Goal: Transaction & Acquisition: Subscribe to service/newsletter

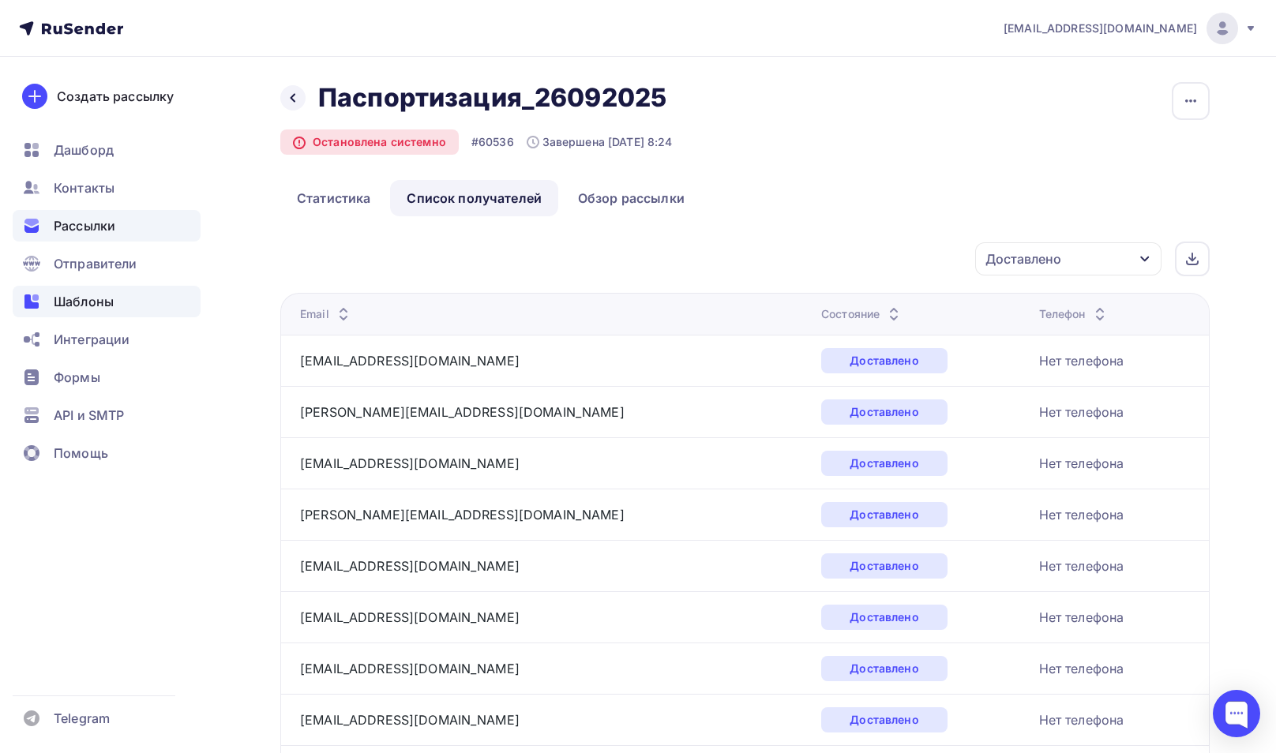
click at [101, 296] on span "Шаблоны" at bounding box center [84, 301] width 60 height 19
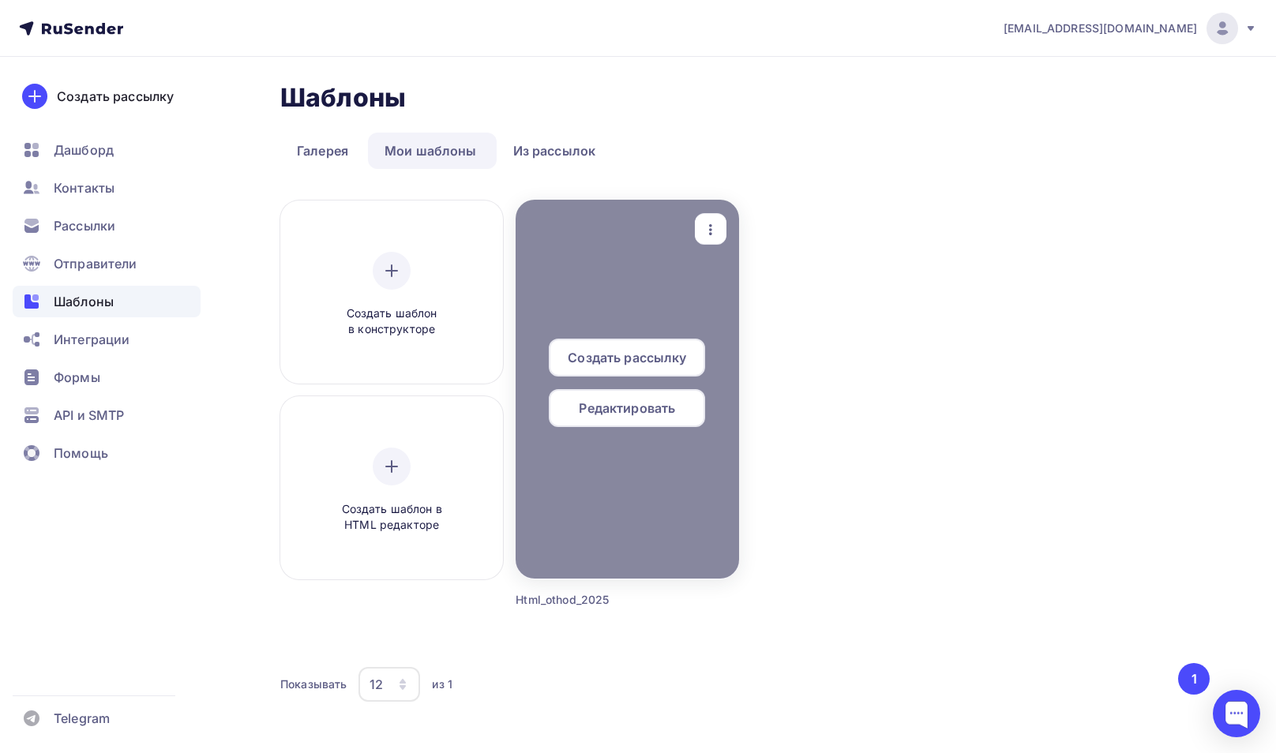
click at [717, 233] on icon "button" at bounding box center [710, 229] width 19 height 19
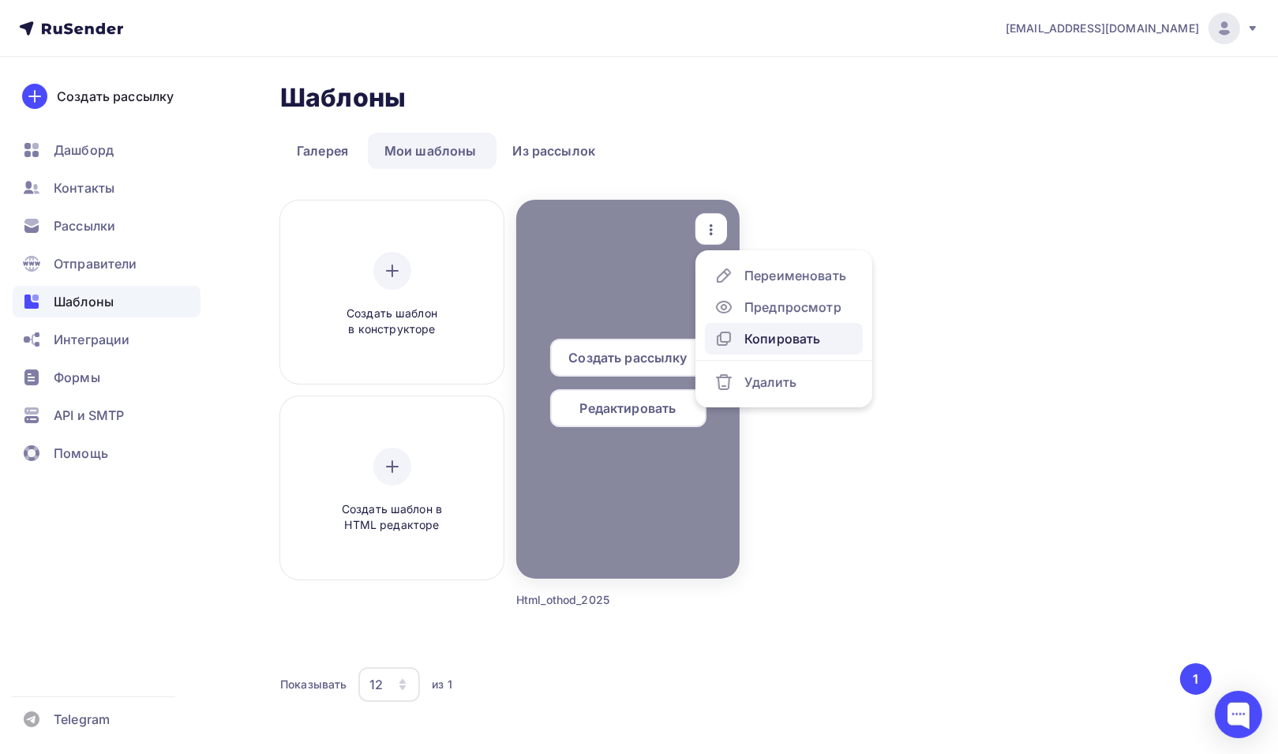
click at [808, 342] on div "Копировать" at bounding box center [782, 338] width 76 height 19
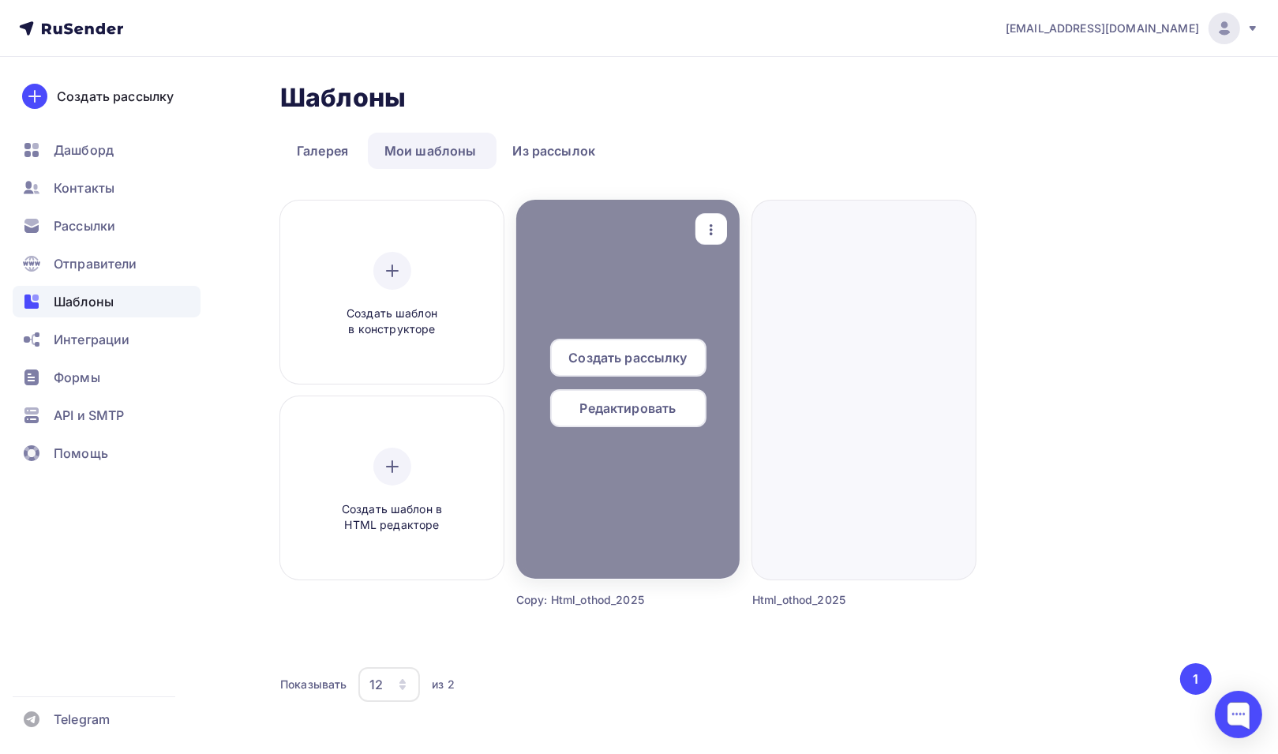
click at [622, 416] on span "Редактировать" at bounding box center [628, 408] width 96 height 19
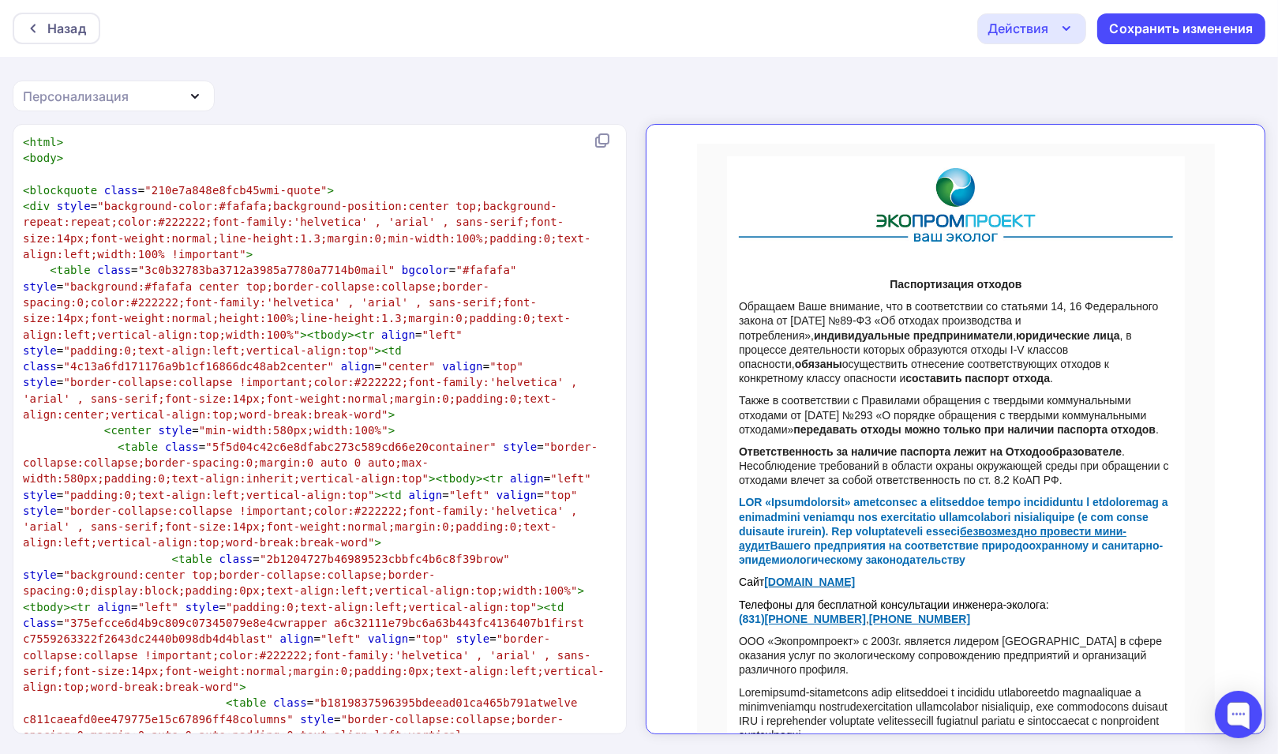
drag, startPoint x: 94, startPoint y: 190, endPoint x: 85, endPoint y: 192, distance: 8.8
click at [94, 190] on span "< blockquote class = "210e7a848e8fcb45wmi-quote" >" at bounding box center [178, 190] width 311 height 13
type textarea "blockquote class"
drag, startPoint x: 28, startPoint y: 188, endPoint x: 129, endPoint y: 189, distance: 101.1
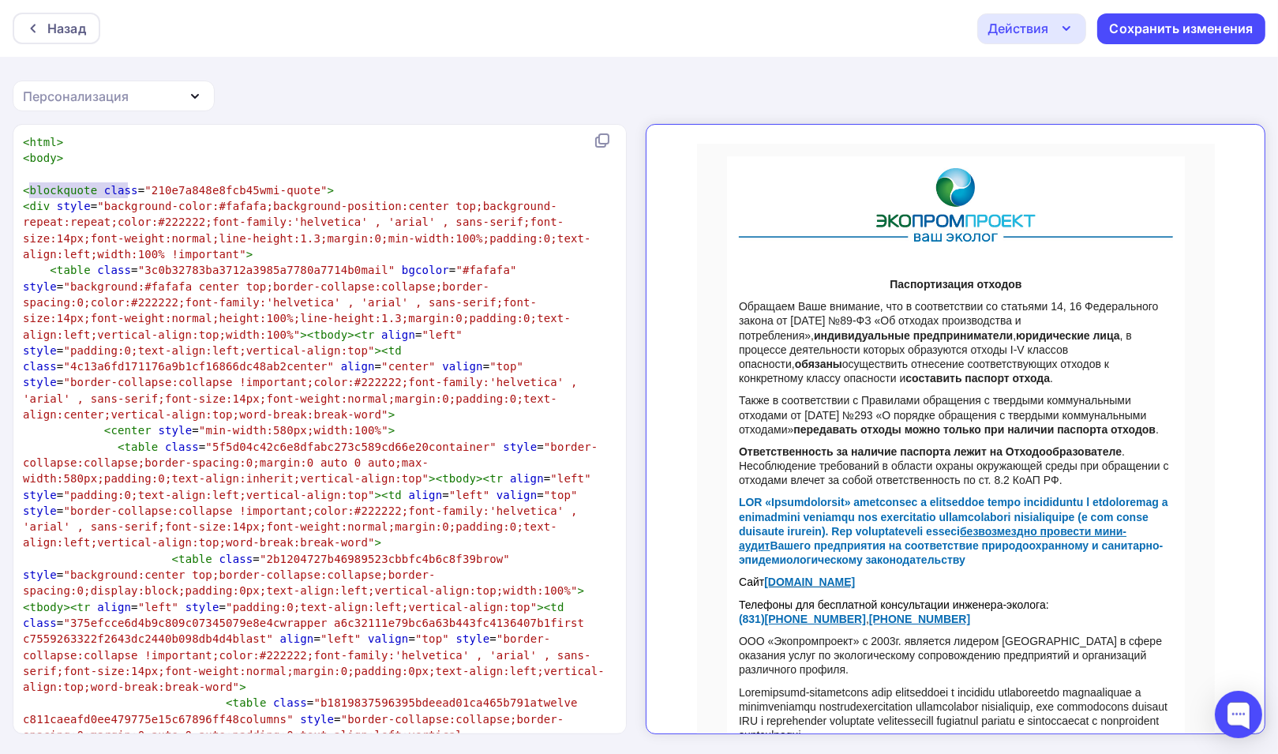
click at [129, 189] on span "< blockquote class = "210e7a848e8fcb45wmi-quote" >" at bounding box center [178, 190] width 311 height 13
click at [38, 190] on span "blockquote" at bounding box center [64, 190] width 68 height 13
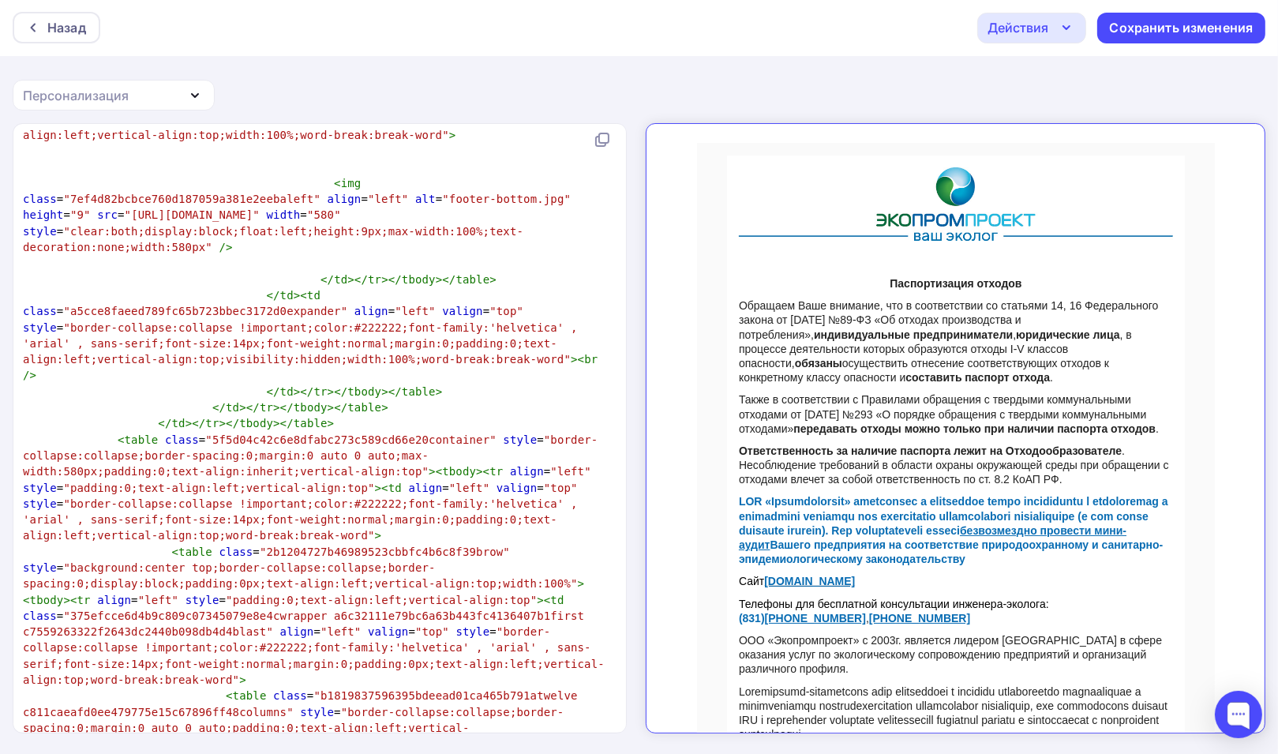
scroll to position [5965, 0]
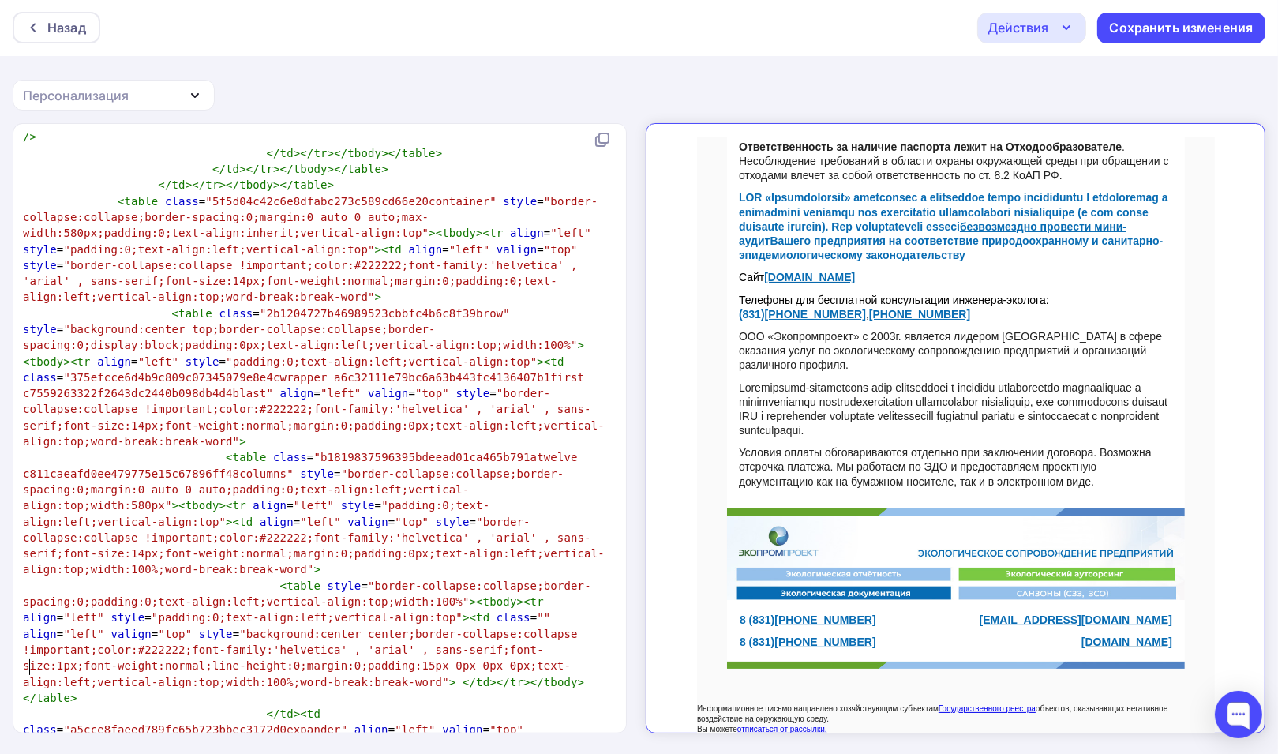
scroll to position [321, 0]
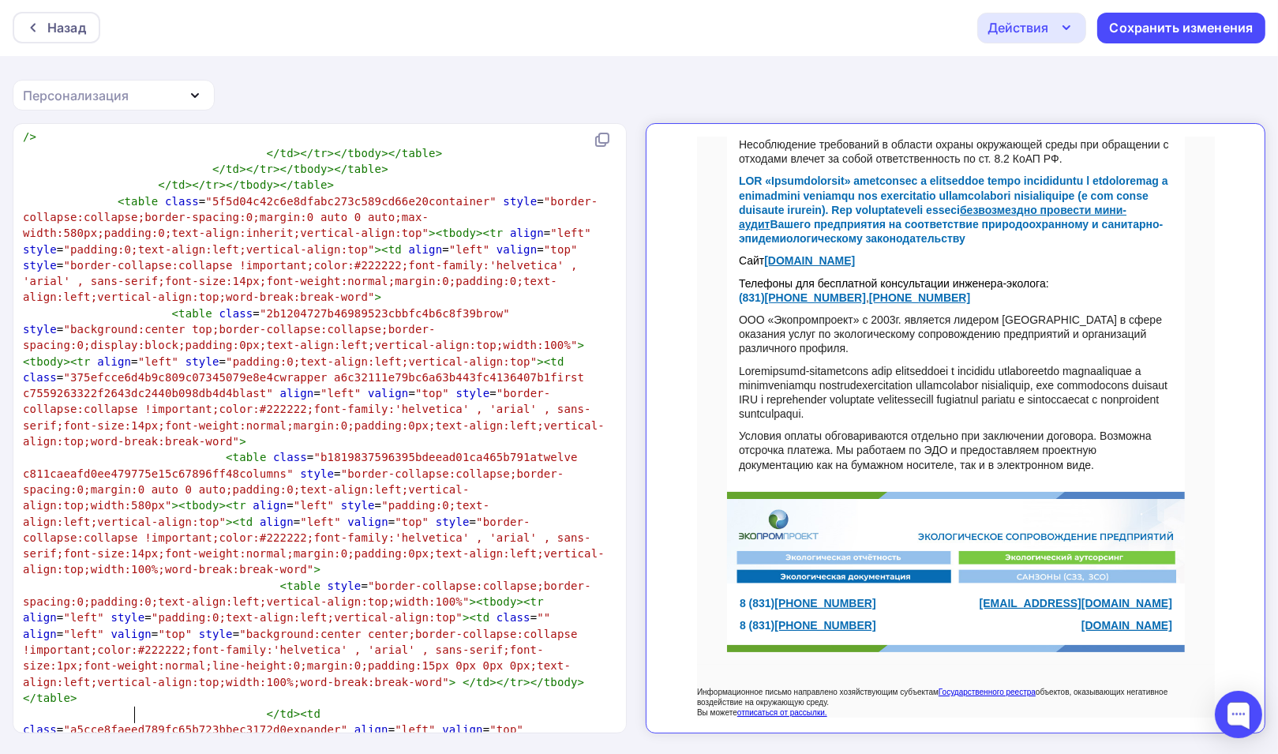
scroll to position [356, 0]
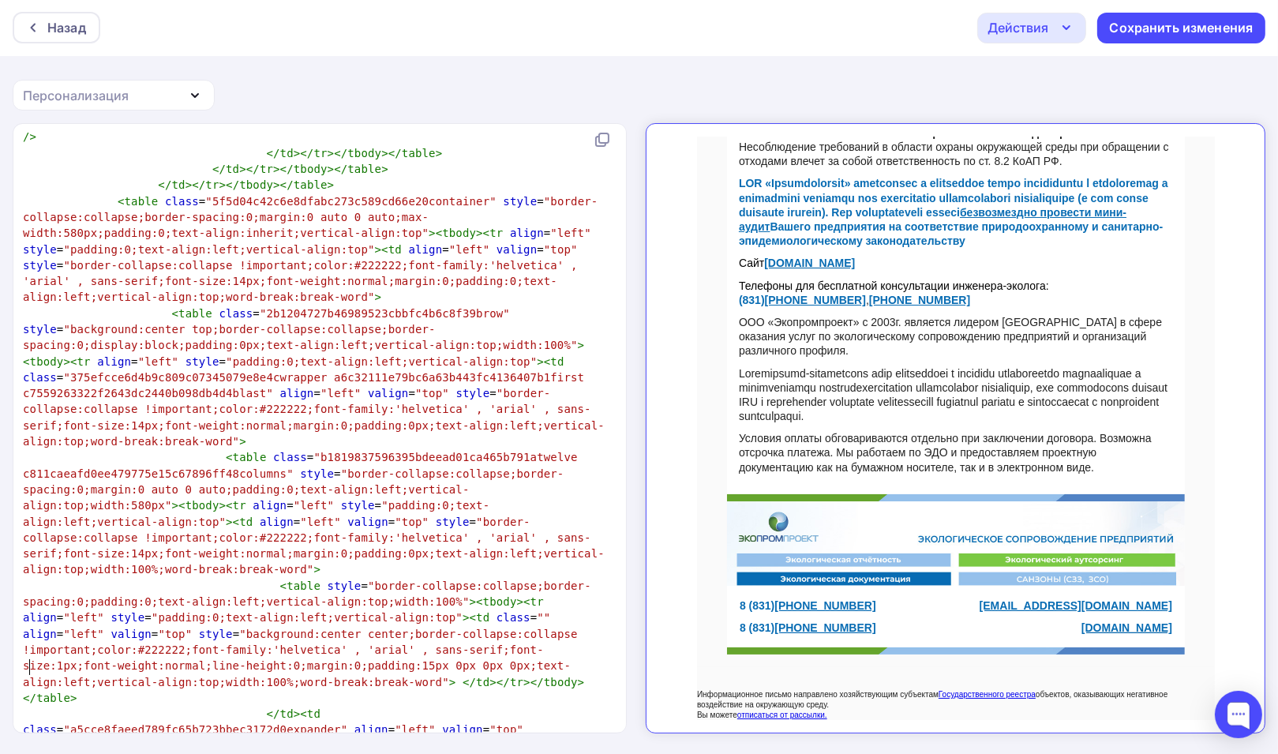
scroll to position [321, 0]
click at [820, 126] on p "Ответственность за наличие паспорта лежит на Отходообразователе . Несоблюдение …" at bounding box center [942, 132] width 434 height 43
click at [351, 628] on span ""background:center center;border-collapse:collapse !important;color:#222222;fon…" at bounding box center [303, 658] width 561 height 61
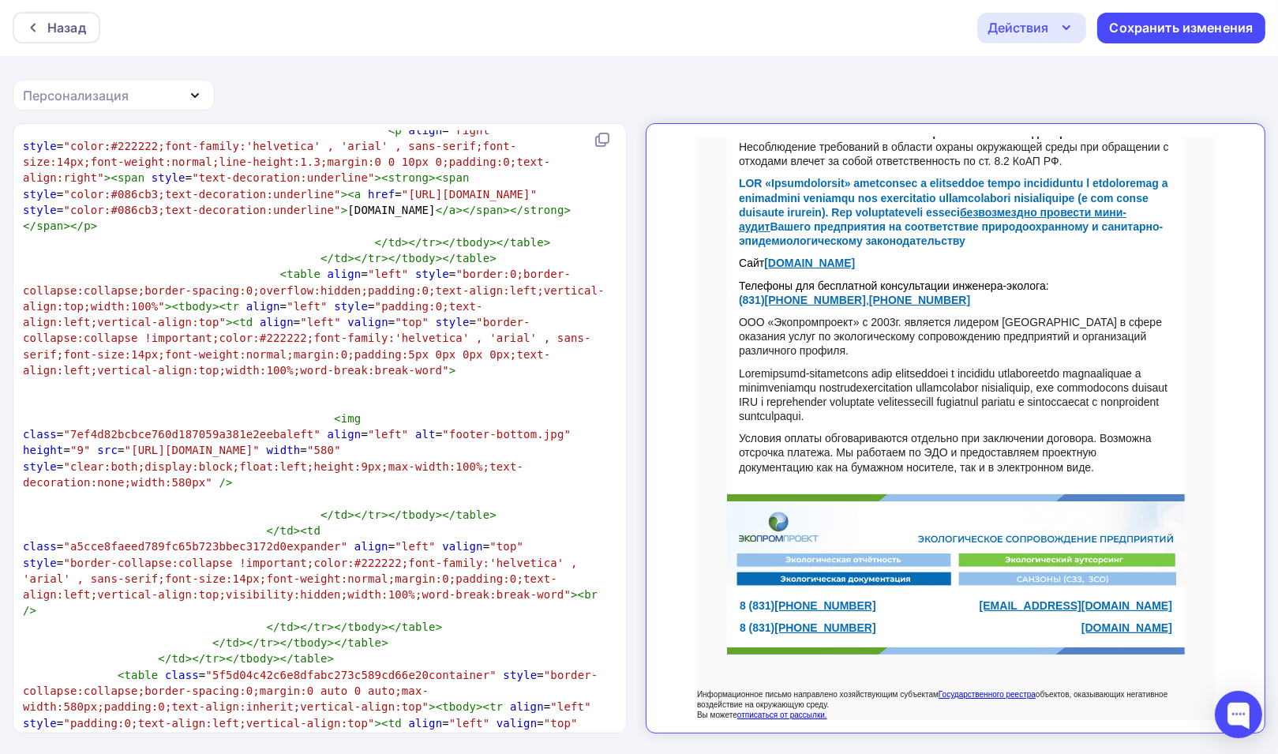
scroll to position [0, 0]
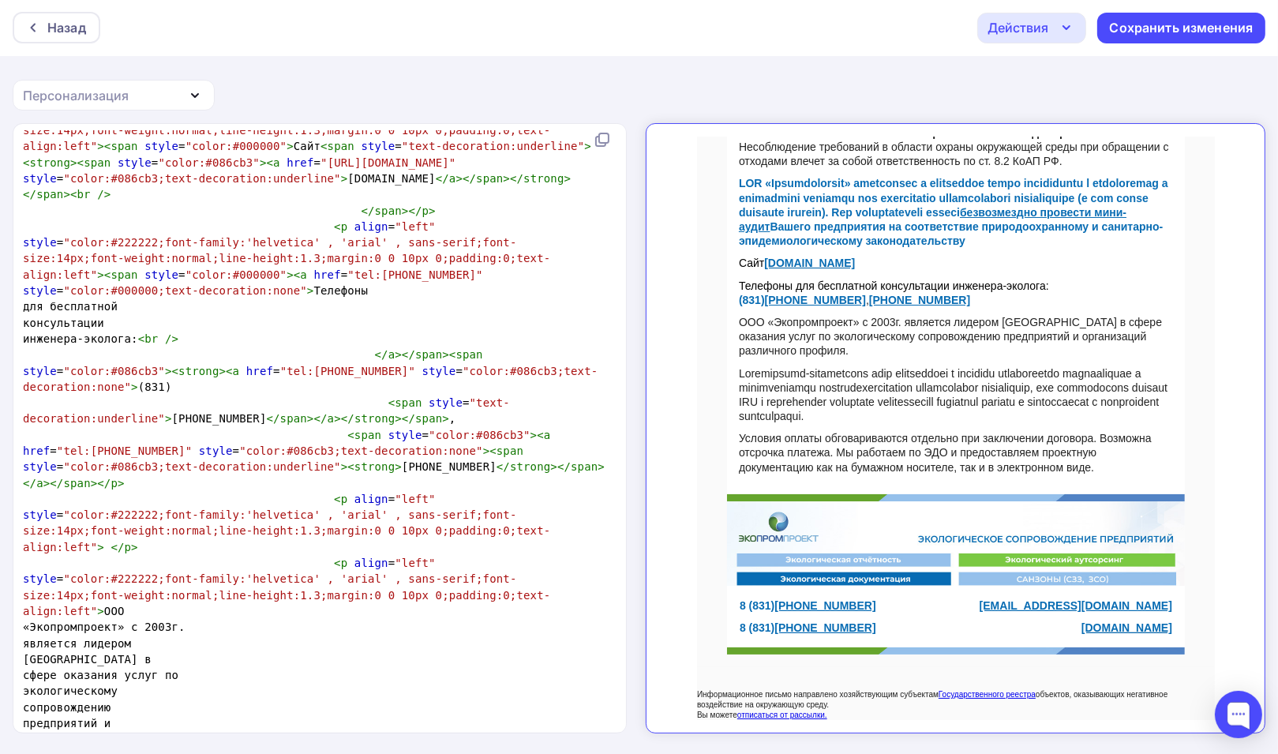
click at [186, 621] on span "«Экопромпроект» с 2003г." at bounding box center [104, 627] width 163 height 13
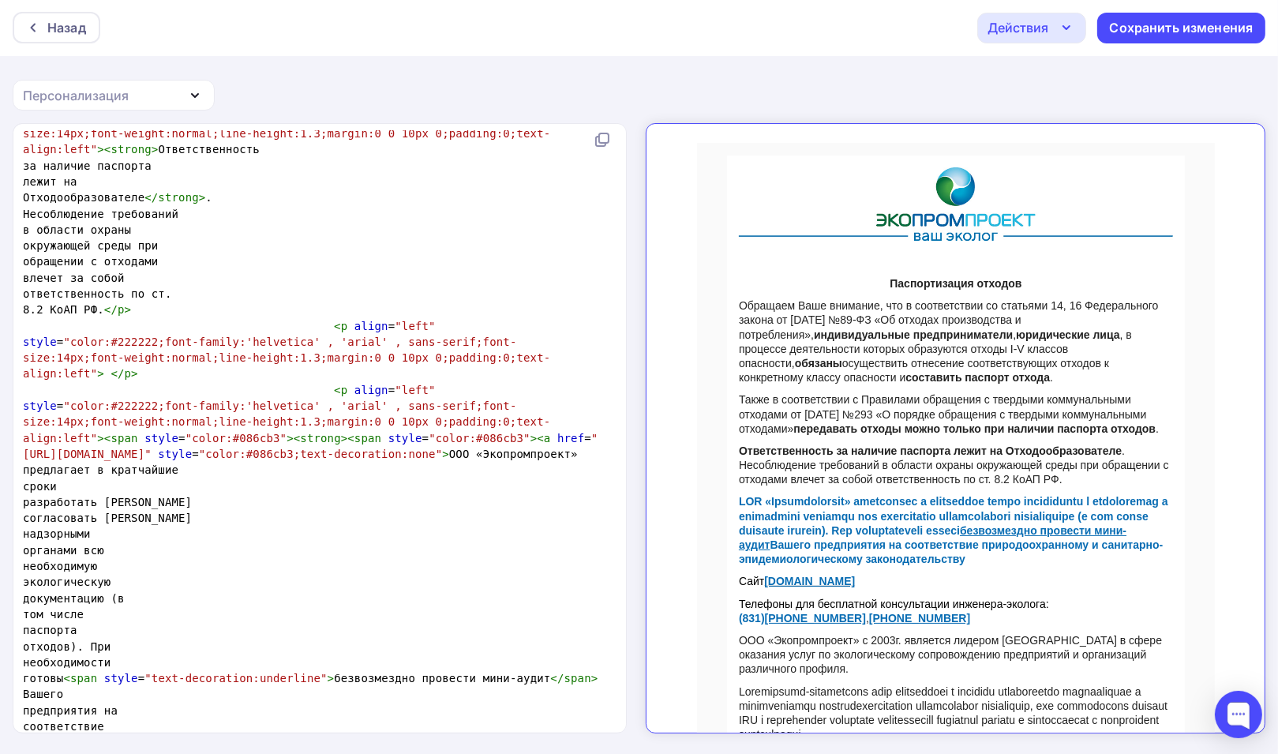
click at [902, 265] on strong "Паспортизация отходов" at bounding box center [942, 269] width 132 height 13
drag, startPoint x: 875, startPoint y: 270, endPoint x: 973, endPoint y: 275, distance: 98.0
click at [973, 275] on strong "Паспортизация отходов" at bounding box center [942, 269] width 132 height 13
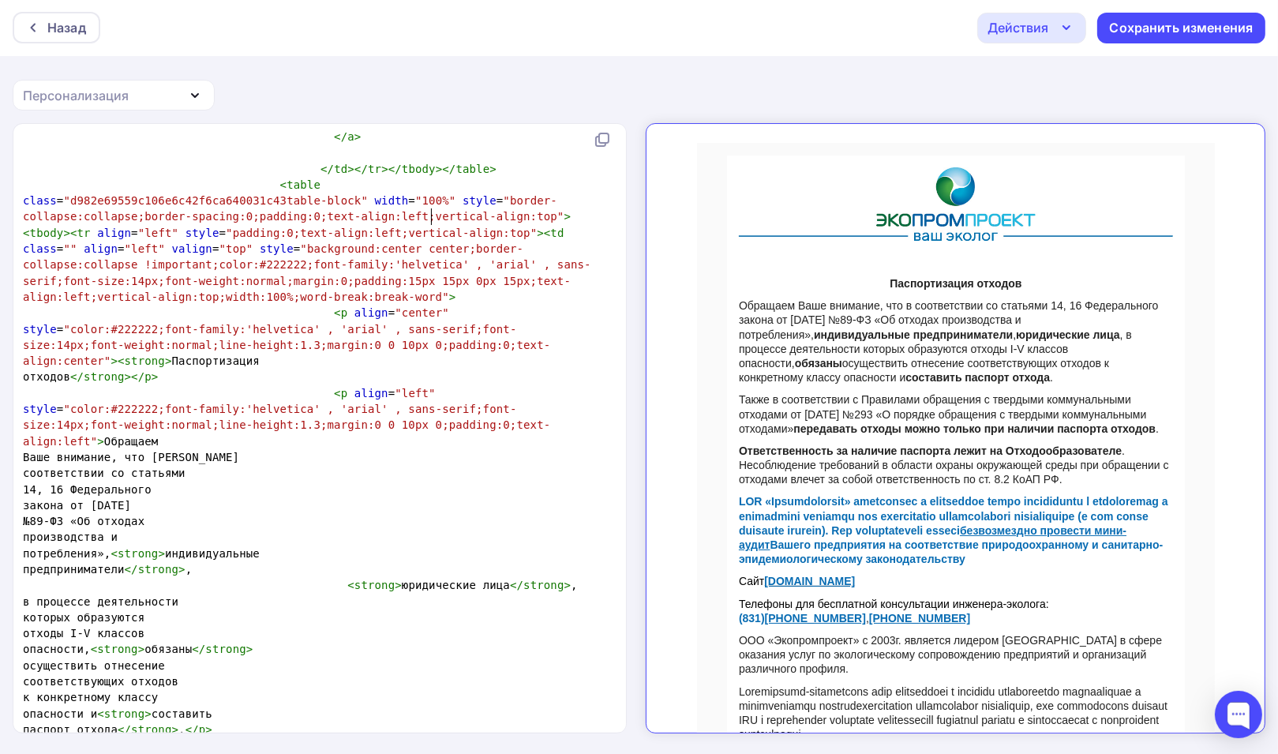
click at [172, 354] on span ">" at bounding box center [168, 360] width 7 height 13
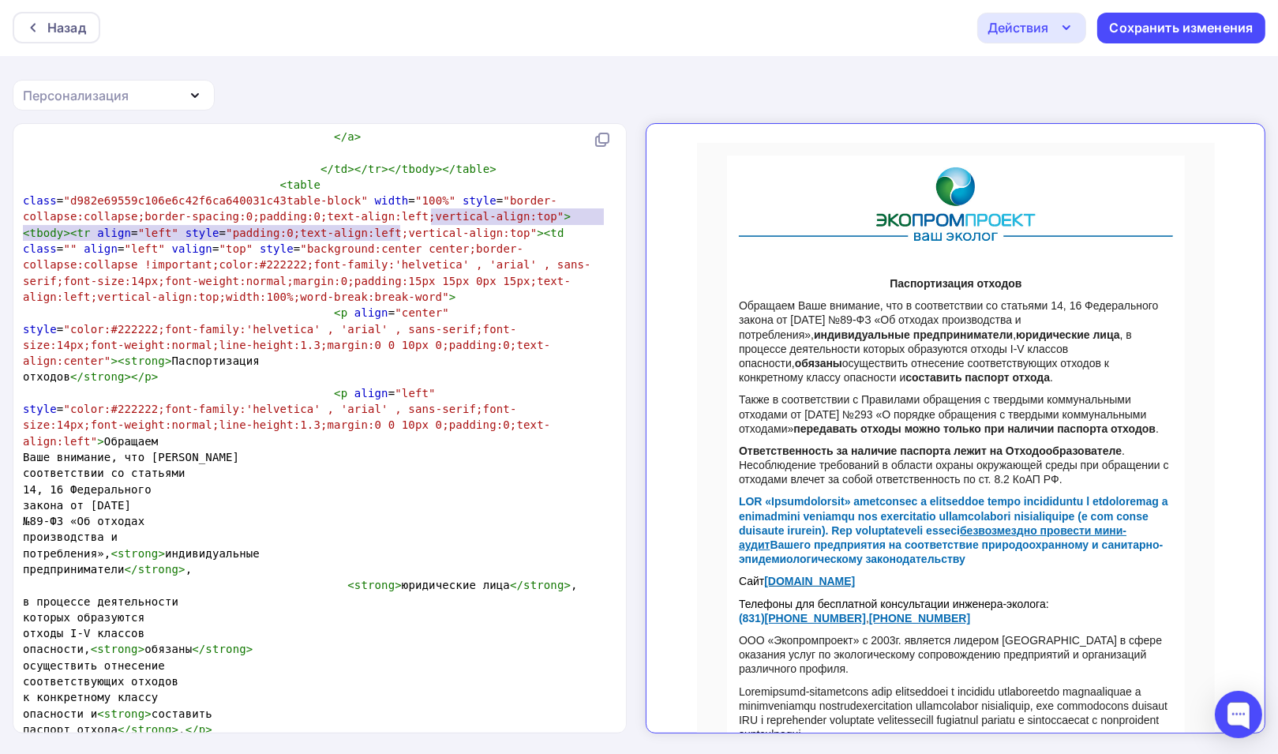
type textarea "Паспортизация отходов"
drag, startPoint x: 433, startPoint y: 214, endPoint x: 376, endPoint y: 232, distance: 59.7
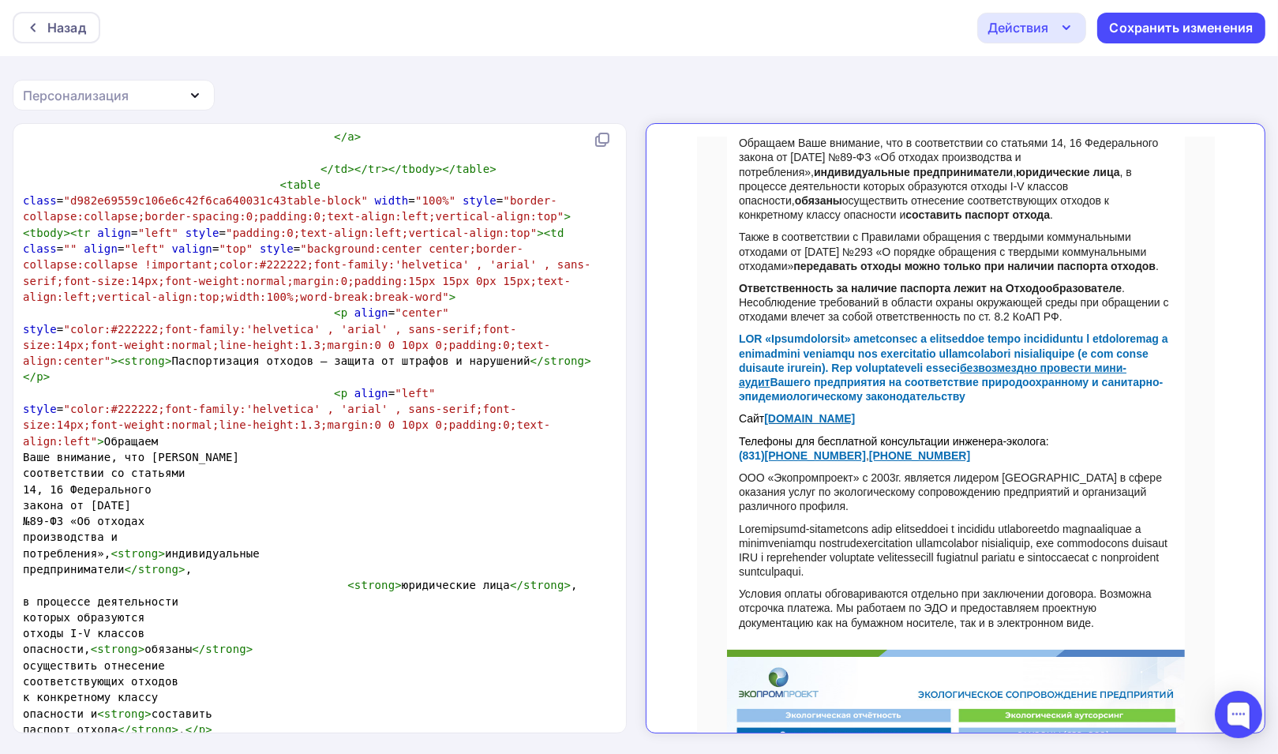
click at [191, 403] on span ""color:#222222;font-family:'helvetica' , 'arial' , sans-serif;font-size:14px;fo…" at bounding box center [286, 425] width 527 height 45
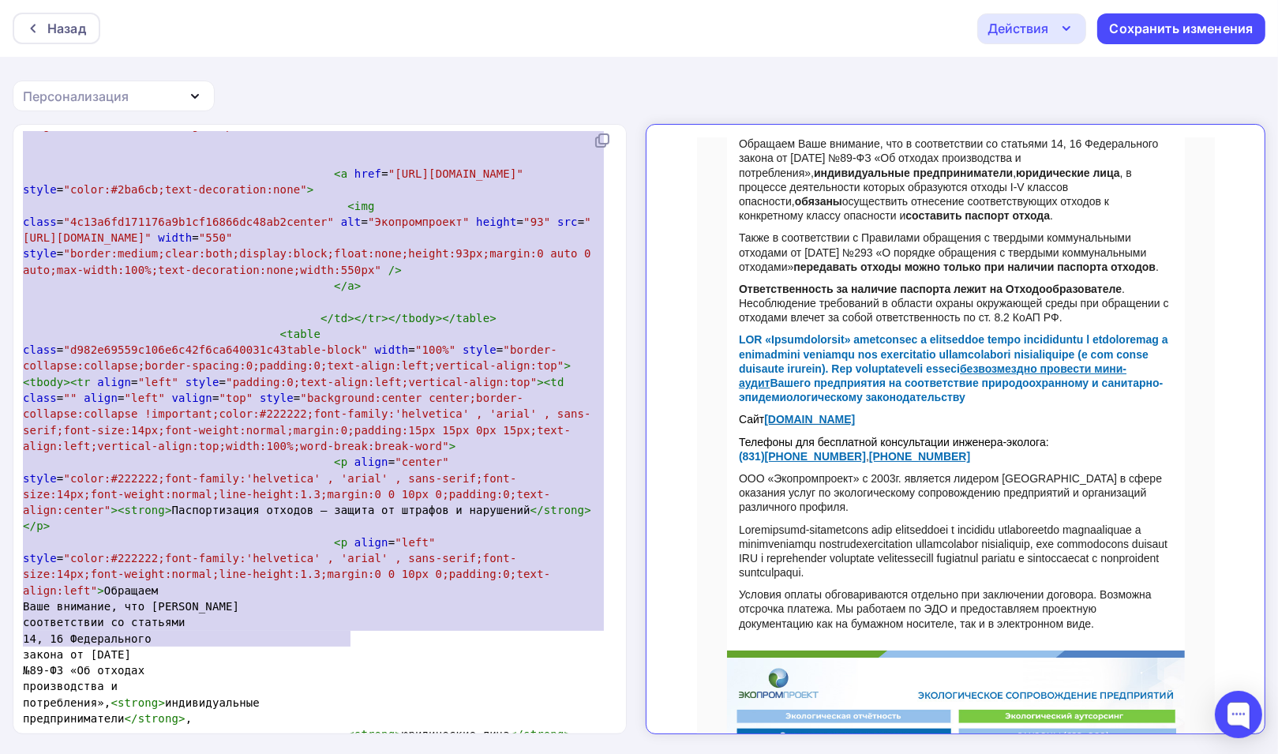
scroll to position [1636, 0]
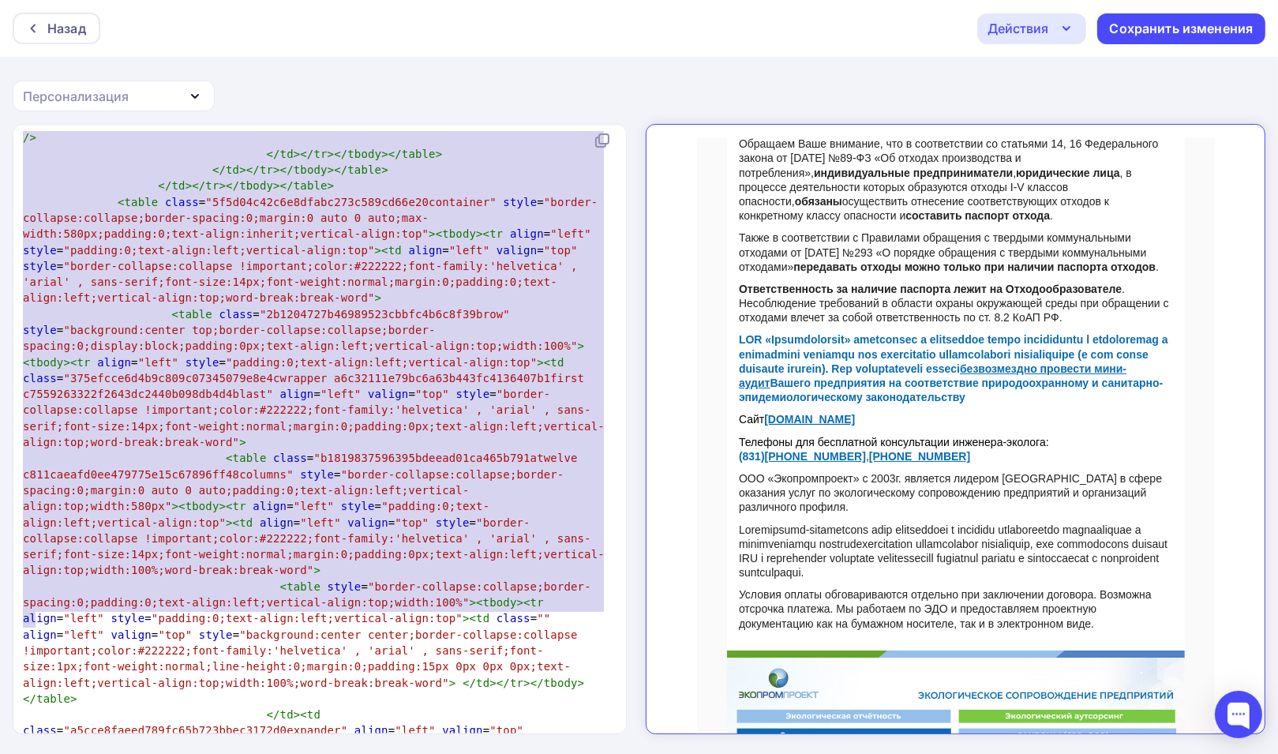
type textarea "<div style="background-color:#fafafa;background-position:center top;background-…"
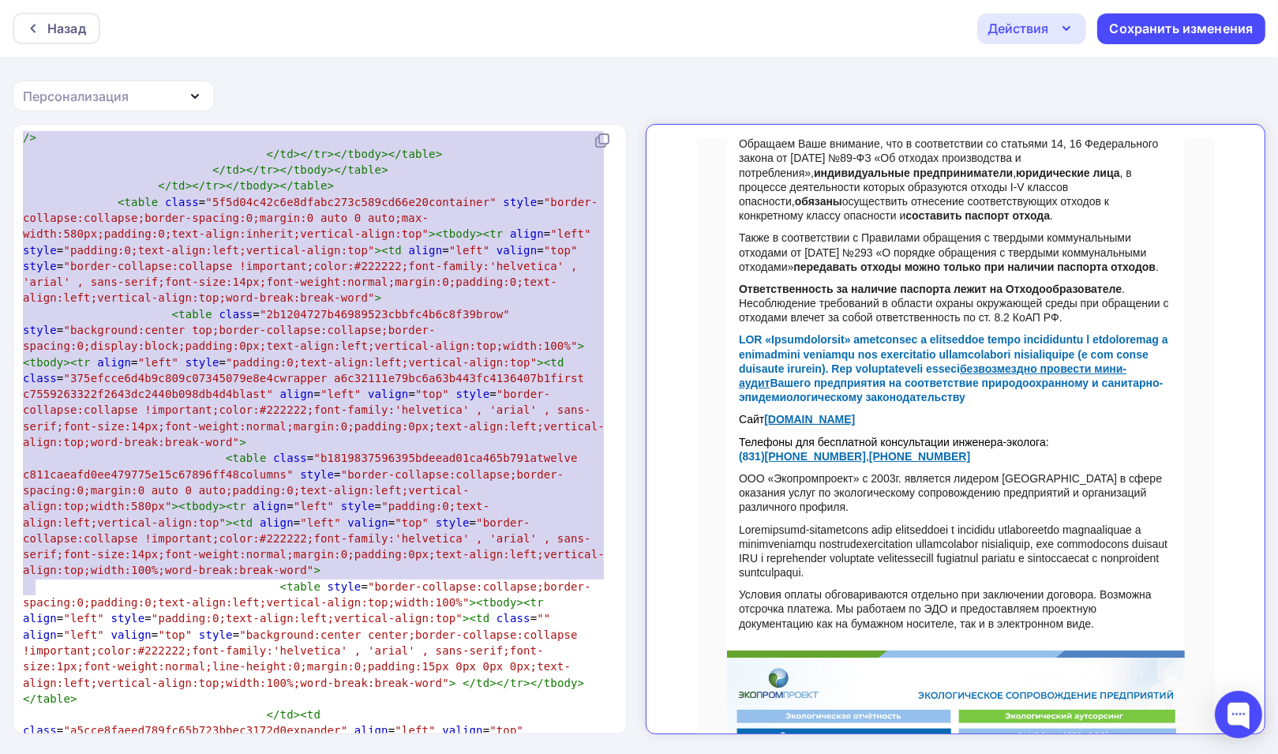
drag, startPoint x: 23, startPoint y: 201, endPoint x: 310, endPoint y: 593, distance: 485.7
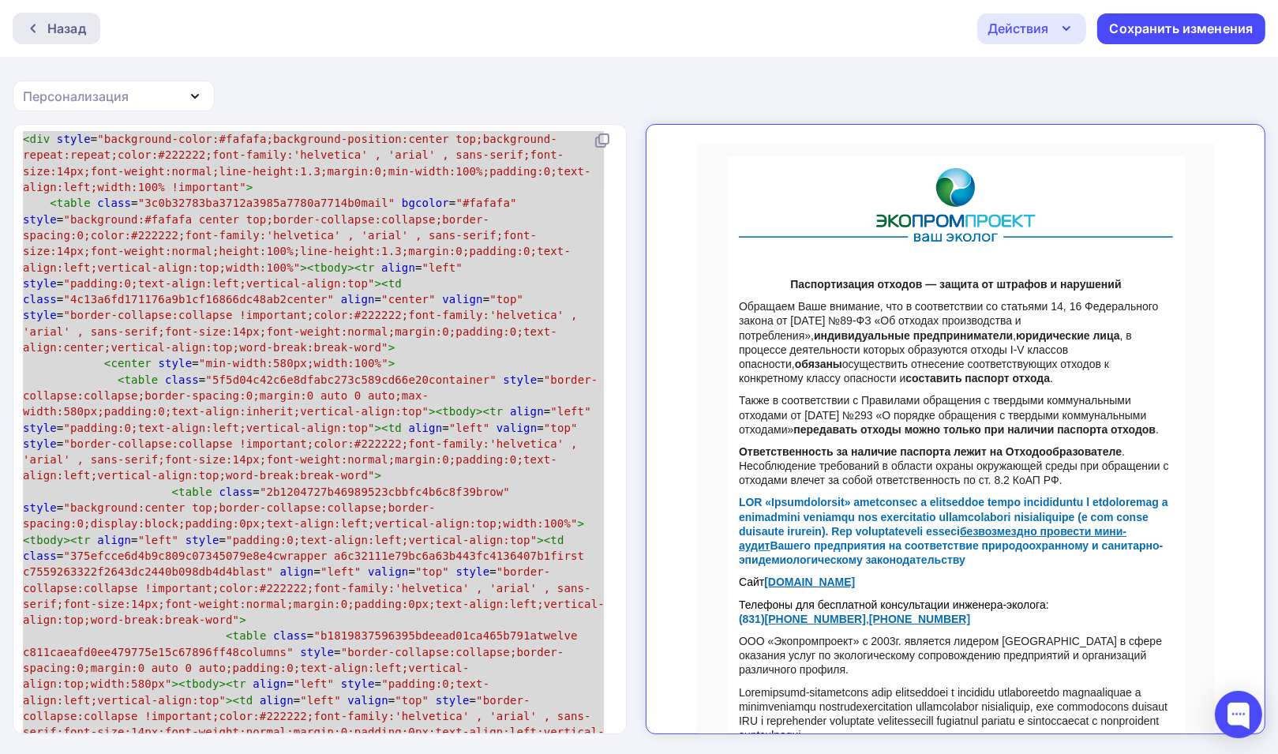
click at [30, 27] on icon at bounding box center [33, 28] width 13 height 13
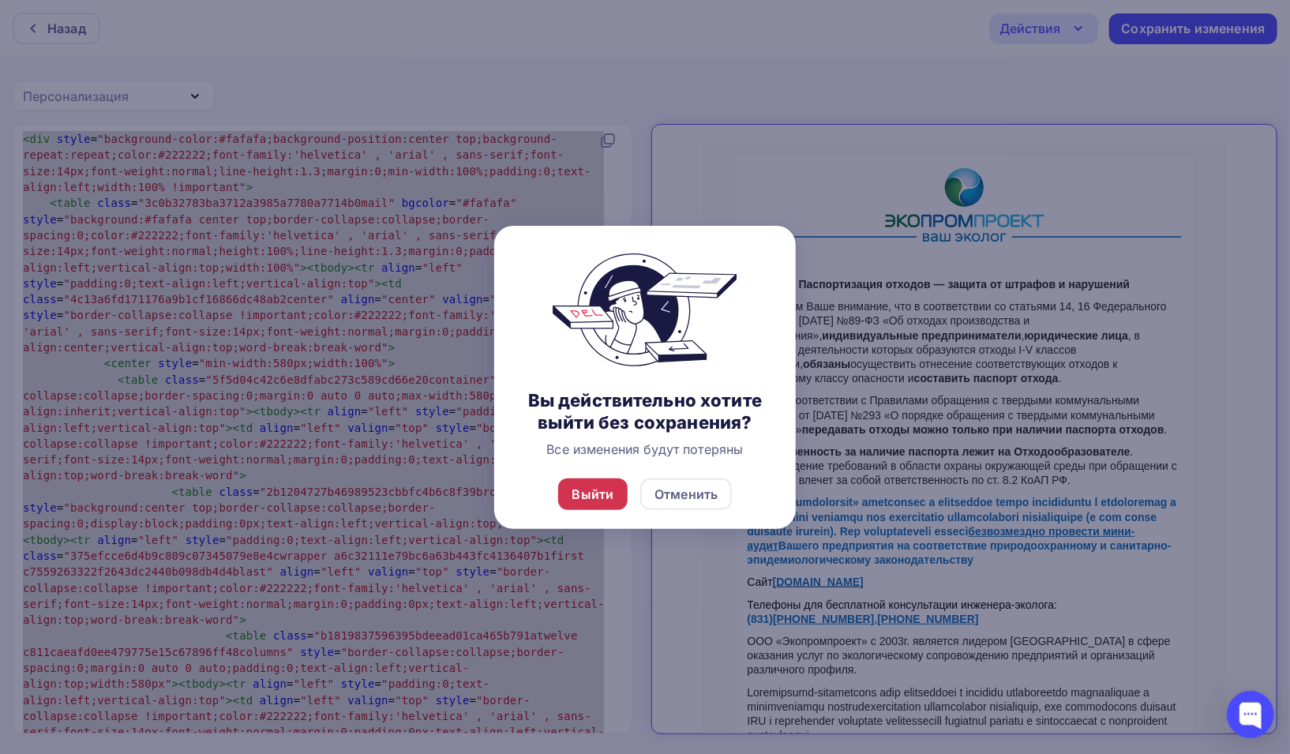
click at [584, 493] on div "Выйти" at bounding box center [593, 494] width 42 height 19
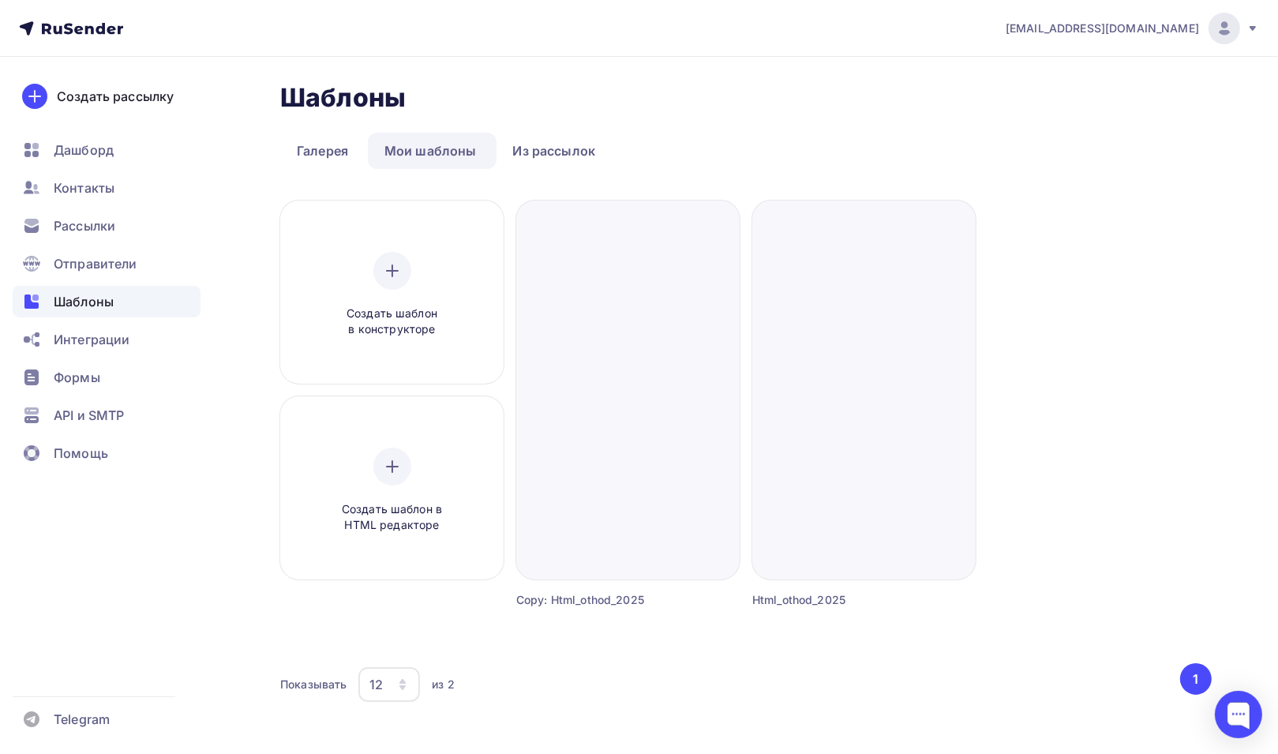
click at [758, 140] on ul "Галерея Мои шаблоны Из рассылок" at bounding box center [746, 151] width 932 height 36
click at [97, 261] on span "Отправители" at bounding box center [96, 263] width 84 height 19
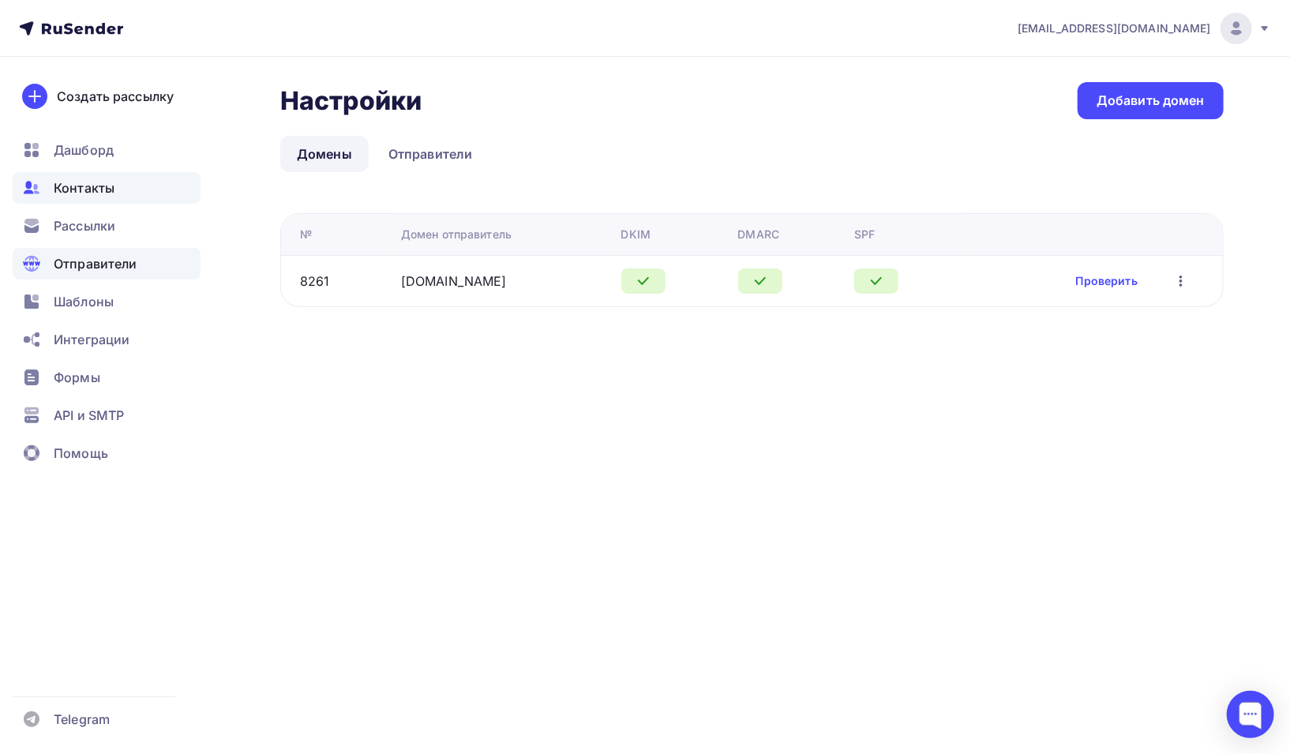
click at [85, 188] on span "Контакты" at bounding box center [84, 187] width 61 height 19
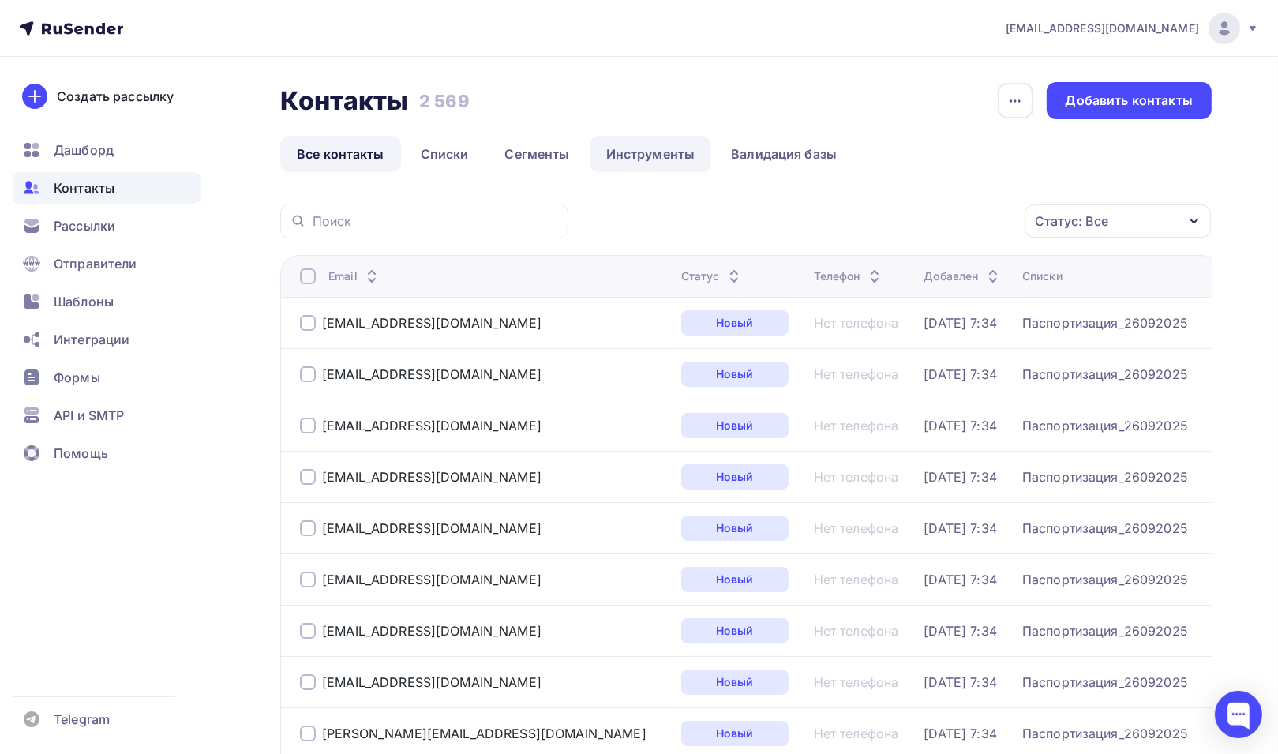
click at [654, 156] on link "Инструменты" at bounding box center [651, 154] width 122 height 36
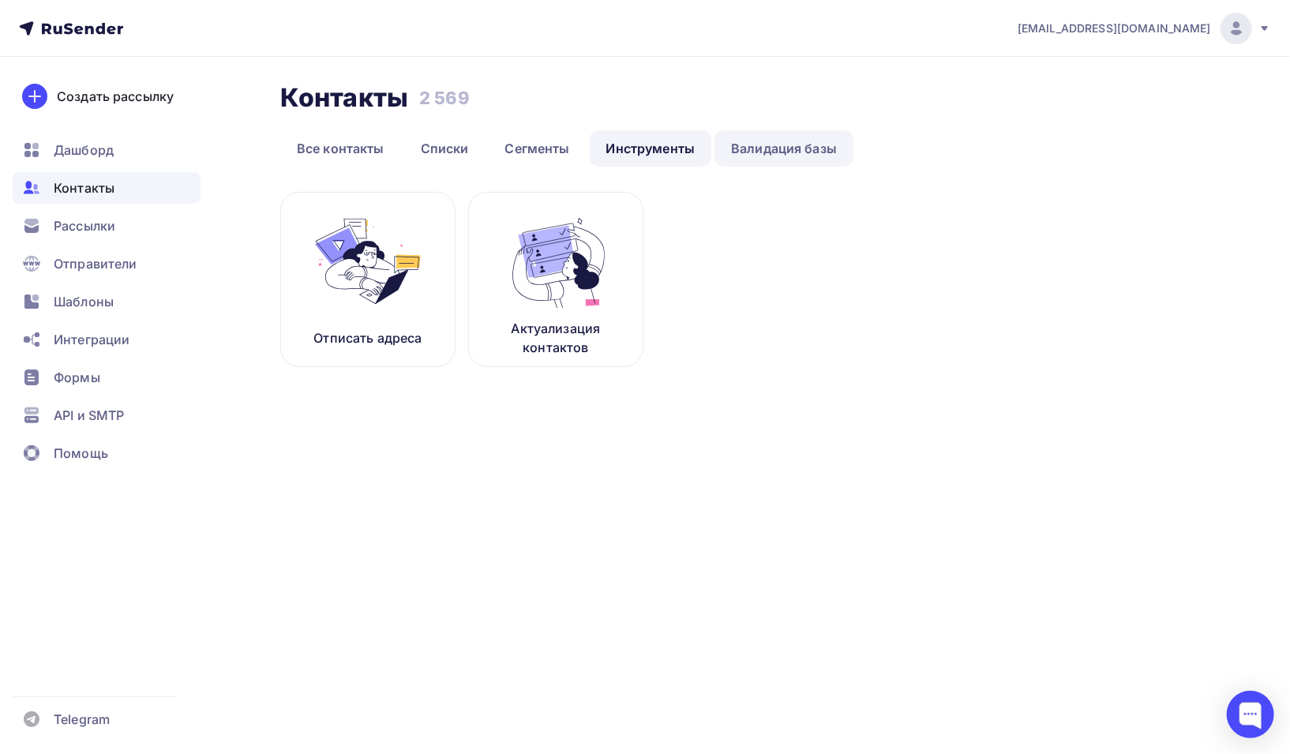
click at [779, 149] on link "Валидация базы" at bounding box center [783, 148] width 139 height 36
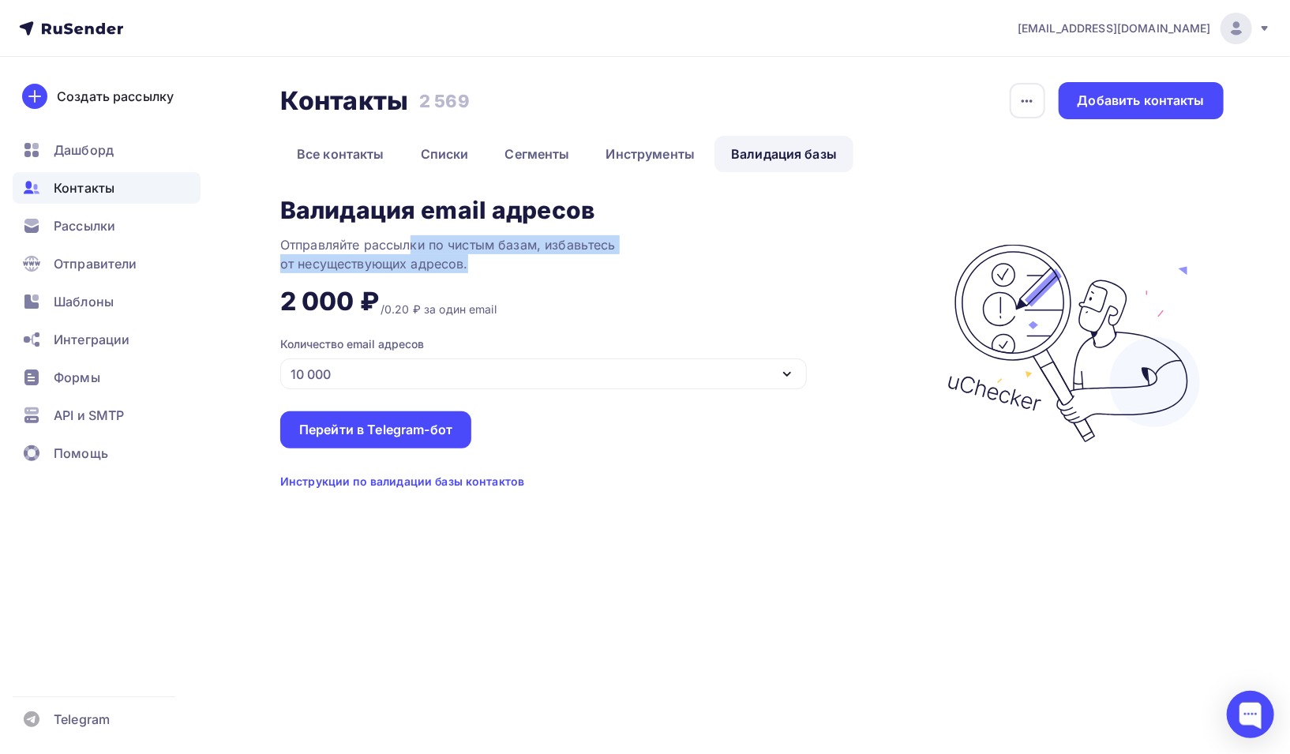
drag, startPoint x: 432, startPoint y: 244, endPoint x: 617, endPoint y: 267, distance: 186.2
click at [617, 267] on div "Отправляйте рассылки по чистым базам, избавьтесь от несуществующих адресов." at bounding box center [477, 254] width 395 height 38
click at [553, 246] on div "Отправляйте рассылки по чистым базам, избавьтесь от несуществующих адресов." at bounding box center [477, 254] width 395 height 38
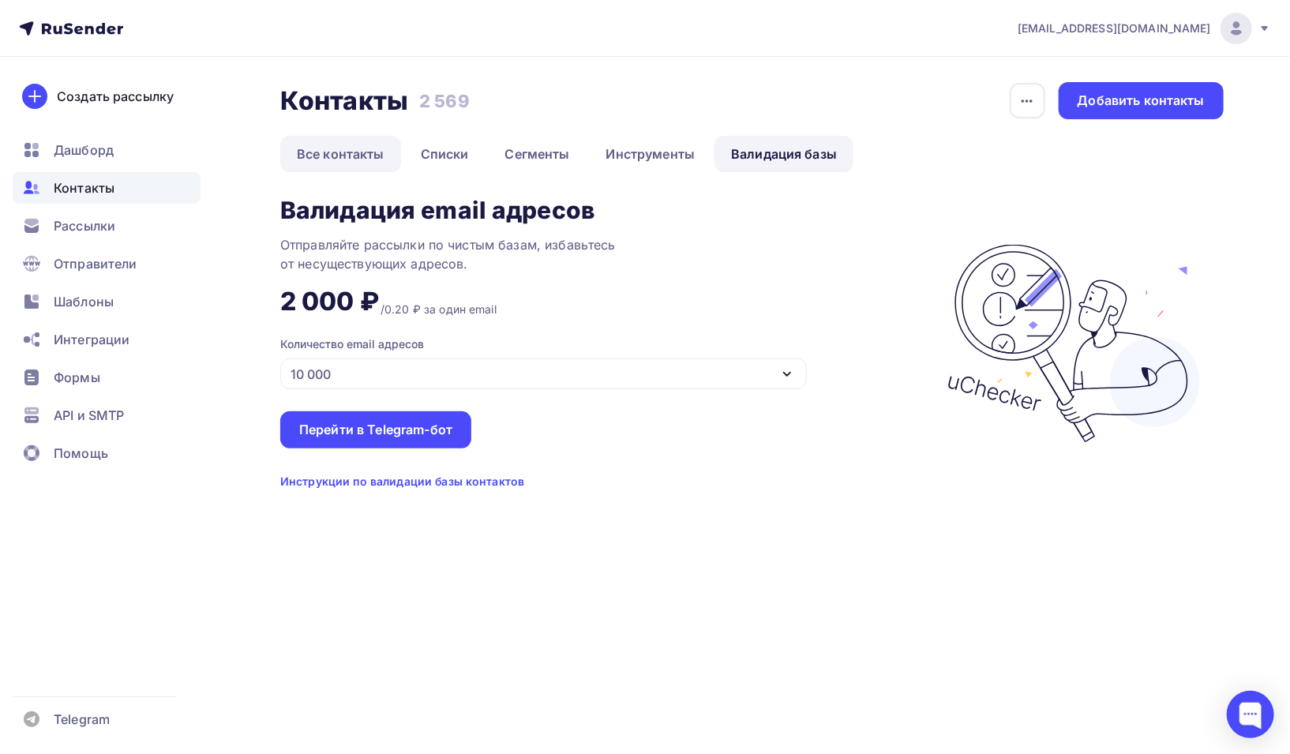
click at [331, 156] on link "Все контакты" at bounding box center [340, 154] width 121 height 36
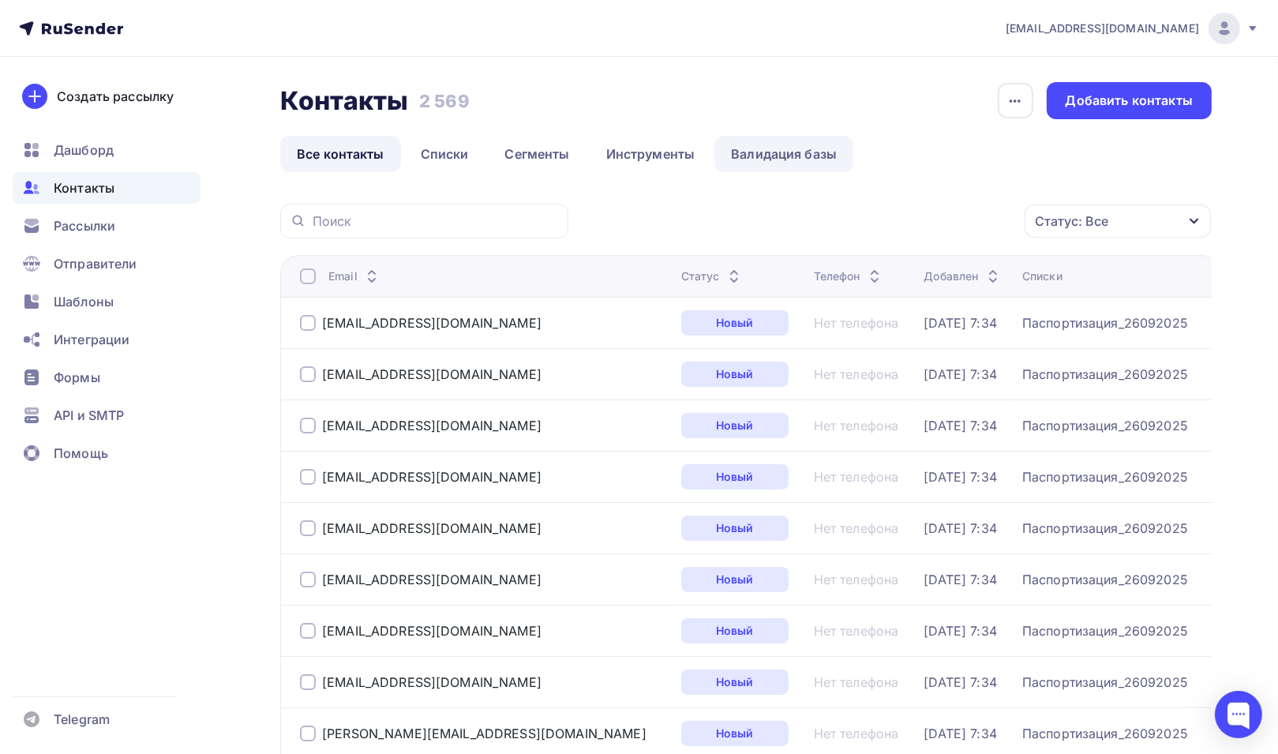
click at [761, 153] on link "Валидация базы" at bounding box center [783, 154] width 139 height 36
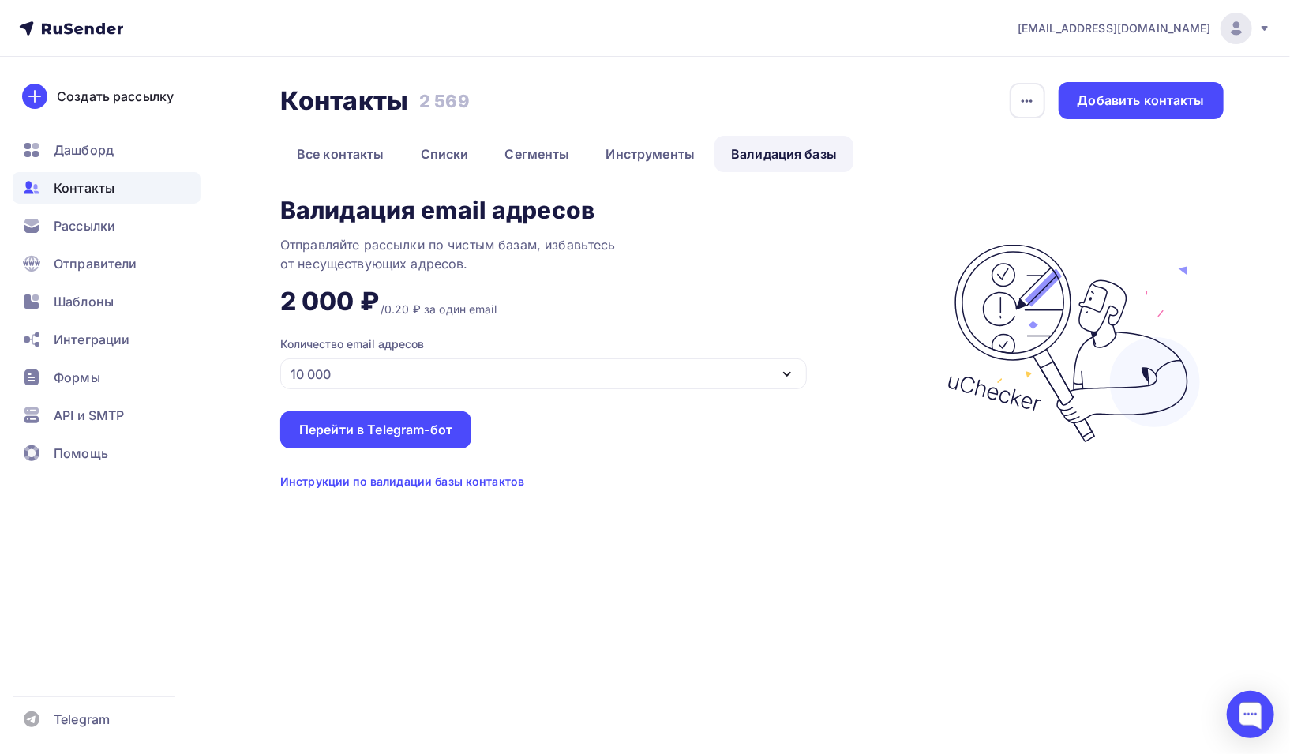
click at [786, 367] on icon "button" at bounding box center [787, 374] width 19 height 19
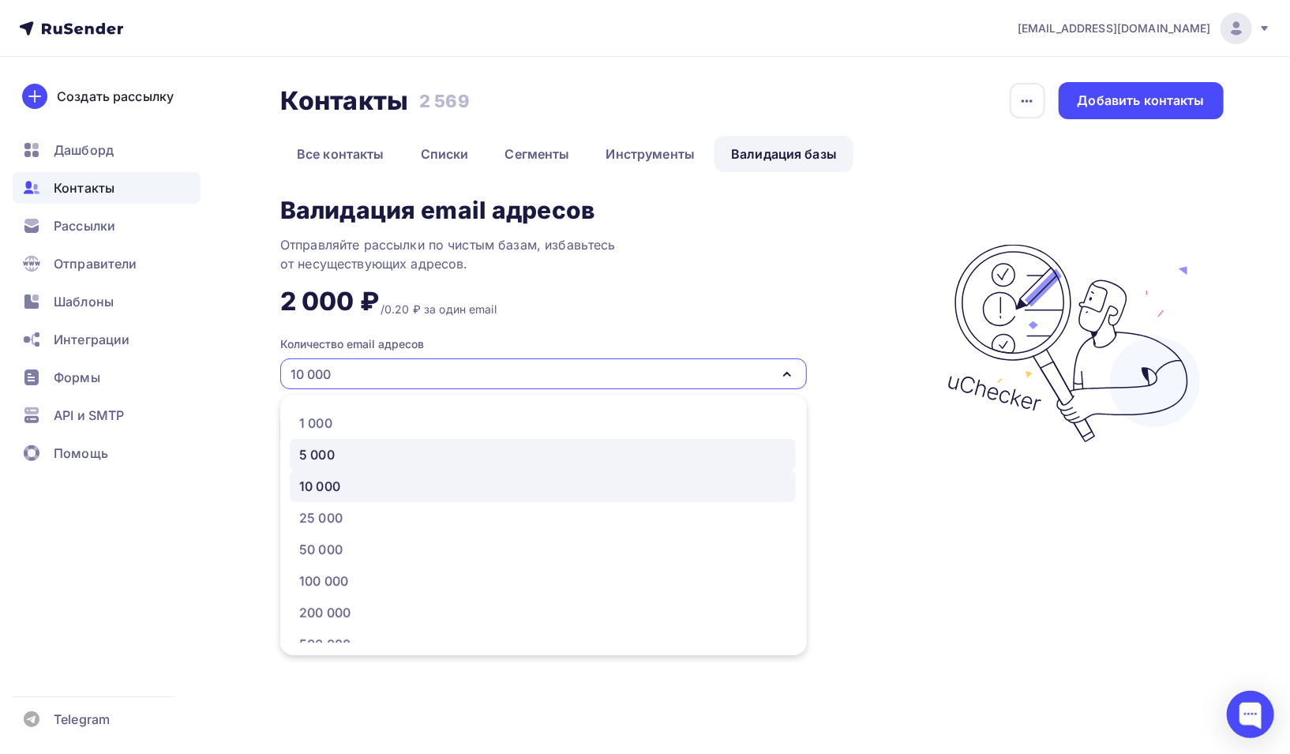
click at [396, 463] on div "5 000" at bounding box center [542, 454] width 487 height 19
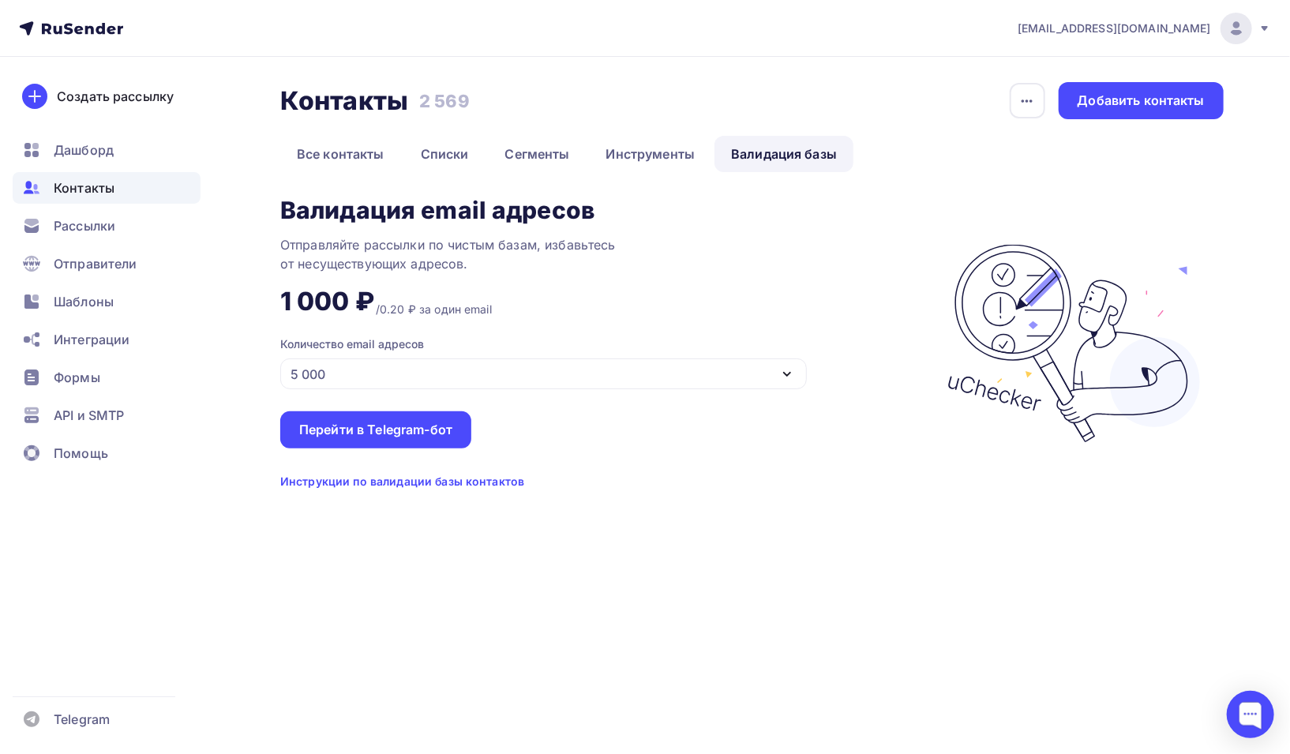
click at [799, 376] on div "5 000" at bounding box center [543, 373] width 527 height 31
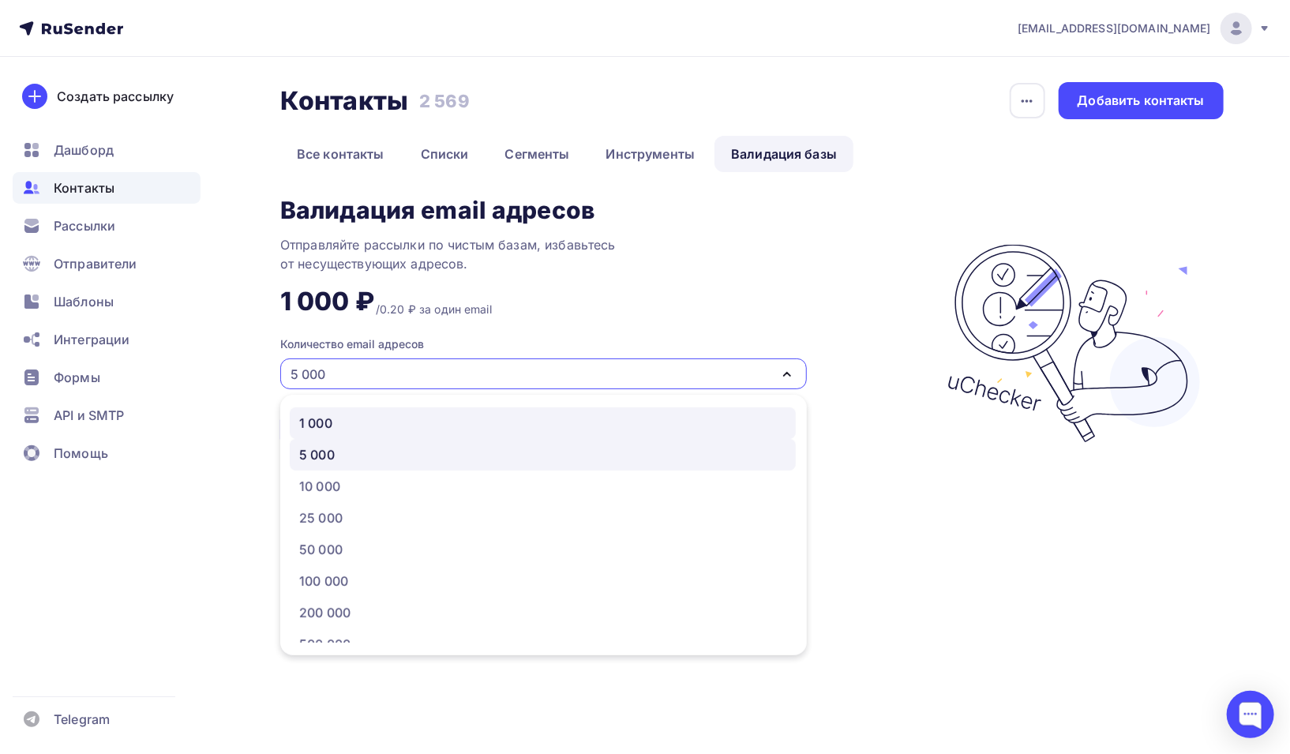
click at [452, 429] on div "1 000" at bounding box center [542, 423] width 487 height 19
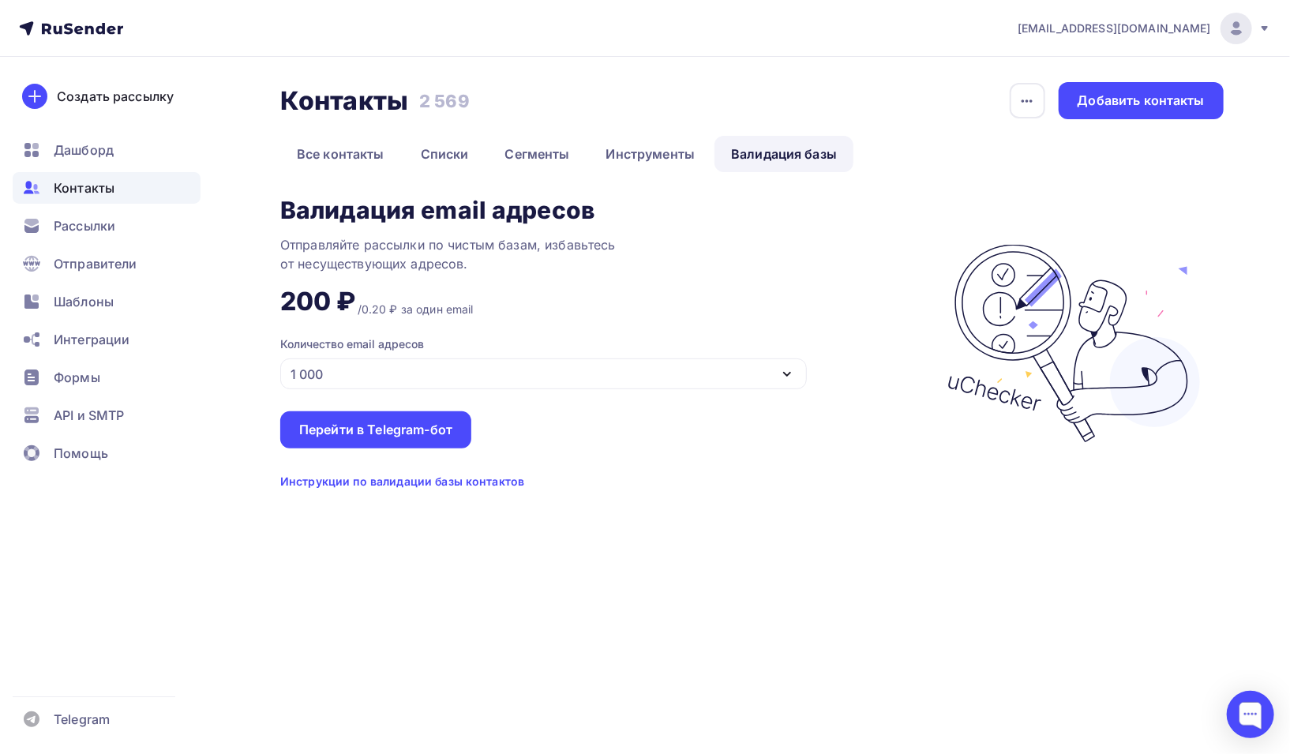
click at [800, 381] on div "1 000" at bounding box center [543, 373] width 527 height 31
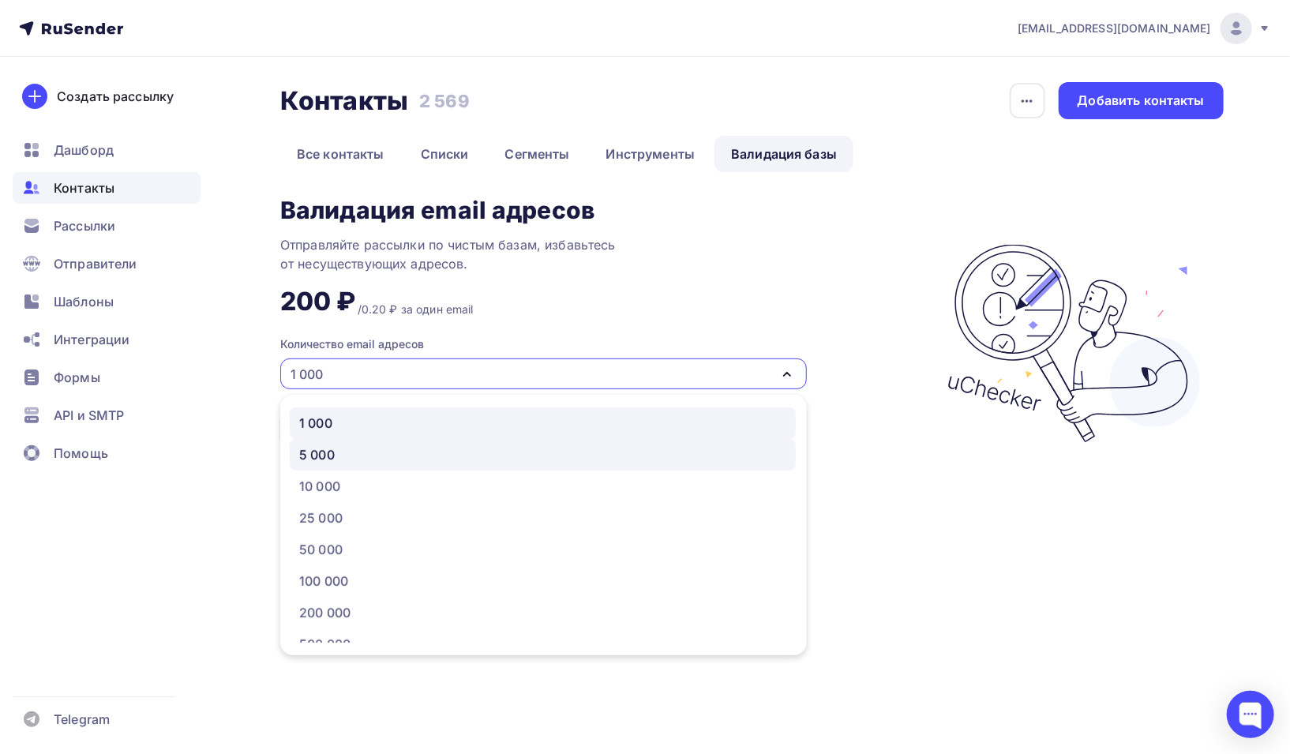
click at [414, 459] on div "5 000" at bounding box center [542, 454] width 487 height 19
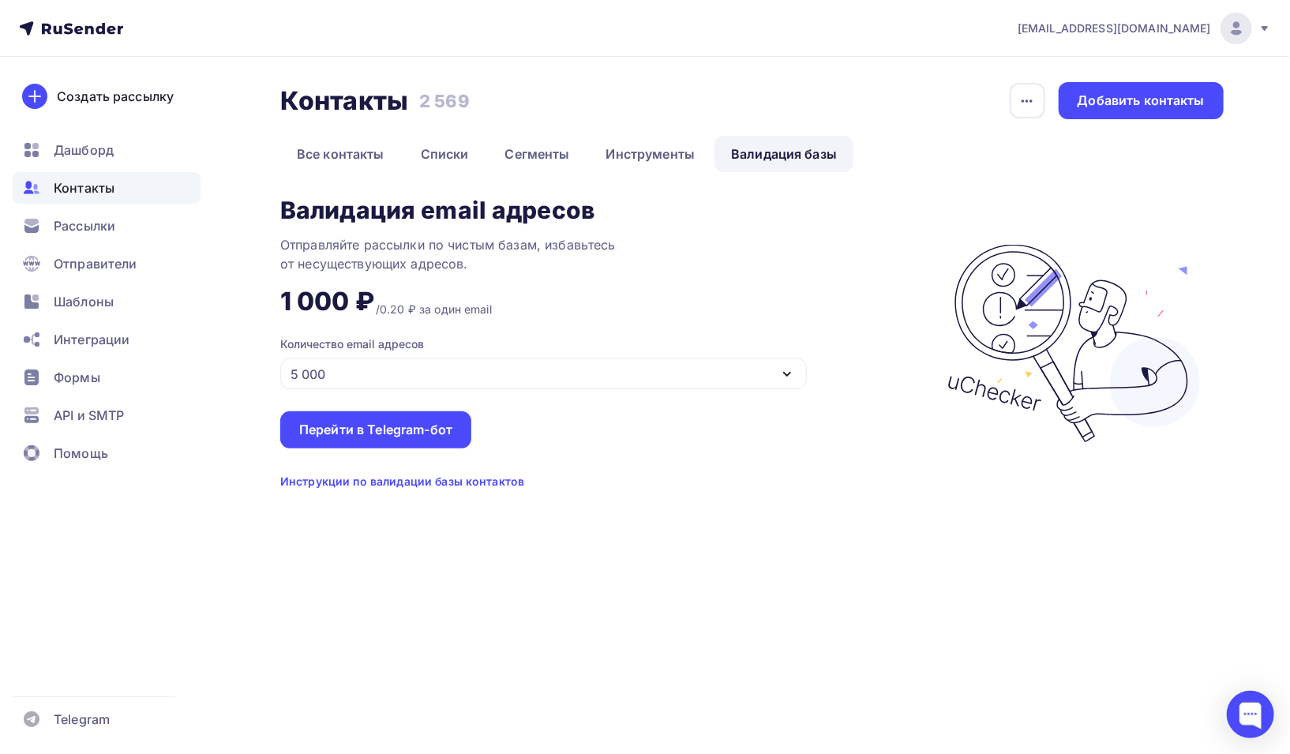
click at [789, 368] on icon "button" at bounding box center [787, 374] width 19 height 19
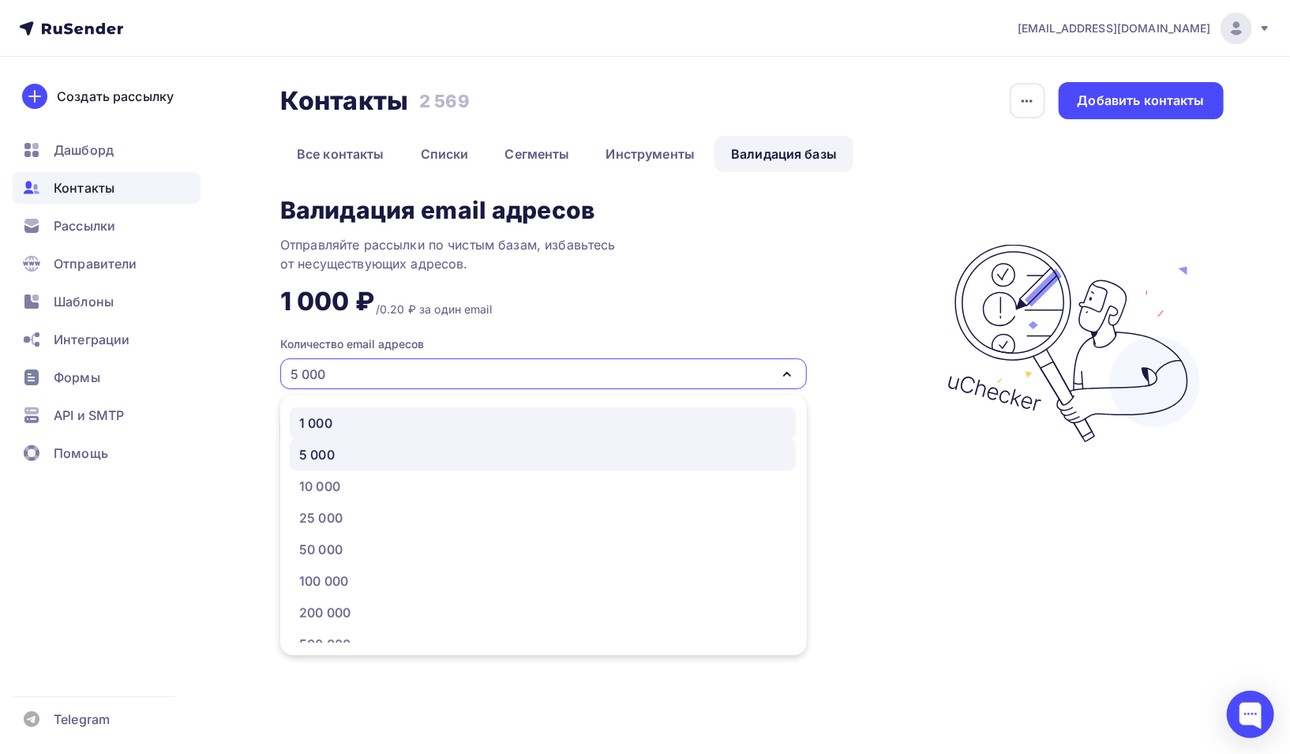
click at [408, 420] on div "1 000" at bounding box center [542, 423] width 487 height 19
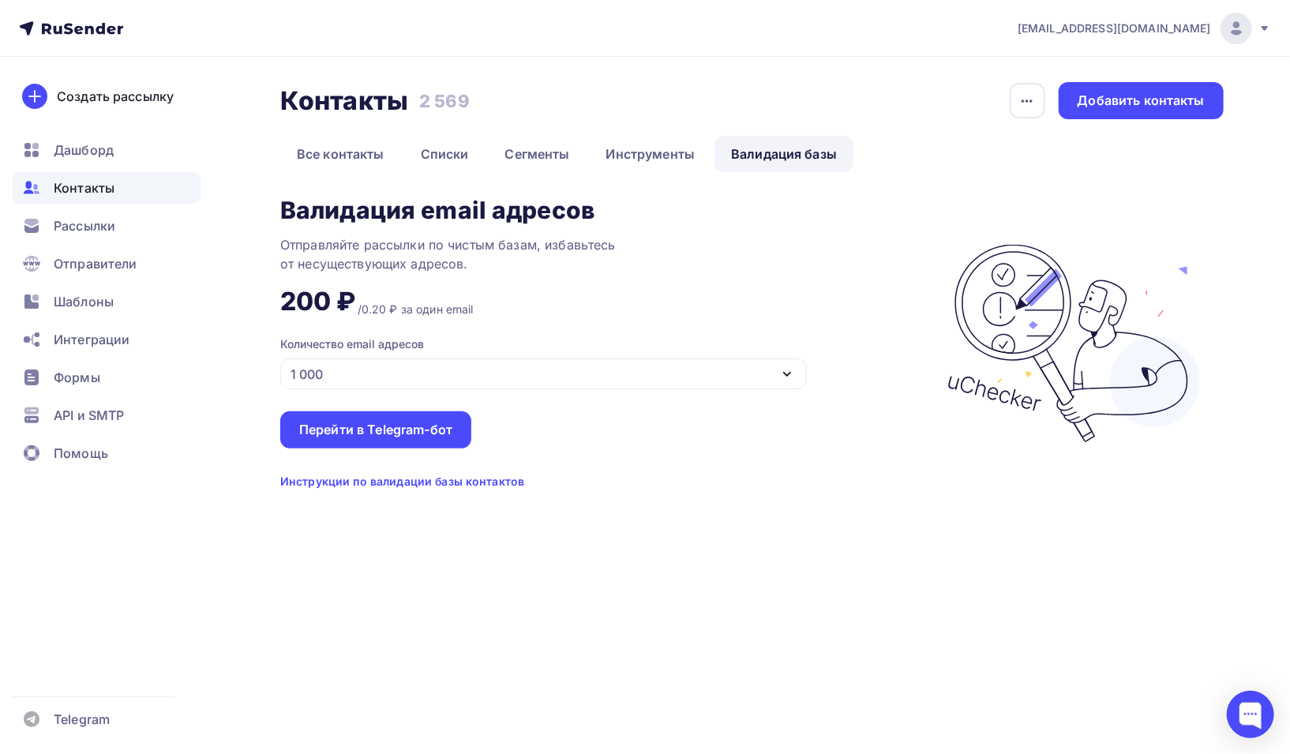
click at [794, 375] on icon "button" at bounding box center [787, 374] width 19 height 19
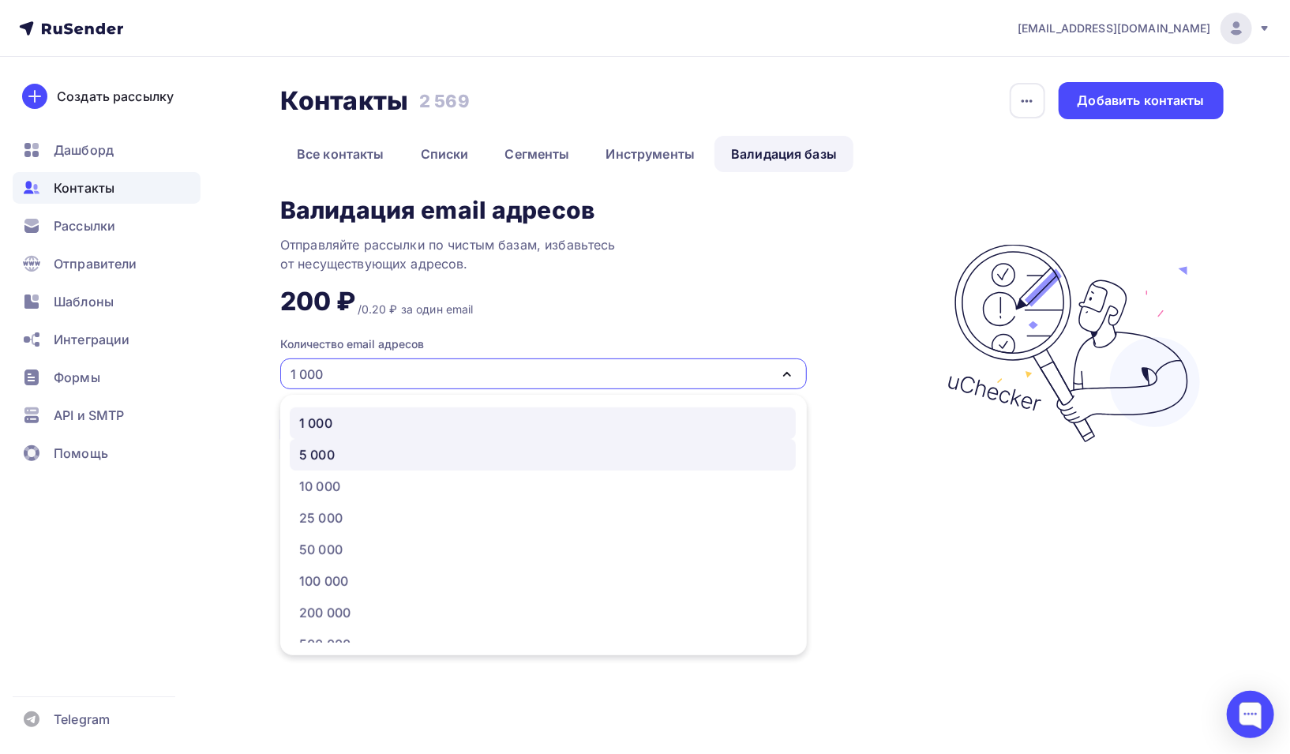
click at [377, 456] on div "5 000" at bounding box center [542, 454] width 487 height 19
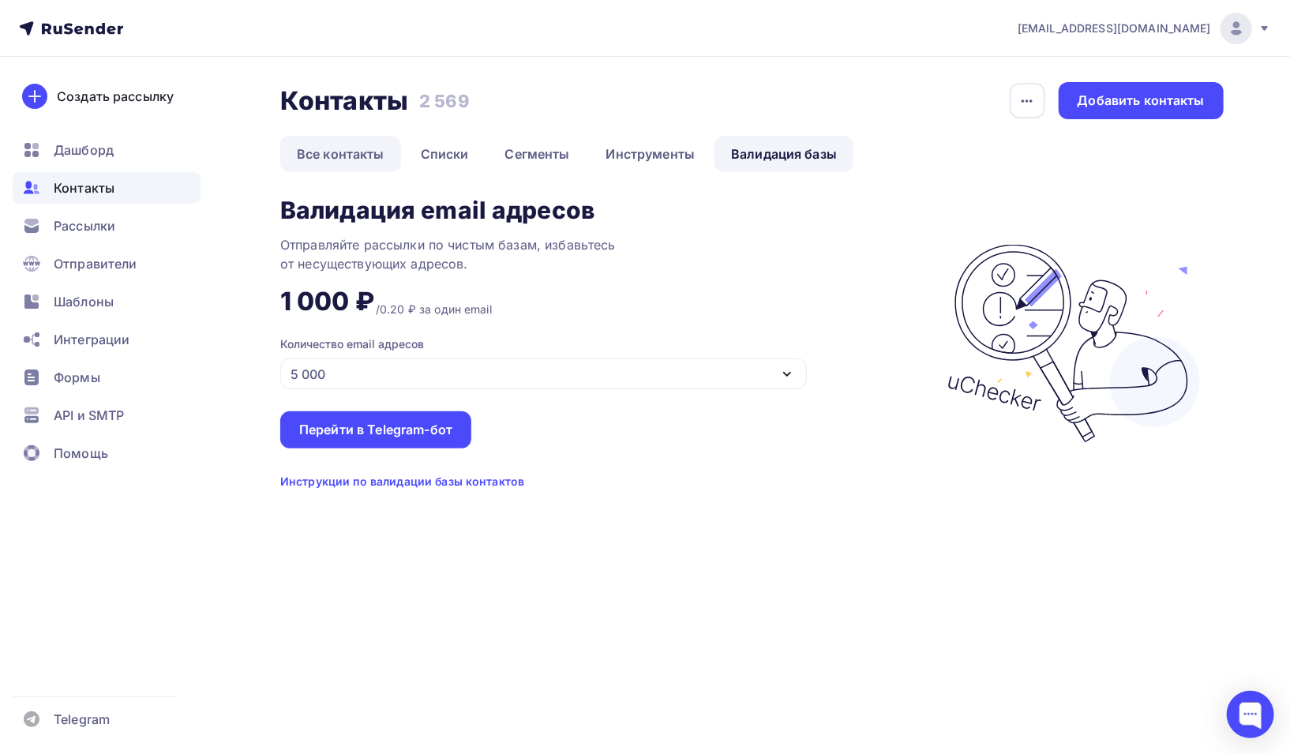
click at [334, 151] on link "Все контакты" at bounding box center [340, 154] width 121 height 36
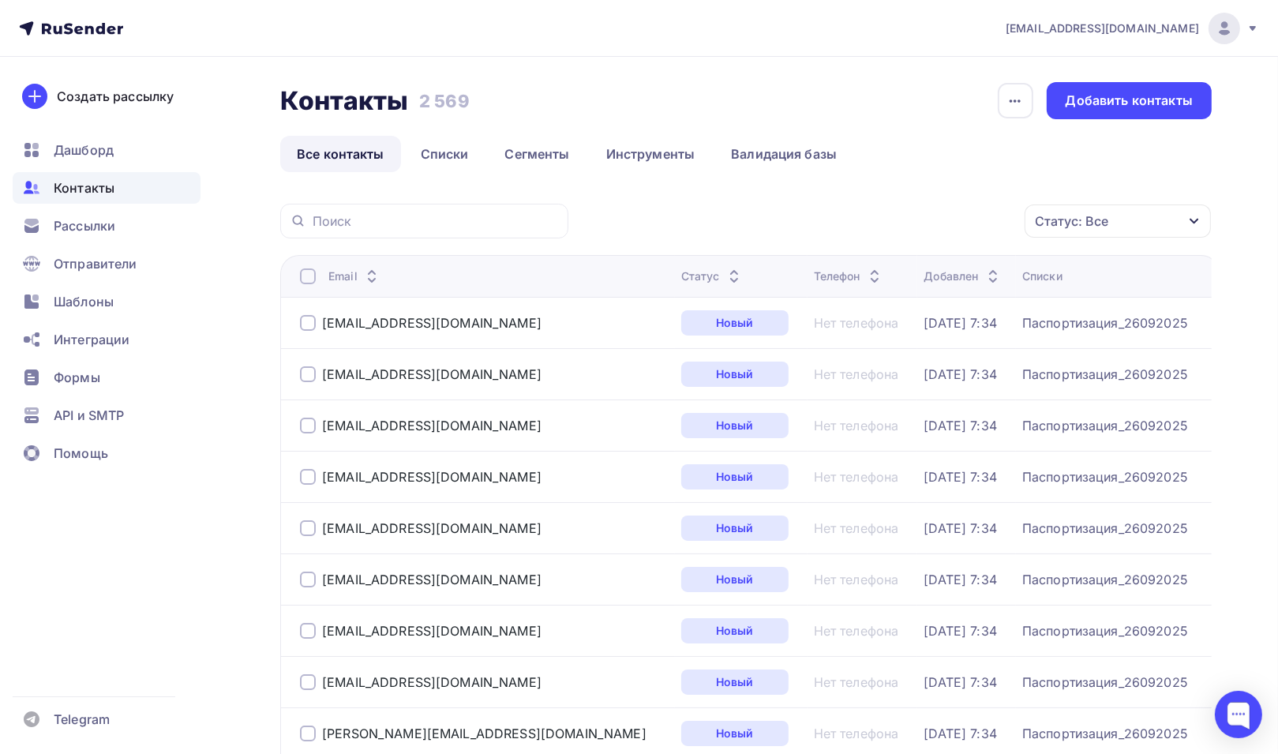
click at [306, 272] on div at bounding box center [308, 276] width 16 height 16
click at [998, 219] on icon "button" at bounding box center [991, 221] width 19 height 19
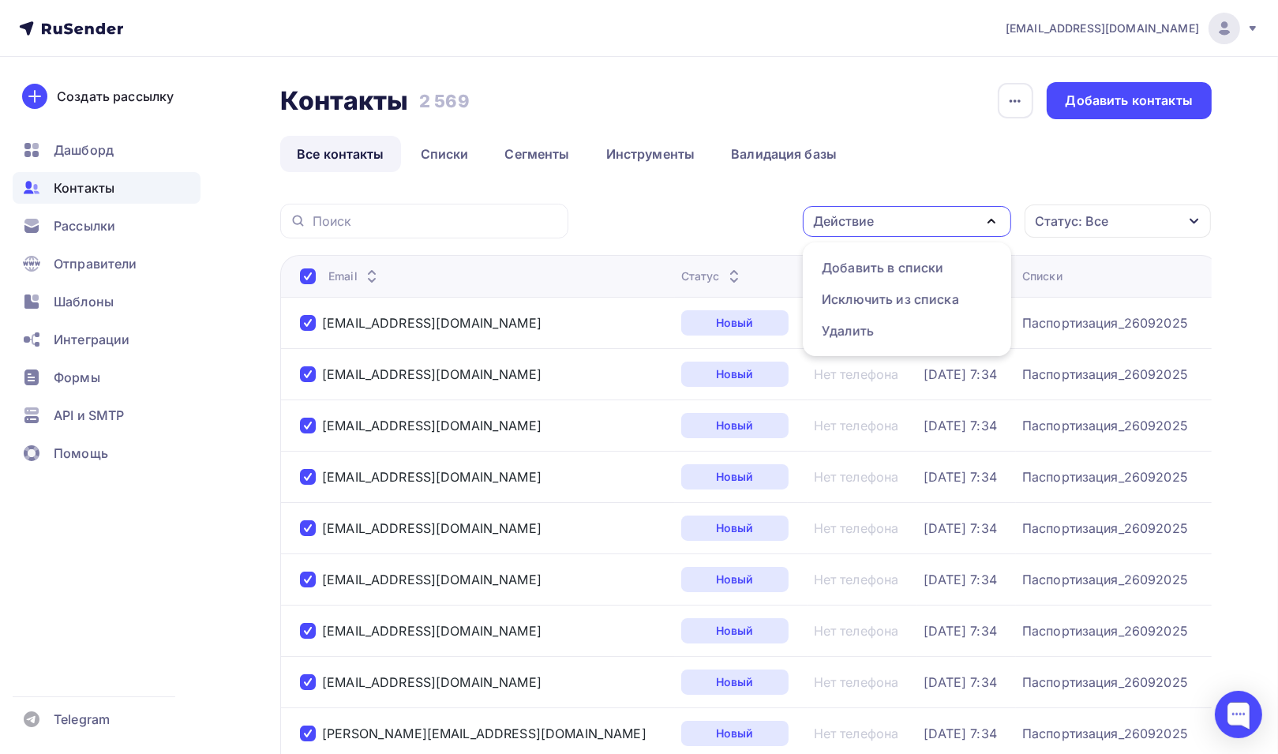
click at [998, 219] on icon "button" at bounding box center [991, 221] width 19 height 19
click at [451, 153] on link "Списки" at bounding box center [444, 154] width 81 height 36
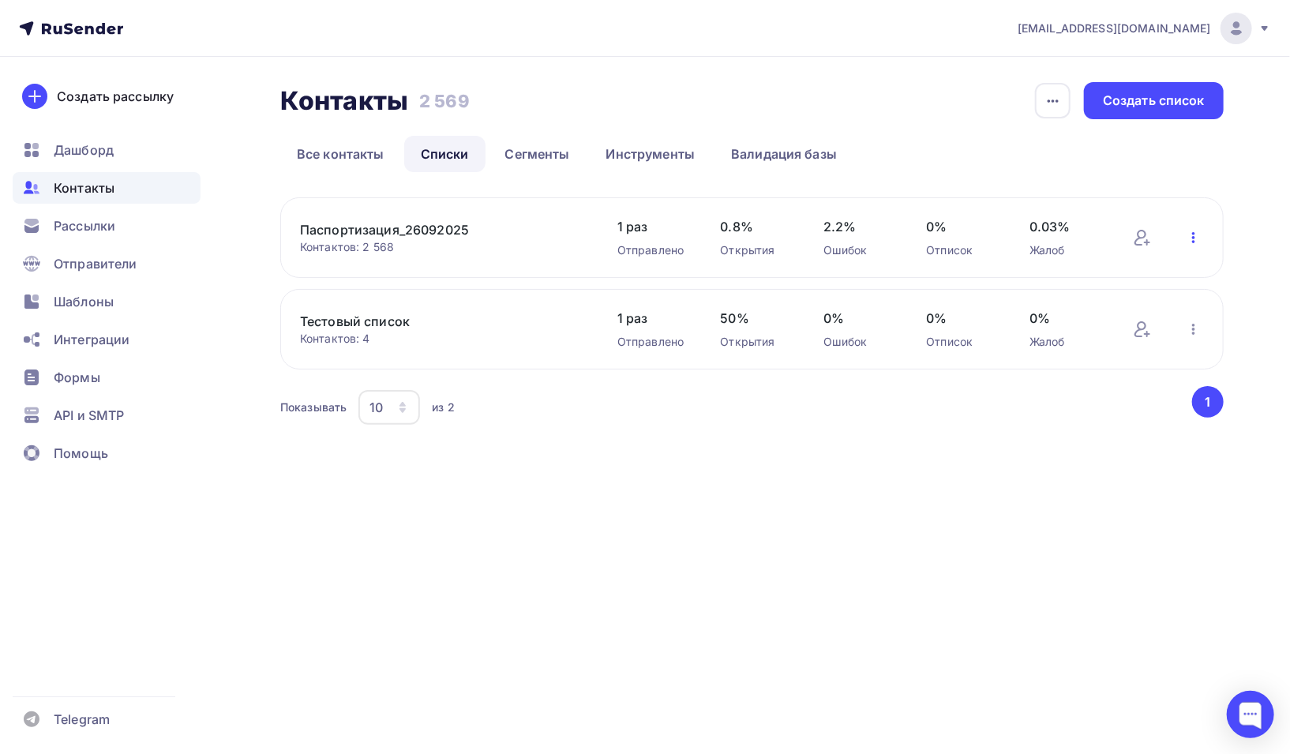
click at [1200, 239] on icon "button" at bounding box center [1193, 237] width 19 height 19
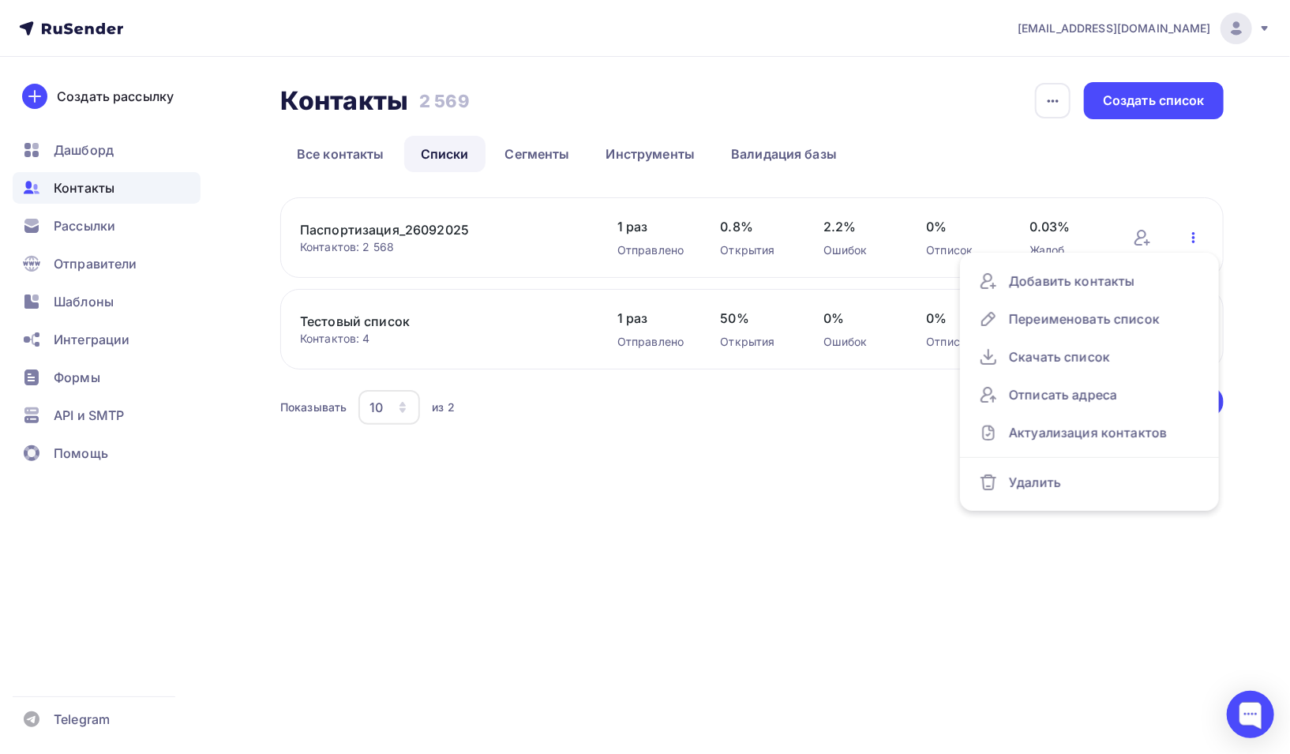
click at [1200, 239] on icon "button" at bounding box center [1193, 237] width 19 height 19
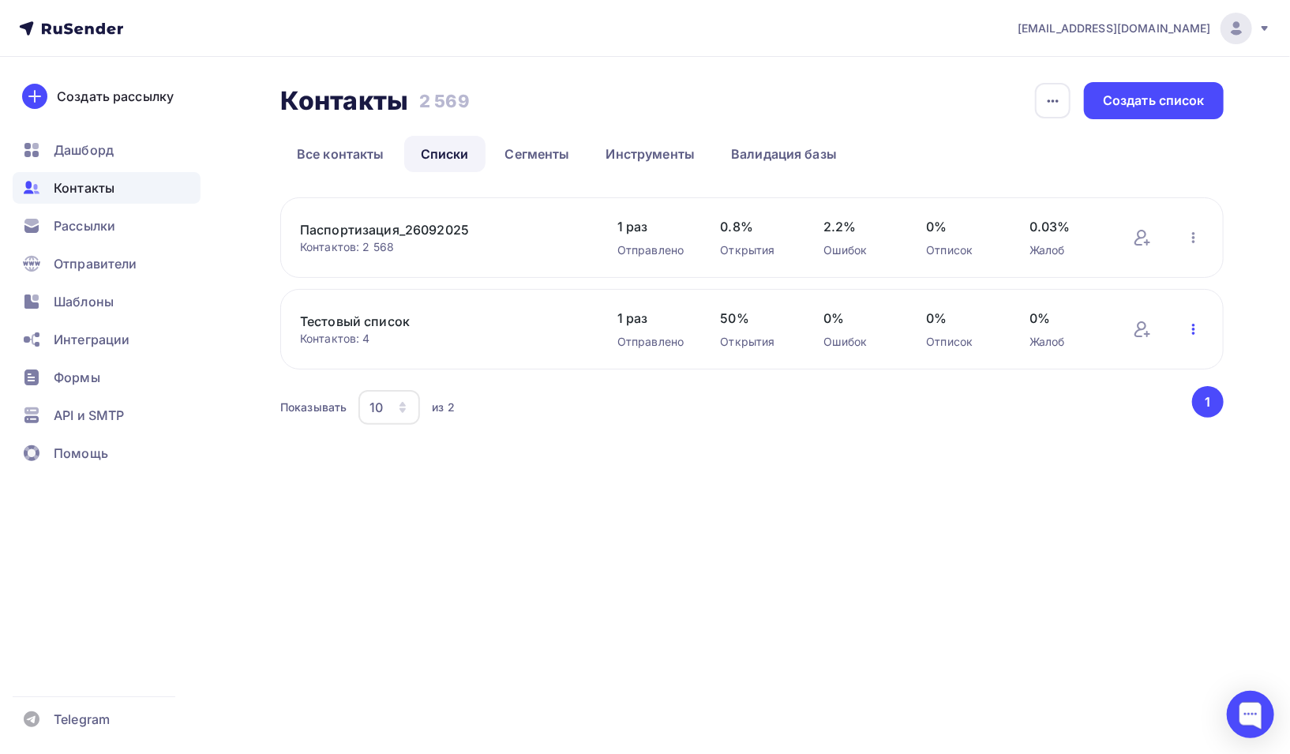
click at [1194, 332] on icon "button" at bounding box center [1193, 329] width 3 height 11
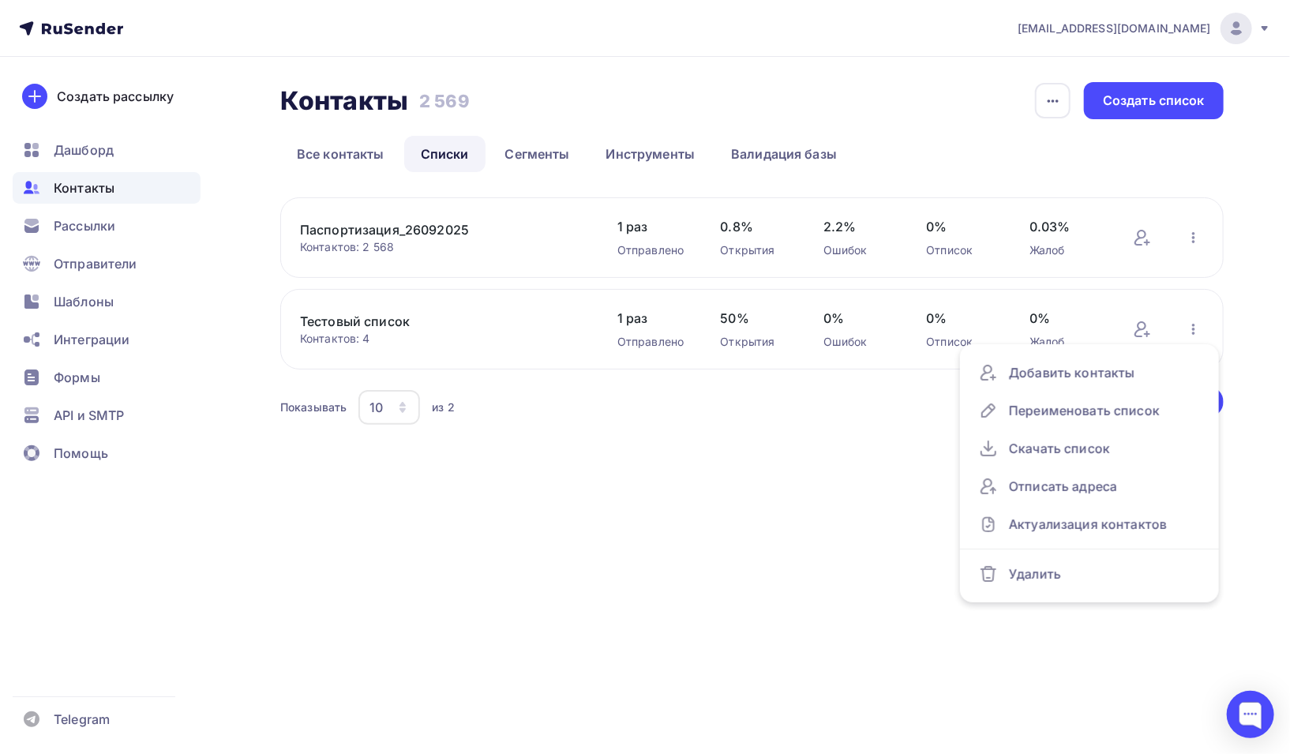
click at [732, 533] on div "inpmdy@gmail.com Аккаунт Тарифы Выйти Создать рассылку Дашборд Контакты Рассылк…" at bounding box center [645, 377] width 1290 height 754
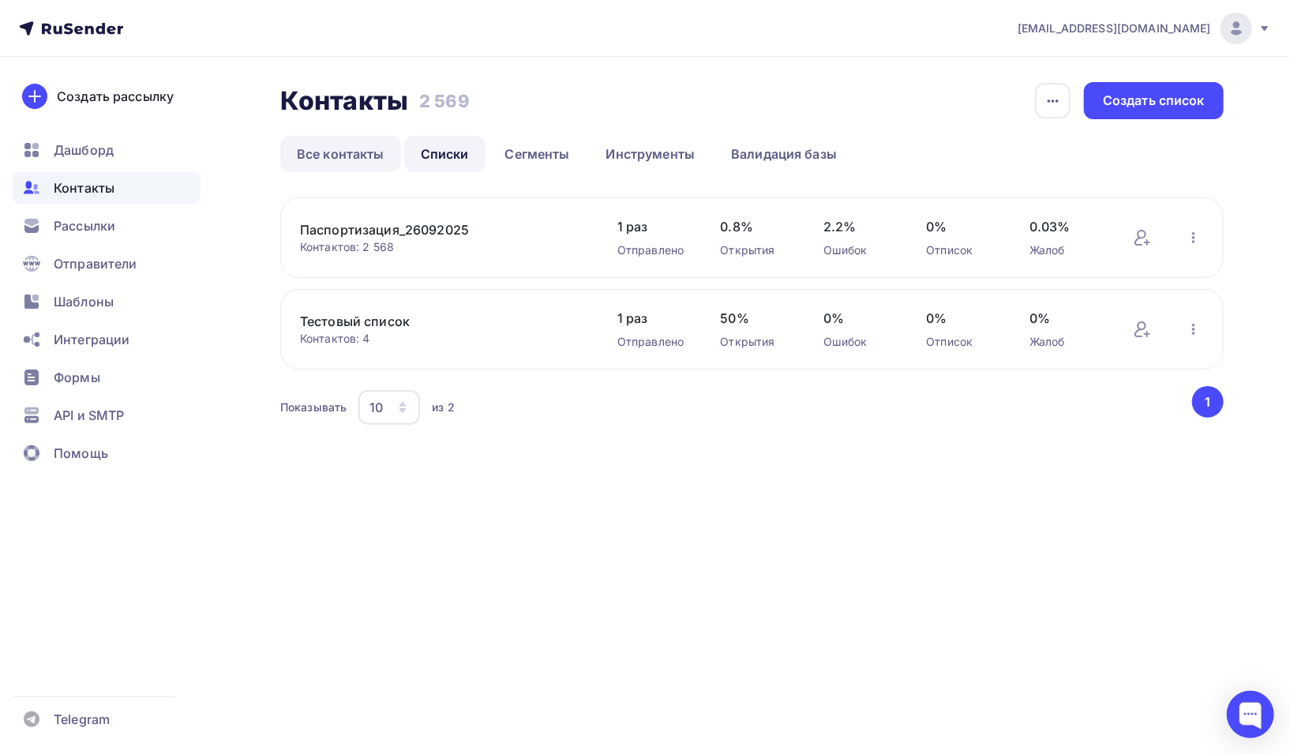
click at [364, 152] on link "Все контакты" at bounding box center [340, 154] width 121 height 36
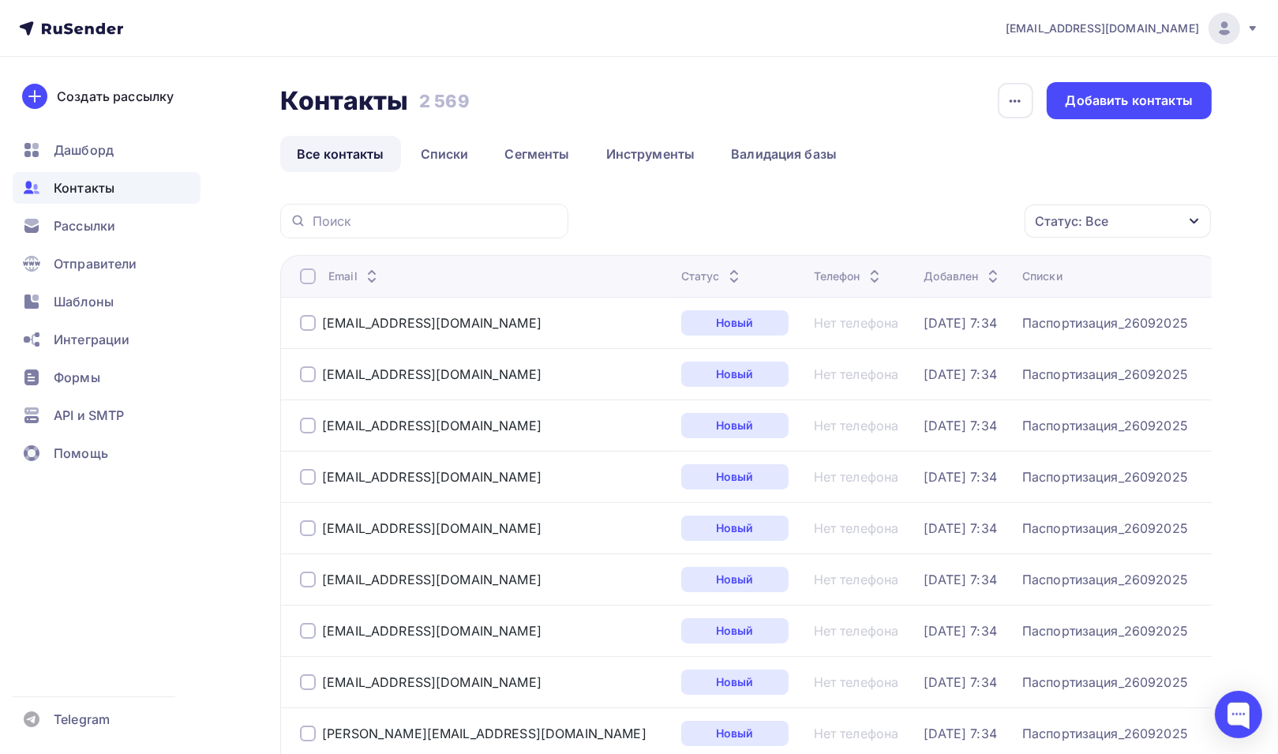
click at [302, 280] on div at bounding box center [308, 276] width 16 height 16
click at [995, 224] on icon "button" at bounding box center [991, 221] width 19 height 19
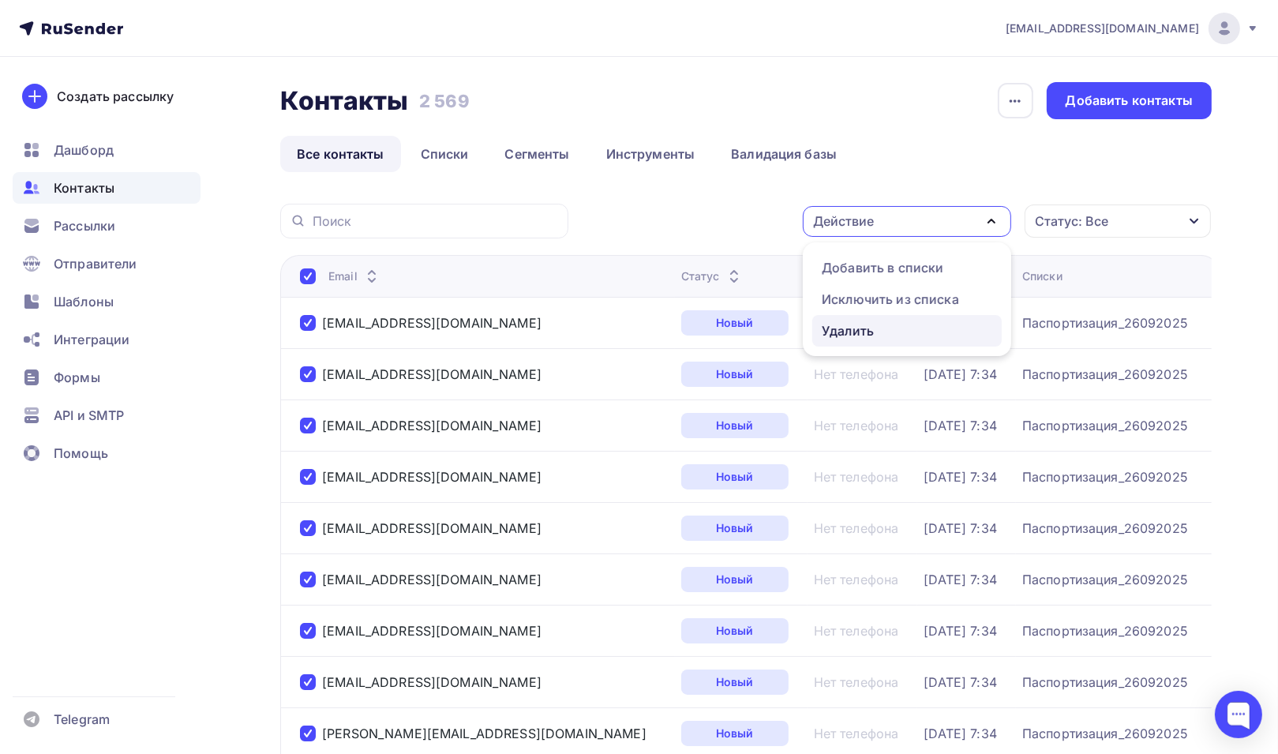
click at [841, 330] on div "Удалить" at bounding box center [848, 330] width 52 height 19
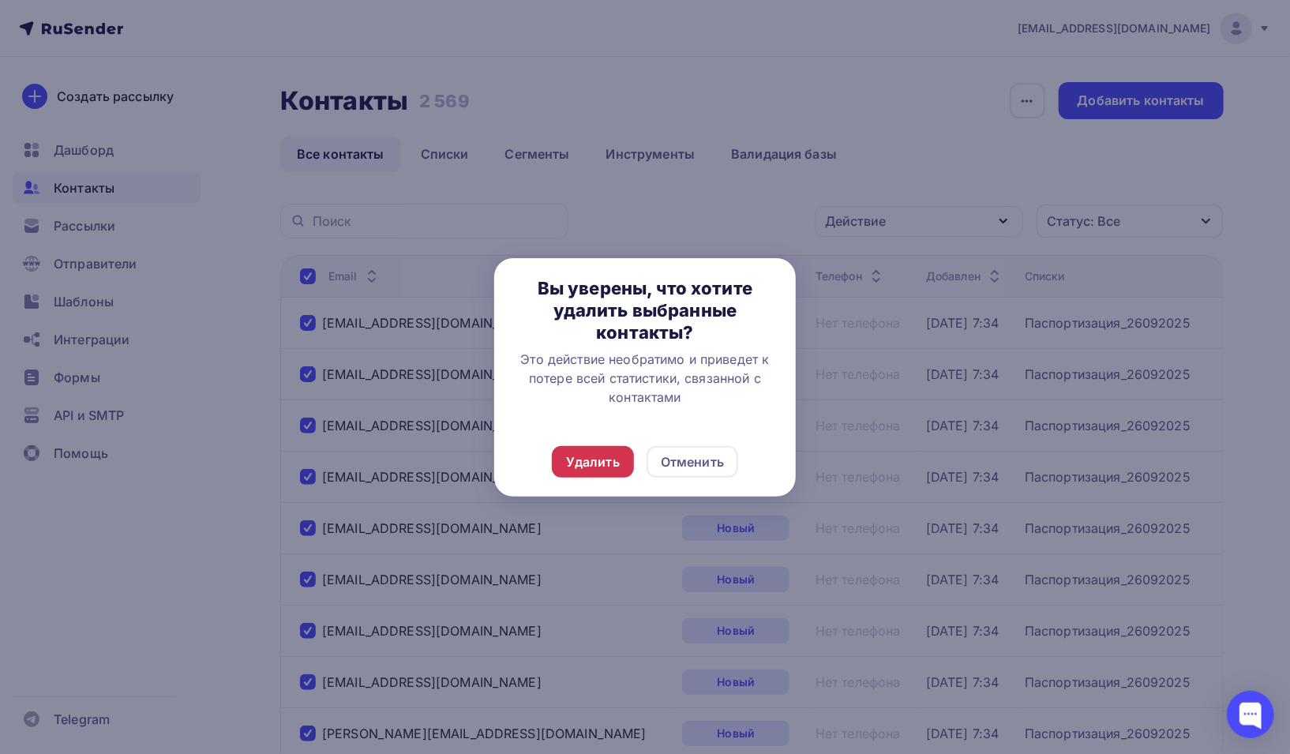
click at [597, 464] on div "Удалить" at bounding box center [593, 461] width 54 height 19
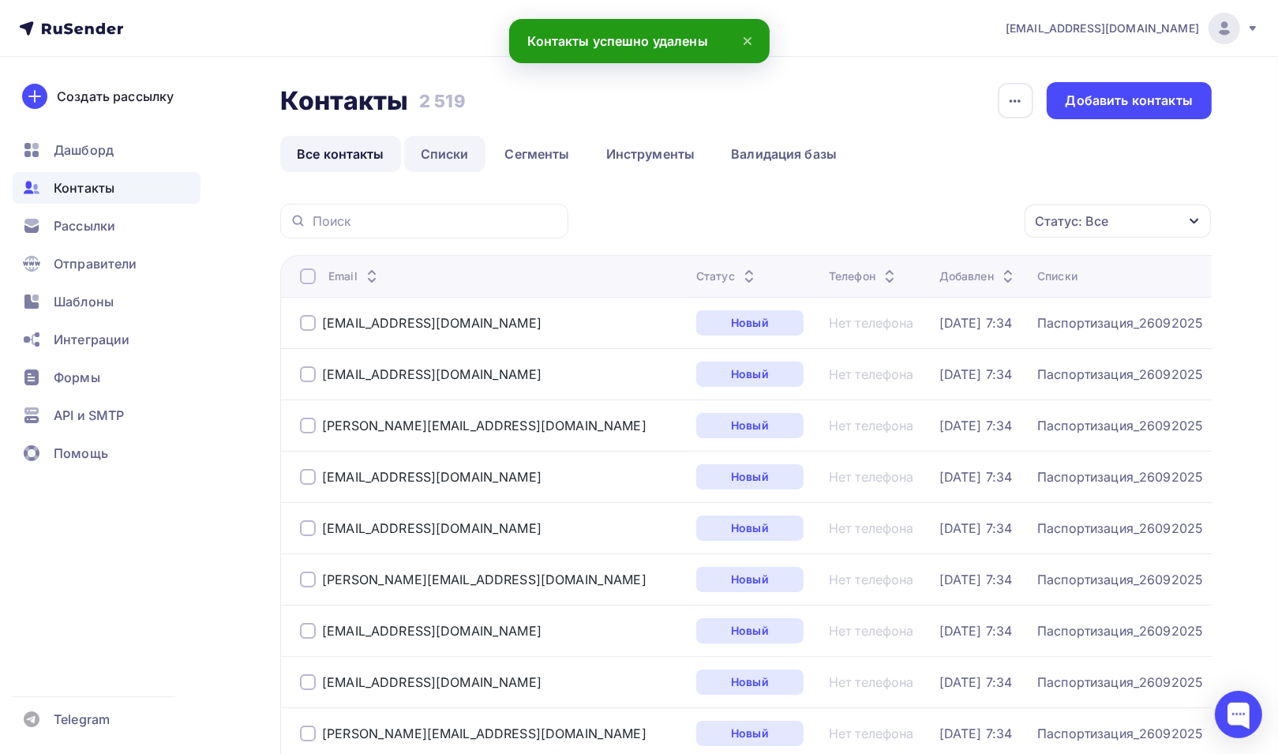
click at [454, 144] on link "Списки" at bounding box center [444, 154] width 81 height 36
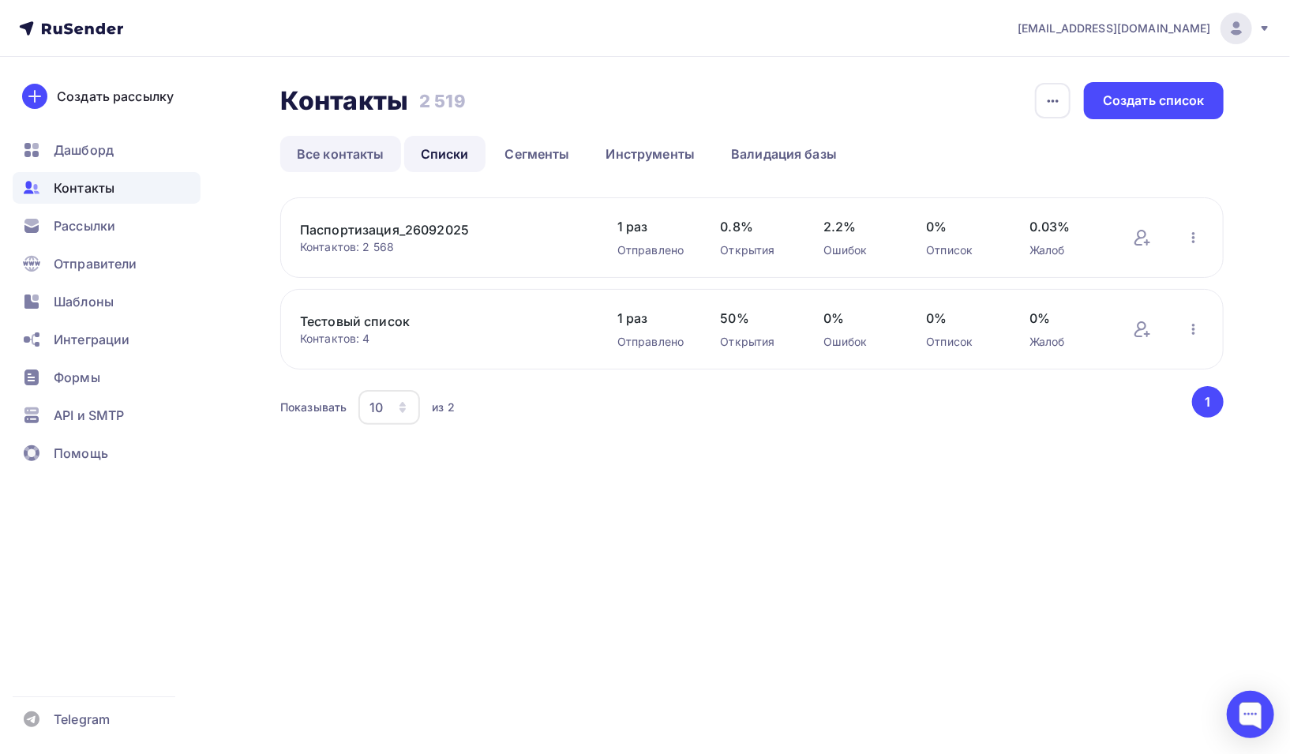
click at [357, 157] on link "Все контакты" at bounding box center [340, 154] width 121 height 36
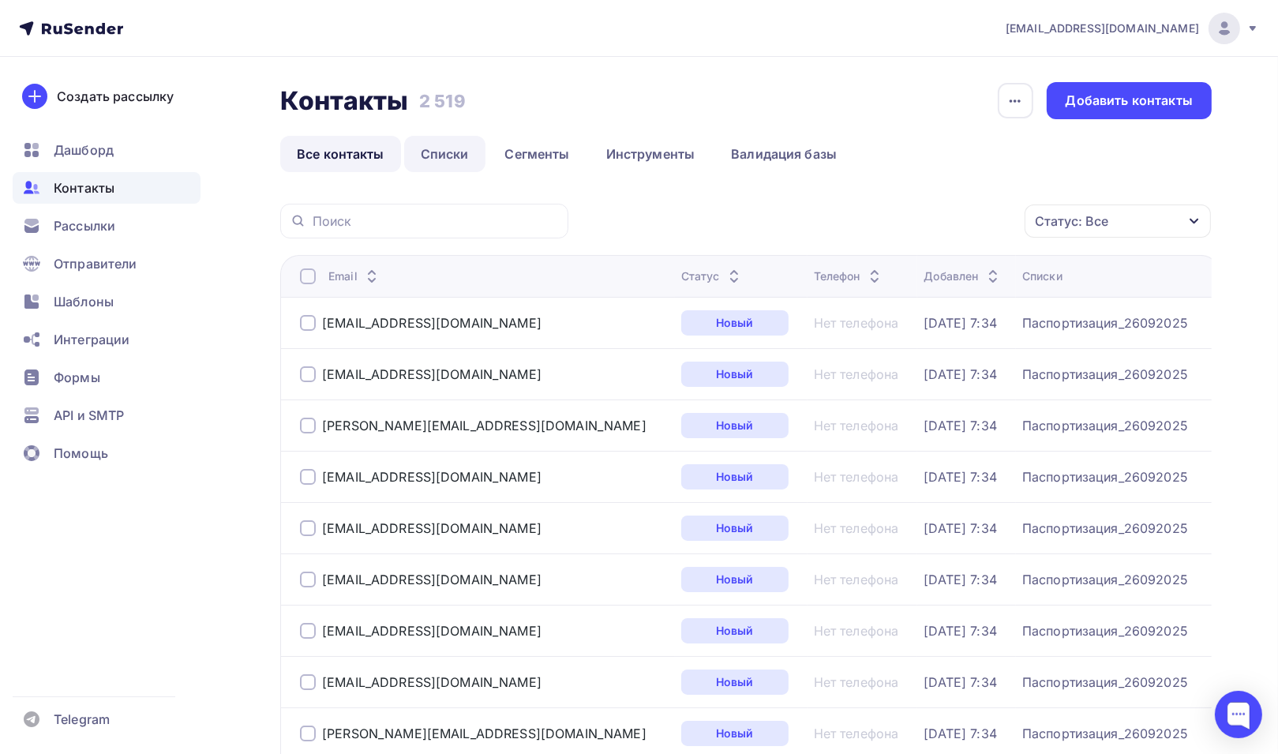
click at [446, 154] on link "Списки" at bounding box center [444, 154] width 81 height 36
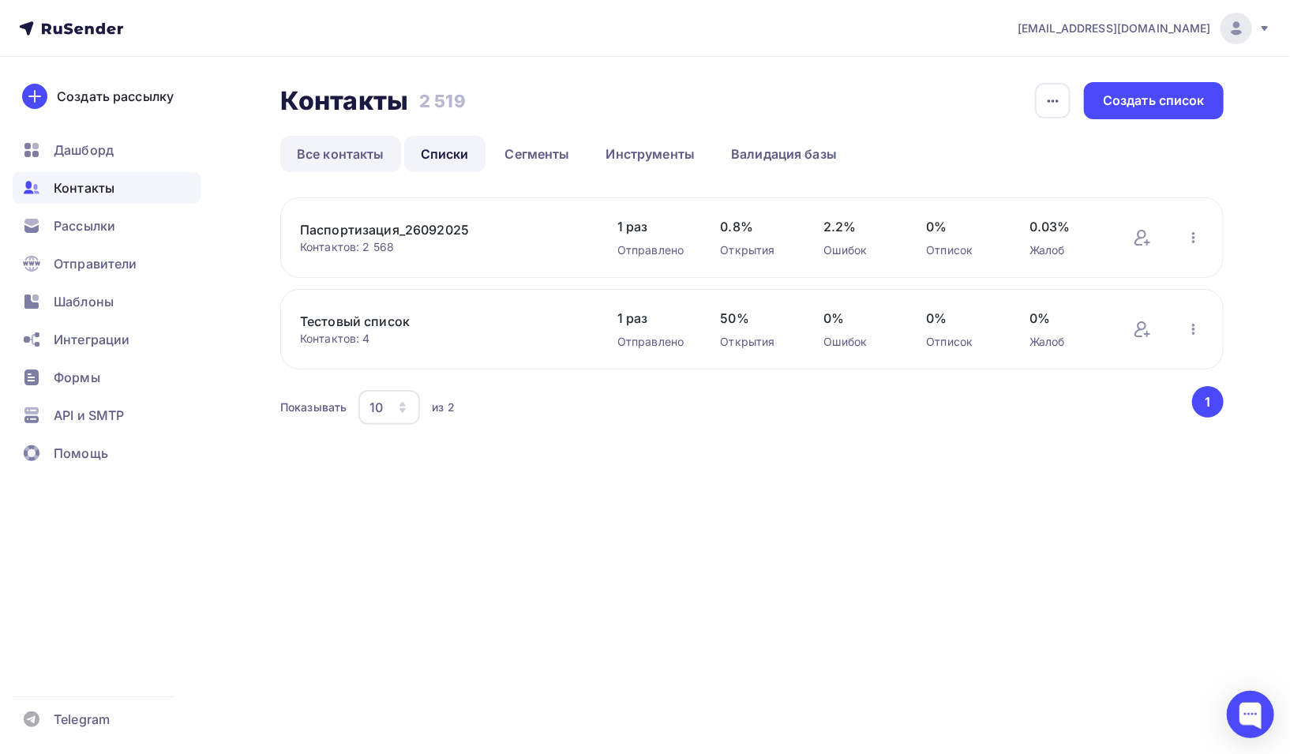
click at [344, 144] on link "Все контакты" at bounding box center [340, 154] width 121 height 36
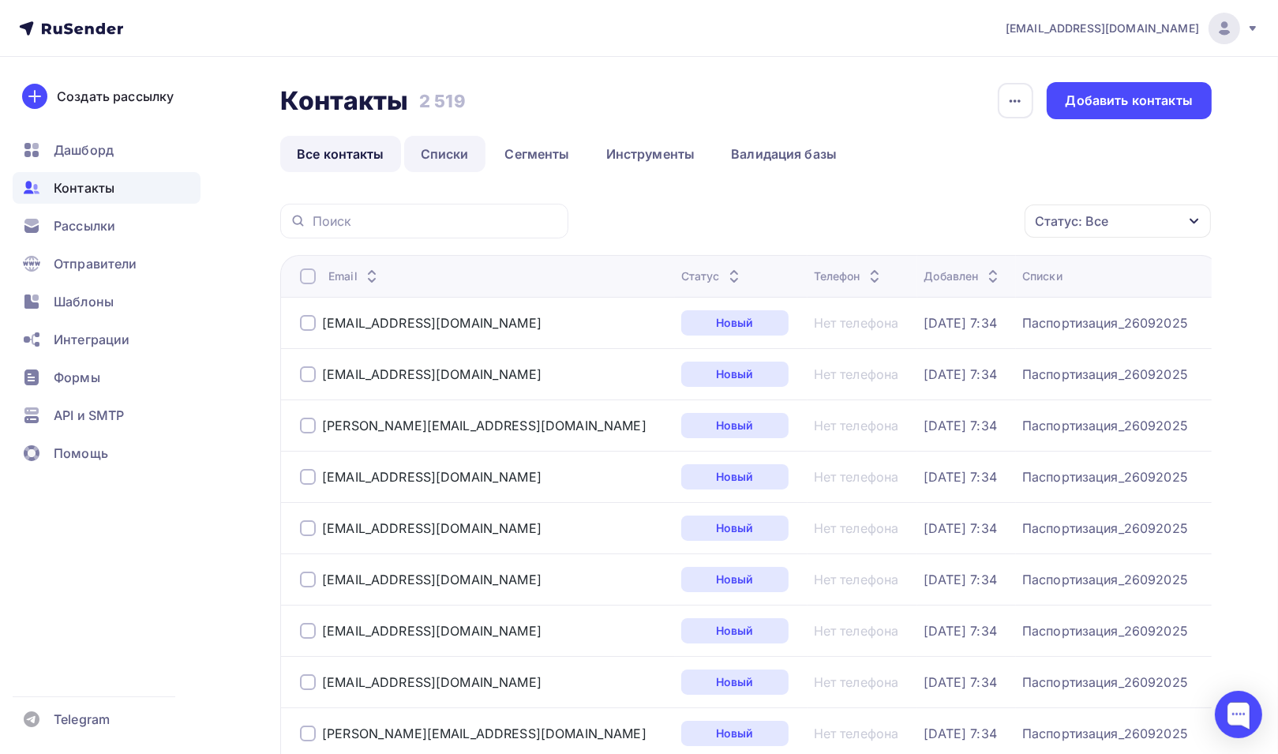
click at [454, 163] on link "Списки" at bounding box center [444, 154] width 81 height 36
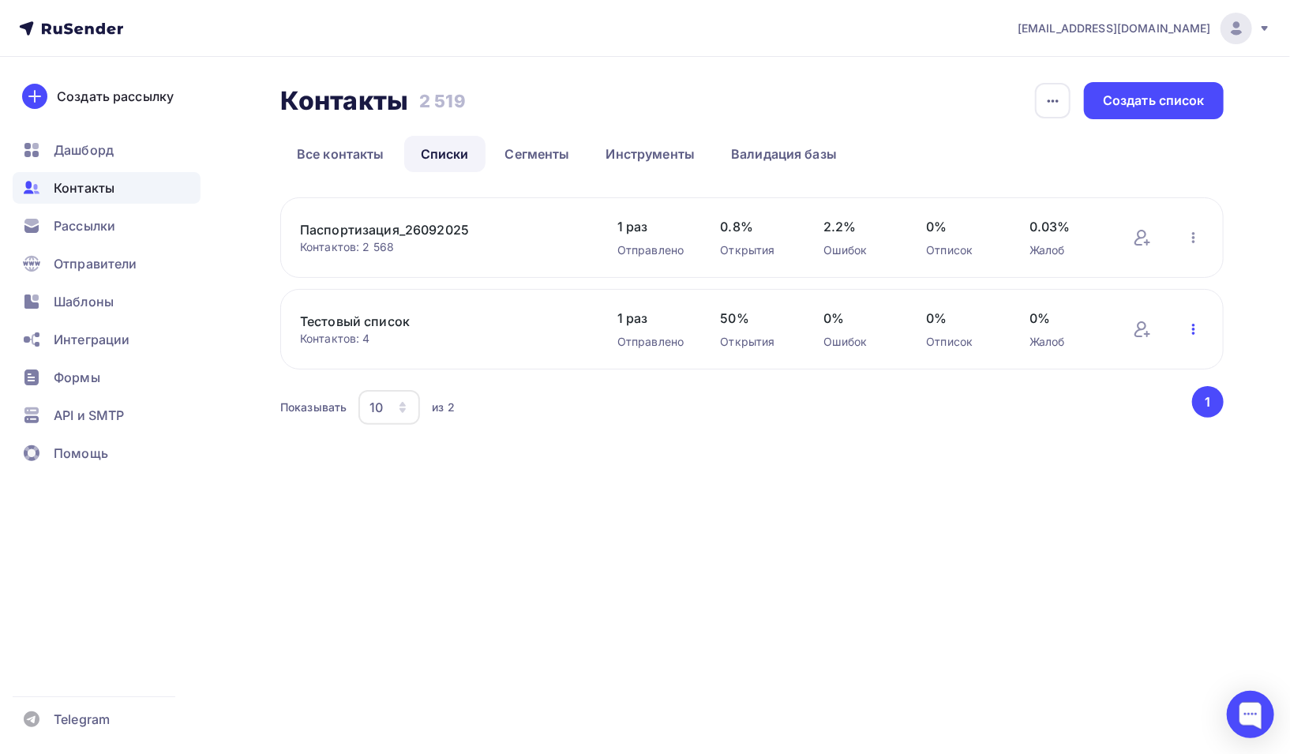
click at [1196, 330] on icon "button" at bounding box center [1193, 329] width 19 height 19
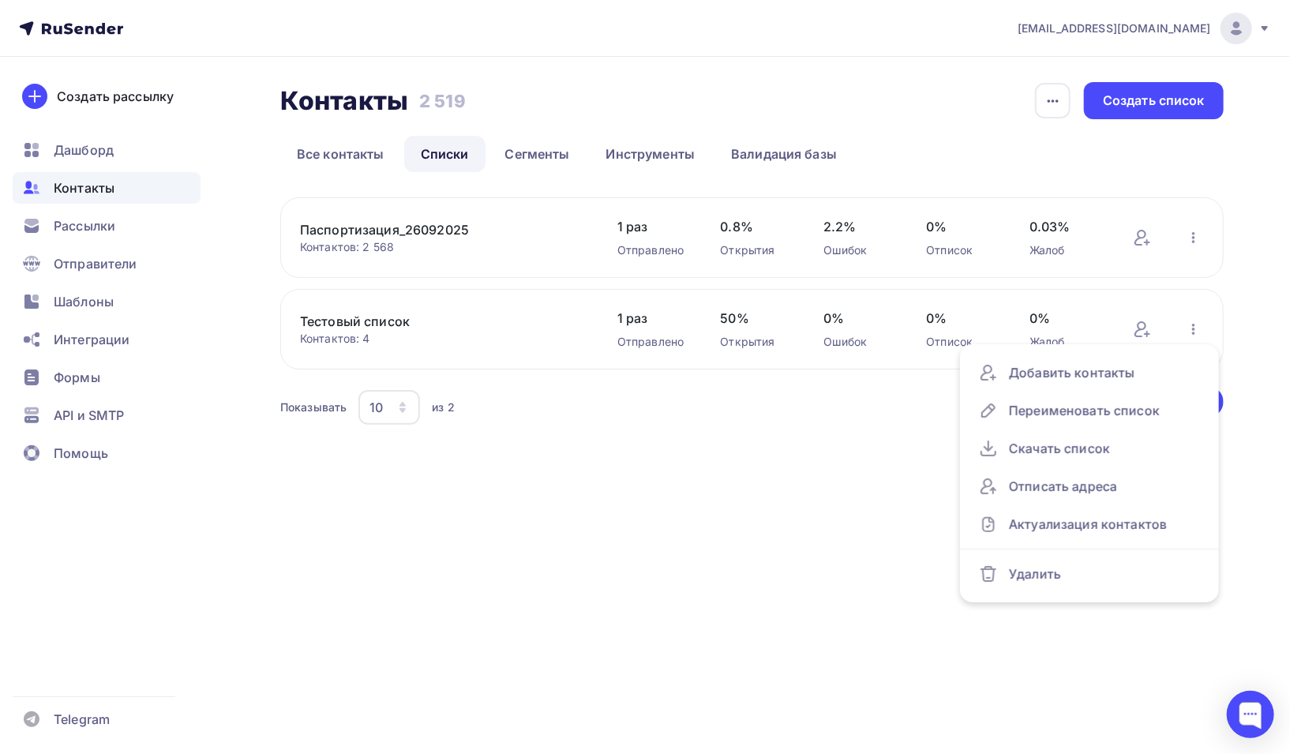
drag, startPoint x: 724, startPoint y: 520, endPoint x: 598, endPoint y: 456, distance: 141.9
click at [723, 520] on div "inpmdy@gmail.com Аккаунт Тарифы Выйти Создать рассылку Дашборд Контакты Рассылк…" at bounding box center [645, 377] width 1290 height 754
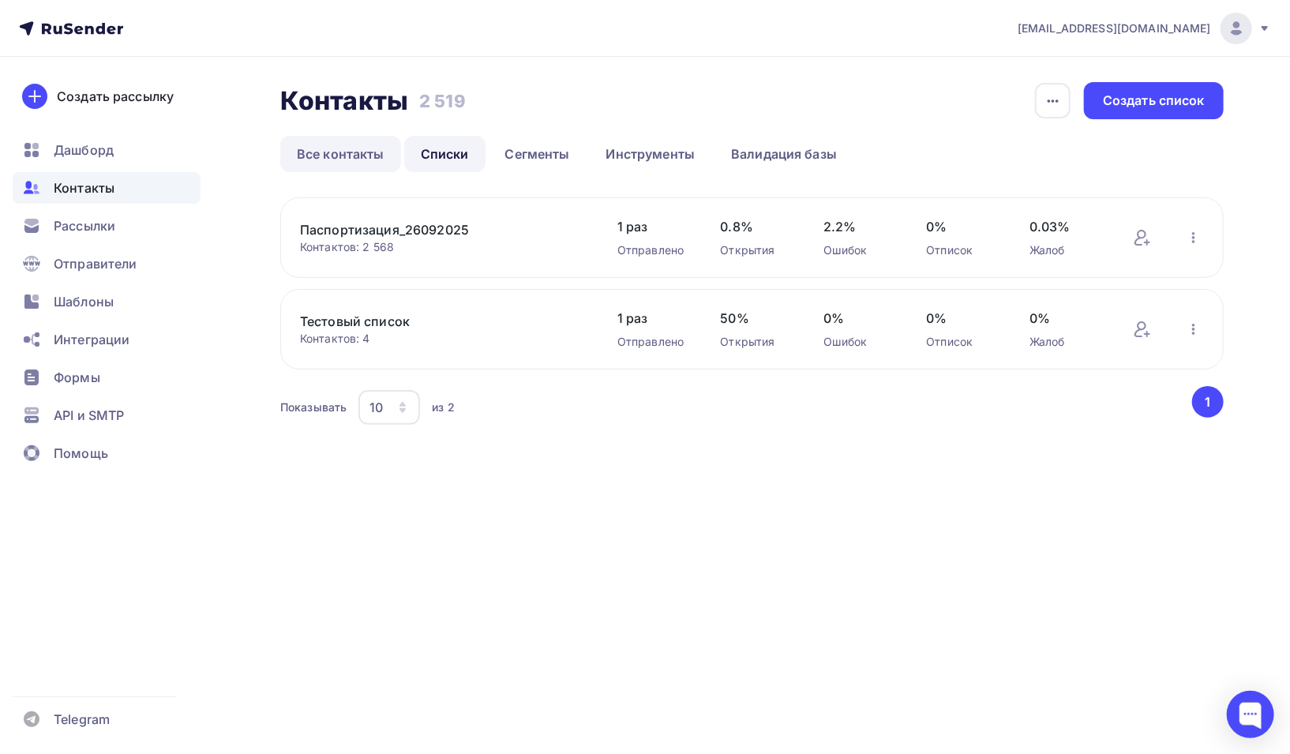
click at [342, 155] on link "Все контакты" at bounding box center [340, 154] width 121 height 36
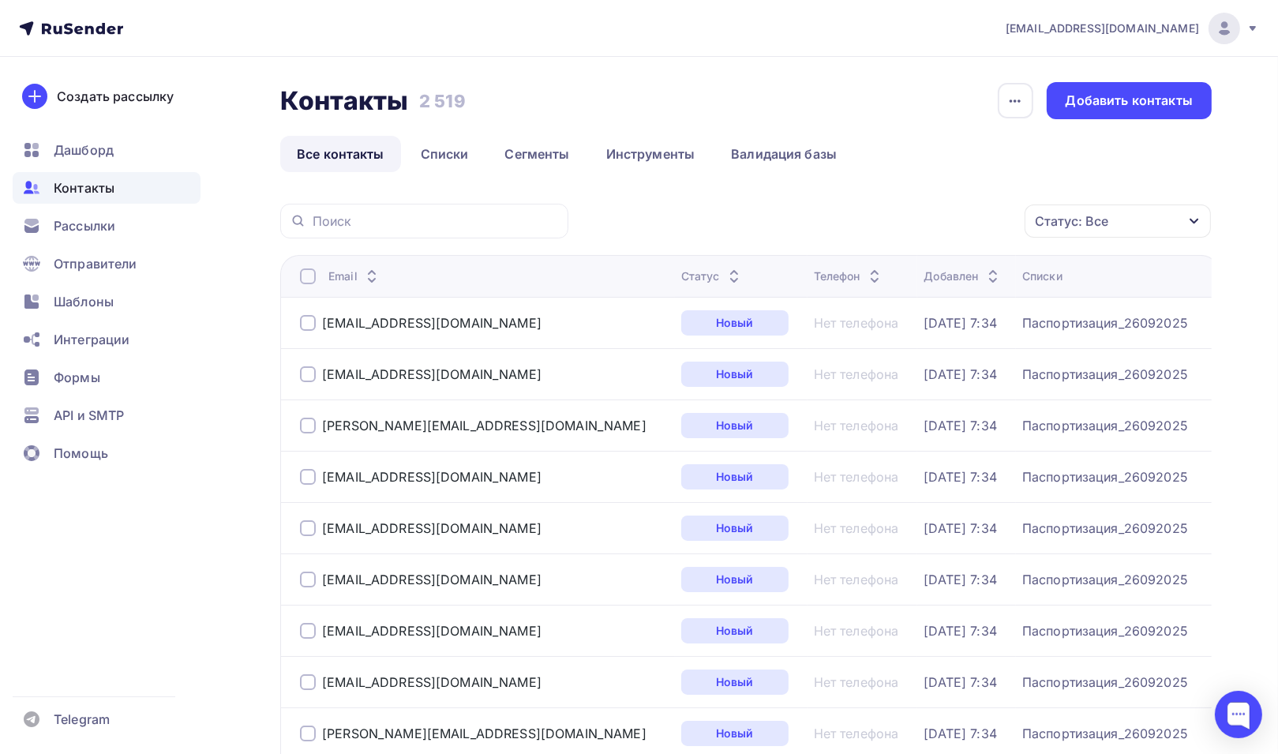
click at [310, 324] on div at bounding box center [308, 323] width 16 height 16
click at [1003, 221] on div "Действие" at bounding box center [907, 221] width 208 height 31
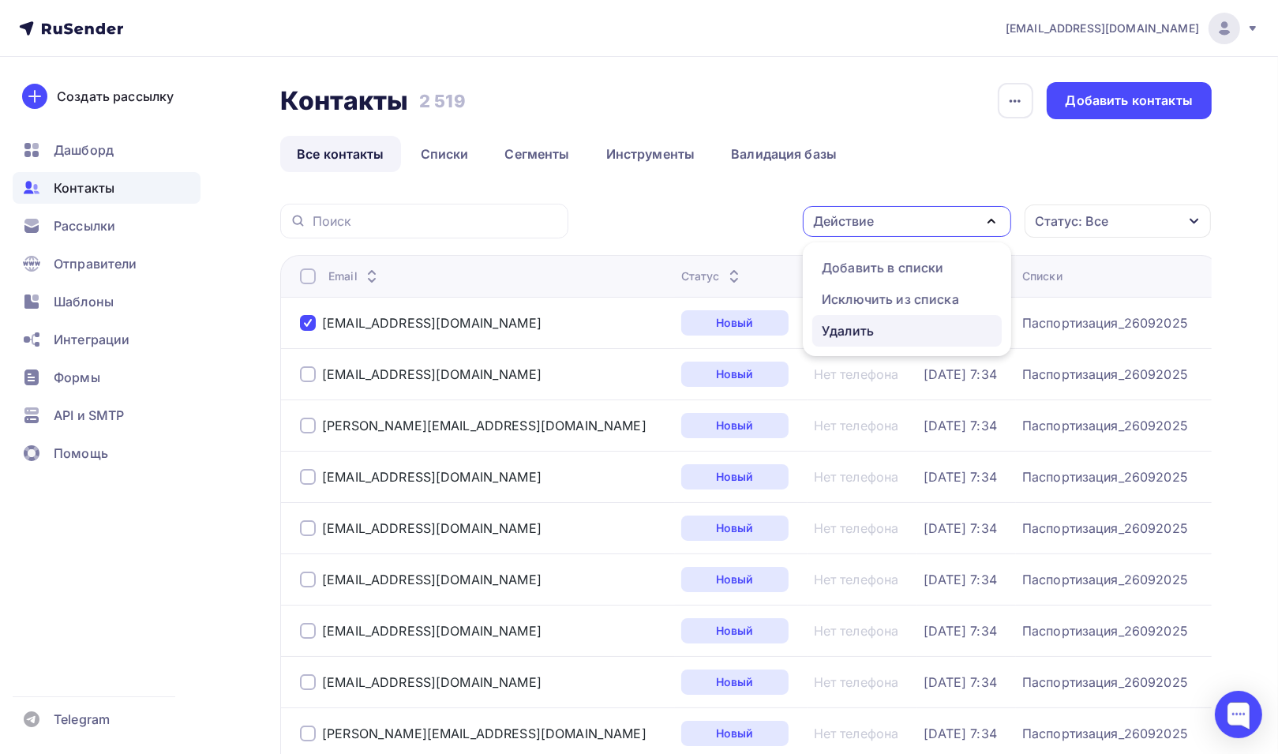
click at [840, 332] on div "Удалить" at bounding box center [848, 330] width 52 height 19
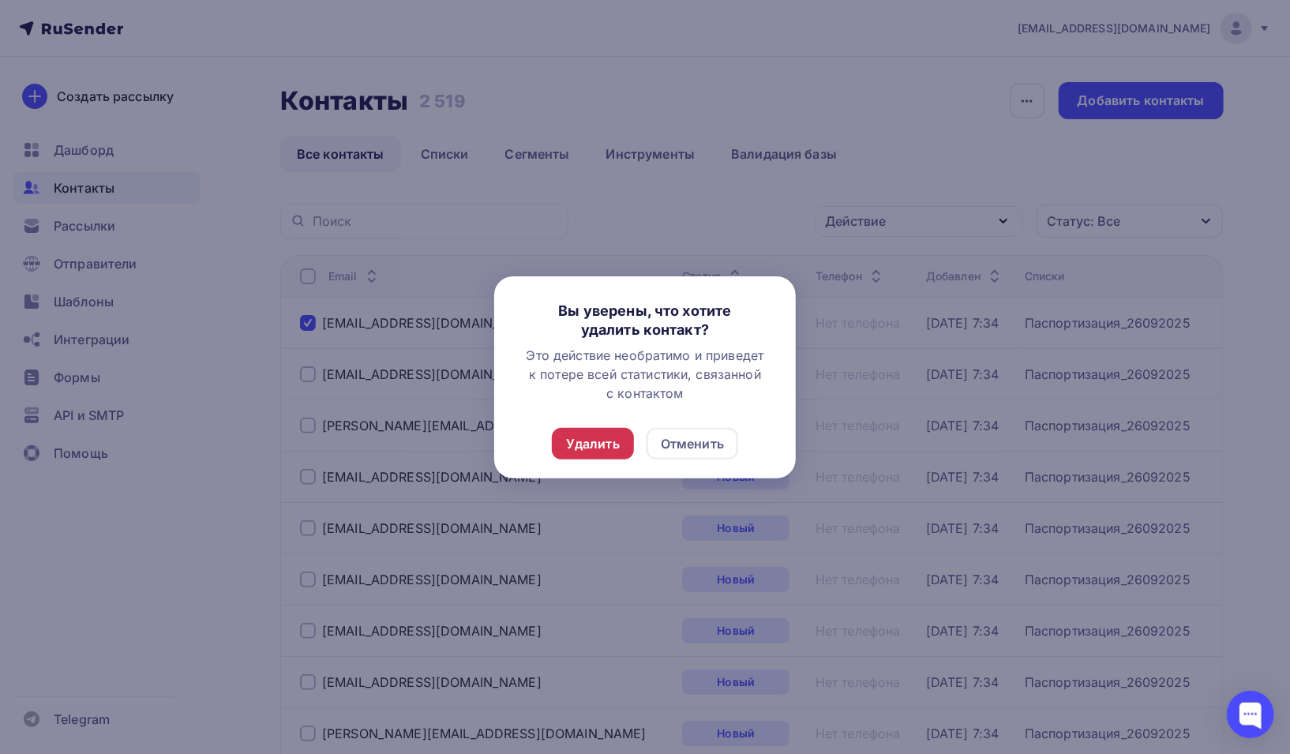
click at [588, 444] on div "Удалить" at bounding box center [593, 443] width 54 height 19
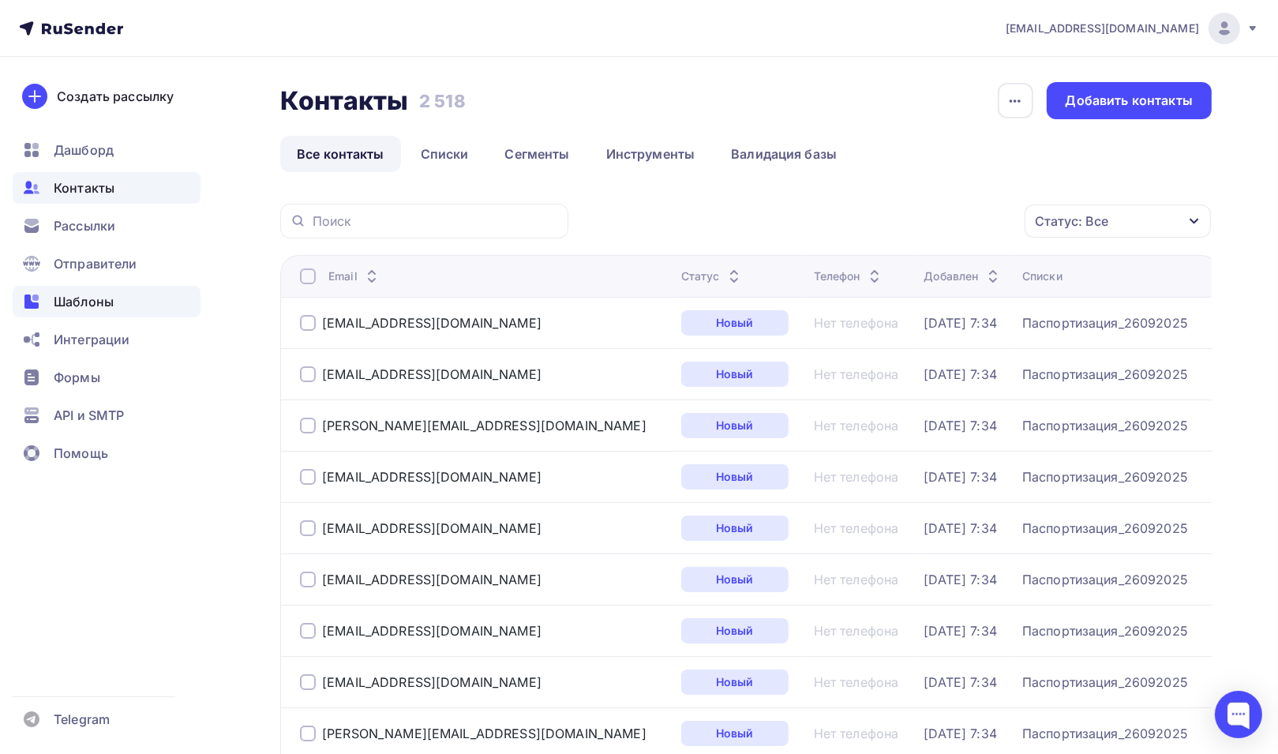
click at [103, 301] on span "Шаблоны" at bounding box center [84, 301] width 60 height 19
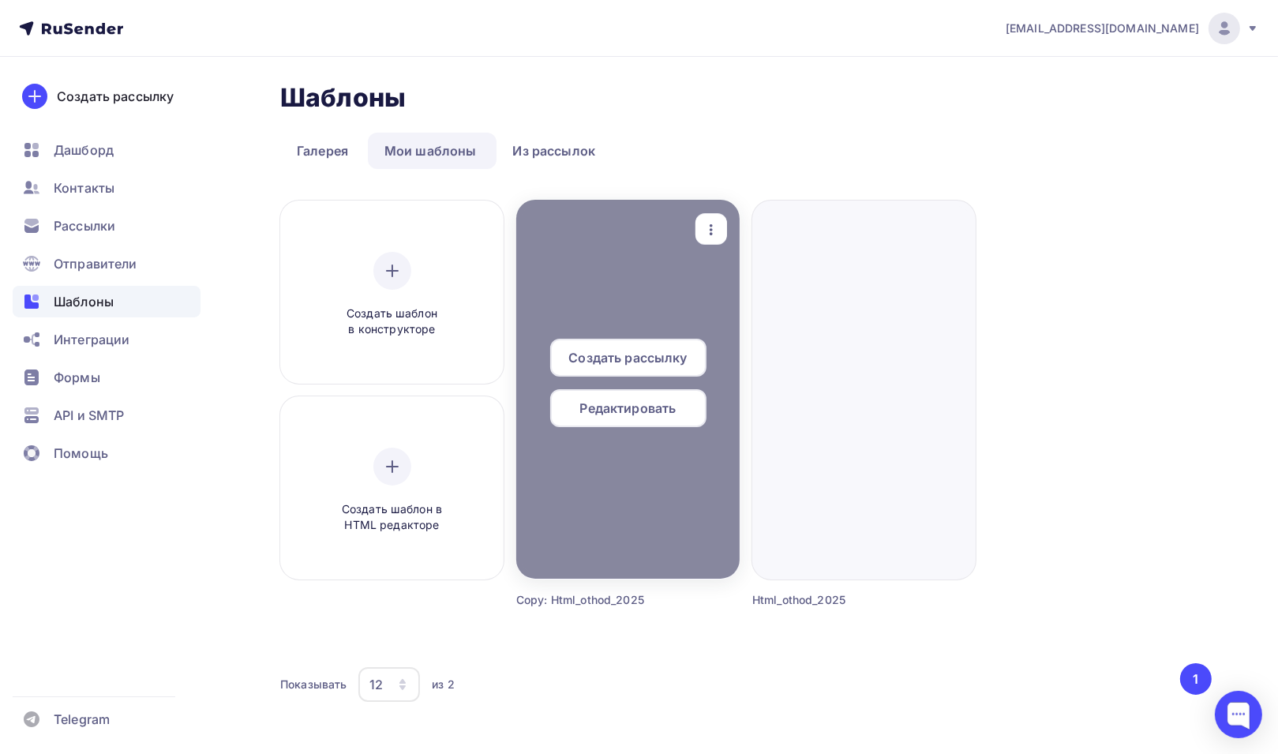
click at [638, 407] on span "Редактировать" at bounding box center [628, 408] width 96 height 19
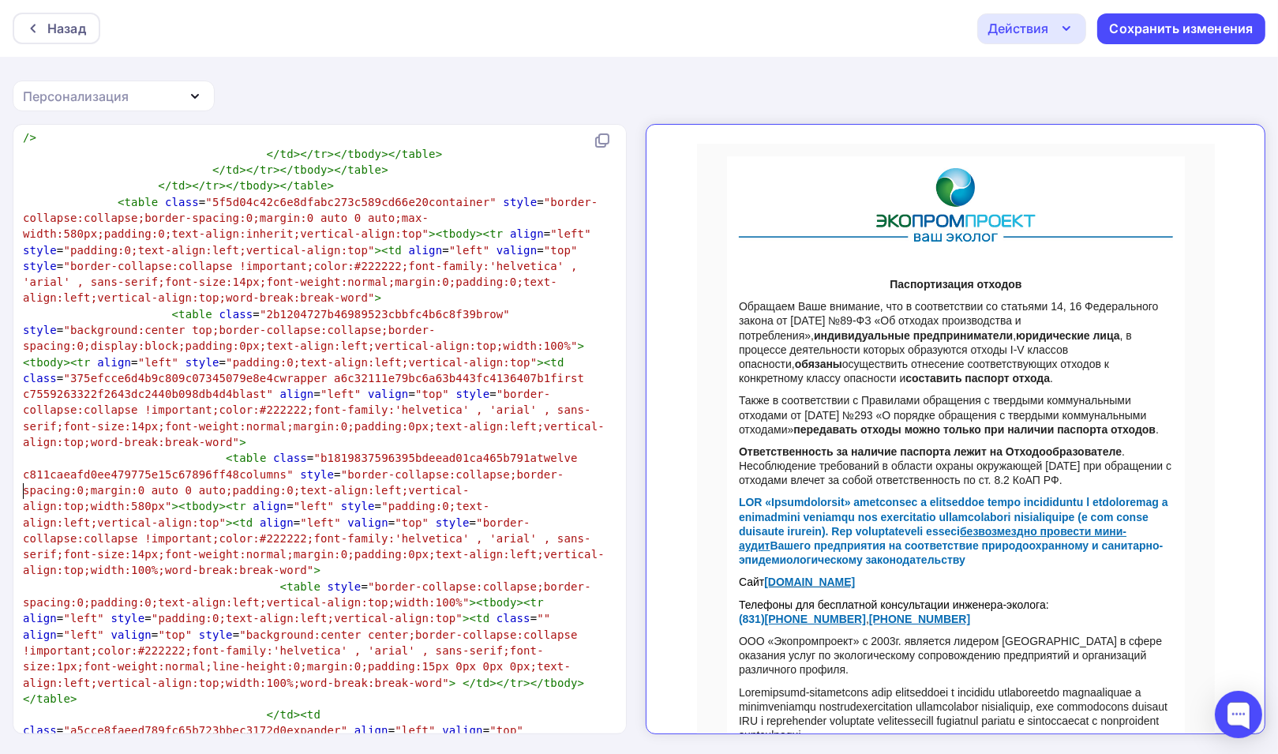
scroll to position [6, 0]
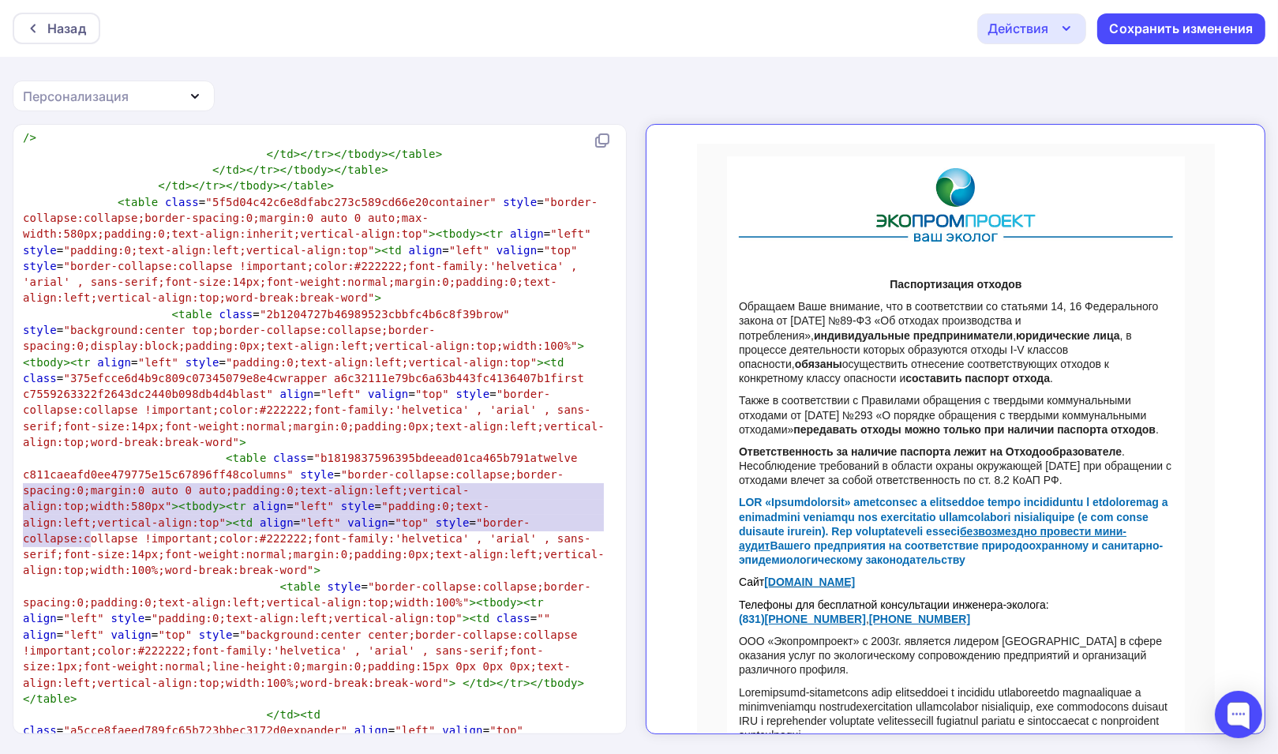
type textarea "<p style="font-size: 10px;"> Информационное письмо направлено хозяйствующим суб…"
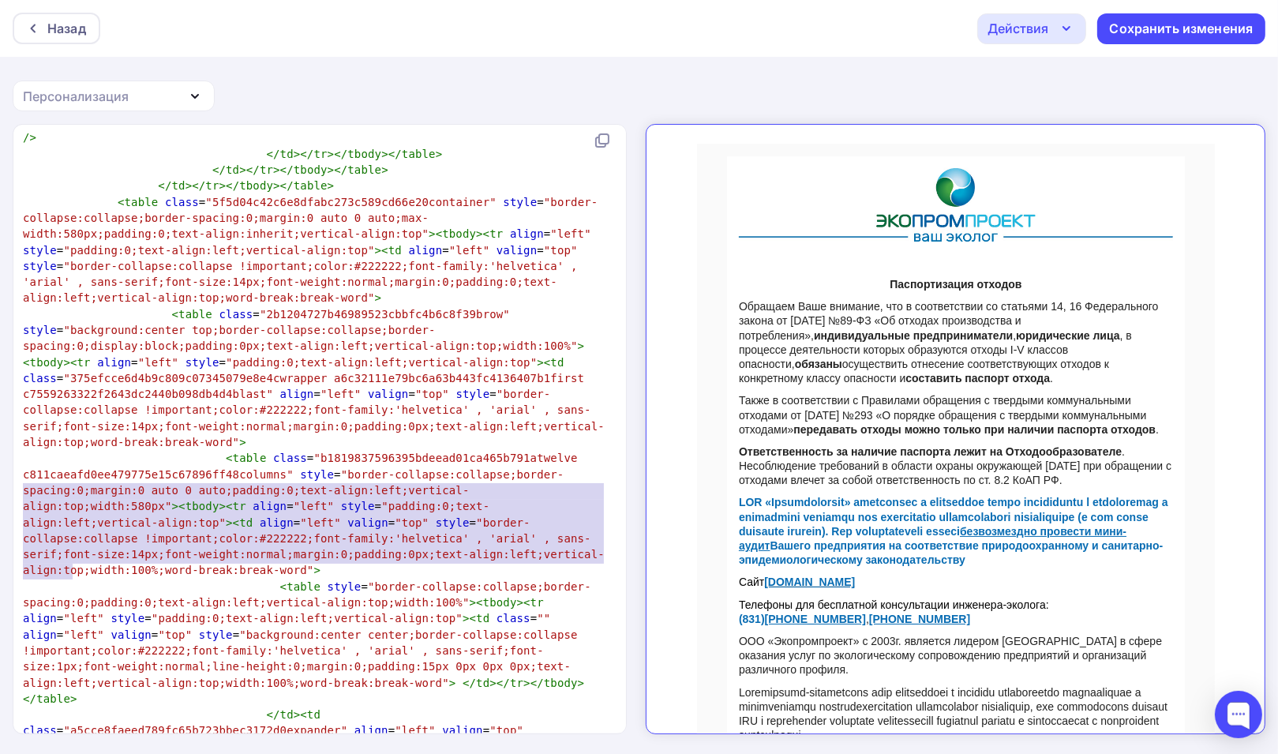
drag, startPoint x: 21, startPoint y: 492, endPoint x: 107, endPoint y: 568, distance: 115.3
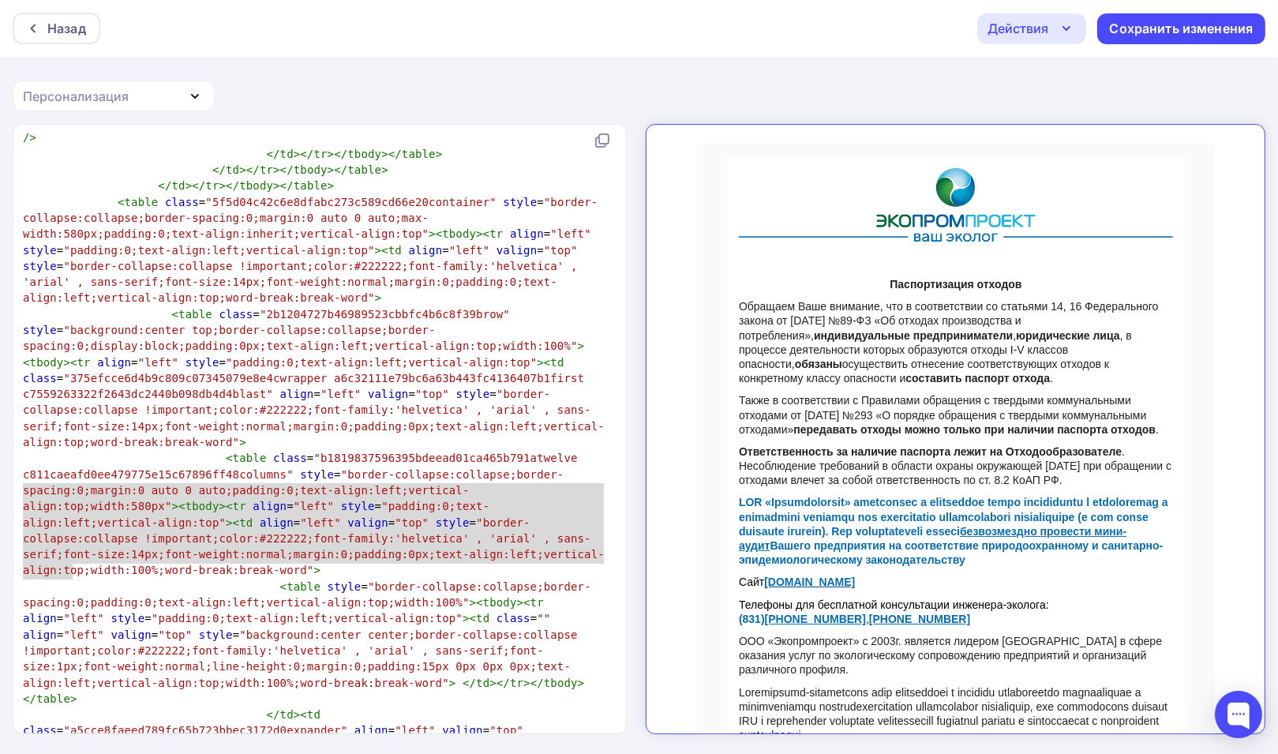
click at [458, 628] on span ""background:center center;border-collapse:collapse !important;color:#222222;fon…" at bounding box center [303, 658] width 561 height 61
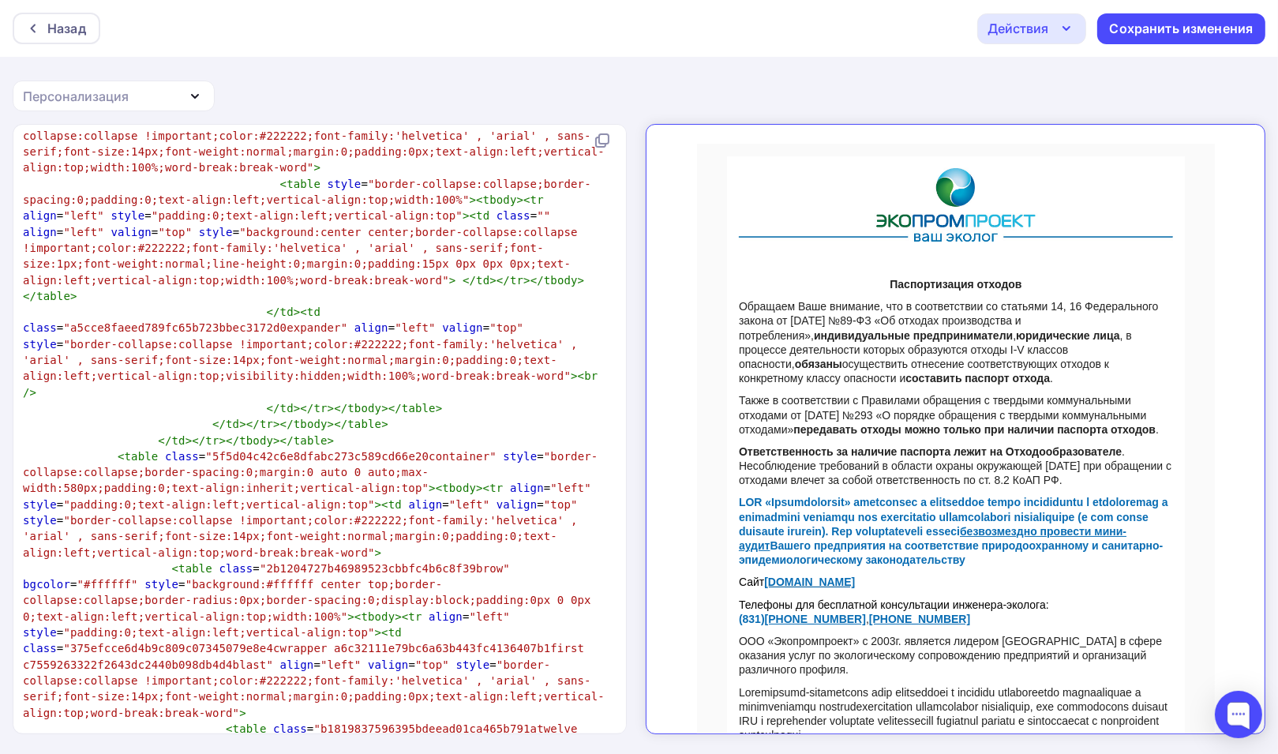
scroll to position [0, 0]
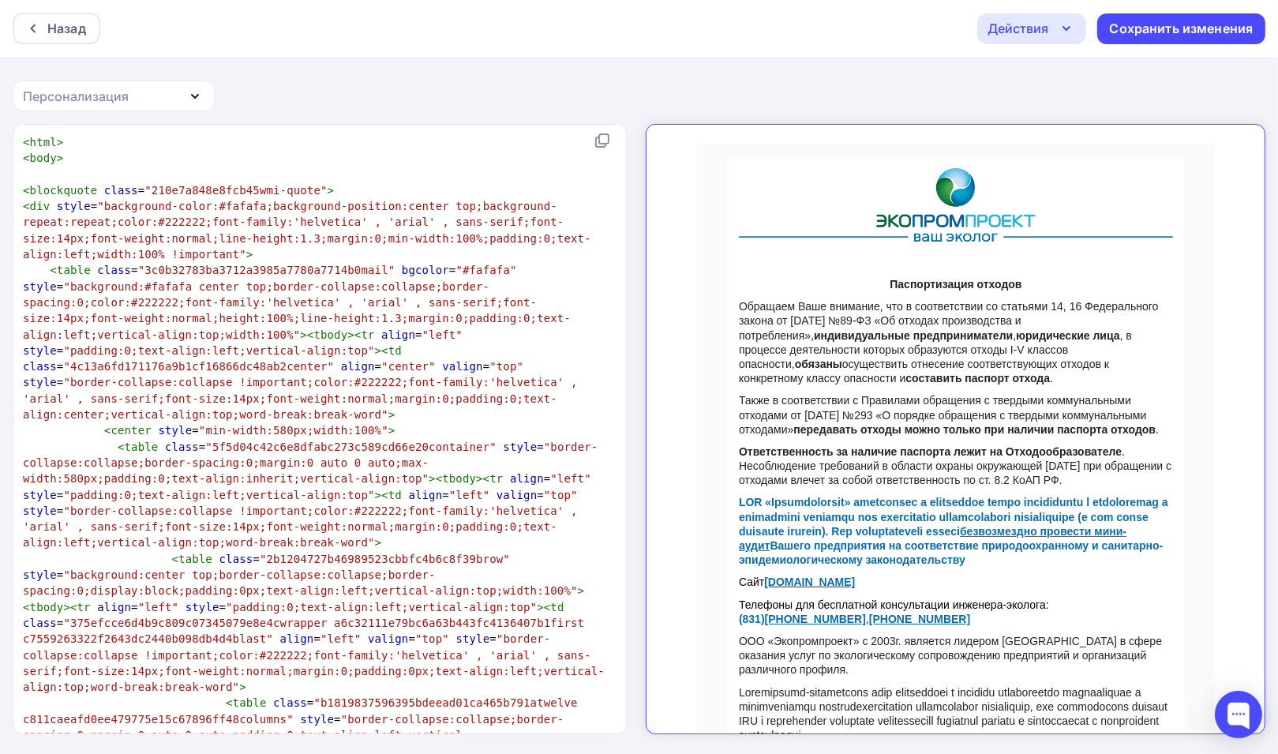
click at [20, 144] on pre "< html >" at bounding box center [317, 142] width 594 height 16
click at [480, 262] on pre "< table class = "3c0b32783ba3712a3985a7780a7714b0mail" bgcolor = "#fafafa" styl…" at bounding box center [317, 342] width 594 height 160
click at [321, 257] on pre "< div style = "background-color:#fafafa;background-position:center top;backgrou…" at bounding box center [317, 230] width 594 height 64
type textarea "<html> <body> <blockquote class="210e7a848e8fcb45wmi-quote"> <div style="backgr…"
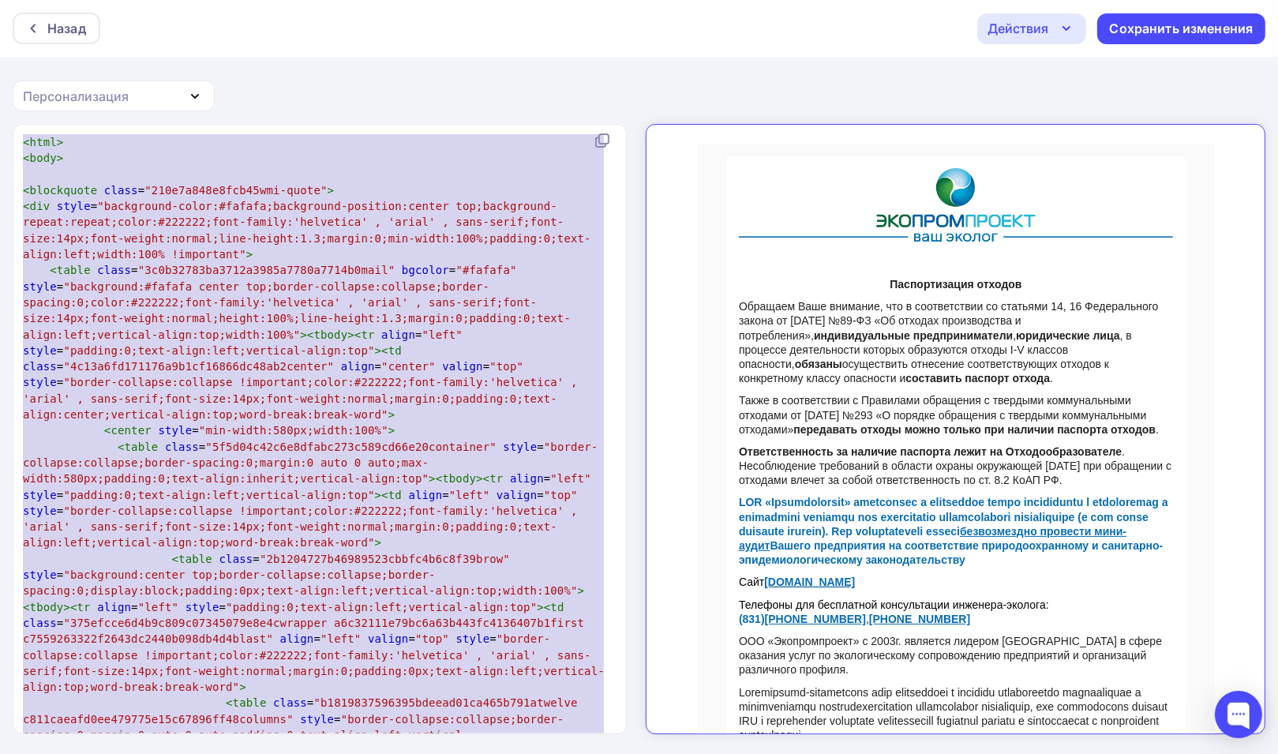
paste textarea
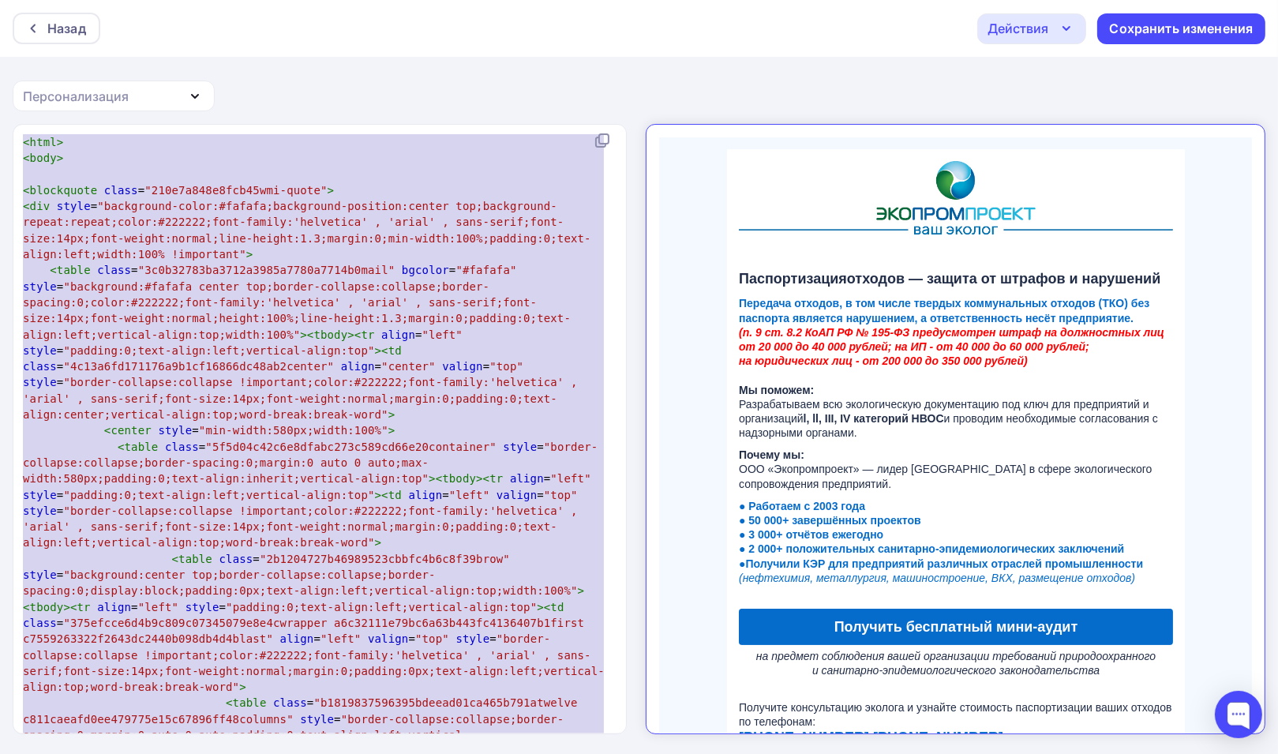
scroll to position [11061, 0]
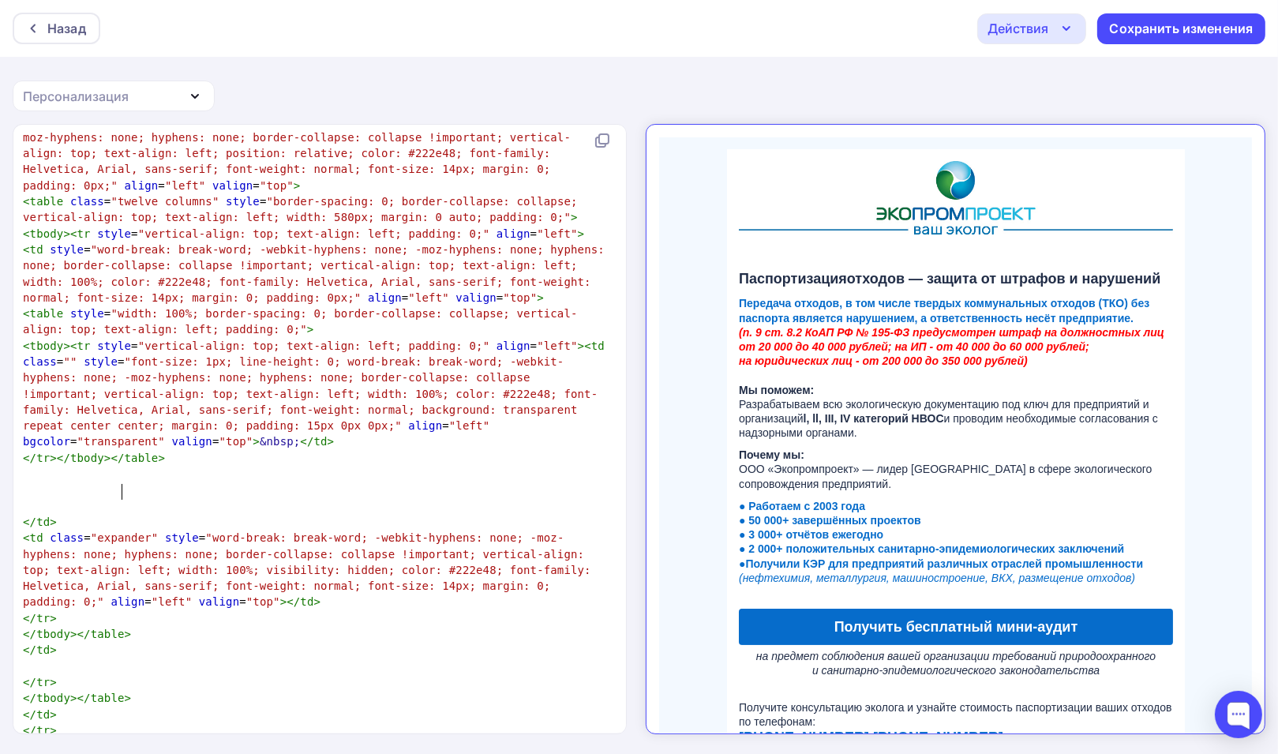
click at [355, 690] on pre "</ tbody ></ table >" at bounding box center [317, 698] width 594 height 16
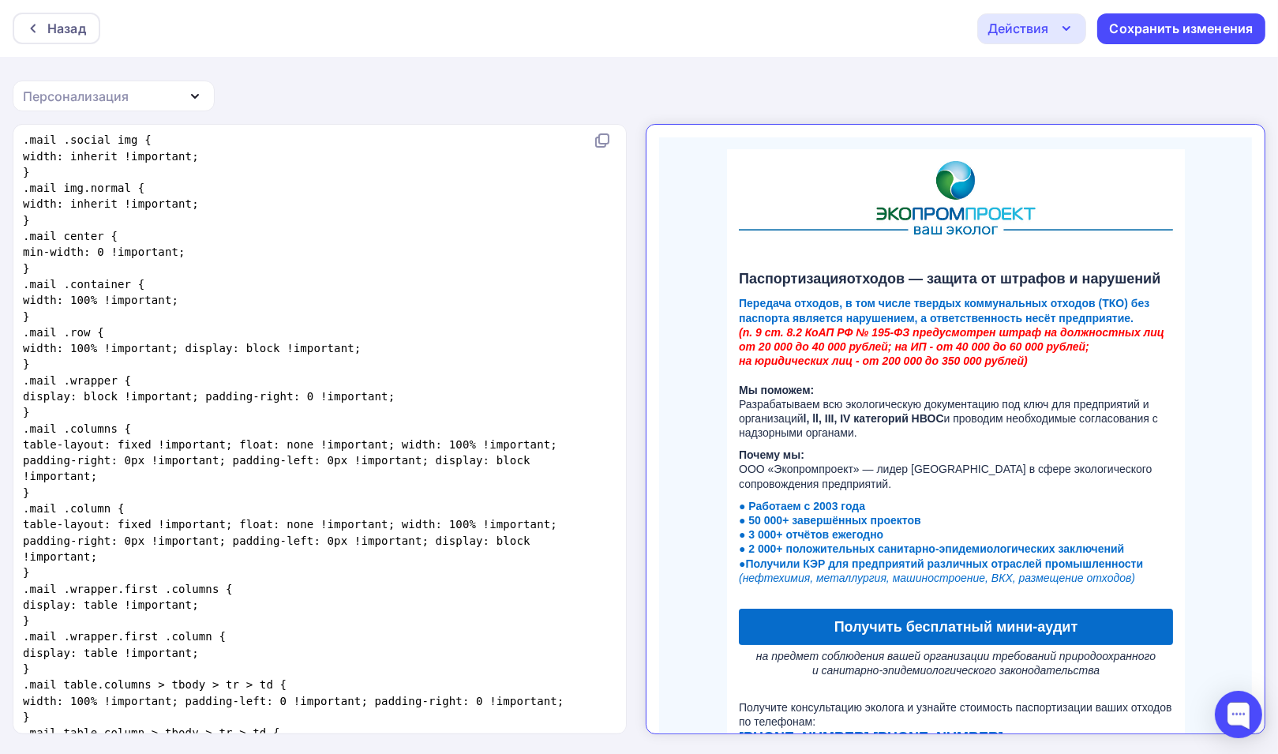
scroll to position [0, 0]
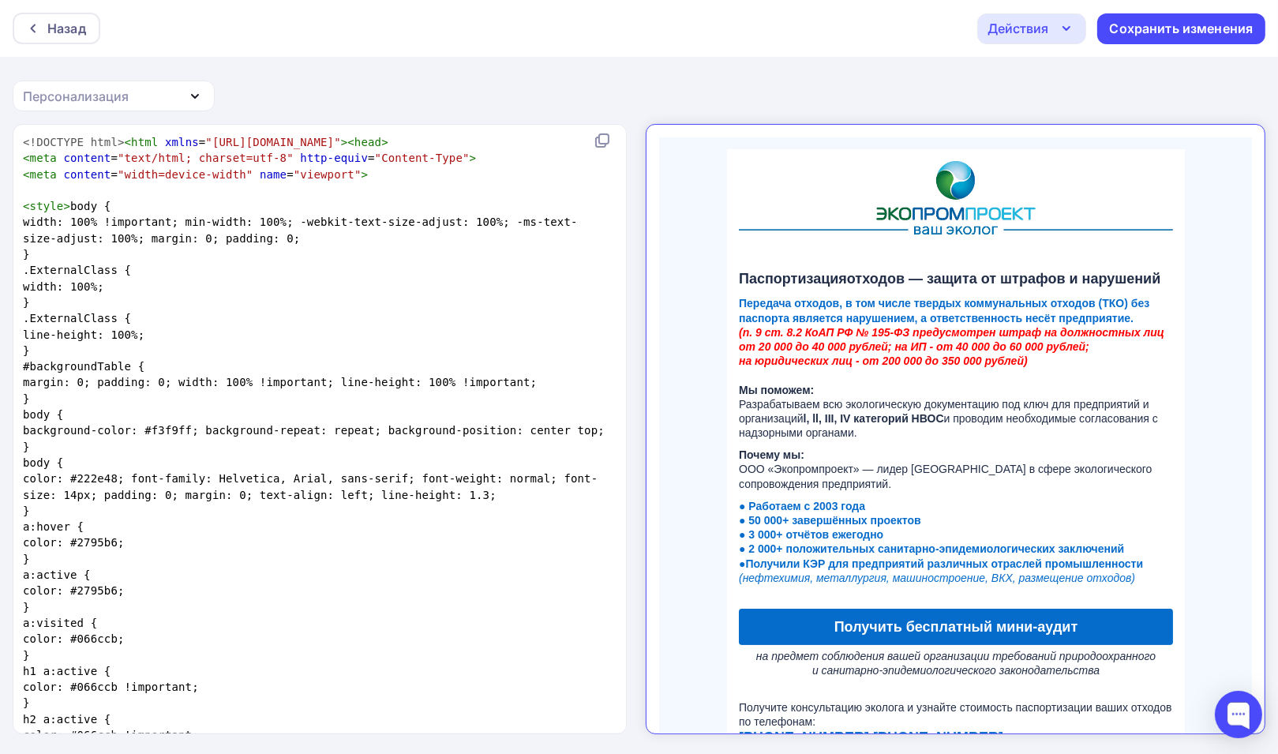
click at [432, 187] on pre "​" at bounding box center [317, 190] width 594 height 16
click at [336, 189] on pre "​" at bounding box center [317, 190] width 594 height 16
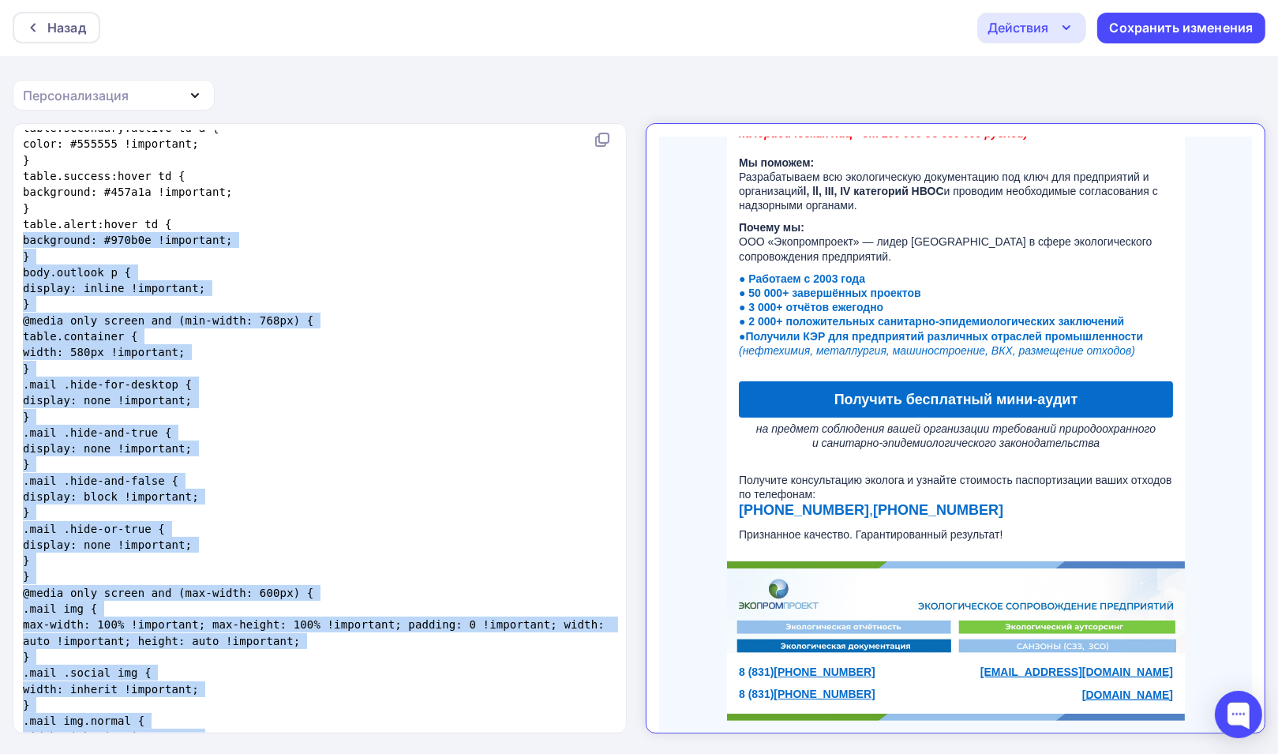
drag, startPoint x: 635, startPoint y: 219, endPoint x: 637, endPoint y: 404, distance: 185.5
click at [639, 425] on div "x <!DOCTYPE html> < html xmlns = "http://www.w3.org/1999/xhtml" >< head > < met…" at bounding box center [639, 439] width 1278 height 632
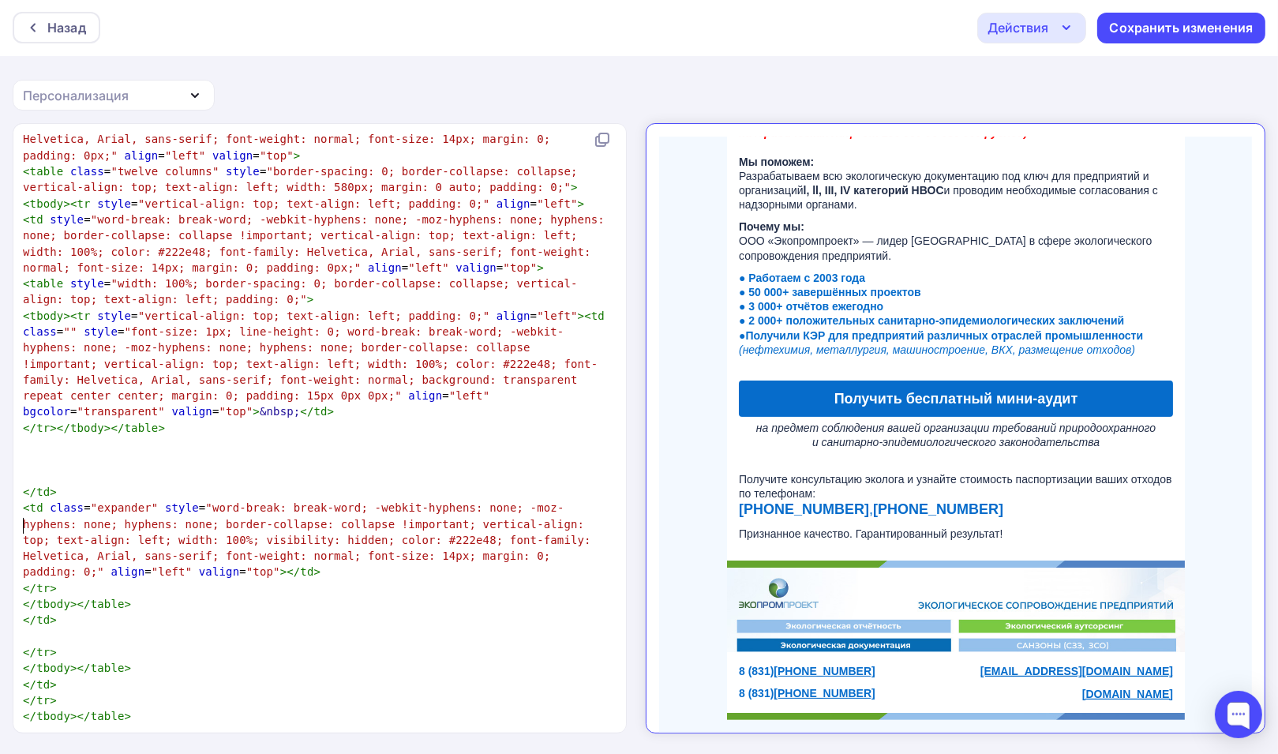
drag, startPoint x: 363, startPoint y: 528, endPoint x: 482, endPoint y: 520, distance: 119.5
click at [364, 724] on pre "​" at bounding box center [317, 732] width 594 height 16
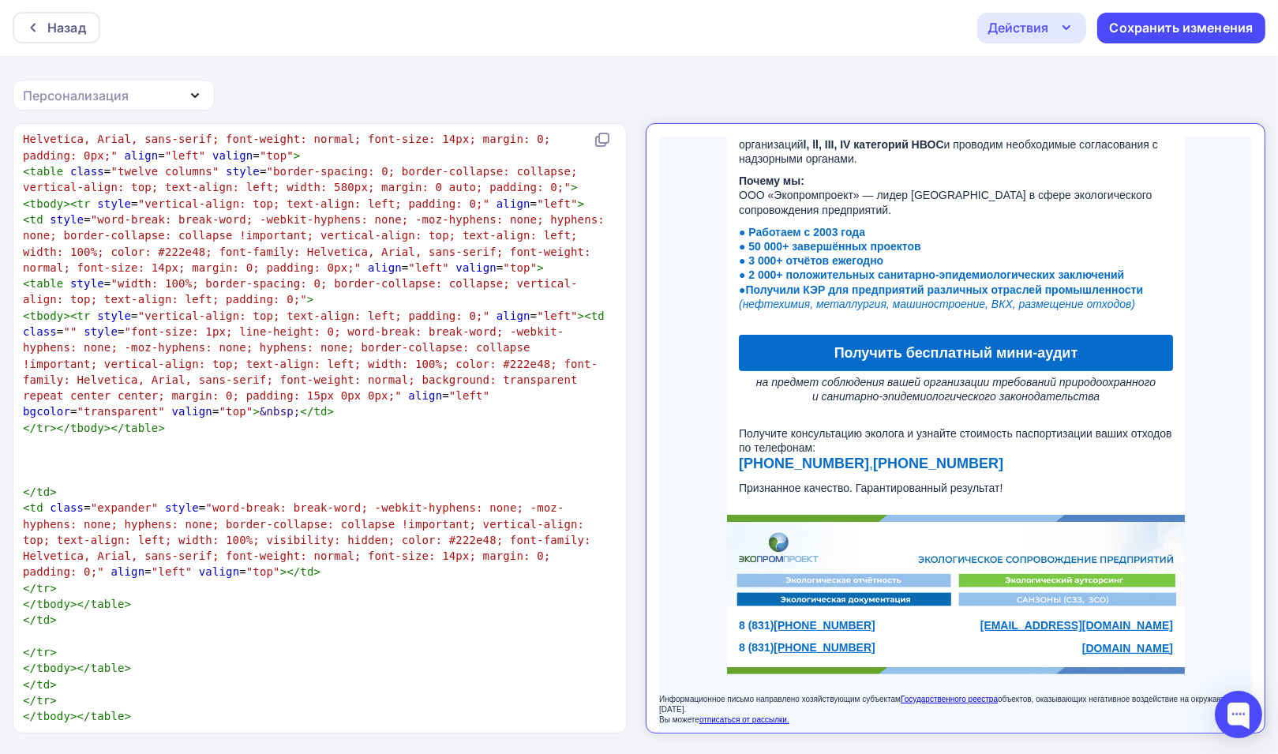
click at [1026, 682] on p "Информационное письмо направлено хозяйствующим субъектам Государственного реест…" at bounding box center [942, 695] width 594 height 31
type textarea "<br"
drag, startPoint x: 428, startPoint y: 683, endPoint x: 448, endPoint y: 681, distance: 19.8
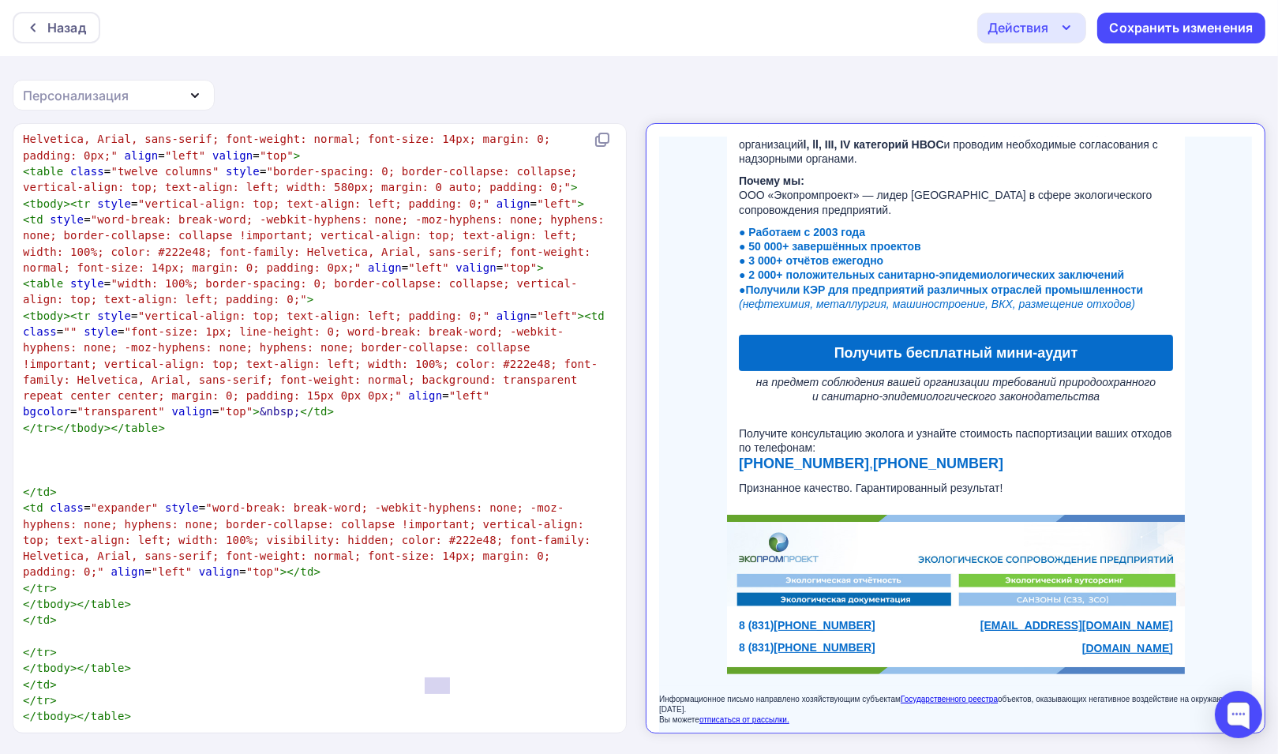
type textarea "<br>"
drag, startPoint x: 431, startPoint y: 684, endPoint x: 455, endPoint y: 684, distance: 23.7
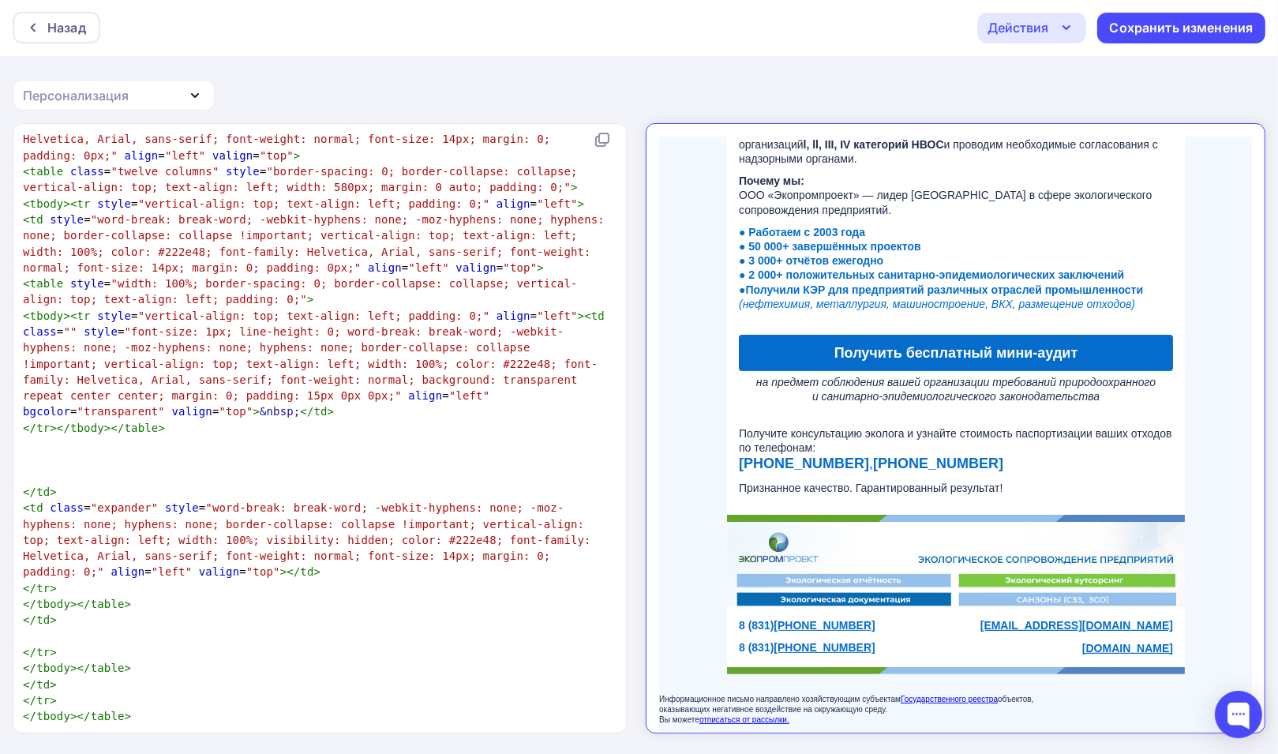
click at [808, 688] on p "Информационное письмо направлено хозяйствующим субъектам Государственного реест…" at bounding box center [942, 695] width 594 height 31
click at [921, 341] on link "Получить бесплатный мини-аудит" at bounding box center [942, 339] width 434 height 36
click at [418, 468] on pre "​" at bounding box center [317, 476] width 594 height 16
click at [1186, 22] on div "Сохранить изменения" at bounding box center [1182, 28] width 144 height 18
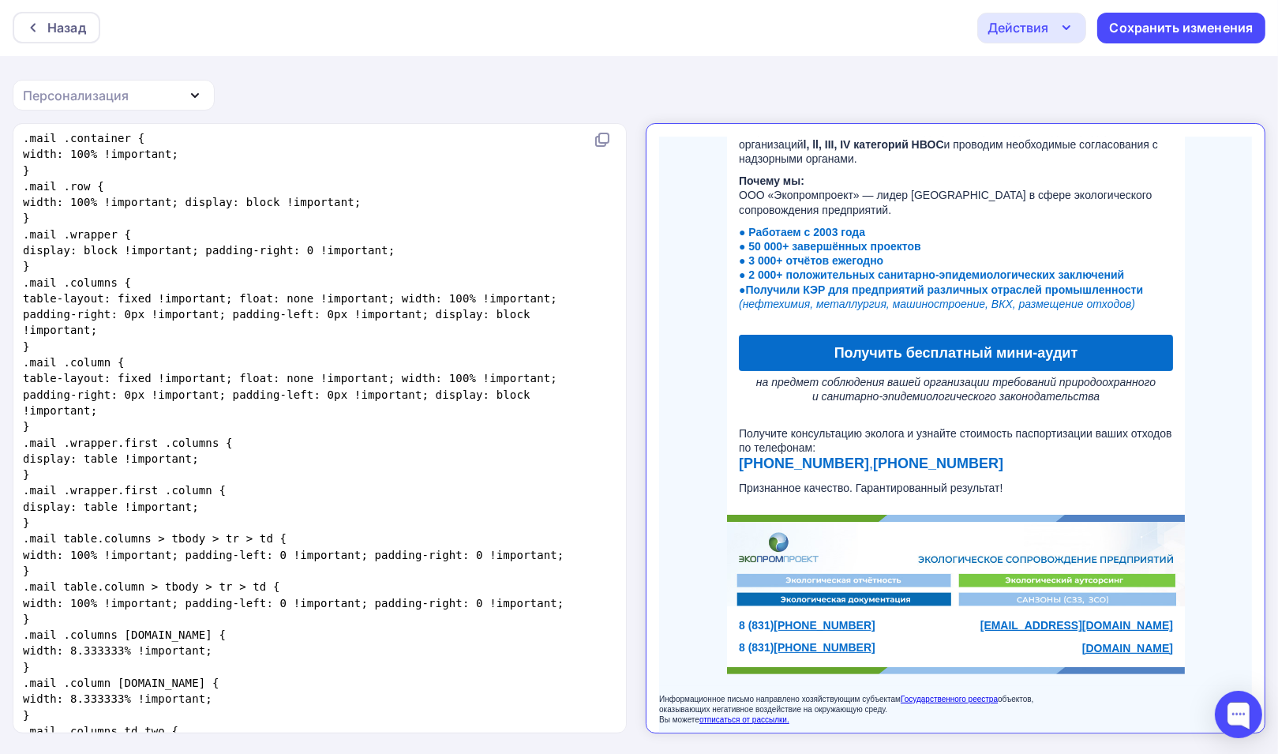
scroll to position [1276, 0]
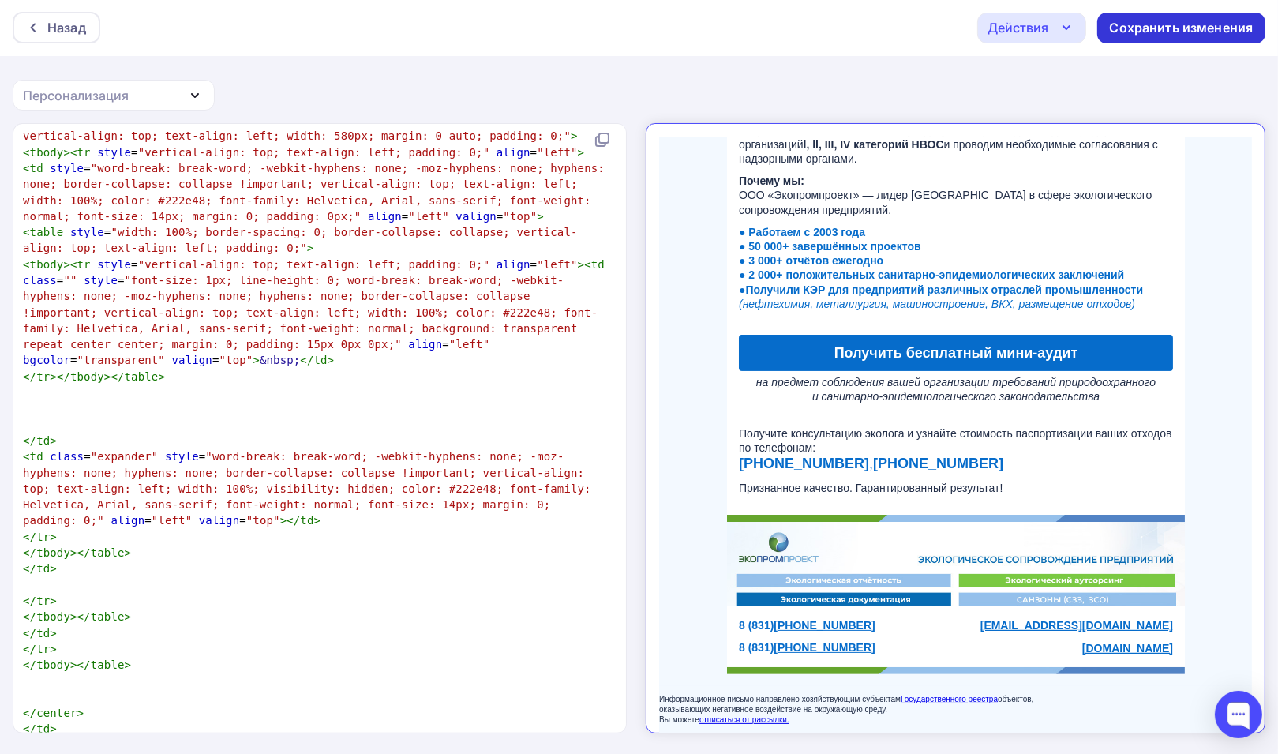
click at [1191, 29] on div "Сохранить изменения" at bounding box center [1182, 28] width 144 height 18
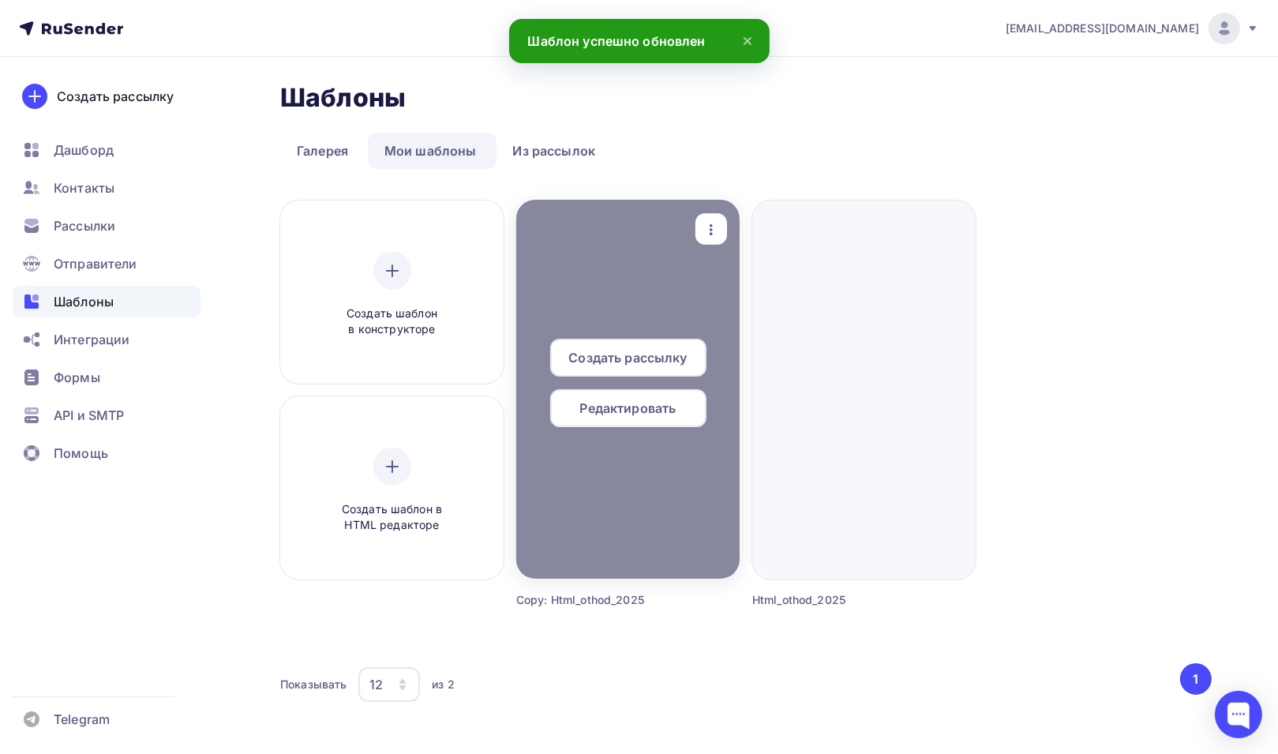
click at [711, 228] on icon "button" at bounding box center [711, 229] width 3 height 11
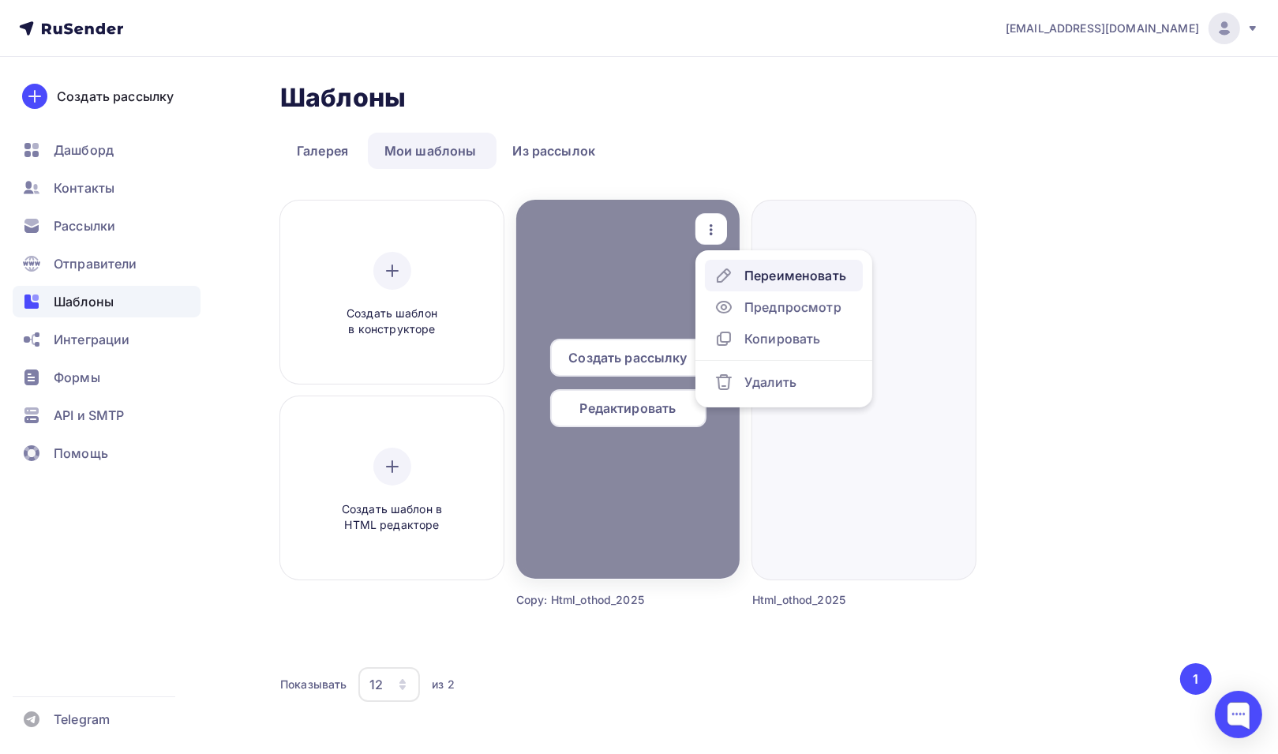
click at [755, 279] on div "Переименовать" at bounding box center [795, 275] width 102 height 19
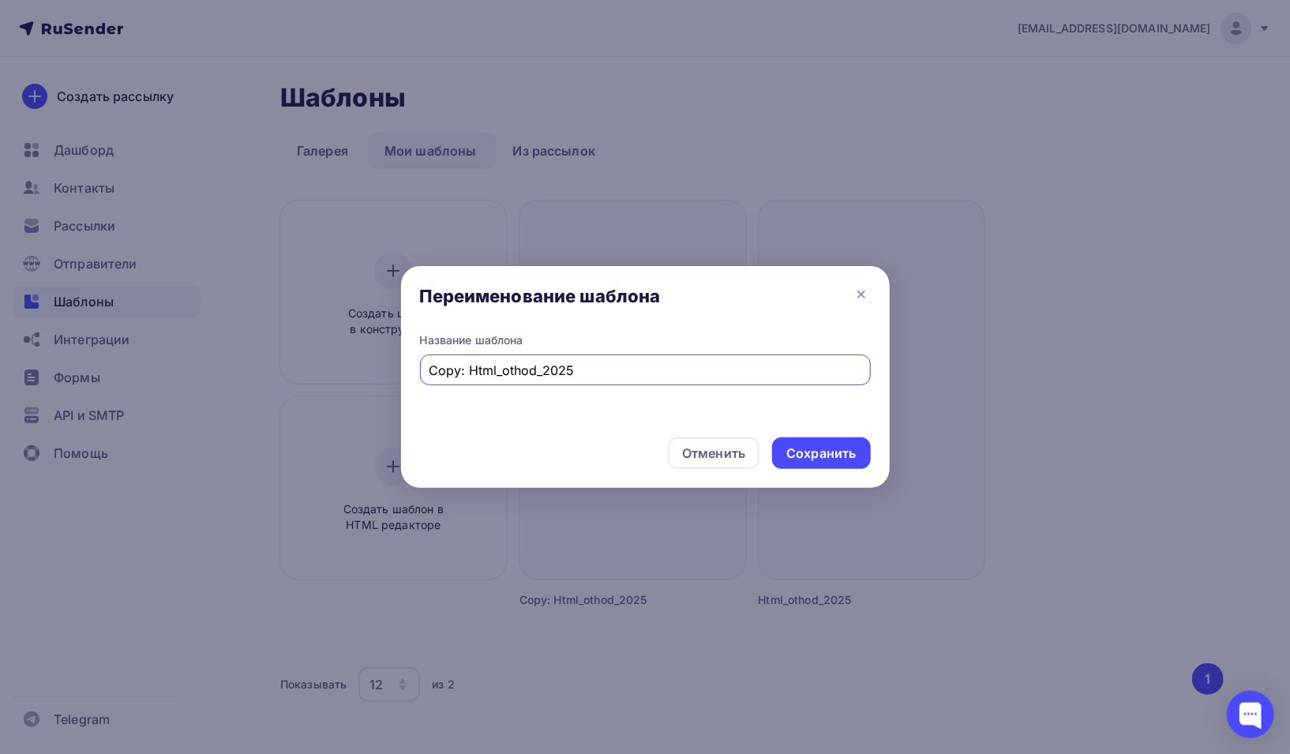
click at [461, 372] on input "Copy: Html_othod_2025" at bounding box center [645, 370] width 433 height 19
type input "Html_othod_2025 30092025"
click at [796, 442] on div "Сохранить" at bounding box center [821, 453] width 98 height 32
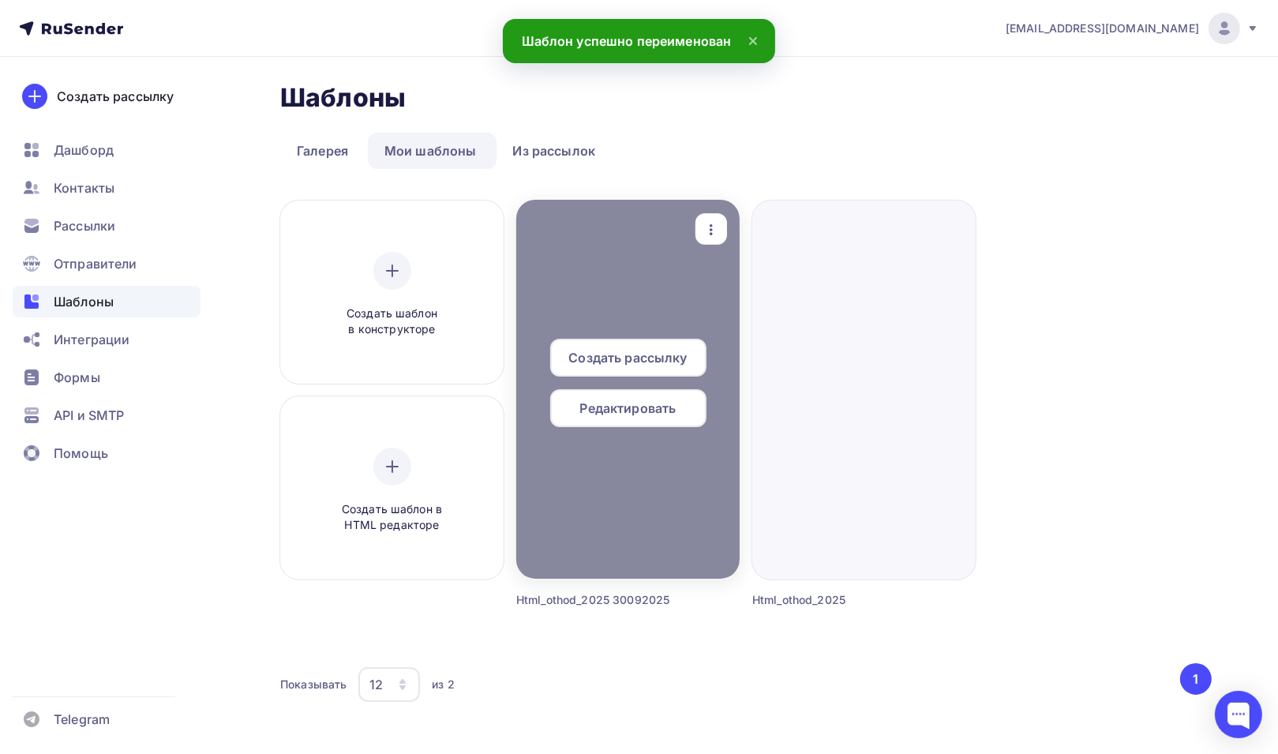
click at [641, 350] on span "Создать рассылку" at bounding box center [627, 357] width 118 height 19
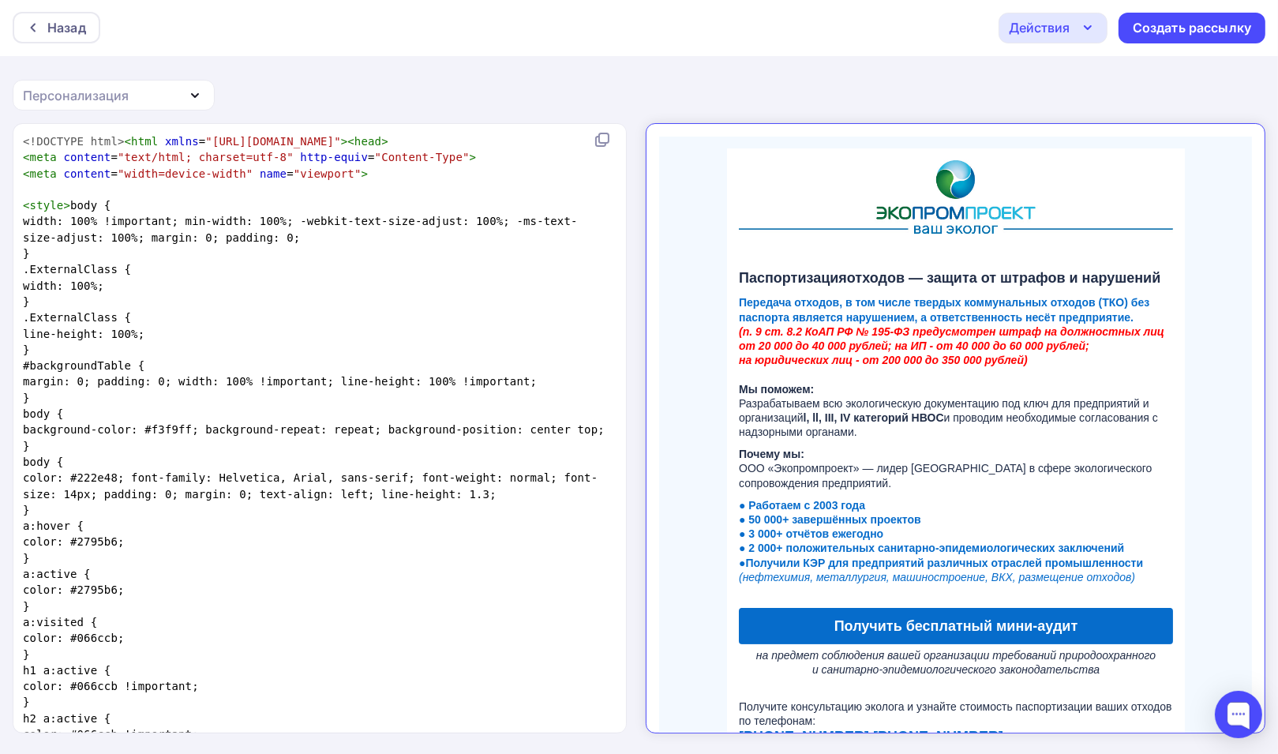
scroll to position [274, 0]
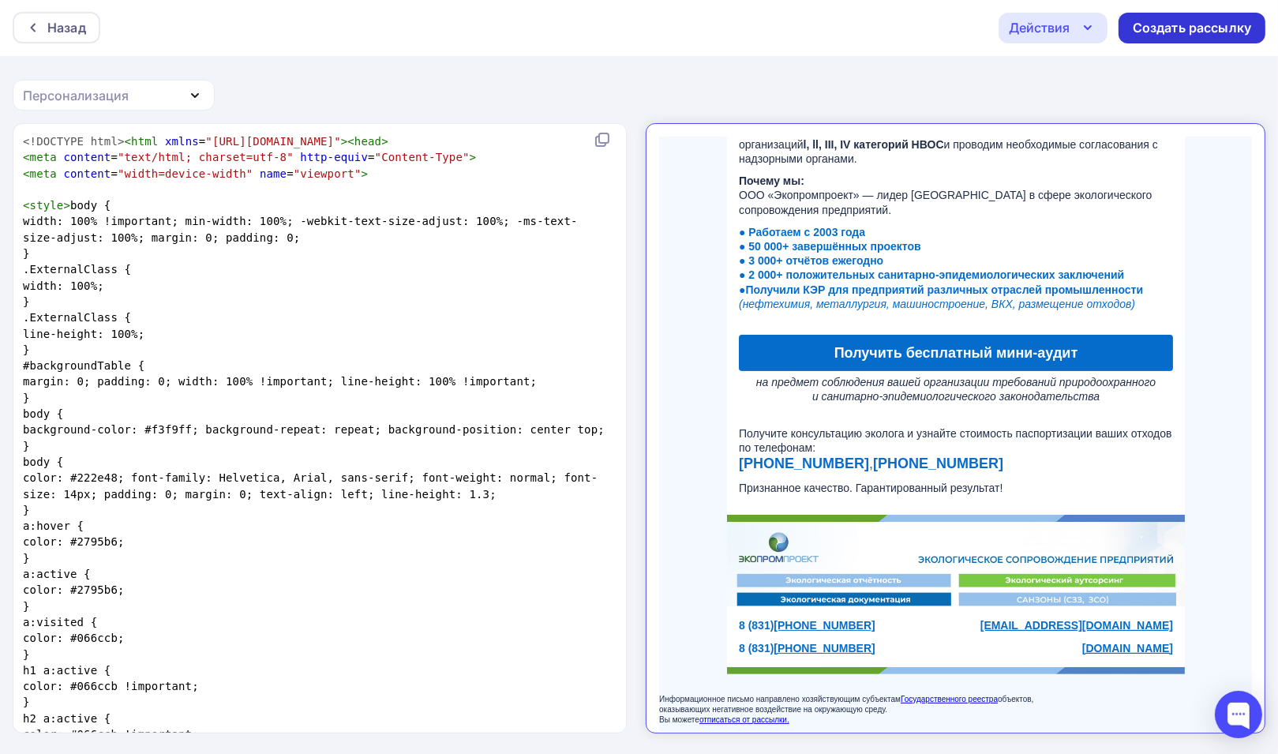
click at [1176, 30] on div "Создать рассылку" at bounding box center [1192, 28] width 118 height 18
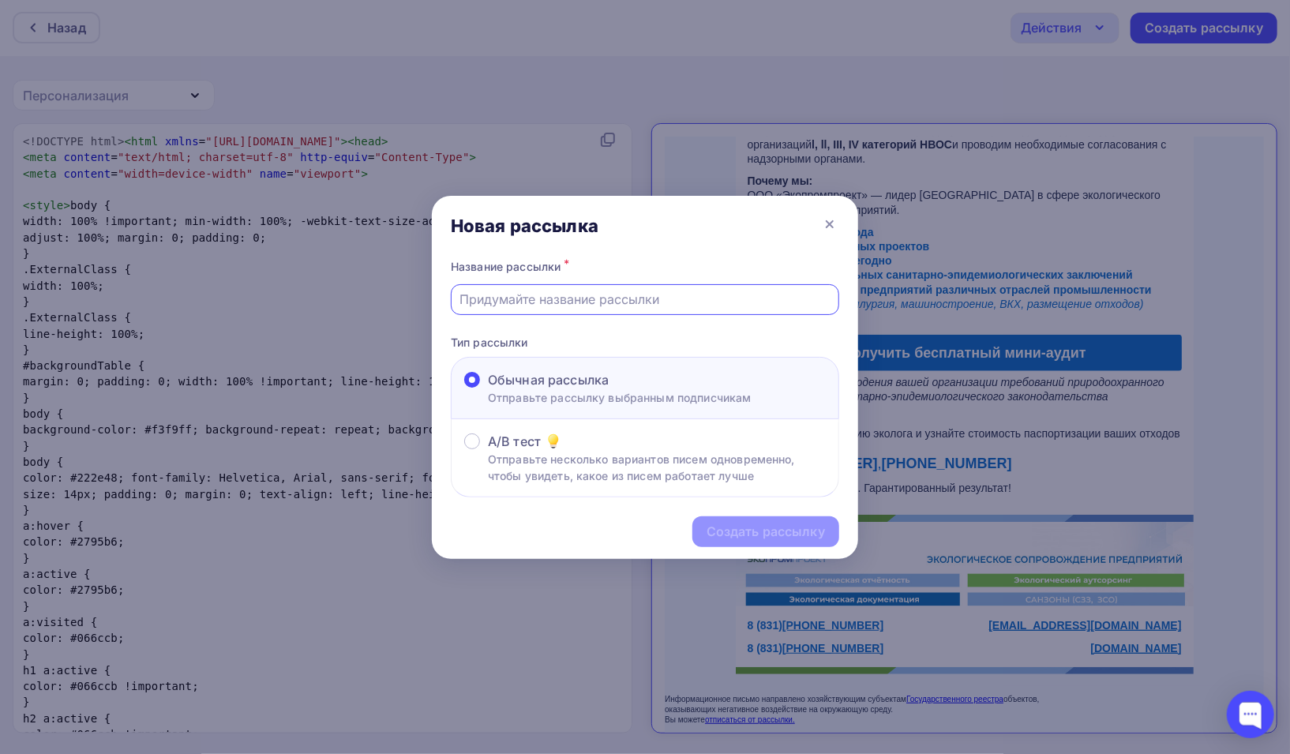
click at [602, 306] on input "text" at bounding box center [645, 299] width 370 height 19
click at [567, 300] on input "text" at bounding box center [645, 299] width 370 height 19
type input "G"
click at [563, 302] on input "text" at bounding box center [645, 299] width 370 height 19
click at [572, 294] on input "Паспортизация_26092025" at bounding box center [645, 299] width 370 height 19
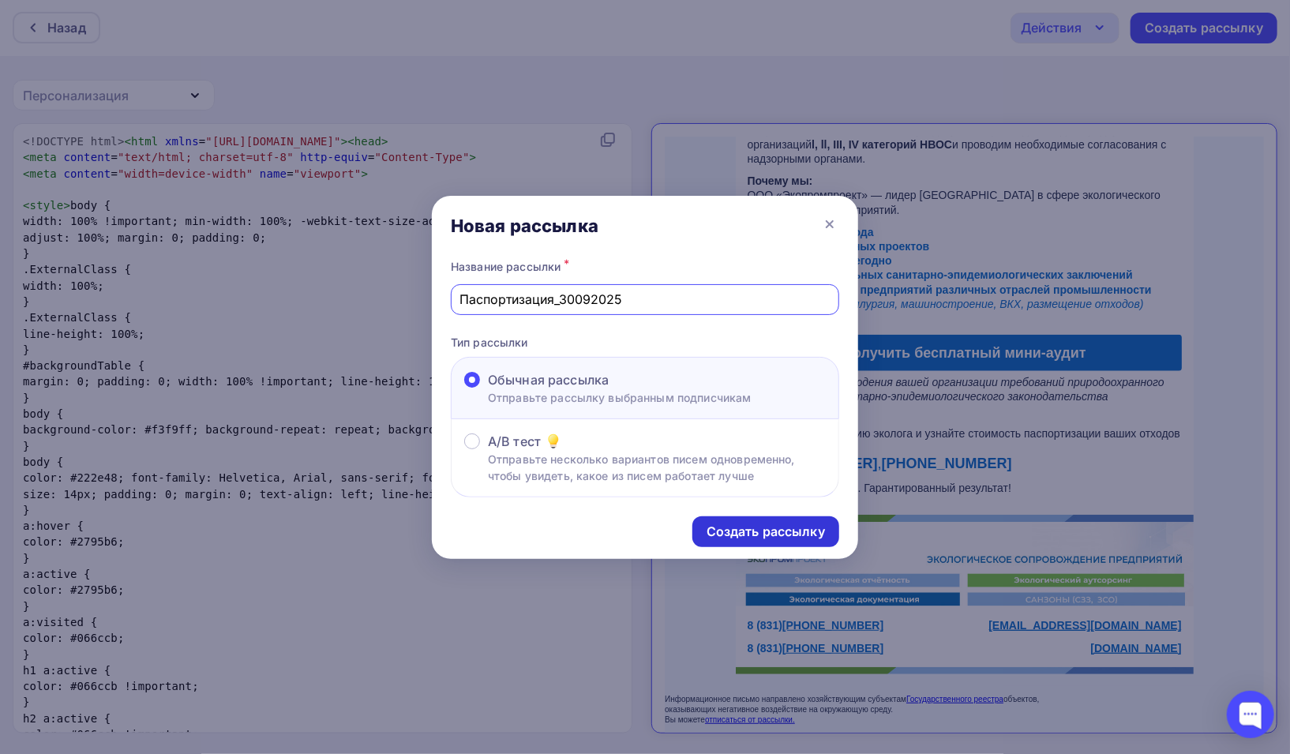
type input "Паспортизация_30092025"
click at [779, 532] on div "Создать рассылку" at bounding box center [766, 532] width 118 height 18
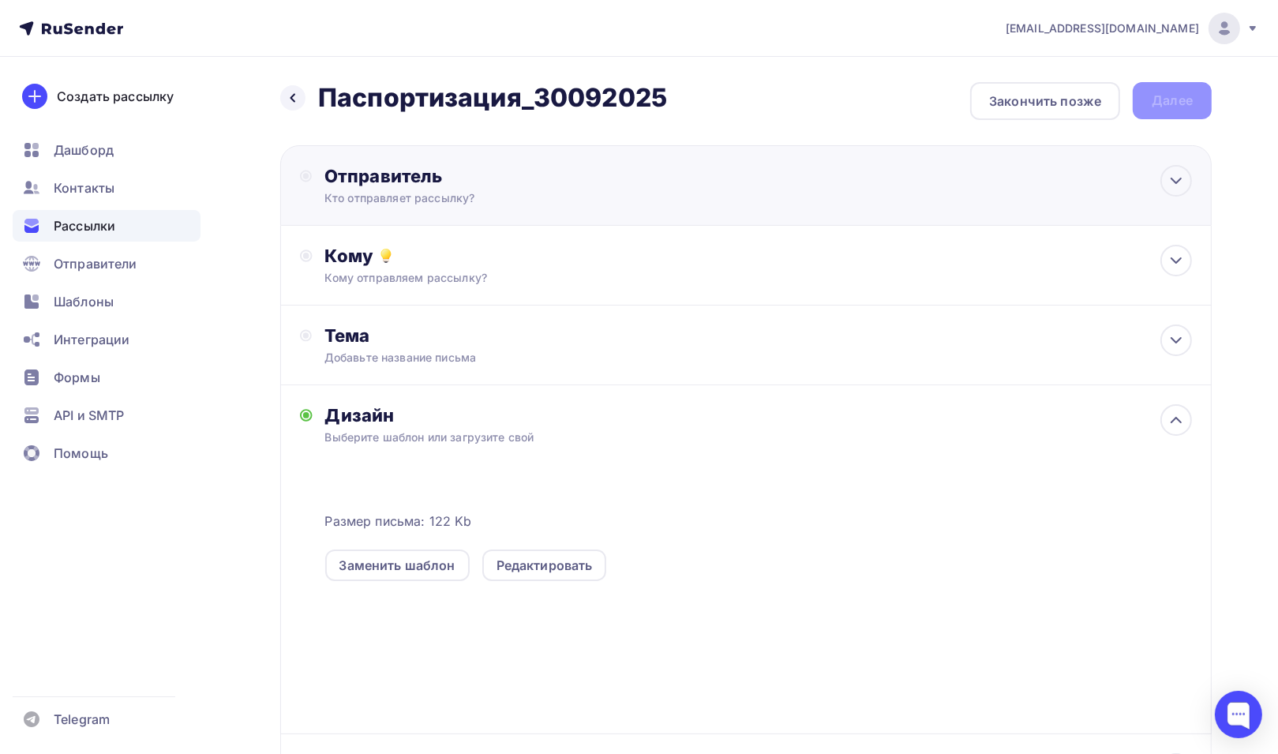
click at [424, 179] on div "Отправитель" at bounding box center [495, 176] width 342 height 22
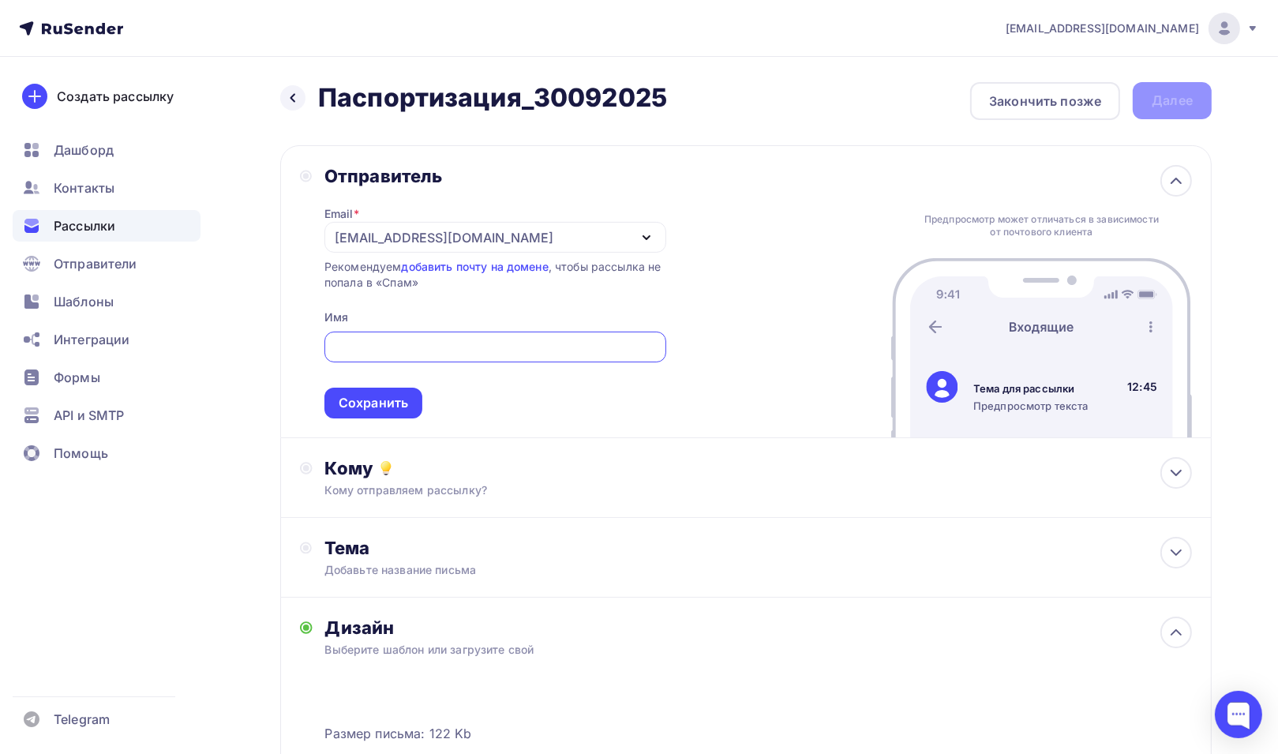
click at [437, 237] on div "[EMAIL_ADDRESS][DOMAIN_NAME]" at bounding box center [444, 237] width 219 height 19
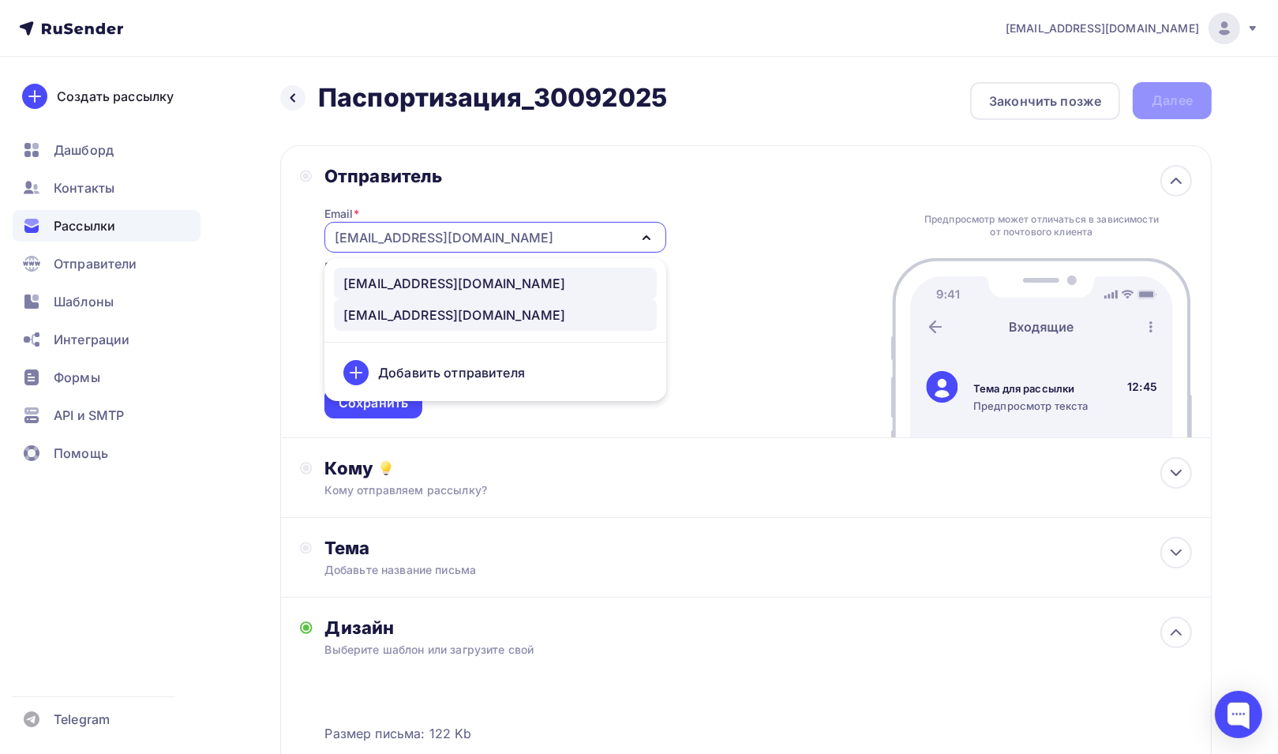
click at [423, 287] on div "mail@eco-digest.ru" at bounding box center [454, 283] width 222 height 19
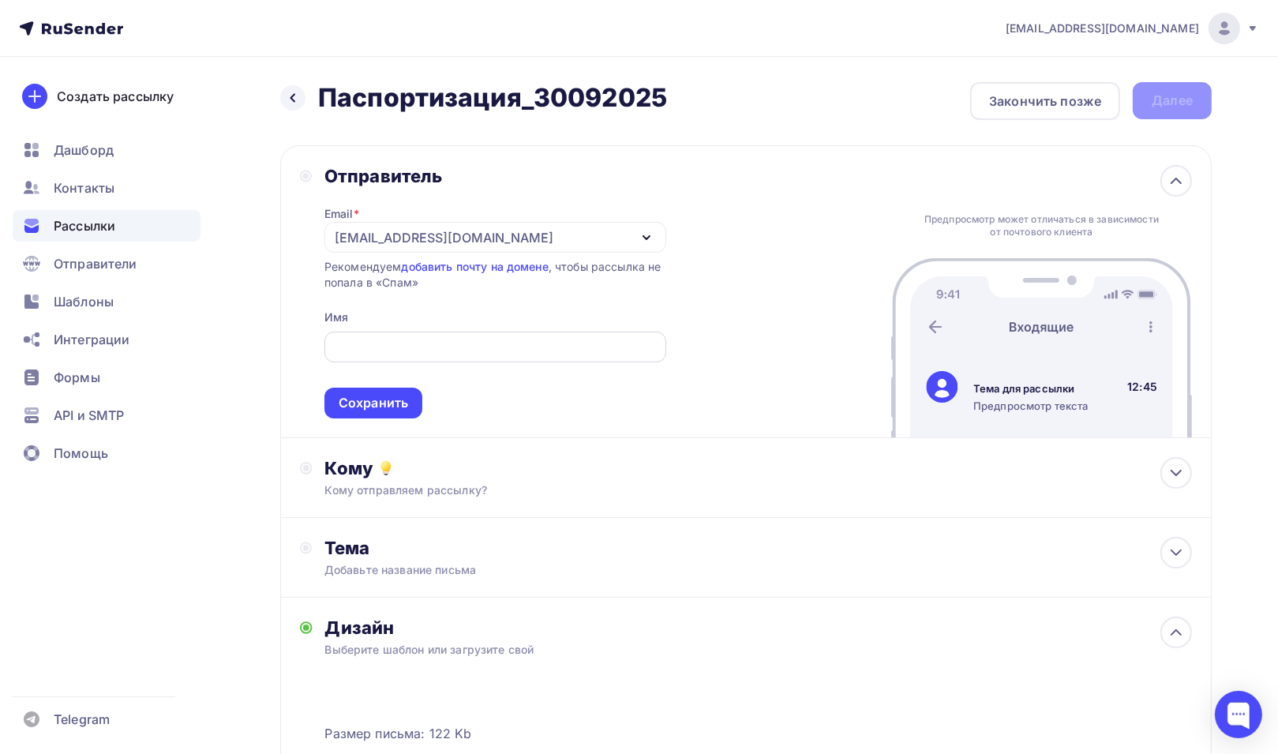
click at [409, 349] on input "text" at bounding box center [495, 347] width 324 height 19
type input "J"
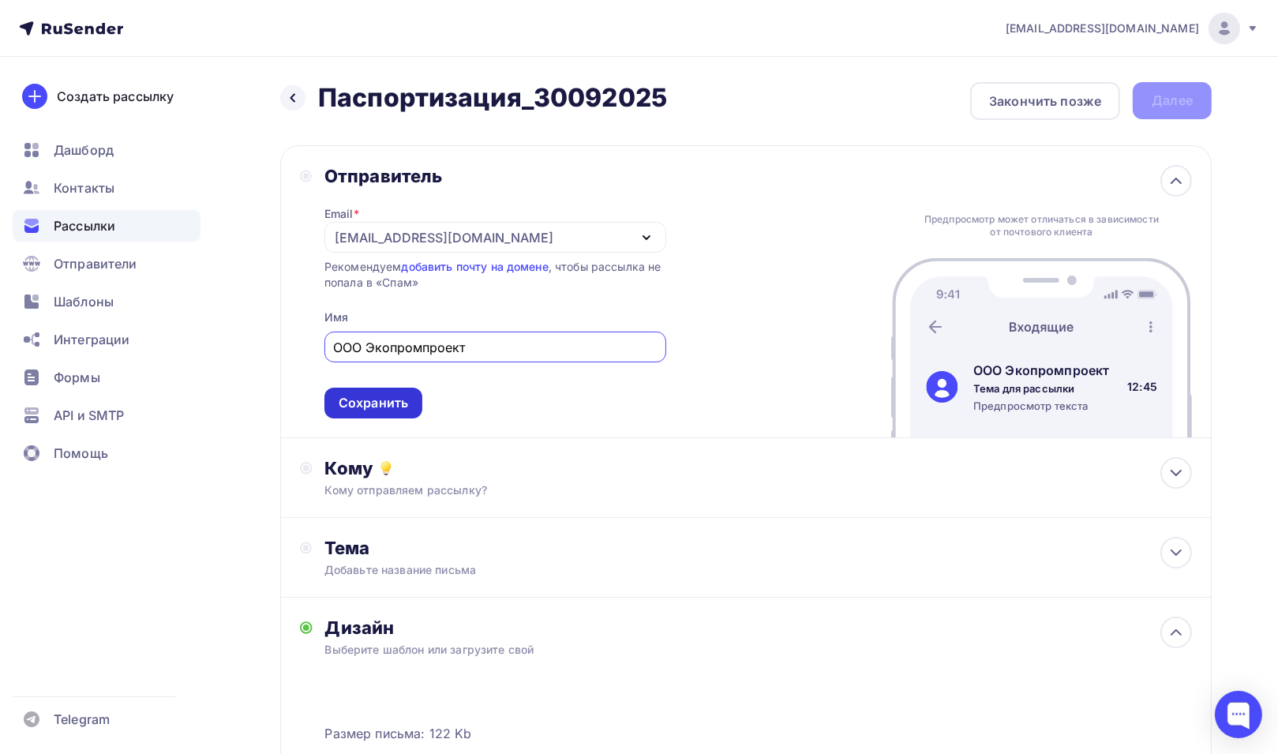
type input "ООО Экопромпроект"
click at [391, 399] on div "Сохранить" at bounding box center [373, 403] width 69 height 18
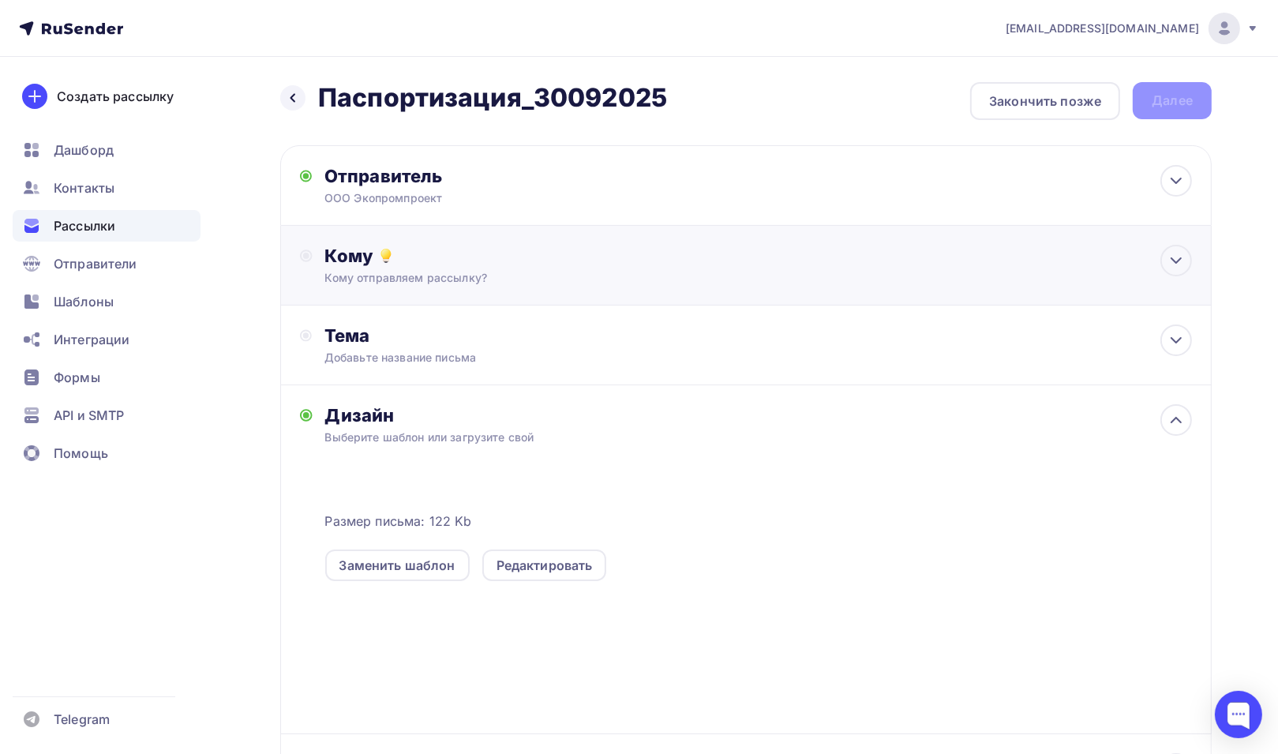
click at [349, 253] on div "Кому" at bounding box center [758, 256] width 867 height 22
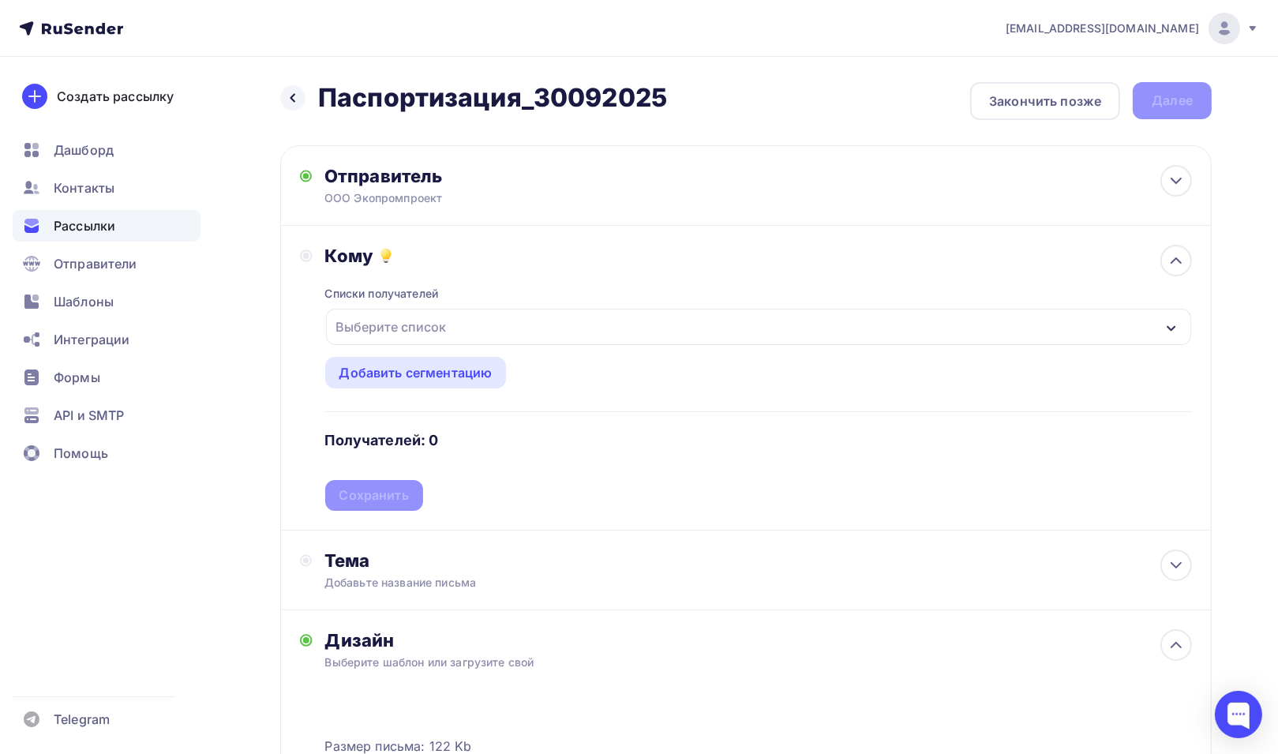
click at [429, 321] on div "Выберите список" at bounding box center [391, 327] width 123 height 28
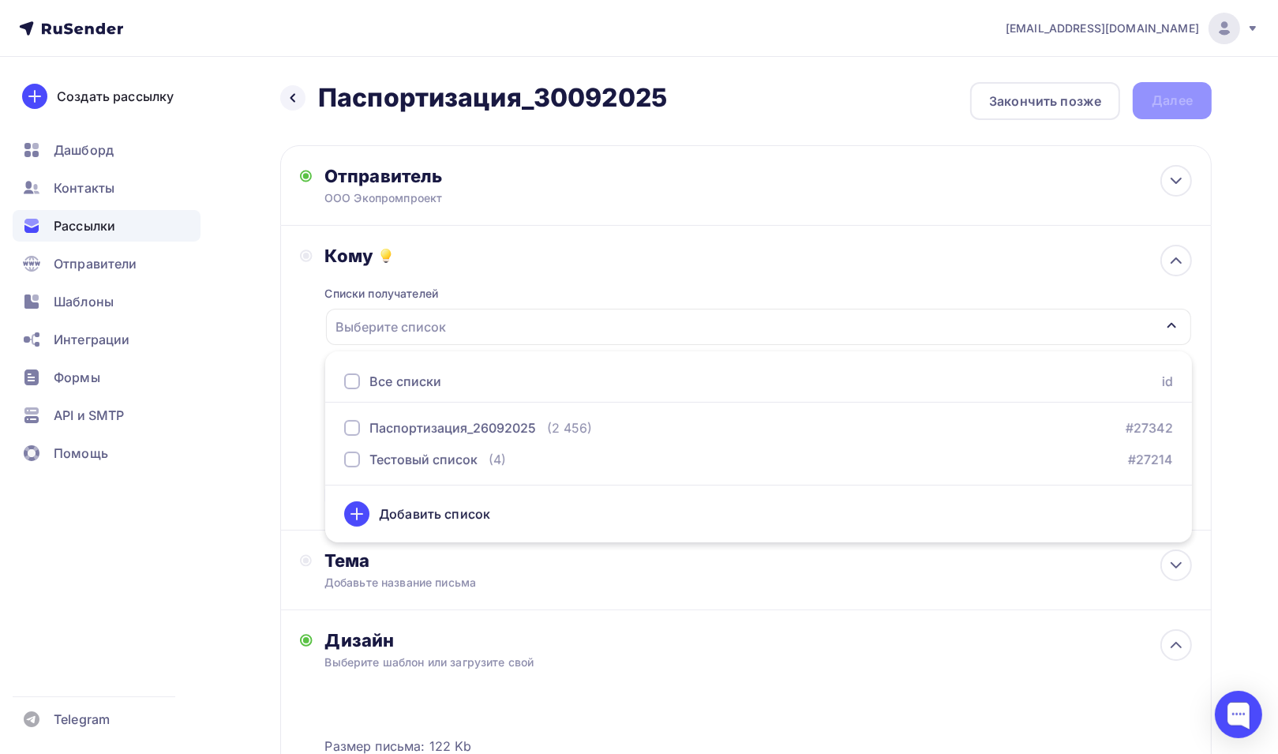
click at [436, 513] on div "Добавить список" at bounding box center [434, 513] width 111 height 19
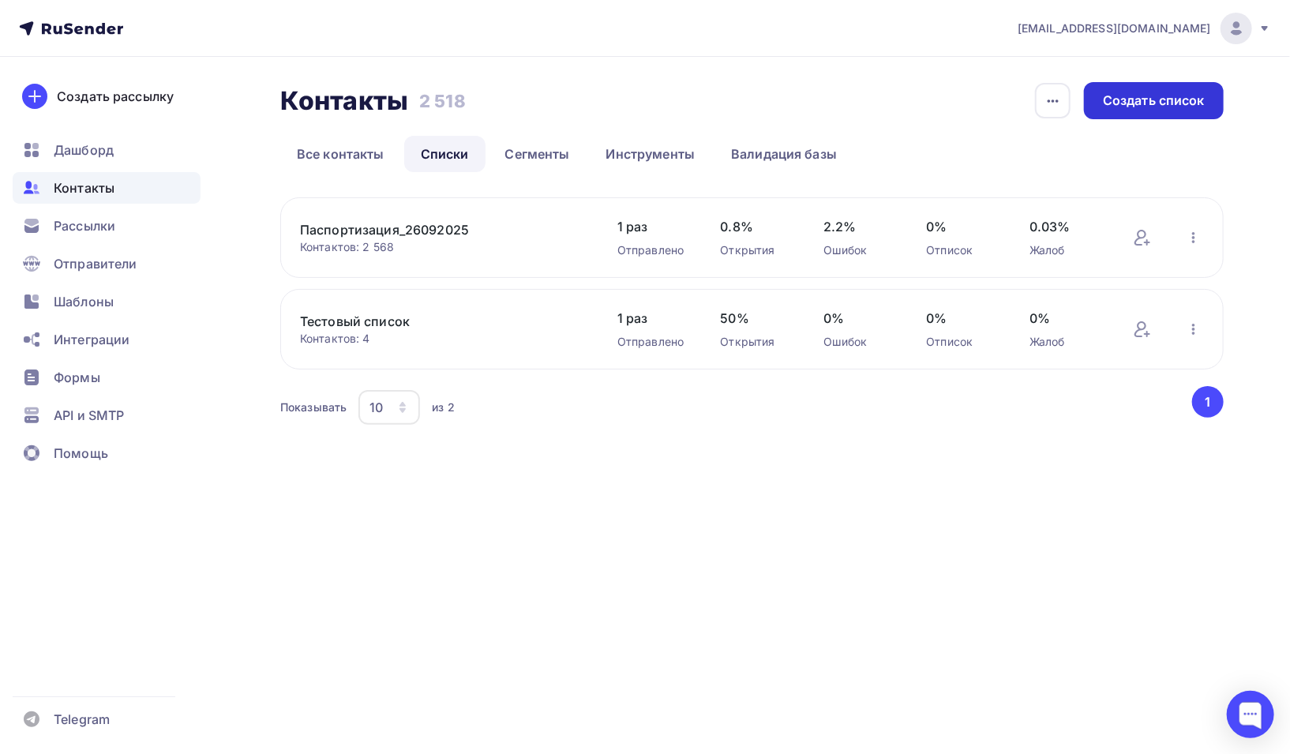
click at [1116, 92] on div "Создать список" at bounding box center [1154, 101] width 102 height 18
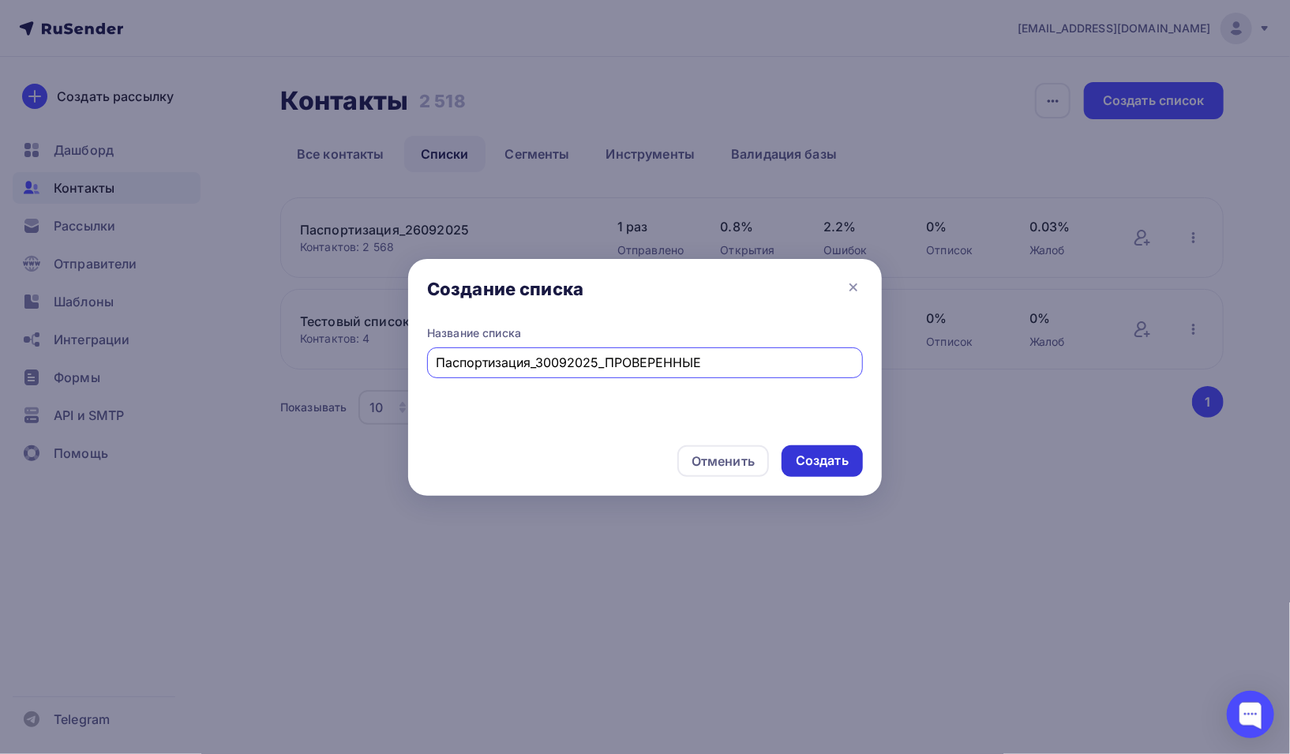
type input "Паспортизация_30092025_ПРОВЕРЕННЫЕ"
click at [828, 465] on div "Создать" at bounding box center [822, 461] width 53 height 18
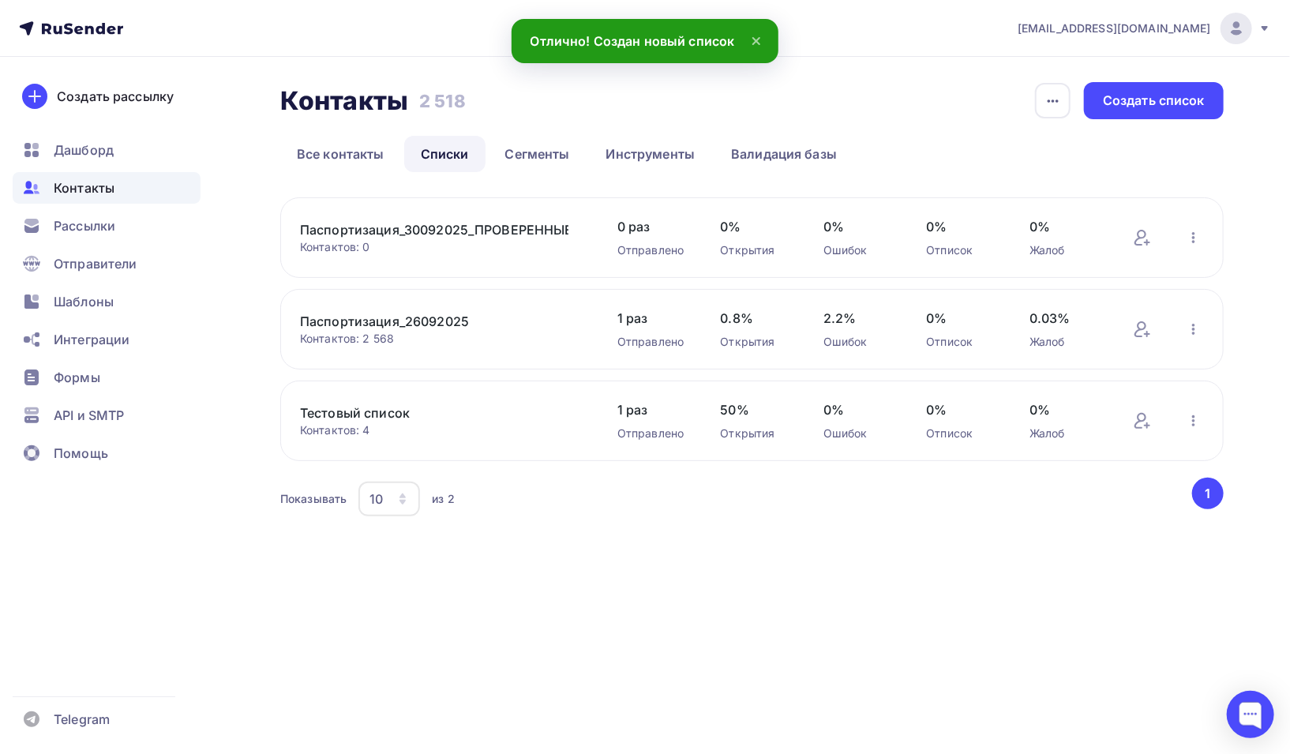
click at [457, 231] on link "Паспортизация_30092025_ПРОВЕРЕННЫЕ" at bounding box center [434, 229] width 268 height 19
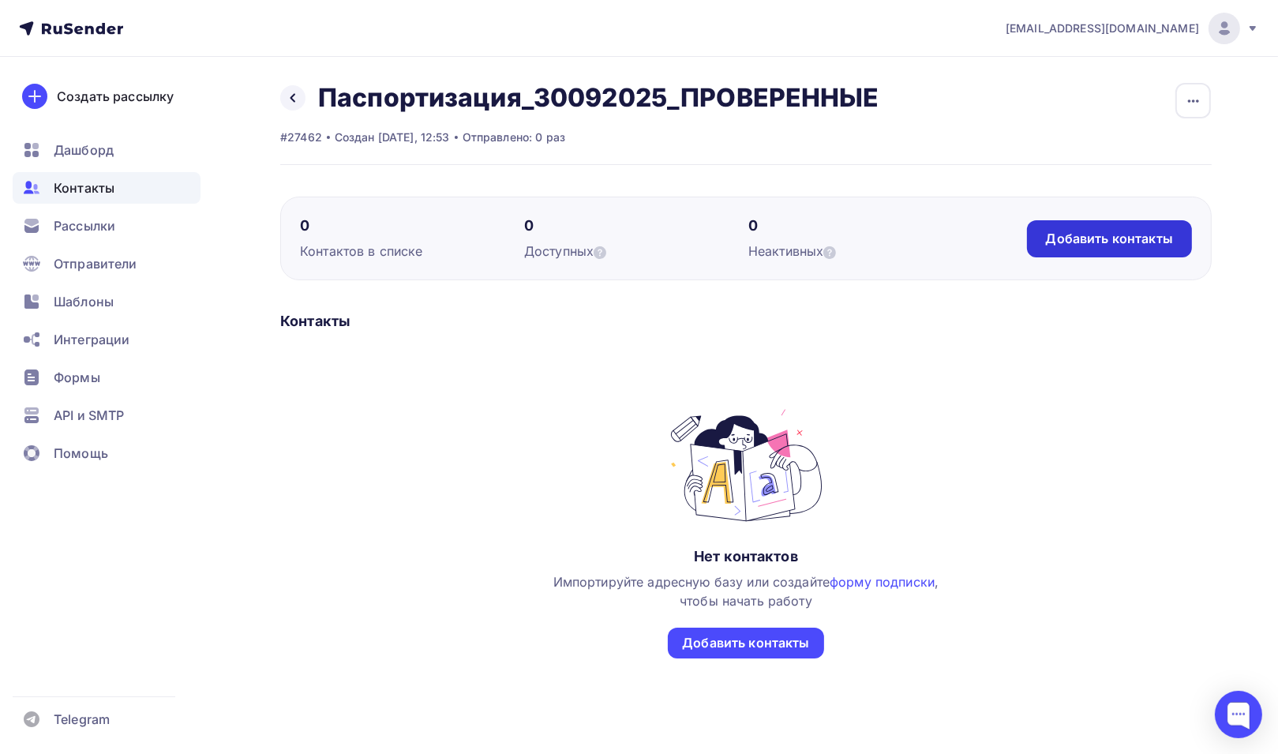
click at [1116, 233] on div "Добавить контакты" at bounding box center [1109, 239] width 127 height 18
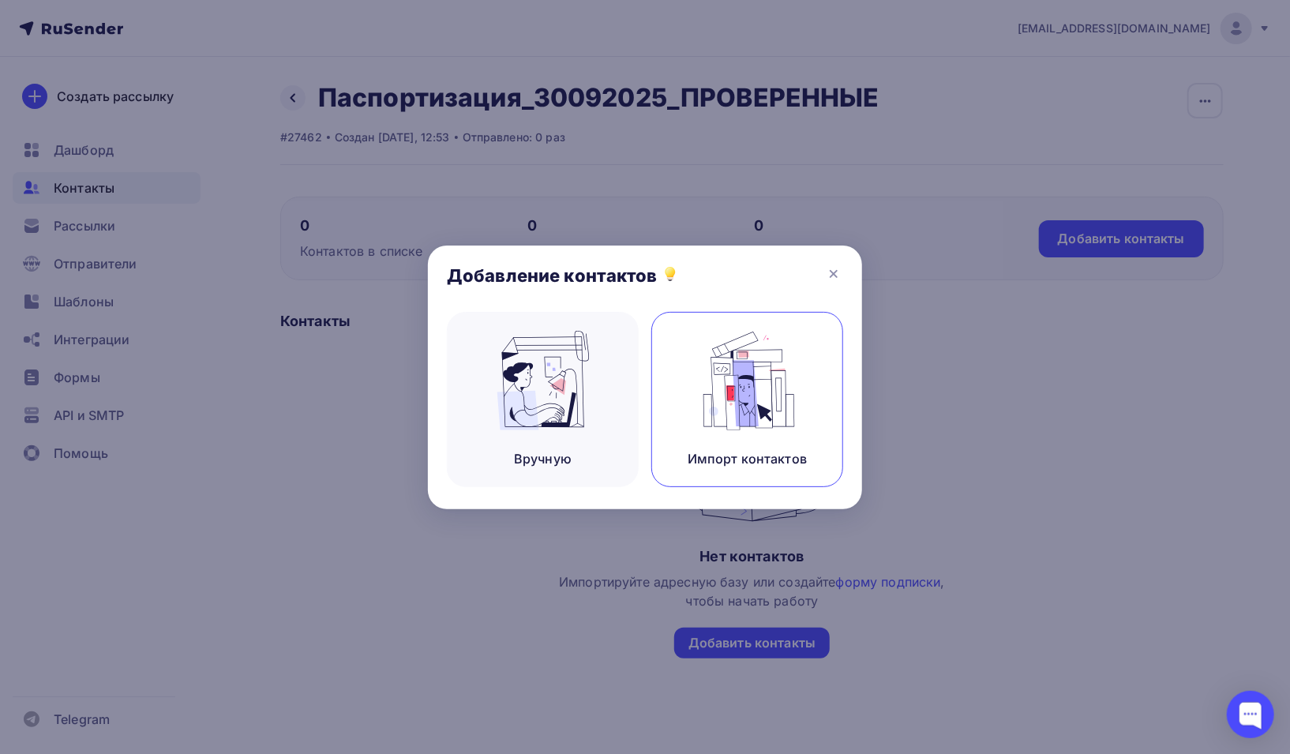
click at [761, 396] on img at bounding box center [748, 380] width 106 height 99
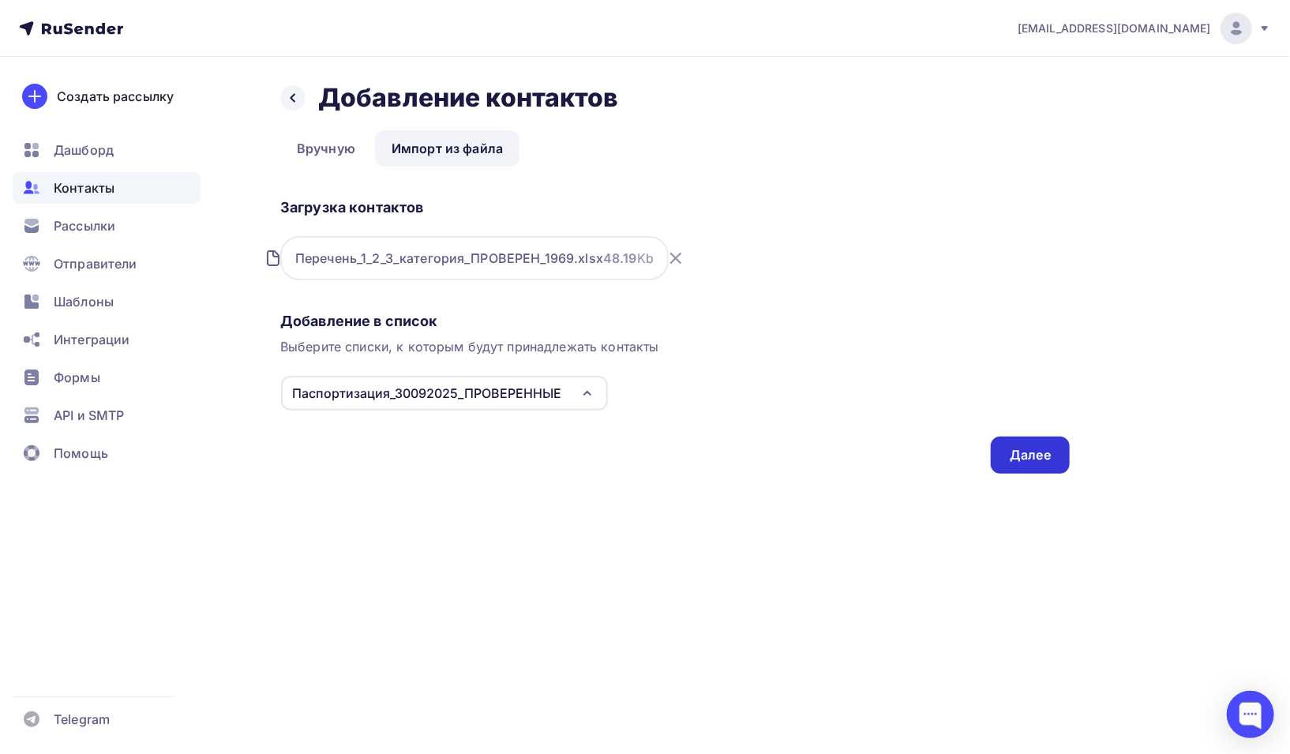
click at [1048, 457] on div "Далее" at bounding box center [1030, 455] width 41 height 18
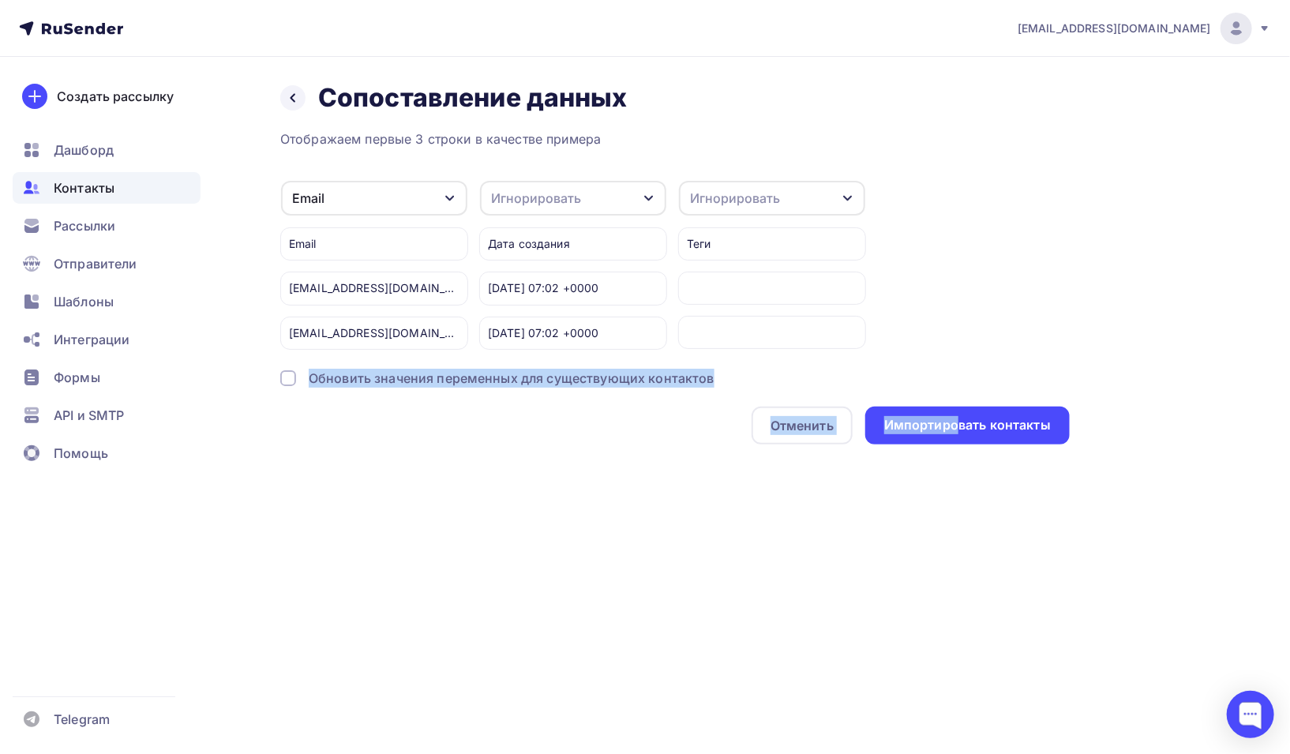
drag, startPoint x: 962, startPoint y: 422, endPoint x: 997, endPoint y: 276, distance: 150.1
click at [997, 276] on div "Отображаем первые 3 строки в качестве примера Email Игнорировать Имя Телефон Со…" at bounding box center [674, 286] width 789 height 315
click at [1134, 337] on div "Назад Сопоставление данных Сопоставление данных Отображаем первые 3 строки в ка…" at bounding box center [645, 282] width 1290 height 451
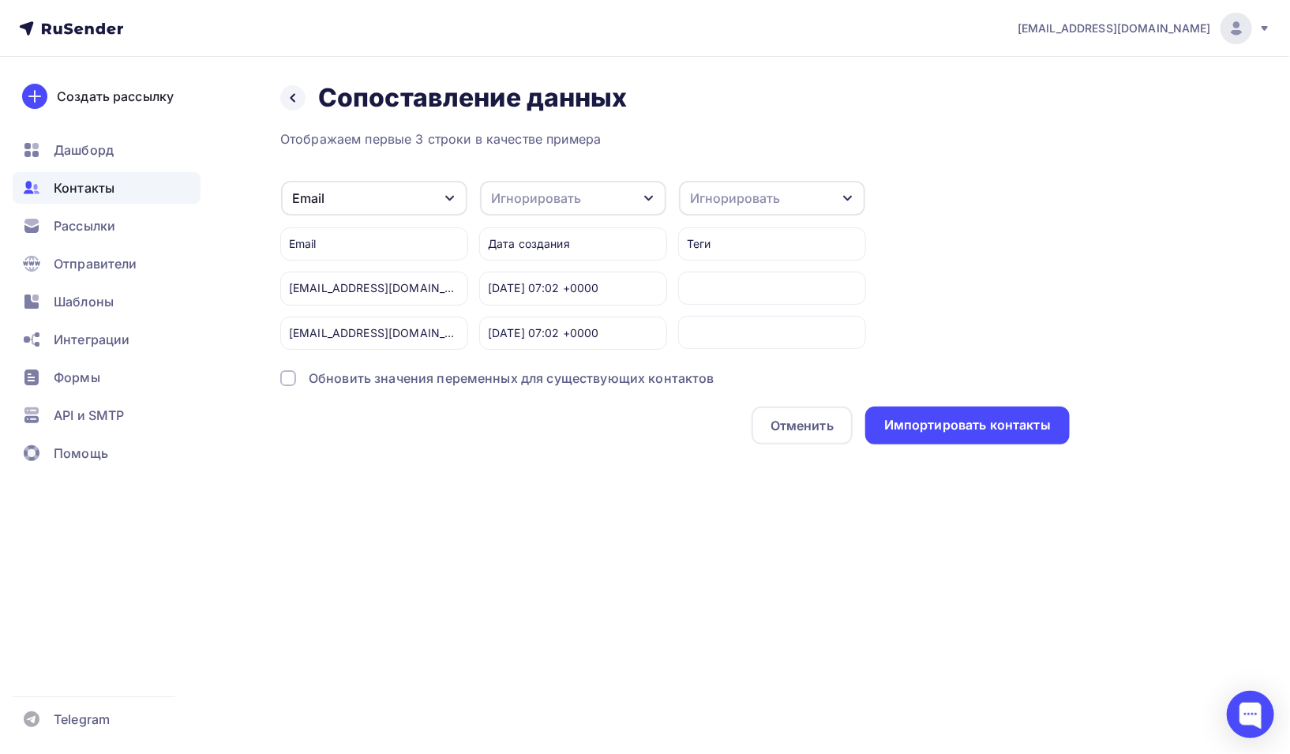
click at [395, 447] on div "Назад Сопоставление данных Сопоставление данных Отображаем первые 3 строки в ка…" at bounding box center [645, 282] width 1290 height 451
click at [983, 426] on div "Импортировать контакты" at bounding box center [967, 425] width 167 height 18
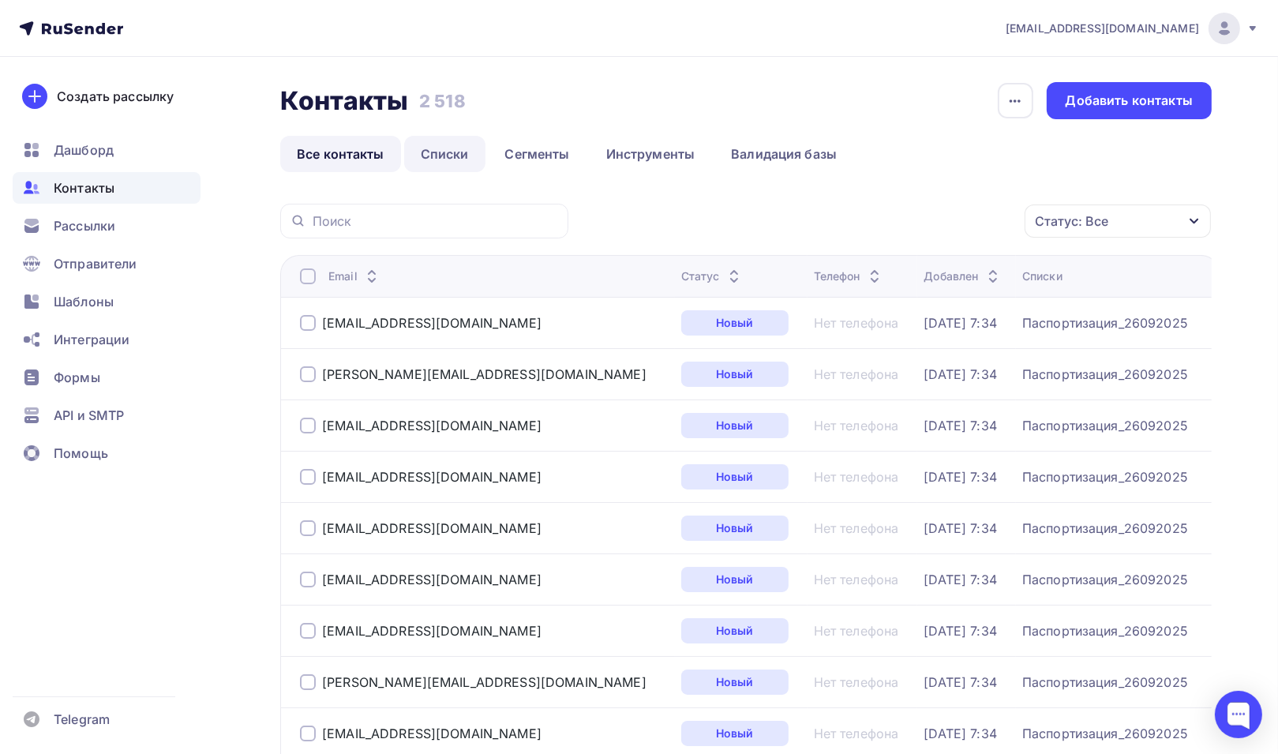
click at [444, 152] on link "Списки" at bounding box center [444, 154] width 81 height 36
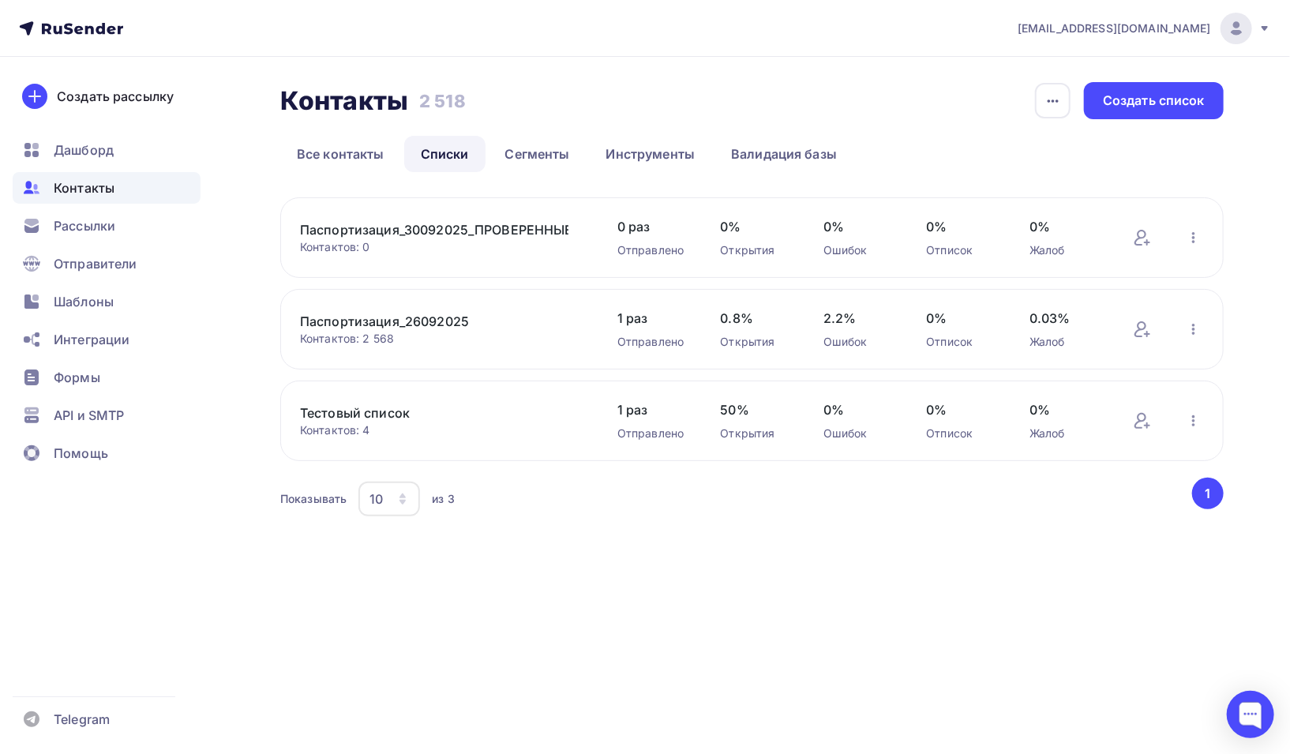
click at [496, 230] on link "Паспортизация_30092025_ПРОВЕРЕННЫЕ" at bounding box center [434, 229] width 268 height 19
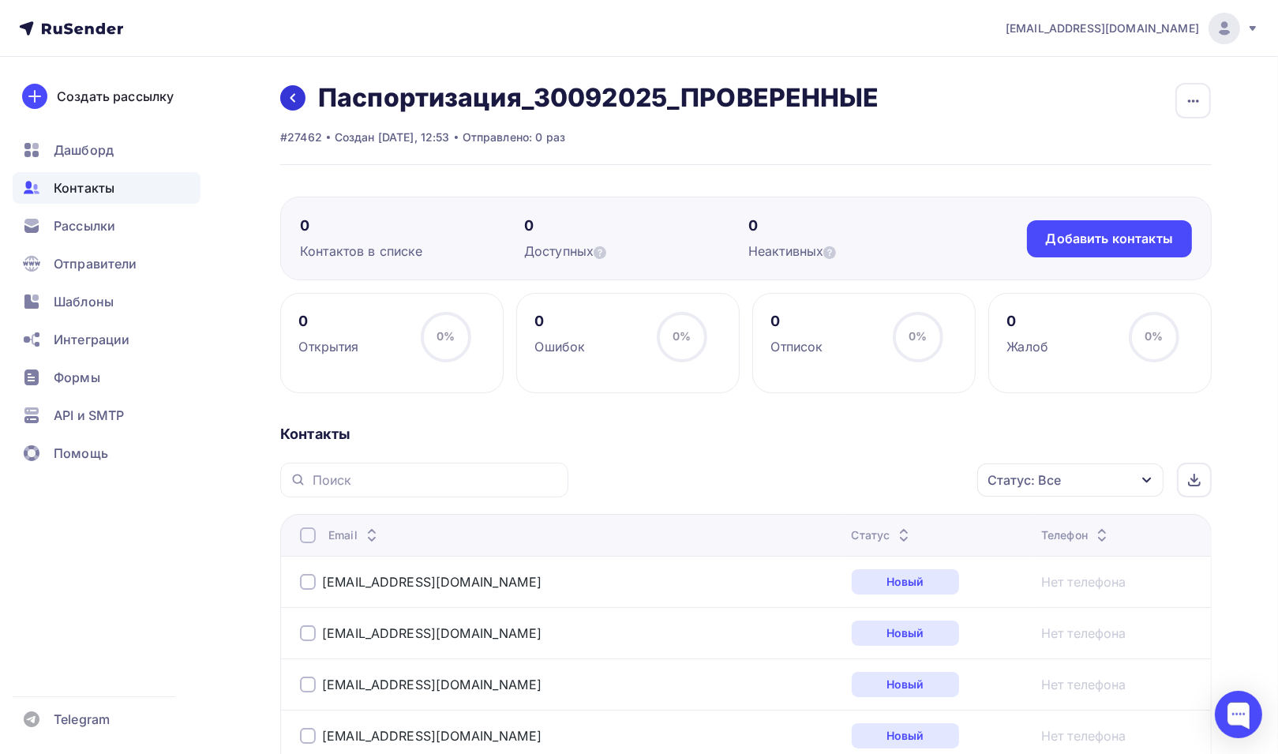
click at [295, 100] on icon at bounding box center [293, 98] width 13 height 13
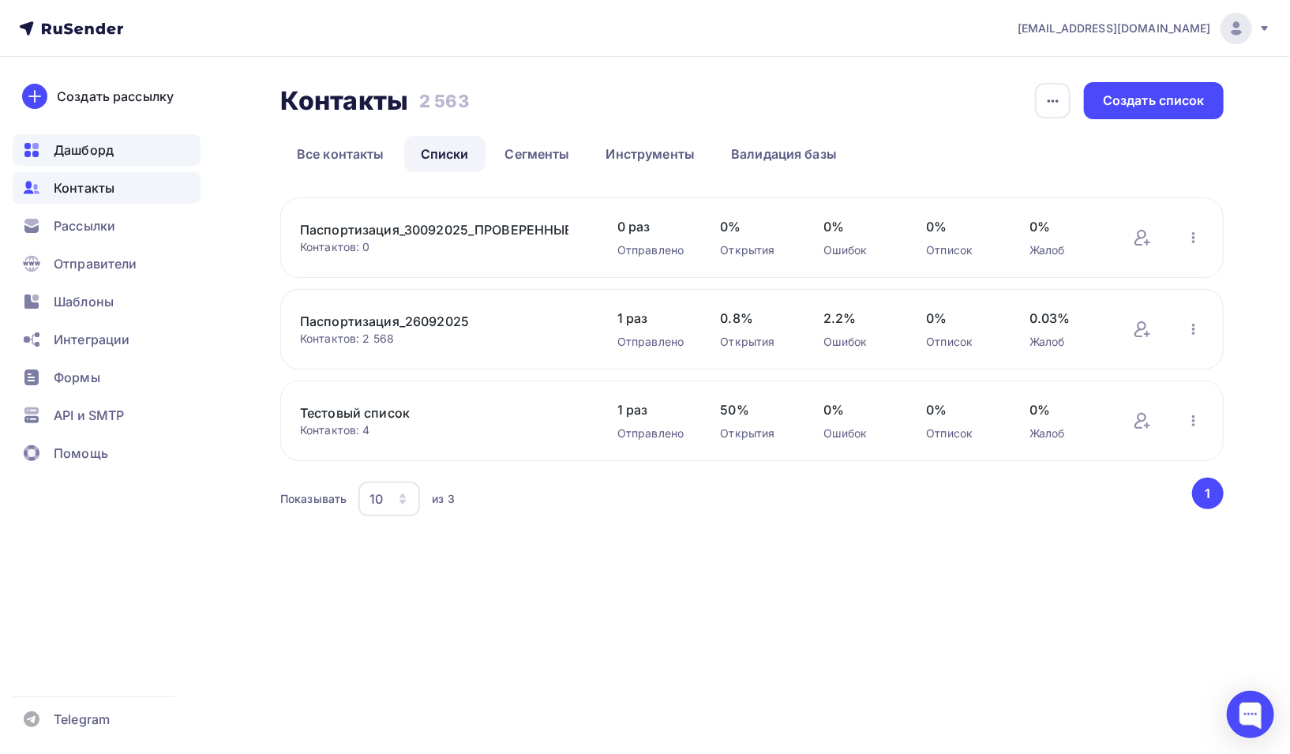
click at [81, 151] on span "Дашборд" at bounding box center [84, 150] width 60 height 19
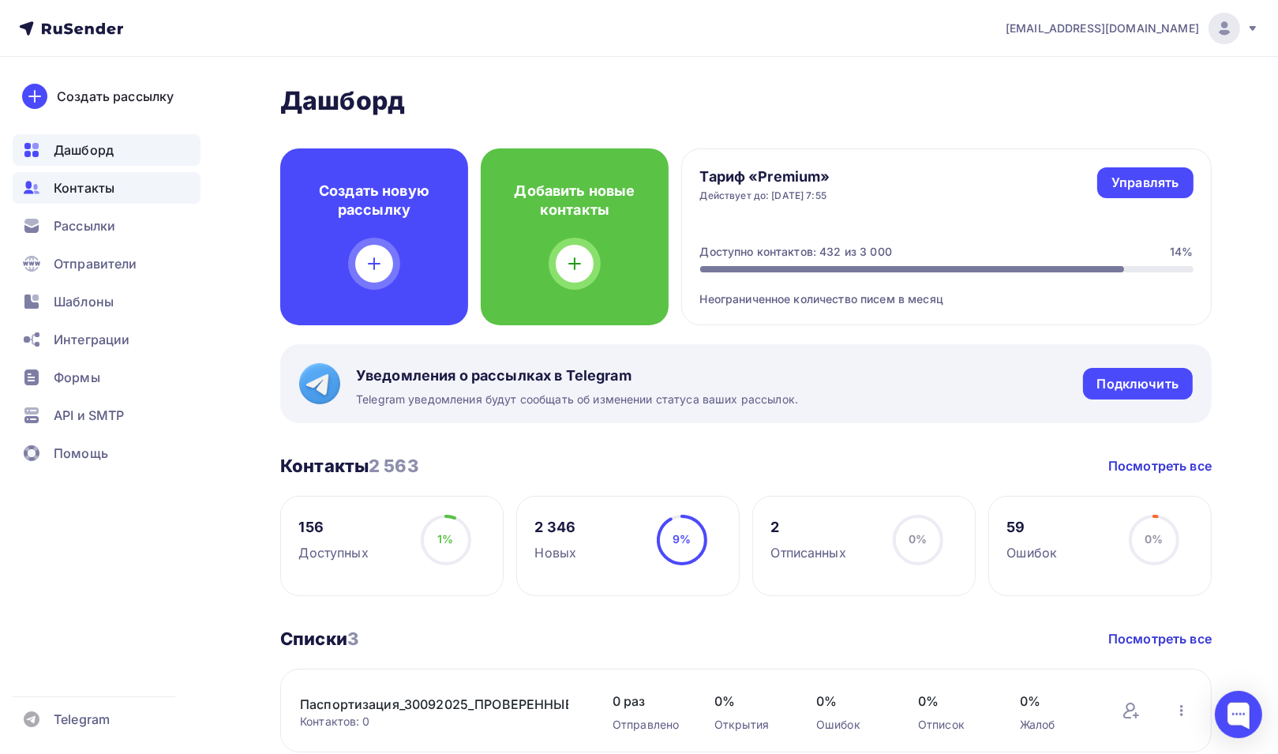
click at [81, 189] on span "Контакты" at bounding box center [84, 187] width 61 height 19
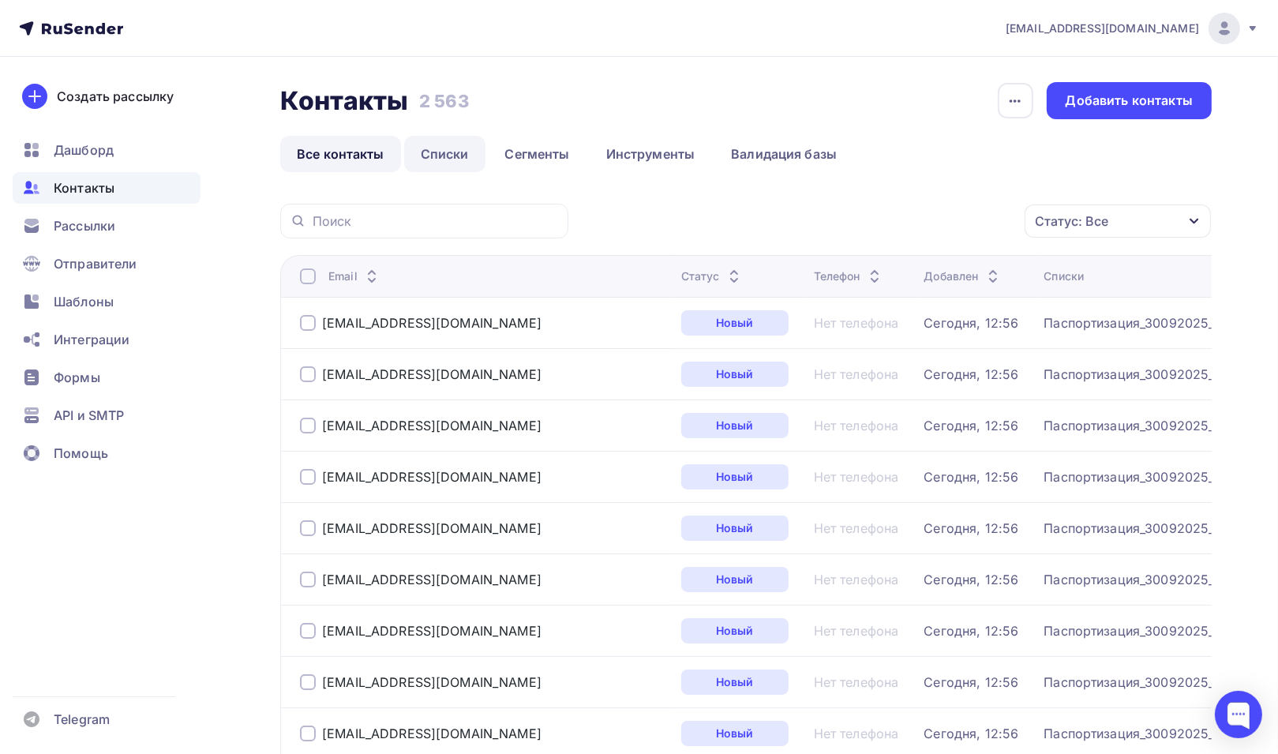
click at [441, 154] on link "Списки" at bounding box center [444, 154] width 81 height 36
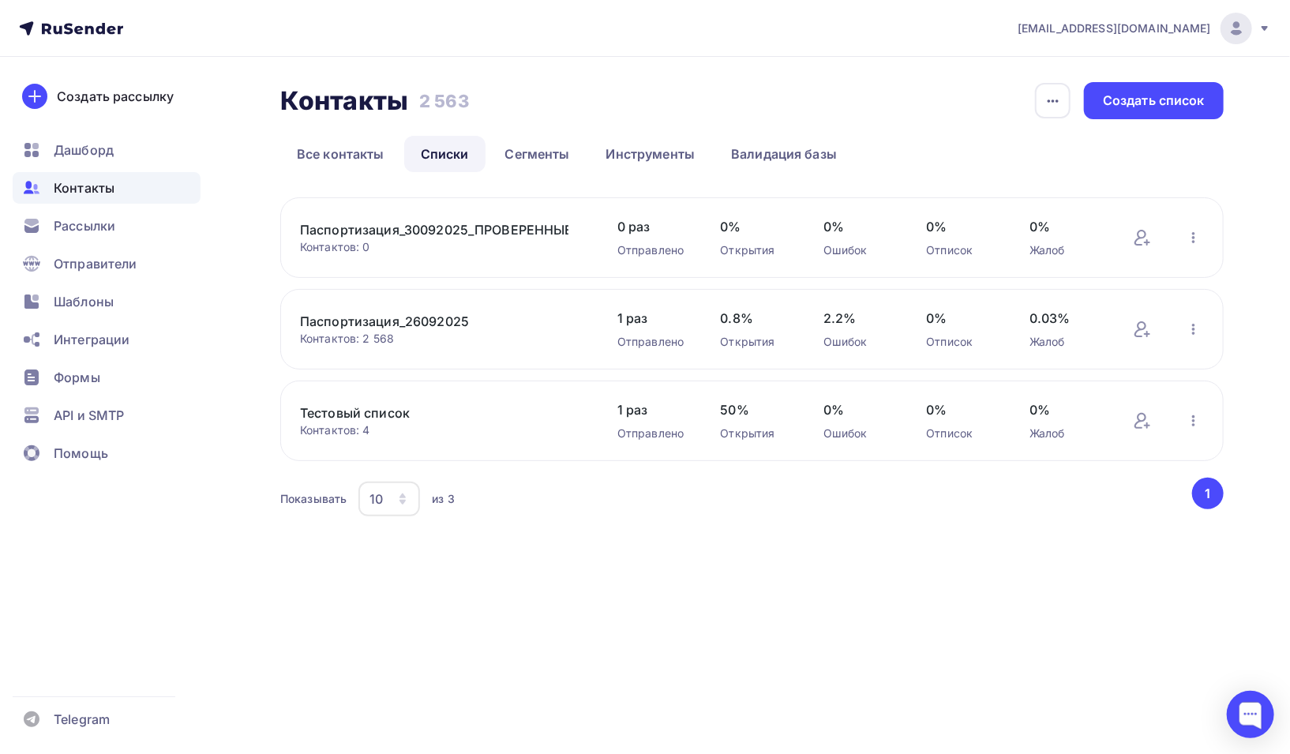
click at [443, 230] on link "Паспортизация_30092025_ПРОВЕРЕННЫЕ" at bounding box center [434, 229] width 268 height 19
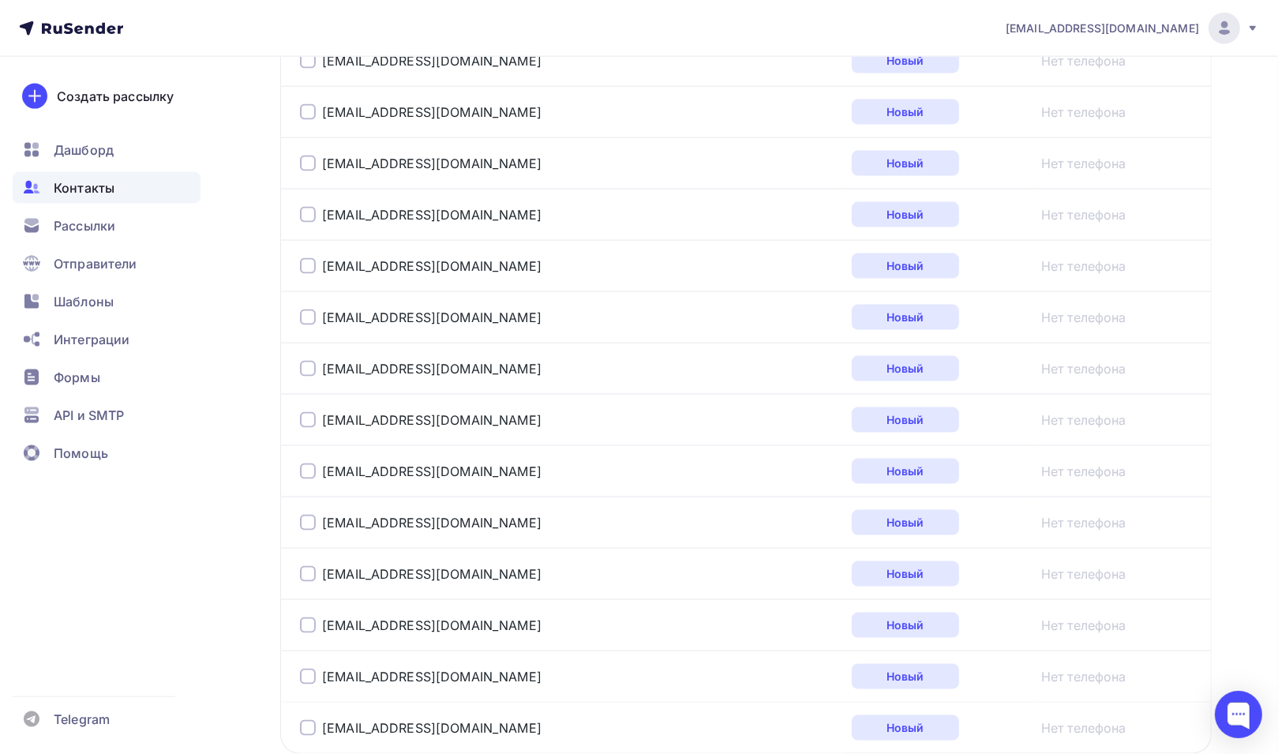
scroll to position [2520, 0]
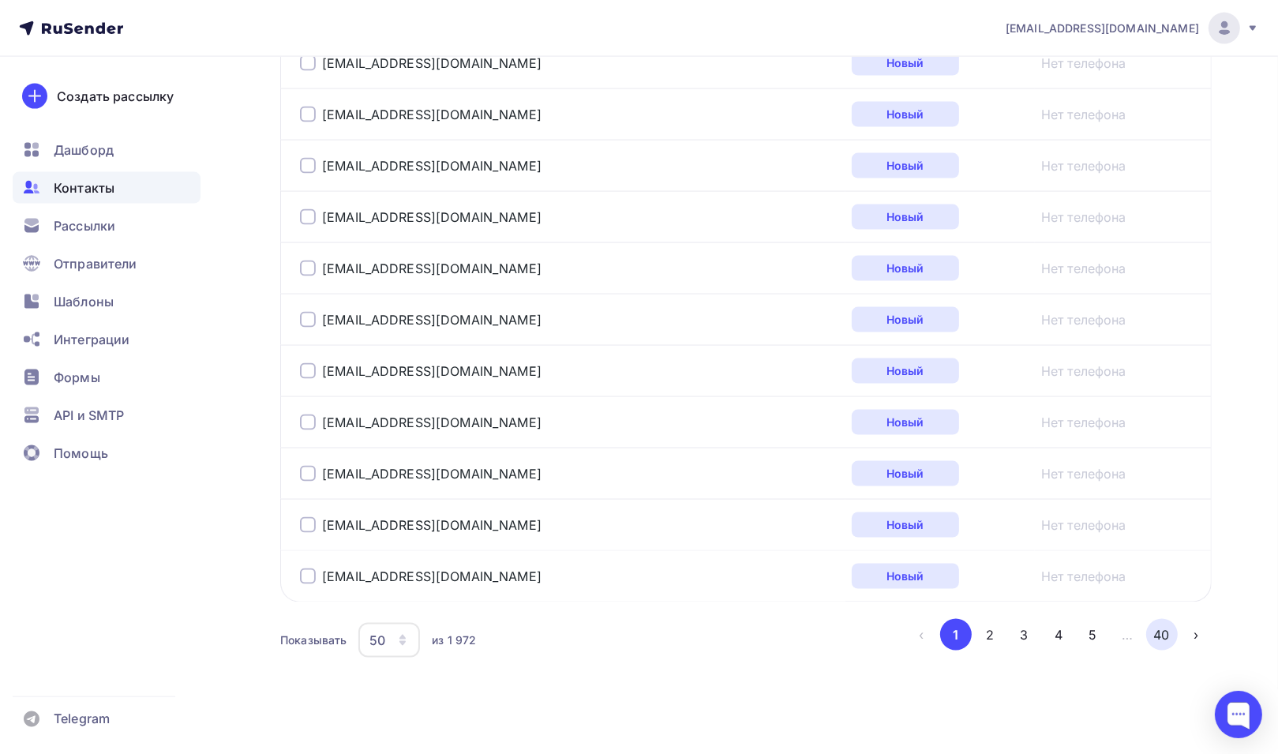
click at [1162, 626] on button "40" at bounding box center [1162, 635] width 32 height 32
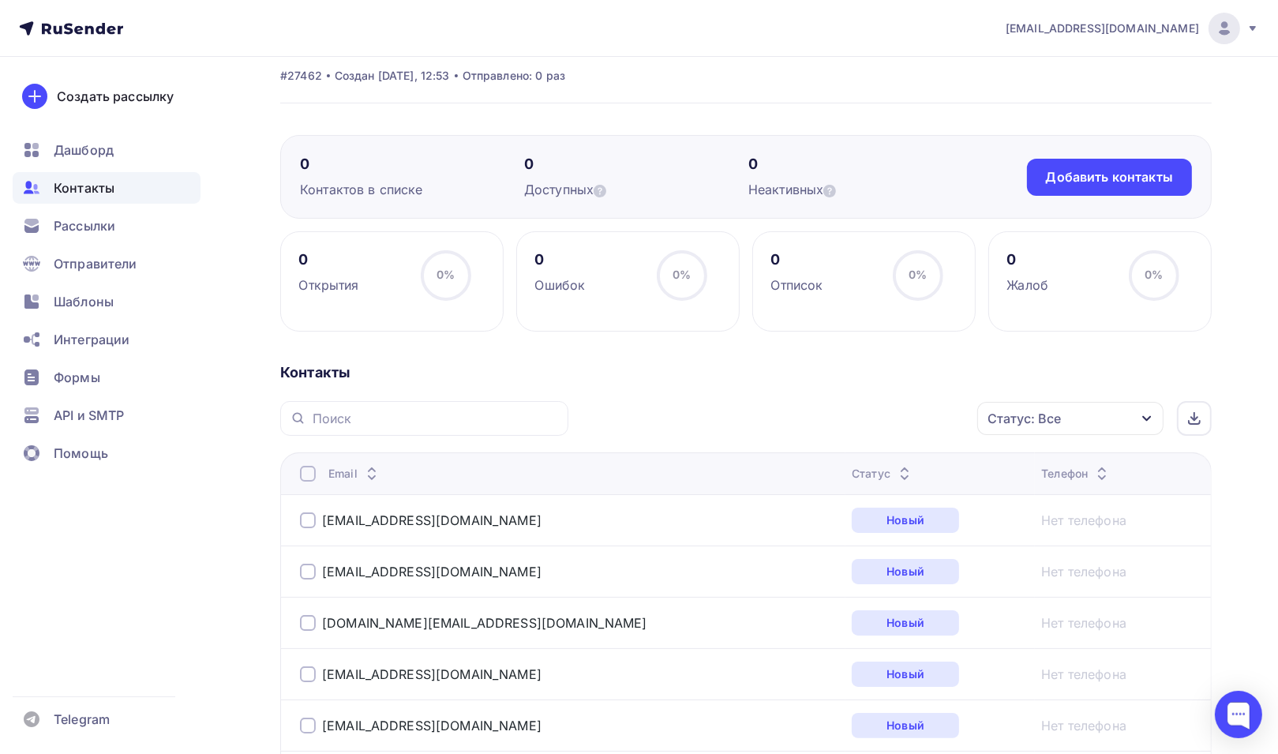
scroll to position [0, 0]
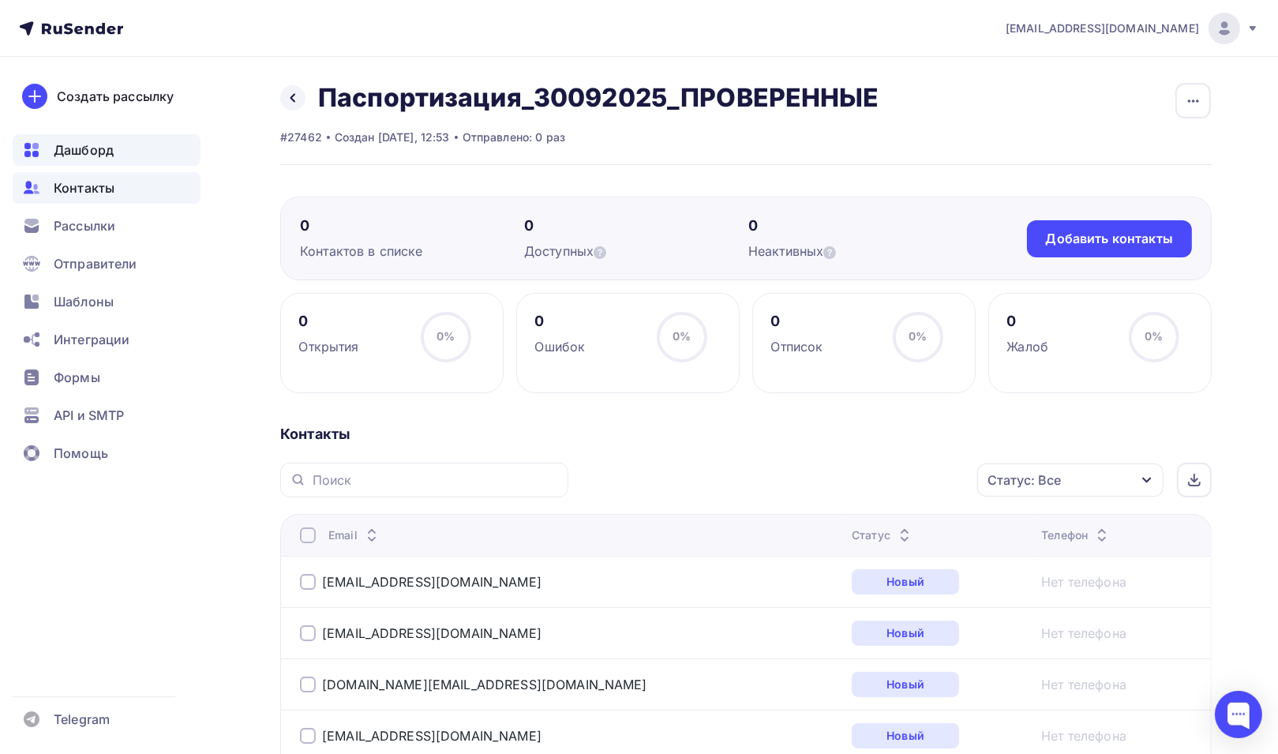
click at [85, 152] on span "Дашборд" at bounding box center [84, 150] width 60 height 19
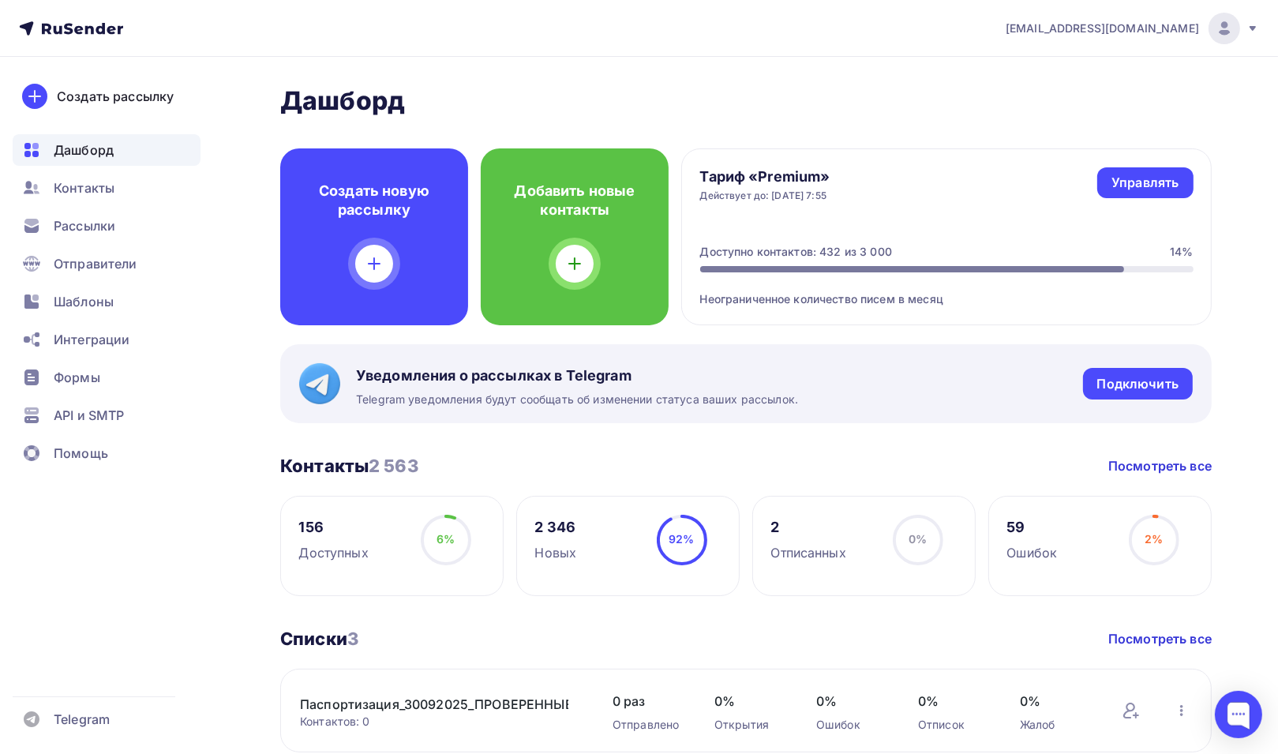
click at [935, 99] on h2 "Дашборд" at bounding box center [746, 101] width 932 height 32
drag, startPoint x: 771, startPoint y: 189, endPoint x: 872, endPoint y: 192, distance: 101.1
click at [872, 192] on div "Тариф «Premium» Действует до: 26.10.2025, 7:55 Управлять Управлять" at bounding box center [946, 184] width 493 height 35
drag, startPoint x: 802, startPoint y: 252, endPoint x: 867, endPoint y: 254, distance: 64.8
click at [867, 254] on div "Доступно контактов: 432 из 3 000" at bounding box center [796, 252] width 192 height 16
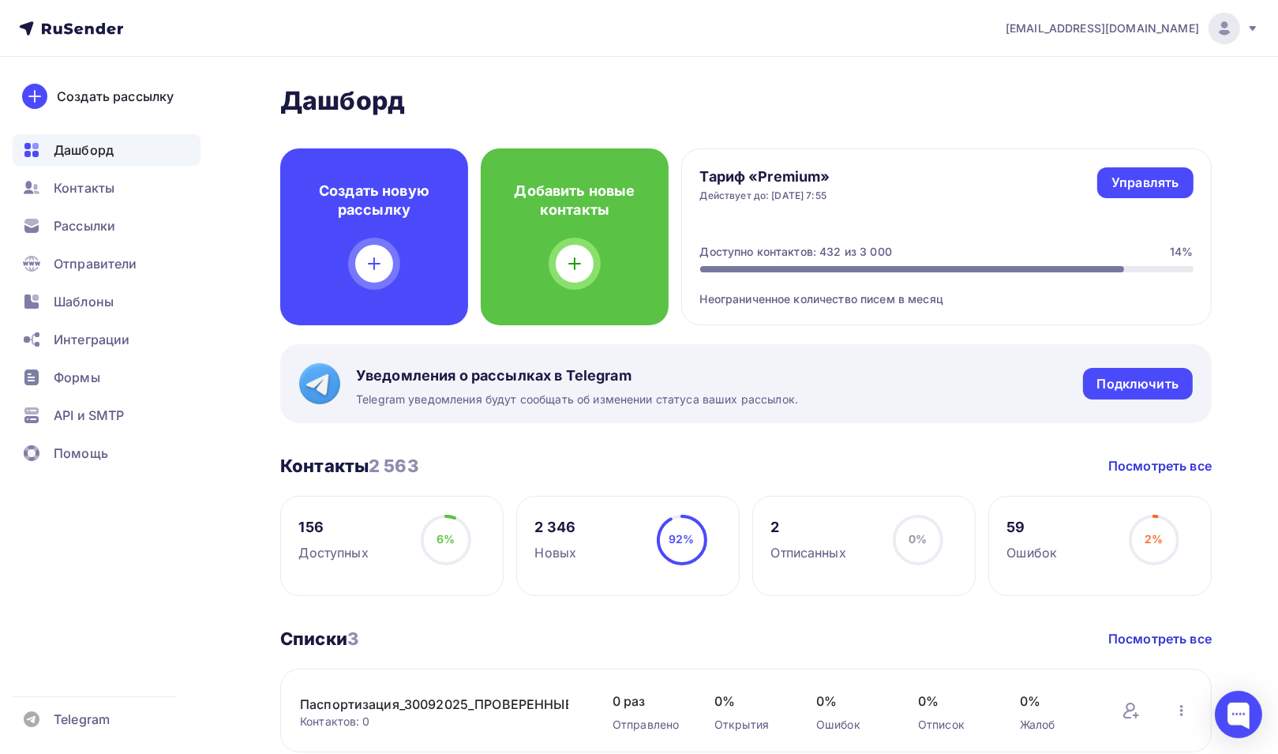
click at [876, 250] on div "Доступно контактов: 432 из 3 000" at bounding box center [796, 252] width 192 height 16
drag, startPoint x: 827, startPoint y: 253, endPoint x: 894, endPoint y: 254, distance: 67.9
click at [894, 254] on div "Доступно контактов: 432 из 3 000 14%" at bounding box center [946, 252] width 493 height 16
click at [864, 254] on div "Доступно контактов: 432 из 3 000" at bounding box center [796, 252] width 192 height 16
click at [92, 223] on span "Рассылки" at bounding box center [85, 225] width 62 height 19
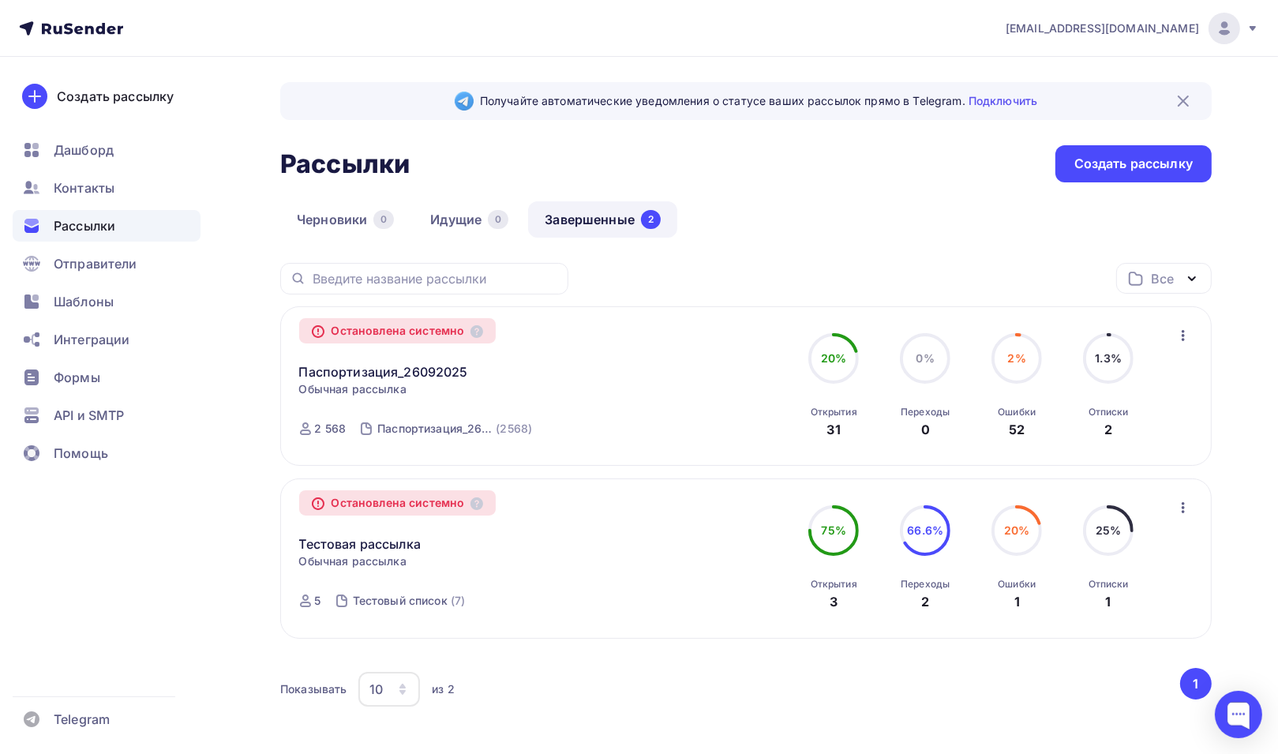
click at [103, 223] on span "Рассылки" at bounding box center [85, 225] width 62 height 19
click at [88, 305] on span "Шаблоны" at bounding box center [84, 301] width 60 height 19
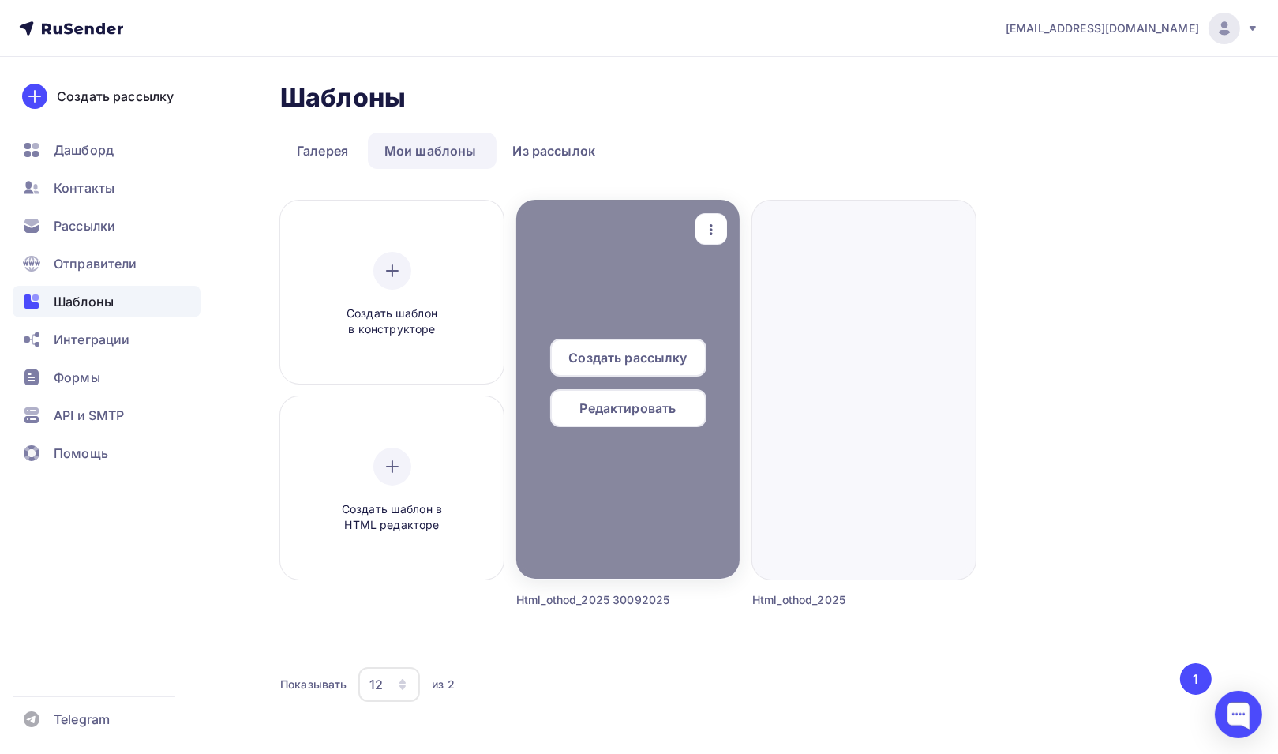
click at [638, 362] on span "Создать рассылку" at bounding box center [627, 357] width 118 height 19
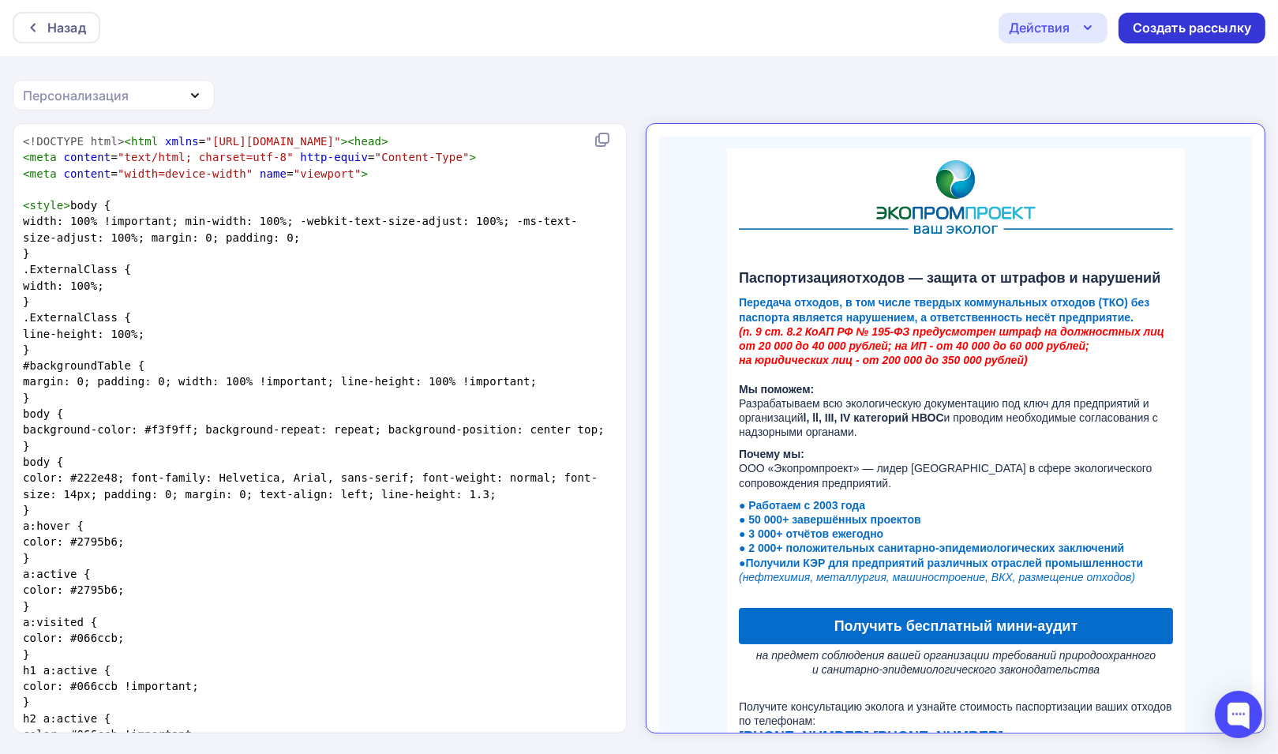
click at [1176, 27] on div "Создать рассылку" at bounding box center [1192, 28] width 118 height 18
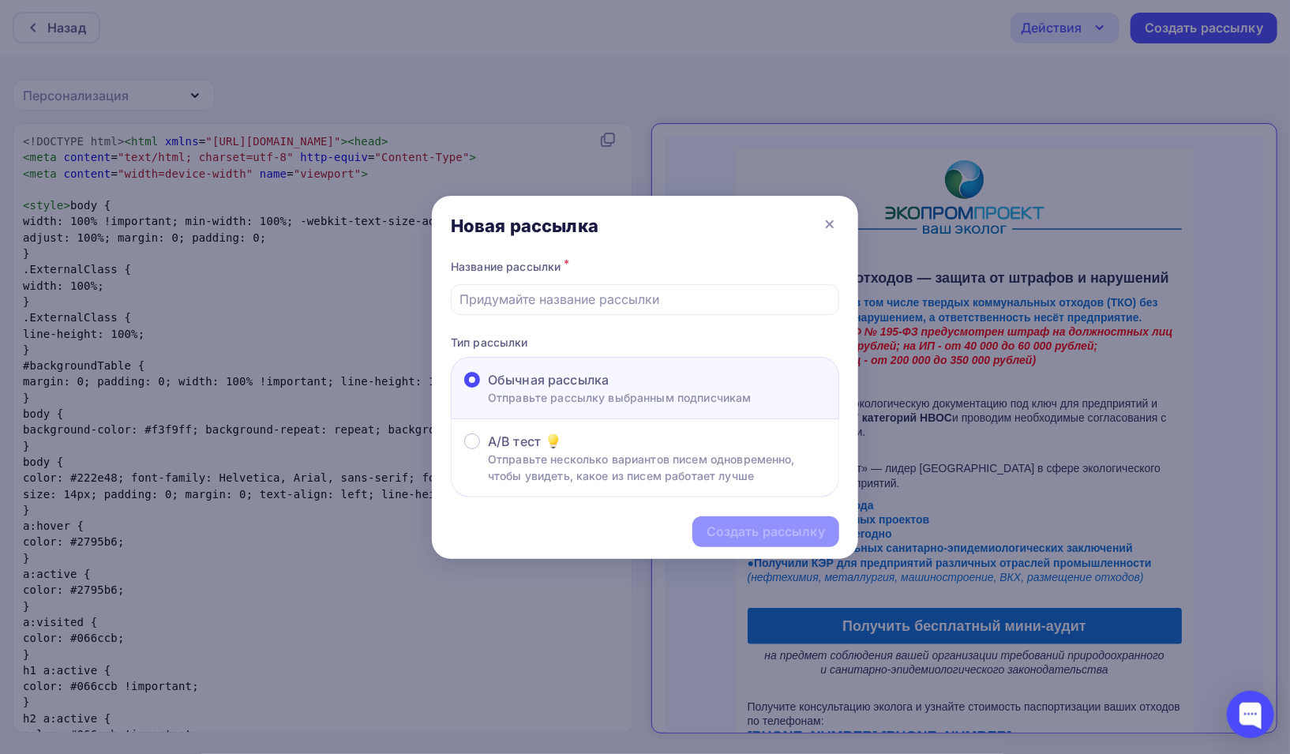
click at [562, 380] on span "Обычная рассылка" at bounding box center [548, 379] width 121 height 19
click at [488, 389] on input "Обычная рассылка Отправьте рассылку выбранным подписчикам" at bounding box center [488, 389] width 0 height 0
click at [558, 296] on input "text" at bounding box center [645, 299] width 370 height 19
type input "Паспортизация_30092025"
click at [773, 533] on div "Создать рассылку" at bounding box center [766, 532] width 118 height 18
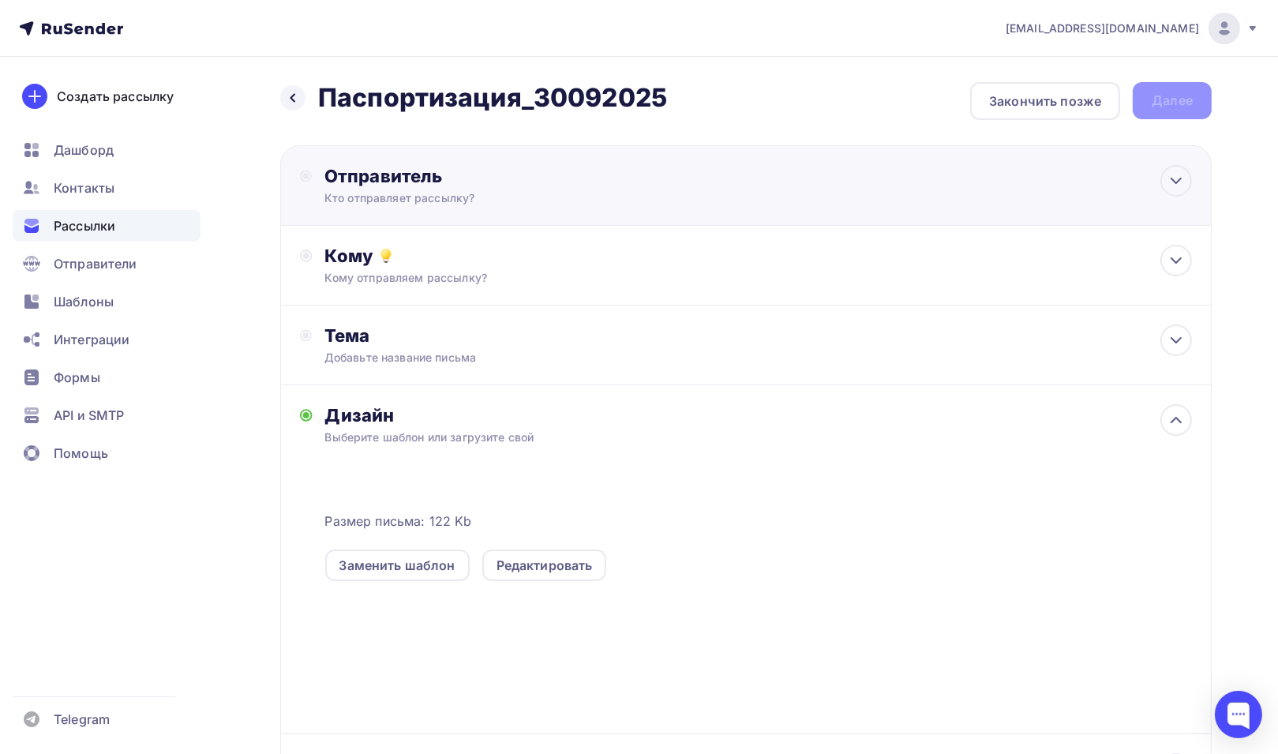
click at [423, 186] on div "Отправитель Кто отправляет рассылку? Email * inpmdy@gmail.com mail@eco-digest.r…" at bounding box center [495, 185] width 342 height 41
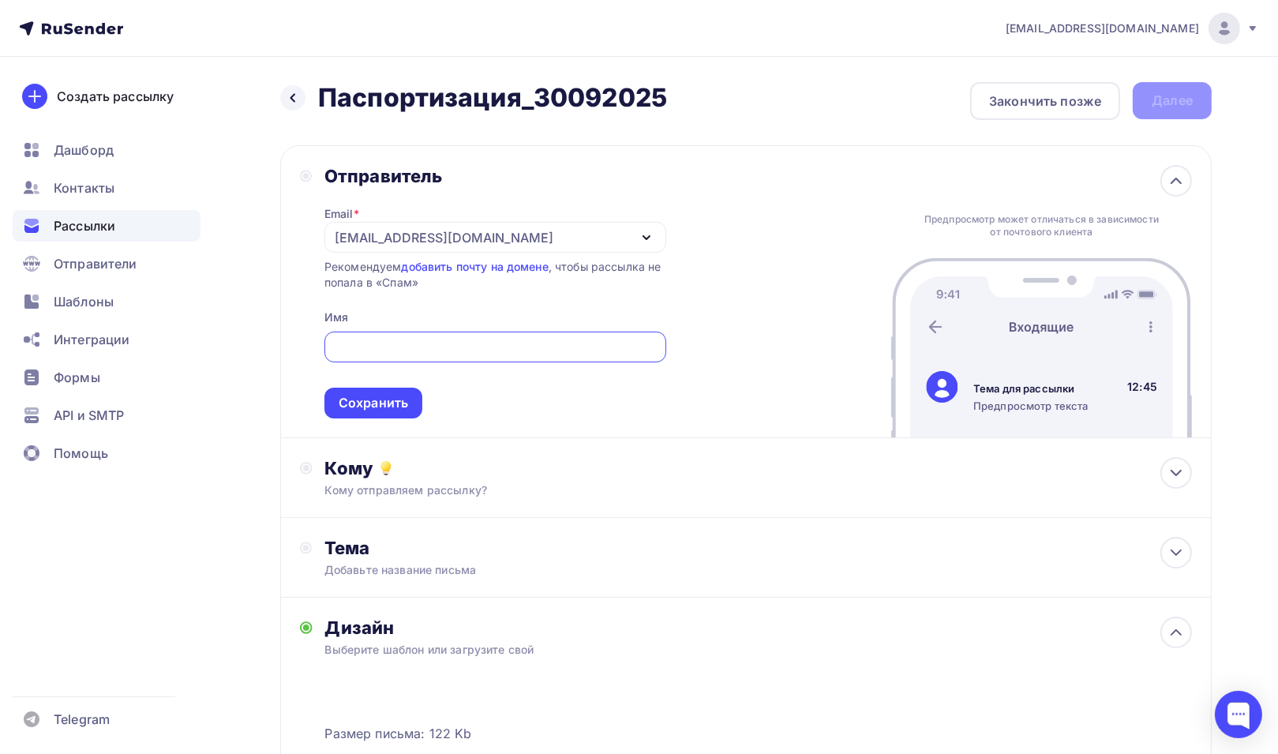
click at [641, 237] on icon "button" at bounding box center [646, 237] width 19 height 19
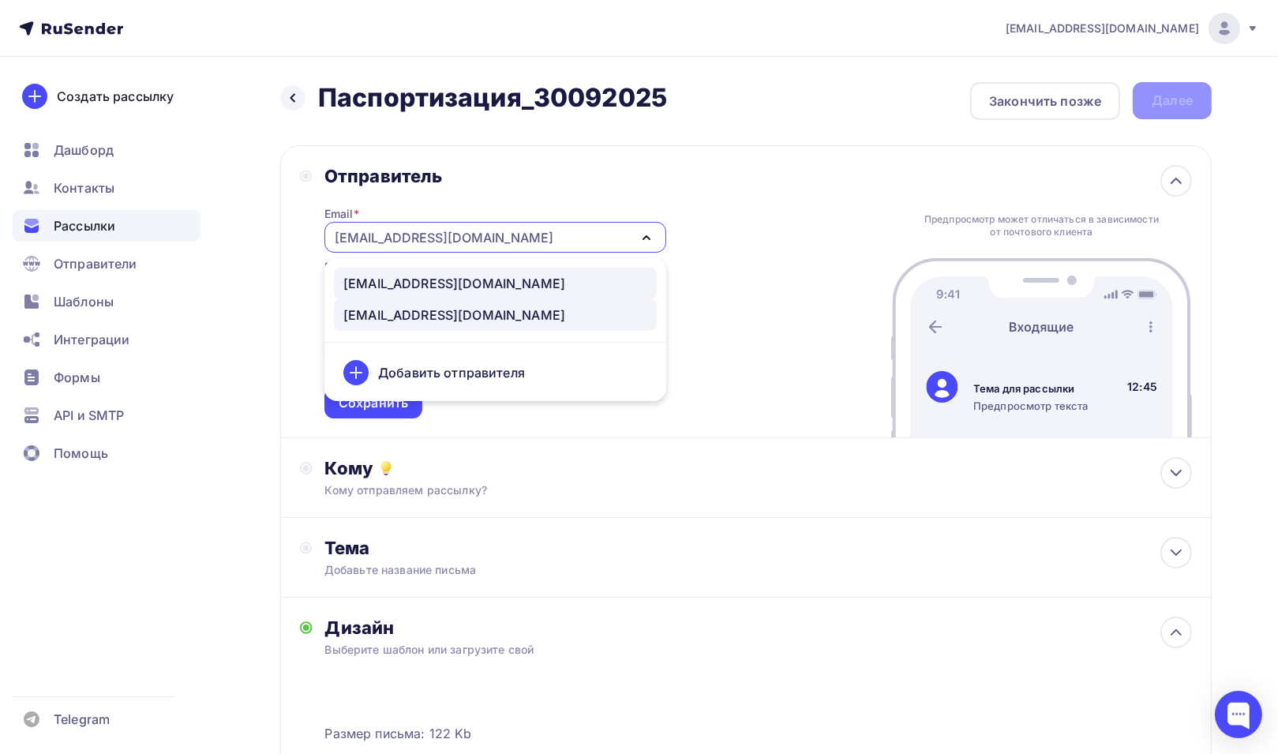
click at [414, 287] on div "mail@eco-digest.ru" at bounding box center [454, 283] width 222 height 19
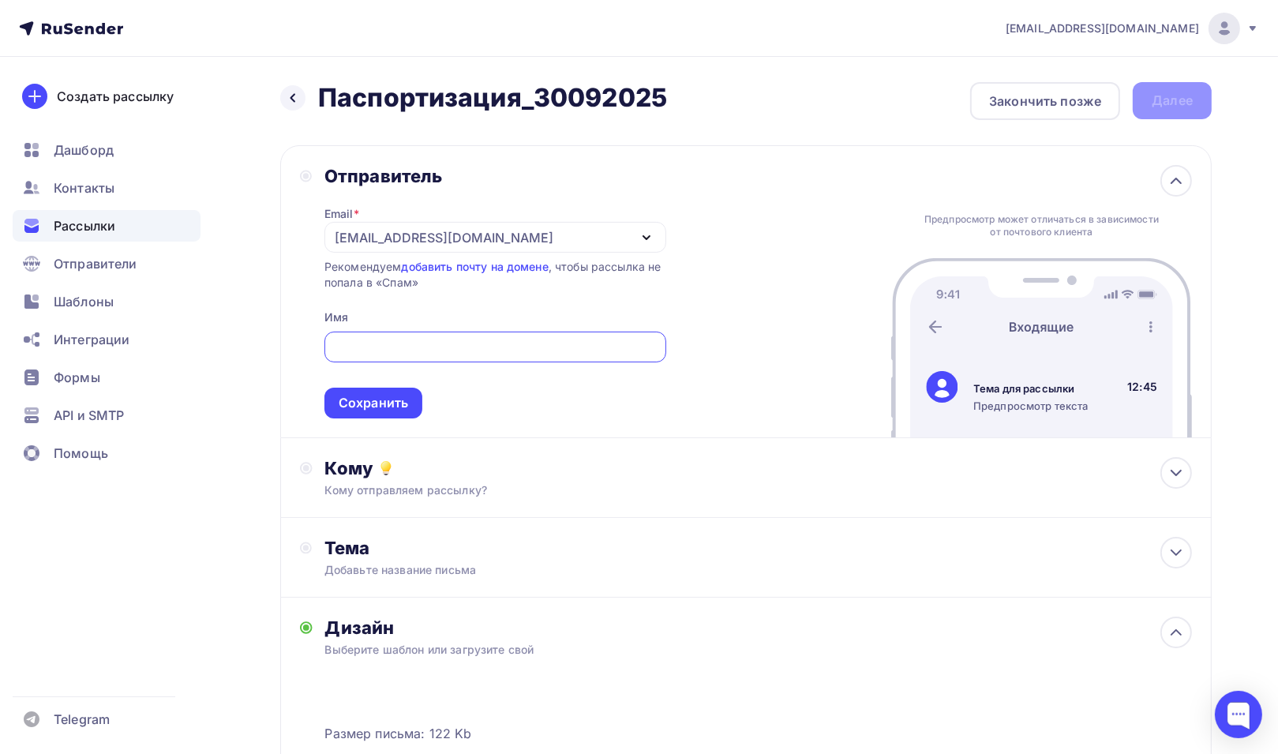
click at [451, 339] on input "text" at bounding box center [495, 347] width 324 height 19
type input "ООО Экопромпроект"
click at [385, 403] on div "Сохранить" at bounding box center [373, 403] width 69 height 18
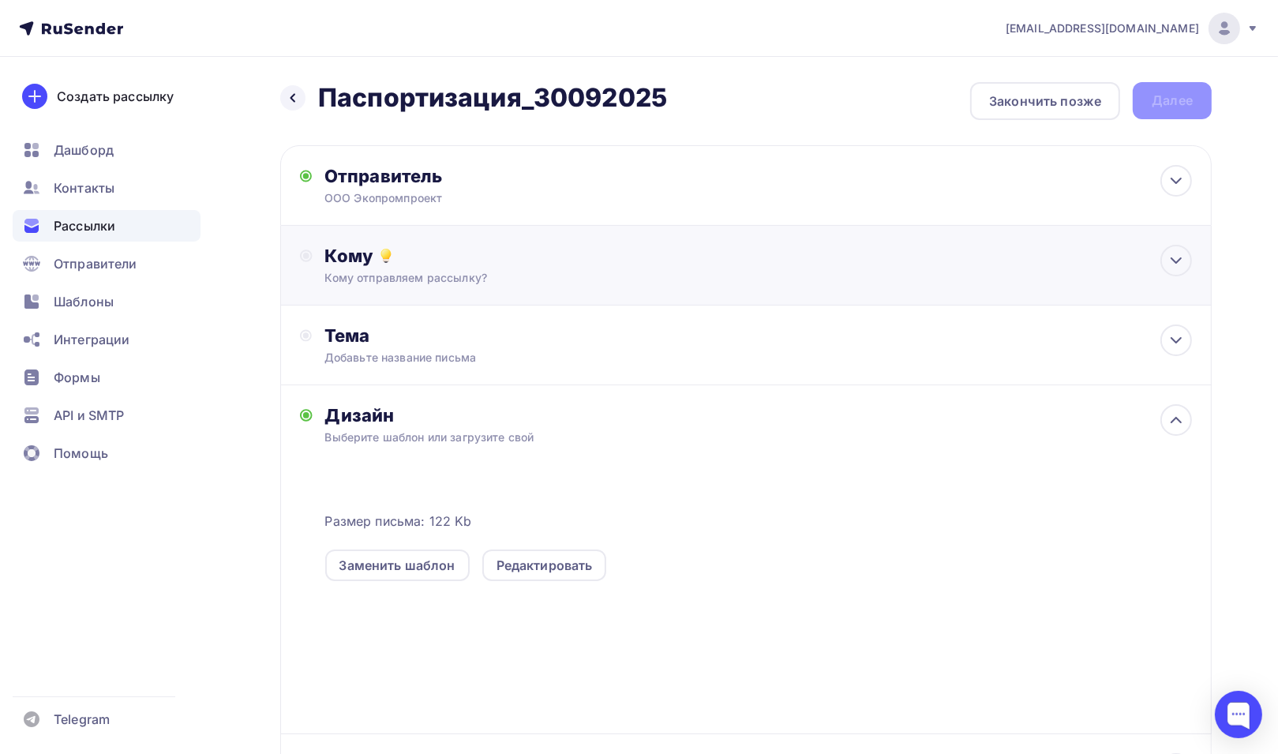
click at [408, 275] on div "Кому отправляем рассылку?" at bounding box center [715, 278] width 781 height 16
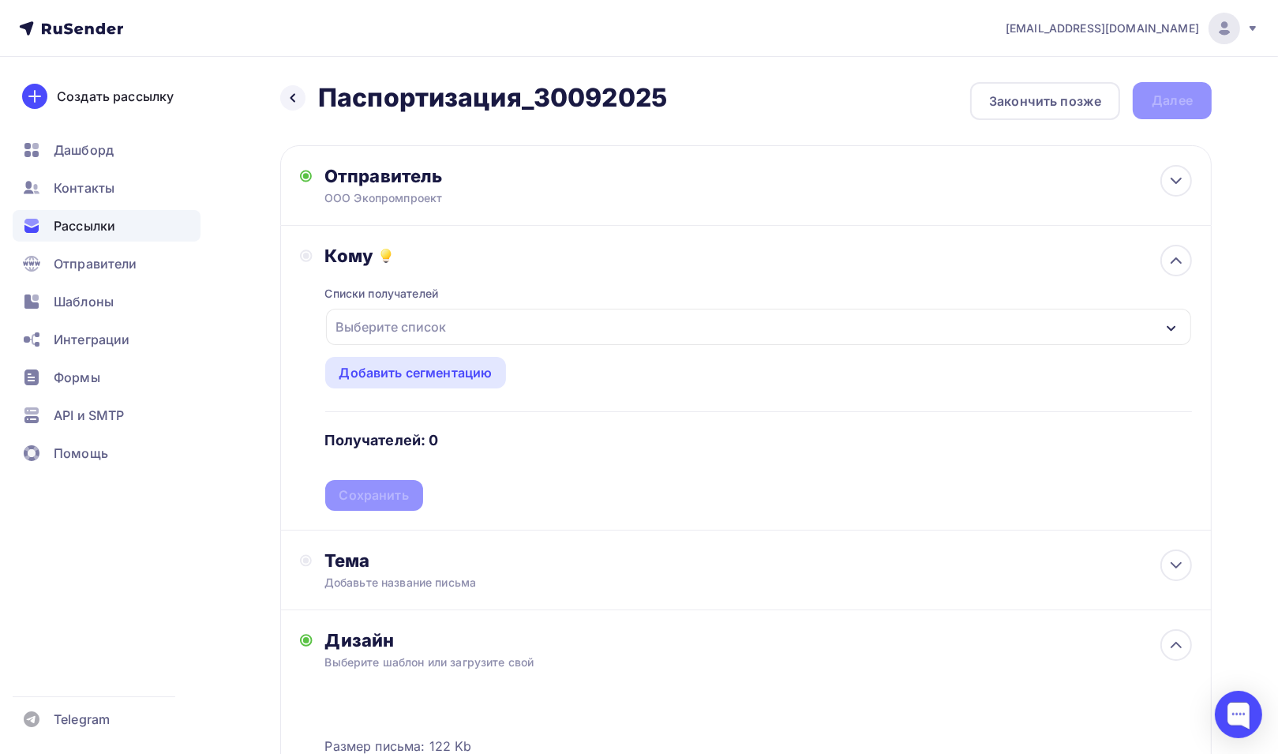
click at [452, 327] on div "Выберите список" at bounding box center [758, 327] width 865 height 36
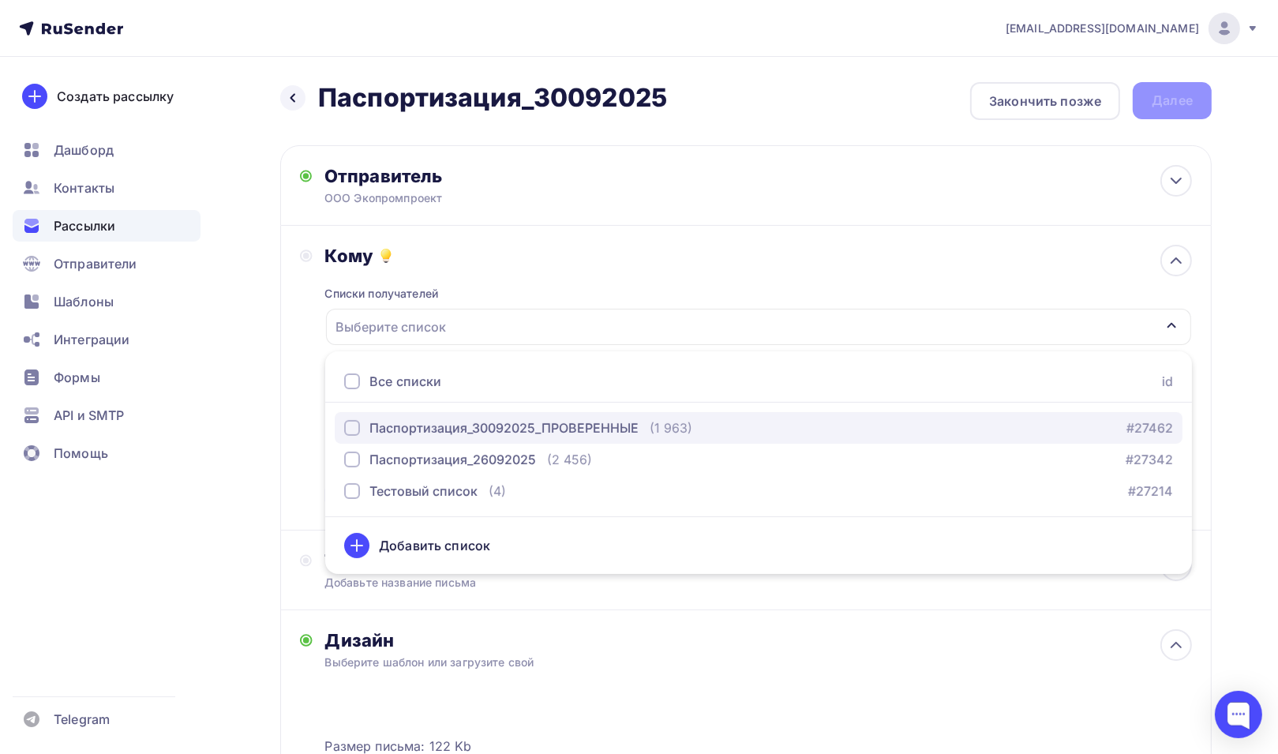
click at [613, 429] on div "Паспортизация_30092025_ПРОВЕРЕННЫЕ" at bounding box center [503, 427] width 269 height 19
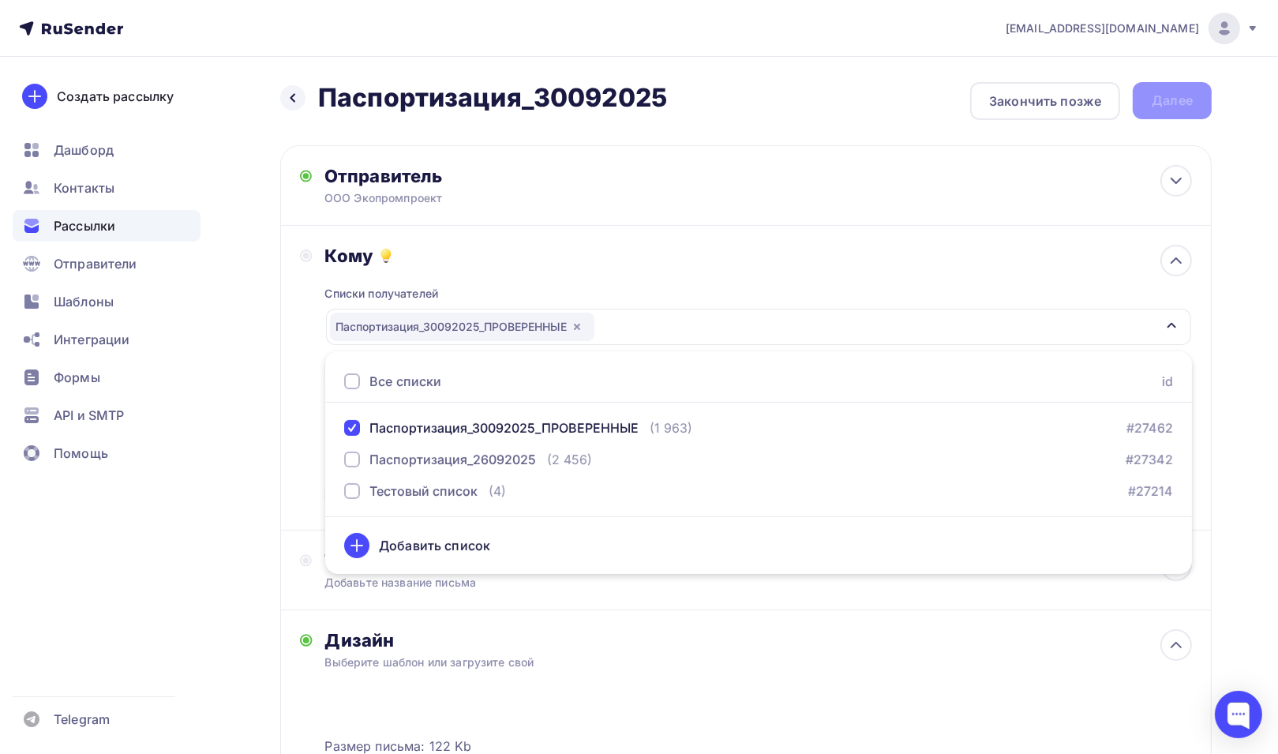
click at [300, 428] on div "Кому Списки получателей Паспортизация_30092025_ПРОВЕРЕННЫЕ Все списки id Паспор…" at bounding box center [746, 378] width 892 height 266
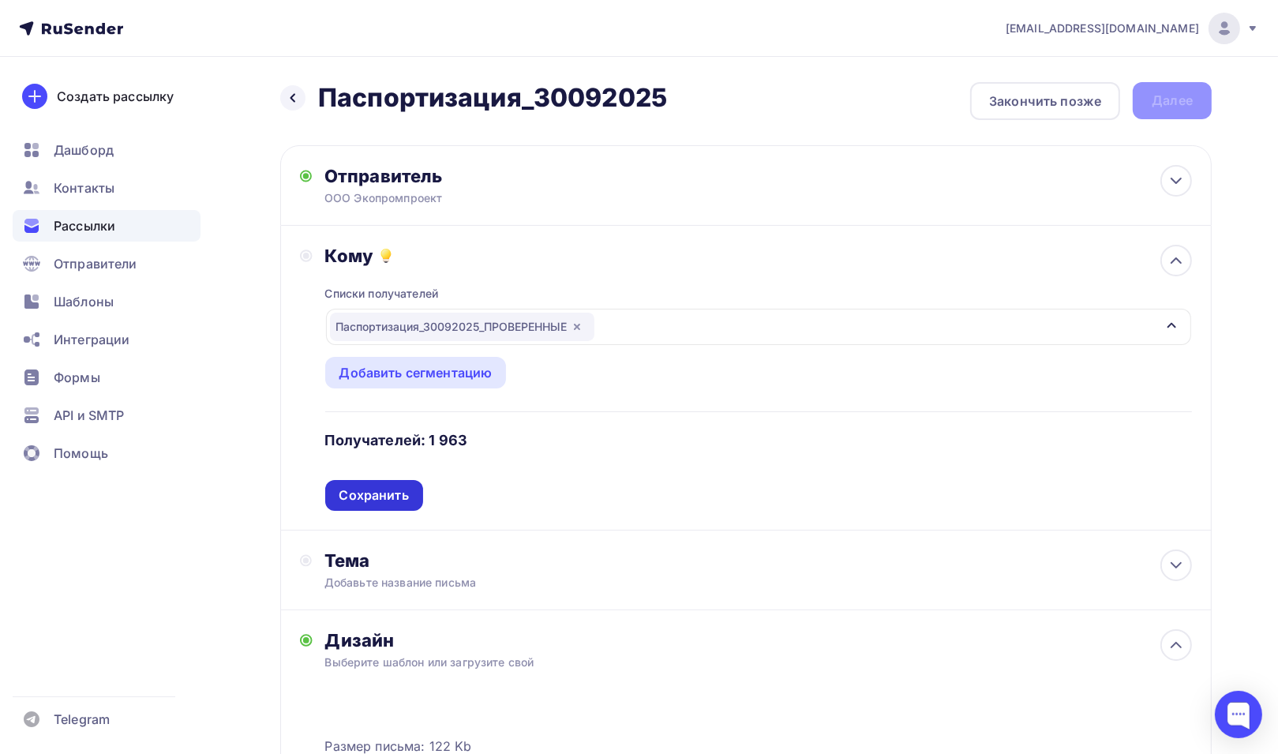
click at [373, 495] on div "Сохранить" at bounding box center [373, 495] width 69 height 18
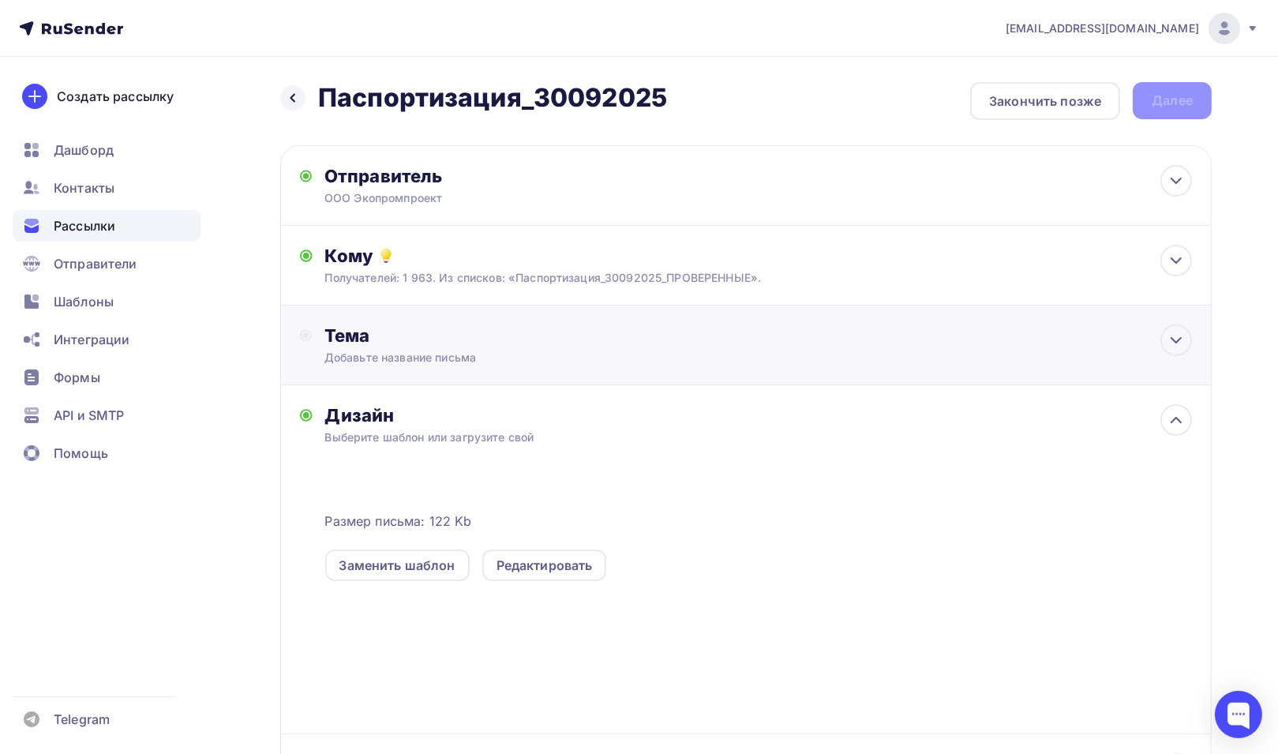
click at [328, 331] on div "Тема" at bounding box center [480, 335] width 312 height 22
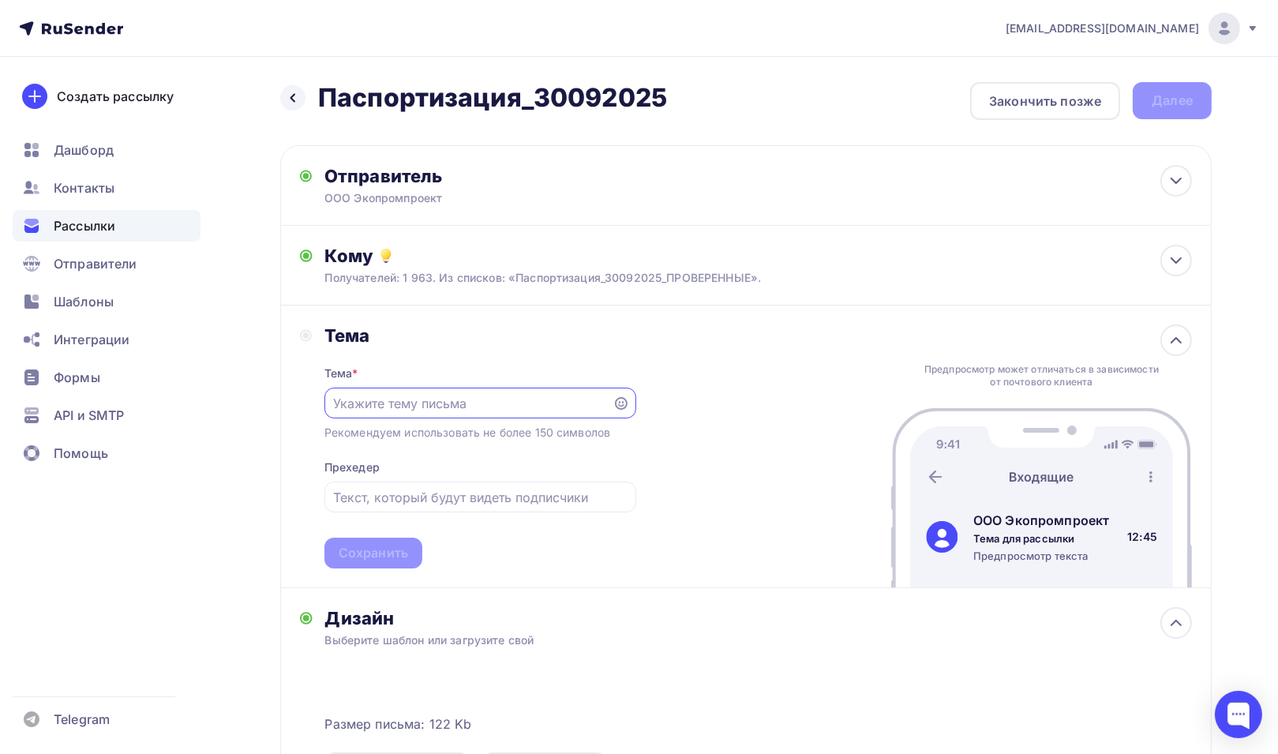
click at [468, 403] on input "text" at bounding box center [468, 403] width 270 height 19
type input "Паспортизация отходов"
click at [409, 503] on input "text" at bounding box center [480, 497] width 294 height 19
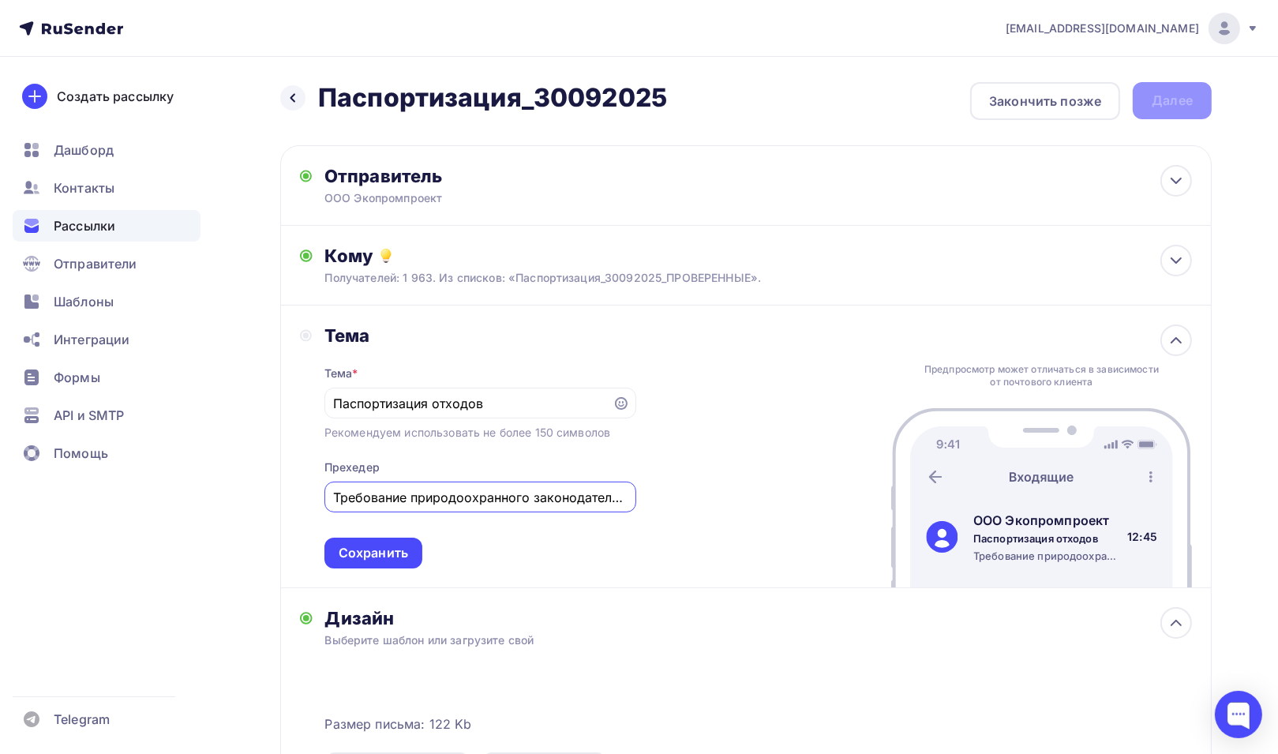
scroll to position [0, 16]
type input "Требование природоохранного законодательства"
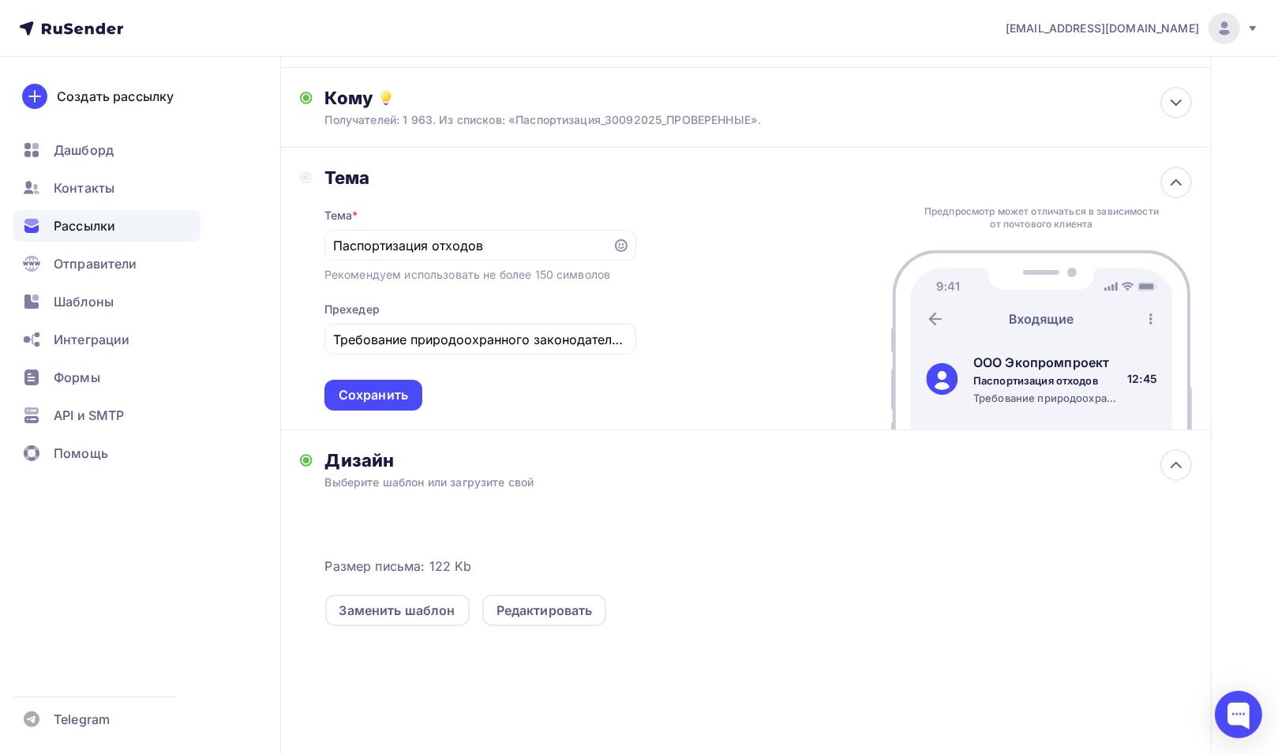
scroll to position [79, 0]
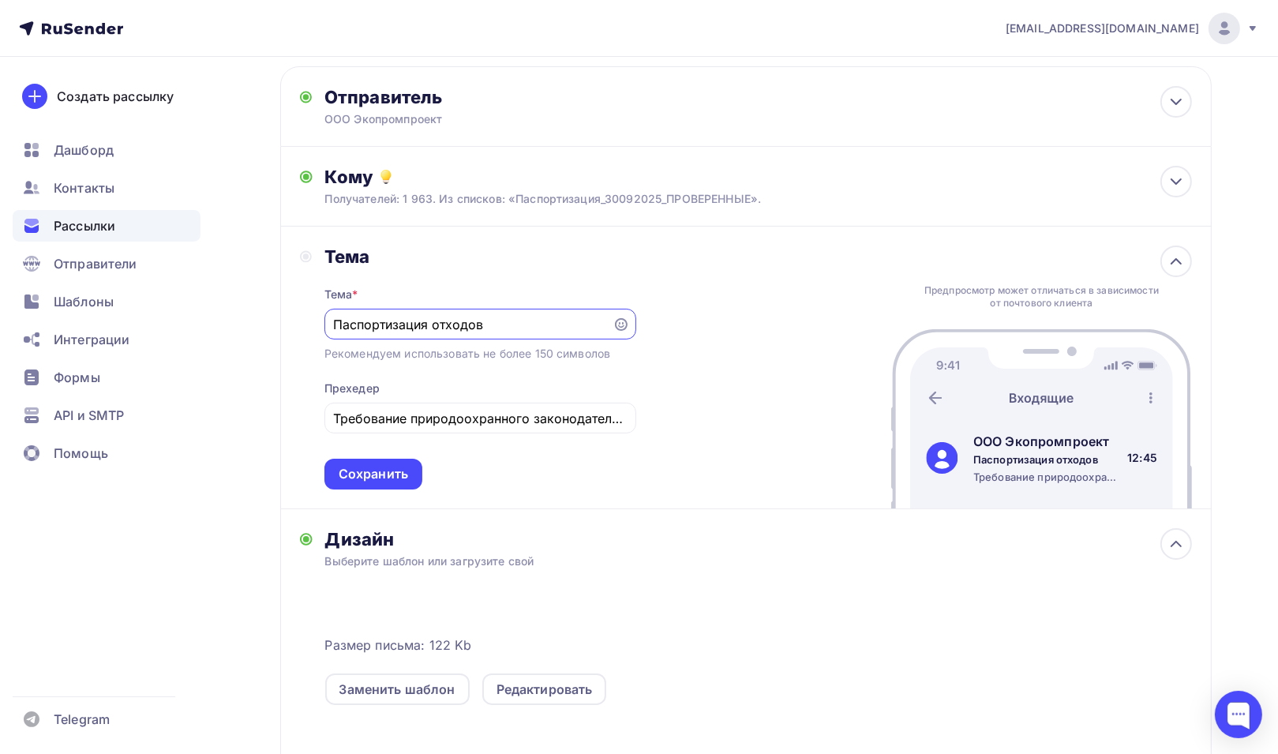
drag, startPoint x: 485, startPoint y: 324, endPoint x: 228, endPoint y: 312, distance: 256.9
click at [228, 312] on div "Назад Паспортизация_30092025 Паспортизация_30092025 Закончить позже Далее Отпра…" at bounding box center [639, 509] width 1278 height 1062
click at [390, 476] on div "Сохранить" at bounding box center [373, 474] width 69 height 18
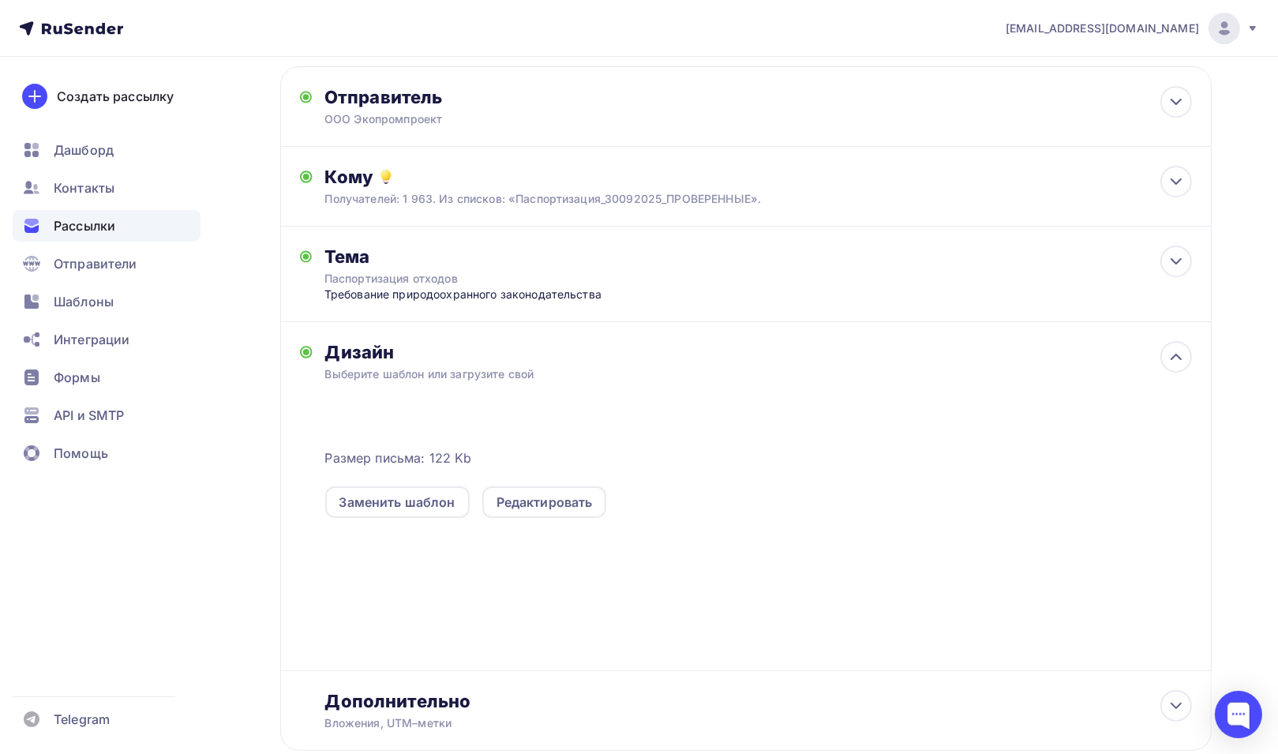
scroll to position [176, 0]
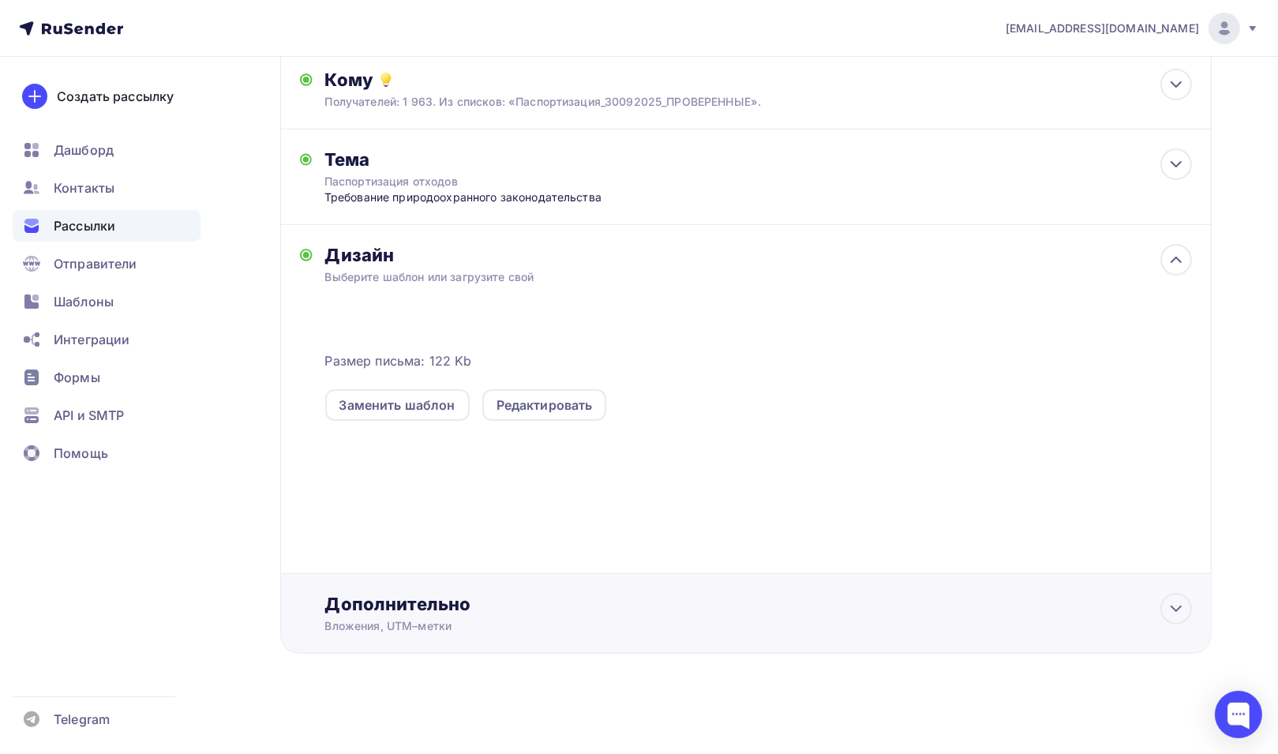
click at [438, 609] on div "Дополнительно" at bounding box center [758, 604] width 867 height 22
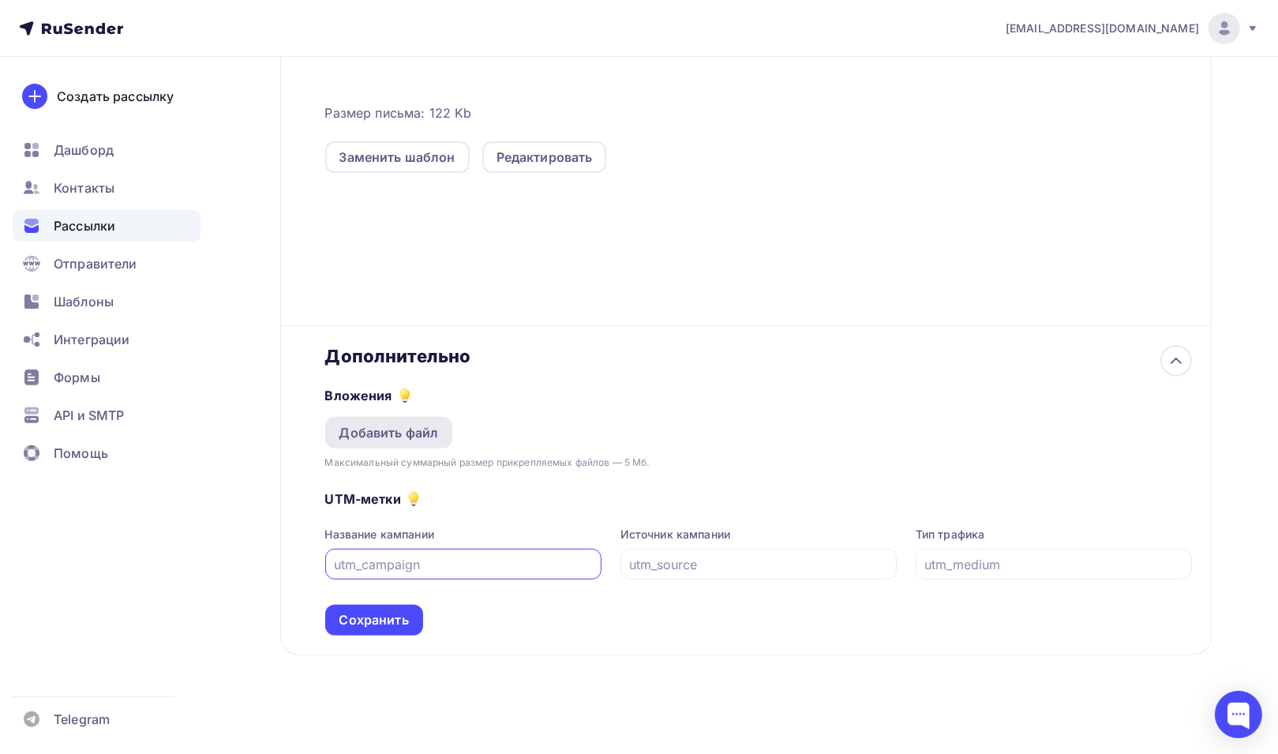
click at [429, 431] on div "Добавить файл" at bounding box center [388, 432] width 99 height 19
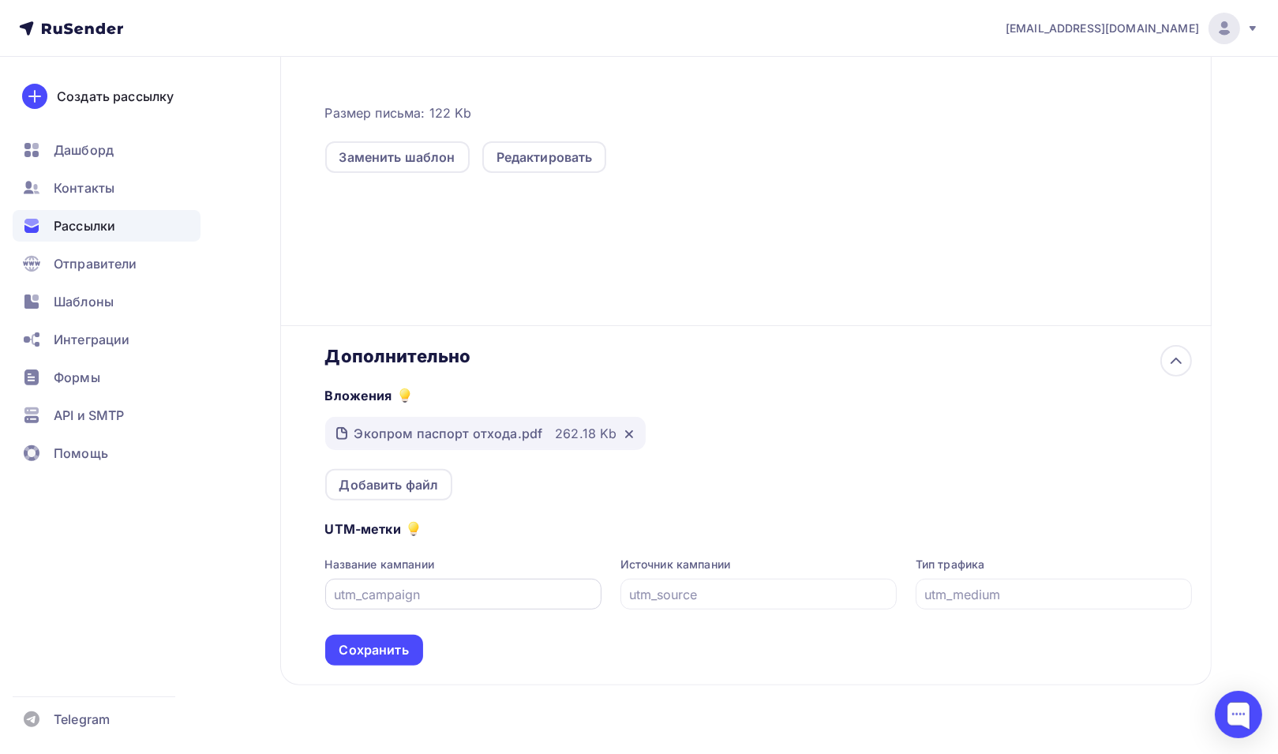
click at [439, 588] on input "text" at bounding box center [463, 594] width 258 height 19
type input "ООО Экопромпроект"
click at [654, 585] on input "text" at bounding box center [758, 594] width 258 height 19
type input "у"
type input "eco-nn.ru"
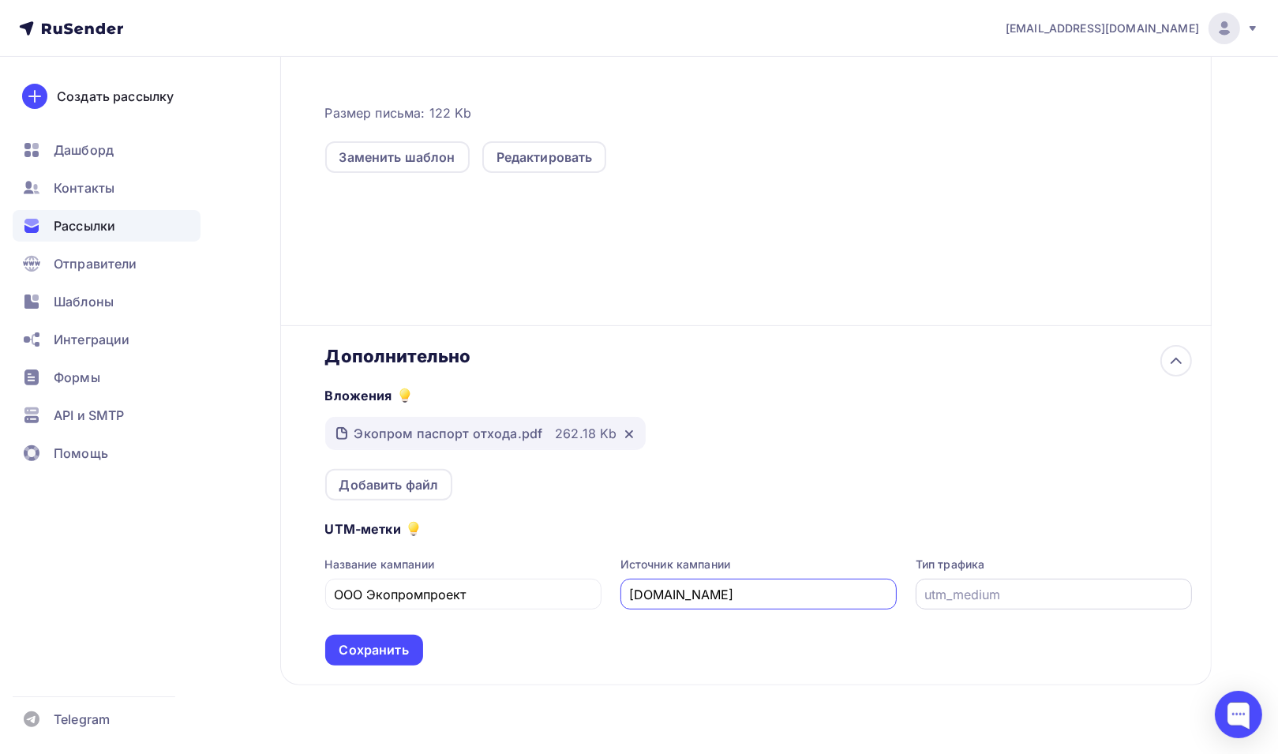
drag, startPoint x: 1048, startPoint y: 590, endPoint x: 1038, endPoint y: 592, distance: 9.8
click at [1047, 590] on input "text" at bounding box center [1053, 594] width 258 height 19
click at [413, 524] on icon at bounding box center [413, 527] width 9 height 9
click at [439, 505] on icon at bounding box center [437, 510] width 10 height 10
click at [1024, 598] on input "text" at bounding box center [1053, 594] width 258 height 19
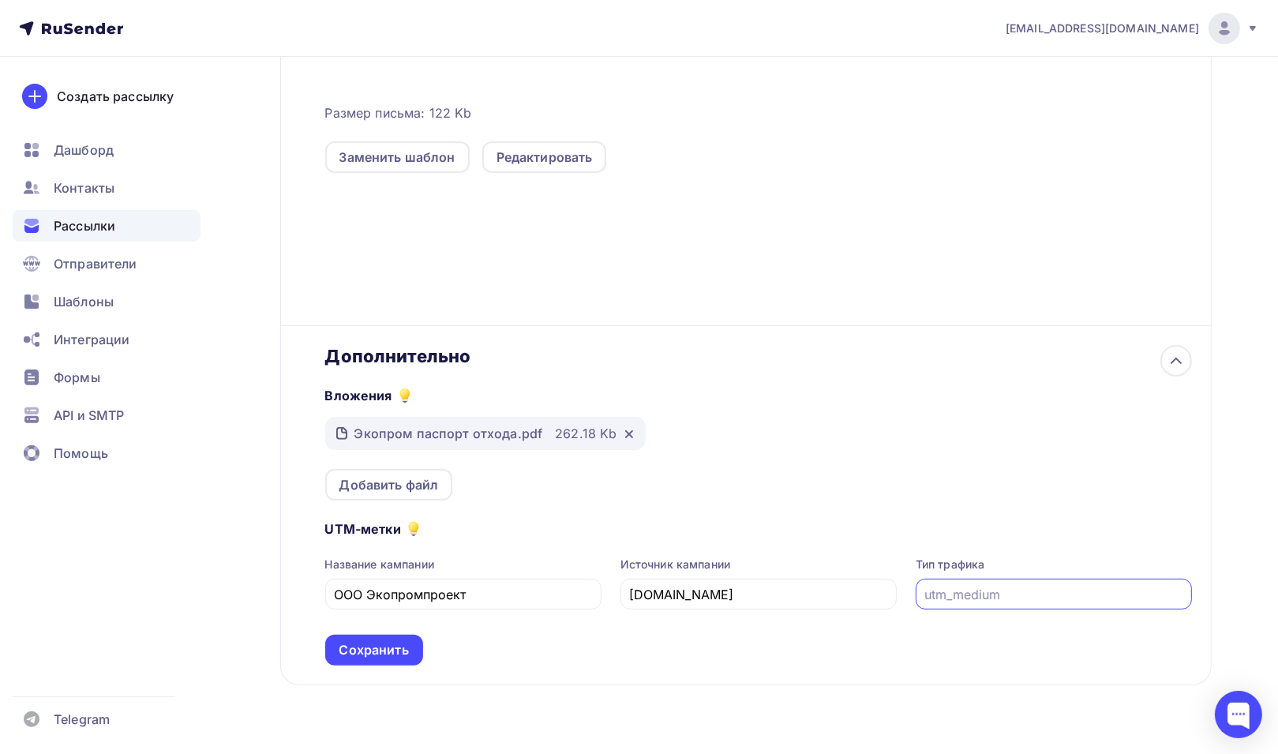
paste input "organic"
type input "organic"
click at [372, 647] on div "Сохранить" at bounding box center [373, 650] width 69 height 18
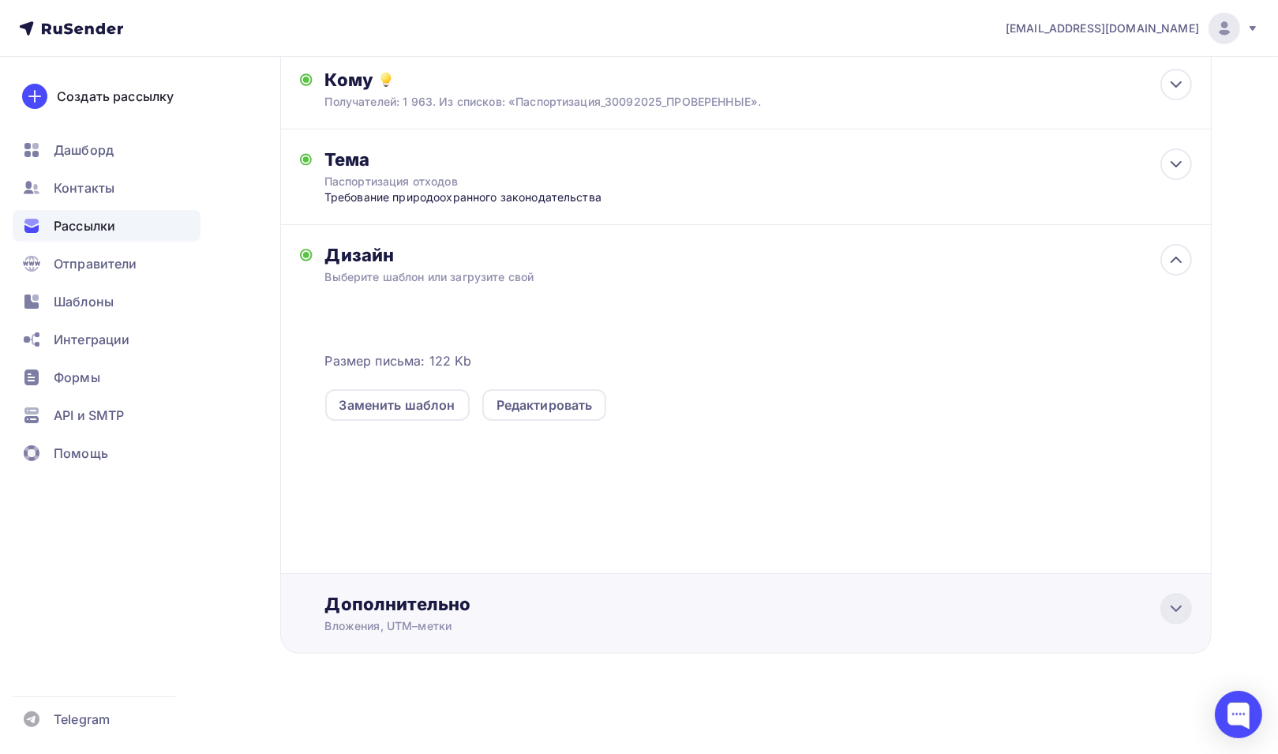
click at [1182, 599] on icon at bounding box center [1176, 608] width 19 height 19
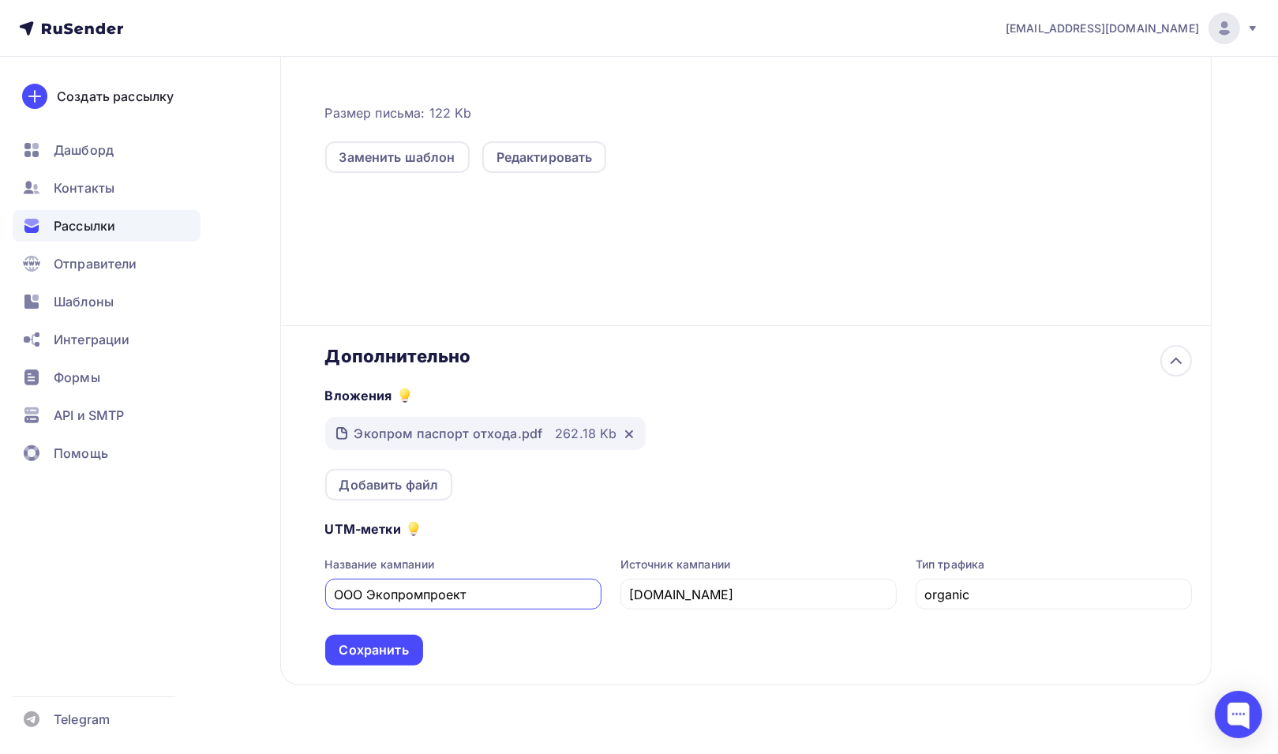
click at [381, 647] on div "Сохранить" at bounding box center [373, 650] width 69 height 18
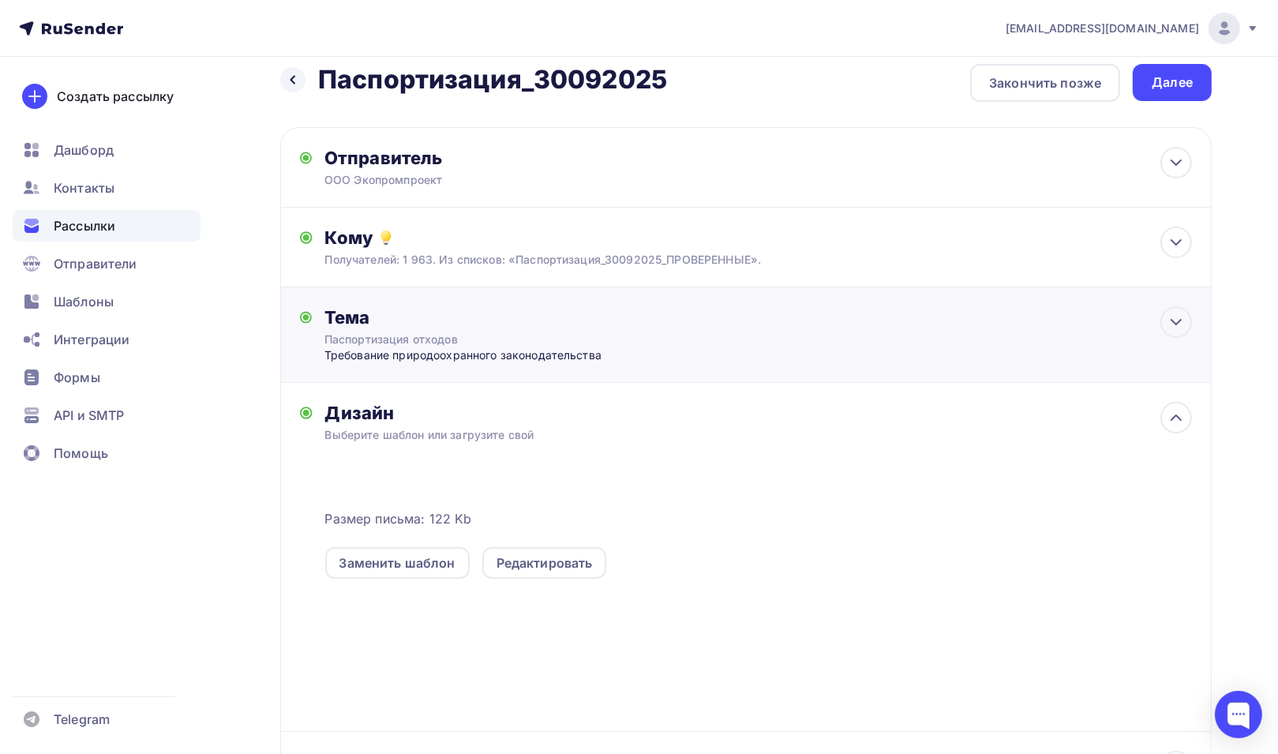
scroll to position [0, 0]
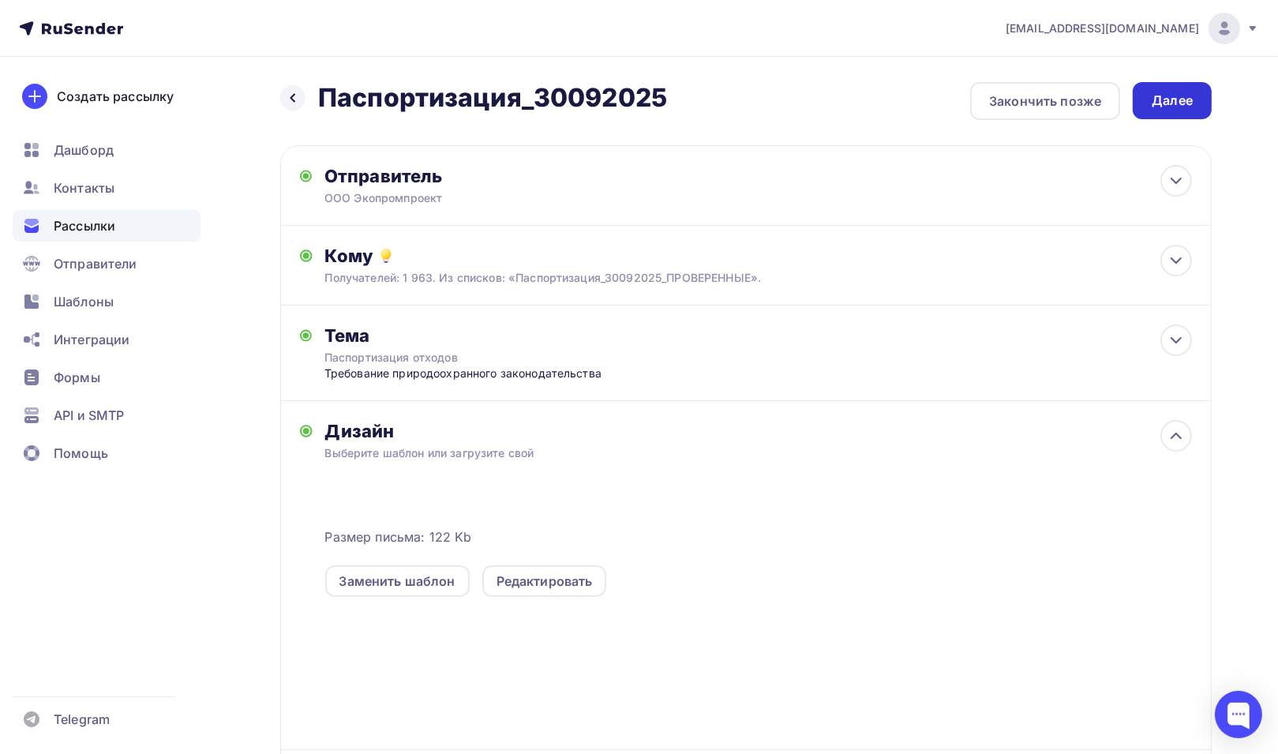
click at [1168, 99] on div "Далее" at bounding box center [1172, 101] width 41 height 18
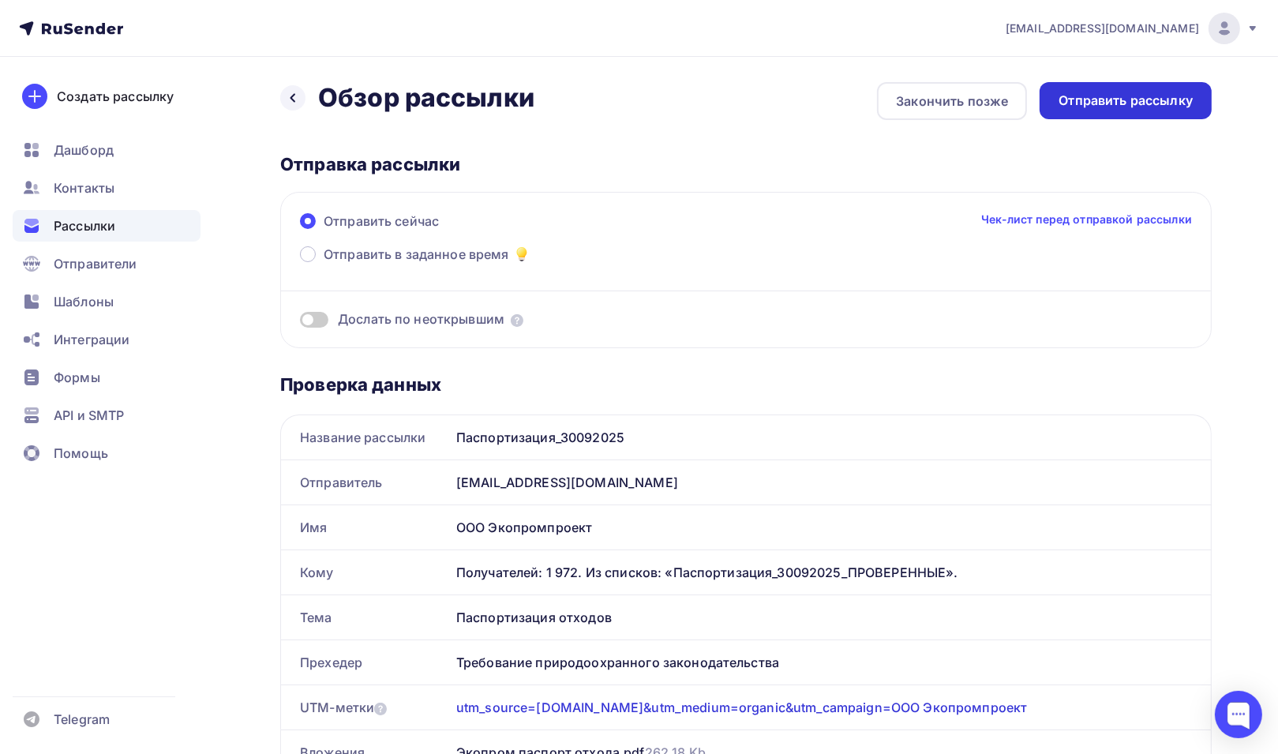
click at [1121, 98] on div "Отправить рассылку" at bounding box center [1126, 101] width 134 height 18
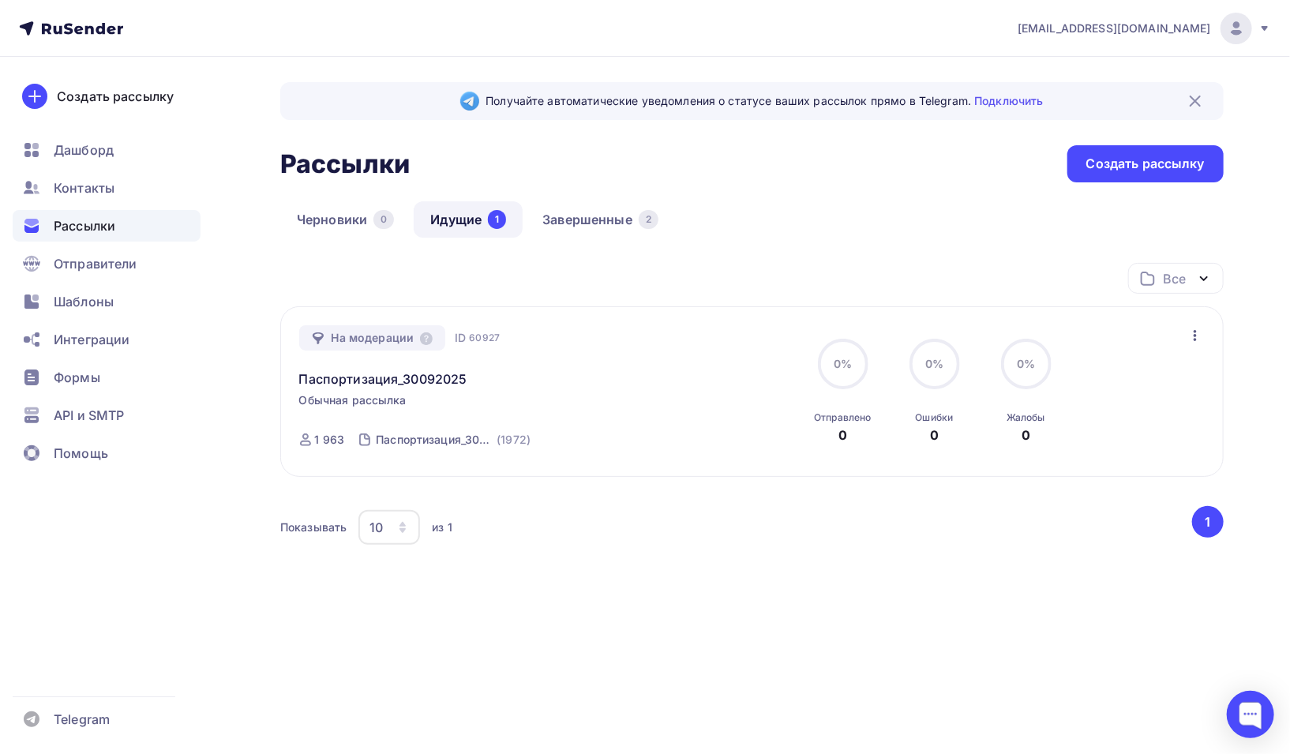
click at [455, 214] on link "Идущие 1" at bounding box center [468, 219] width 109 height 36
click at [84, 224] on span "Рассылки" at bounding box center [85, 225] width 62 height 19
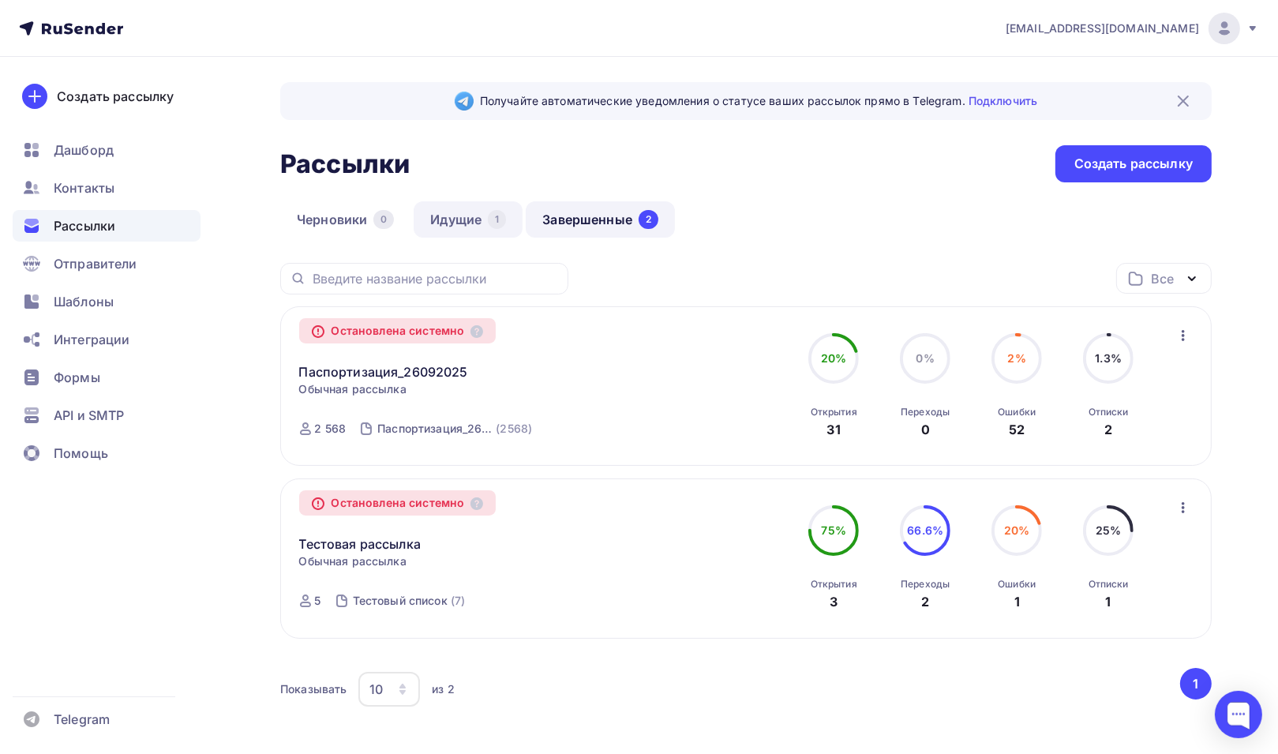
click at [467, 212] on link "Идущие 1" at bounding box center [468, 219] width 109 height 36
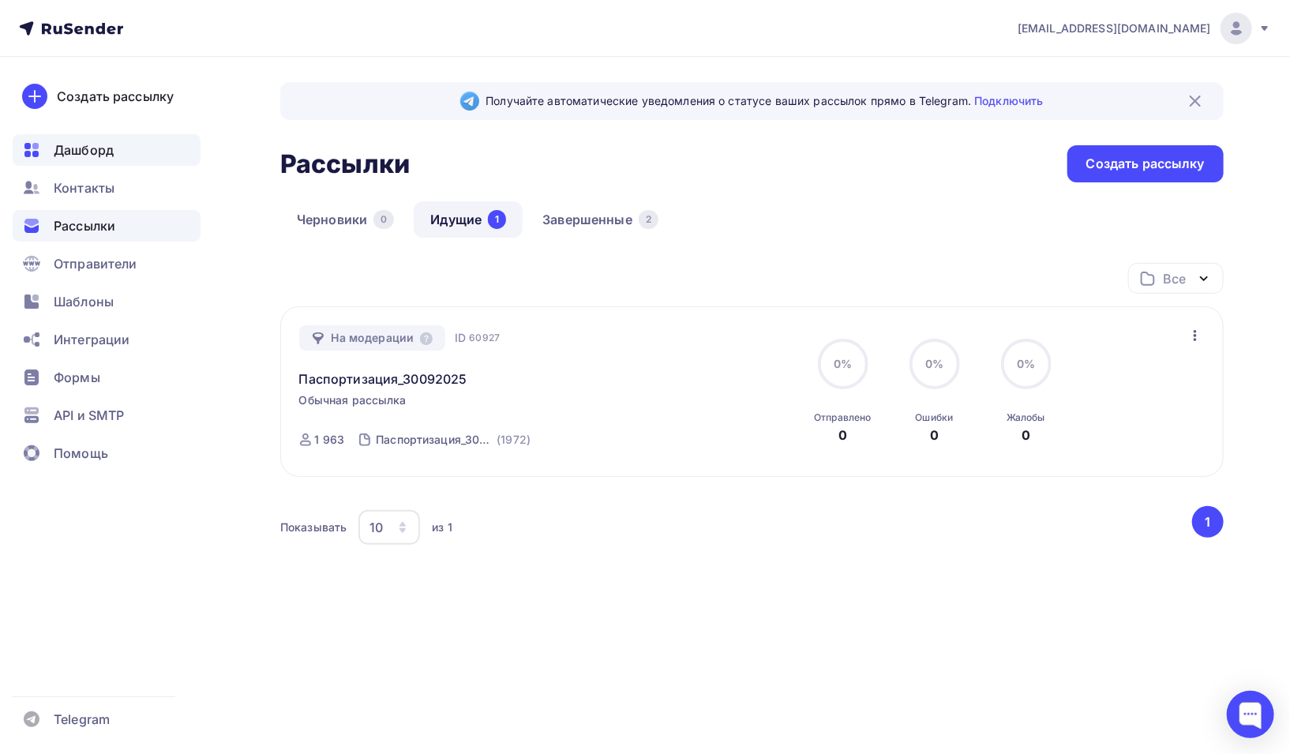
click at [98, 148] on span "Дашборд" at bounding box center [84, 150] width 60 height 19
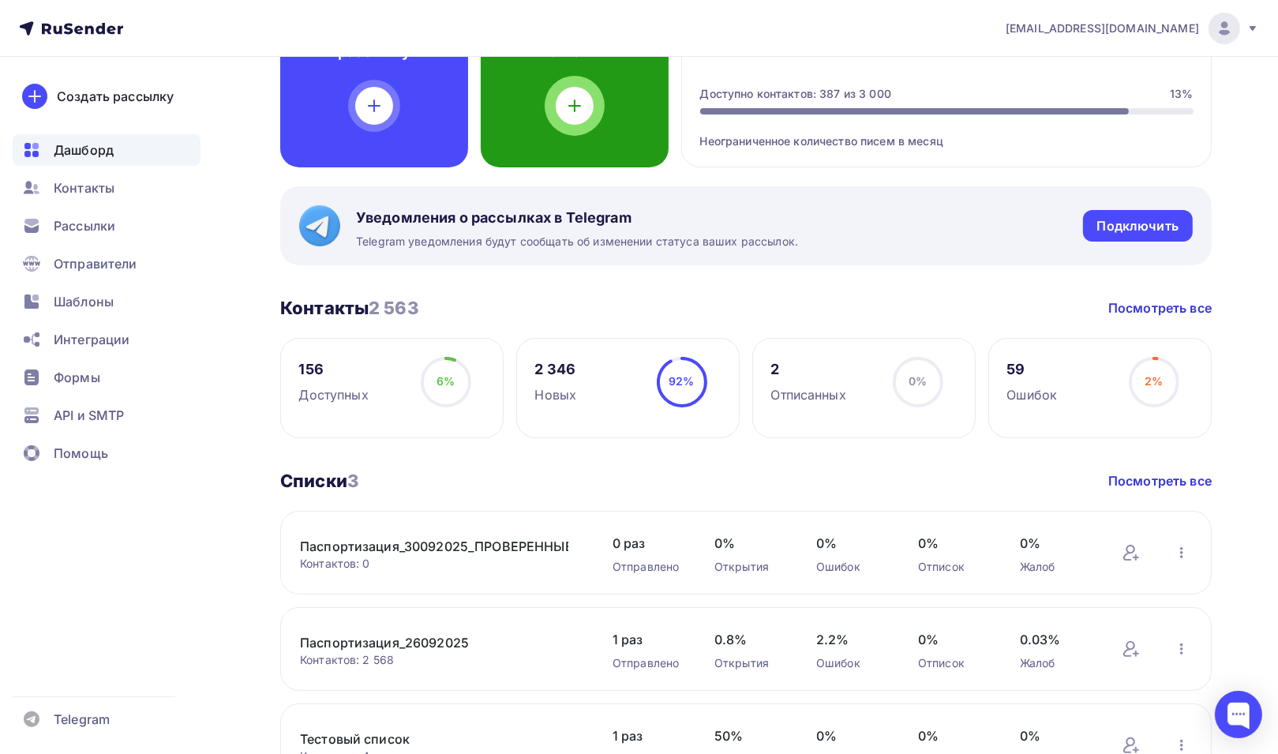
scroll to position [237, 0]
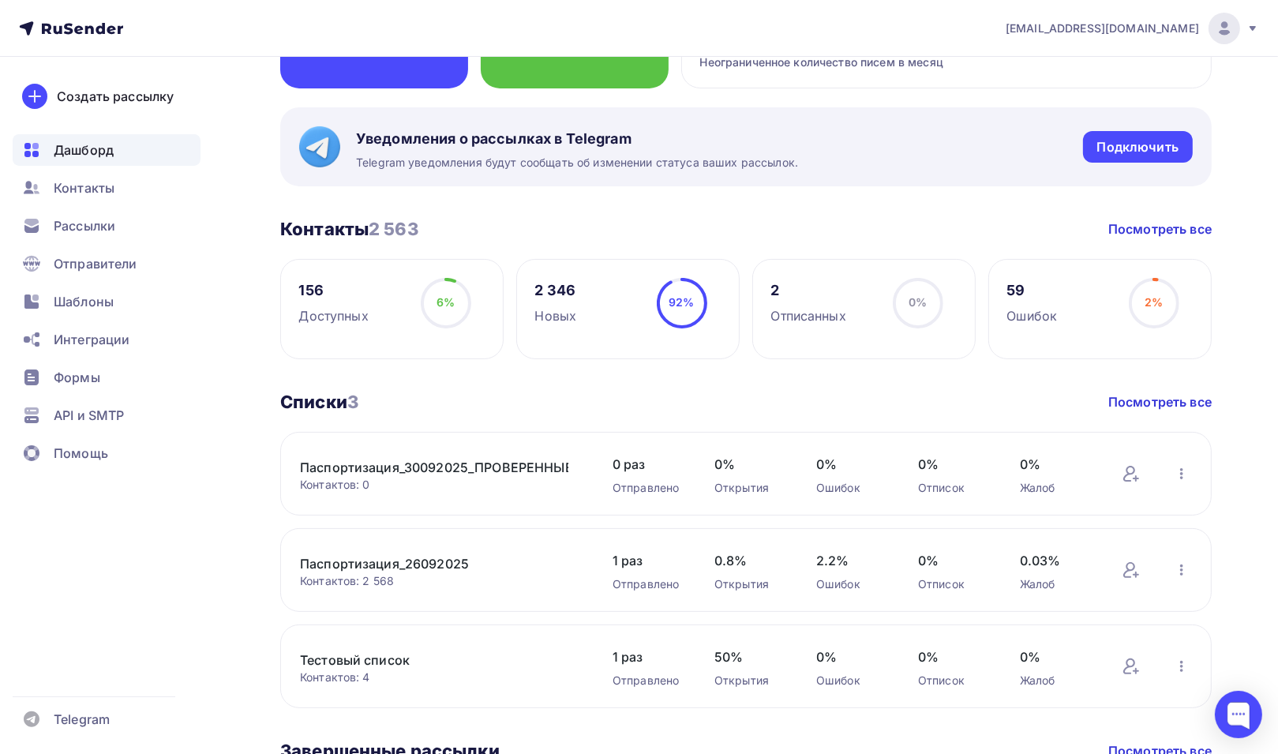
drag, startPoint x: 1153, startPoint y: 300, endPoint x: 1159, endPoint y: 290, distance: 11.7
click at [1154, 300] on span "2%" at bounding box center [1154, 301] width 18 height 13
click at [1169, 227] on link "Посмотреть все" at bounding box center [1159, 228] width 103 height 19
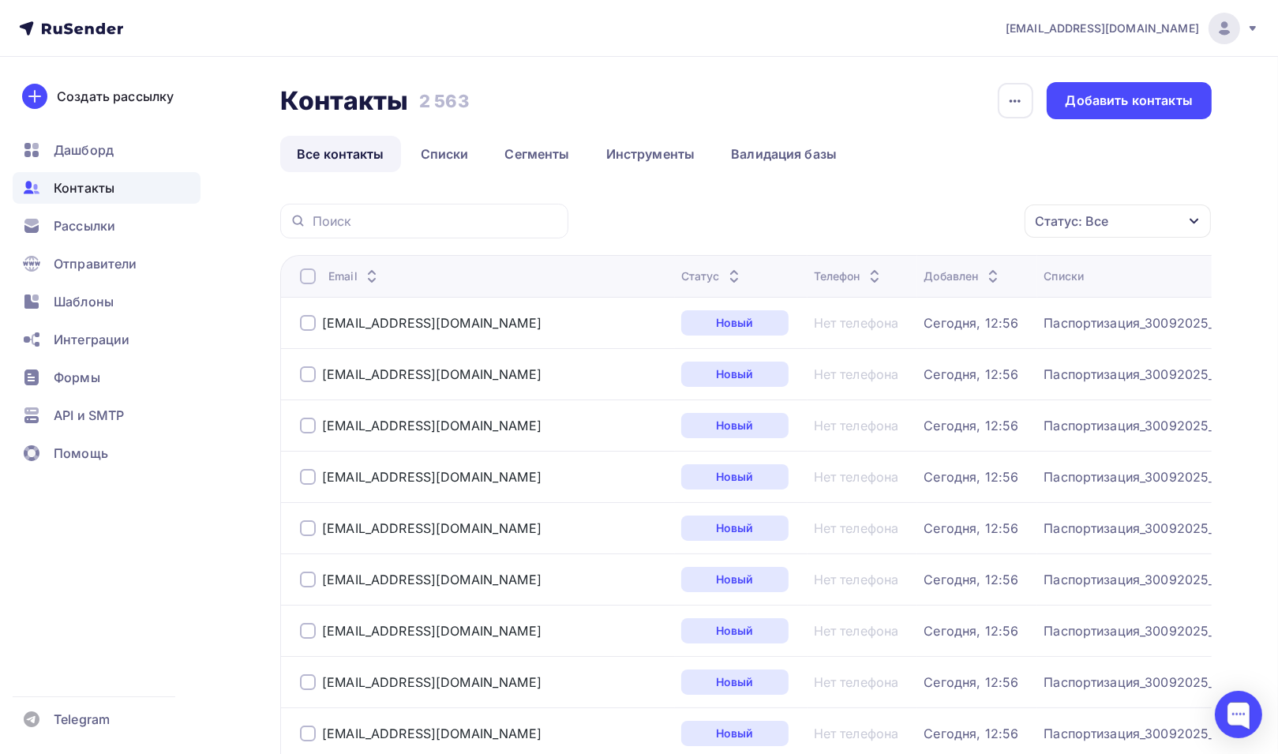
click at [1169, 227] on div "Статус: Все" at bounding box center [1118, 220] width 186 height 33
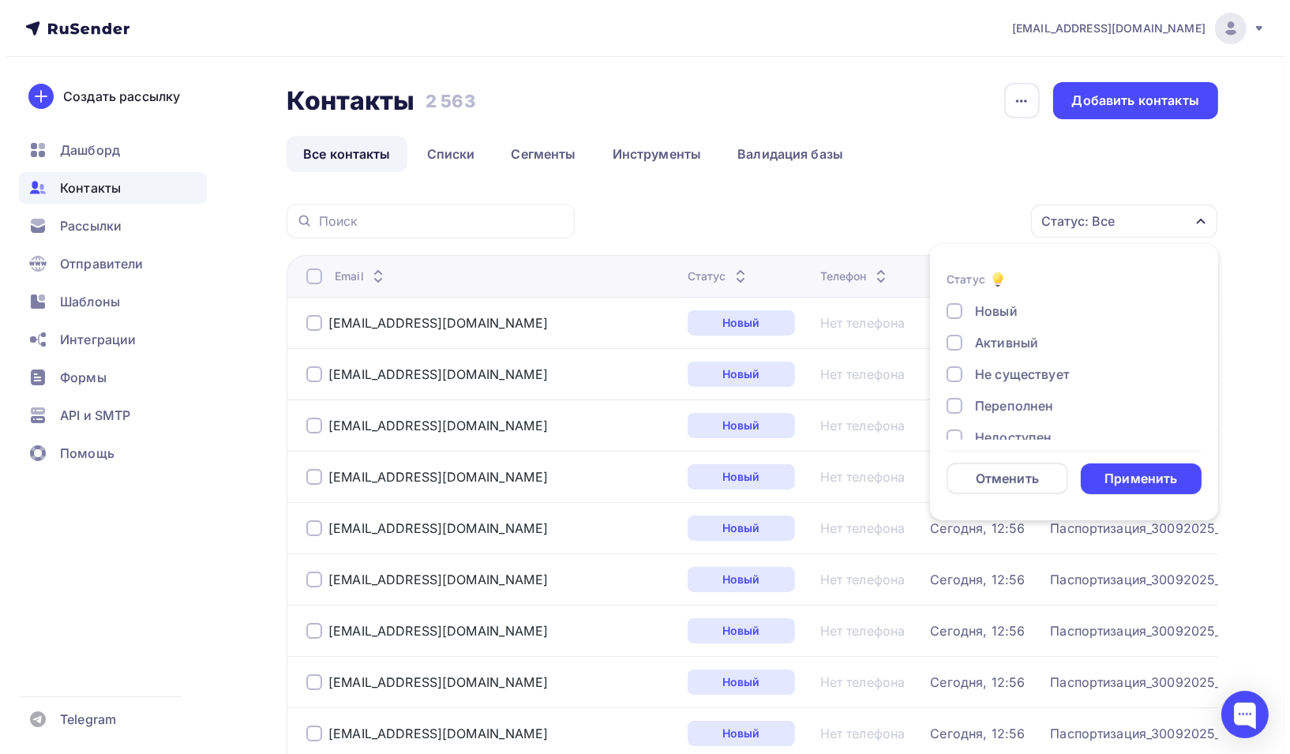
scroll to position [114, 0]
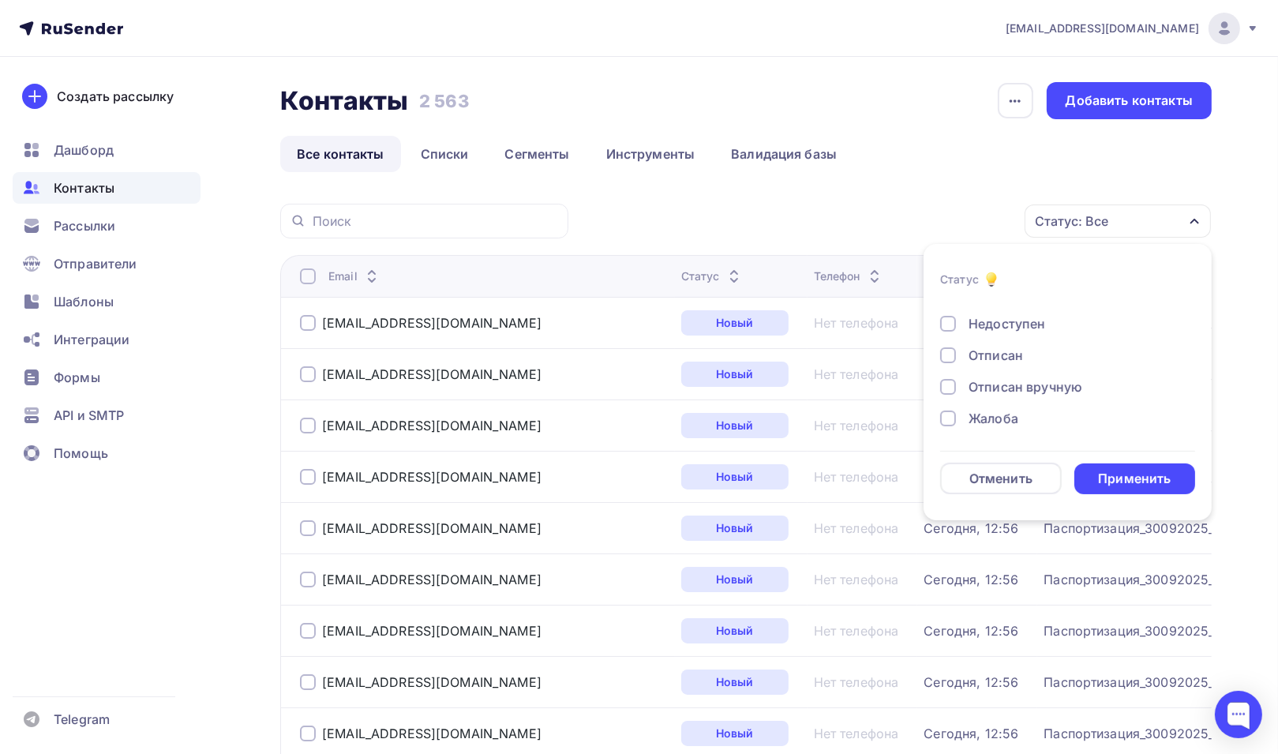
click at [957, 418] on div "Жалоба" at bounding box center [1058, 418] width 237 height 19
click at [1114, 470] on div "Применить" at bounding box center [1134, 479] width 73 height 18
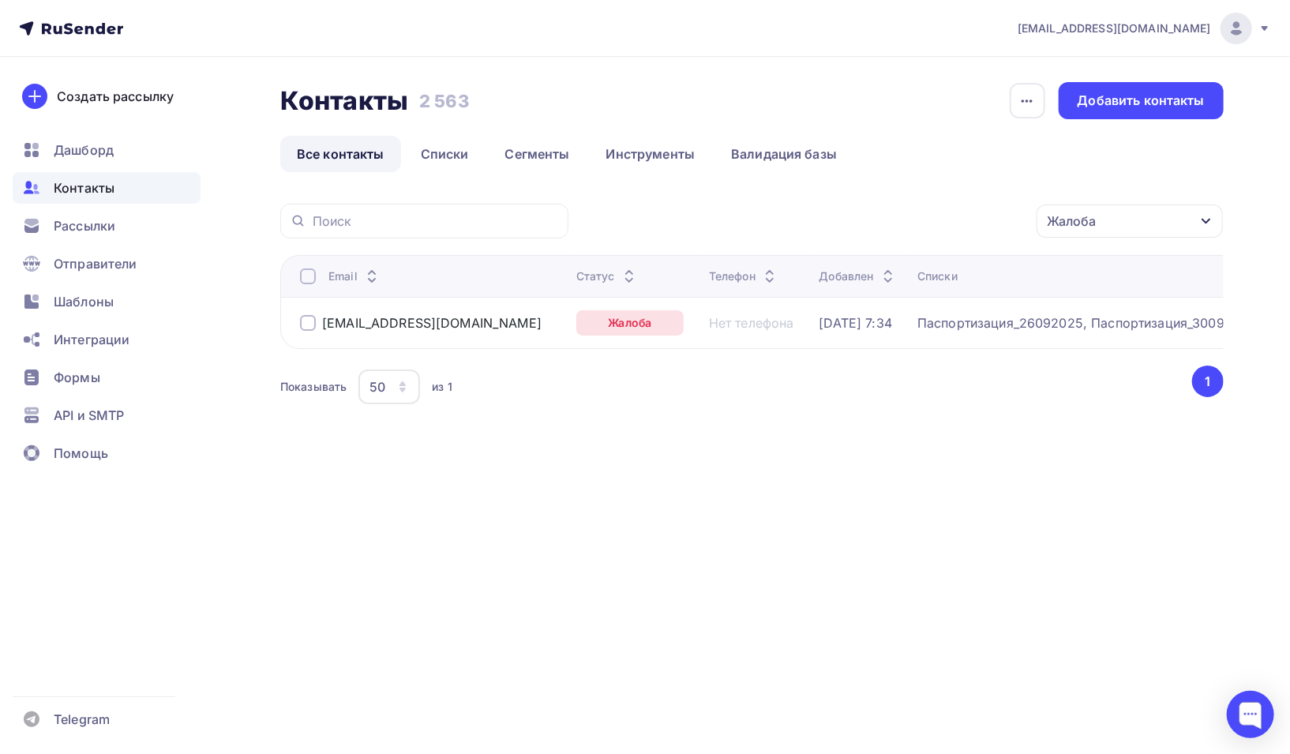
click at [1210, 213] on div "Жалоба" at bounding box center [1130, 220] width 186 height 33
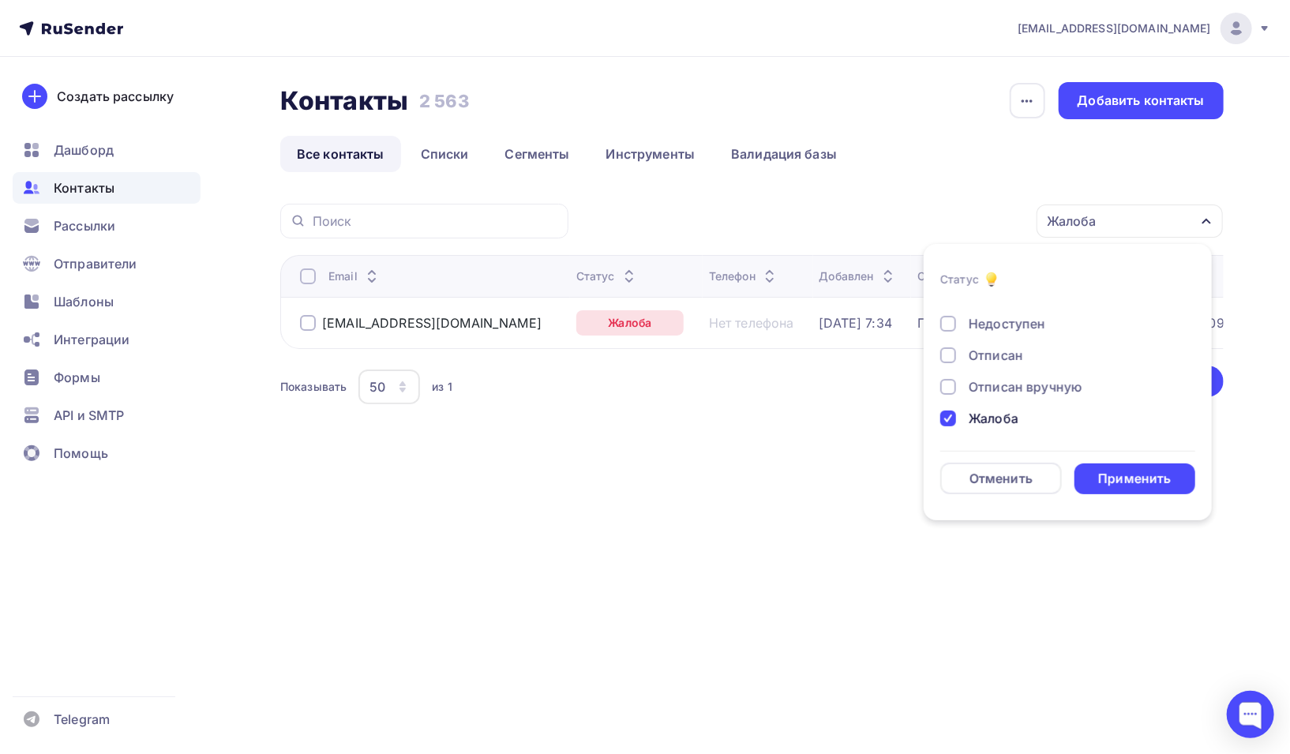
click at [1030, 364] on div "Новый Активный Не существует Переполнен Недоступен Отписан Отписан вручную Жало…" at bounding box center [1067, 308] width 255 height 240
click at [1002, 353] on div "Отписан" at bounding box center [996, 355] width 54 height 19
click at [1117, 492] on div "Применить" at bounding box center [1135, 478] width 122 height 31
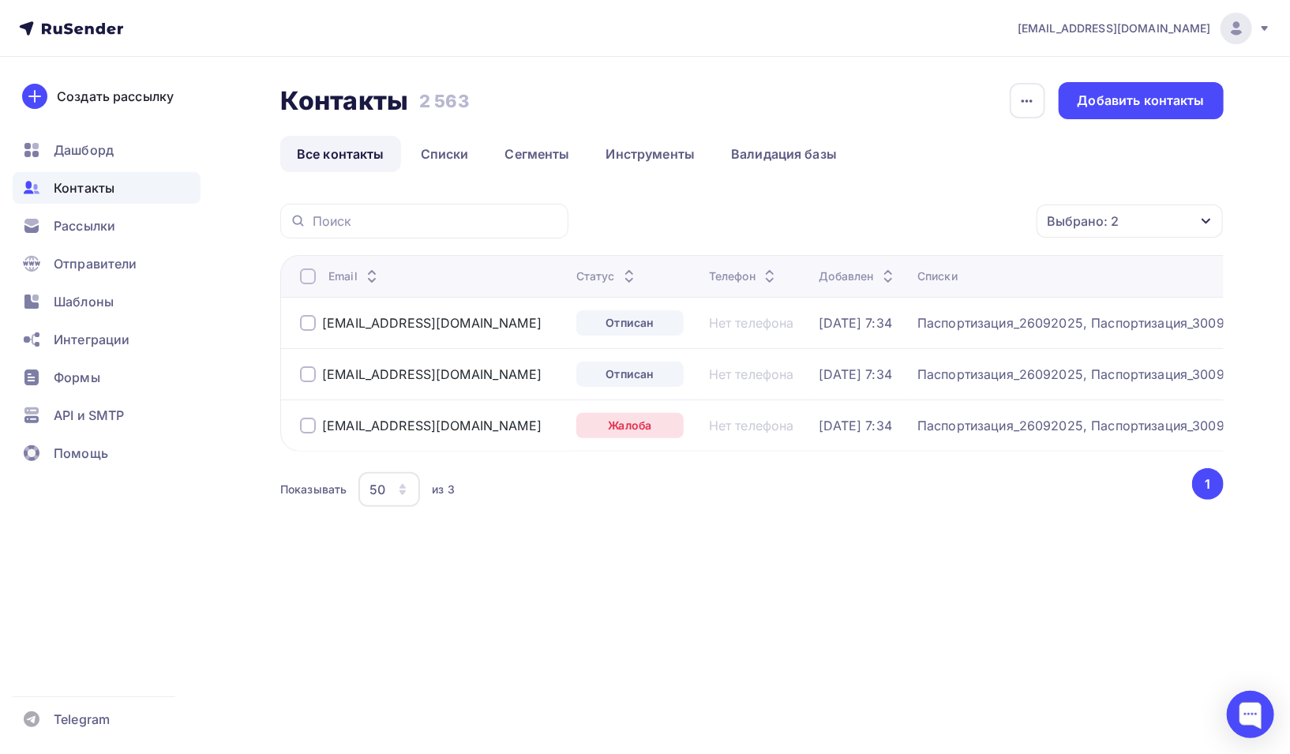
click at [1208, 218] on icon "button" at bounding box center [1206, 221] width 13 height 13
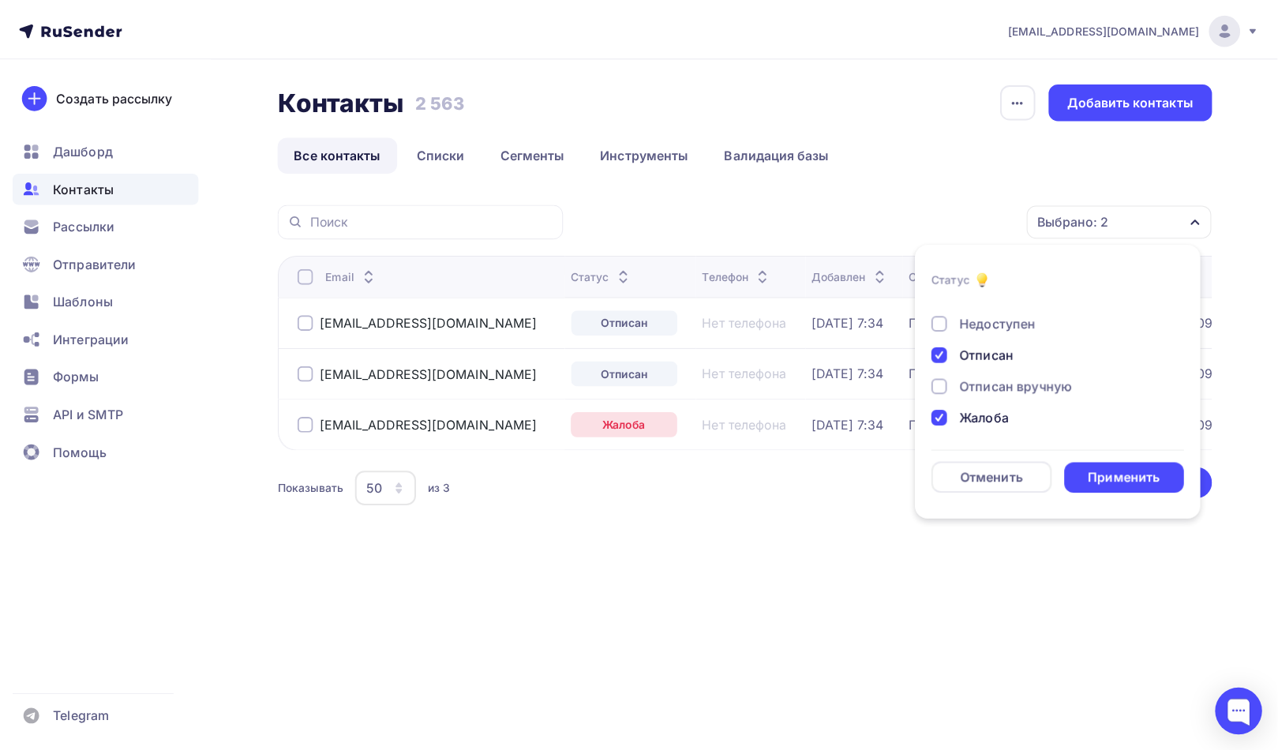
scroll to position [0, 0]
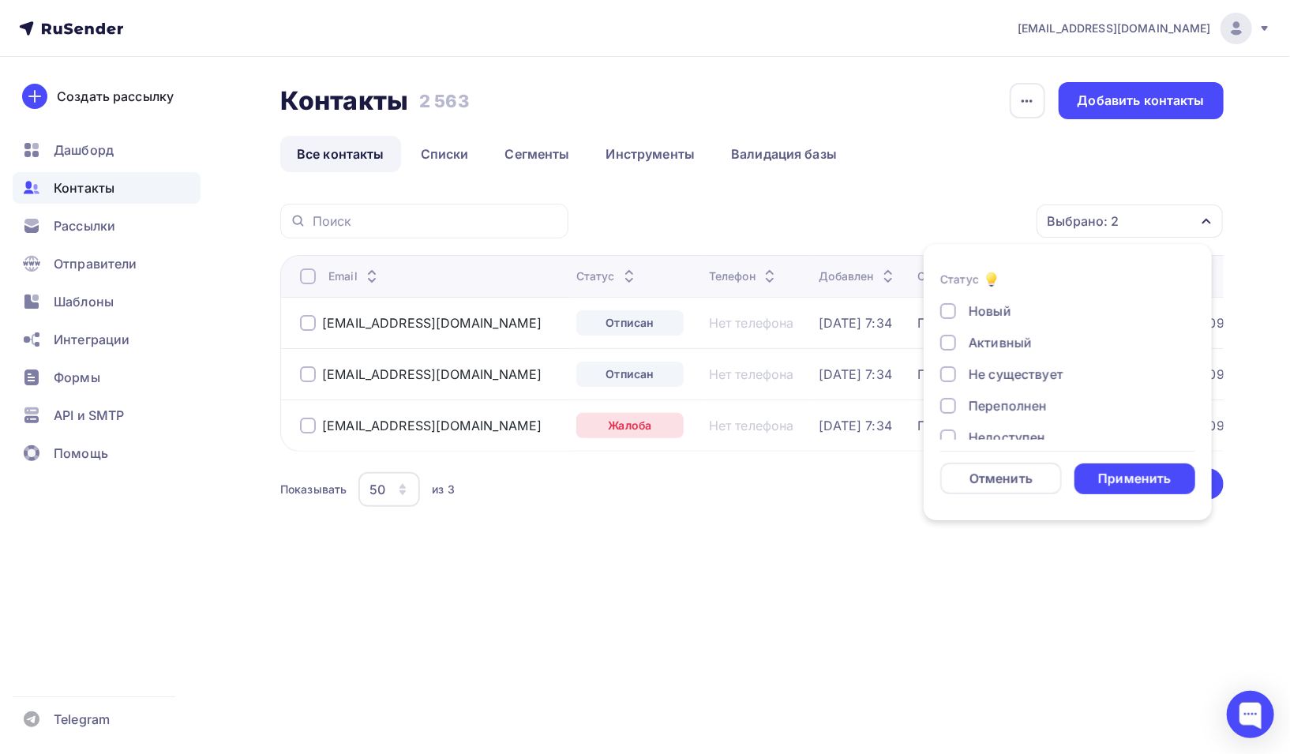
click at [947, 373] on div at bounding box center [948, 374] width 16 height 16
click at [1134, 482] on div "Применить" at bounding box center [1134, 479] width 73 height 18
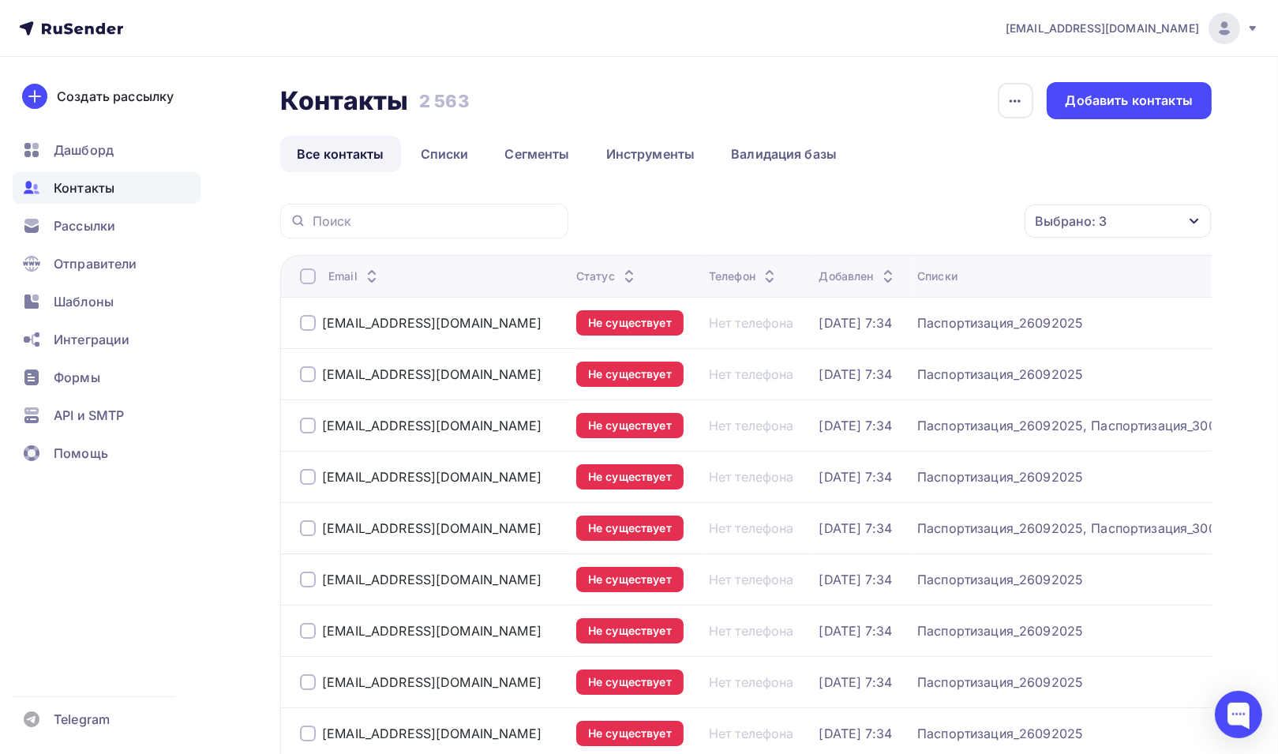
scroll to position [237, 0]
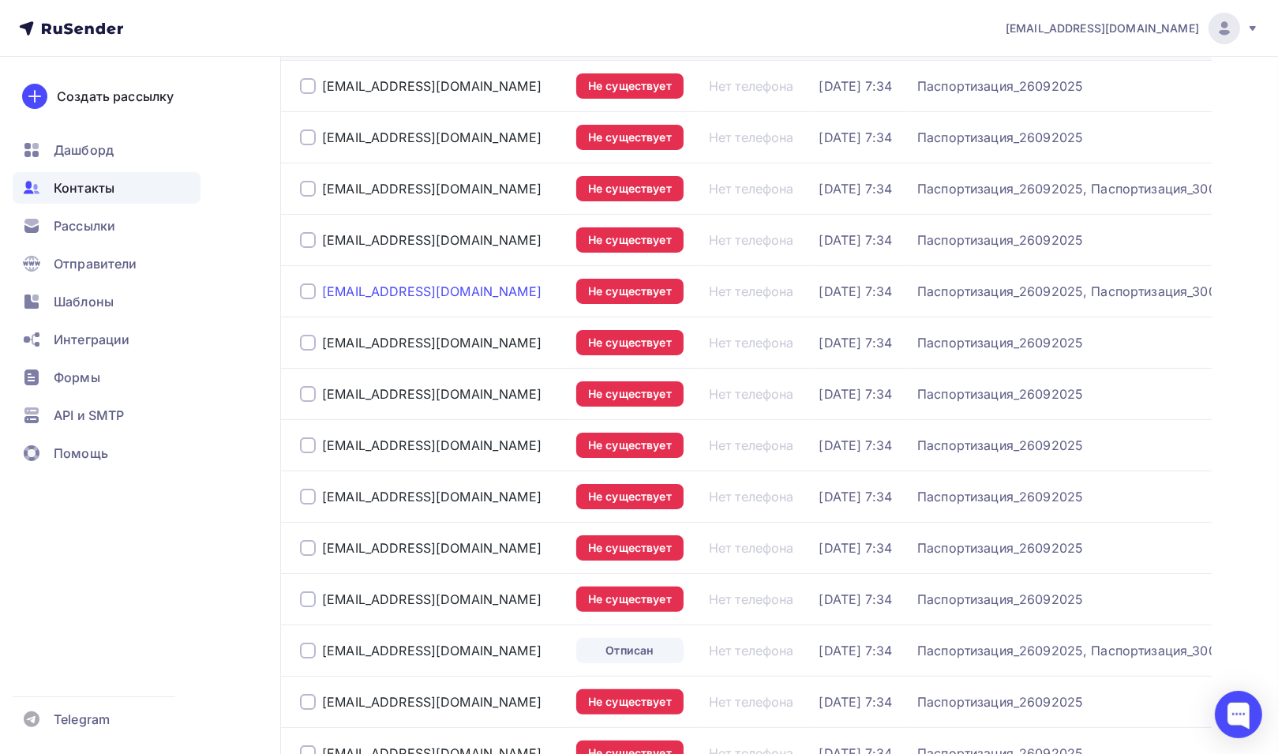
drag, startPoint x: 452, startPoint y: 294, endPoint x: 324, endPoint y: 292, distance: 127.1
click at [324, 292] on div "shibaevaaa@kamaz.ru" at bounding box center [432, 291] width 264 height 25
copy div "shibaevaaa@kamaz.ru"
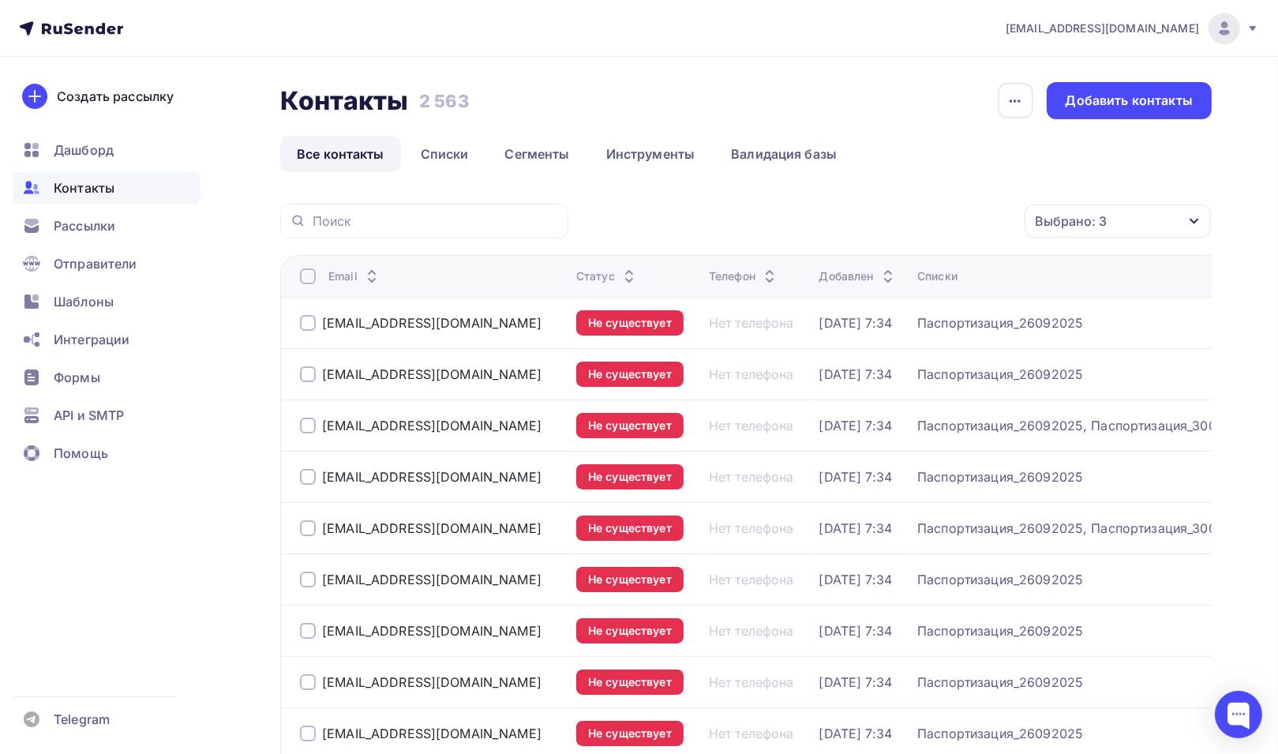
scroll to position [158, 0]
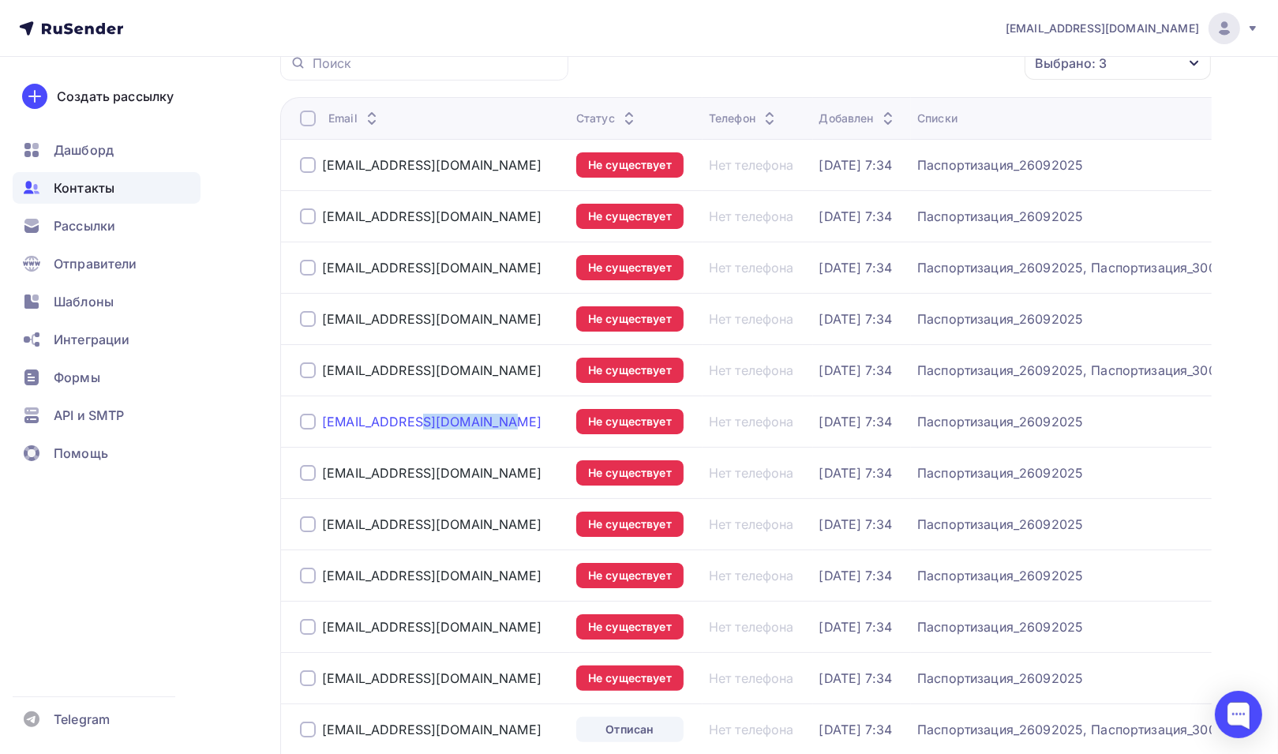
drag, startPoint x: 414, startPoint y: 422, endPoint x: 322, endPoint y: 416, distance: 92.5
click at [322, 417] on div "asu@moris.ru" at bounding box center [432, 421] width 264 height 25
copy div "asu@moris.ru"
drag, startPoint x: 460, startPoint y: 269, endPoint x: 323, endPoint y: 272, distance: 137.4
click at [323, 272] on div "cvv@lunskoe-more.ru" at bounding box center [432, 267] width 264 height 25
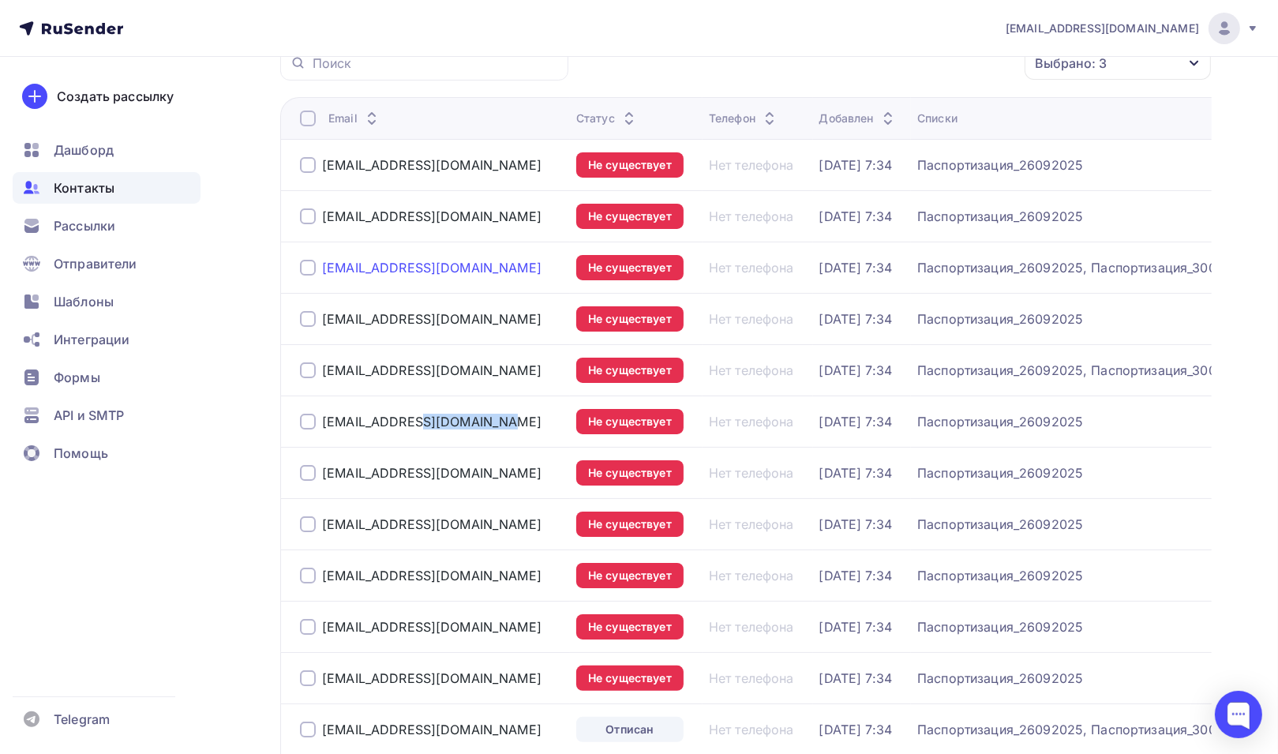
copy div "cvv@lunskoe-more.ru"
click at [467, 268] on div "cvv@lunskoe-more.ru" at bounding box center [432, 267] width 264 height 25
drag, startPoint x: 467, startPoint y: 267, endPoint x: 319, endPoint y: 258, distance: 148.7
click at [319, 258] on div "cvv@lunskoe-more.ru" at bounding box center [432, 267] width 264 height 25
copy div "cvv@lunskoe-more.ru"
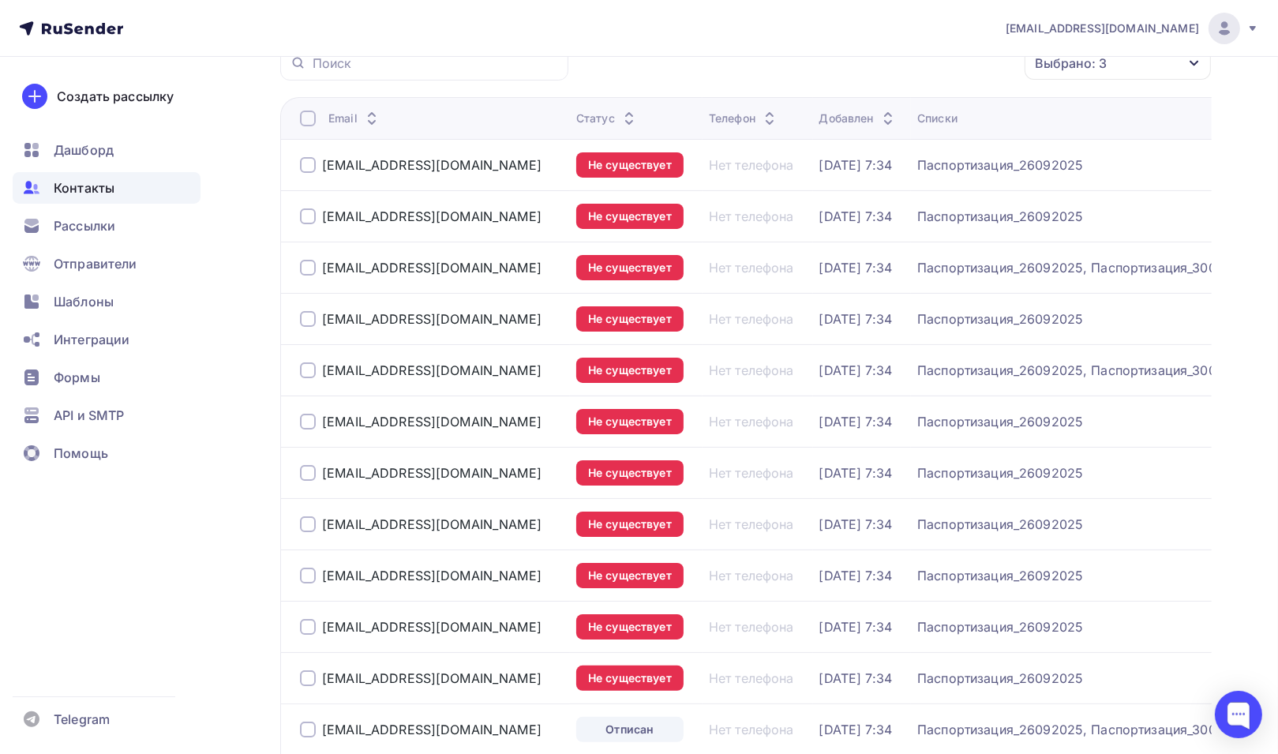
drag, startPoint x: 468, startPoint y: 372, endPoint x: 310, endPoint y: 373, distance: 157.9
click at [310, 373] on div "shibaevaaa@kamaz.ru" at bounding box center [432, 370] width 264 height 25
copy div "shibaevaaa@kamaz.ru"
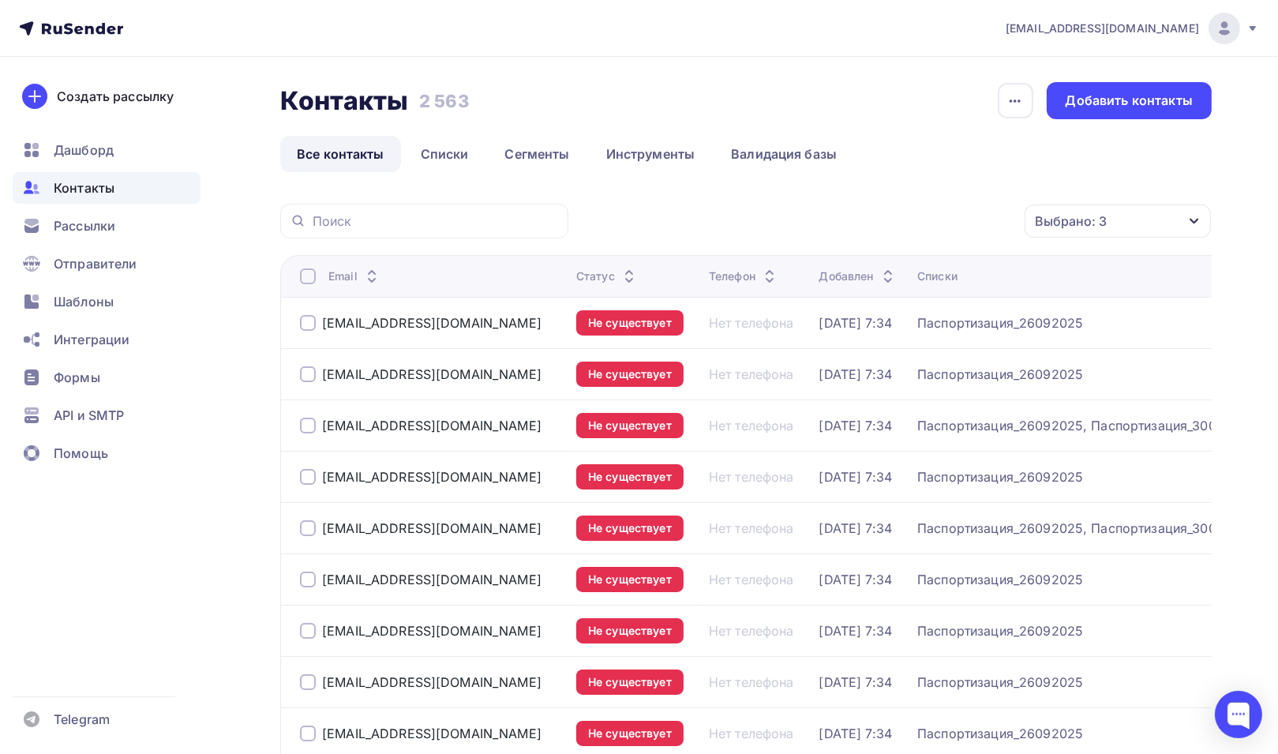
click at [98, 180] on span "Контакты" at bounding box center [84, 187] width 61 height 19
click at [101, 235] on div "Рассылки" at bounding box center [107, 226] width 188 height 32
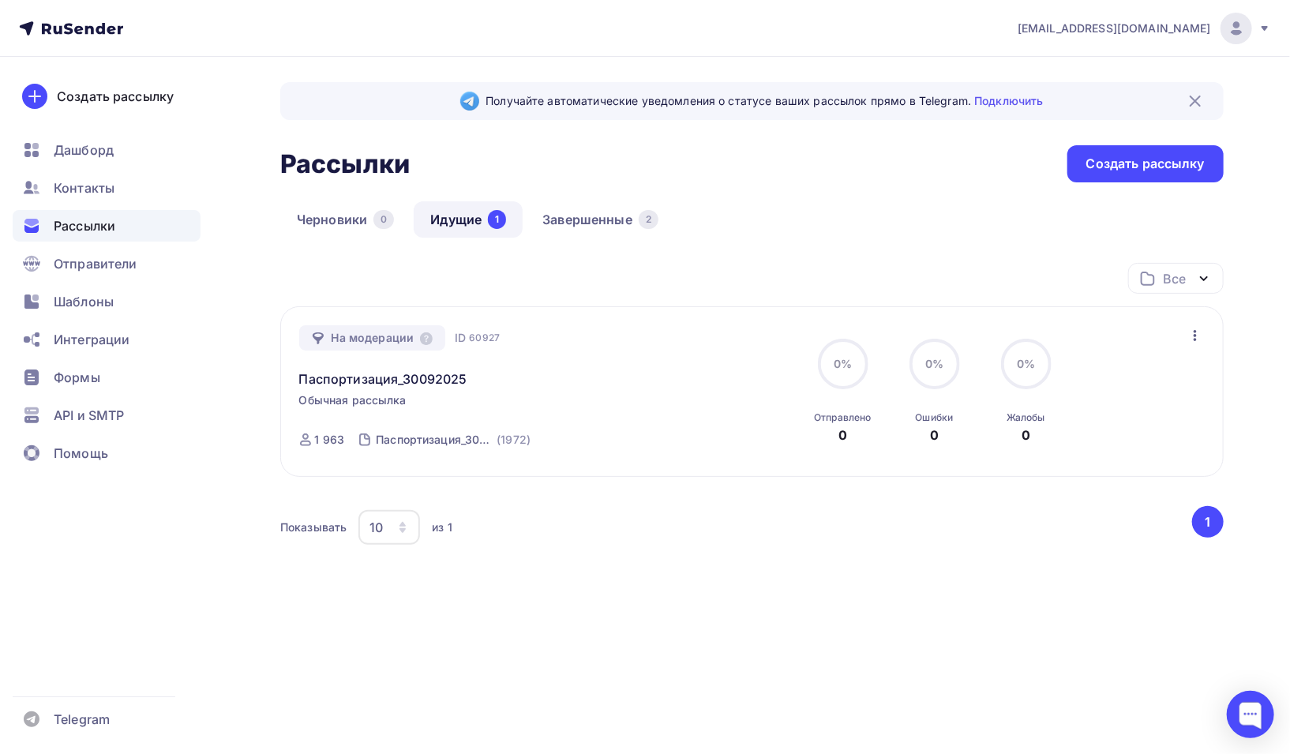
click at [463, 223] on link "Идущие 1" at bounding box center [468, 219] width 109 height 36
click at [590, 219] on link "Завершенные 2" at bounding box center [600, 219] width 149 height 36
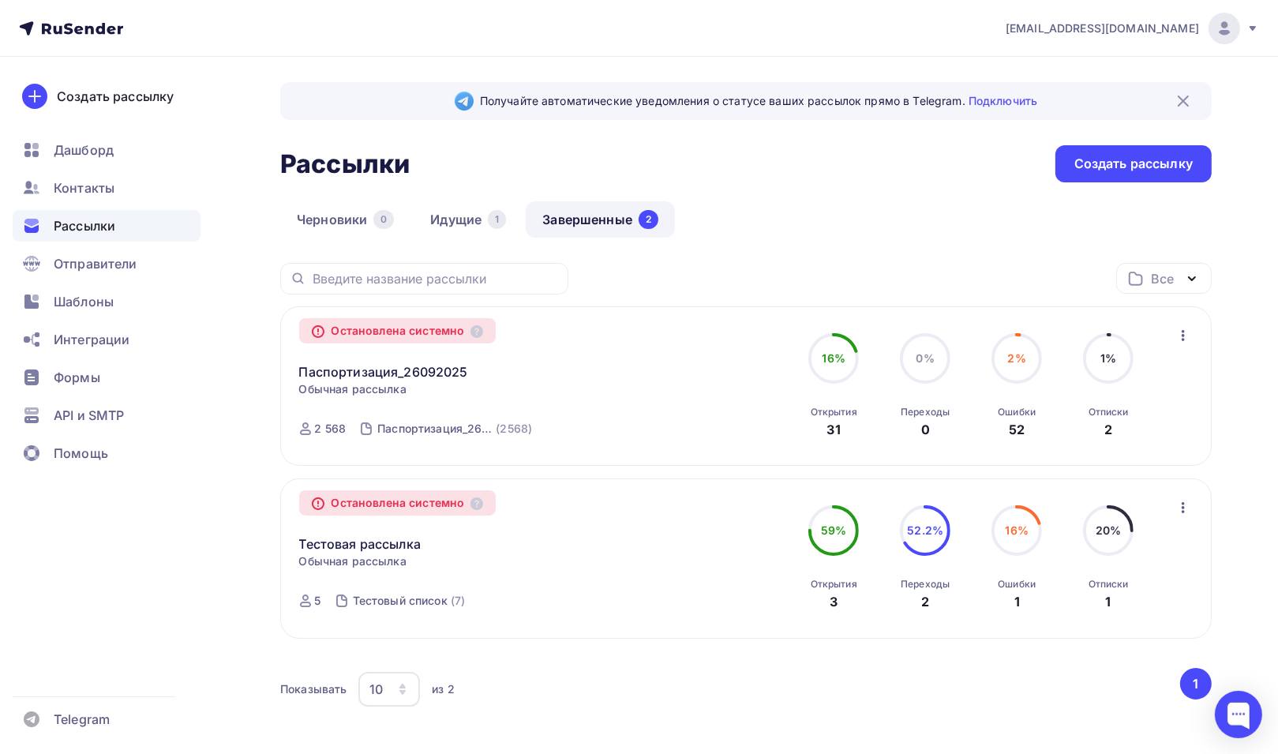
scroll to position [73, 0]
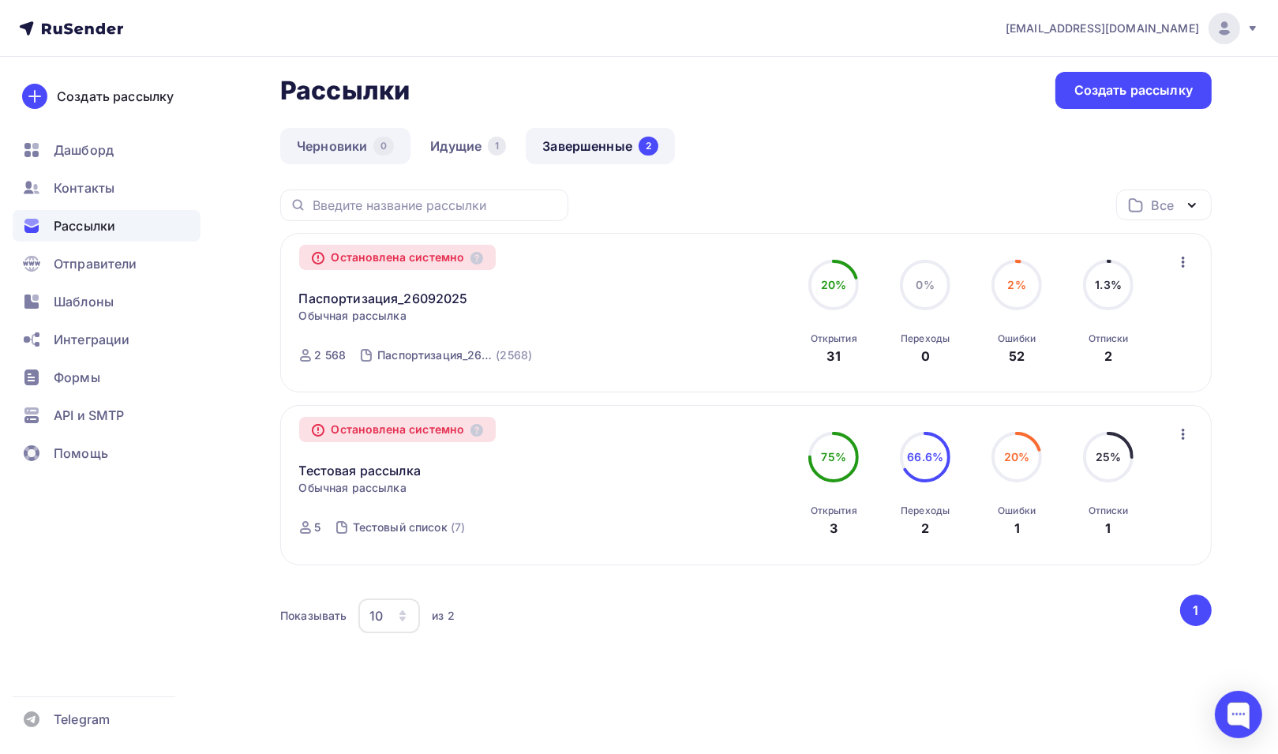
click at [310, 146] on link "Черновики 0" at bounding box center [345, 146] width 130 height 36
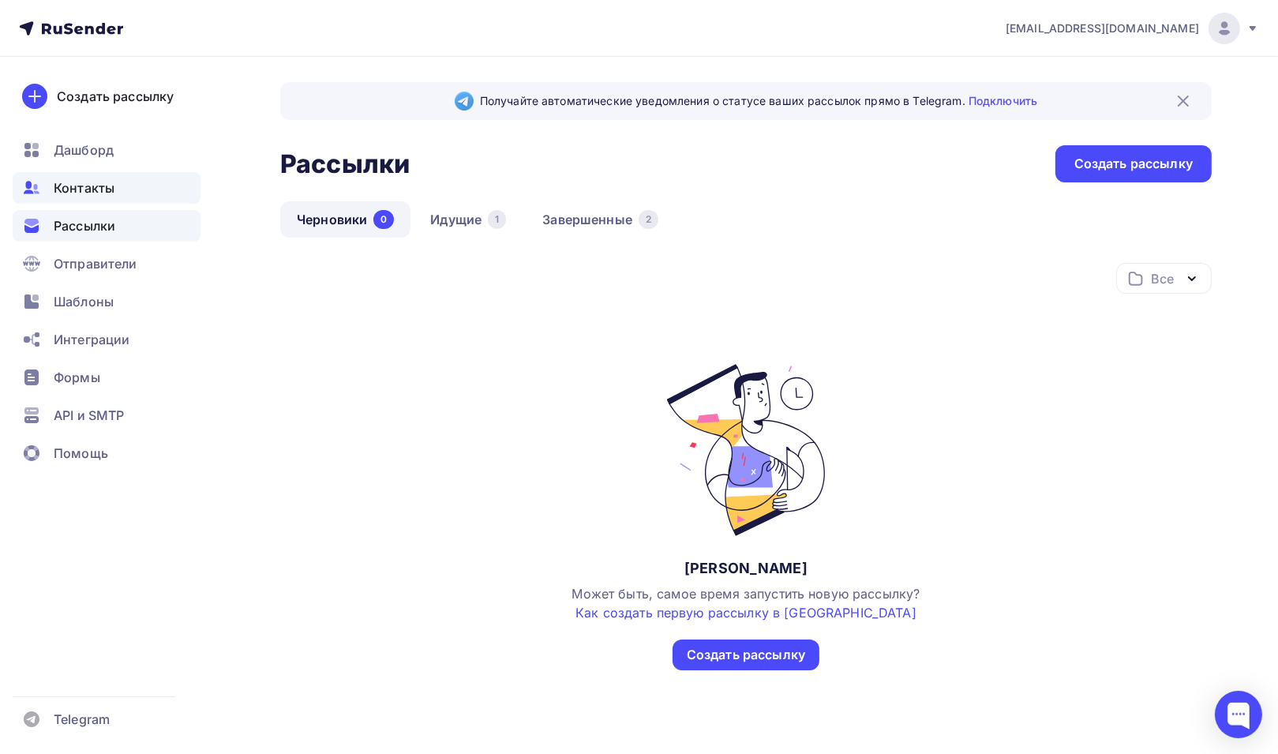
click at [98, 194] on span "Контакты" at bounding box center [84, 187] width 61 height 19
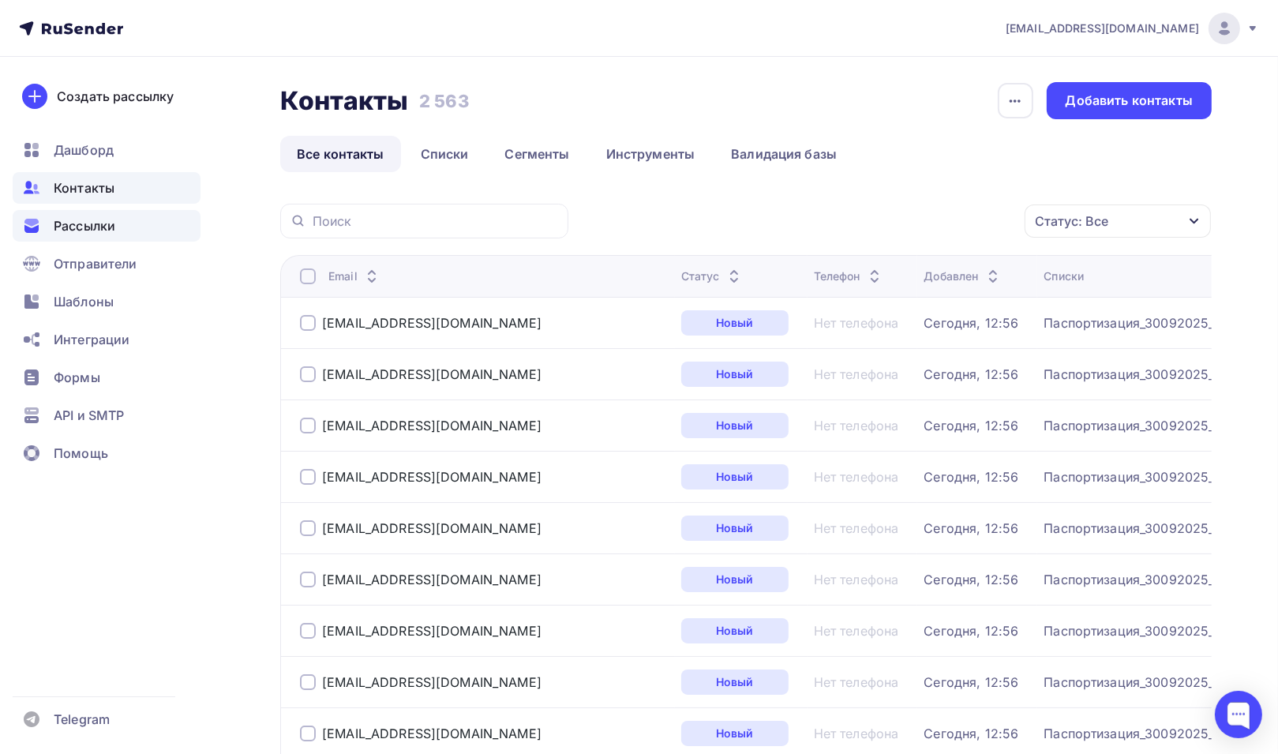
click at [98, 227] on span "Рассылки" at bounding box center [85, 225] width 62 height 19
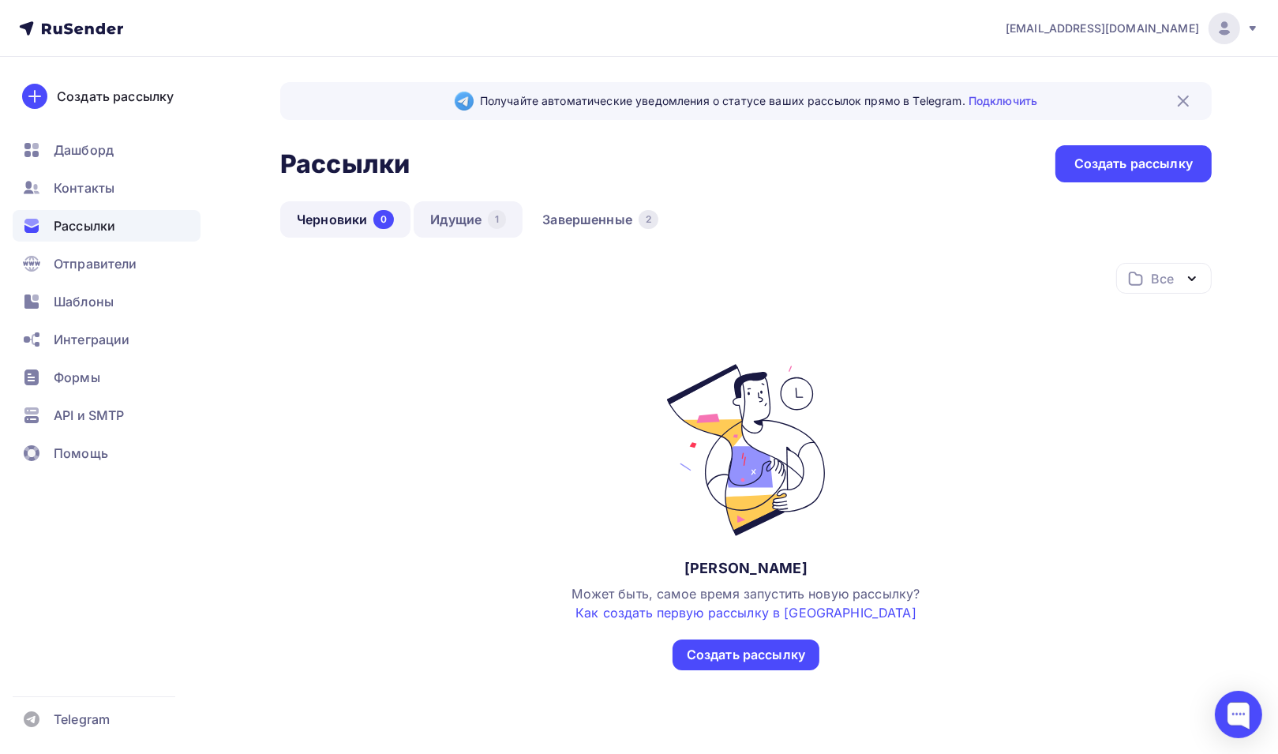
click at [452, 212] on link "Идущие 1" at bounding box center [468, 219] width 109 height 36
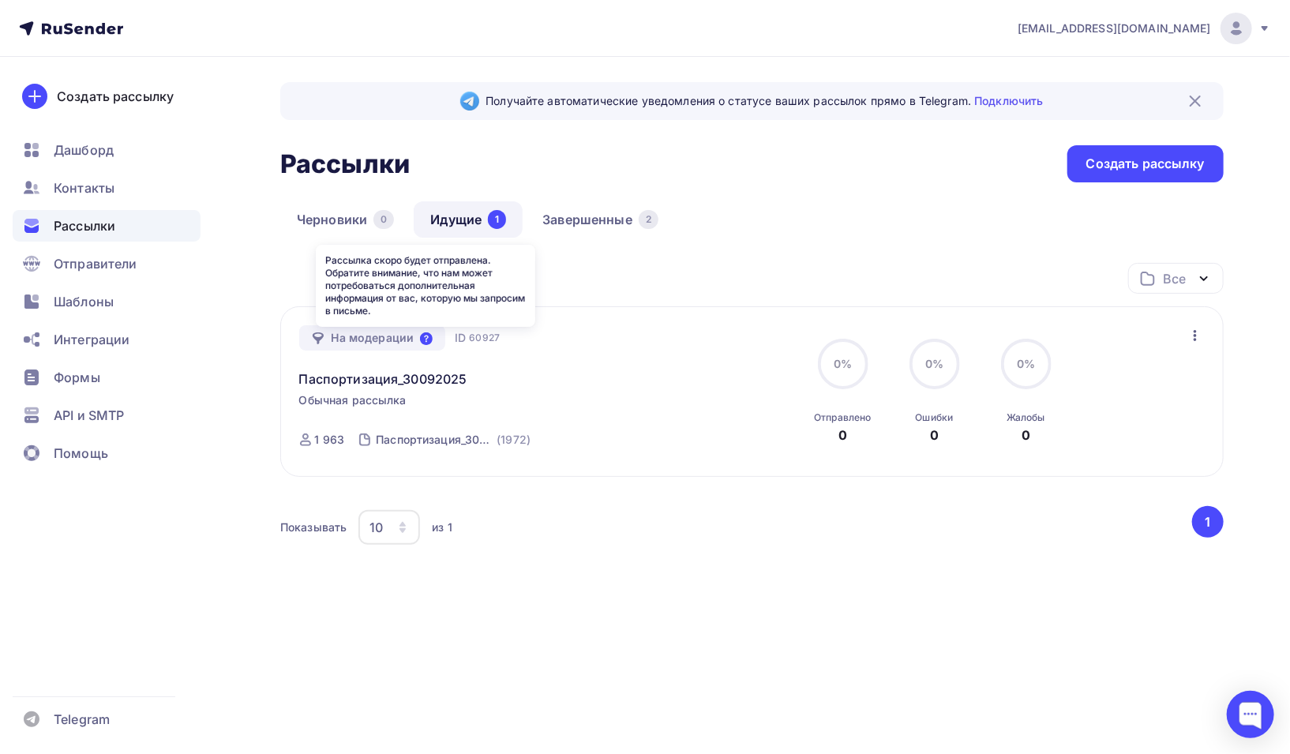
click at [426, 339] on icon at bounding box center [426, 338] width 13 height 13
click at [957, 197] on div "Получайте автоматические уведомления о статусе ваших рассылок прямо в Telegram.…" at bounding box center [751, 362] width 943 height 561
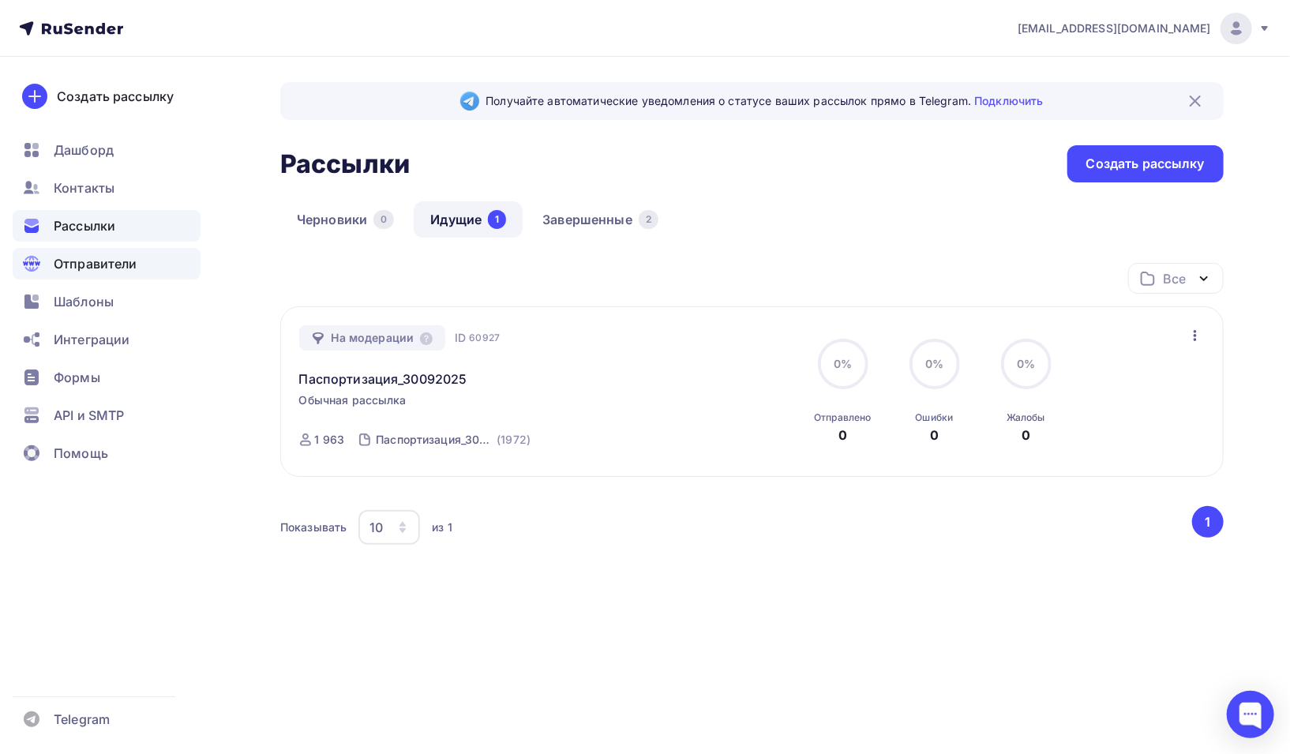
click at [107, 266] on span "Отправители" at bounding box center [96, 263] width 84 height 19
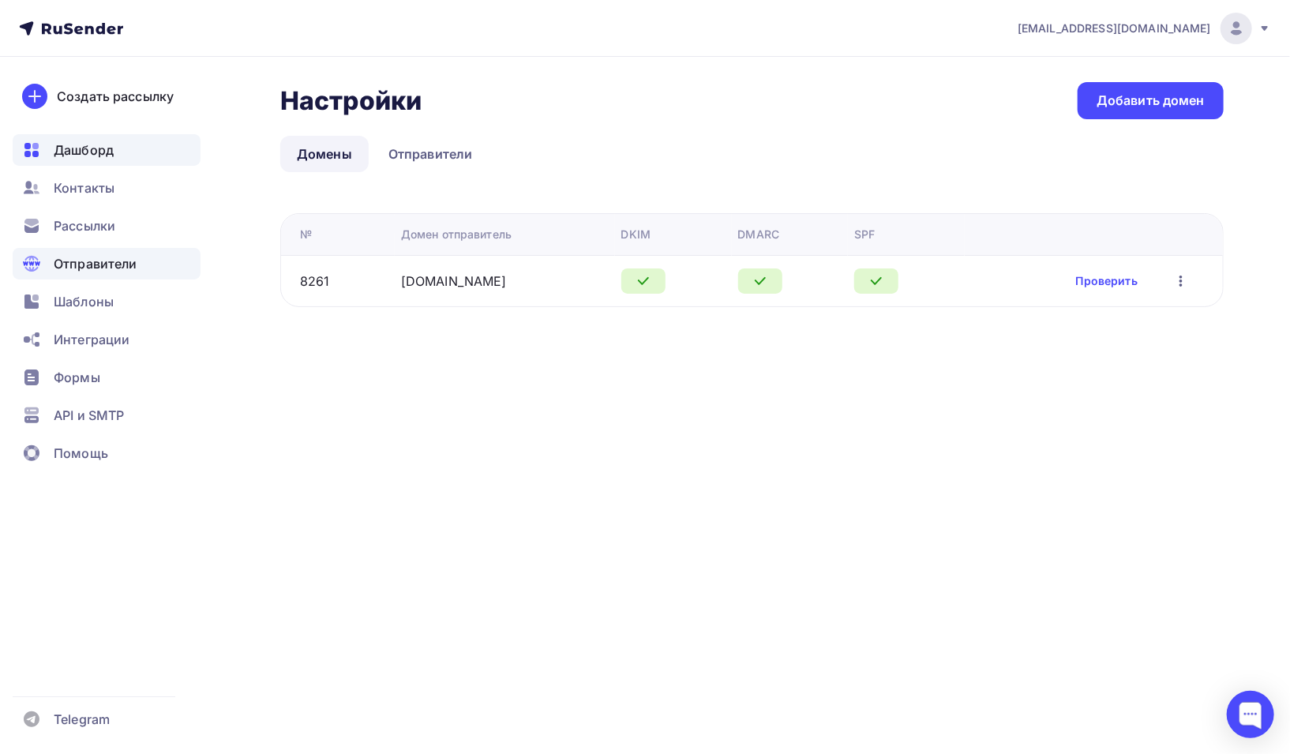
click at [82, 144] on span "Дашборд" at bounding box center [84, 150] width 60 height 19
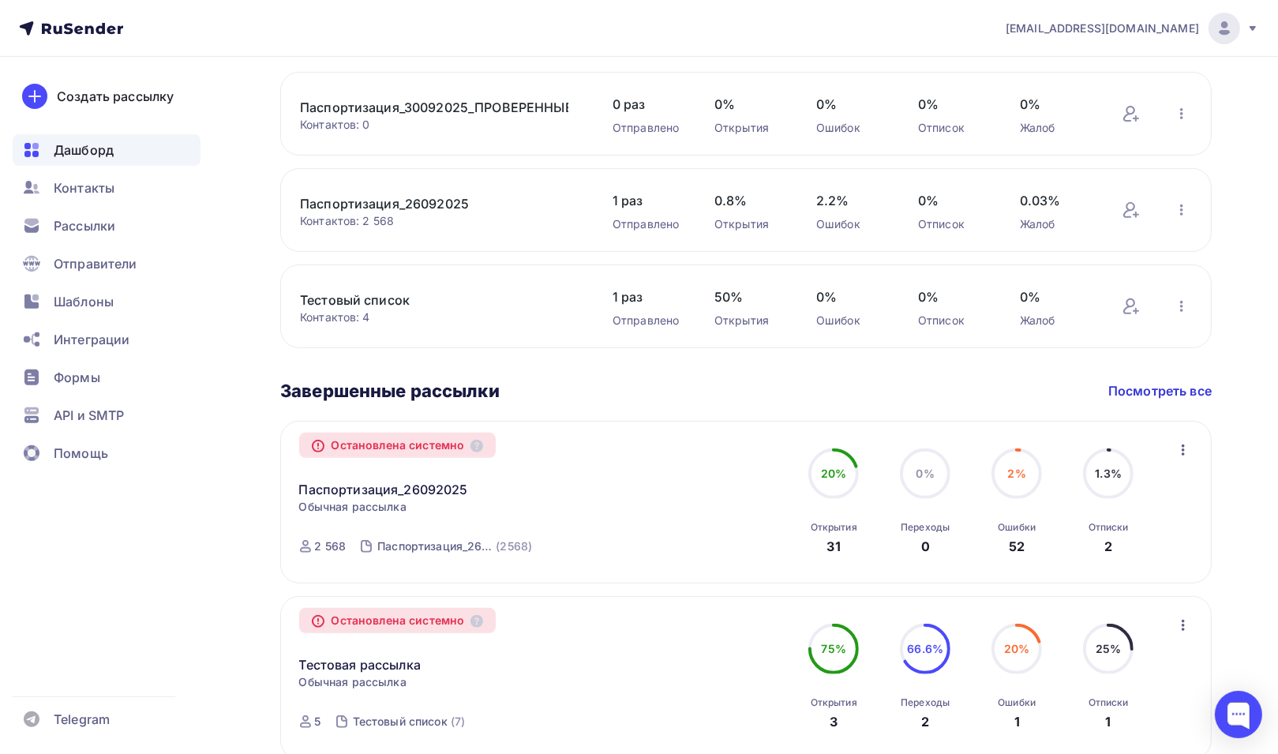
scroll to position [123, 0]
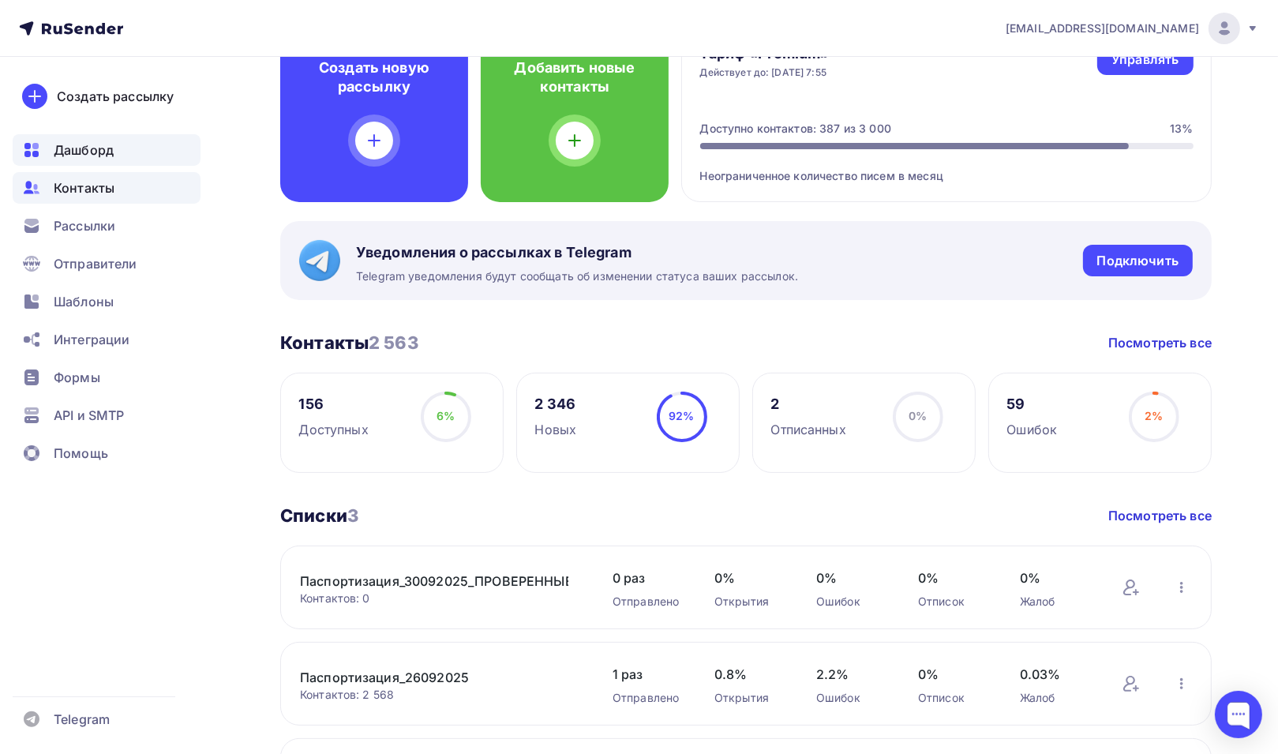
click at [107, 182] on span "Контакты" at bounding box center [84, 187] width 61 height 19
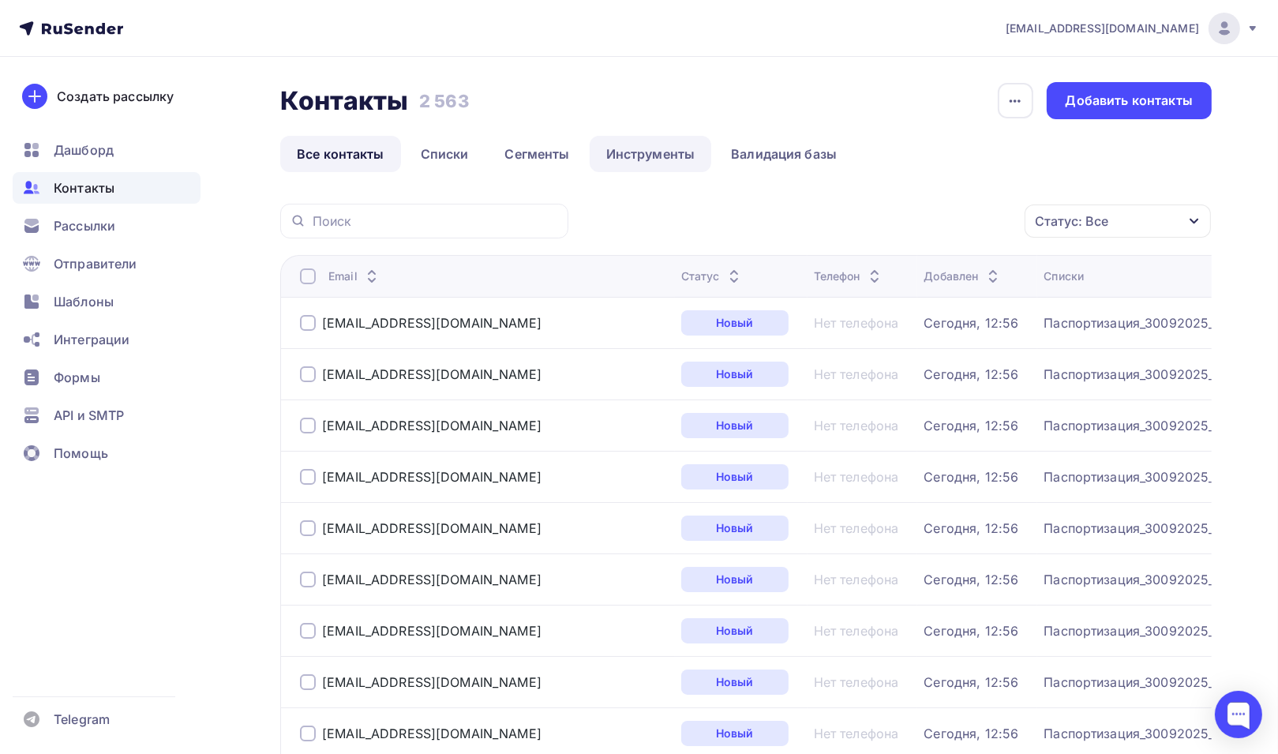
click at [660, 159] on link "Инструменты" at bounding box center [651, 154] width 122 height 36
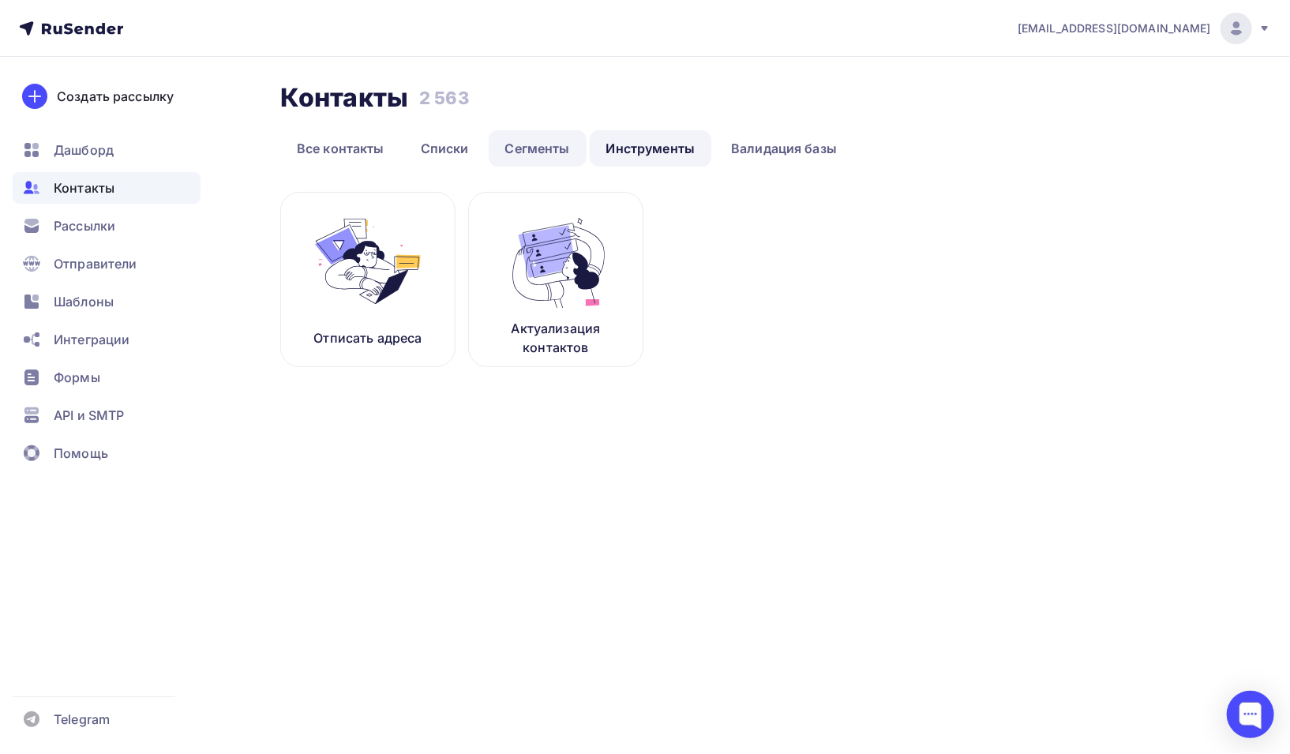
click at [544, 152] on link "Сегменты" at bounding box center [538, 148] width 98 height 36
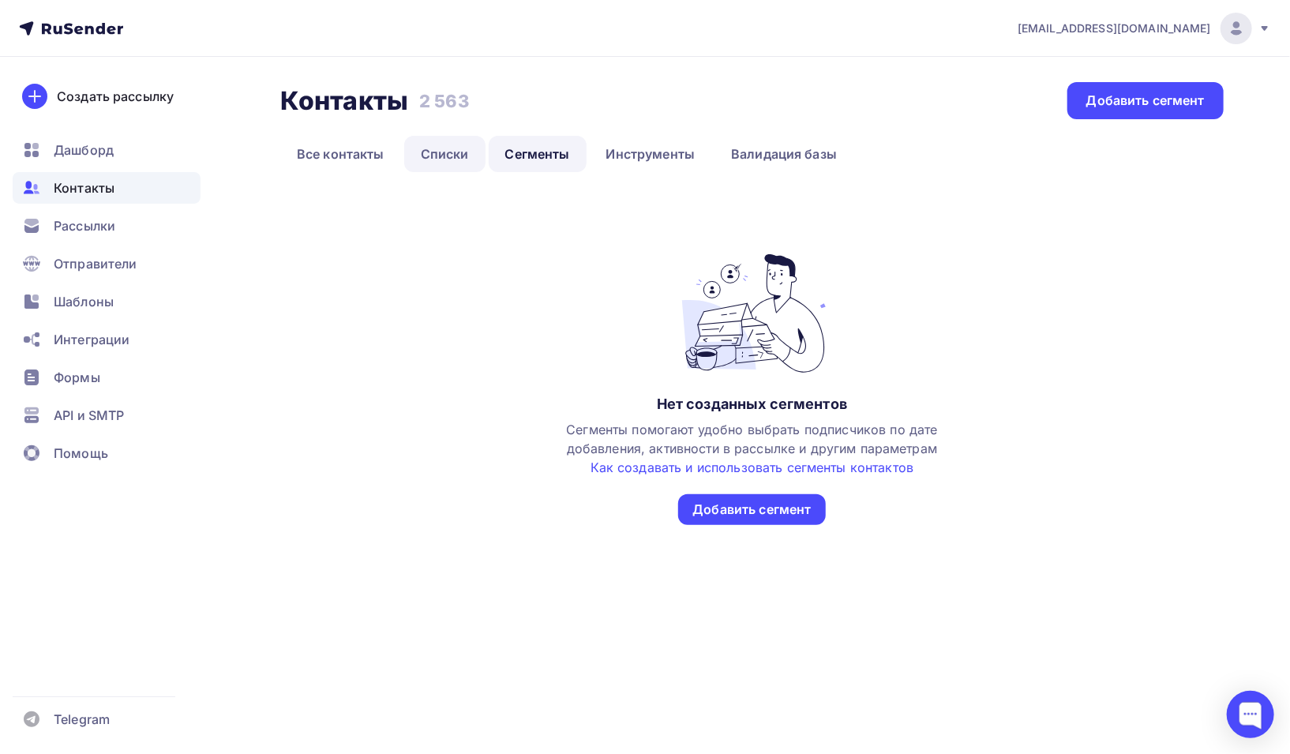
click at [448, 154] on link "Списки" at bounding box center [444, 154] width 81 height 36
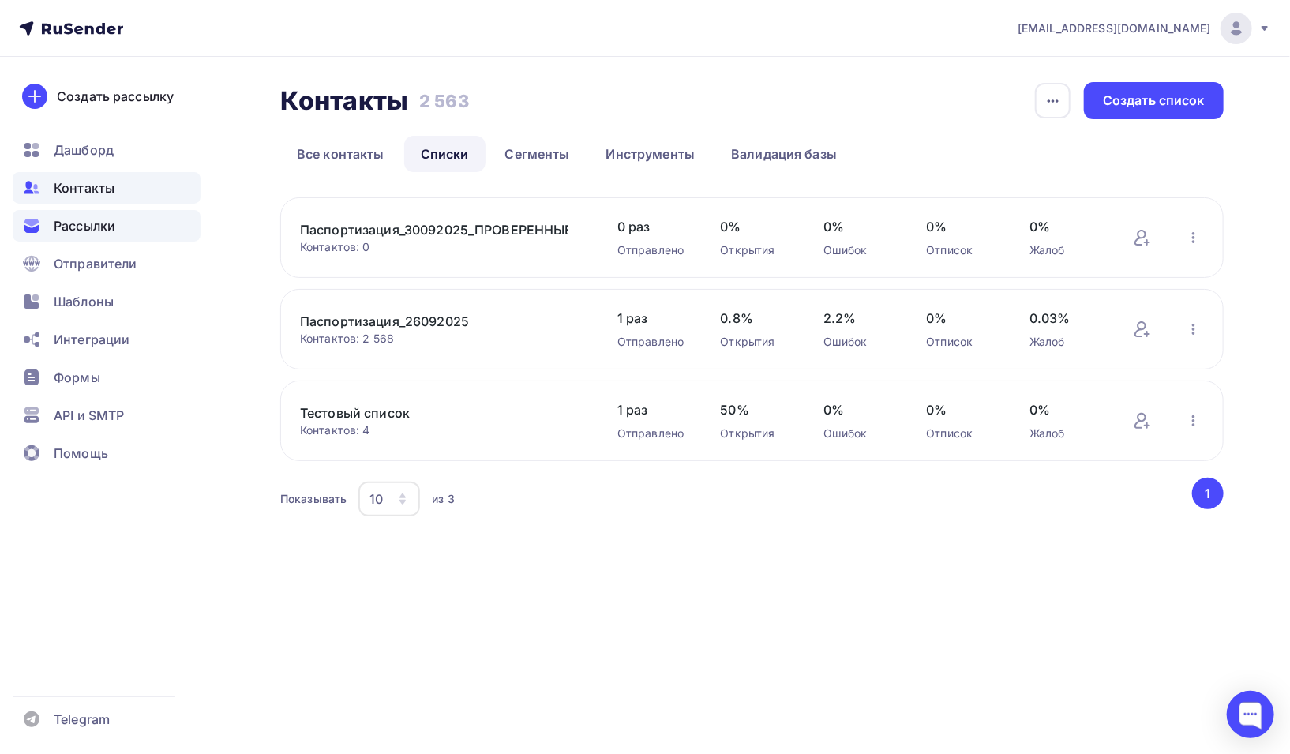
click at [64, 220] on span "Рассылки" at bounding box center [85, 225] width 62 height 19
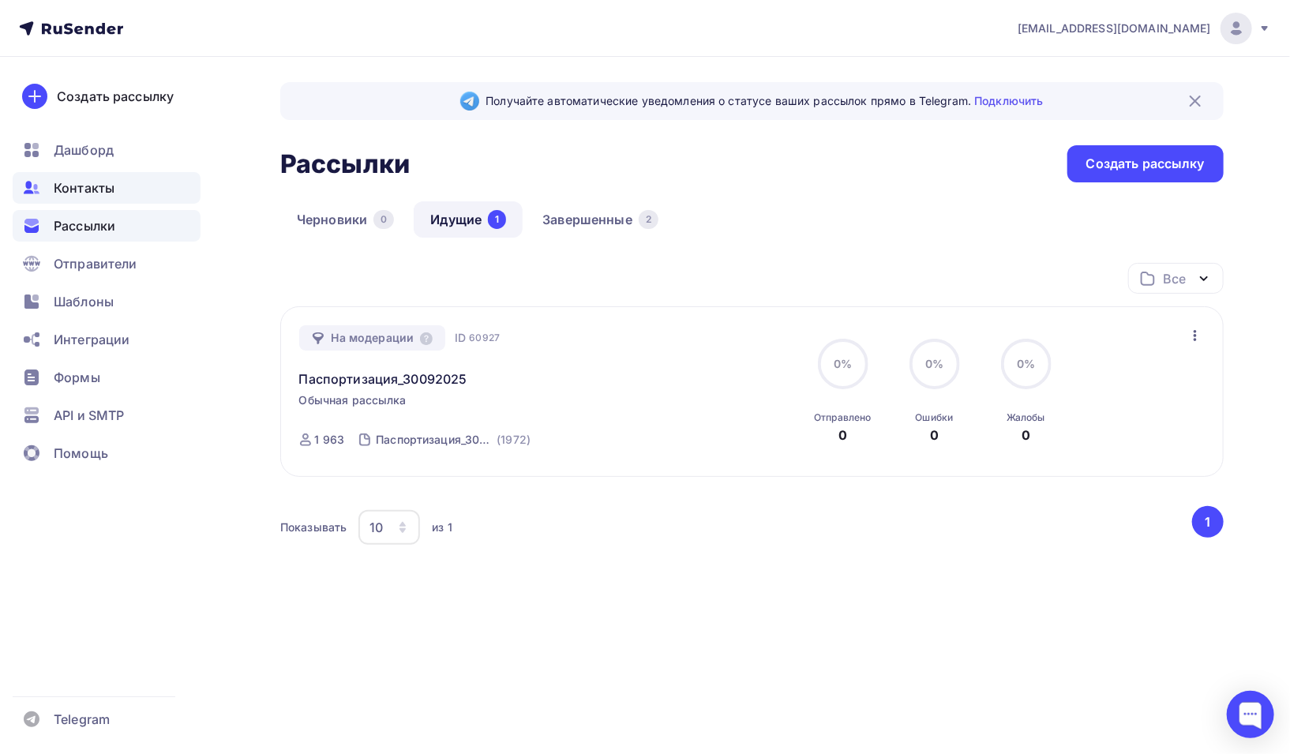
click at [93, 191] on span "Контакты" at bounding box center [84, 187] width 61 height 19
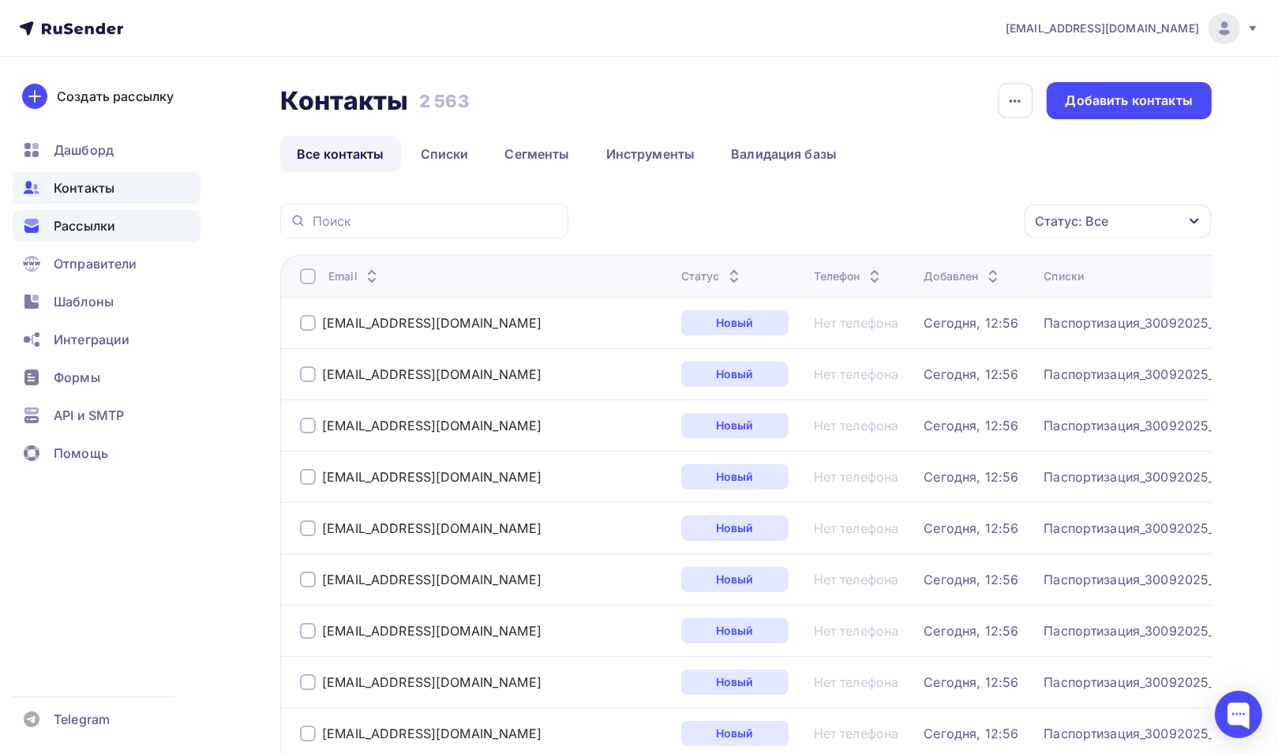
click at [107, 234] on span "Рассылки" at bounding box center [85, 225] width 62 height 19
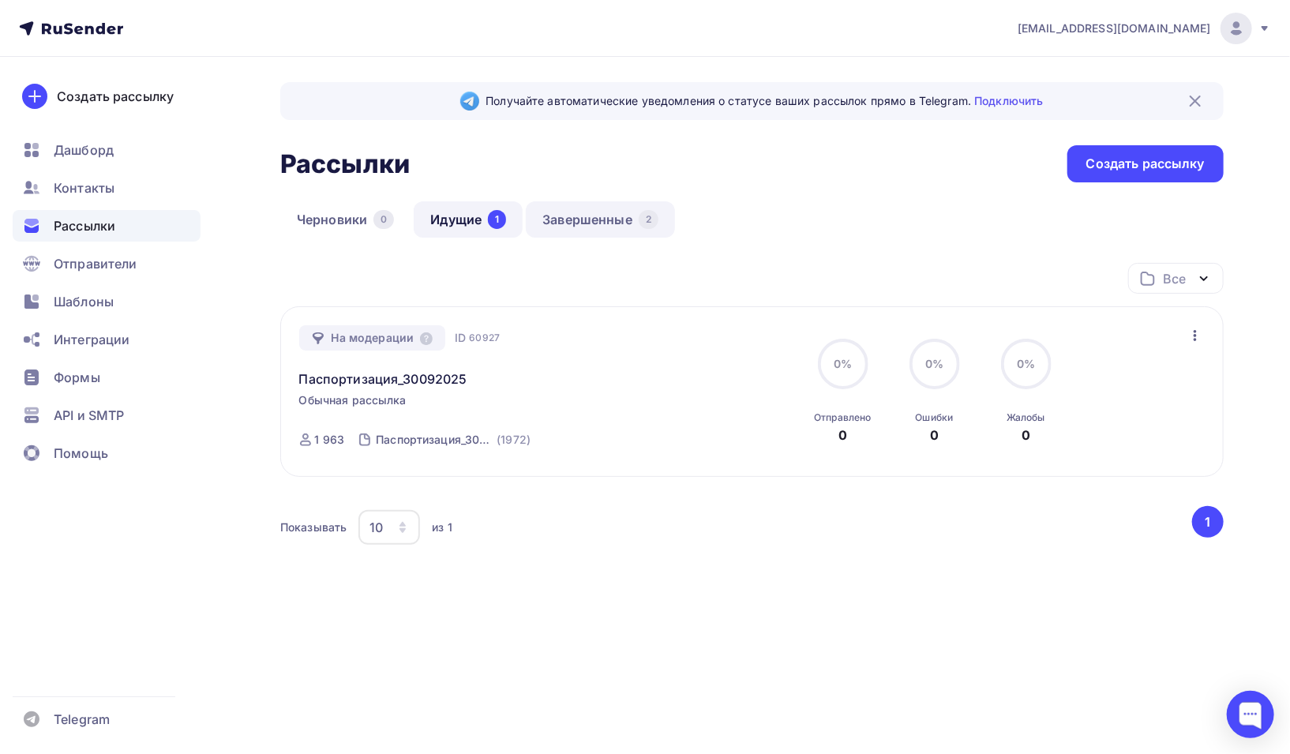
click at [608, 231] on link "Завершенные 2" at bounding box center [600, 219] width 149 height 36
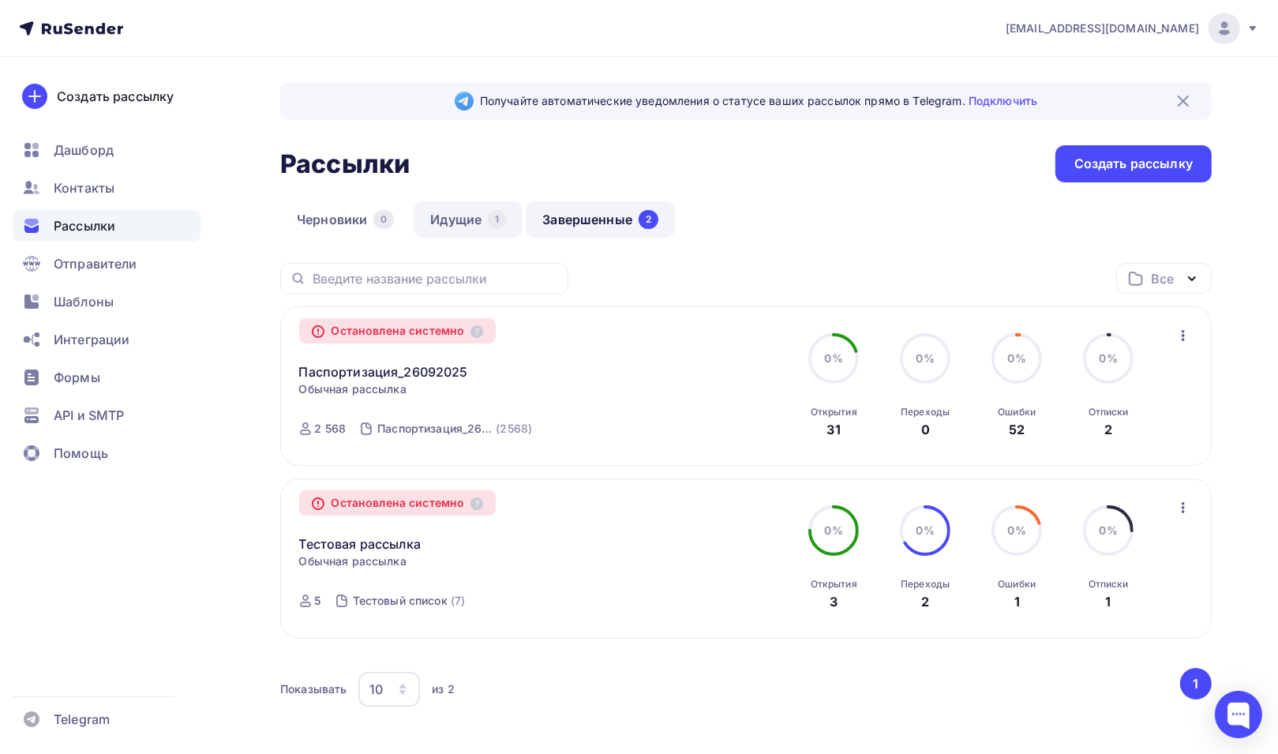
click at [447, 219] on link "Идущие 1" at bounding box center [468, 219] width 109 height 36
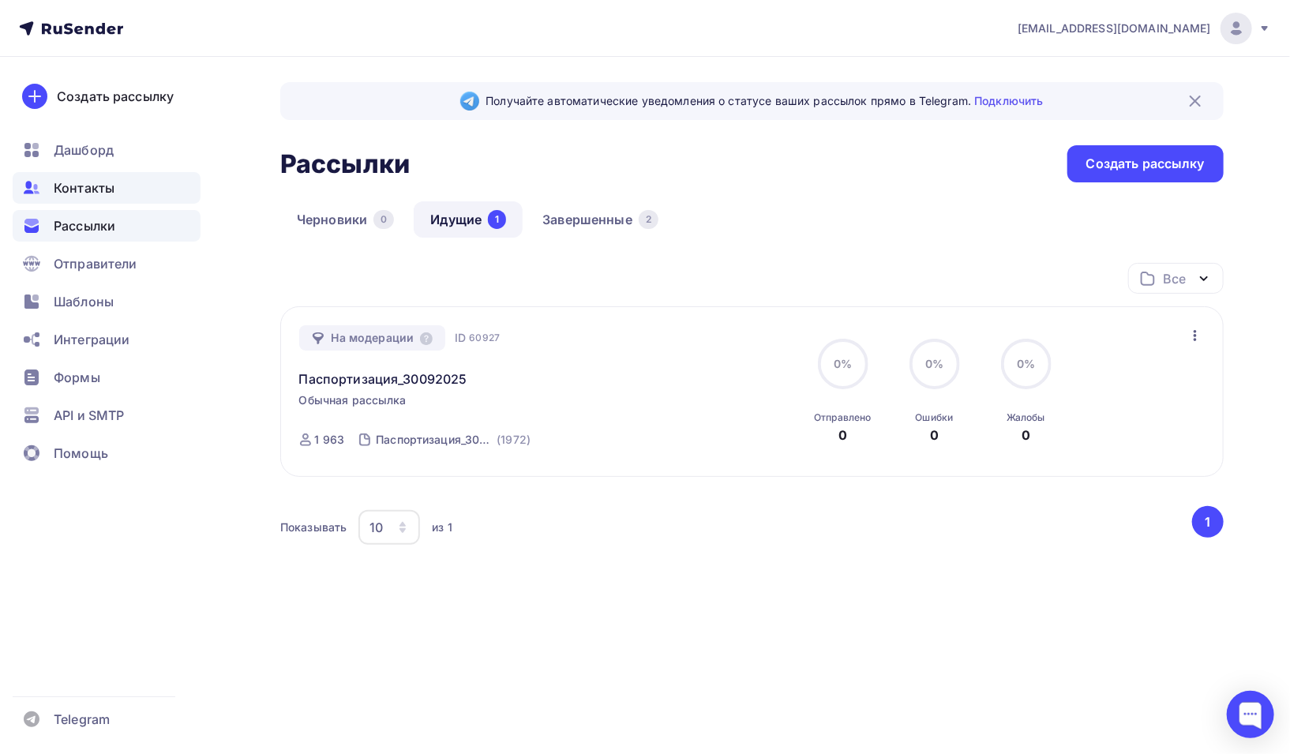
click at [88, 189] on span "Контакты" at bounding box center [84, 187] width 61 height 19
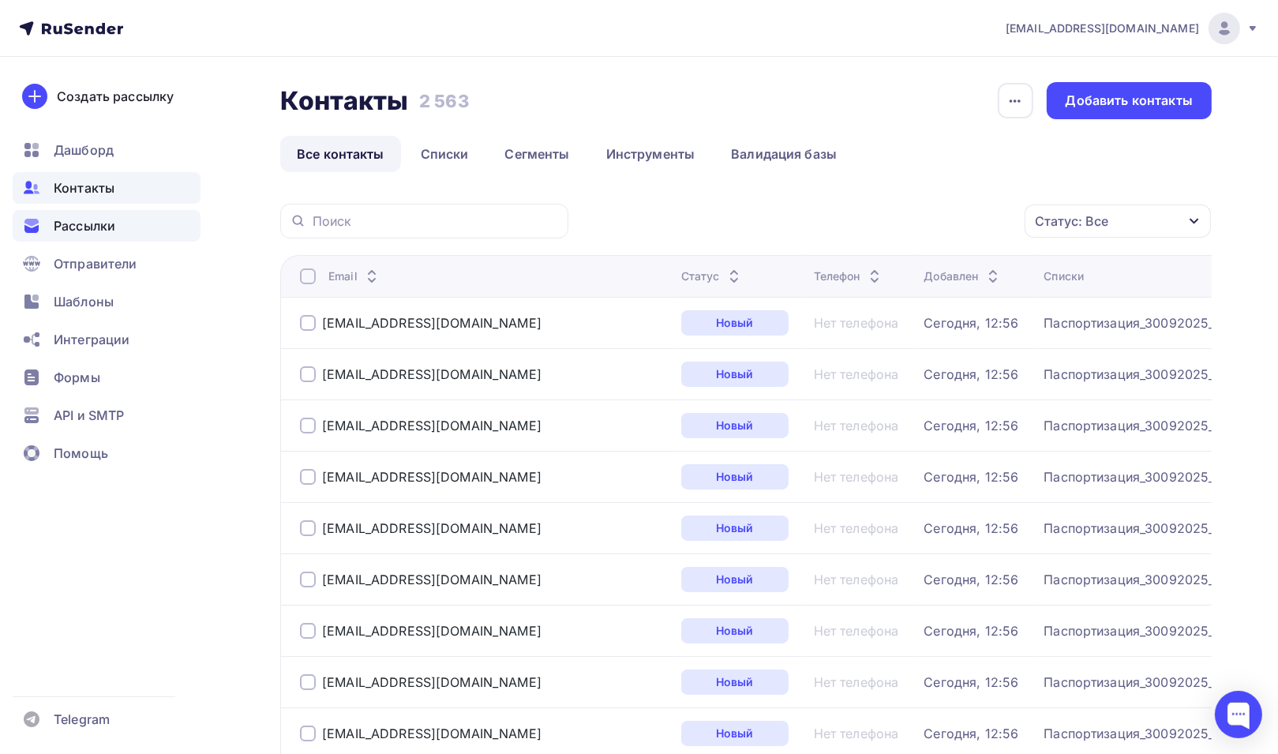
click at [95, 230] on span "Рассылки" at bounding box center [85, 225] width 62 height 19
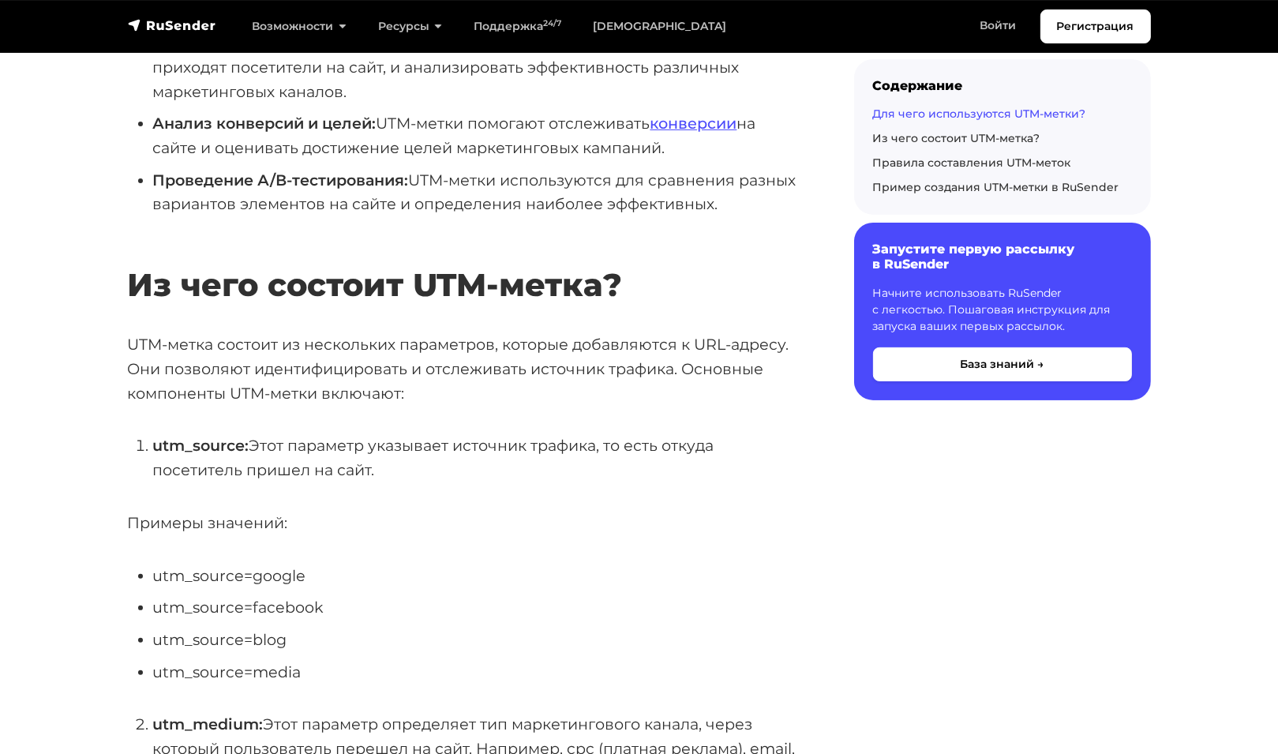
scroll to position [789, 0]
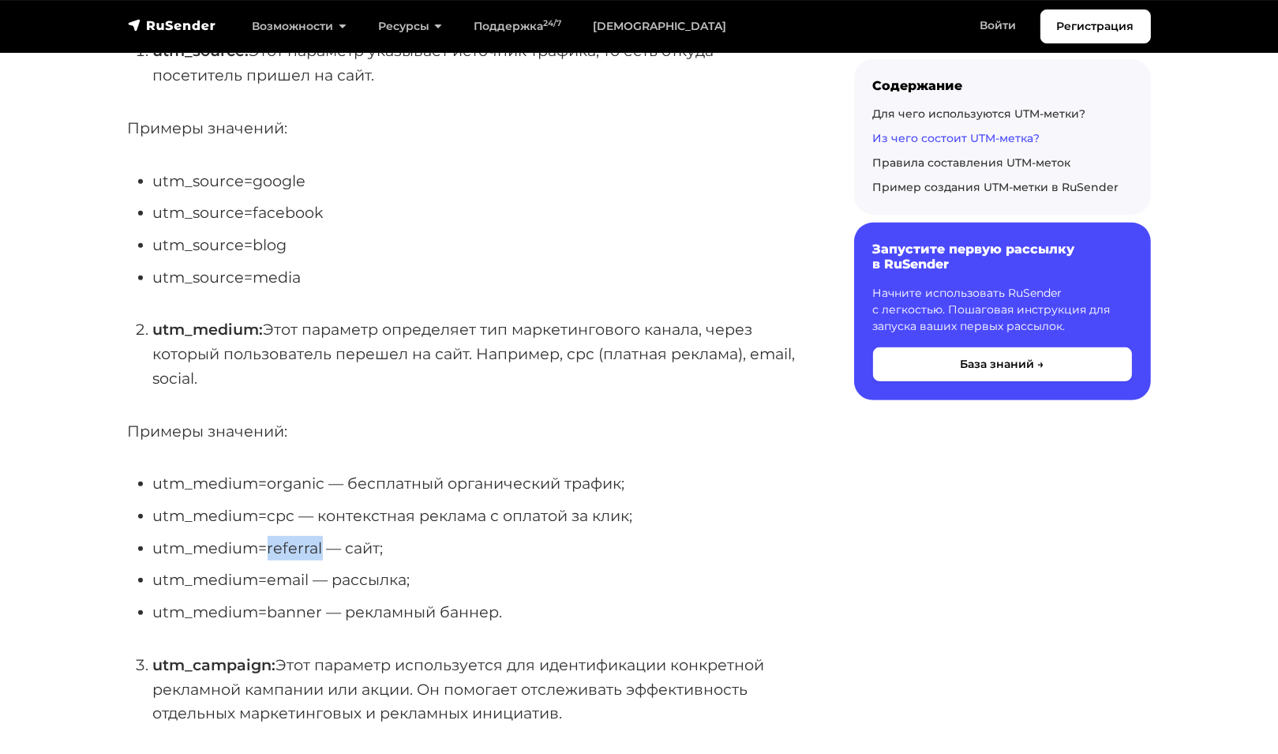
drag, startPoint x: 269, startPoint y: 546, endPoint x: 320, endPoint y: 546, distance: 50.5
click at [320, 546] on li "utm_medium=referral ― сайт;" at bounding box center [478, 548] width 651 height 24
copy li "referral"
drag, startPoint x: 268, startPoint y: 483, endPoint x: 321, endPoint y: 479, distance: 53.8
click at [321, 479] on li "utm_medium=organic ― бесплатный органический трафик;" at bounding box center [478, 483] width 651 height 24
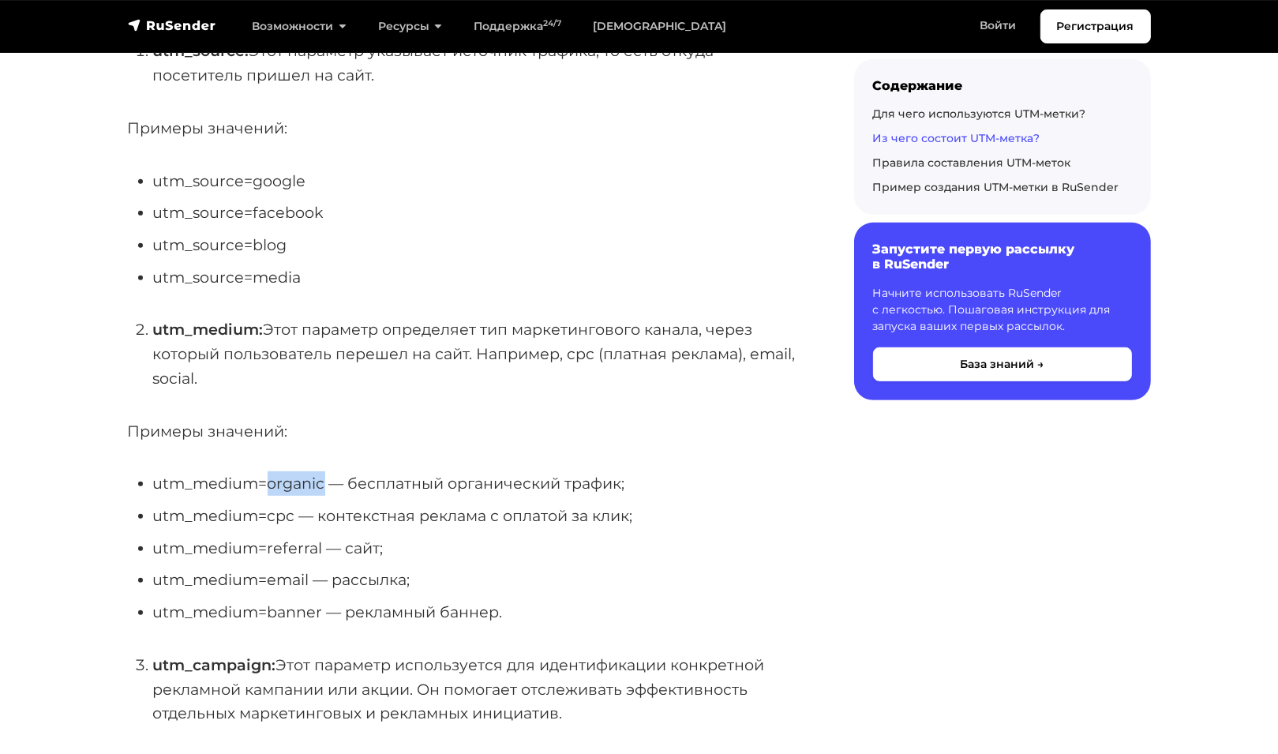
copy li "organic"
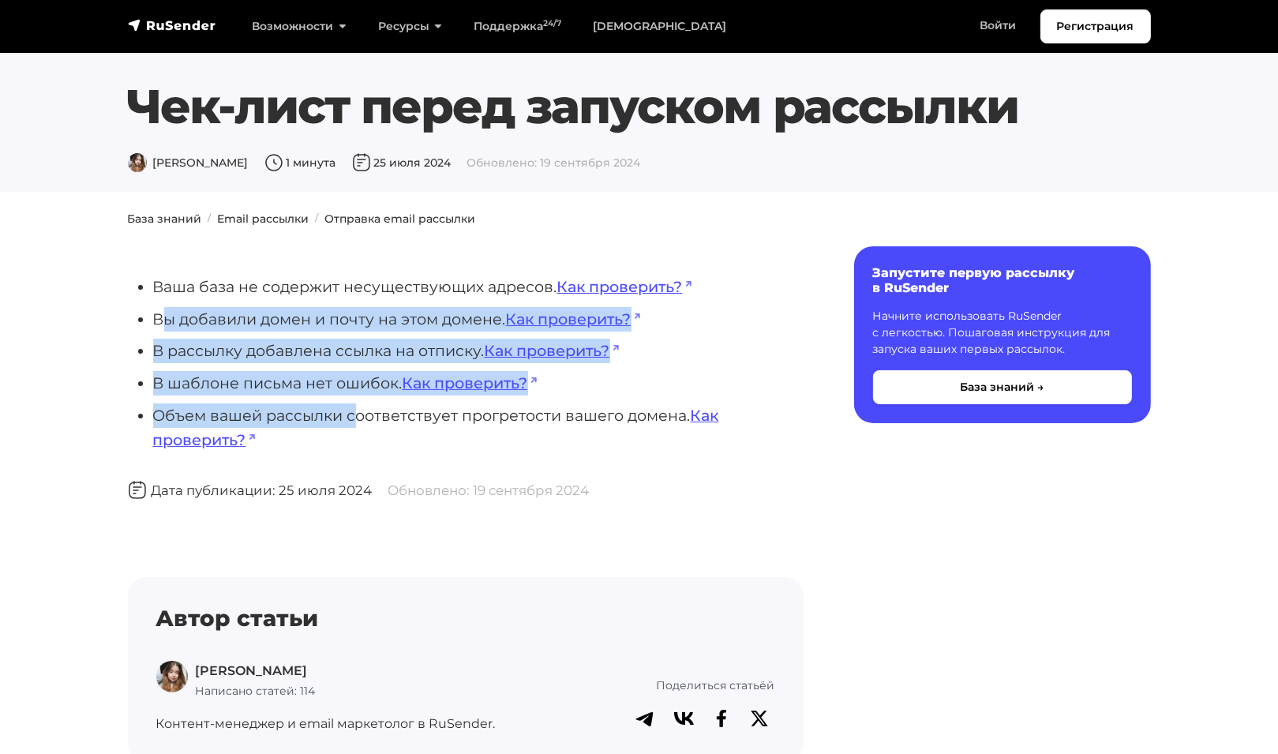
drag, startPoint x: 163, startPoint y: 315, endPoint x: 357, endPoint y: 400, distance: 212.1
click at [357, 400] on ul "Ваша база не содержит несуществующих адресов. Как проверить? Вы добавили домен …" at bounding box center [466, 363] width 676 height 177
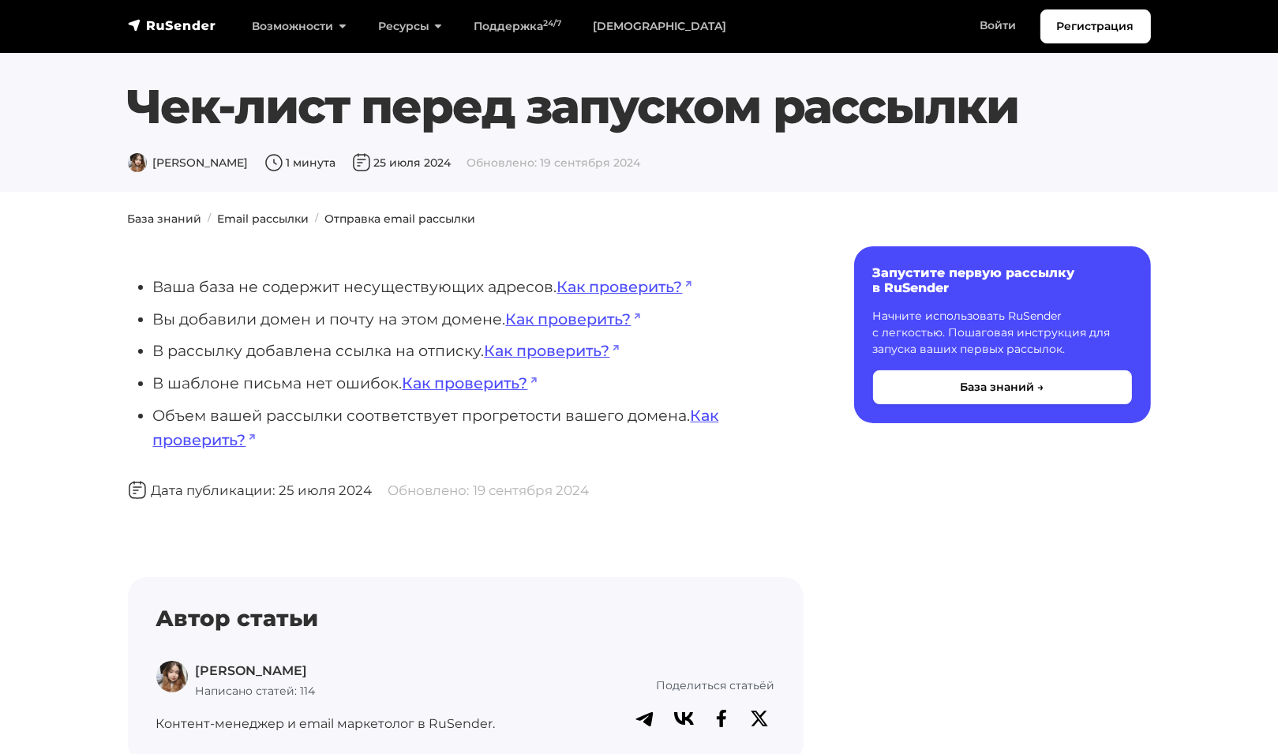
click at [384, 403] on li "Объем вашей рассылки соответствует прогретости вашего домена. Как проверить?" at bounding box center [478, 427] width 651 height 48
drag, startPoint x: 455, startPoint y: 425, endPoint x: 617, endPoint y: 413, distance: 162.3
click at [617, 413] on li "Объем вашей рассылки соответствует прогретости вашего домена. Как проверить?" at bounding box center [478, 427] width 651 height 48
click at [294, 420] on li "Объем вашей рассылки соответствует прогретости вашего домена. Как проверить?" at bounding box center [478, 427] width 651 height 48
drag, startPoint x: 229, startPoint y: 419, endPoint x: 416, endPoint y: 414, distance: 187.2
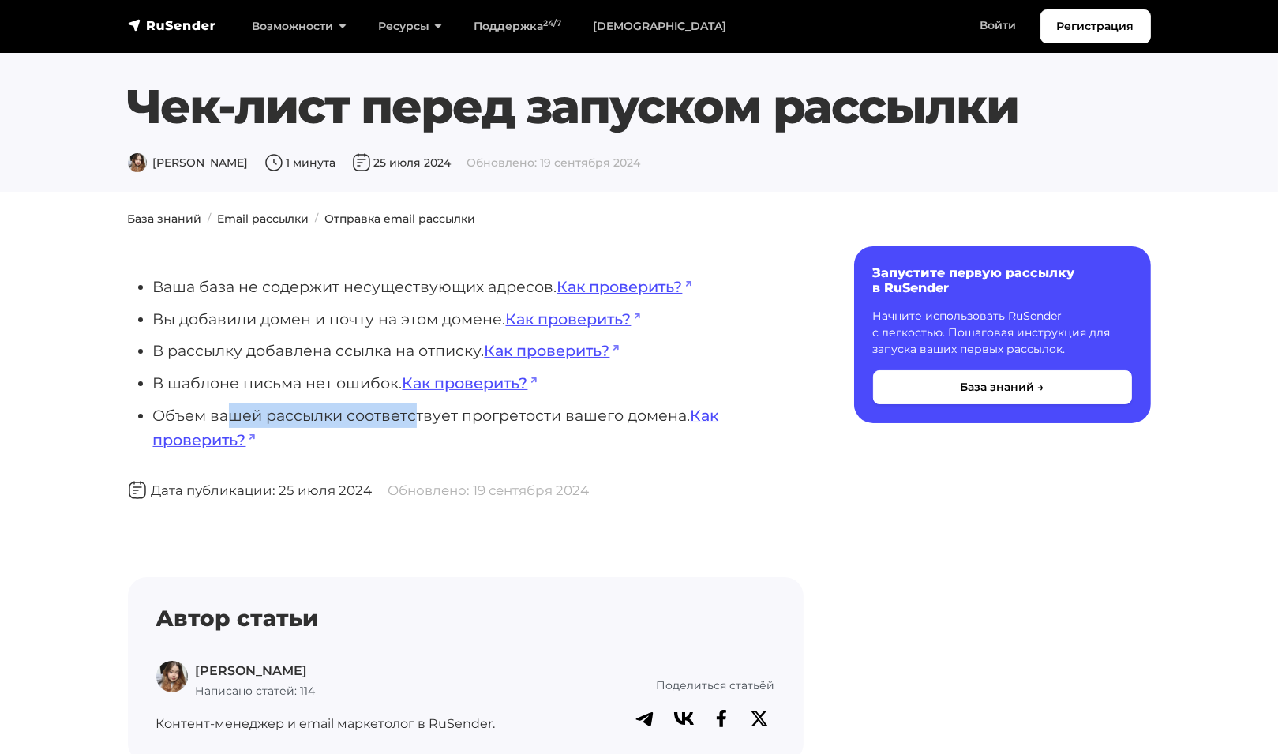
click at [416, 414] on li "Объем вашей рассылки соответствует прогретости вашего домена. Как проверить?" at bounding box center [478, 427] width 651 height 48
drag, startPoint x: 518, startPoint y: 414, endPoint x: 565, endPoint y: 414, distance: 47.4
click at [520, 414] on li "Объем вашей рассылки соответствует прогретости вашего домена. Как проверить?" at bounding box center [478, 427] width 651 height 48
click at [715, 416] on link "Как проверить?" at bounding box center [436, 427] width 566 height 43
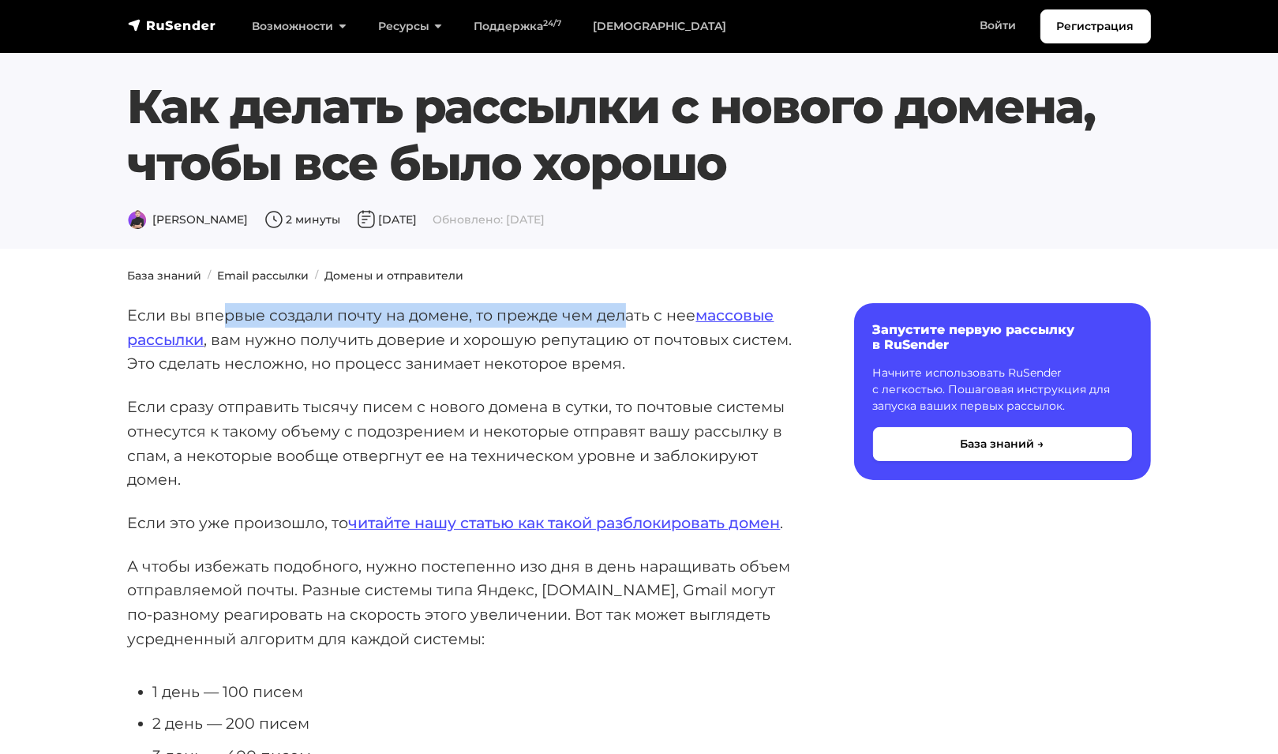
drag, startPoint x: 236, startPoint y: 321, endPoint x: 626, endPoint y: 311, distance: 390.1
click at [626, 311] on p "Если вы впервые создали почту на домене, то прежде чем делать с нее массовые ра…" at bounding box center [466, 339] width 676 height 73
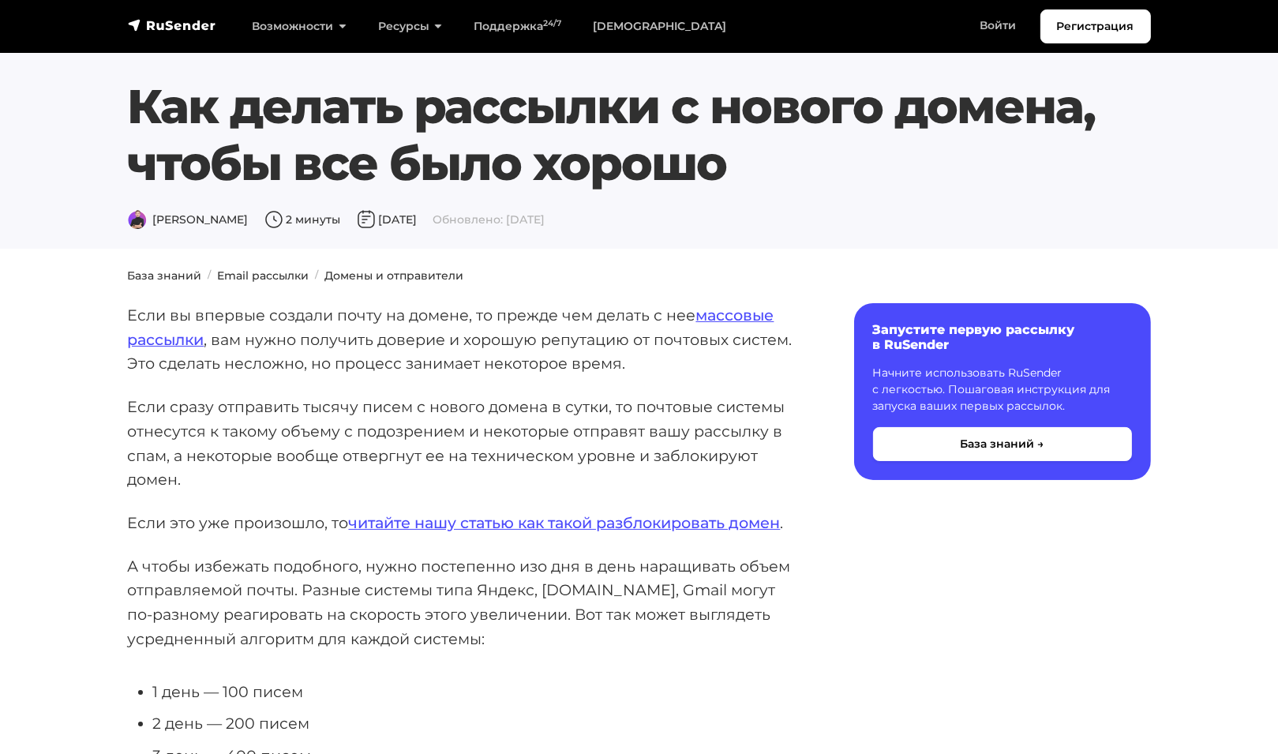
click at [339, 355] on p "Если вы впервые создали почту на домене, то прежде чем делать с нее массовые ра…" at bounding box center [466, 339] width 676 height 73
drag, startPoint x: 402, startPoint y: 330, endPoint x: 692, endPoint y: 366, distance: 292.7
click at [692, 366] on p "Если вы впервые создали почту на домене, то прежде чем делать с нее массовые ра…" at bounding box center [466, 339] width 676 height 73
click at [691, 343] on p "Если вы впервые создали почту на домене, то прежде чем делать с нее массовые ра…" at bounding box center [466, 339] width 676 height 73
drag, startPoint x: 242, startPoint y: 366, endPoint x: 534, endPoint y: 372, distance: 291.4
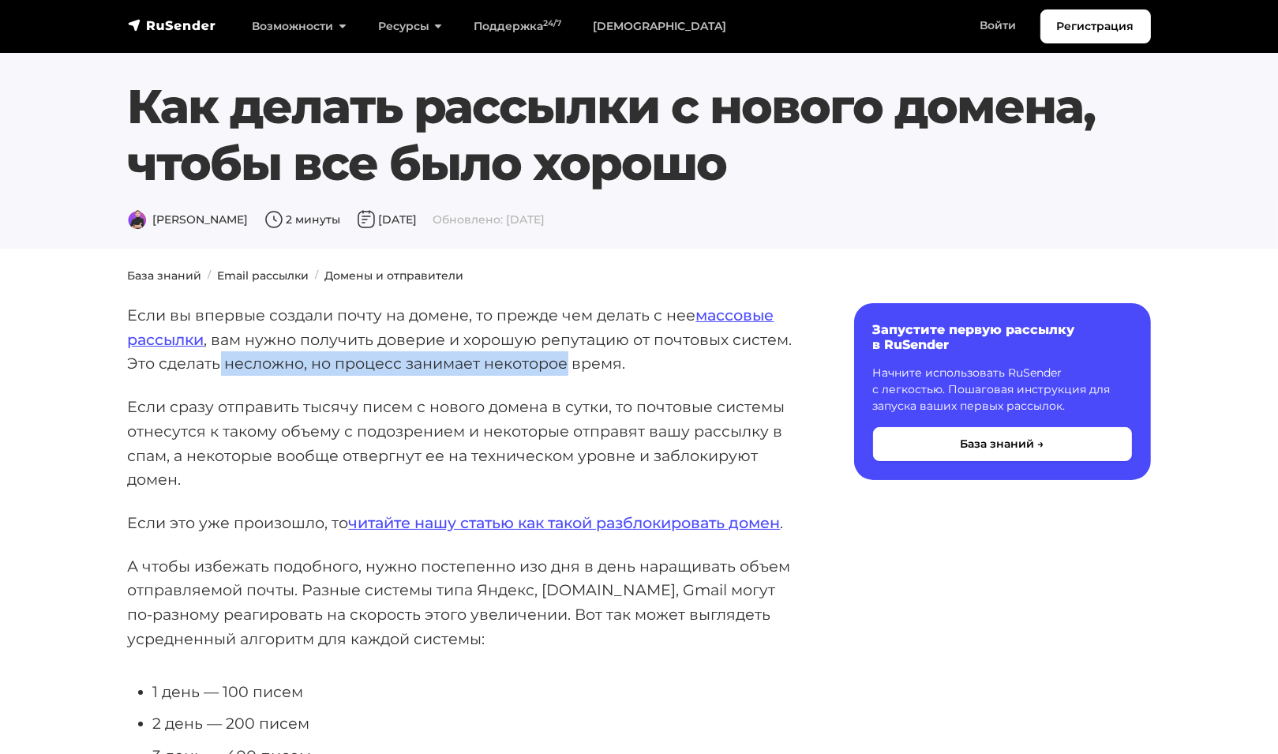
click at [567, 370] on p "Если вы впервые создали почту на домене, то прежде чем делать с нее массовые ра…" at bounding box center [466, 339] width 676 height 73
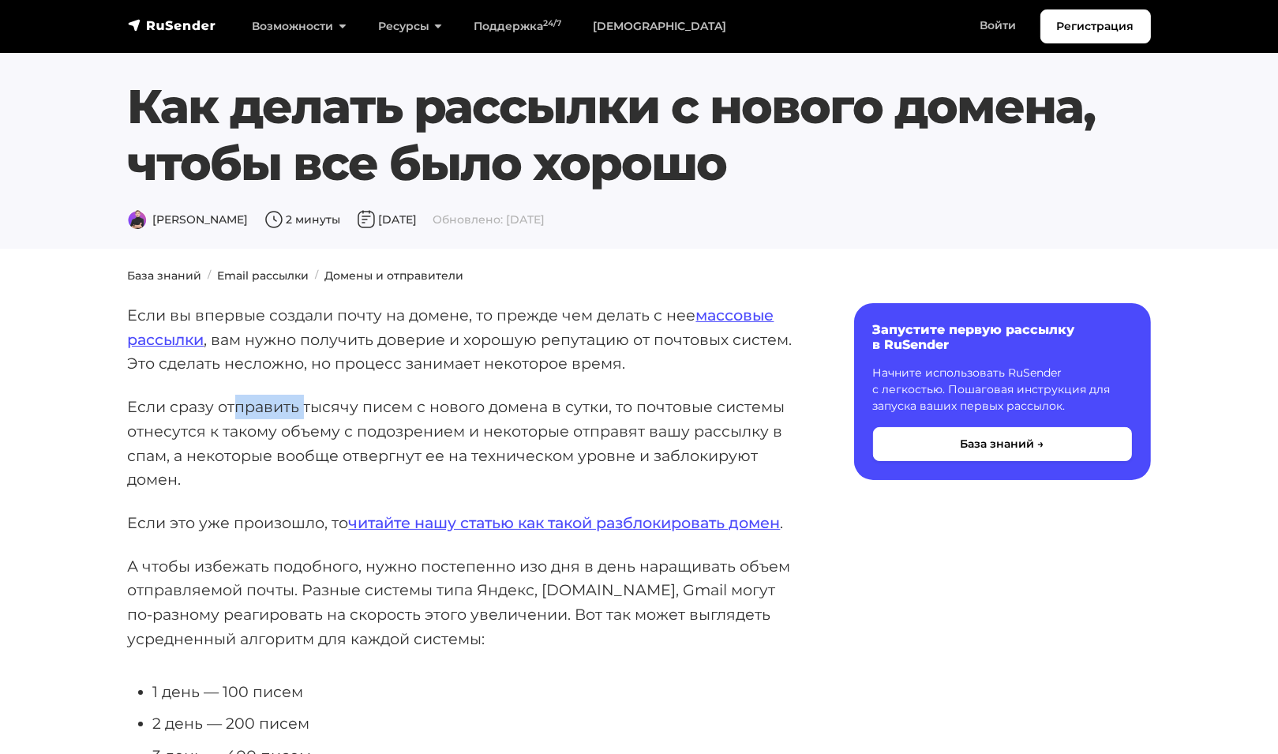
drag, startPoint x: 239, startPoint y: 414, endPoint x: 303, endPoint y: 413, distance: 64.0
click at [303, 413] on p "Если сразу отправить тысячу писем с нового домена в сутки, то почтовые системы …" at bounding box center [466, 443] width 676 height 97
click at [549, 444] on p "Если сразу отправить тысячу писем с нового домена в сутки, то почтовые системы …" at bounding box center [466, 443] width 676 height 97
click at [632, 407] on p "Если сразу отправить тысячу писем с нового домена в сутки, то почтовые системы …" at bounding box center [466, 443] width 676 height 97
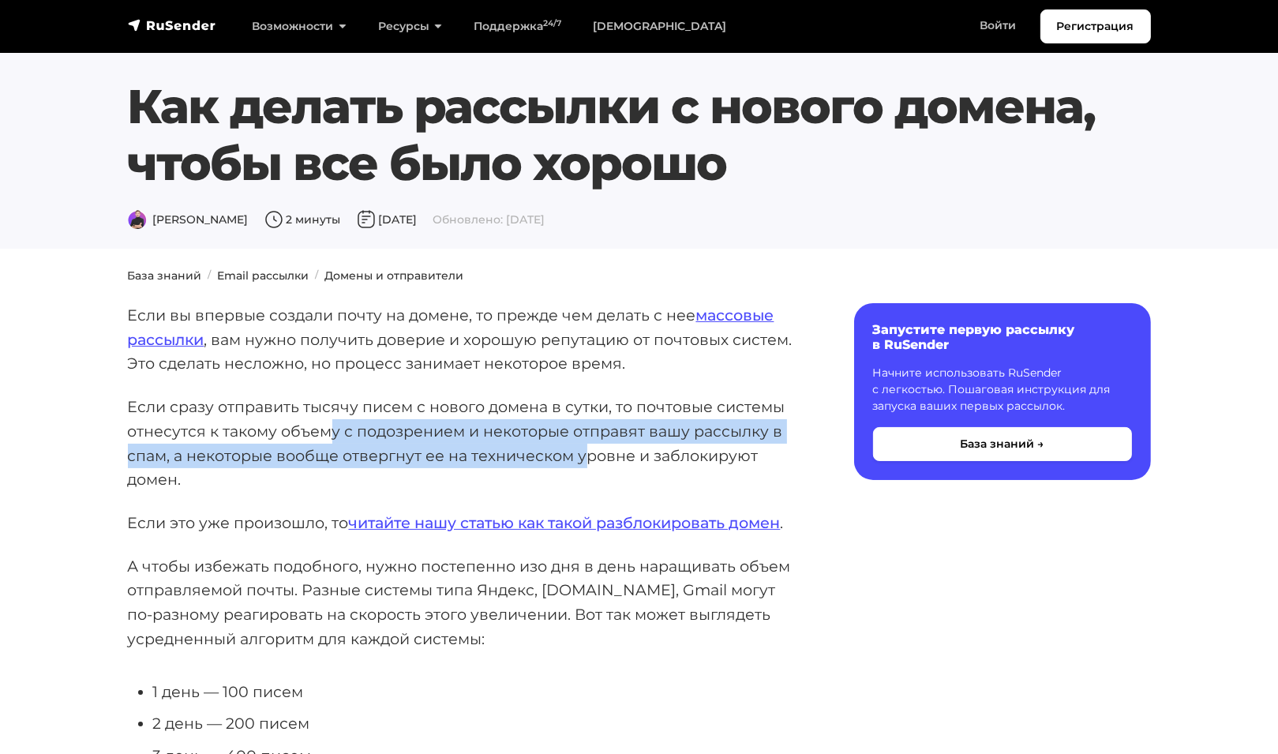
drag, startPoint x: 333, startPoint y: 439, endPoint x: 582, endPoint y: 455, distance: 249.2
click at [582, 455] on p "Если сразу отправить тысячу писем с нового домена в сутки, то почтовые системы …" at bounding box center [466, 443] width 676 height 97
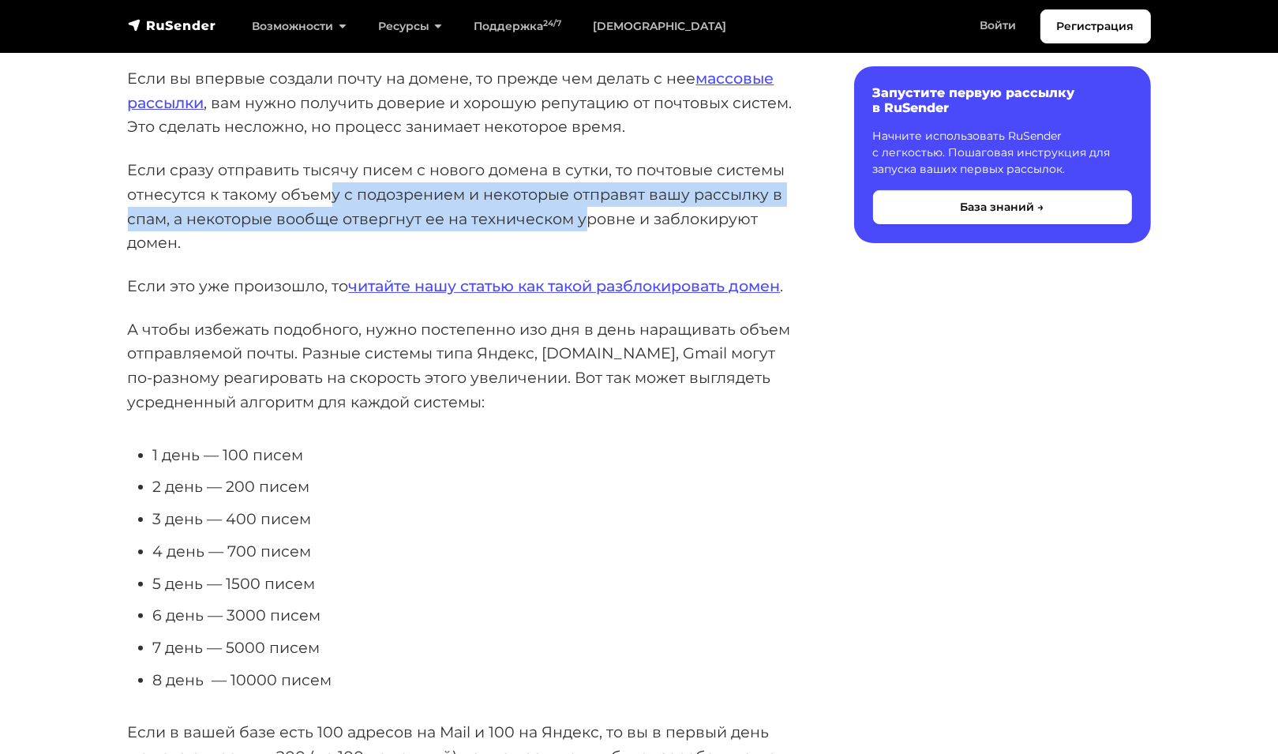
scroll to position [316, 0]
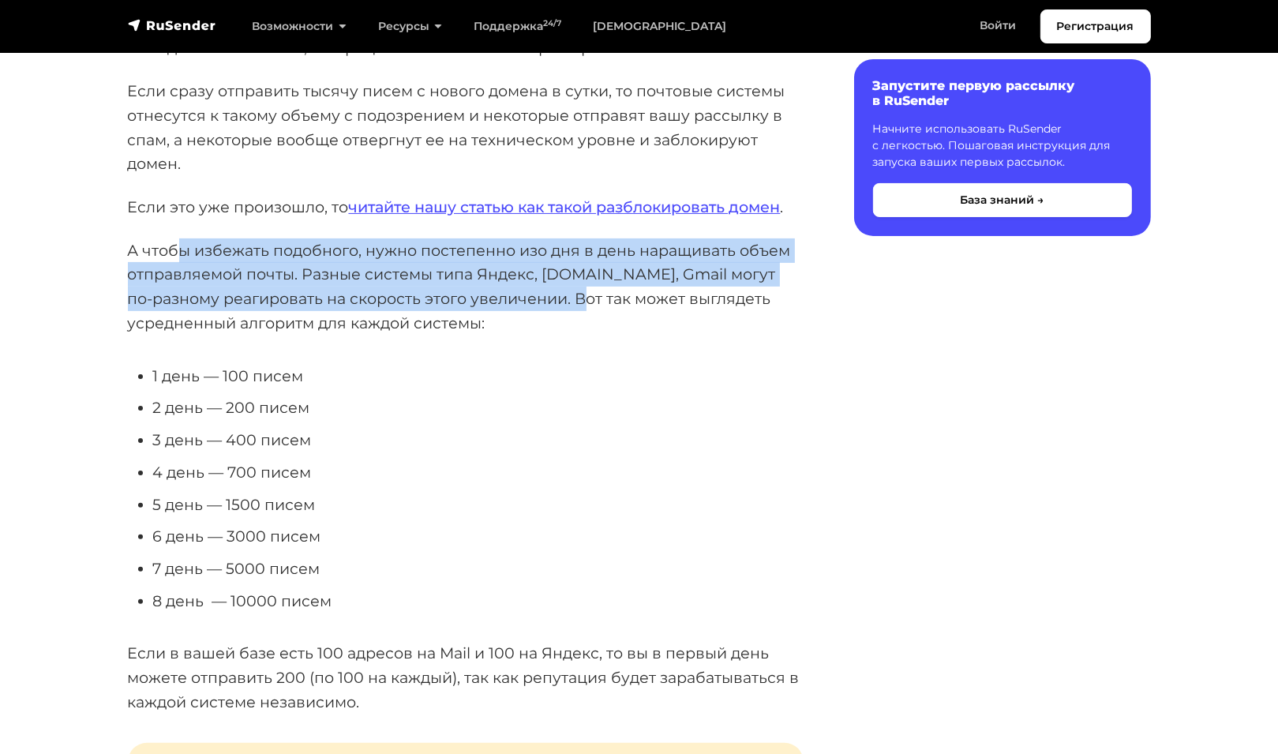
drag, startPoint x: 260, startPoint y: 250, endPoint x: 531, endPoint y: 306, distance: 276.4
click at [531, 306] on p "А чтобы избежать подобного, нужно постепенно изо дня в день наращивать объем от…" at bounding box center [466, 286] width 676 height 97
click at [278, 310] on p "А чтобы избежать подобного, нужно постепенно изо дня в день наращивать объем от…" at bounding box center [466, 286] width 676 height 97
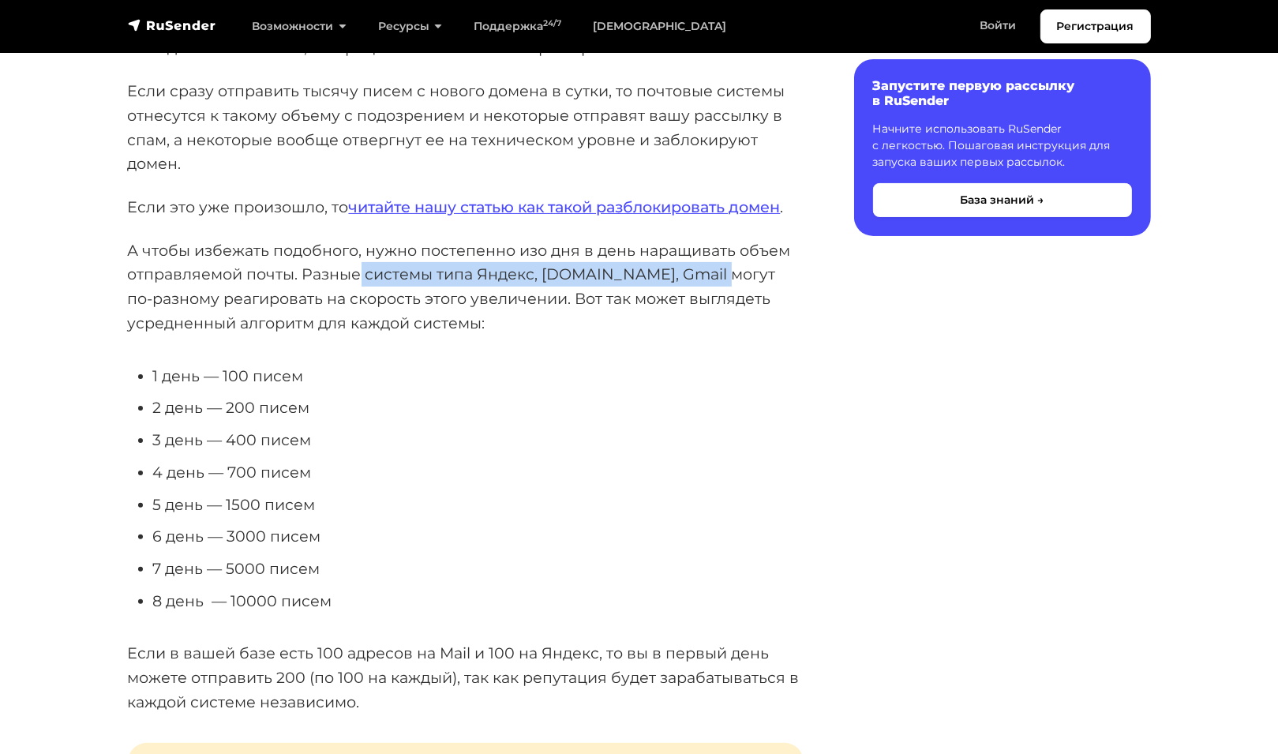
drag, startPoint x: 364, startPoint y: 269, endPoint x: 696, endPoint y: 278, distance: 332.5
click at [696, 278] on p "А чтобы избежать подобного, нужно постепенно изо дня в день наращивать объем от…" at bounding box center [466, 286] width 676 height 97
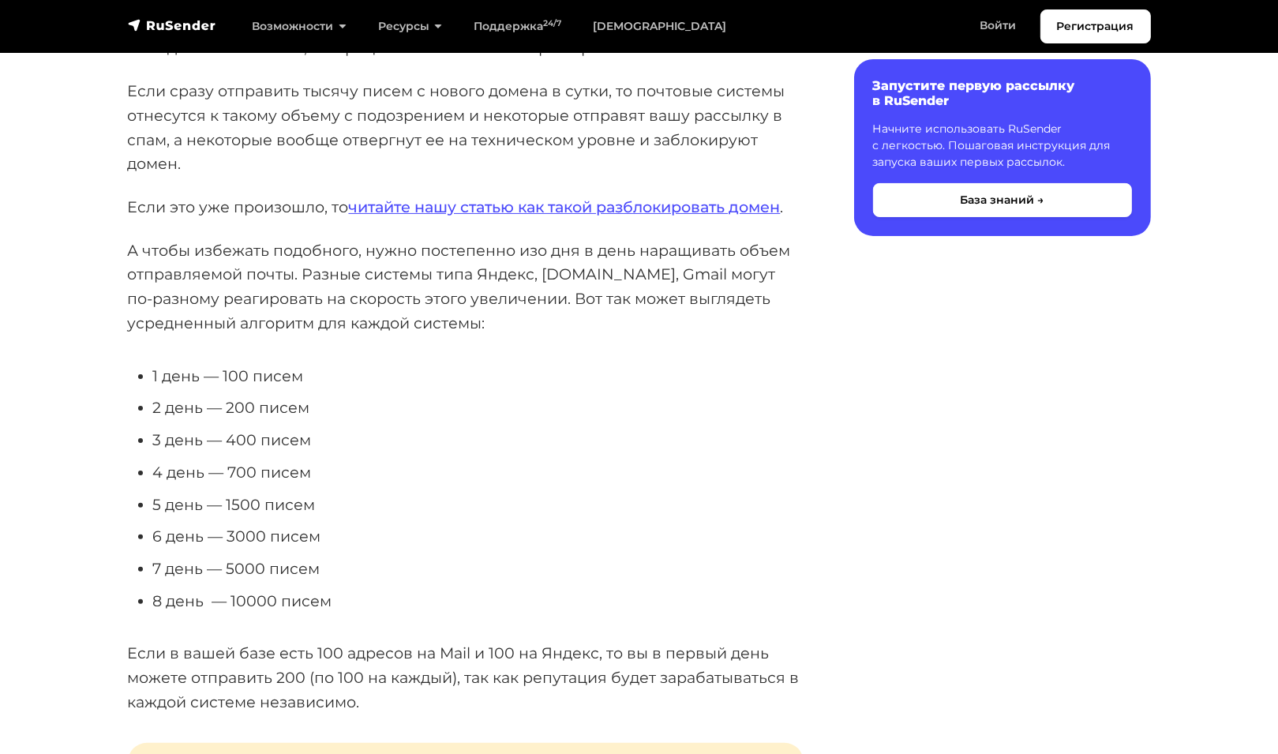
click at [340, 292] on p "А чтобы избежать подобного, нужно постепенно изо дня в день наращивать объем от…" at bounding box center [466, 286] width 676 height 97
drag, startPoint x: 514, startPoint y: 312, endPoint x: 593, endPoint y: 332, distance: 81.6
click at [593, 332] on p "А чтобы избежать подобного, нужно постепенно изо дня в день наращивать объем от…" at bounding box center [466, 286] width 676 height 97
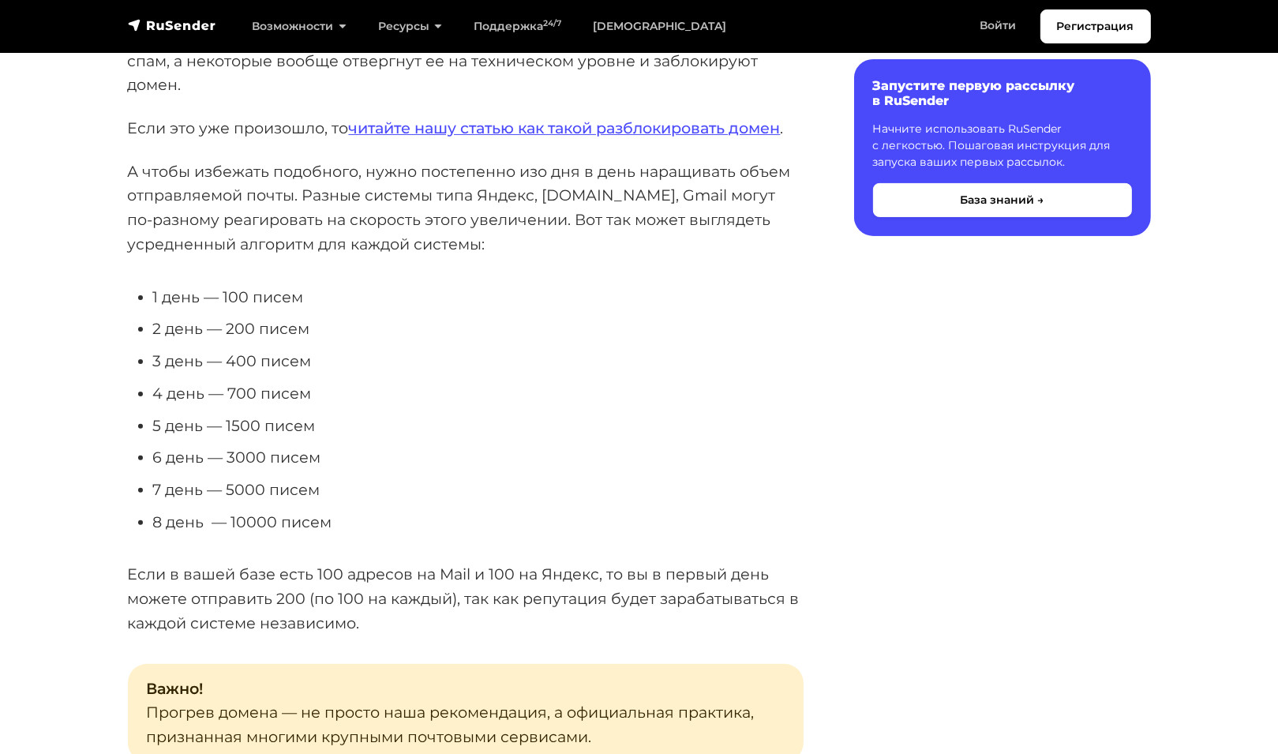
scroll to position [553, 0]
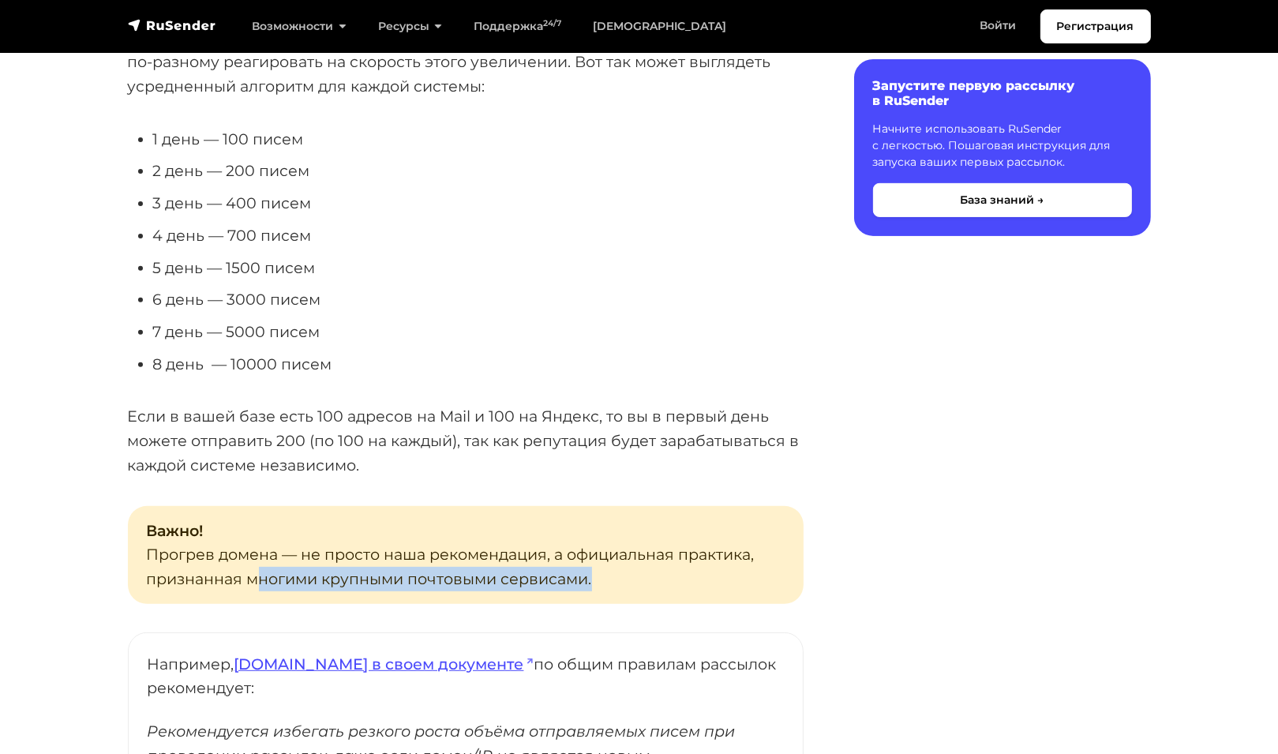
drag, startPoint x: 261, startPoint y: 579, endPoint x: 605, endPoint y: 581, distance: 343.4
click at [605, 581] on p "Важно! Прогрев домена — не просто наша рекомендация, а официальная практика, пр…" at bounding box center [466, 555] width 676 height 98
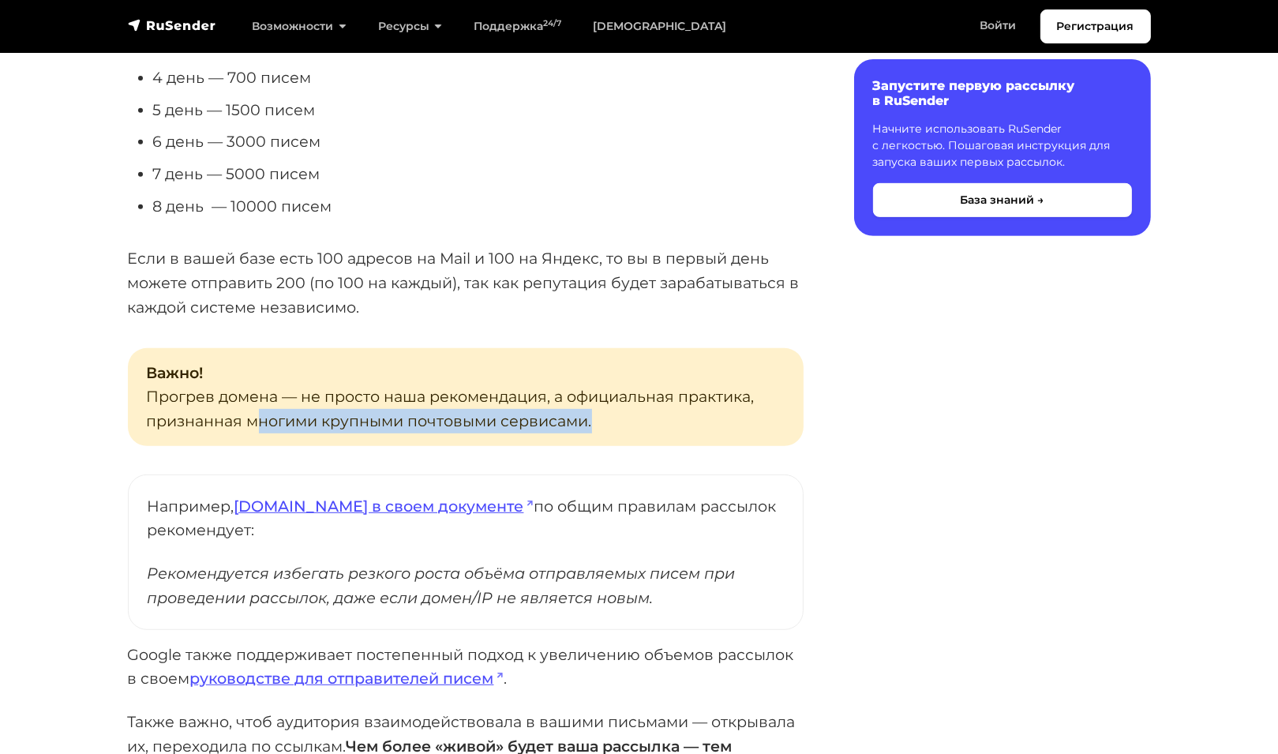
scroll to position [789, 0]
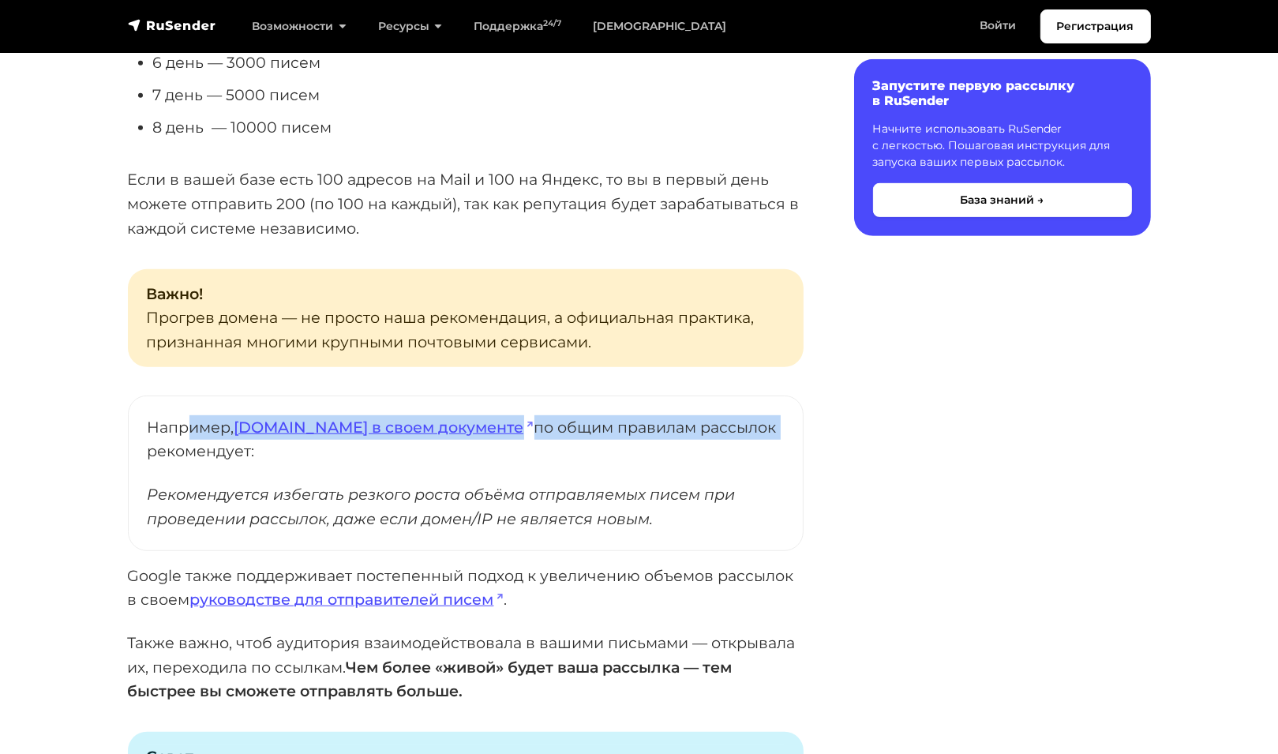
drag, startPoint x: 242, startPoint y: 421, endPoint x: 714, endPoint y: 416, distance: 471.3
click at [714, 416] on p "Например, [DOMAIN_NAME] в своем документе по общим правилам рассылок рекомендуе…" at bounding box center [466, 439] width 636 height 48
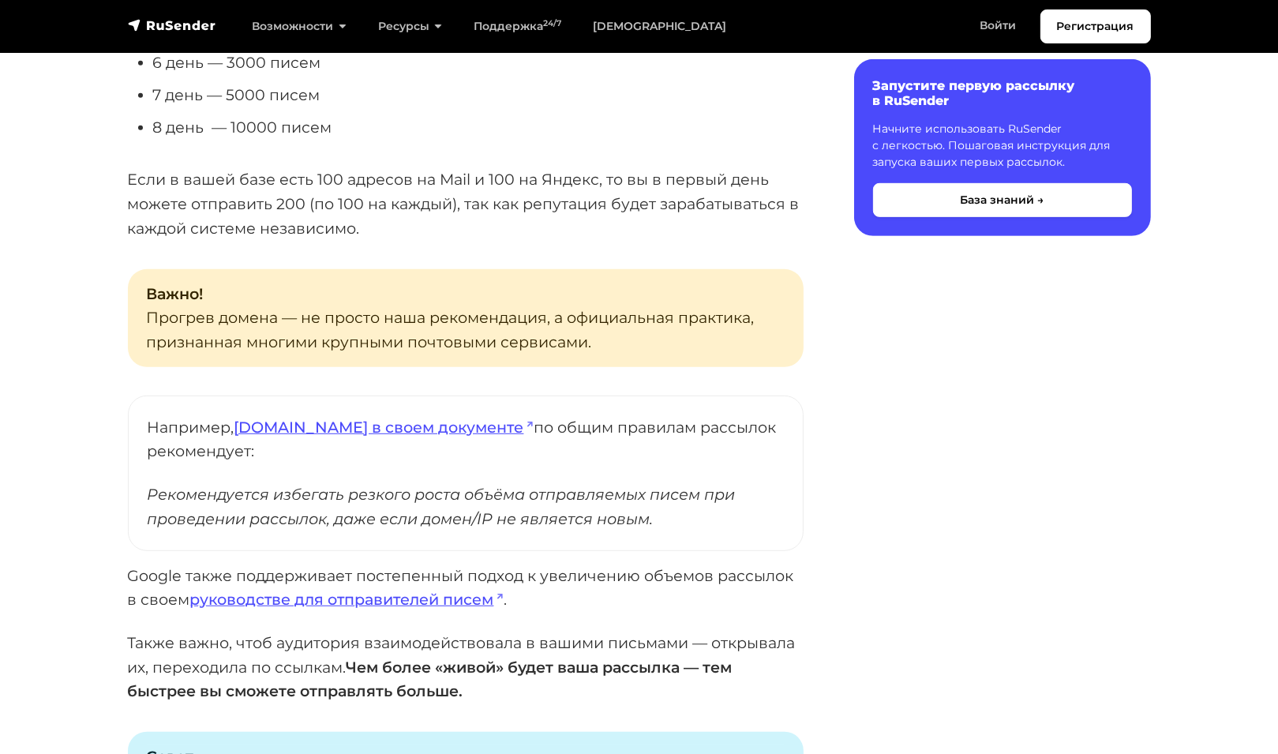
click at [377, 507] on cite "Рекомендуется избегать резкого роста объёма отправляемых писем при проведении р…" at bounding box center [466, 506] width 636 height 48
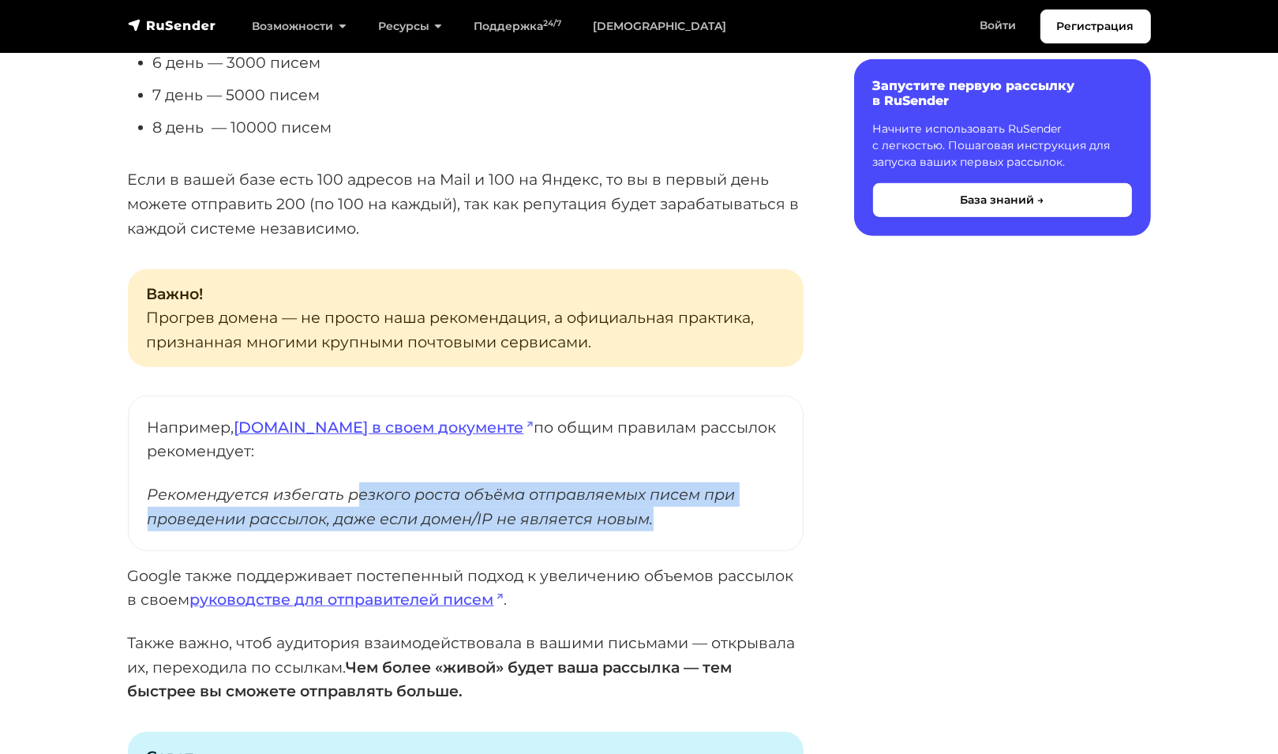
drag, startPoint x: 366, startPoint y: 486, endPoint x: 752, endPoint y: 505, distance: 385.7
click at [753, 521] on cite "Рекомендуется избегать резкого роста объёма отправляемых писем при проведении р…" at bounding box center [466, 506] width 636 height 48
click at [752, 494] on cite "Рекомендуется избегать резкого роста объёма отправляемых писем при проведении р…" at bounding box center [466, 506] width 636 height 48
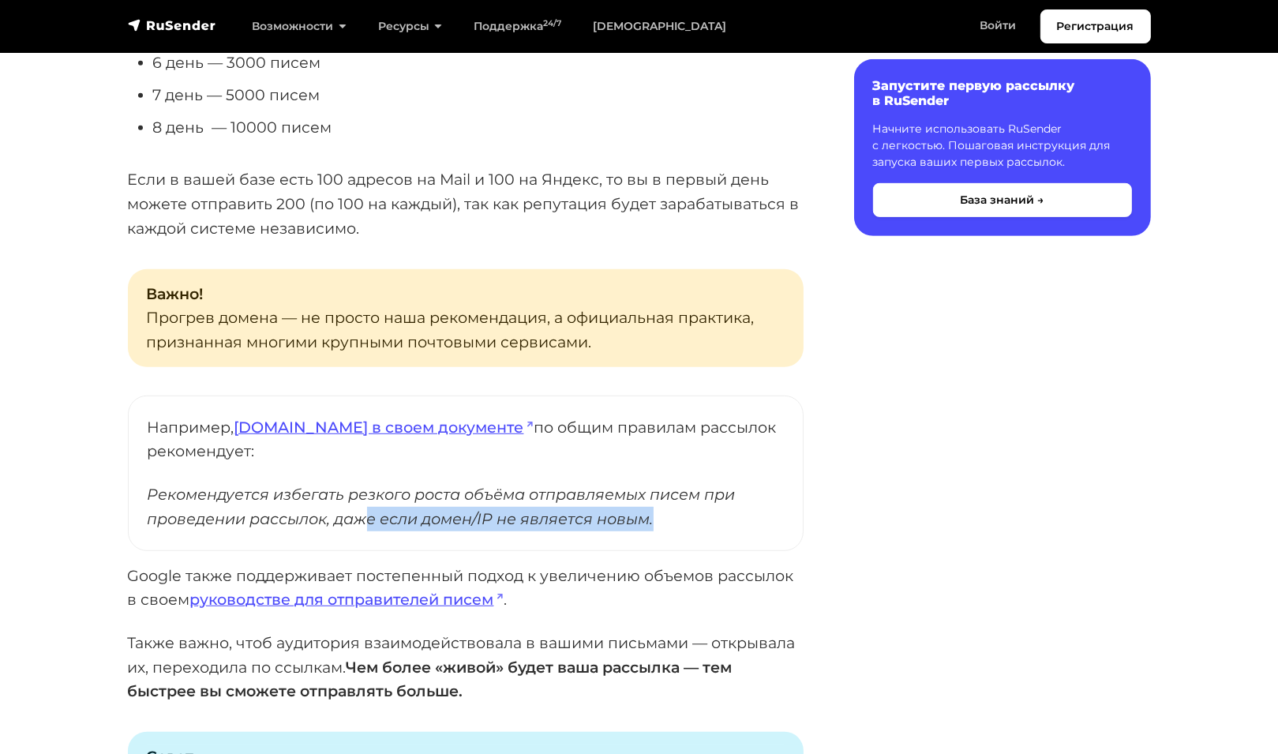
drag, startPoint x: 369, startPoint y: 508, endPoint x: 673, endPoint y: 532, distance: 304.1
click at [673, 532] on blockquote "Например, [DOMAIN_NAME] в своем документе по общим правилам рассылок рекомендуе…" at bounding box center [466, 474] width 676 height 156
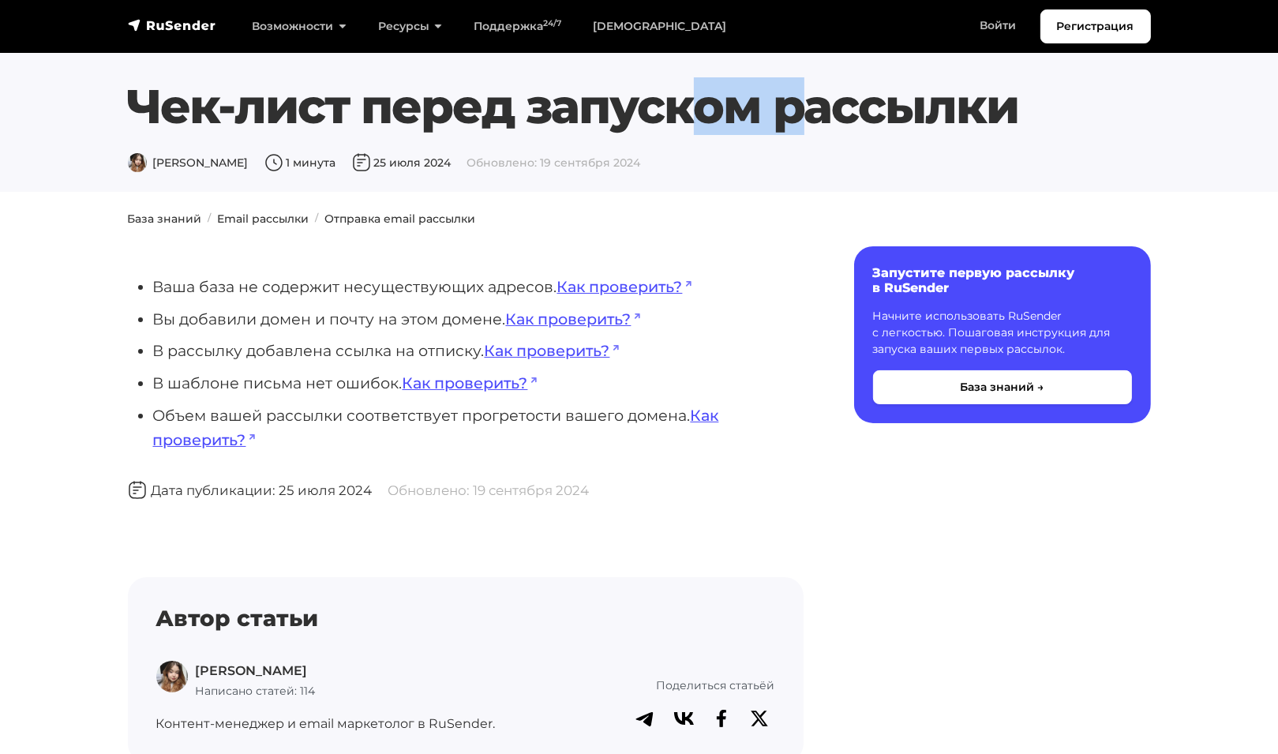
drag, startPoint x: 339, startPoint y: 97, endPoint x: 467, endPoint y: 107, distance: 127.5
click at [465, 107] on h1 "Чек-лист перед запуском рассылки" at bounding box center [639, 106] width 1023 height 57
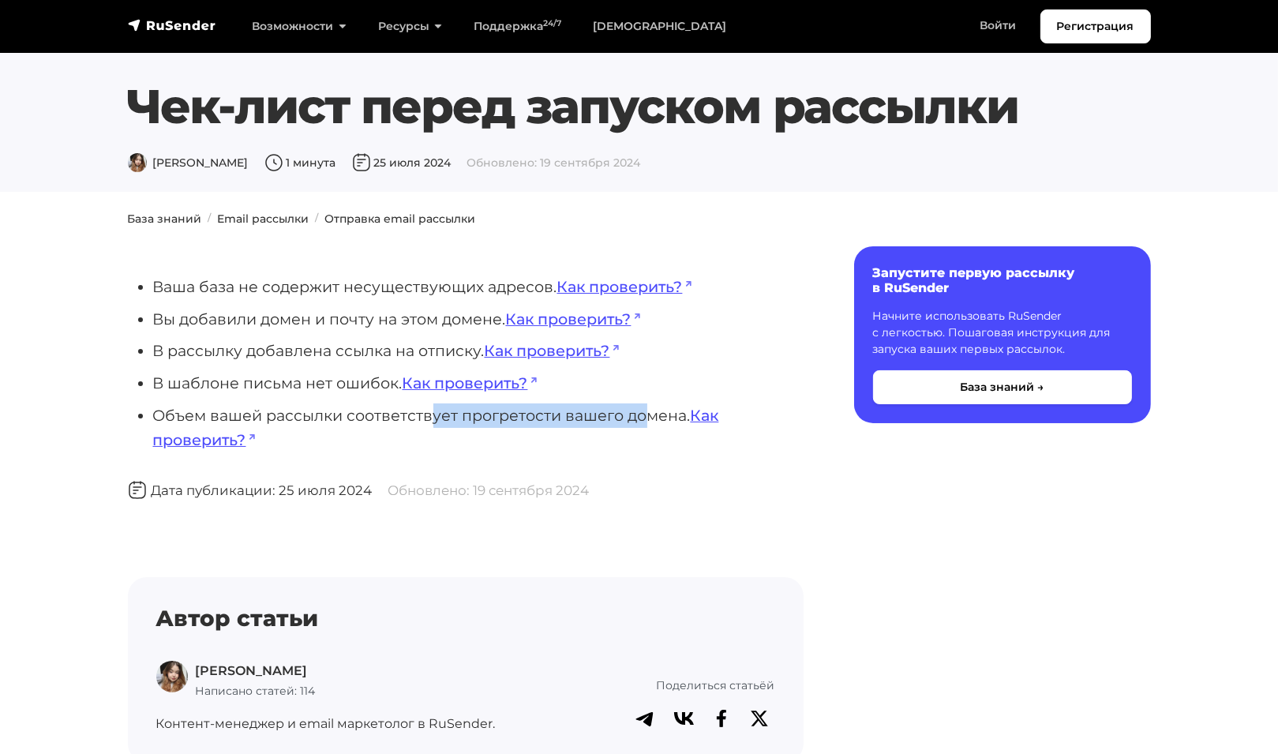
drag, startPoint x: 434, startPoint y: 418, endPoint x: 666, endPoint y: 418, distance: 232.1
click at [643, 418] on li "Объем вашей рассылки соответствует прогретости вашего домена. Как проверить?" at bounding box center [478, 427] width 651 height 48
click at [705, 418] on link "Как проверить?" at bounding box center [436, 427] width 566 height 43
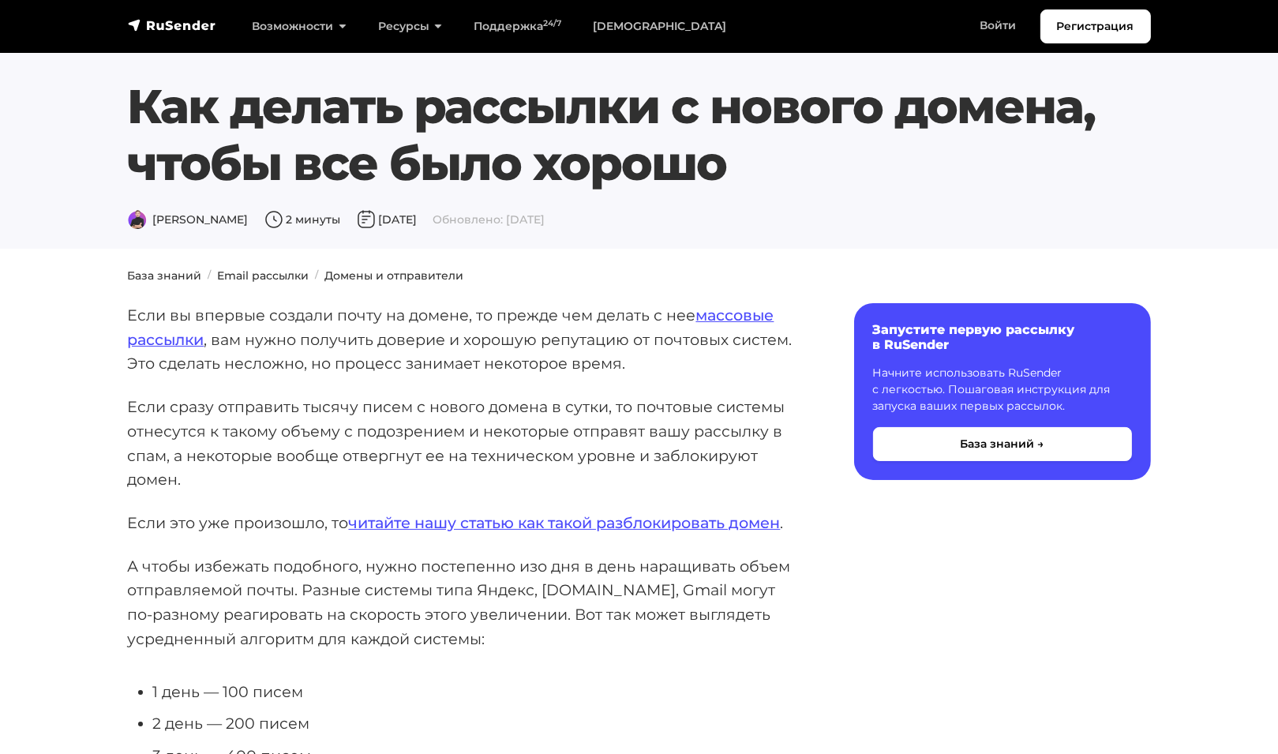
scroll to position [158, 0]
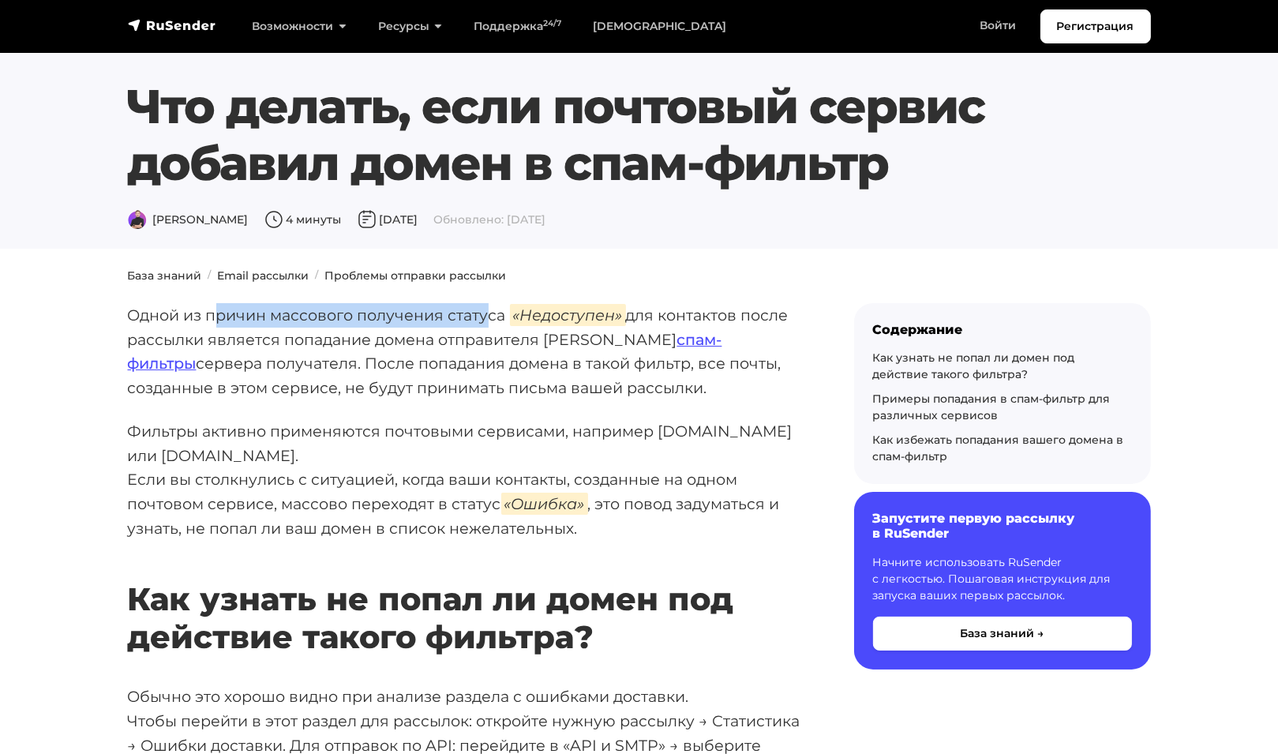
drag, startPoint x: 281, startPoint y: 311, endPoint x: 492, endPoint y: 325, distance: 211.3
click at [492, 325] on p "Одной из причин массового получения статуса «Недоступен» для контактов после ра…" at bounding box center [466, 351] width 676 height 97
click at [441, 358] on p "Одной из причин массового получения статуса «Недоступен» для контактов после ра…" at bounding box center [466, 351] width 676 height 97
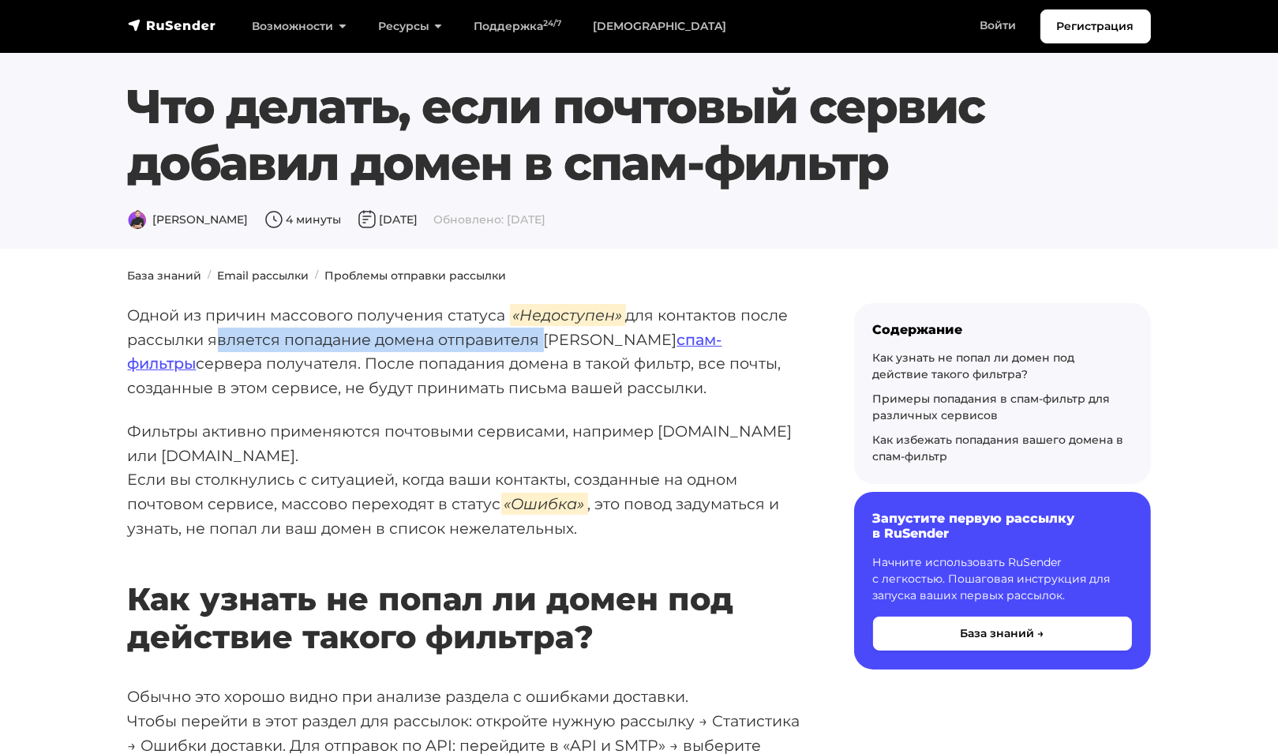
drag, startPoint x: 206, startPoint y: 345, endPoint x: 535, endPoint y: 344, distance: 329.2
click at [535, 344] on p "Одной из причин массового получения статуса «Недоступен» для контактов после ра…" at bounding box center [466, 351] width 676 height 97
click at [508, 364] on p "Одной из причин массового получения статуса «Недоступен» для контактов после ра…" at bounding box center [466, 351] width 676 height 97
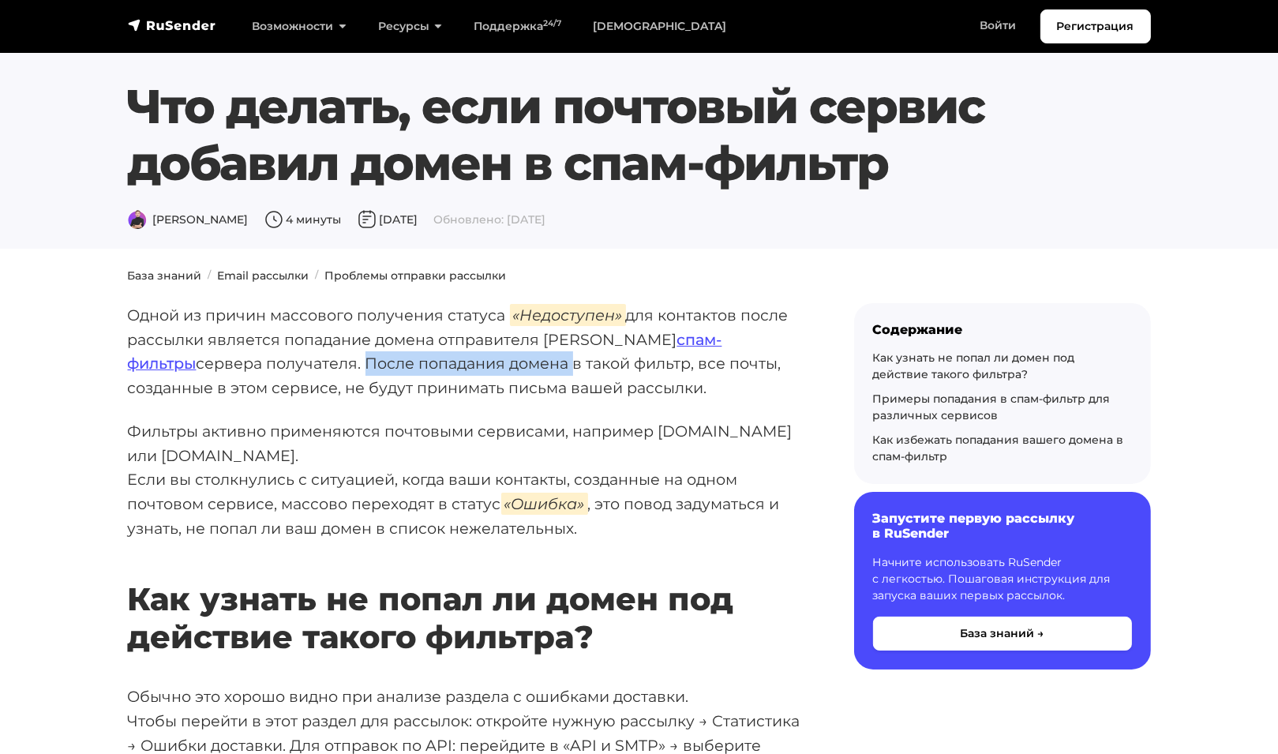
drag, startPoint x: 227, startPoint y: 362, endPoint x: 429, endPoint y: 362, distance: 202.1
click at [429, 362] on p "Одной из причин массового получения статуса «Недоступен» для контактов после ра…" at bounding box center [466, 351] width 676 height 97
drag, startPoint x: 435, startPoint y: 475, endPoint x: 482, endPoint y: 471, distance: 46.7
click at [482, 471] on p "Фильтры активно применяются почтовыми сервисами, например [DOMAIN_NAME] или [DO…" at bounding box center [466, 480] width 676 height 122
drag, startPoint x: 351, startPoint y: 499, endPoint x: 335, endPoint y: 503, distance: 16.3
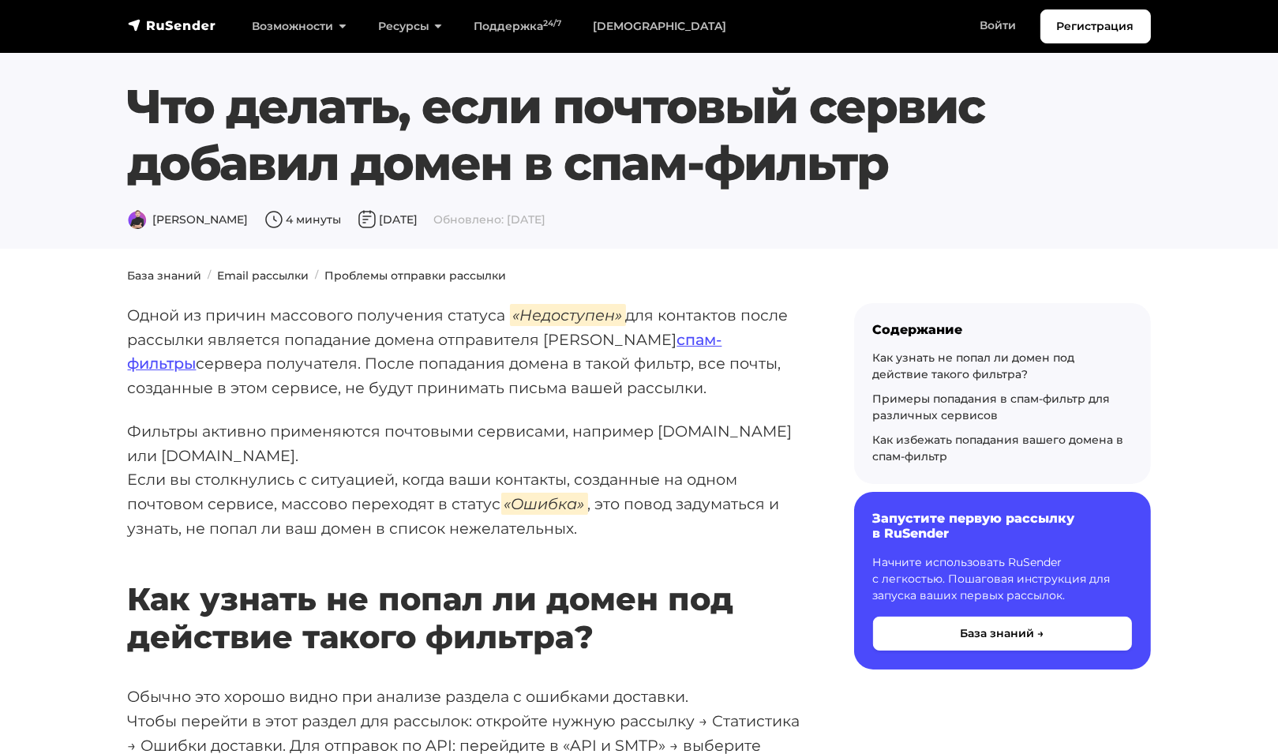
click at [351, 499] on p "Фильтры активно применяются почтовыми сервисами, например [DOMAIN_NAME] или [DO…" at bounding box center [466, 480] width 676 height 122
drag, startPoint x: 291, startPoint y: 503, endPoint x: 435, endPoint y: 503, distance: 144.5
click at [435, 503] on p "Фильтры активно применяются почтовыми сервисами, например [DOMAIN_NAME] или [DO…" at bounding box center [466, 480] width 676 height 122
drag, startPoint x: 284, startPoint y: 517, endPoint x: 275, endPoint y: 519, distance: 9.8
click at [284, 517] on p "Фильтры активно применяются почтовыми сервисами, например [DOMAIN_NAME] или [DO…" at bounding box center [466, 480] width 676 height 122
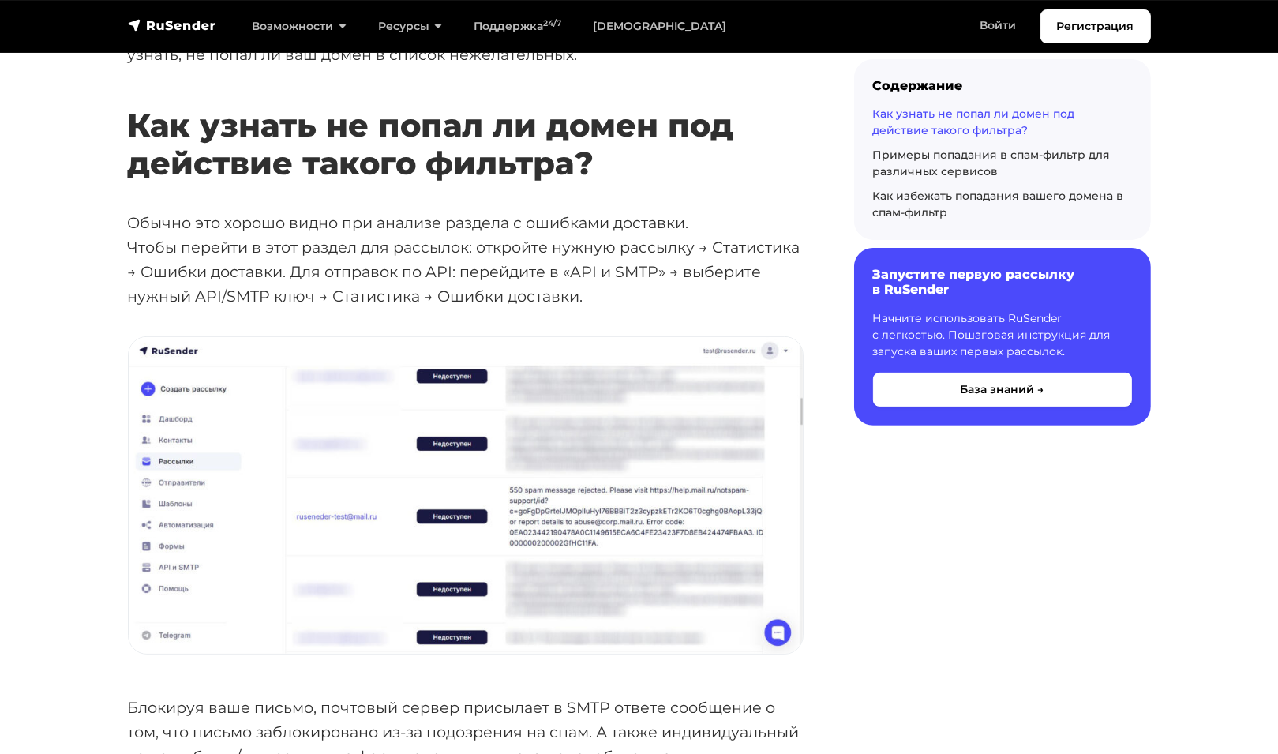
scroll to position [553, 0]
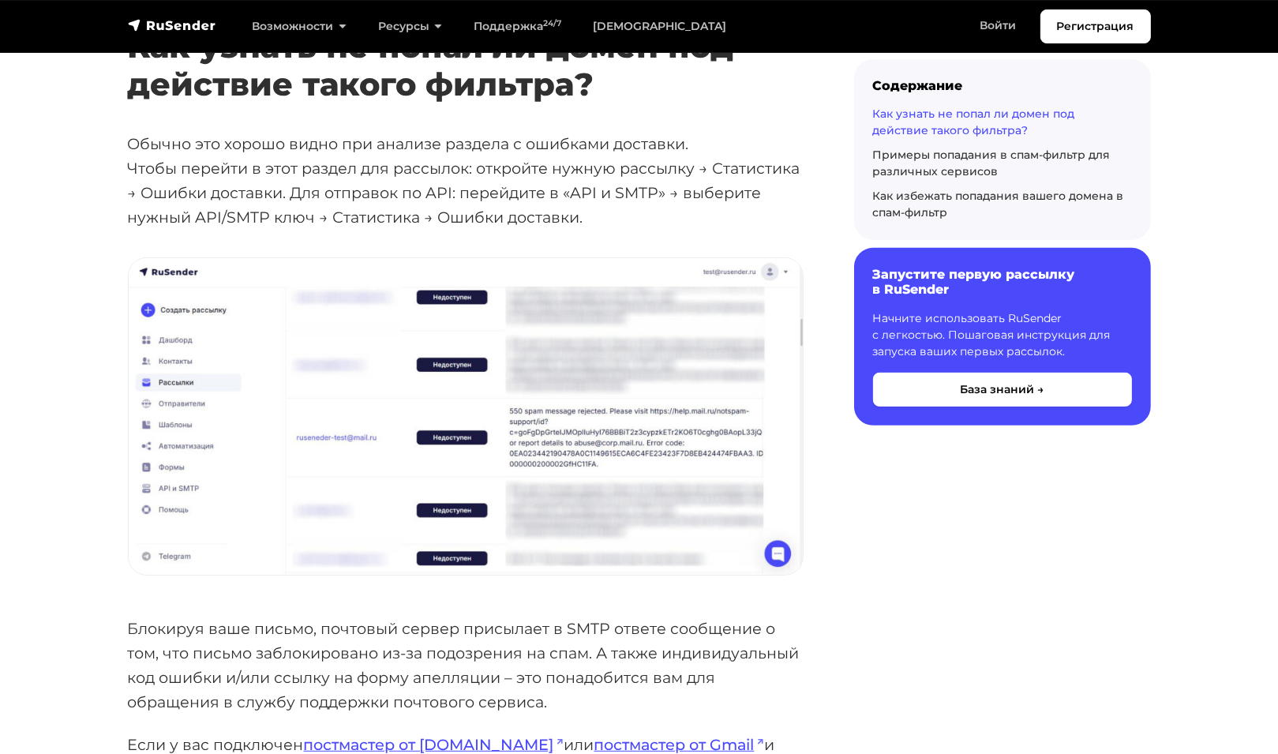
click at [422, 180] on p "Обычно это хорошо видно при анализе раздела с ошибками доставки. Чтобы перейти …" at bounding box center [466, 180] width 676 height 97
drag, startPoint x: 191, startPoint y: 211, endPoint x: 547, endPoint y: 207, distance: 356.1
click at [547, 207] on p "Обычно это хорошо видно при анализе раздела с ошибками доставки. Чтобы перейти …" at bounding box center [466, 180] width 676 height 97
click at [357, 200] on p "Обычно это хорошо видно при анализе раздела с ошибками доставки. Чтобы перейти …" at bounding box center [466, 180] width 676 height 97
drag, startPoint x: 337, startPoint y: 193, endPoint x: 642, endPoint y: 192, distance: 304.7
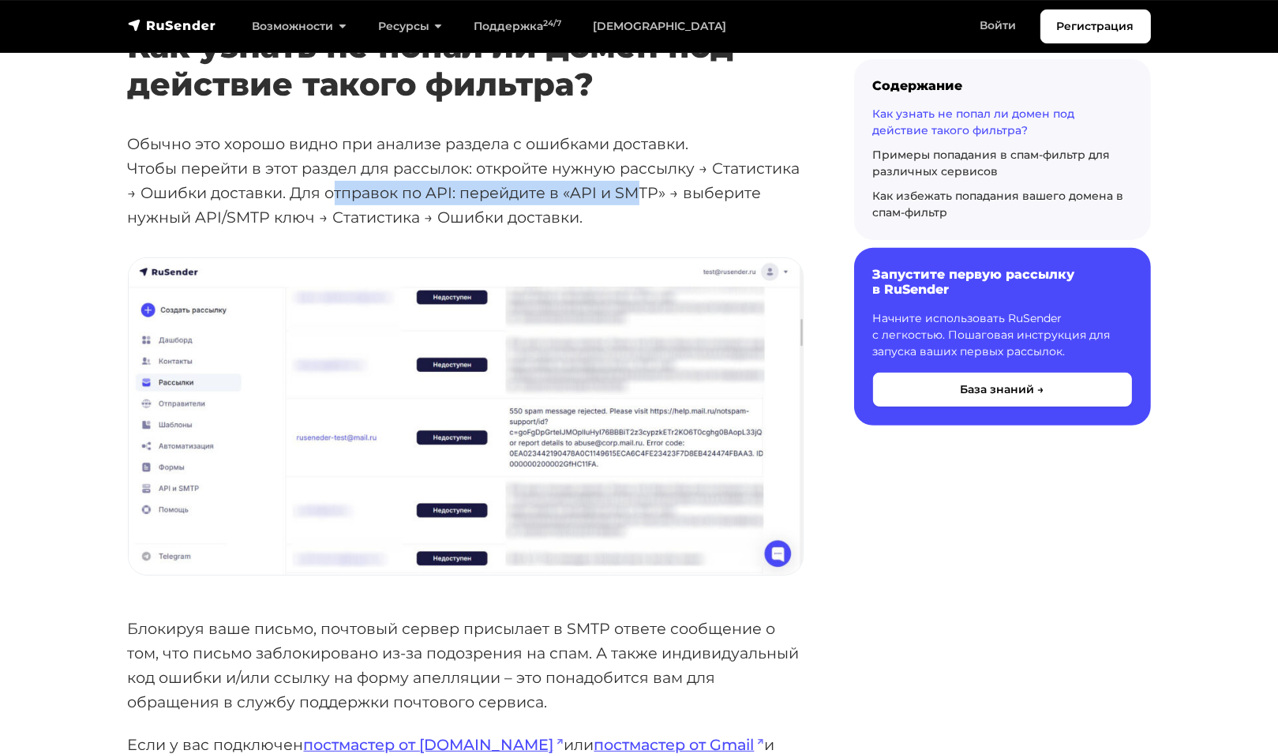
click at [642, 192] on p "Обычно это хорошо видно при анализе раздела с ошибками доставки. Чтобы перейти …" at bounding box center [466, 180] width 676 height 97
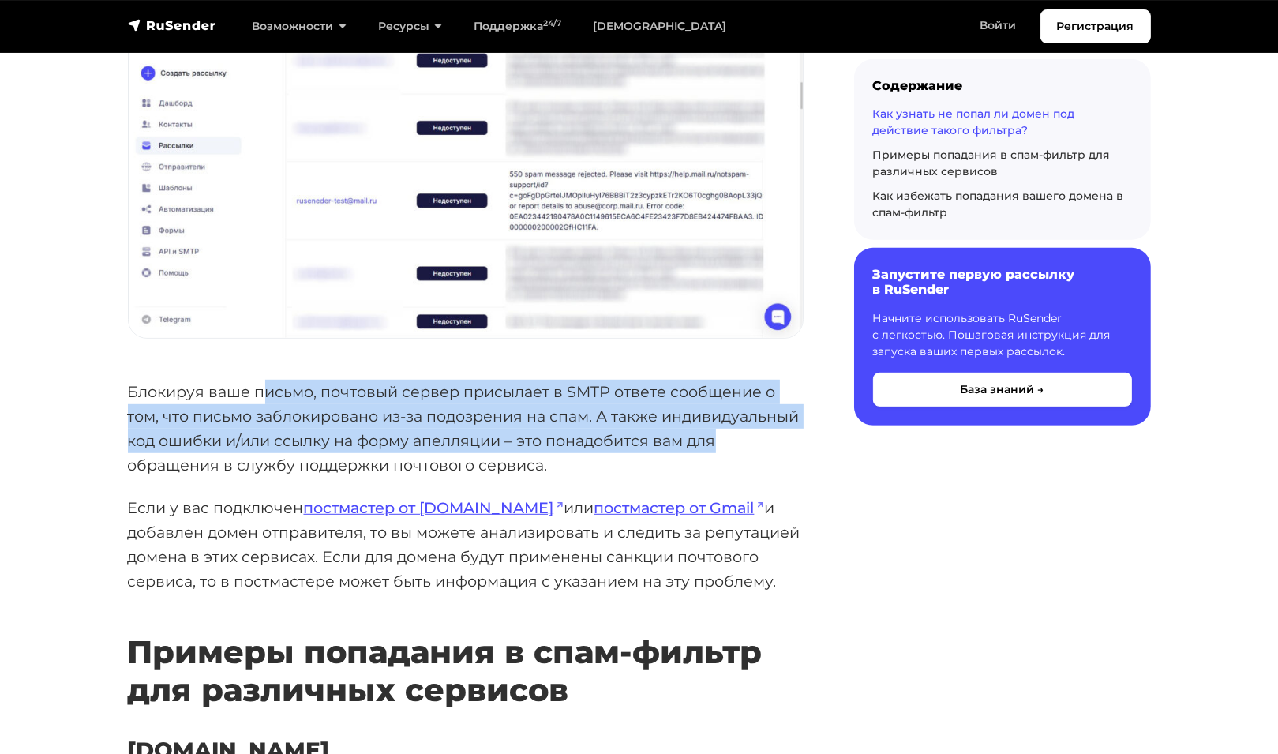
drag, startPoint x: 267, startPoint y: 397, endPoint x: 795, endPoint y: 441, distance: 529.9
click at [795, 441] on p "Блокируя ваше письмо, почтовый сервер присылает в SMTP ответе сообщение о том, …" at bounding box center [466, 428] width 676 height 97
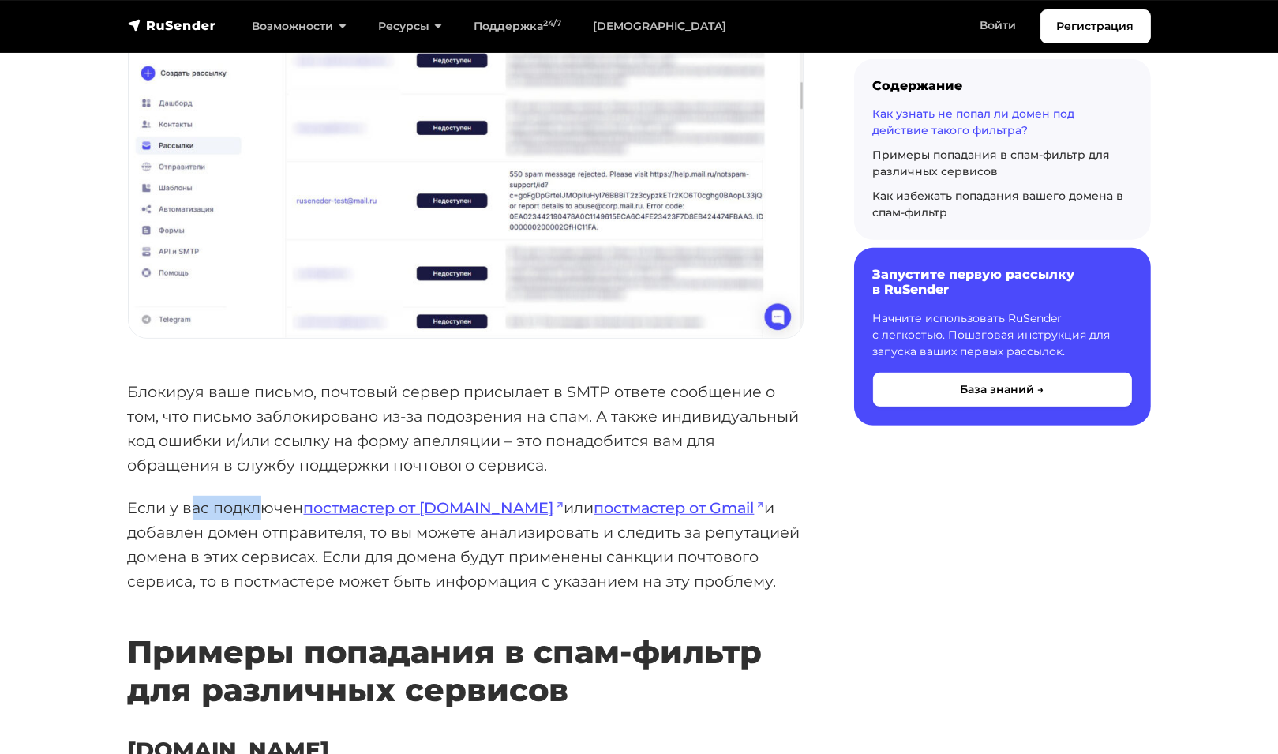
drag, startPoint x: 262, startPoint y: 506, endPoint x: 190, endPoint y: 504, distance: 71.9
click at [190, 504] on p "Если у вас подключен постмастер от Mail.ru или постмастер от Gmail и добавлен д…" at bounding box center [466, 544] width 676 height 97
click at [693, 538] on p "Если у вас подключен постмастер от Mail.ru или постмастер от Gmail и добавлен д…" at bounding box center [466, 544] width 676 height 97
drag, startPoint x: 272, startPoint y: 531, endPoint x: 674, endPoint y: 577, distance: 404.5
click at [674, 577] on p "Если у вас подключен постмастер от Mail.ru или постмастер от Gmail и добавлен д…" at bounding box center [466, 544] width 676 height 97
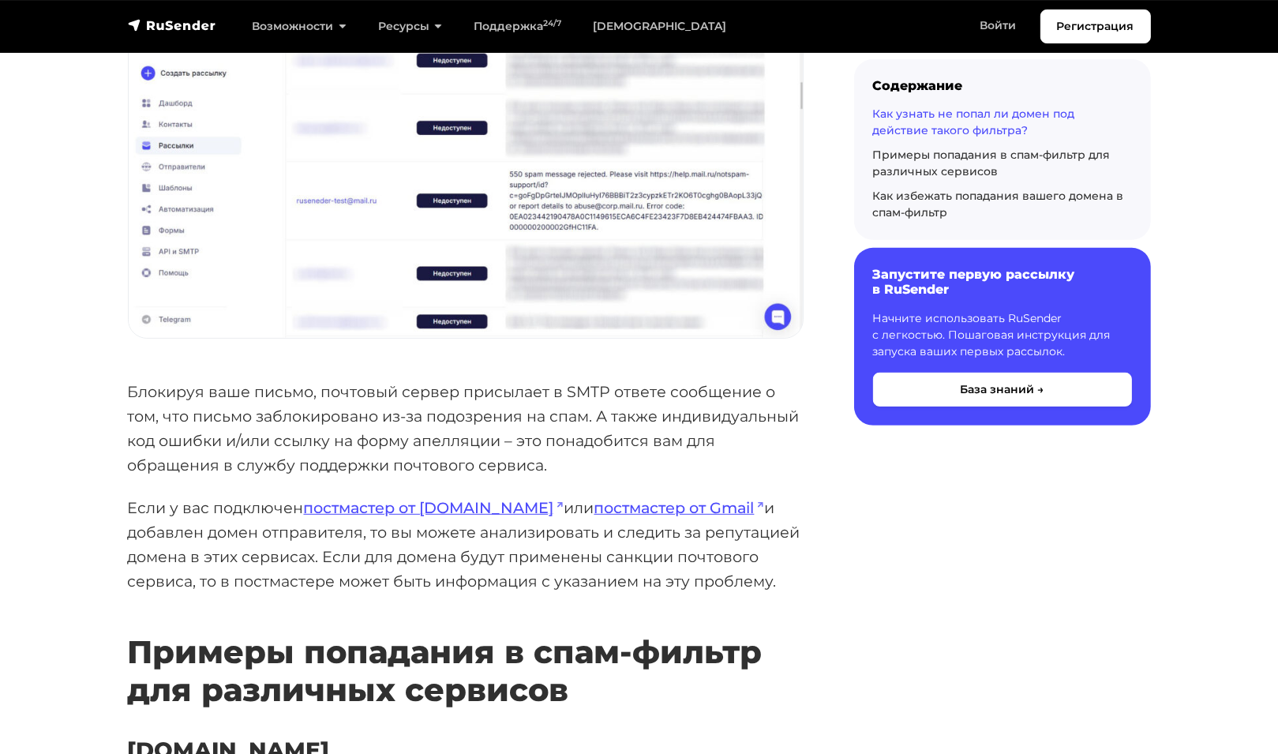
click at [693, 549] on p "Если у вас подключен постмастер от Mail.ru или постмастер от Gmail и добавлен д…" at bounding box center [466, 544] width 676 height 97
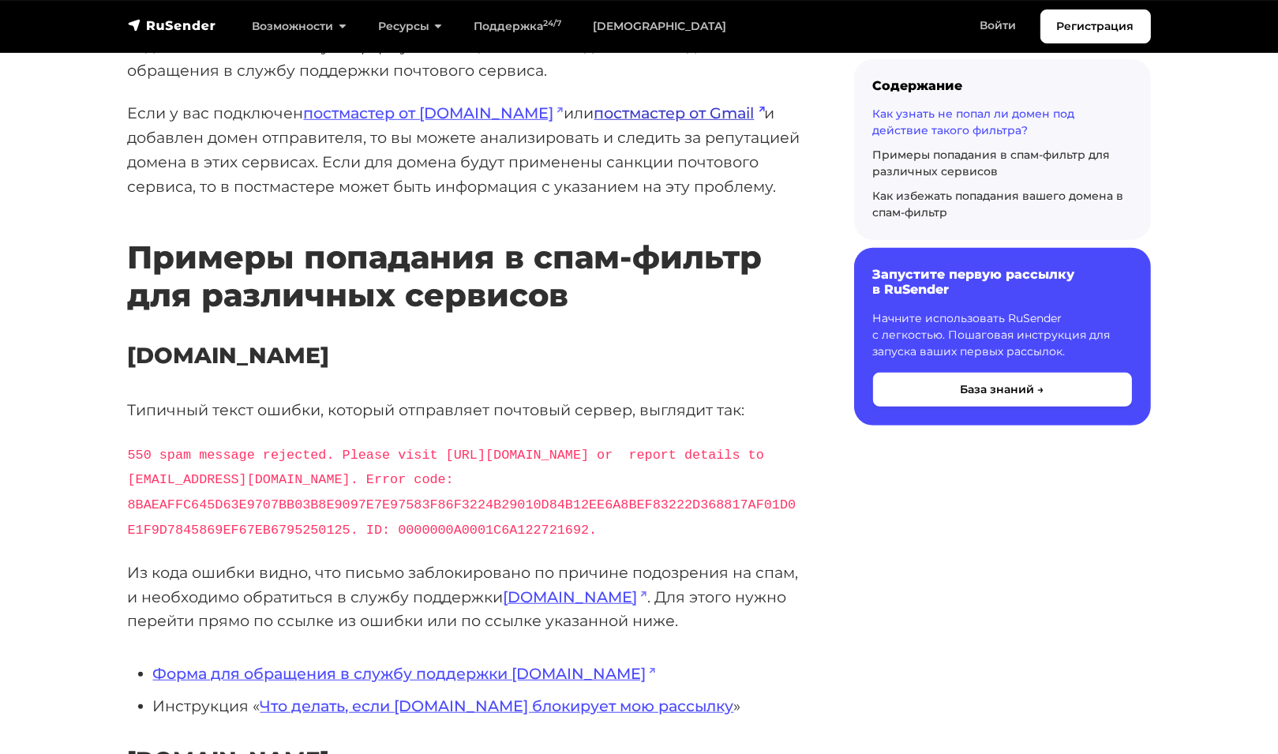
scroll to position [1263, 0]
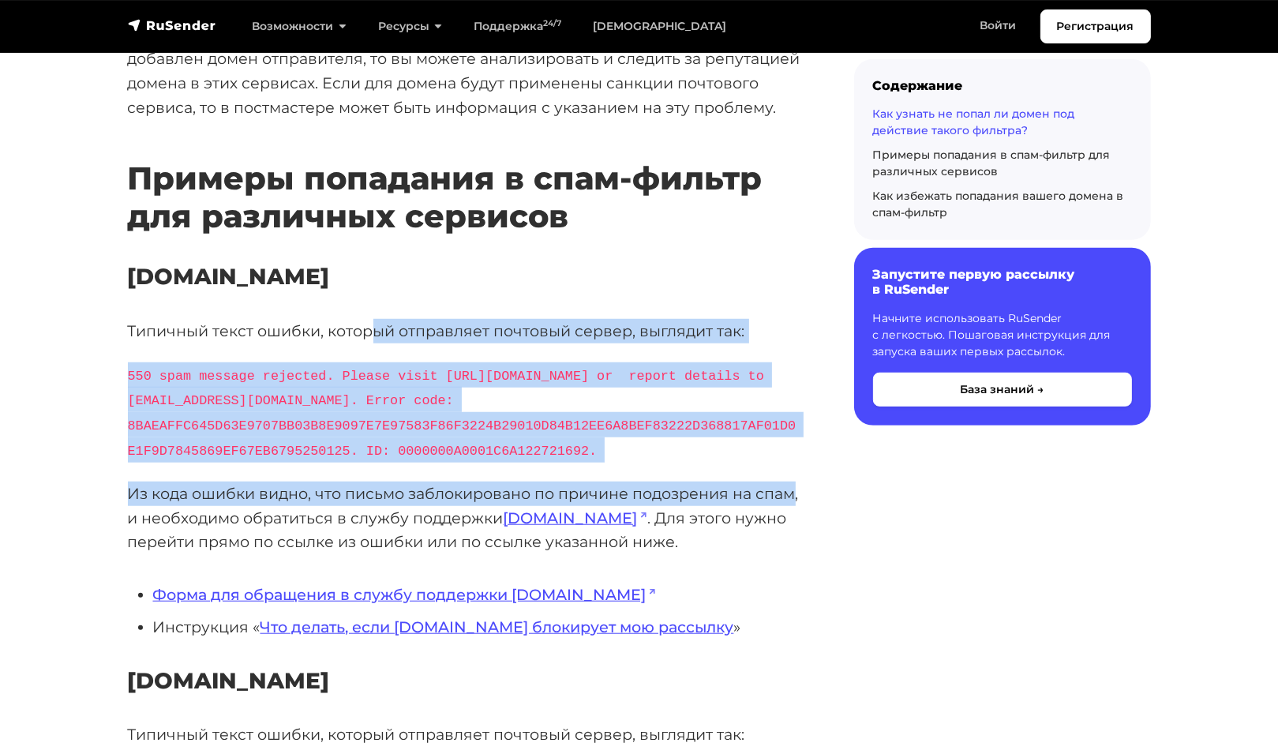
drag, startPoint x: 388, startPoint y: 331, endPoint x: 794, endPoint y: 497, distance: 438.7
click at [794, 497] on div "Одной из причин массового получения статуса «Недоступен» для контактов после ра…" at bounding box center [466, 741] width 676 height 3403
click at [694, 517] on p "Из кода ошибки видно, что письмо заблокировано по причине подозрения на спам, и…" at bounding box center [466, 518] width 676 height 73
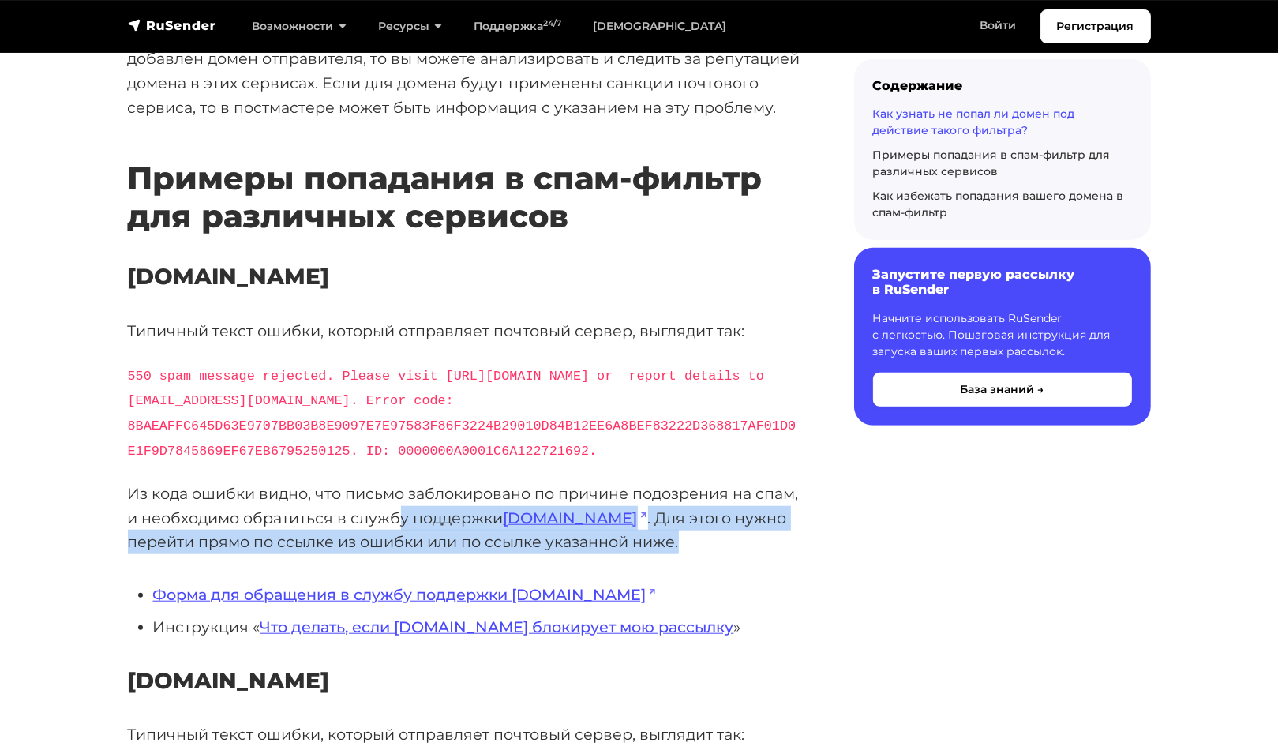
drag, startPoint x: 416, startPoint y: 539, endPoint x: 761, endPoint y: 561, distance: 345.7
click at [761, 554] on p "Из кода ошибки видно, что письмо заблокировано по причине подозрения на спам, и…" at bounding box center [466, 518] width 676 height 73
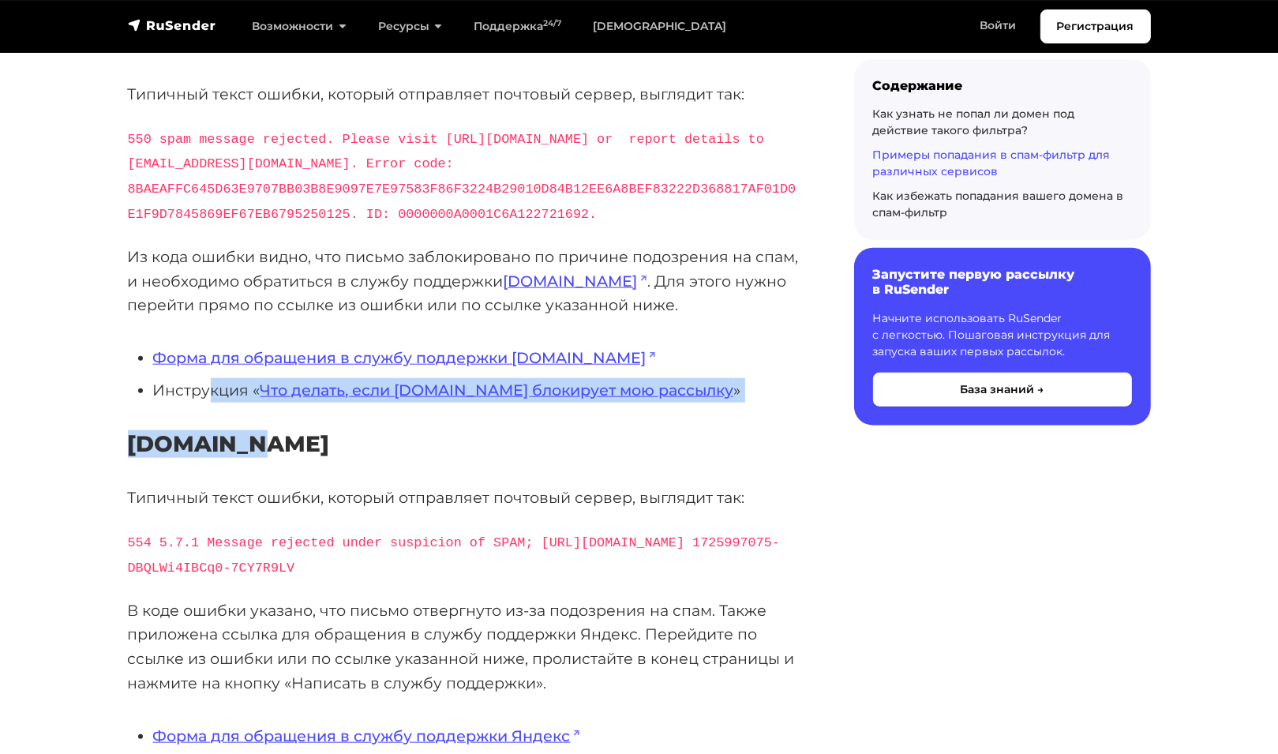
drag, startPoint x: 251, startPoint y: 414, endPoint x: 782, endPoint y: 463, distance: 533.5
click at [791, 433] on div "Одной из причин массового получения статуса «Недоступен» для контактов после ра…" at bounding box center [466, 504] width 676 height 3403
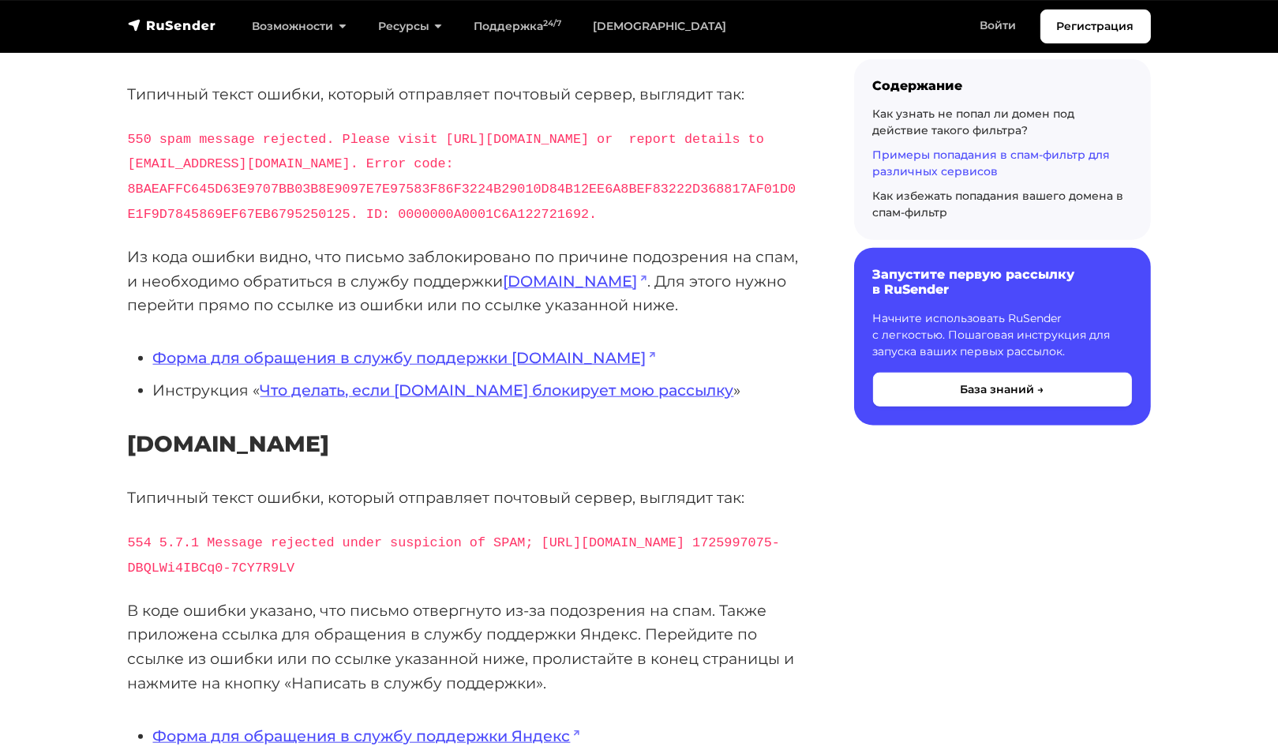
click at [780, 487] on div "Одной из причин массового получения статуса «Недоступен» для контактов после ра…" at bounding box center [466, 504] width 676 height 3403
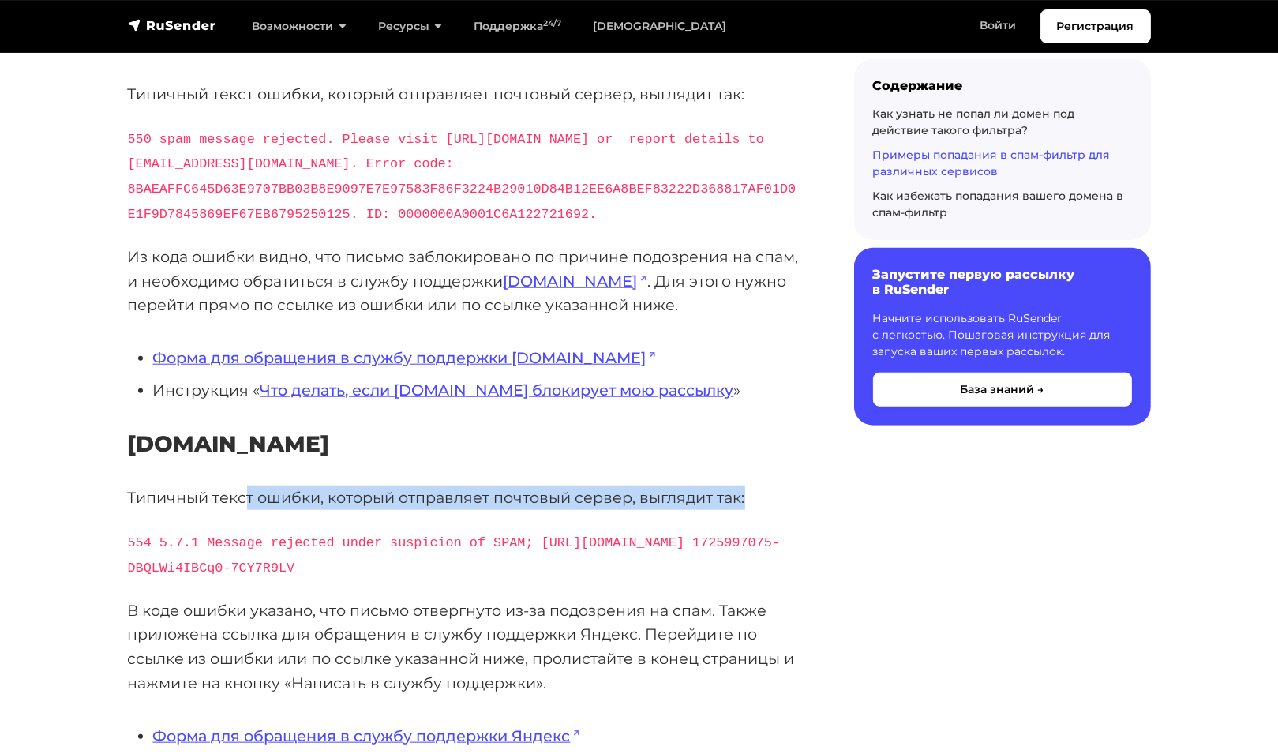
drag, startPoint x: 381, startPoint y: 520, endPoint x: 804, endPoint y: 520, distance: 423.2
click at [804, 520] on div "Одной из причин массового получения статуса «Недоступен» для контактов после ра…" at bounding box center [465, 514] width 695 height 3422
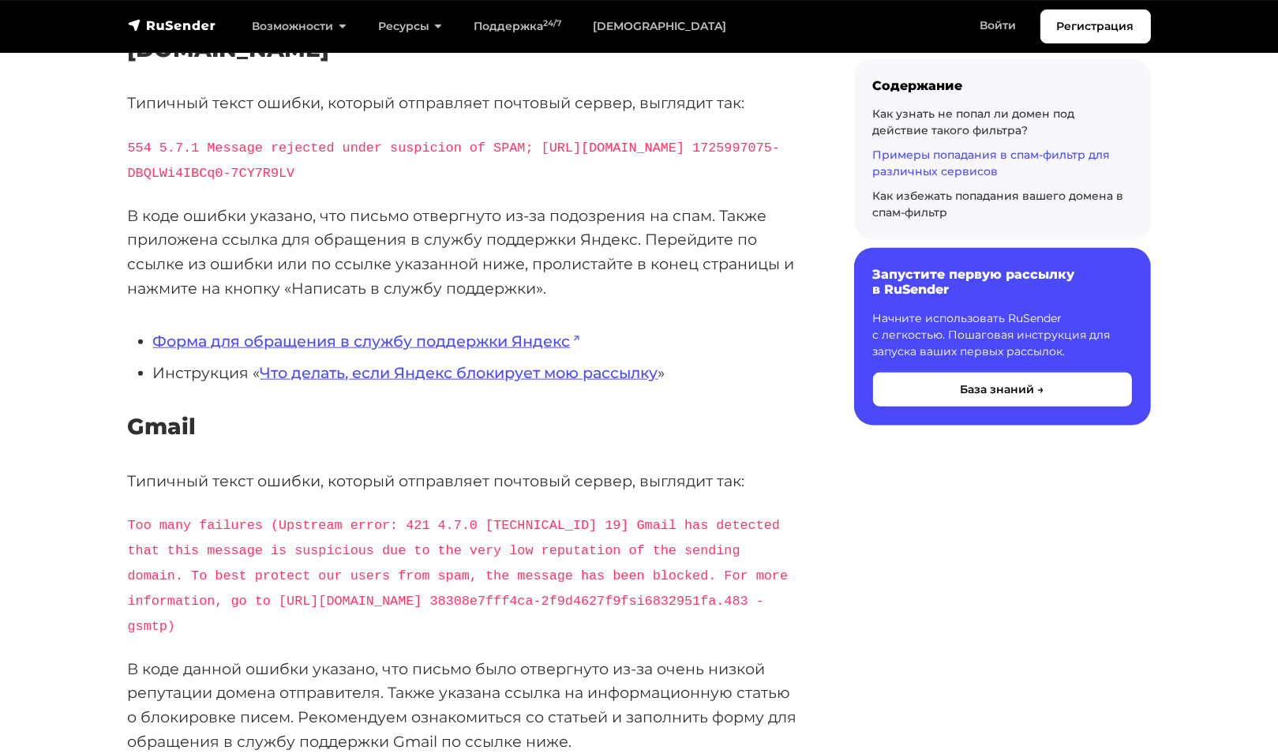
click at [319, 493] on p "Типичный текст ошибки, который отправляет почтовый сервер, выглядит так:" at bounding box center [466, 481] width 676 height 24
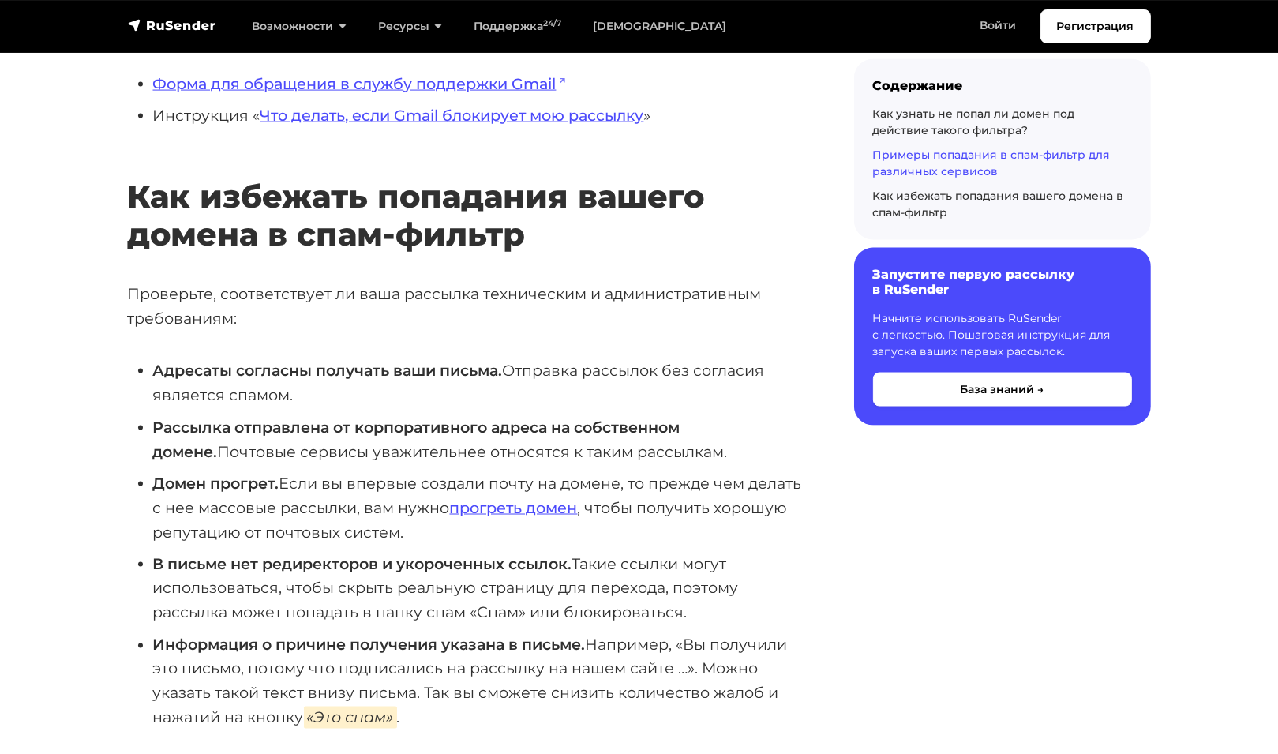
scroll to position [2684, 0]
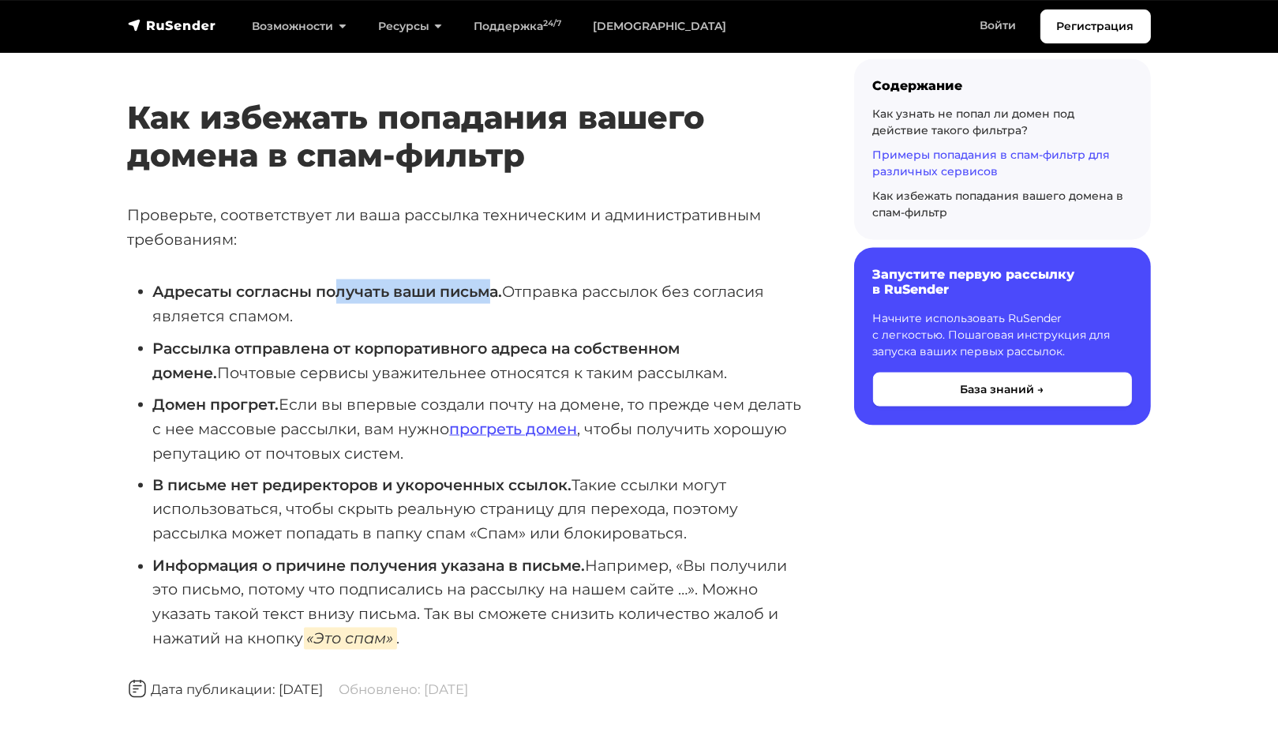
drag, startPoint x: 362, startPoint y: 312, endPoint x: 489, endPoint y: 312, distance: 127.1
click at [489, 312] on li "Адресаты согласны получать ваши письма. Отправка рассылок без согласия является…" at bounding box center [478, 303] width 651 height 48
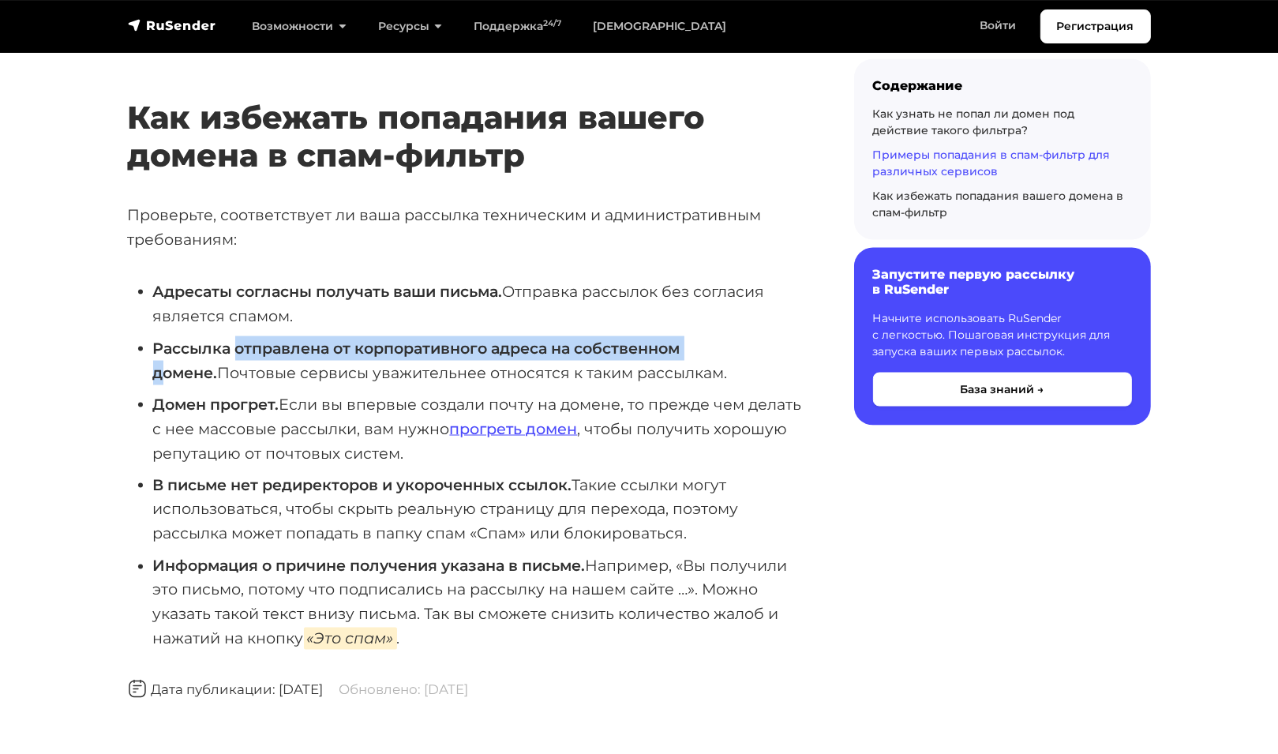
drag, startPoint x: 239, startPoint y: 367, endPoint x: 698, endPoint y: 372, distance: 458.7
click at [698, 372] on li "Рассылка отправлена от корпоративного адреса на собственном домене. Почтовые се…" at bounding box center [478, 360] width 651 height 48
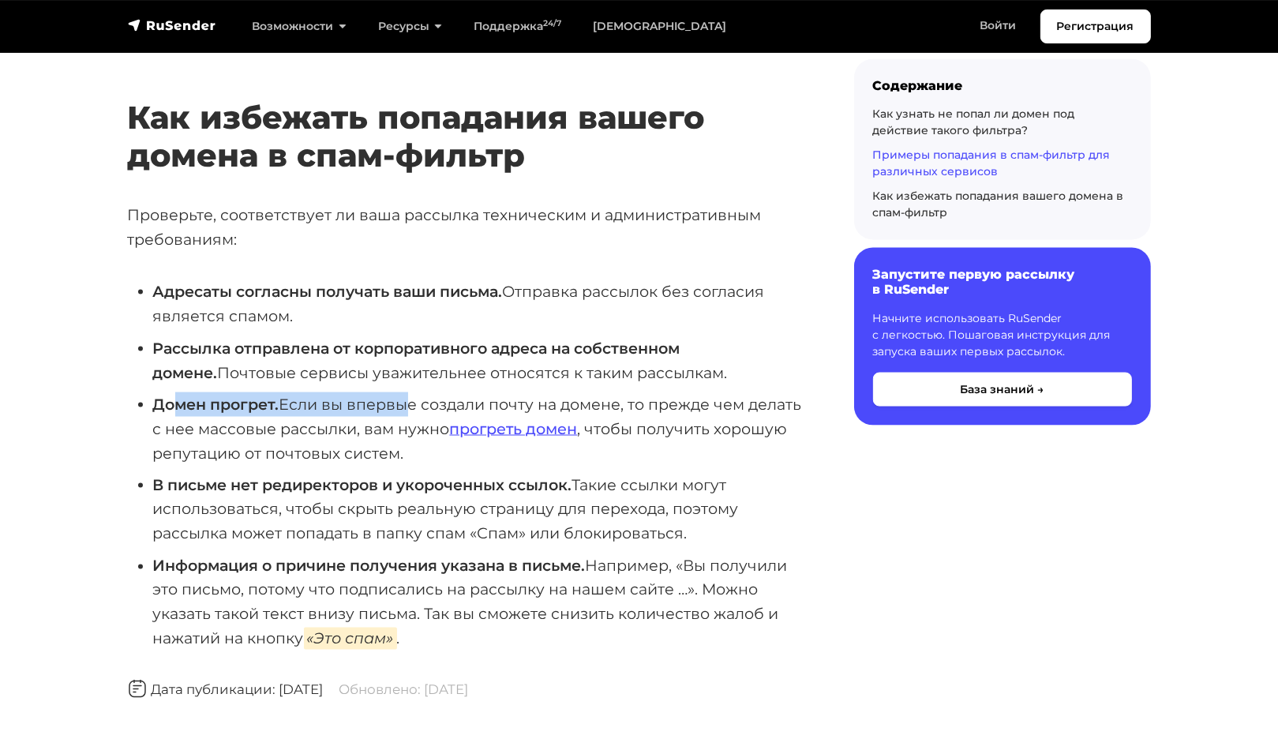
drag, startPoint x: 180, startPoint y: 424, endPoint x: 413, endPoint y: 413, distance: 233.2
click at [413, 413] on li "Домен прогрет. Если вы впервые создали почту на домене, то прежде чем делать с …" at bounding box center [478, 428] width 651 height 73
click at [335, 441] on li "Домен прогрет. Если вы впервые создали почту на домене, то прежде чем делать с …" at bounding box center [478, 428] width 651 height 73
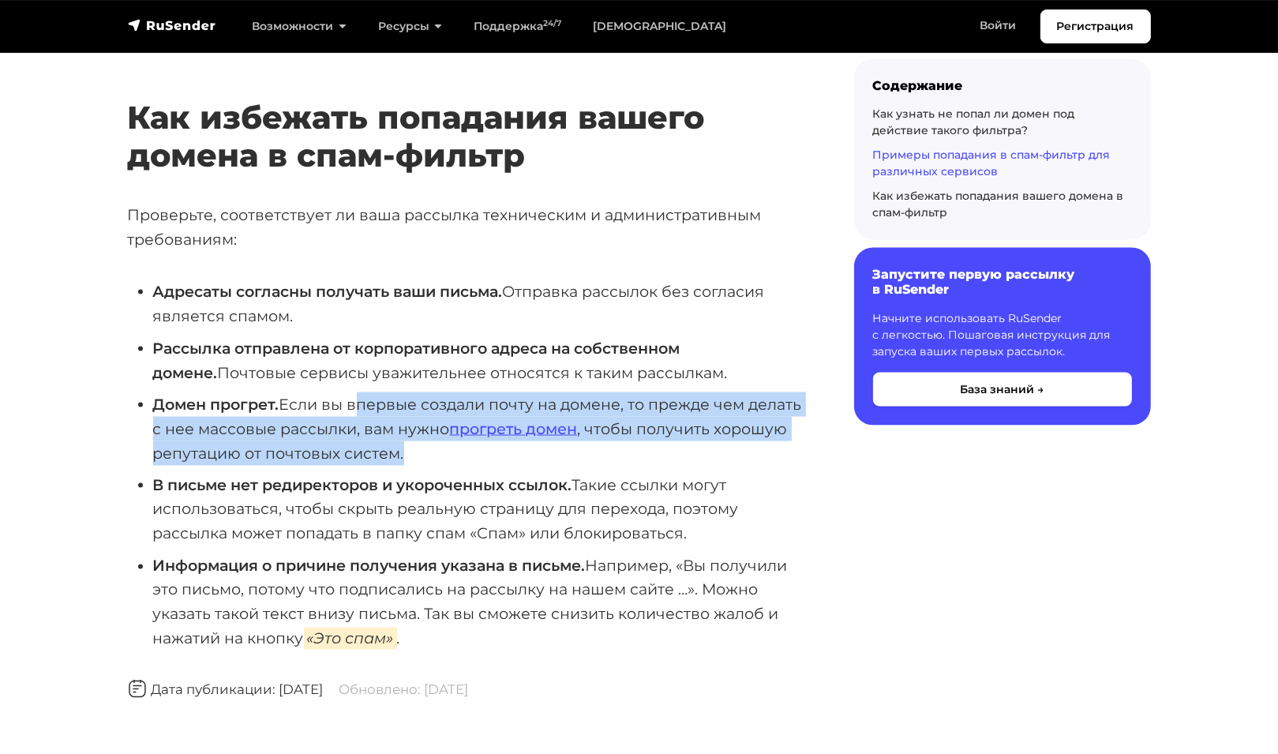
drag, startPoint x: 377, startPoint y: 419, endPoint x: 739, endPoint y: 475, distance: 365.9
click at [739, 465] on li "Домен прогрет. Если вы впервые создали почту на домене, то прежде чем делать с …" at bounding box center [478, 428] width 651 height 73
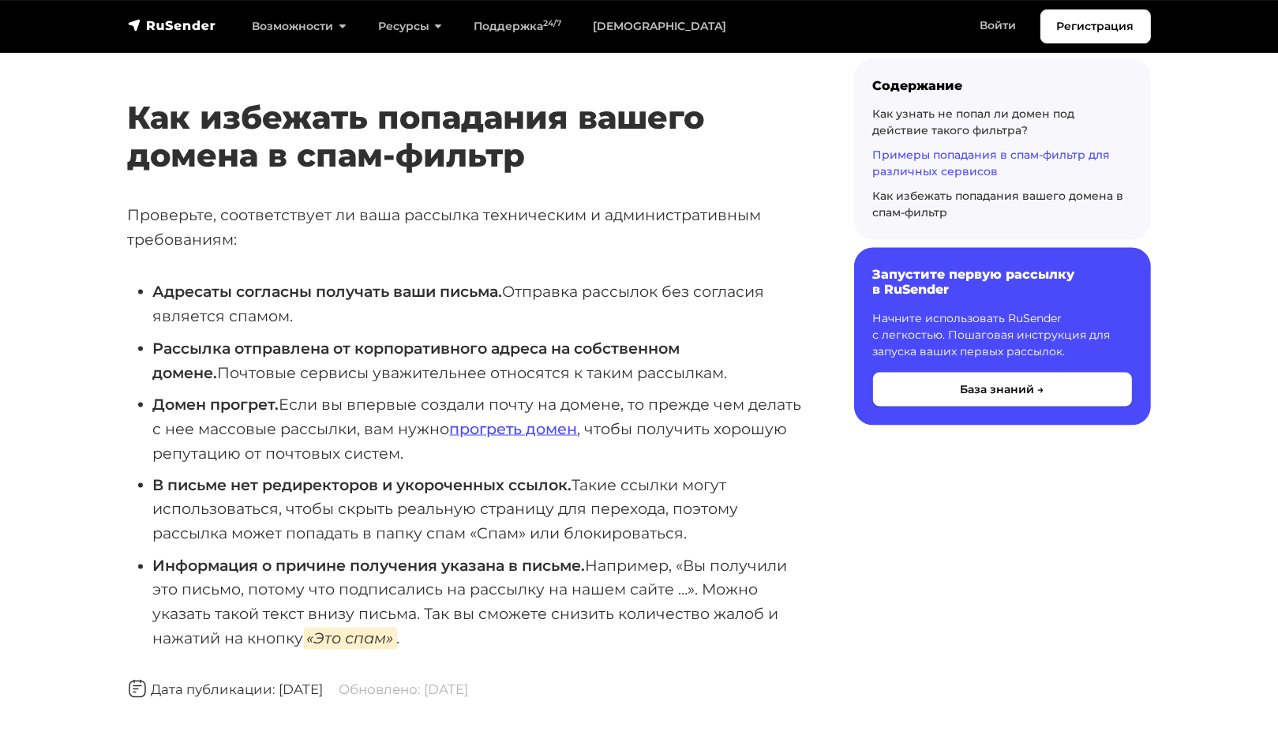
click at [313, 531] on li "В письме нет редиректоров и укороченных ссылок. Такие ссылки могут использовать…" at bounding box center [478, 509] width 651 height 73
drag, startPoint x: 369, startPoint y: 496, endPoint x: 677, endPoint y: 504, distance: 307.2
click at [677, 504] on li "В письме нет редиректоров и укороченных ссылок. Такие ссылки могут использовать…" at bounding box center [478, 509] width 651 height 73
click at [487, 540] on li "В письме нет редиректоров и укороченных ссылок. Такие ссылки могут использовать…" at bounding box center [478, 509] width 651 height 73
drag, startPoint x: 167, startPoint y: 498, endPoint x: 720, endPoint y: 545, distance: 554.6
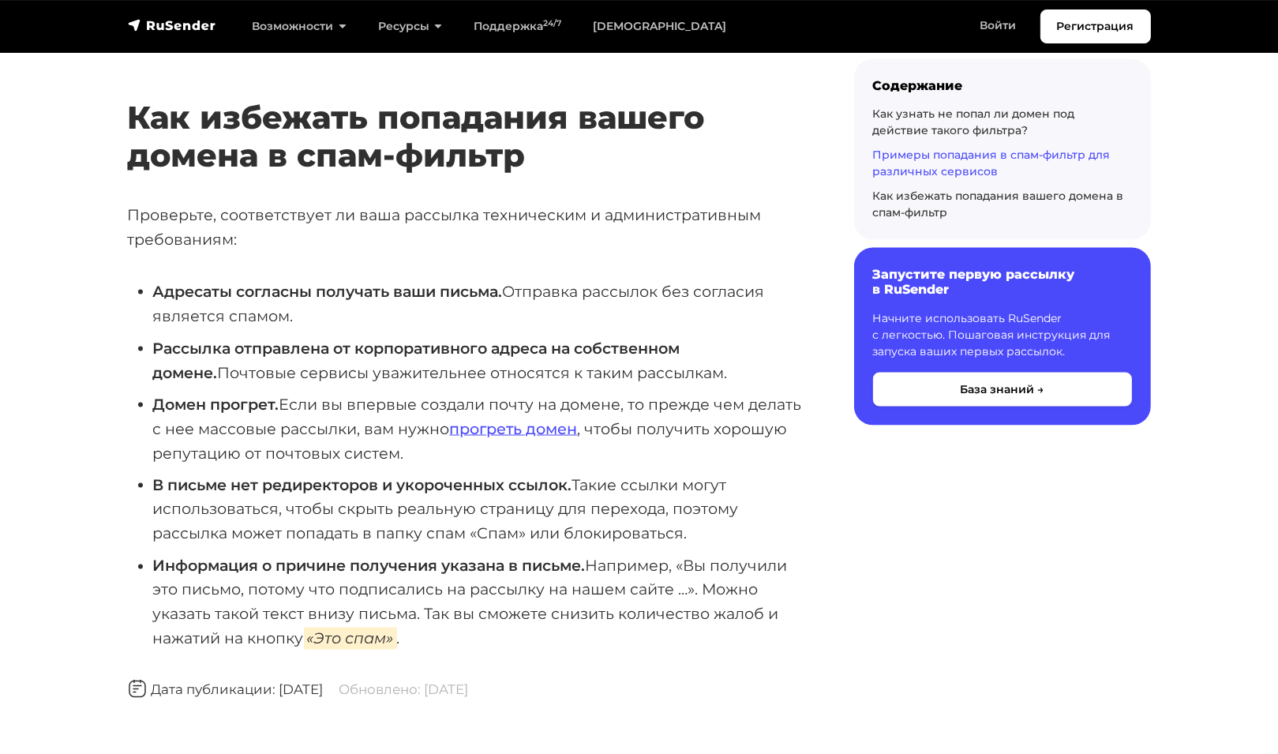
click at [720, 545] on li "В письме нет редиректоров и укороченных ссылок. Такие ссылки могут использовать…" at bounding box center [478, 509] width 651 height 73
click at [425, 528] on li "В письме нет редиректоров и укороченных ссылок. Такие ссылки могут использовать…" at bounding box center [478, 509] width 651 height 73
drag, startPoint x: 358, startPoint y: 514, endPoint x: 729, endPoint y: 553, distance: 373.2
click at [729, 546] on li "В письме нет редиректоров и укороченных ссылок. Такие ссылки могут использовать…" at bounding box center [478, 509] width 651 height 73
click at [351, 605] on li "Информация о причине получения указана в письме. Например, «Вы получили это пис…" at bounding box center [478, 602] width 651 height 97
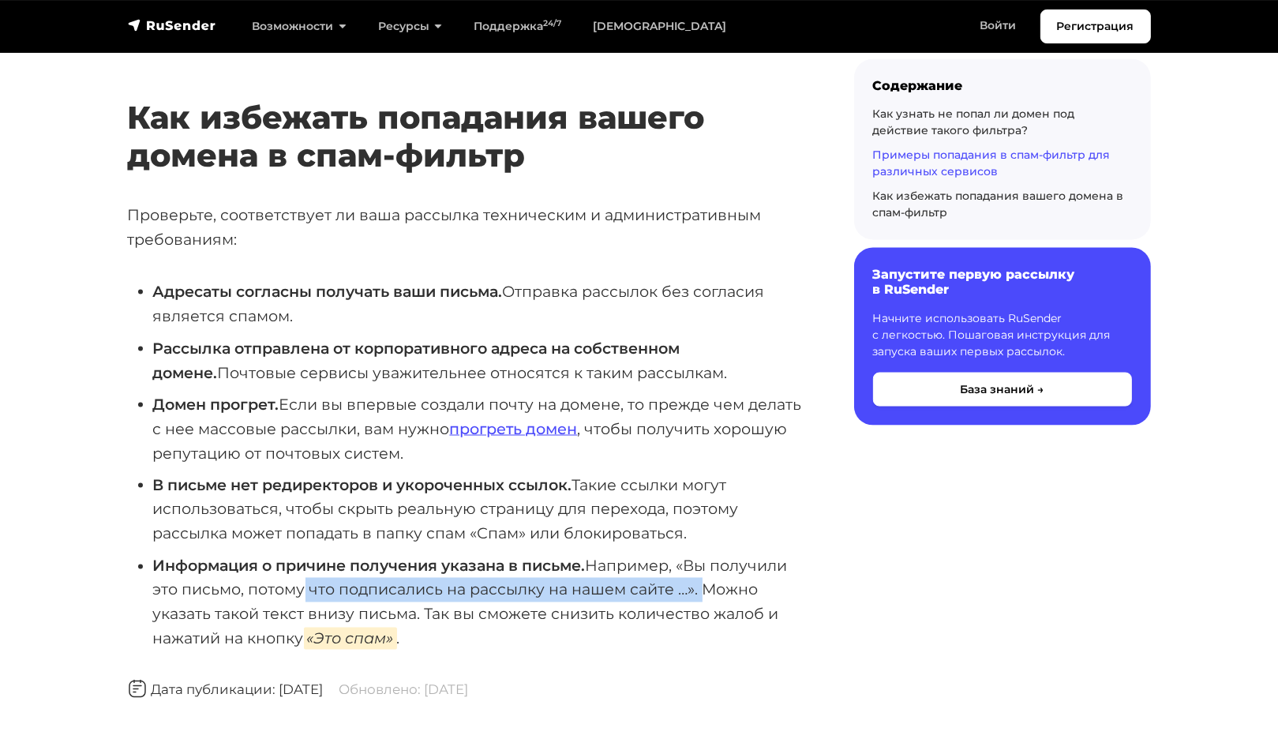
drag, startPoint x: 293, startPoint y: 592, endPoint x: 696, endPoint y: 613, distance: 403.9
click at [696, 613] on li "Информация о причине получения указана в письме. Например, «Вы получили это пис…" at bounding box center [478, 602] width 651 height 97
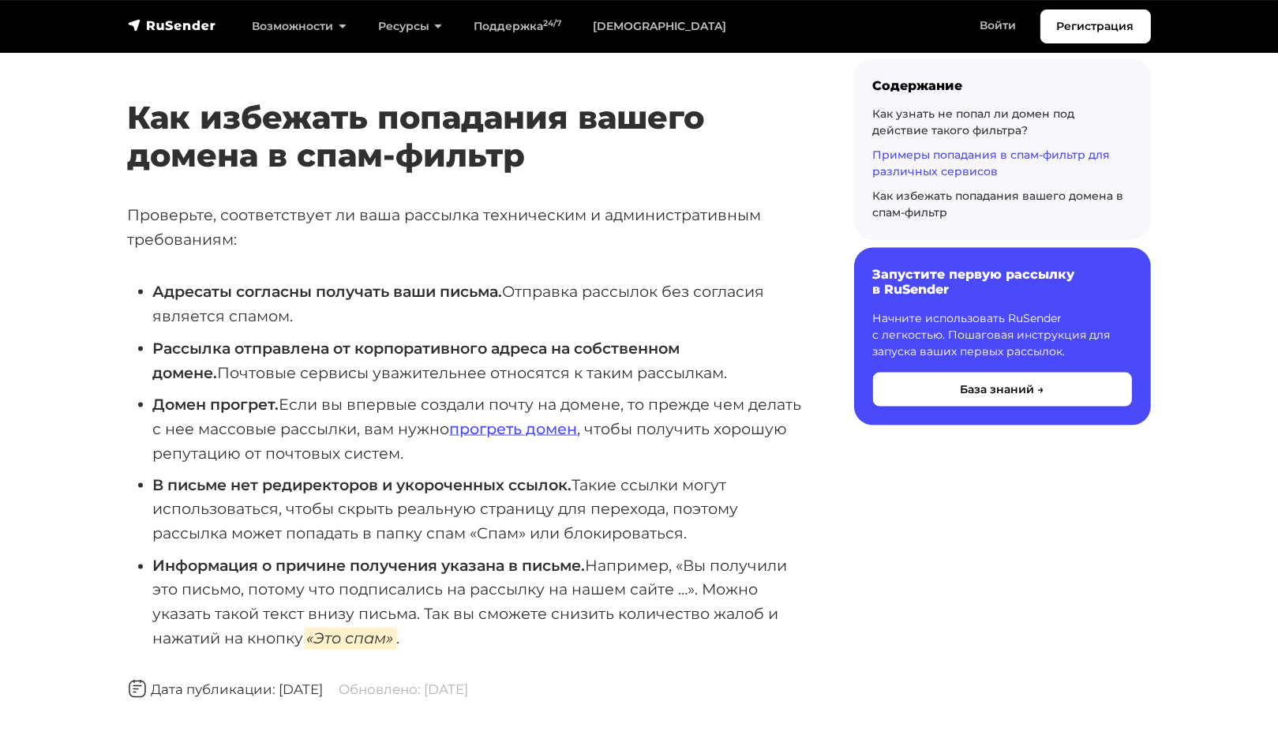
click at [473, 576] on strong "Информация о причине получения указана в письме." at bounding box center [369, 566] width 433 height 19
drag, startPoint x: 485, startPoint y: 578, endPoint x: 688, endPoint y: 577, distance: 203.7
click at [688, 577] on li "Информация о причине получения указана в письме. Например, «Вы получили это пис…" at bounding box center [478, 602] width 651 height 97
click at [426, 618] on li "Информация о причине получения указана в письме. Например, «Вы получили это пис…" at bounding box center [478, 602] width 651 height 97
drag, startPoint x: 382, startPoint y: 602, endPoint x: 720, endPoint y: 598, distance: 337.9
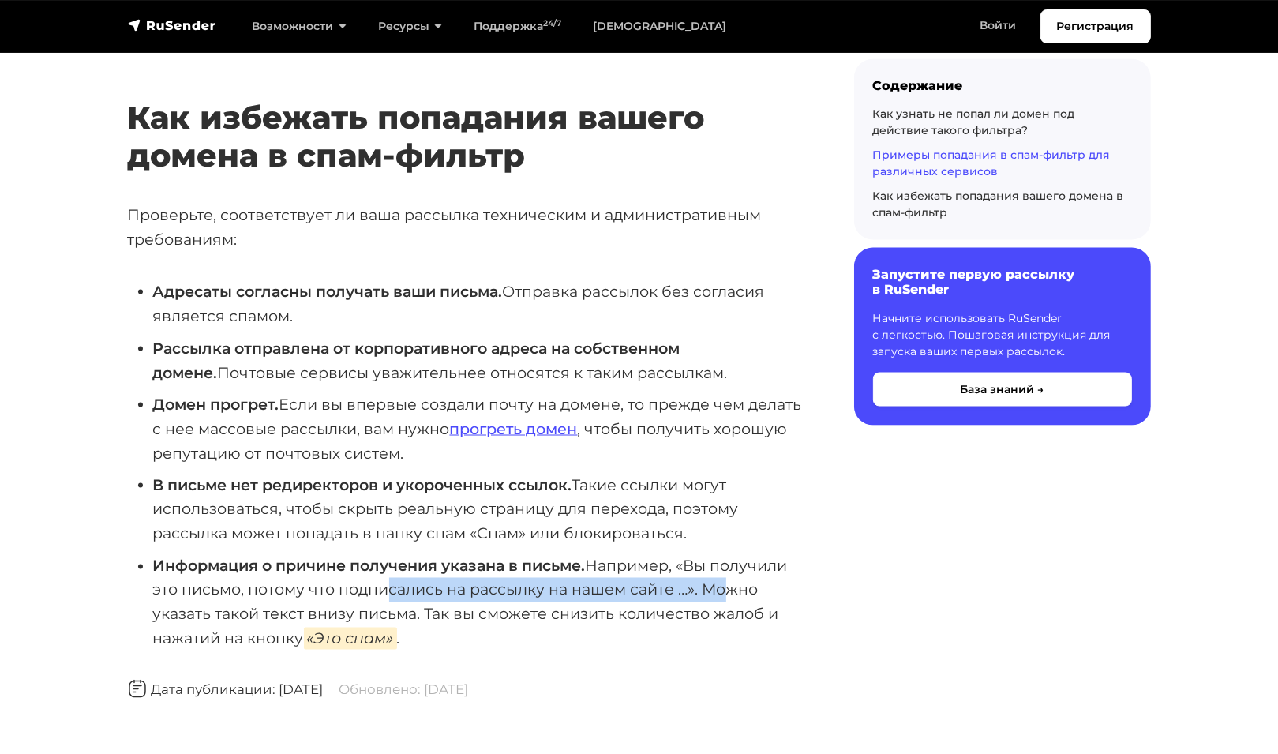
click at [720, 598] on li "Информация о причине получения указана в письме. Например, «Вы получили это пис…" at bounding box center [478, 602] width 651 height 97
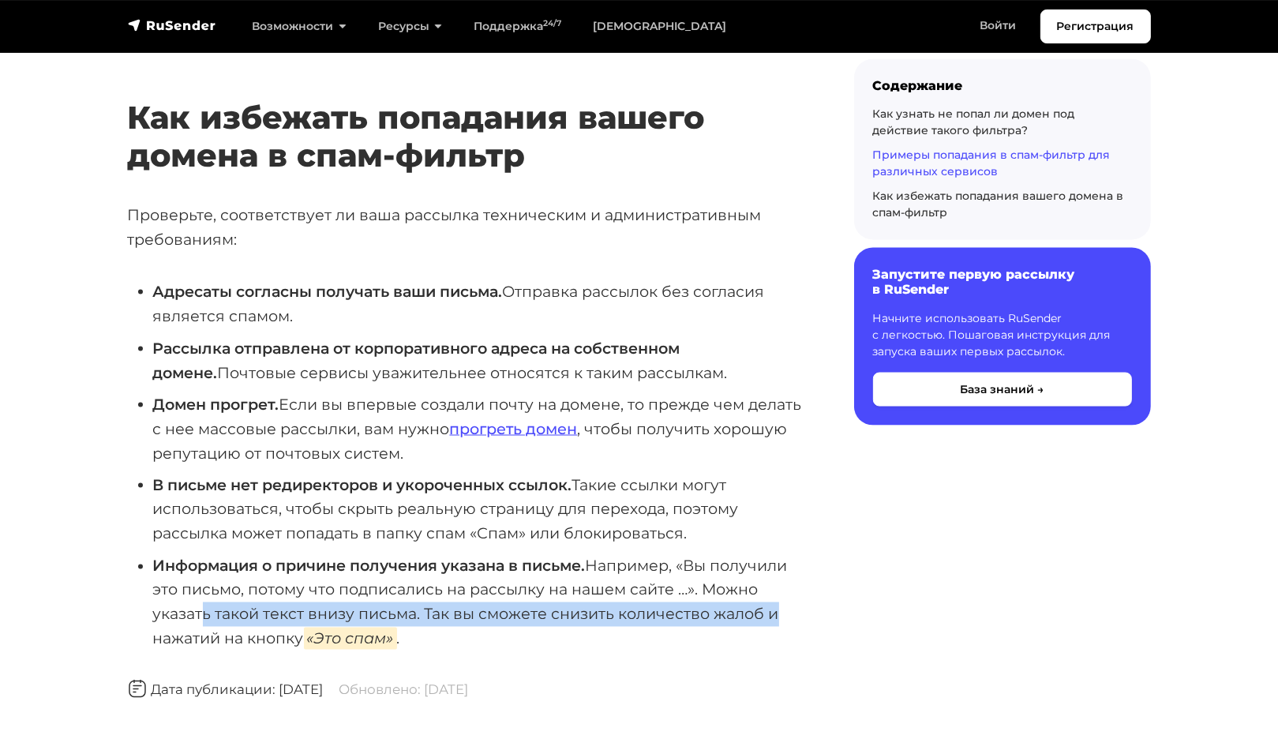
drag, startPoint x: 198, startPoint y: 634, endPoint x: 767, endPoint y: 632, distance: 568.4
click at [767, 632] on li "Информация о причине получения указана в письме. Например, «Вы получили это пис…" at bounding box center [478, 602] width 651 height 97
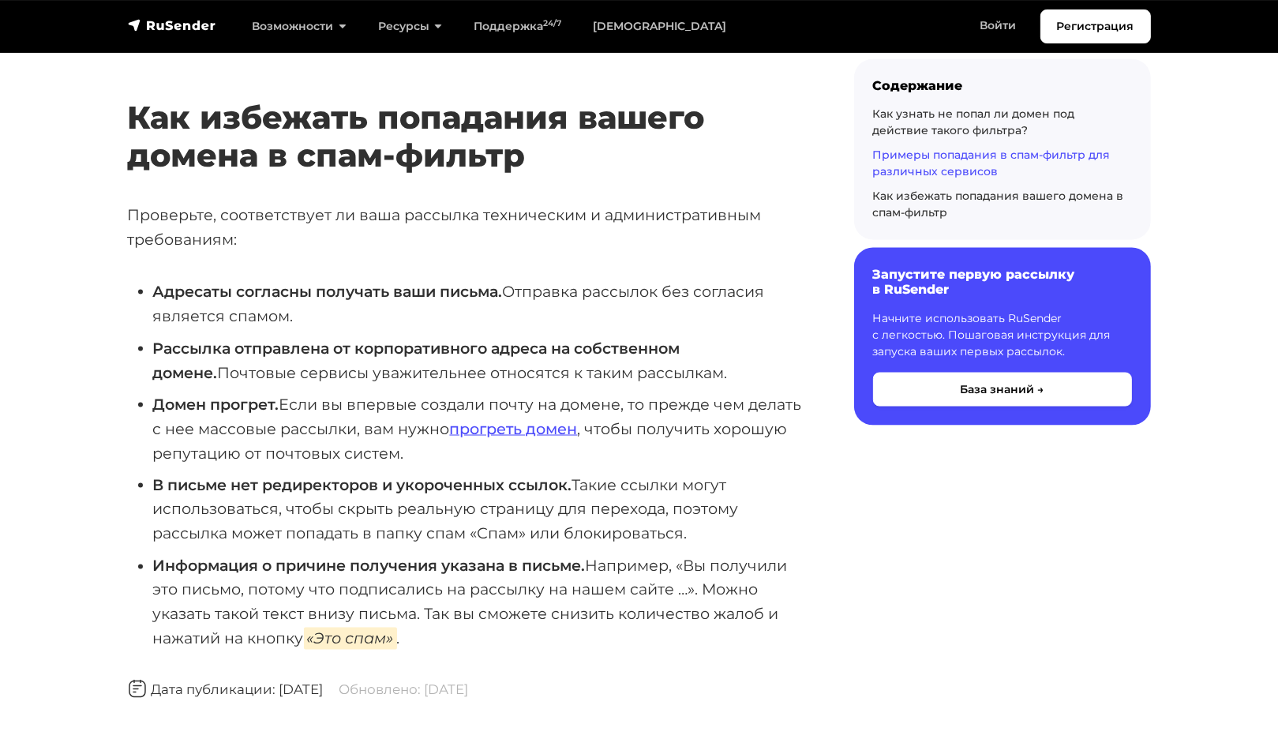
click at [195, 651] on li "Информация о причине получения указана в письме. Например, «Вы получили это пис…" at bounding box center [478, 602] width 651 height 97
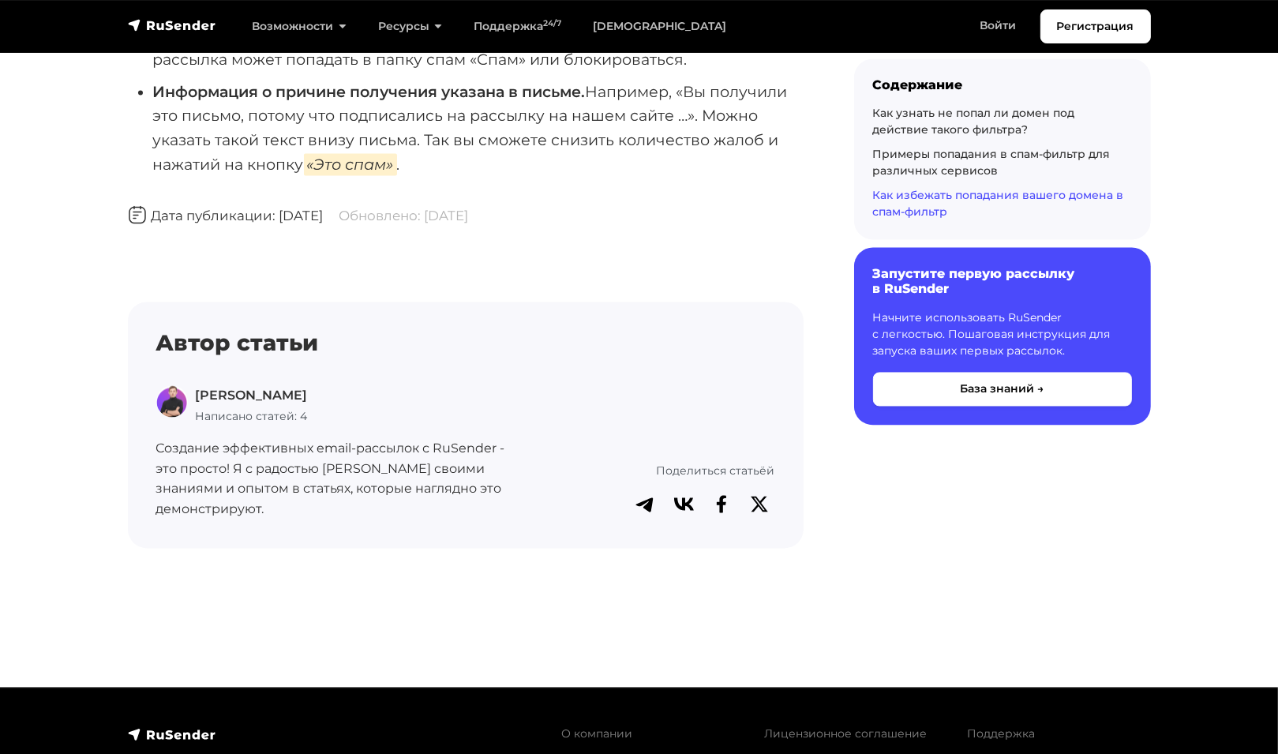
scroll to position [3237, 0]
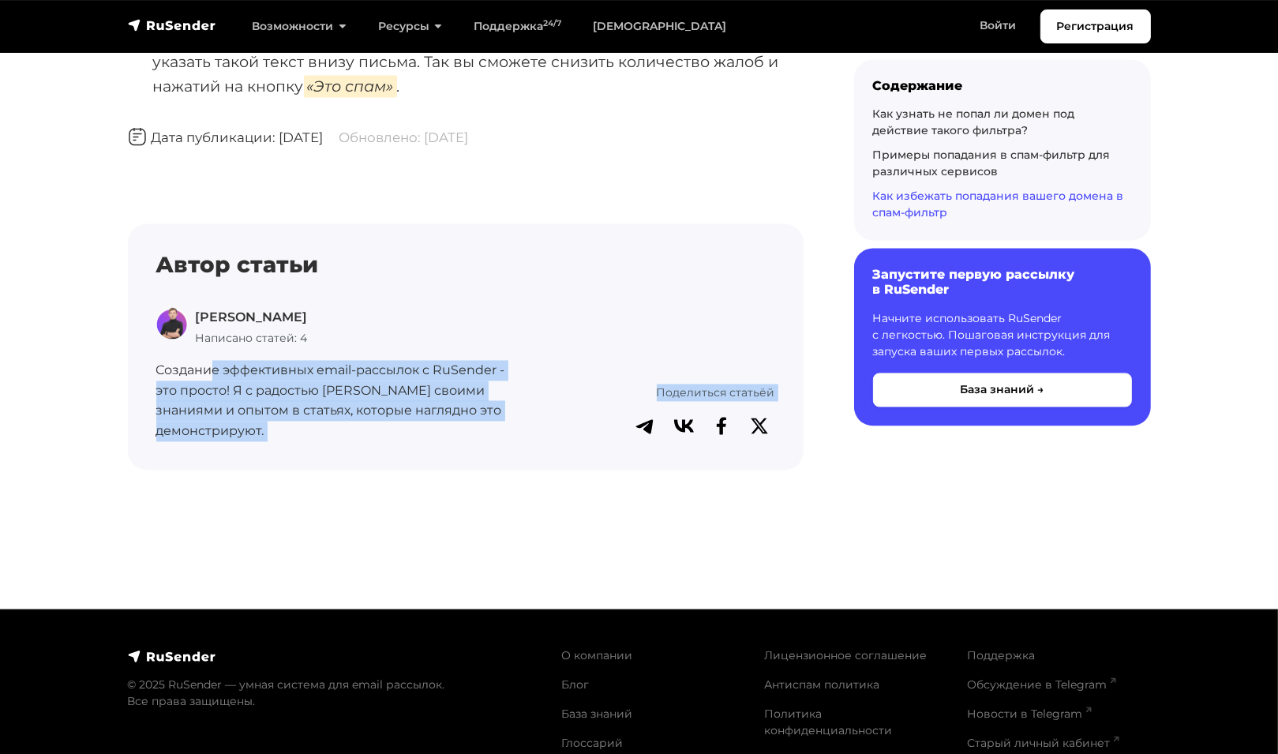
drag, startPoint x: 232, startPoint y: 387, endPoint x: 521, endPoint y: 432, distance: 292.4
click at [521, 432] on div "Автор статьи Владислав Зубцов Написано статей: 4 Создание эффективных email-рас…" at bounding box center [466, 346] width 638 height 189
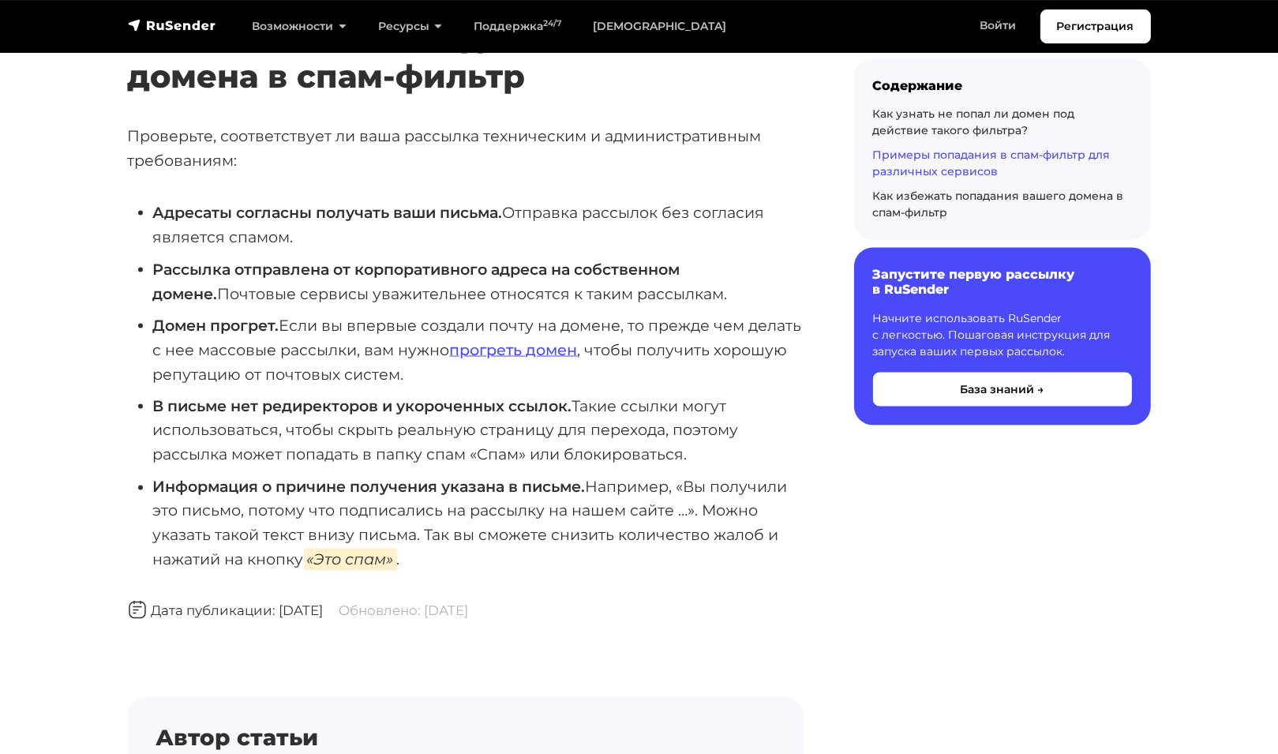
scroll to position [2684, 0]
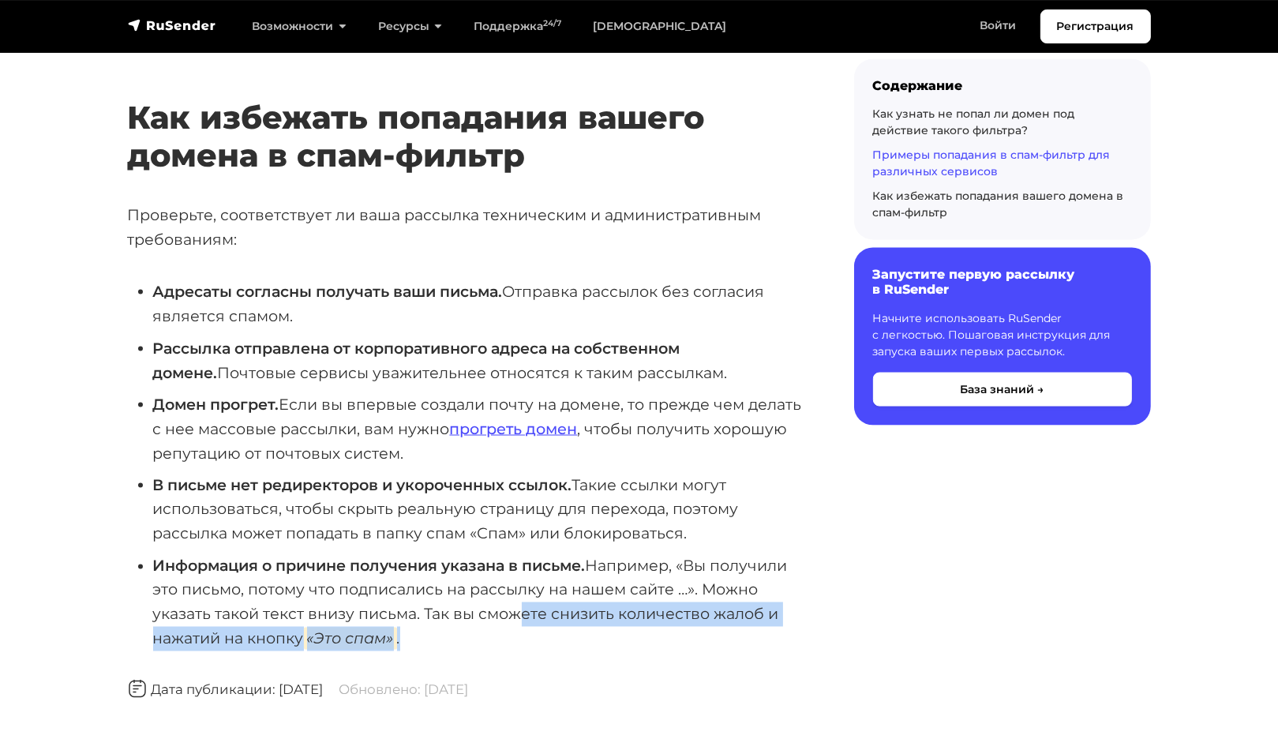
drag, startPoint x: 514, startPoint y: 625, endPoint x: 753, endPoint y: 646, distance: 240.1
click at [753, 646] on li "Информация о причине получения указана в письме. Например, «Вы получили это пис…" at bounding box center [478, 602] width 651 height 97
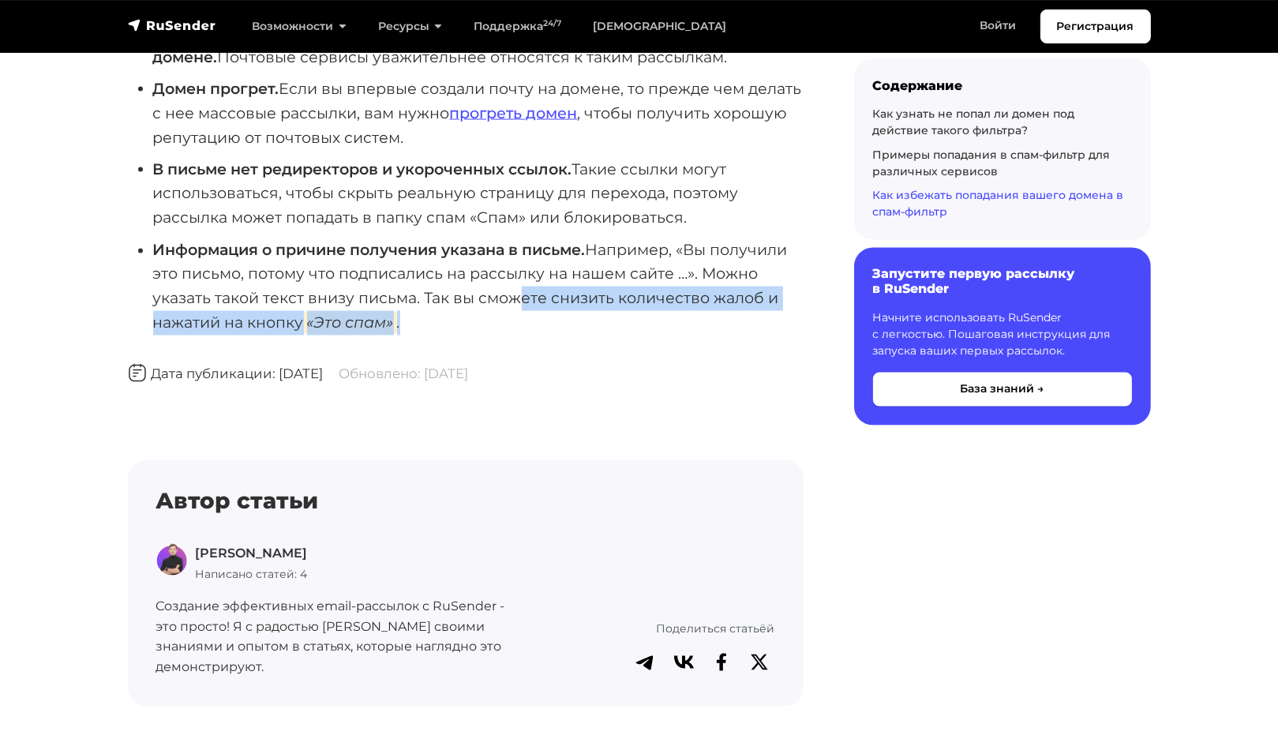
scroll to position [3158, 0]
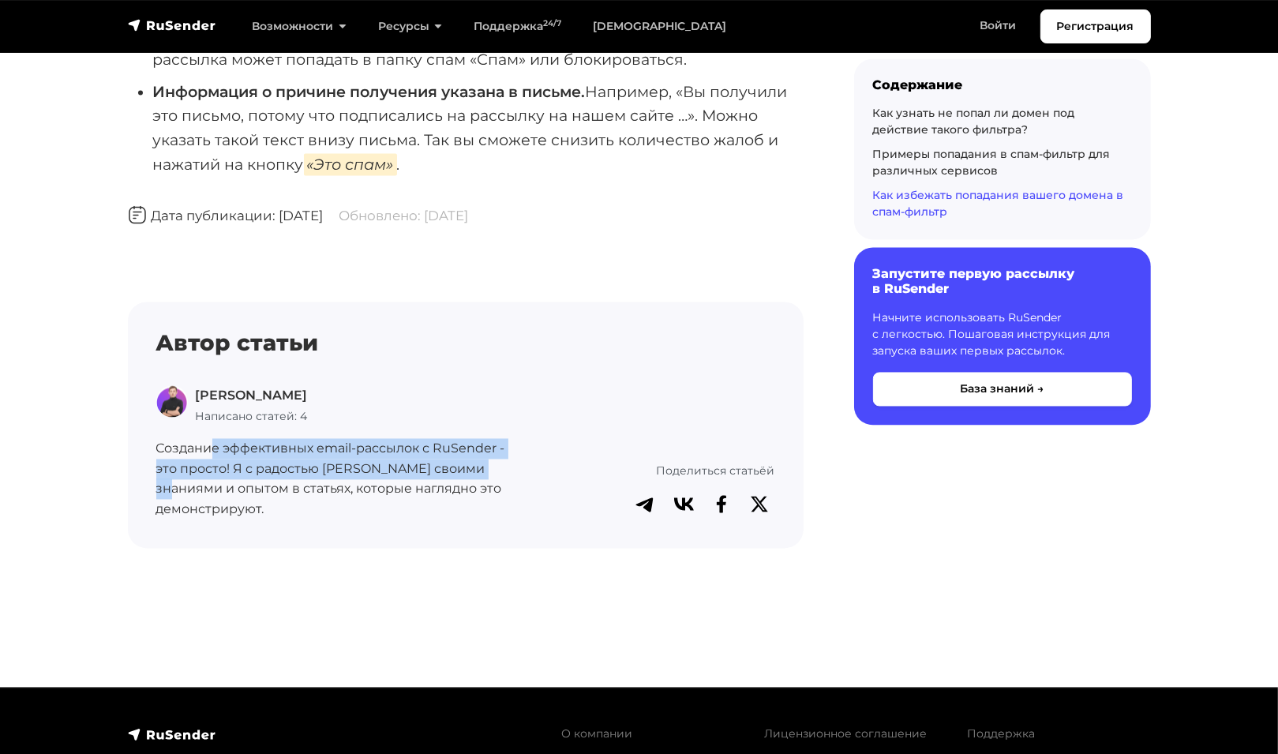
drag, startPoint x: 210, startPoint y: 467, endPoint x: 496, endPoint y: 479, distance: 286.0
click at [496, 479] on p "Создание эффективных email-рассылок с RuSender - это просто! Я с радостью [PERS…" at bounding box center [332, 479] width 353 height 81
drag, startPoint x: 322, startPoint y: 493, endPoint x: 310, endPoint y: 500, distance: 13.4
click at [322, 494] on p "Создание эффективных email-рассылок с RuSender - это просто! Я с радостью [PERS…" at bounding box center [332, 479] width 353 height 81
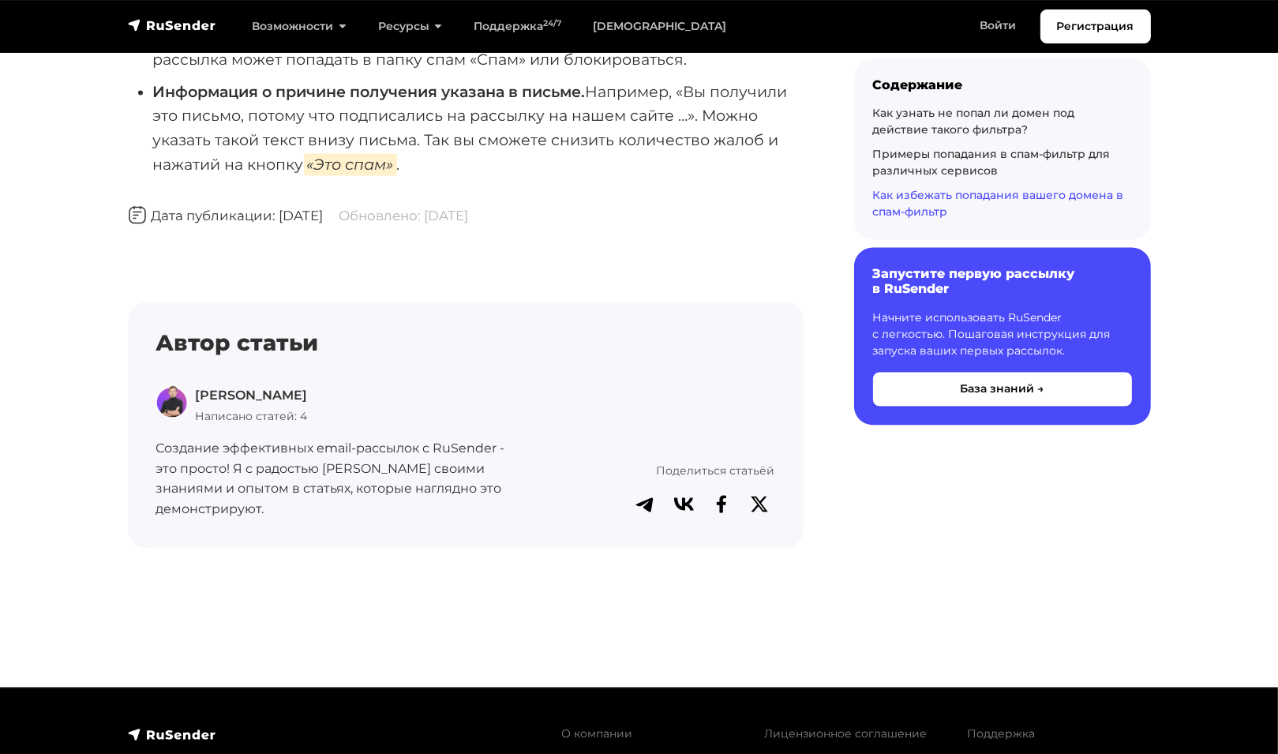
click at [158, 465] on p "Создание эффективных email-рассылок с RuSender - это просто! Я с радостью [PERS…" at bounding box center [332, 479] width 353 height 81
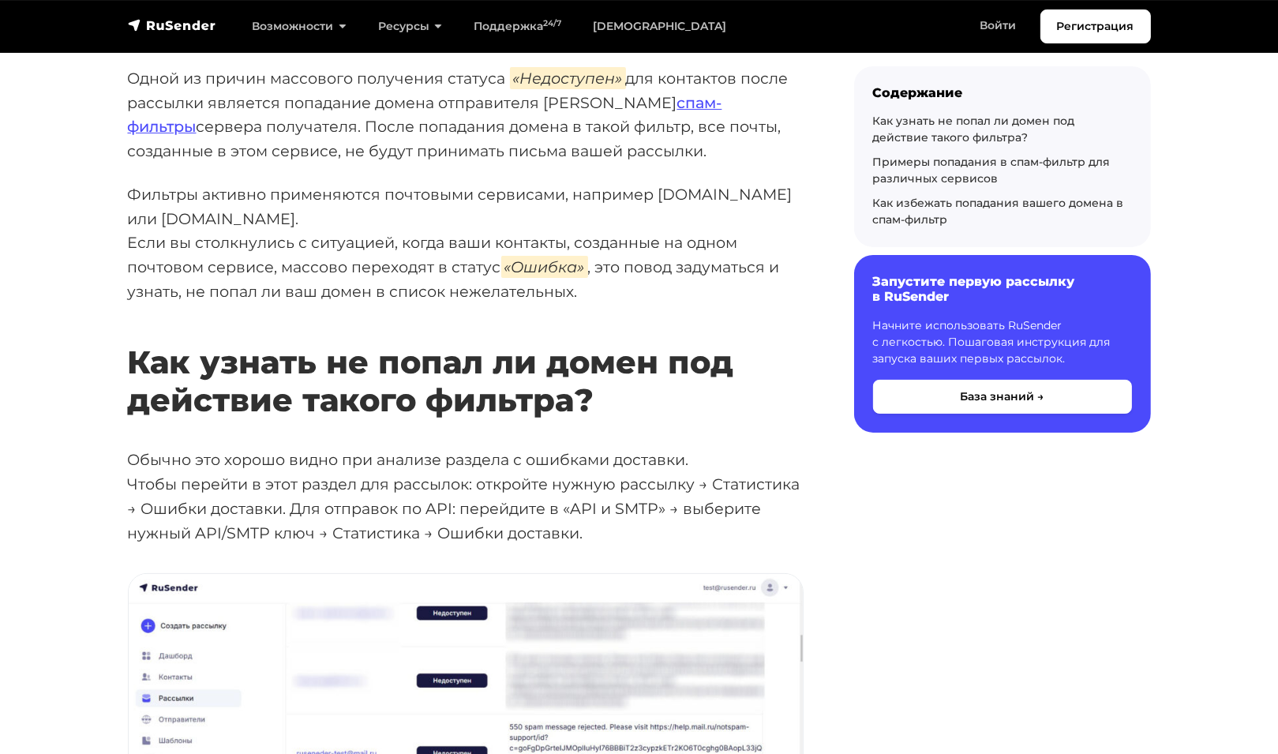
scroll to position [0, 0]
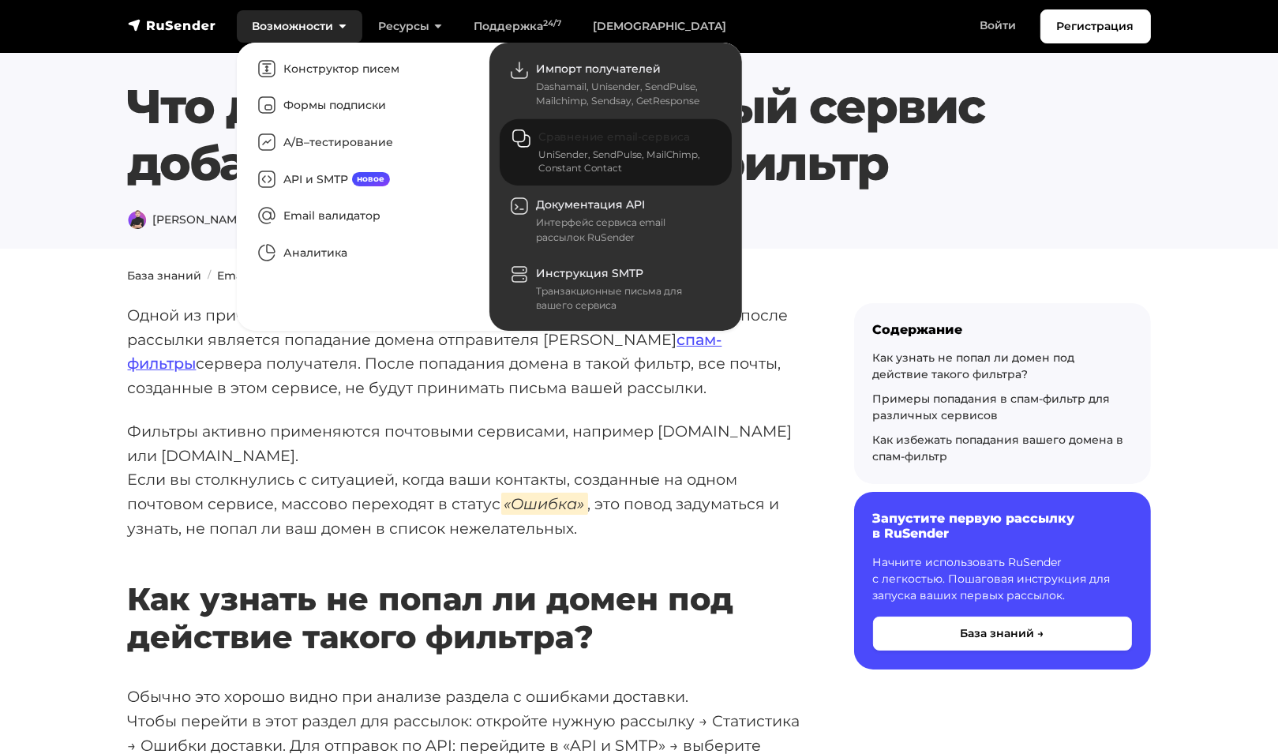
click at [647, 146] on link "Сравнение email-сервиса UniSender, SendPulse, MailChimp, Constant Contact" at bounding box center [616, 152] width 232 height 67
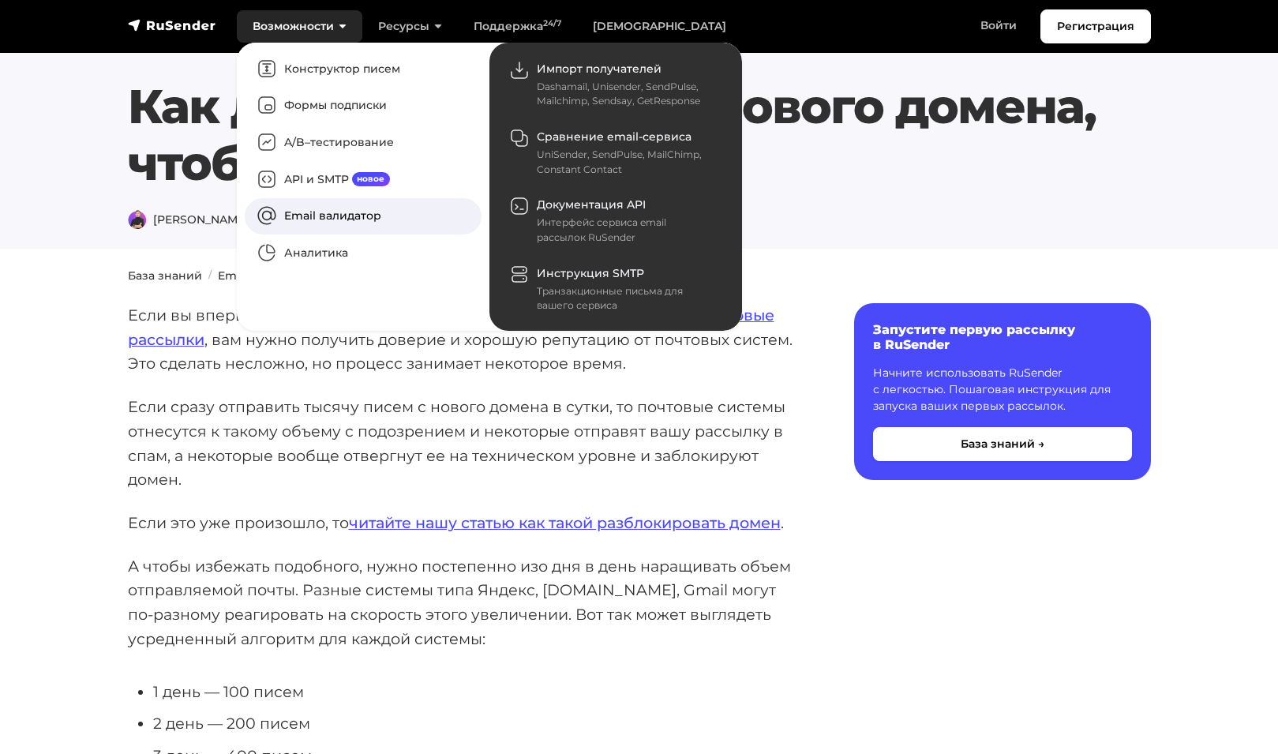
scroll to position [789, 0]
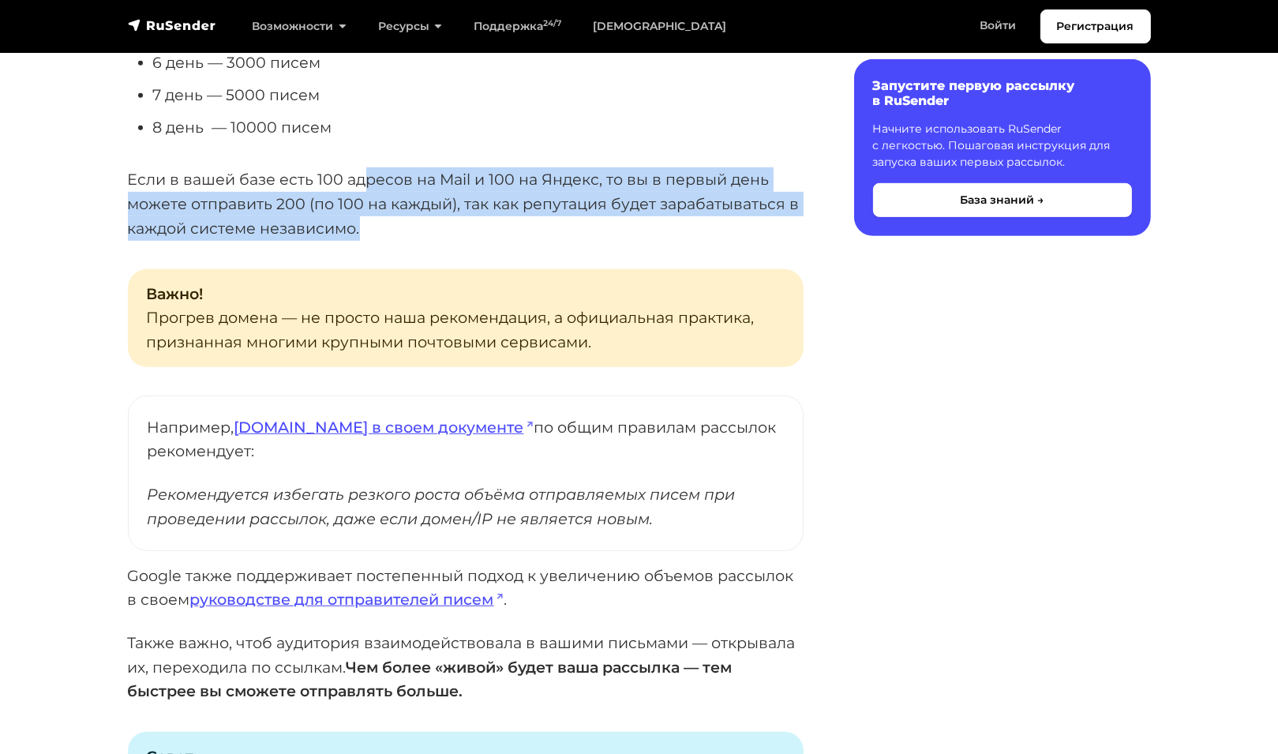
drag, startPoint x: 388, startPoint y: 181, endPoint x: 722, endPoint y: 219, distance: 336.2
click at [722, 219] on p "Если в вашей базе есть 100 адресов на Mail и 100 на Яндекс, то вы в первый день…" at bounding box center [466, 203] width 676 height 73
click at [694, 186] on p "Если в вашей базе есть 100 адресов на Mail и 100 на Яндекс, то вы в первый день…" at bounding box center [466, 203] width 676 height 73
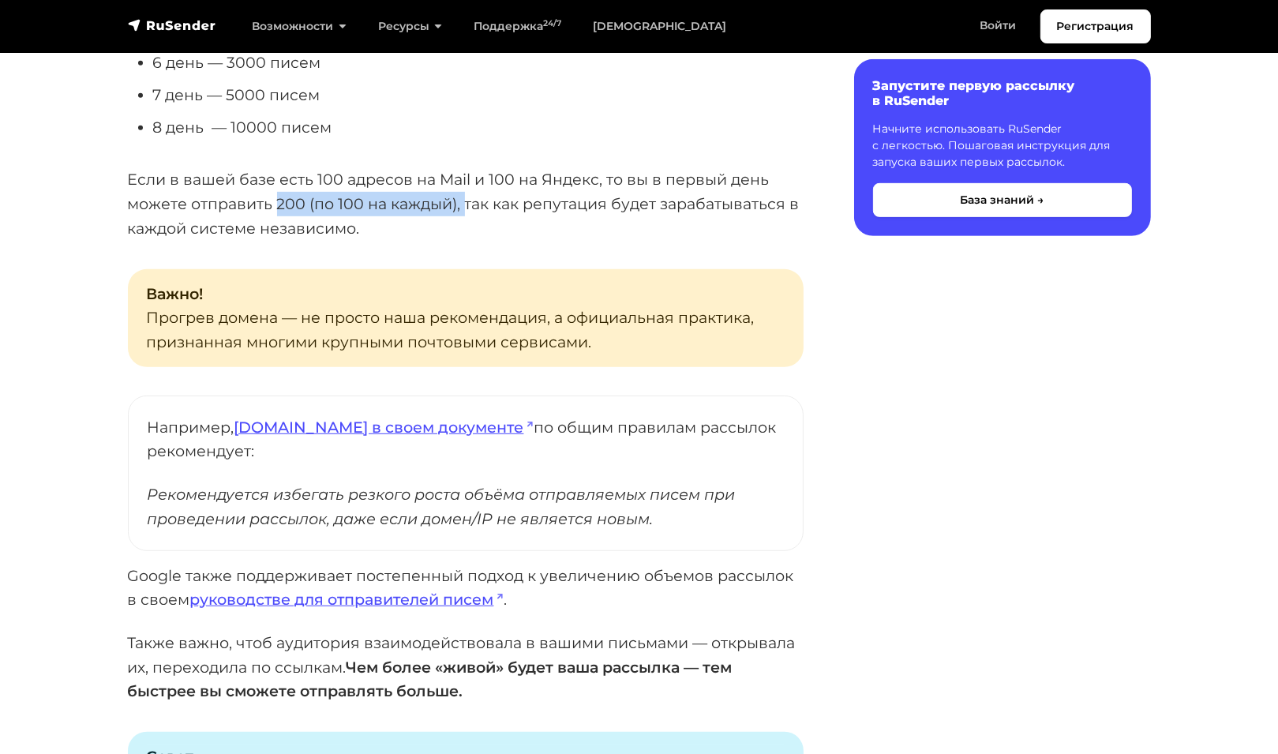
drag, startPoint x: 302, startPoint y: 200, endPoint x: 463, endPoint y: 207, distance: 161.2
click at [463, 207] on p "Если в вашей базе есть 100 адресов на Mail и 100 на Яндекс, то вы в первый день…" at bounding box center [466, 203] width 676 height 73
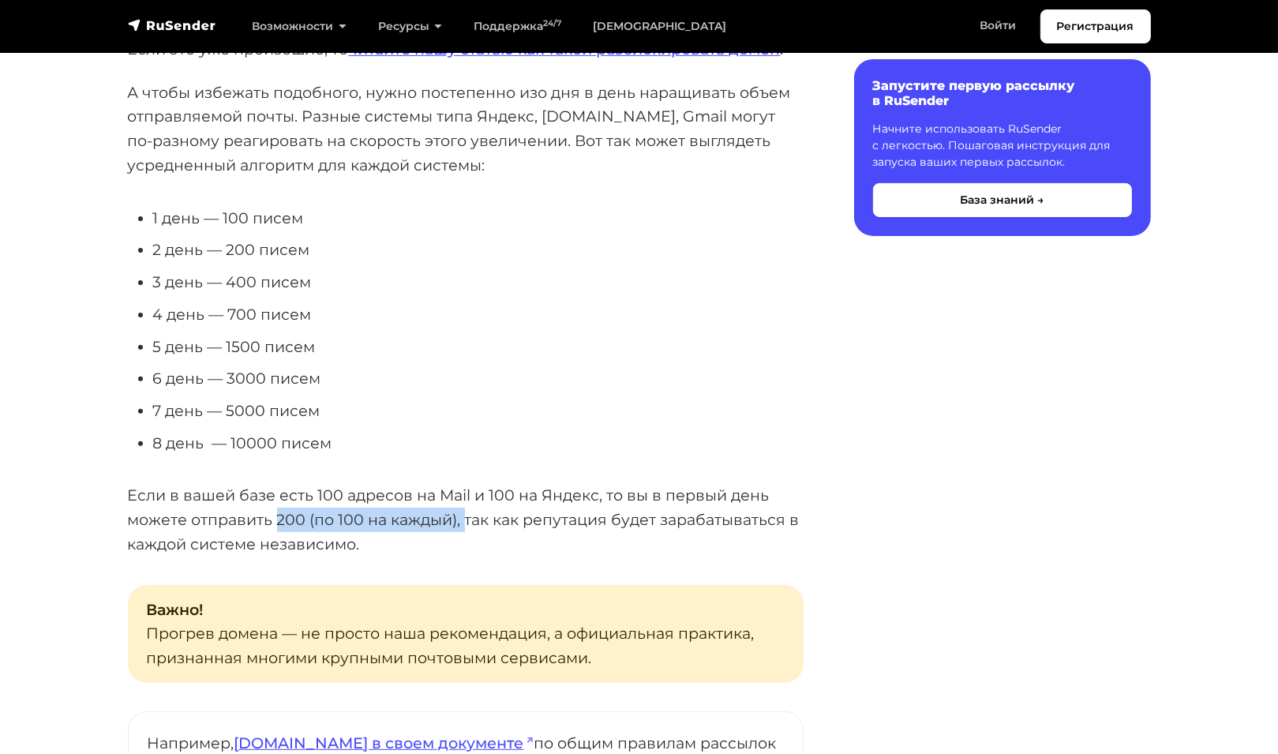
scroll to position [632, 0]
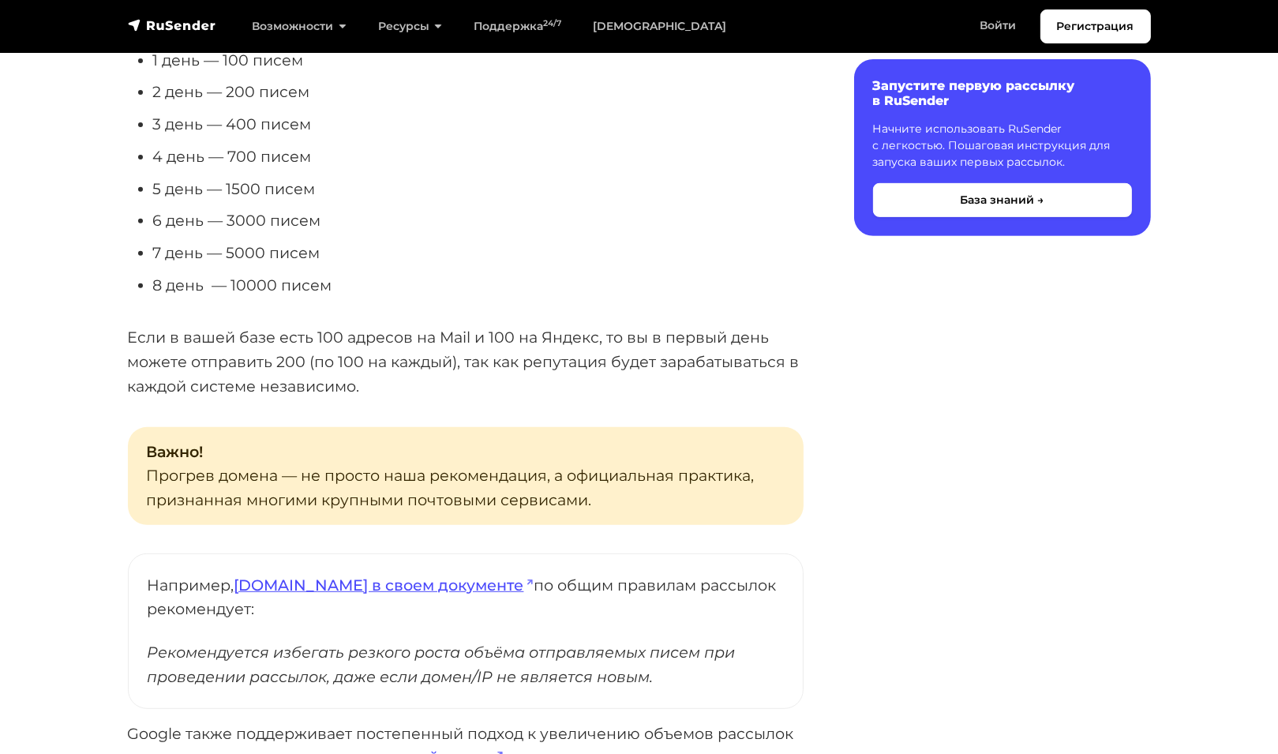
click at [497, 356] on p "Если в вашей базе есть 100 адресов на Mail и 100 на Яндекс, то вы в первый день…" at bounding box center [466, 361] width 676 height 73
drag, startPoint x: 280, startPoint y: 386, endPoint x: 363, endPoint y: 386, distance: 82.9
click at [361, 386] on p "Если в вашей базе есть 100 адресов на Mail и 100 на Яндекс, то вы в первый день…" at bounding box center [466, 361] width 676 height 73
click at [616, 366] on p "Если в вашей базе есть 100 адресов на Mail и 100 на Яндекс, то вы в первый день…" at bounding box center [466, 361] width 676 height 73
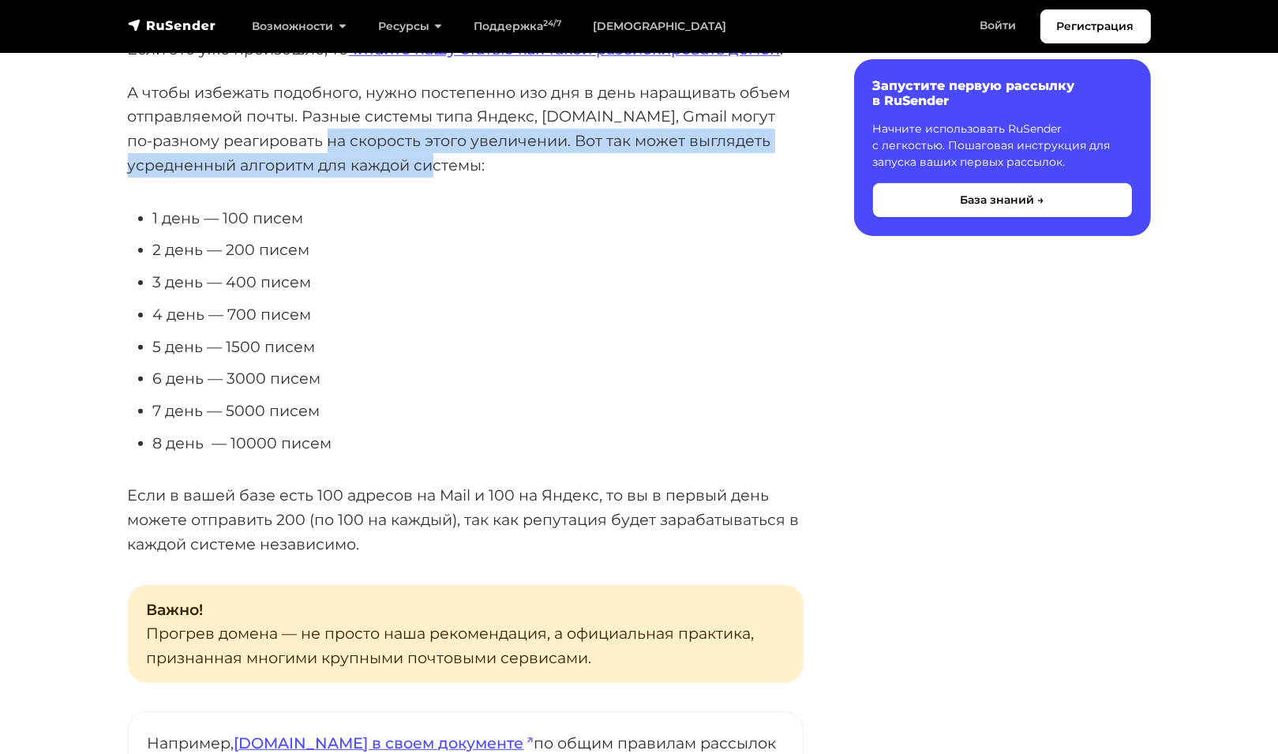
drag, startPoint x: 287, startPoint y: 129, endPoint x: 783, endPoint y: 167, distance: 498.0
click at [783, 167] on p "А чтобы избежать подобного, нужно постепенно изо дня в день наращивать объем от…" at bounding box center [466, 129] width 676 height 97
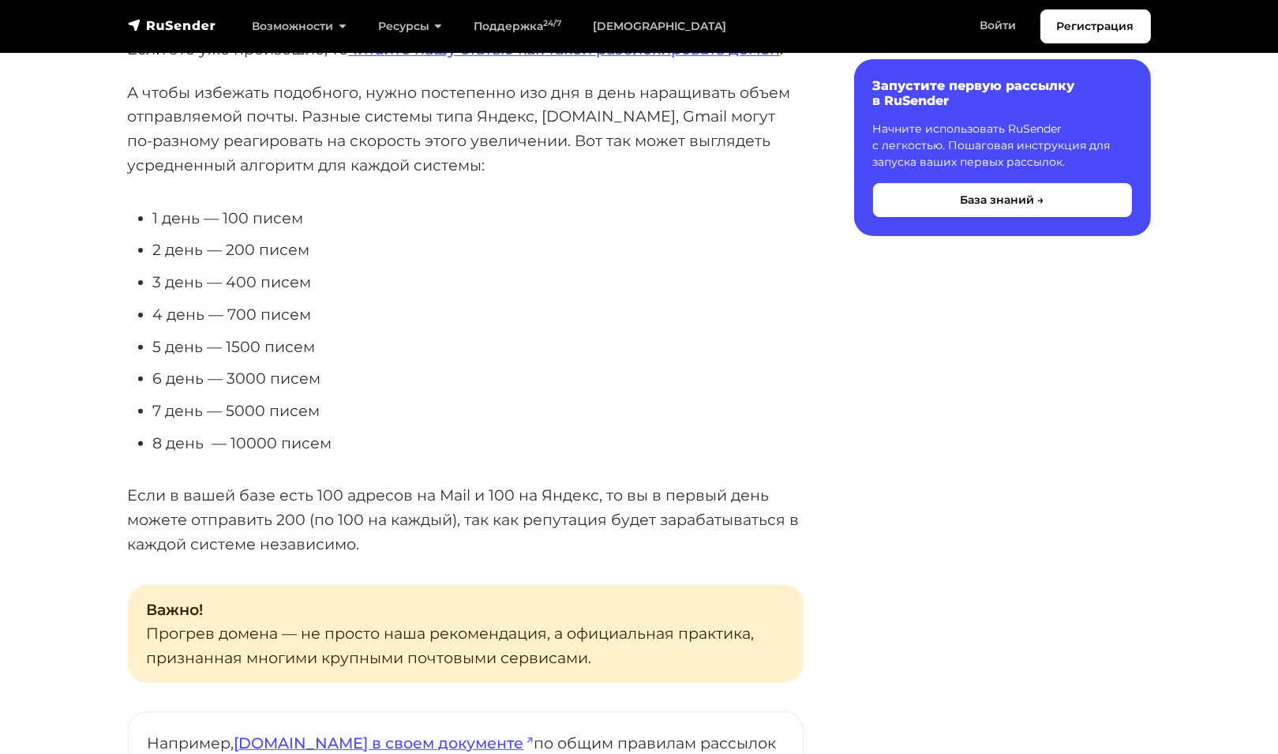
click at [227, 138] on p "А чтобы избежать подобного, нужно постепенно изо дня в день наращивать объем от…" at bounding box center [466, 129] width 676 height 97
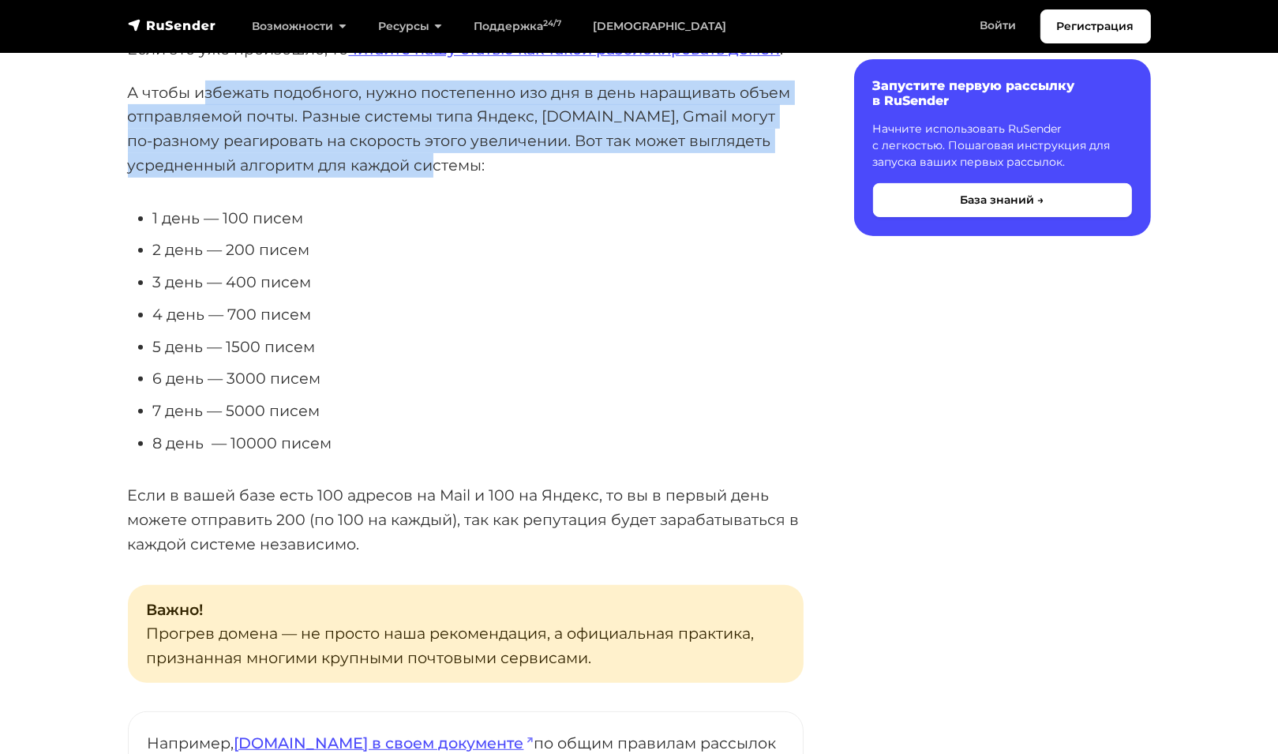
drag, startPoint x: 230, startPoint y: 93, endPoint x: 583, endPoint y: 162, distance: 360.3
click at [583, 162] on p "А чтобы избежать подобного, нужно постепенно изо дня в день наращивать объем от…" at bounding box center [466, 129] width 676 height 97
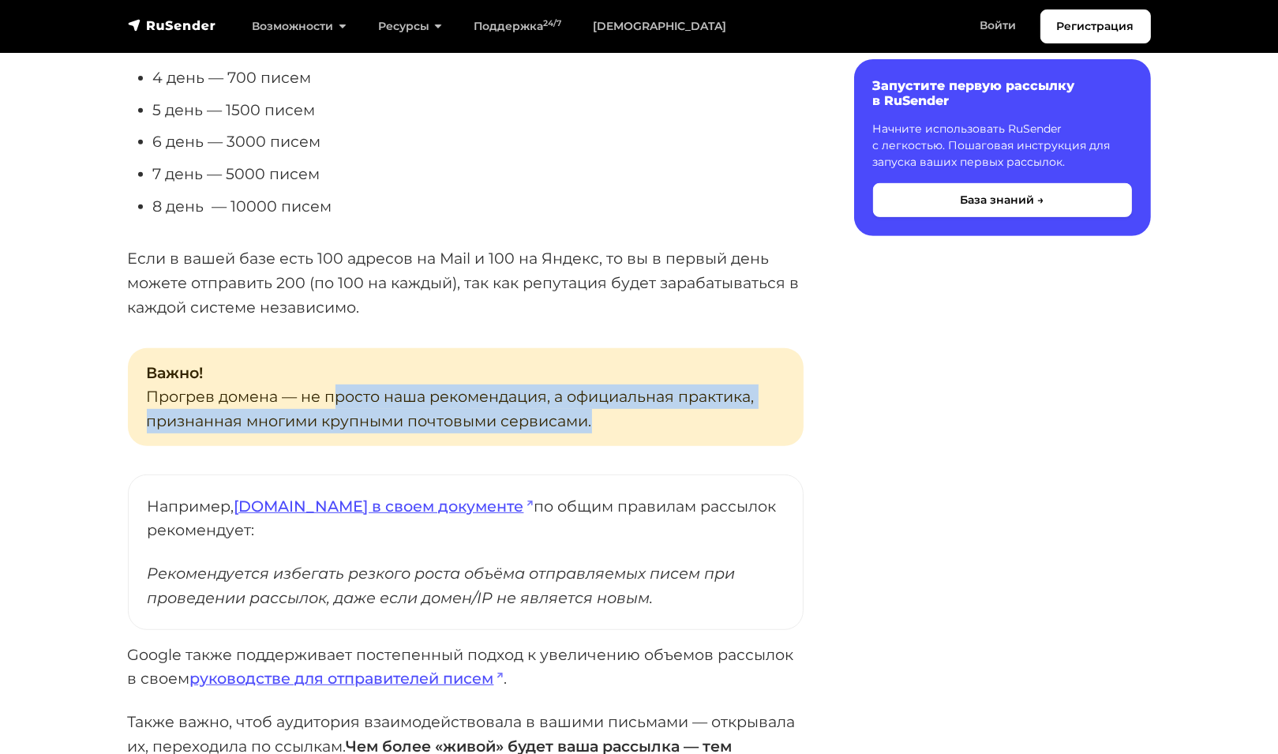
drag, startPoint x: 366, startPoint y: 407, endPoint x: 704, endPoint y: 424, distance: 338.3
click at [704, 424] on p "Важно! Прогрев домена — не просто наша рекомендация, а официальная практика, пр…" at bounding box center [466, 397] width 676 height 98
click at [464, 426] on p "Важно! Прогрев домена — не просто наша рекомендация, а официальная практика, пр…" at bounding box center [466, 397] width 676 height 98
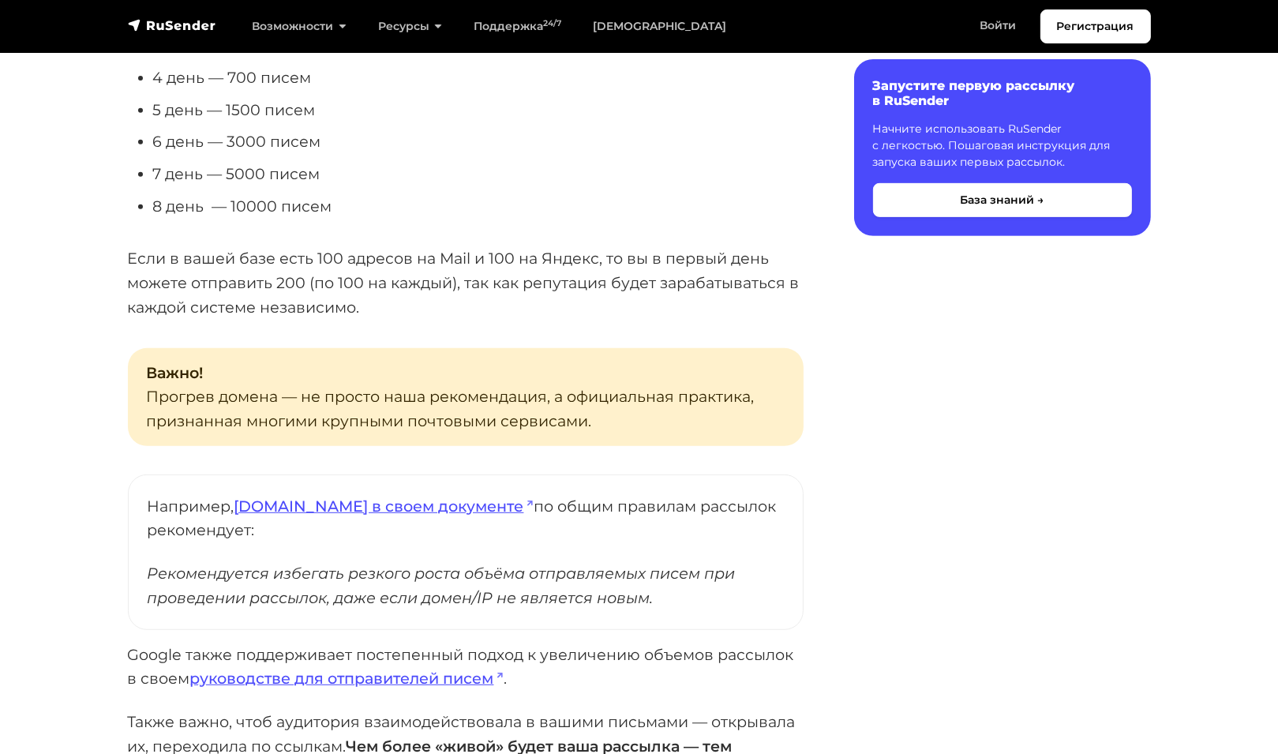
drag, startPoint x: 180, startPoint y: 506, endPoint x: 674, endPoint y: 526, distance: 494.6
click at [674, 526] on p "Например, Mail.ru в своем документе по общим правилам рассылок рекомендует:" at bounding box center [466, 518] width 636 height 48
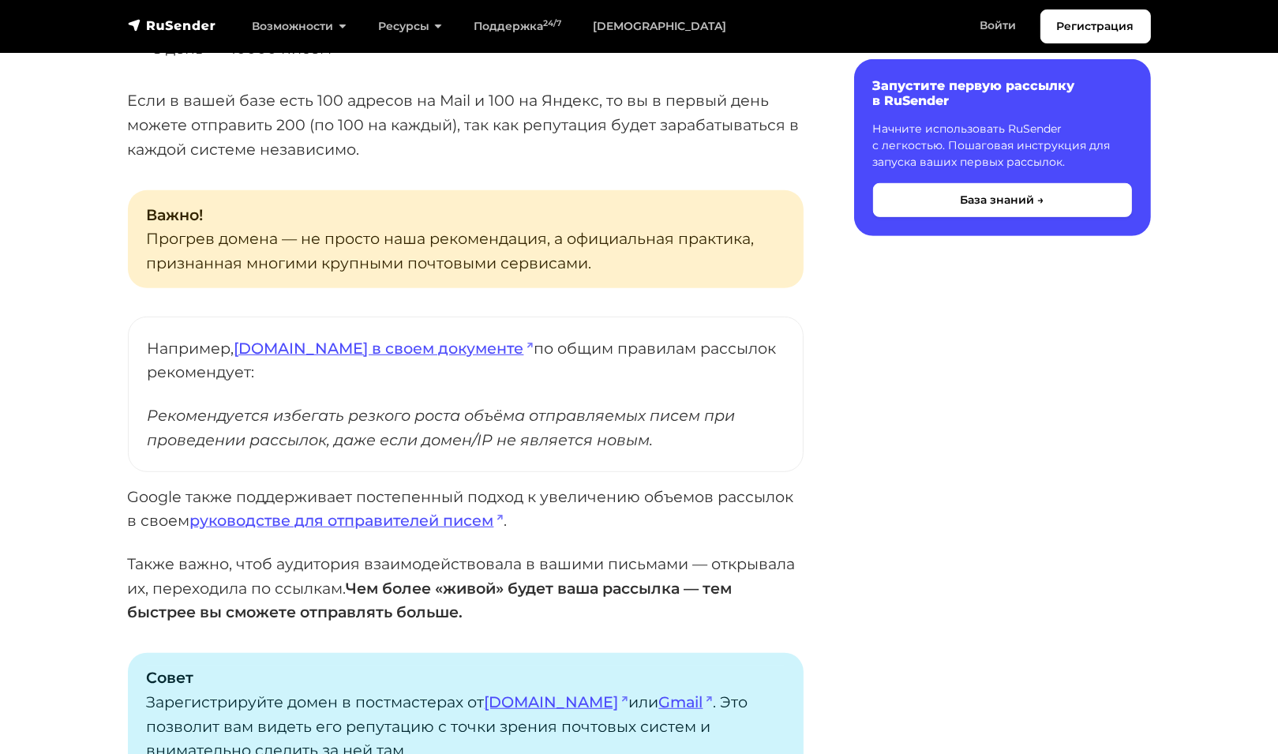
click at [613, 433] on cite "Рекомендуется избегать резкого роста объёма отправляемых писем при проведении р…" at bounding box center [466, 427] width 636 height 48
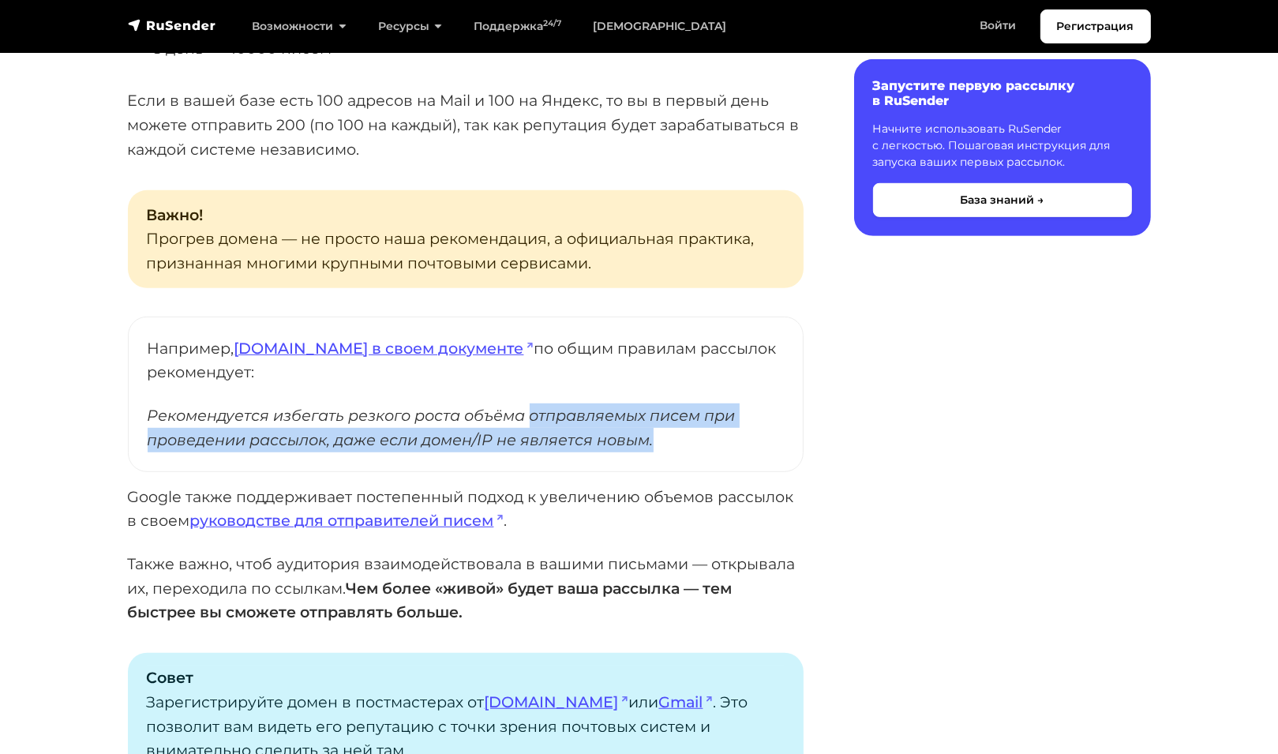
drag, startPoint x: 527, startPoint y: 419, endPoint x: 697, endPoint y: 444, distance: 172.4
click at [697, 444] on cite "Рекомендуется избегать резкого роста объёма отправляемых писем при проведении р…" at bounding box center [466, 427] width 636 height 48
drag, startPoint x: 377, startPoint y: 435, endPoint x: 366, endPoint y: 438, distance: 11.5
click at [377, 435] on cite "Рекомендуется избегать резкого роста объёма отправляемых писем при проведении р…" at bounding box center [466, 427] width 636 height 48
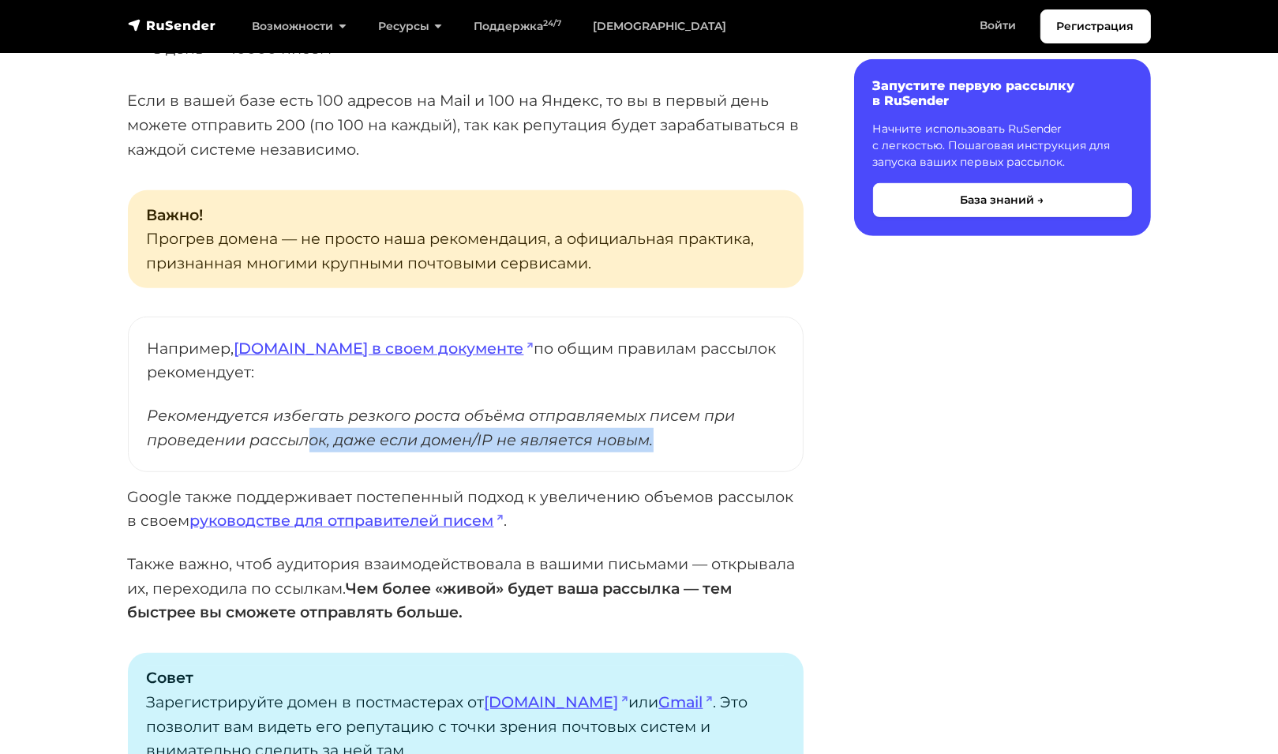
drag, startPoint x: 313, startPoint y: 441, endPoint x: 670, endPoint y: 450, distance: 357.0
click at [670, 450] on cite "Рекомендуется избегать резкого роста объёма отправляемых писем при проведении р…" at bounding box center [466, 427] width 636 height 48
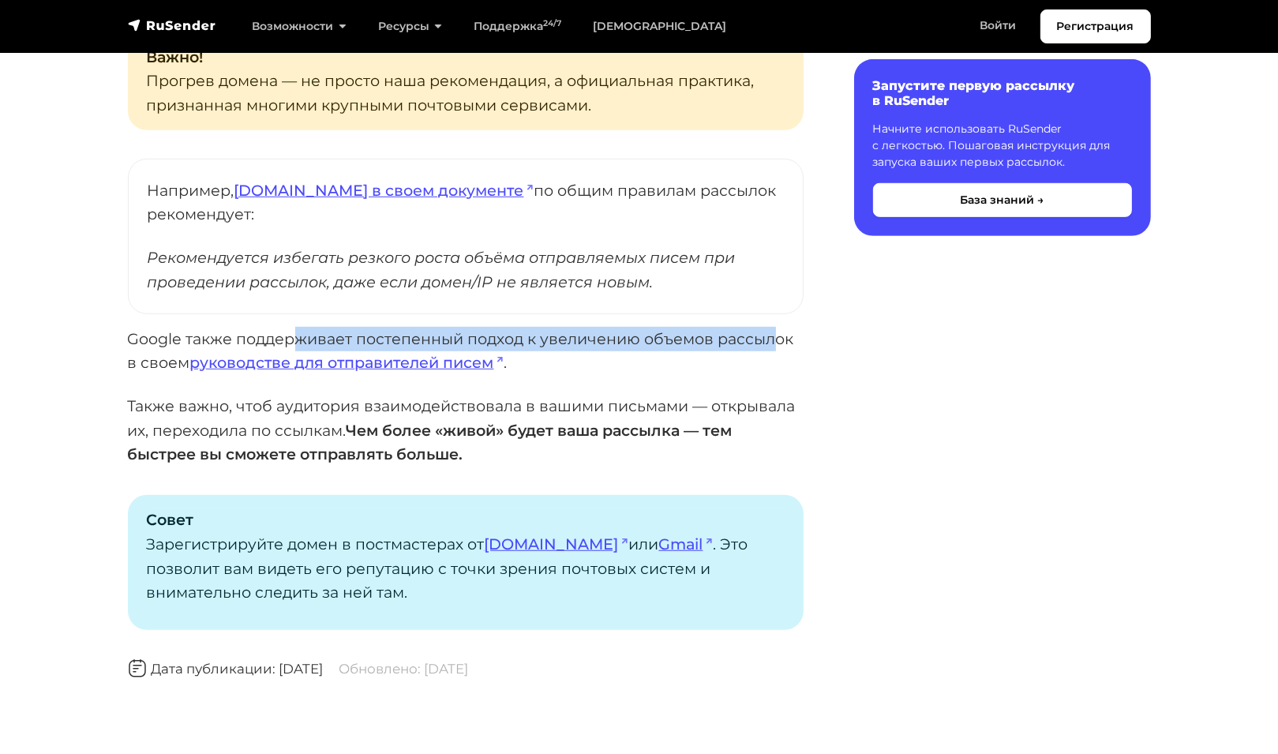
drag, startPoint x: 344, startPoint y: 343, endPoint x: 777, endPoint y: 332, distance: 432.8
click at [777, 332] on p "Google также поддерживает постепенный подход к увеличению объемов рассылок в св…" at bounding box center [466, 351] width 676 height 48
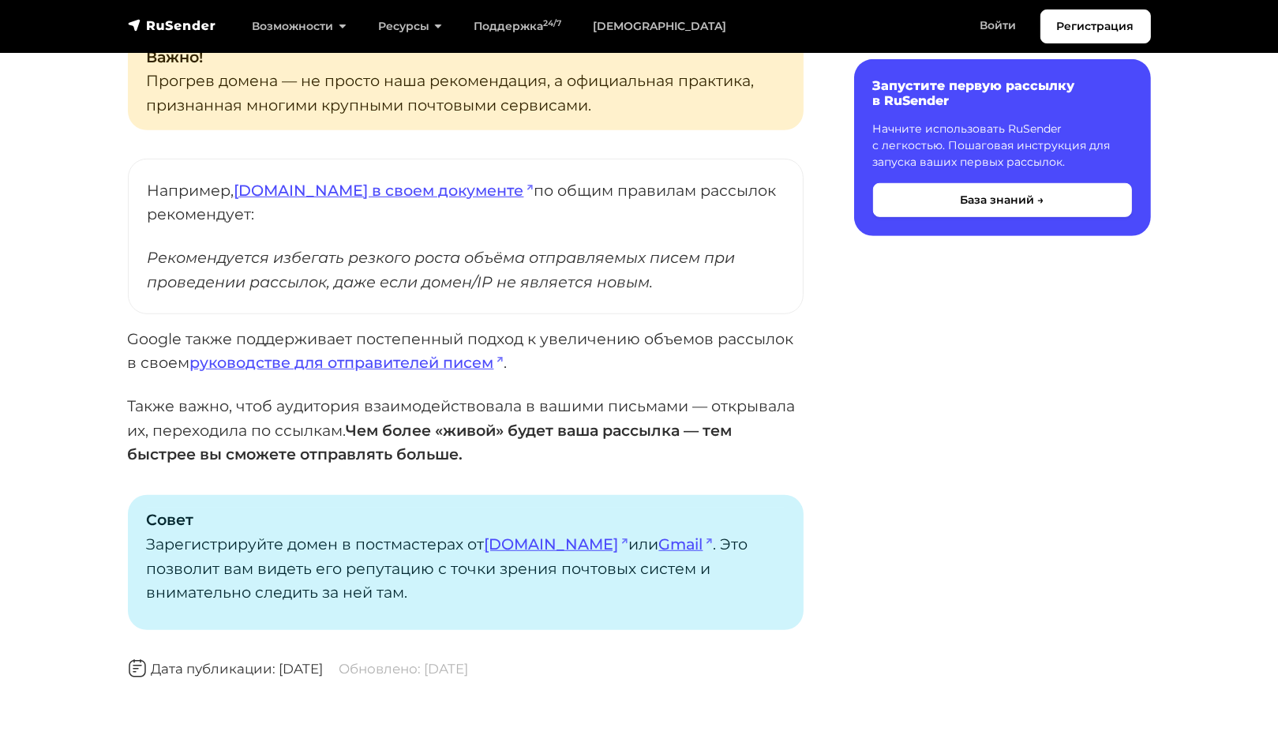
click at [636, 400] on p "Также важно, чтоб аудитория взаимодействовала в вашими письмами — открывала их,…" at bounding box center [466, 430] width 676 height 73
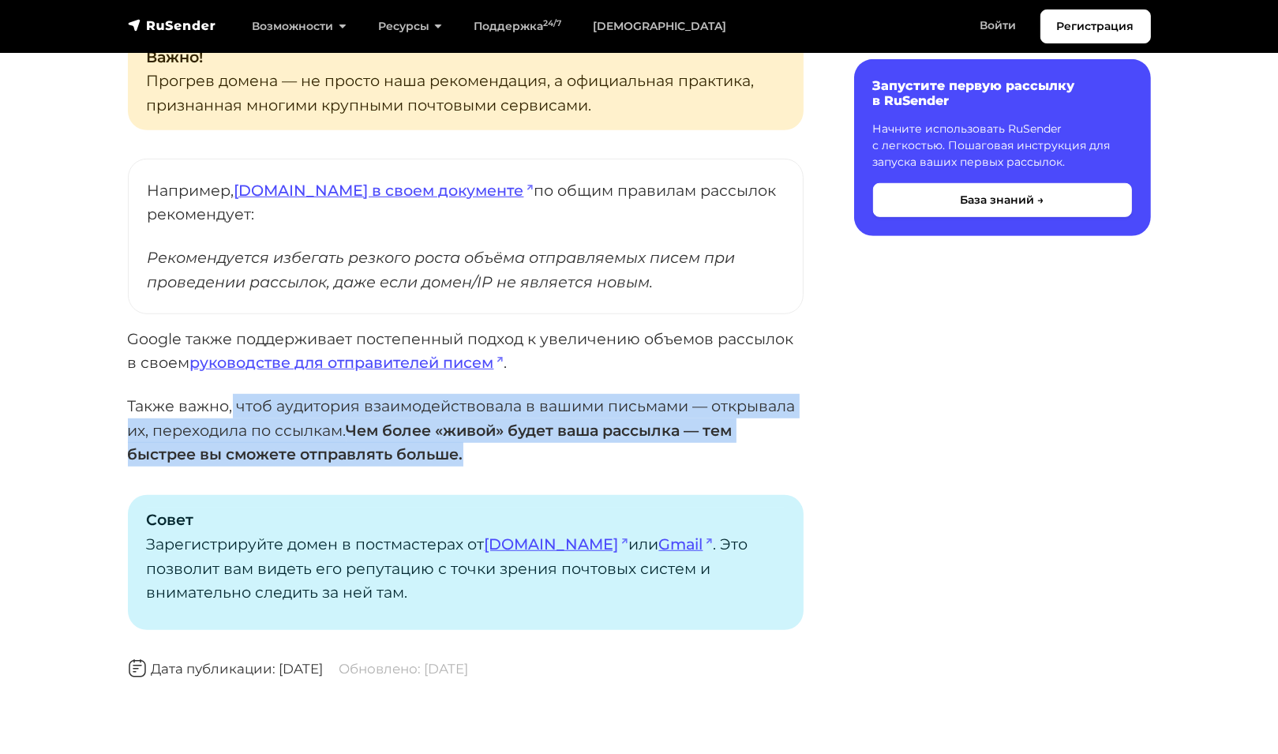
drag, startPoint x: 347, startPoint y: 406, endPoint x: 778, endPoint y: 449, distance: 432.5
click at [778, 449] on p "Также важно, чтоб аудитория взаимодействовала в вашими письмами — открывала их,…" at bounding box center [466, 430] width 676 height 73
click at [337, 451] on strong "Чем более «живой» будет ваша рассылка — тем быстрее вы сможете отправлять больш…" at bounding box center [430, 442] width 605 height 43
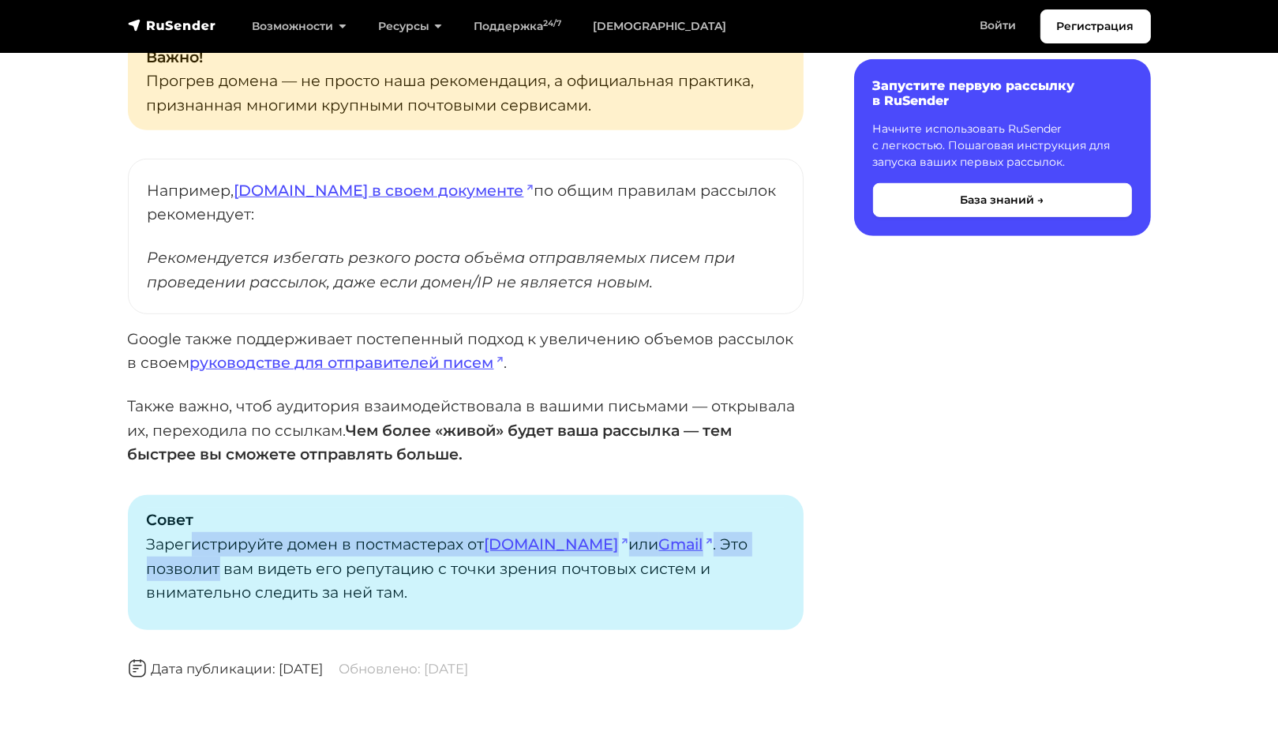
drag, startPoint x: 197, startPoint y: 547, endPoint x: 790, endPoint y: 534, distance: 593.1
click at [790, 534] on div "Совет Зарегистрируйте домен в постмастерах от Mail.ru или Gmail . Это позволит …" at bounding box center [466, 562] width 676 height 135
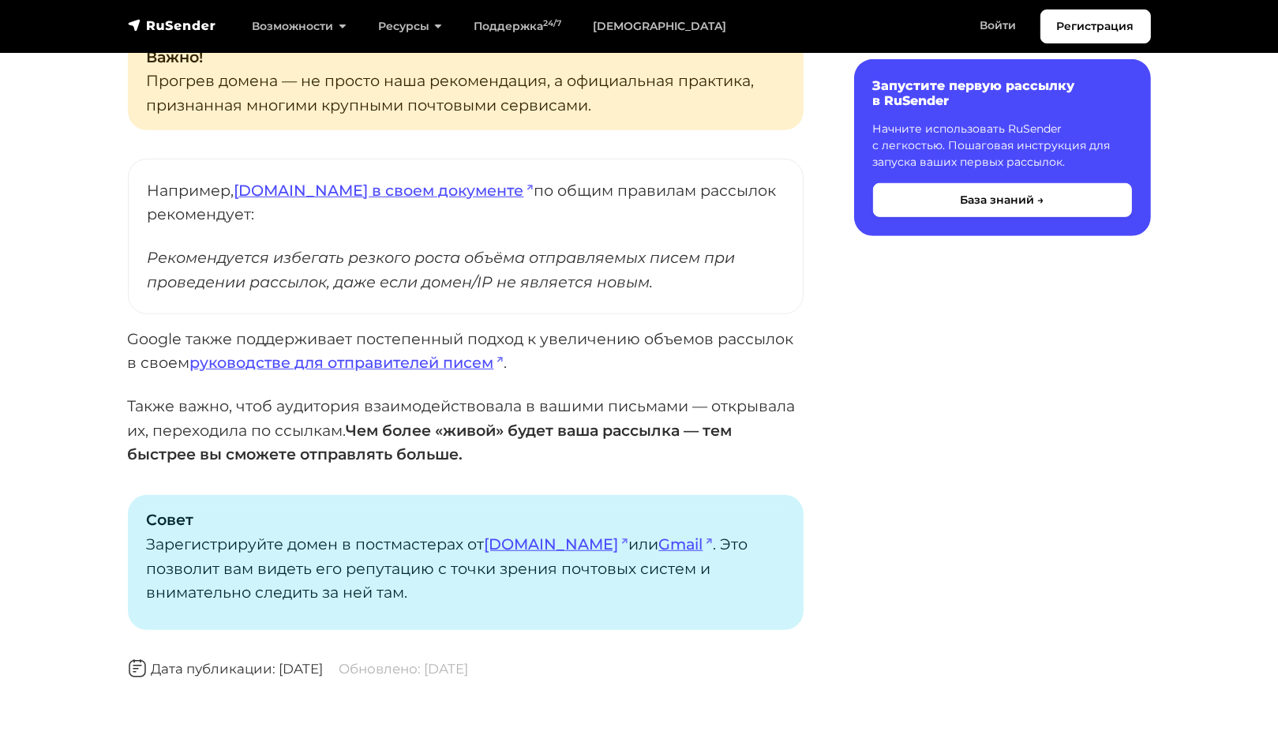
click at [373, 590] on p "Совет Зарегистрируйте домен в постмастерах от Mail.ru или Gmail . Это позволит …" at bounding box center [466, 556] width 638 height 97
drag, startPoint x: 372, startPoint y: 570, endPoint x: 729, endPoint y: 594, distance: 357.6
click at [729, 594] on p "Совет Зарегистрируйте домен в постмастерах от Mail.ru или Gmail . Это позволит …" at bounding box center [466, 556] width 638 height 97
click at [444, 583] on p "Совет Зарегистрируйте домен в постмастерах от Mail.ru или Gmail . Это позволит …" at bounding box center [466, 556] width 638 height 97
drag, startPoint x: 325, startPoint y: 539, endPoint x: 375, endPoint y: 539, distance: 49.7
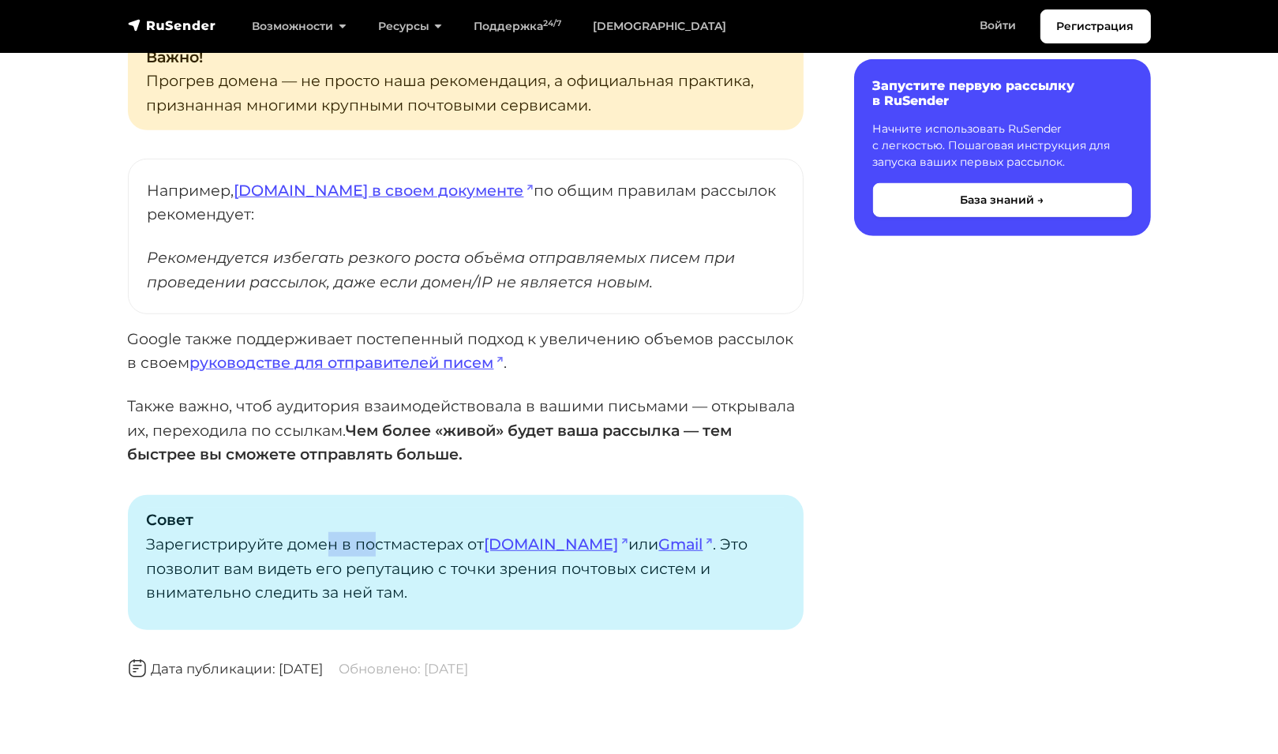
click at [375, 539] on p "Совет Зарегистрируйте домен в постмастерах от Mail.ru или Gmail . Это позволит …" at bounding box center [466, 556] width 638 height 97
click at [205, 583] on p "Совет Зарегистрируйте домен в постмастерах от Mail.ru или Gmail . Это позволит …" at bounding box center [466, 556] width 638 height 97
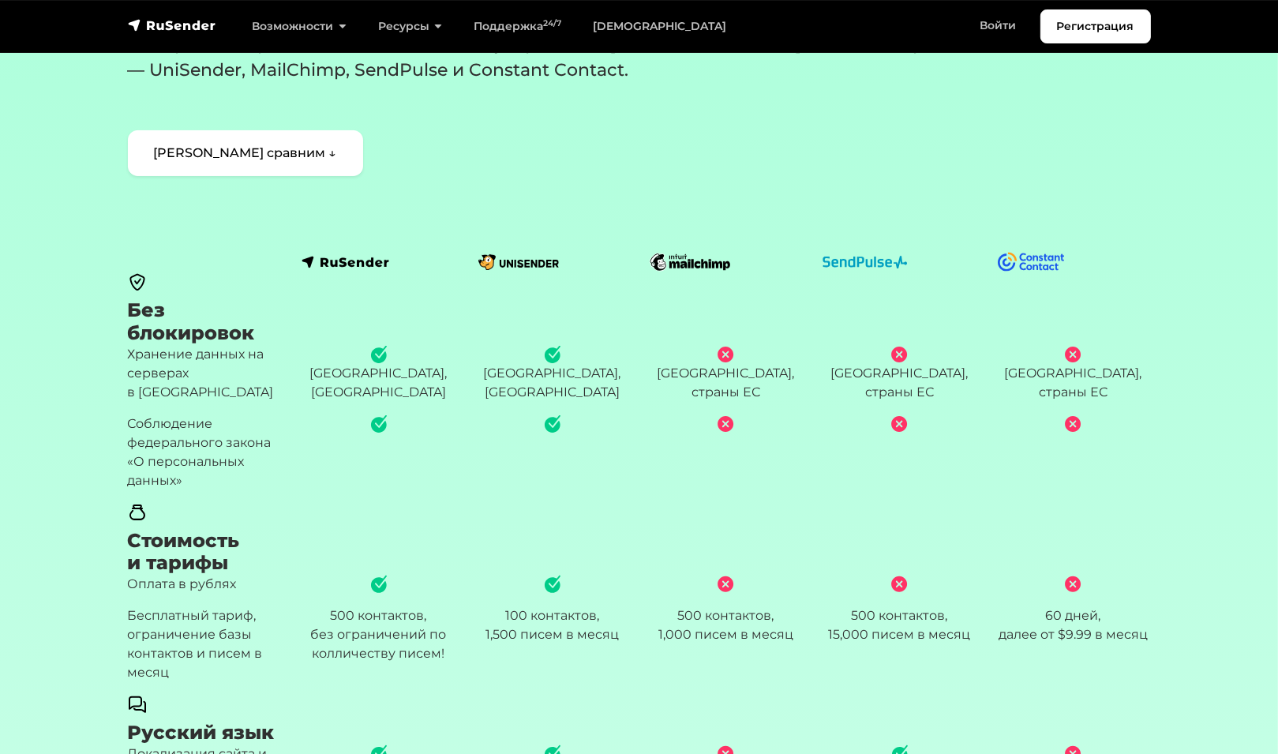
scroll to position [395, 0]
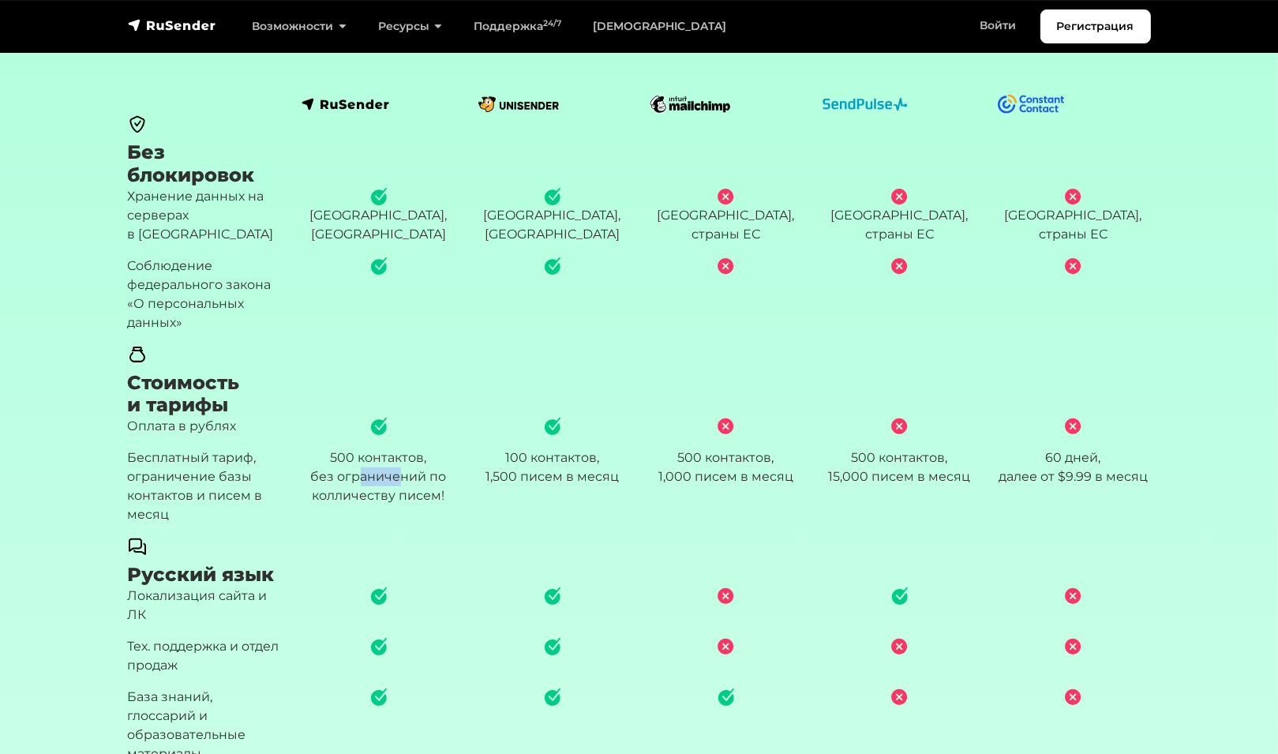
drag, startPoint x: 362, startPoint y: 493, endPoint x: 400, endPoint y: 499, distance: 39.2
click at [400, 499] on div "без ограничений по колличеству писем!" at bounding box center [379, 486] width 155 height 38
click at [595, 486] on div "1,500 писем в месяц" at bounding box center [552, 476] width 155 height 19
drag, startPoint x: 548, startPoint y: 478, endPoint x: 593, endPoint y: 500, distance: 50.1
click at [593, 486] on div "100 контактов, 1,500 писем в месяц" at bounding box center [552, 467] width 155 height 38
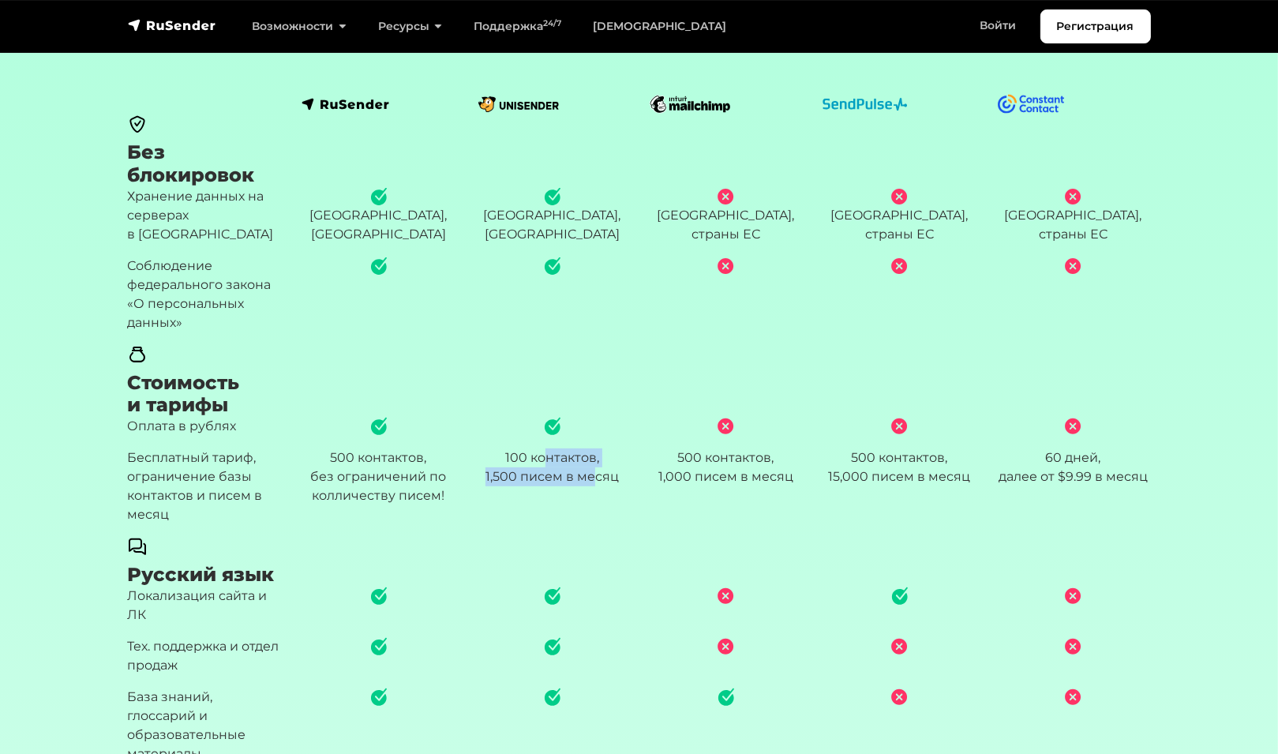
scroll to position [553, 0]
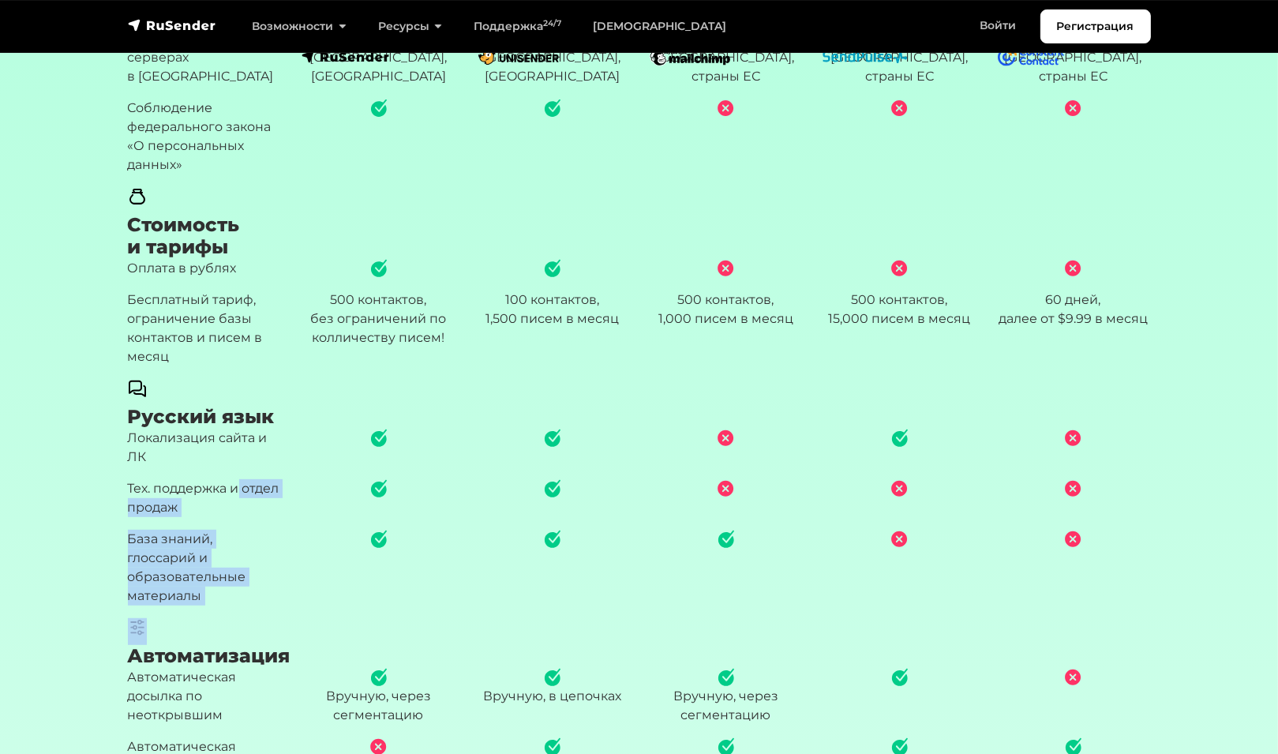
drag, startPoint x: 247, startPoint y: 508, endPoint x: 599, endPoint y: 579, distance: 359.1
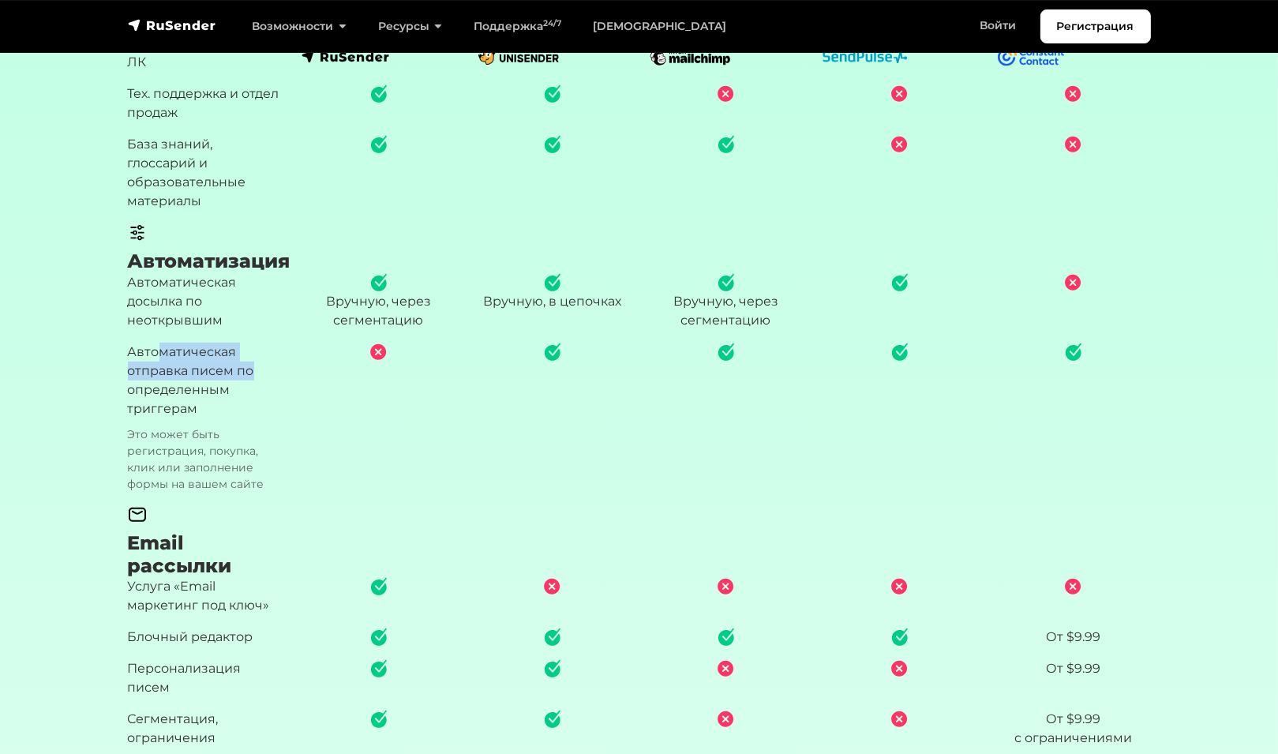
drag, startPoint x: 158, startPoint y: 374, endPoint x: 253, endPoint y: 381, distance: 95.0
click at [253, 381] on p "Автоматическая отправка писем по определенным триггерам Это может быть регистра…" at bounding box center [205, 418] width 155 height 150
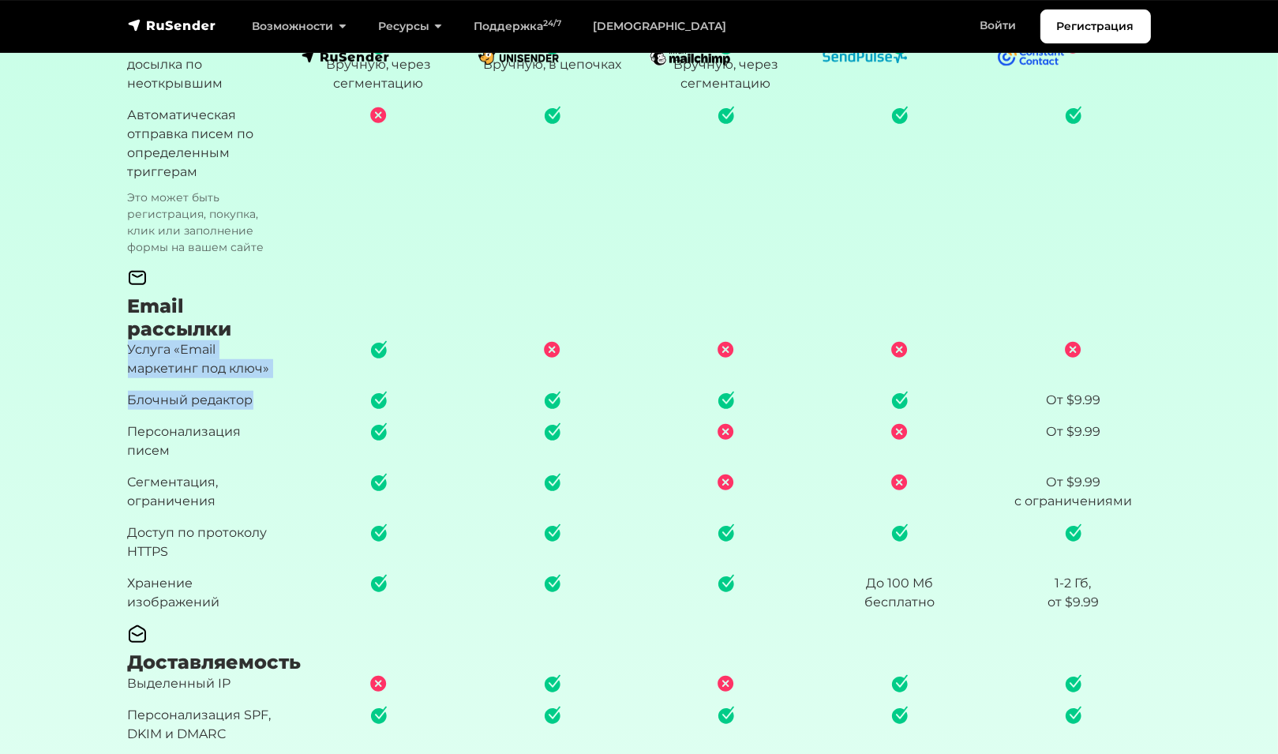
drag, startPoint x: 131, startPoint y: 374, endPoint x: 262, endPoint y: 424, distance: 140.2
click at [262, 424] on div "Без блокировок Хранение данных на серверах в [GEOGRAPHIC_DATA] [GEOGRAPHIC_DATA…" at bounding box center [639, 624] width 1042 height 2641
click at [134, 473] on div "Персонализация писем" at bounding box center [205, 447] width 174 height 51
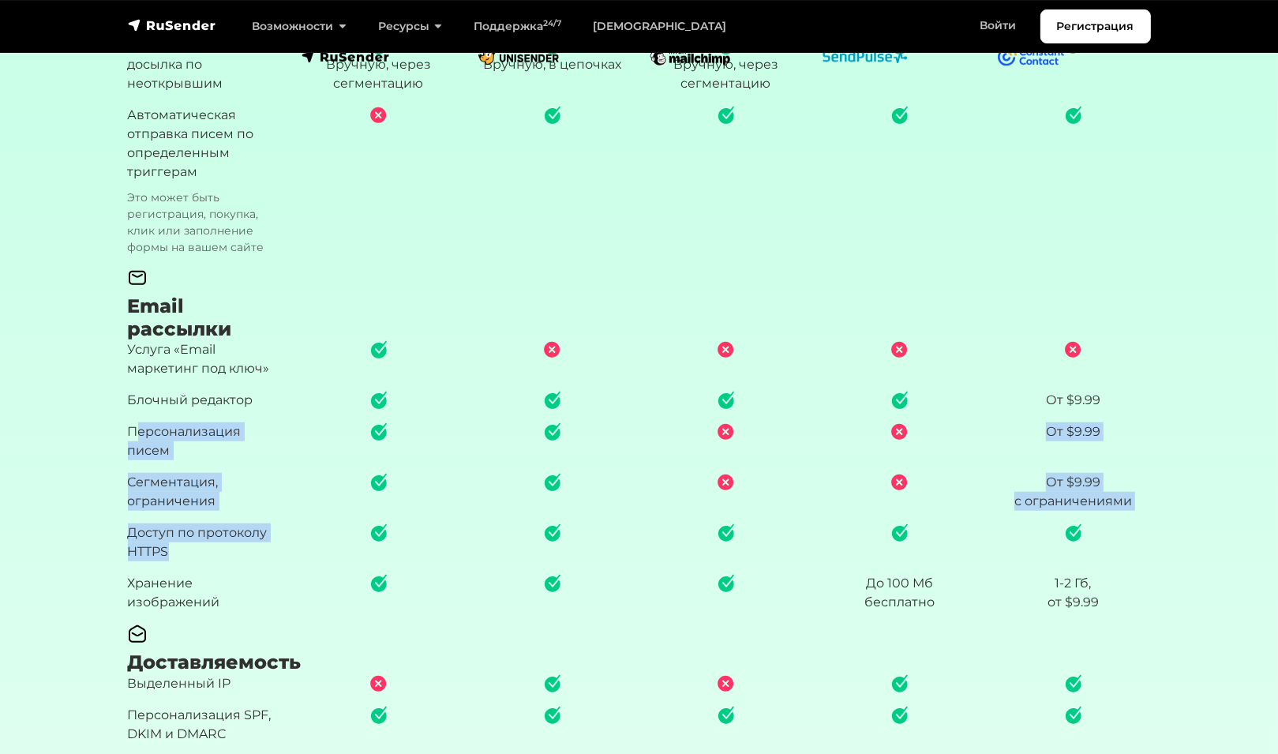
drag, startPoint x: 139, startPoint y: 457, endPoint x: 221, endPoint y: 571, distance: 140.2
click at [221, 571] on div "Без блокировок Хранение данных на серверах в [GEOGRAPHIC_DATA] [GEOGRAPHIC_DATA…" at bounding box center [639, 624] width 1042 height 2641
click at [213, 553] on p "Доступ по протоколу HTTPS" at bounding box center [205, 542] width 155 height 38
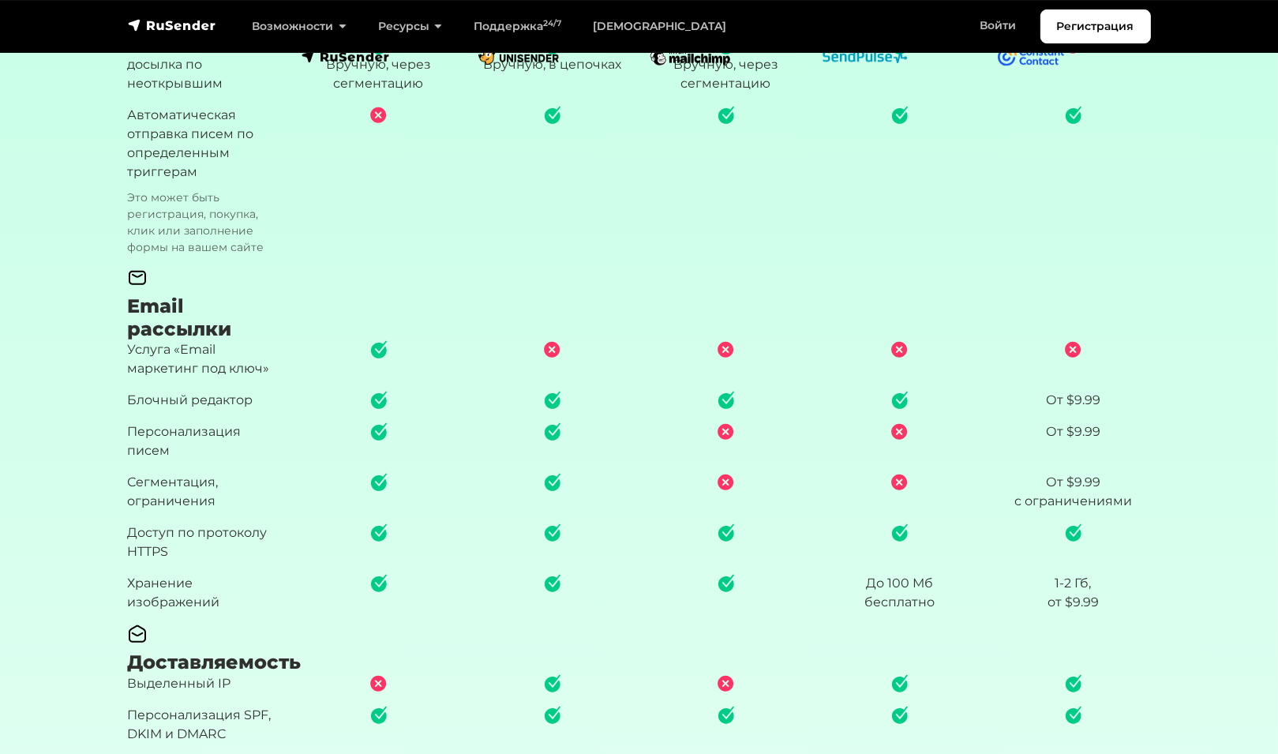
scroll to position [1342, 0]
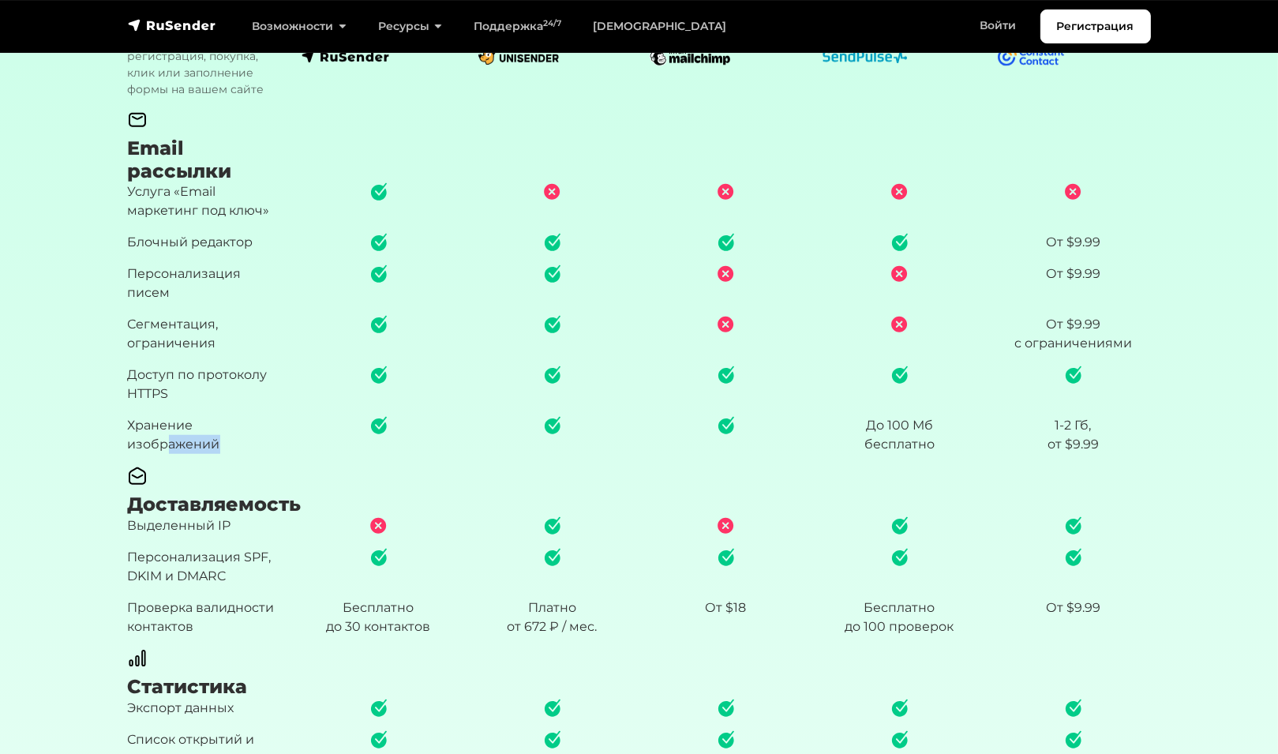
drag, startPoint x: 164, startPoint y: 466, endPoint x: 248, endPoint y: 467, distance: 83.7
click at [248, 454] on p "Хранение изображений" at bounding box center [205, 435] width 155 height 38
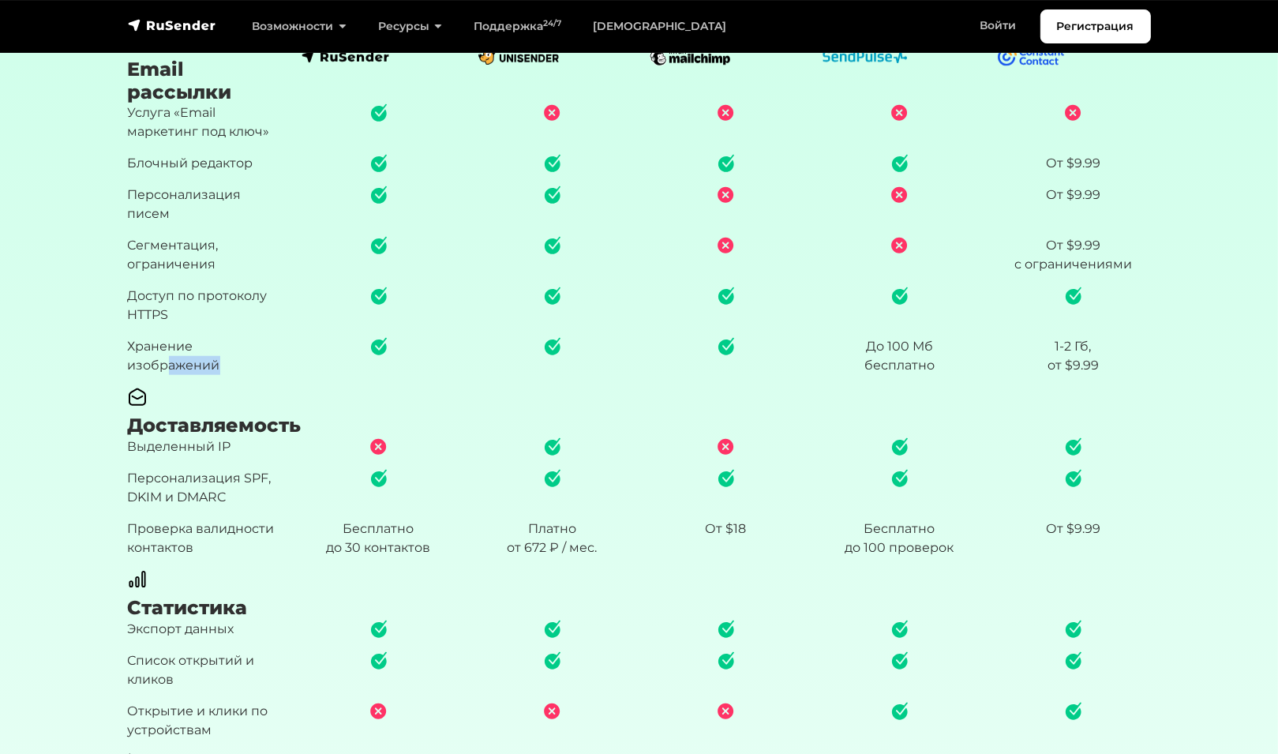
scroll to position [1500, 0]
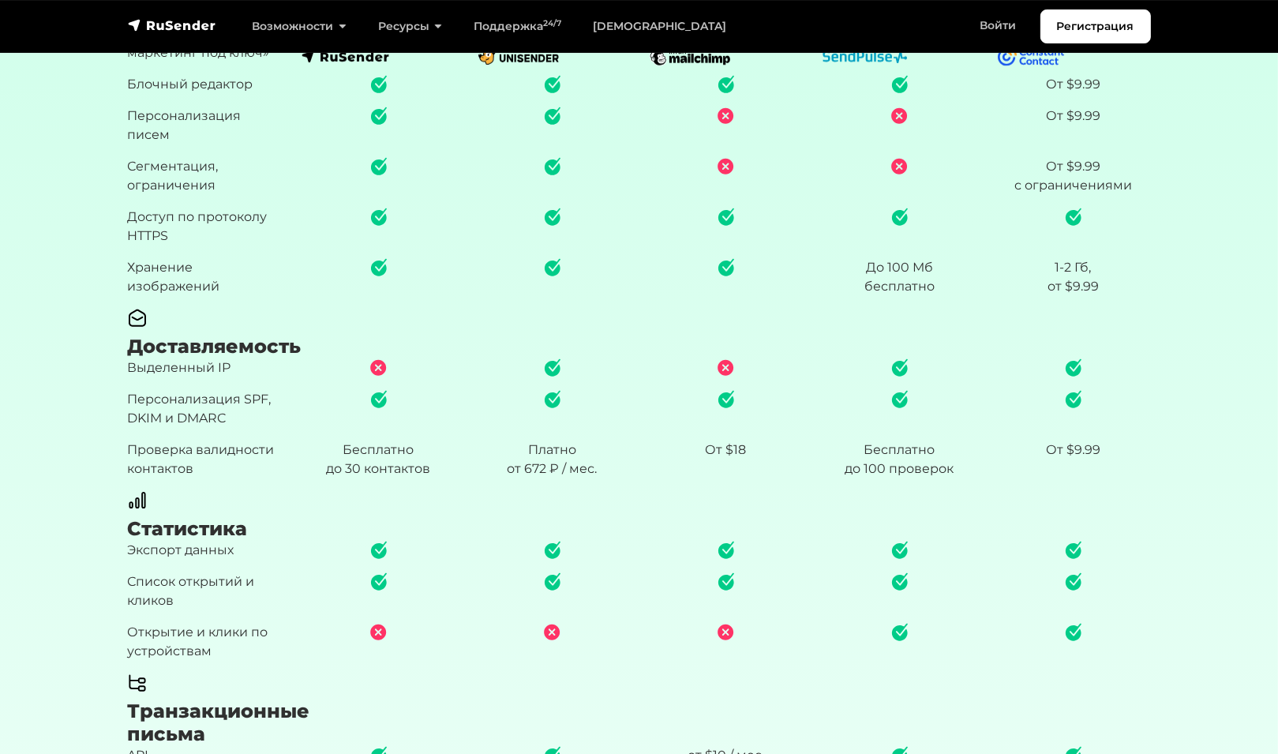
click at [167, 390] on div "Выделенный IP" at bounding box center [205, 374] width 174 height 32
drag, startPoint x: 199, startPoint y: 371, endPoint x: 266, endPoint y: 394, distance: 70.9
click at [266, 394] on div "Без блокировок Хранение данных на серверах в [GEOGRAPHIC_DATA] [GEOGRAPHIC_DATA…" at bounding box center [639, 309] width 1042 height 2641
click at [128, 428] on p "Персонализация SPF, DKIM и DMARC" at bounding box center [205, 409] width 155 height 38
drag, startPoint x: 167, startPoint y: 416, endPoint x: 271, endPoint y: 435, distance: 105.1
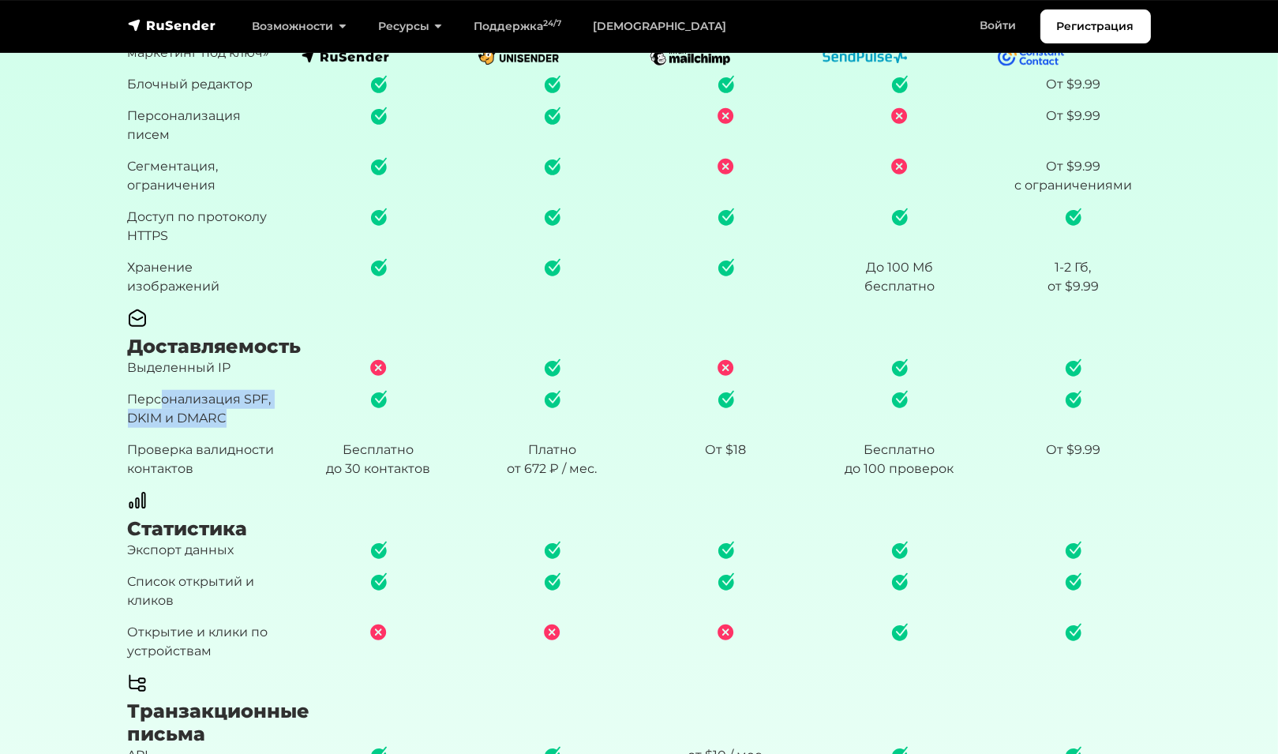
click at [271, 428] on p "Персонализация SPF, DKIM и DMARC" at bounding box center [205, 409] width 155 height 38
click at [177, 478] on p "Проверка валидности контактов" at bounding box center [205, 460] width 155 height 38
drag, startPoint x: 151, startPoint y: 471, endPoint x: 381, endPoint y: 477, distance: 229.8
click at [385, 474] on div "Проверка валидности контактов Бесплатно до 30 контактов Платно от 672 ₽ / мес. …" at bounding box center [639, 466] width 1042 height 51
click at [403, 478] on div "до 30 контактов" at bounding box center [379, 468] width 155 height 19
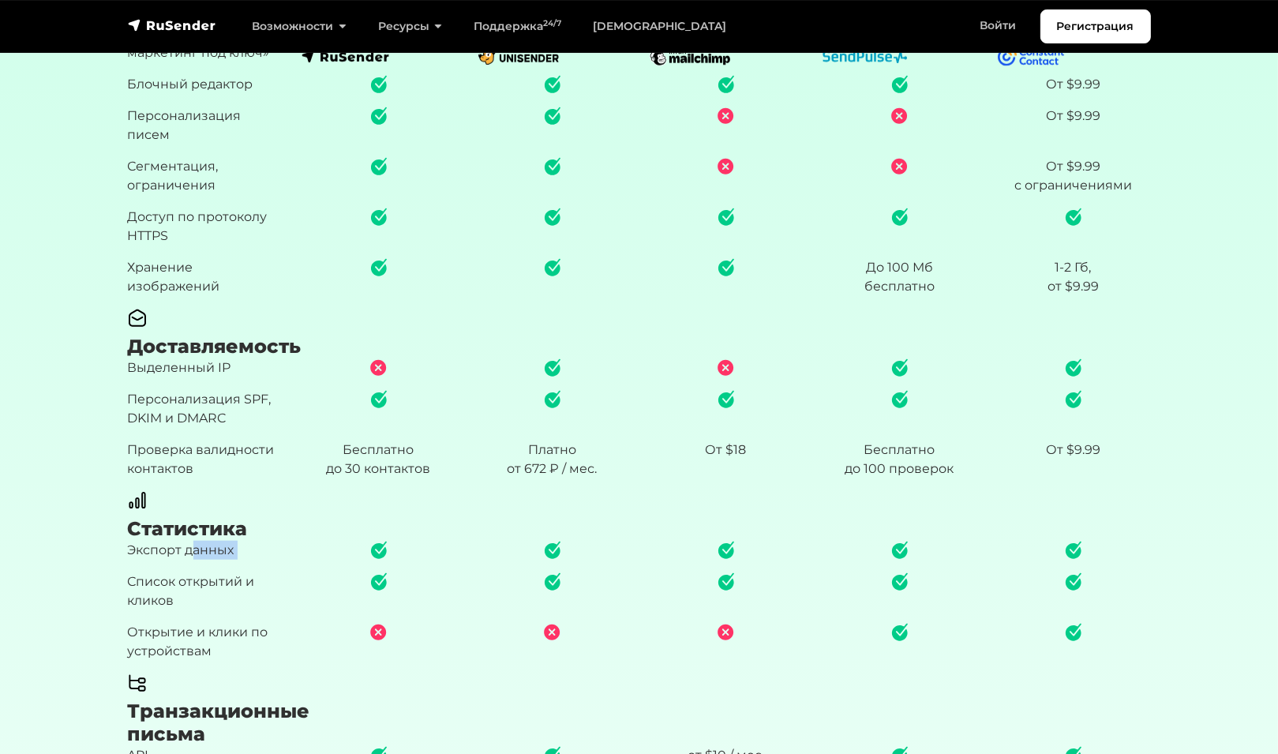
drag, startPoint x: 192, startPoint y: 572, endPoint x: 414, endPoint y: 568, distance: 221.9
click at [414, 568] on div "Экспорт данных" at bounding box center [639, 557] width 1042 height 32
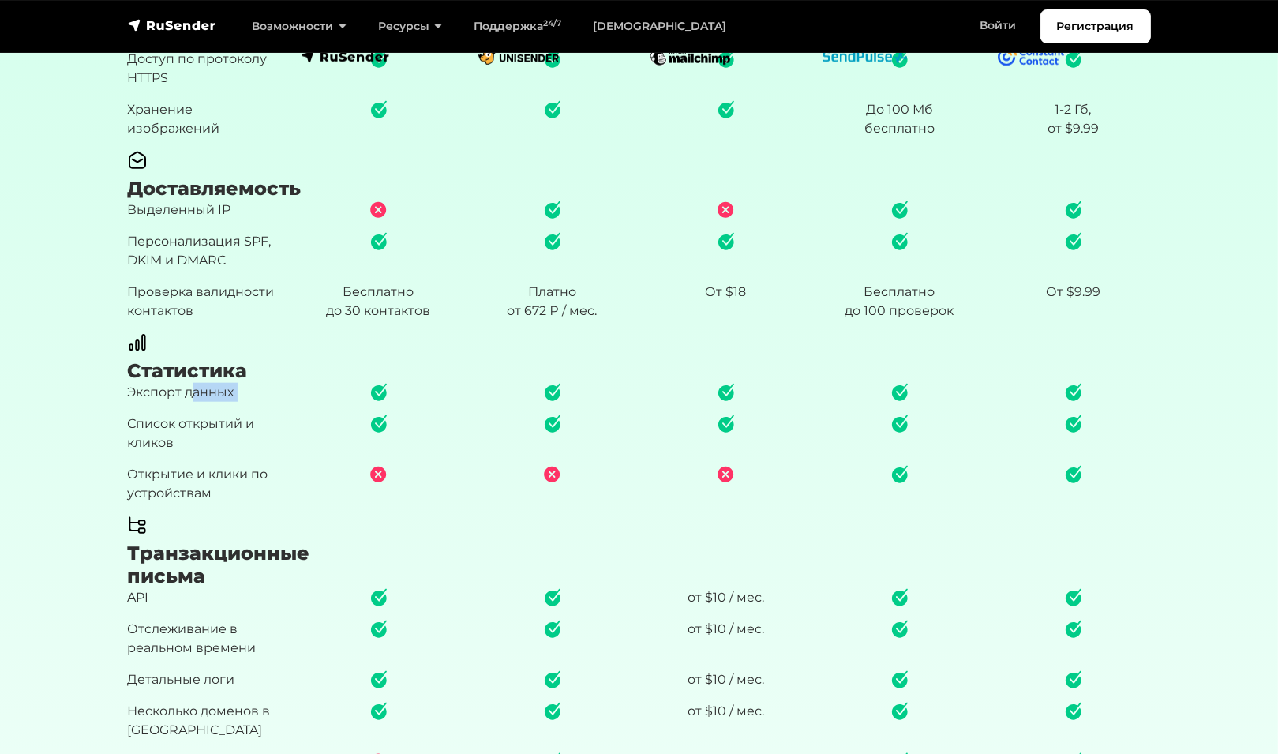
scroll to position [1737, 0]
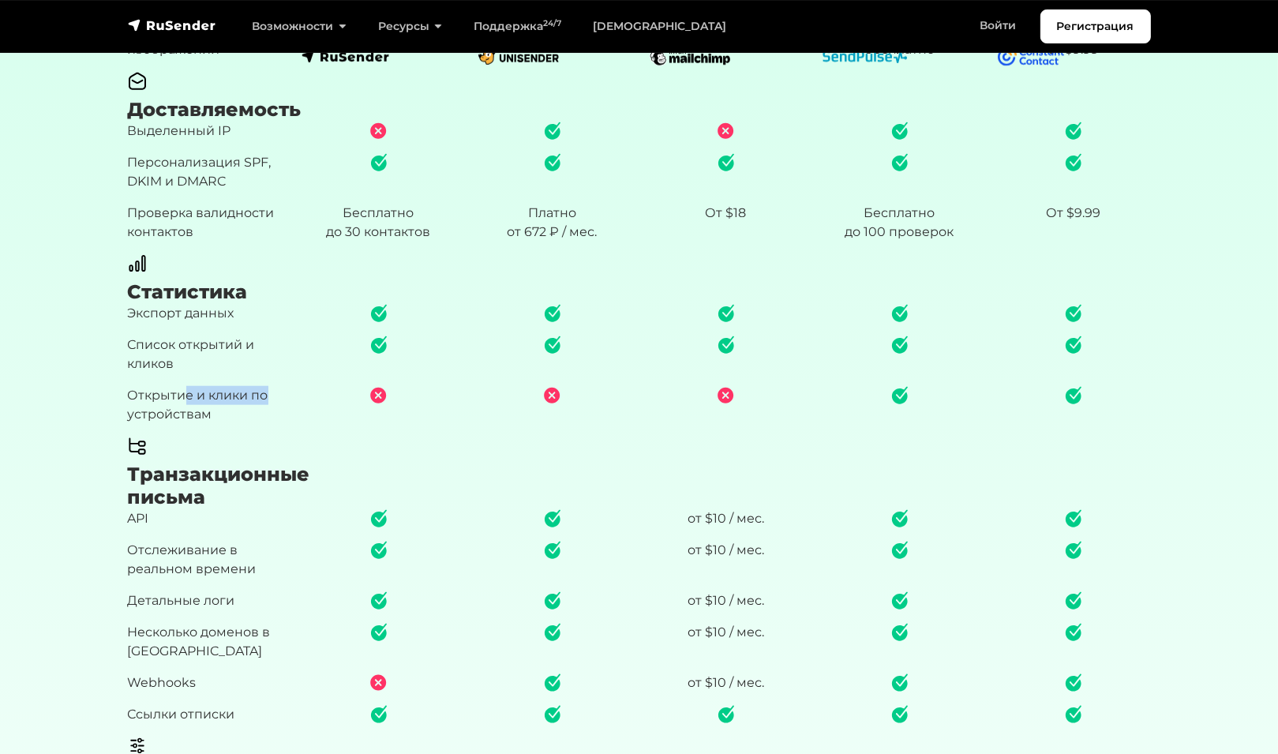
drag, startPoint x: 183, startPoint y: 415, endPoint x: 270, endPoint y: 419, distance: 86.9
click at [270, 419] on p "Открытие и клики по устройствам" at bounding box center [205, 405] width 155 height 38
click at [234, 417] on p "Открытие и клики по устройствам" at bounding box center [205, 405] width 155 height 38
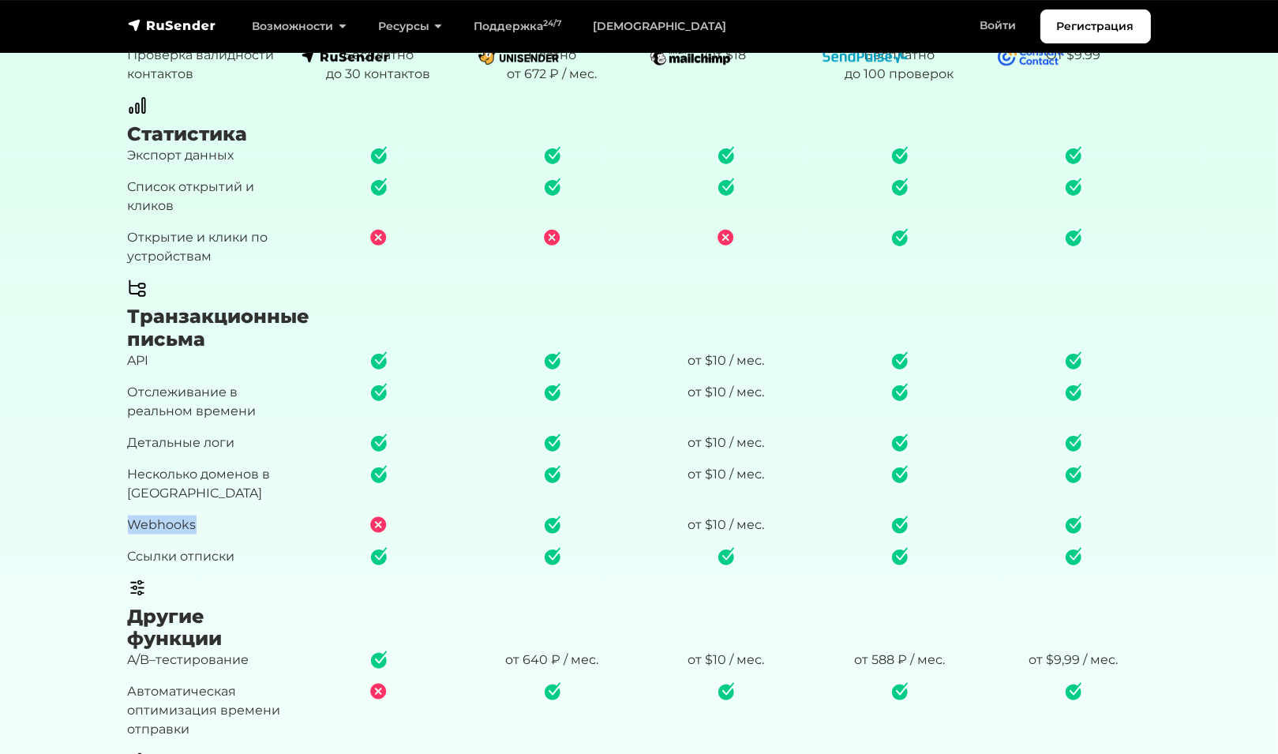
drag, startPoint x: 124, startPoint y: 542, endPoint x: 227, endPoint y: 545, distance: 103.4
click at [227, 545] on div "Webhooks" at bounding box center [205, 532] width 174 height 32
drag, startPoint x: 197, startPoint y: 576, endPoint x: 261, endPoint y: 575, distance: 64.8
click at [260, 566] on p "Ссылки отписки" at bounding box center [205, 556] width 155 height 19
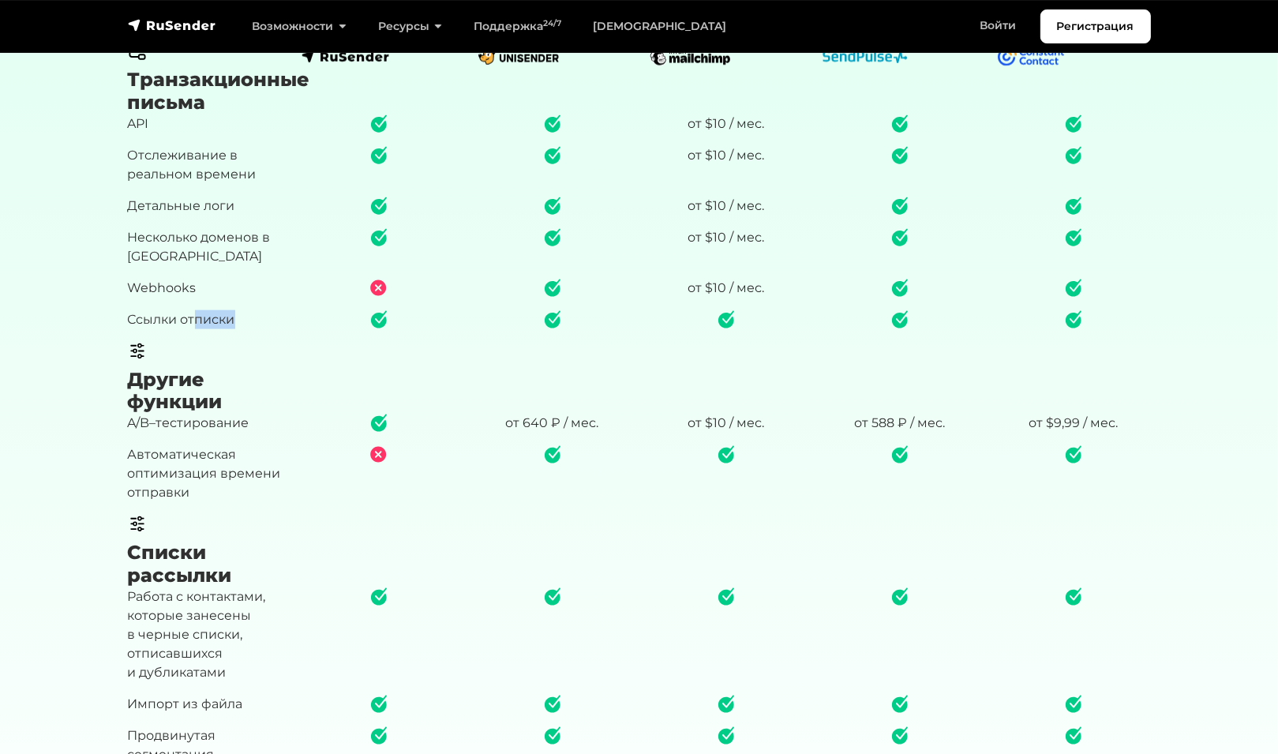
scroll to position [2053, 0]
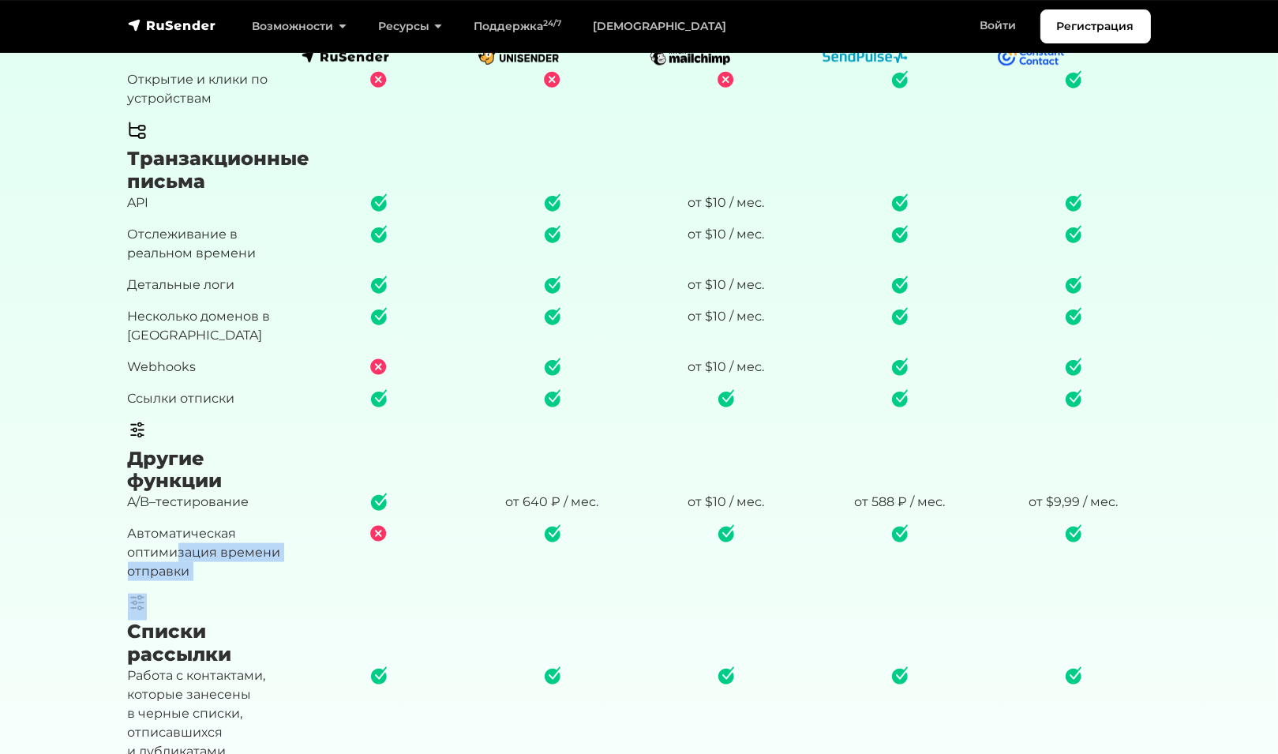
drag, startPoint x: 204, startPoint y: 574, endPoint x: 324, endPoint y: 594, distance: 121.0
click at [324, 594] on div "Автоматическая оптимизация времени отправки" at bounding box center [639, 558] width 1042 height 69
click at [168, 561] on p "Автоматическая оптимизация времени отправки" at bounding box center [205, 552] width 155 height 57
drag, startPoint x: 133, startPoint y: 571, endPoint x: 246, endPoint y: 588, distance: 115.0
click at [246, 581] on p "Автоматическая оптимизация времени отправки" at bounding box center [205, 552] width 155 height 57
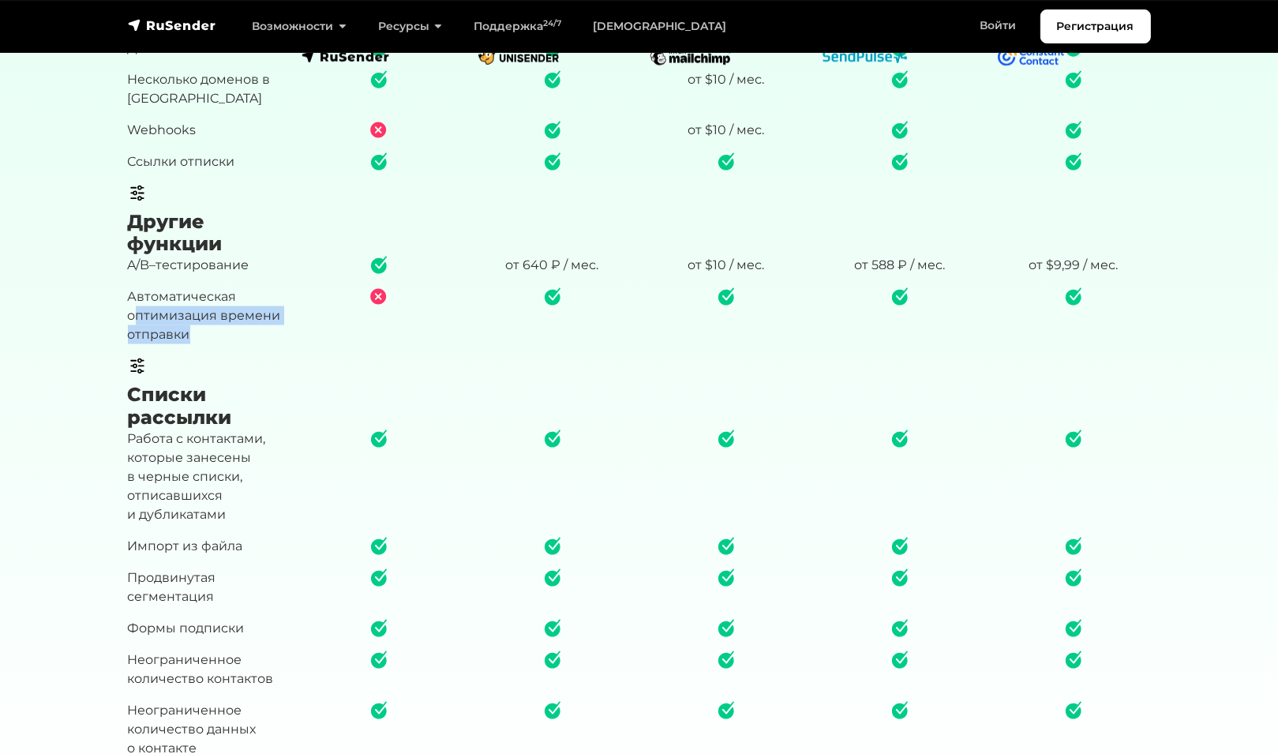
scroll to position [2684, 0]
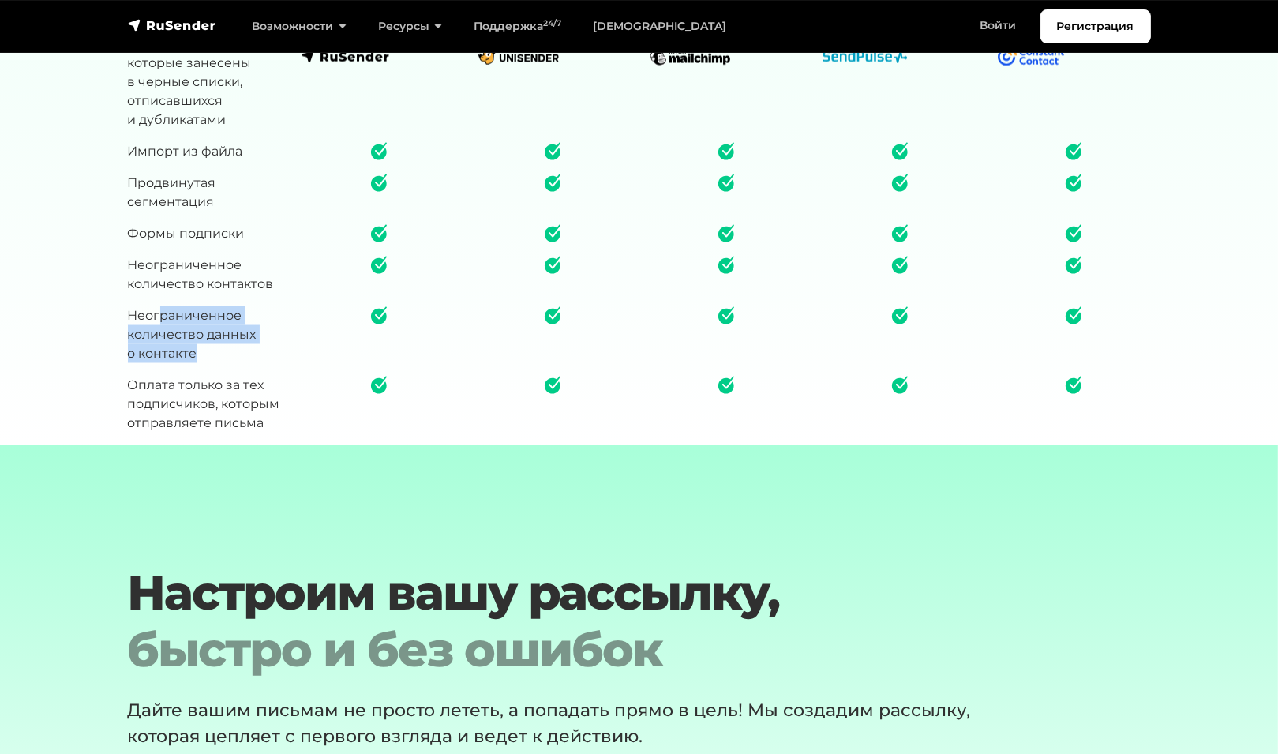
drag, startPoint x: 157, startPoint y: 337, endPoint x: 216, endPoint y: 369, distance: 66.4
click at [216, 363] on p "Неограниченное количество данных о контакте" at bounding box center [205, 334] width 155 height 57
drag, startPoint x: 138, startPoint y: 279, endPoint x: 222, endPoint y: 307, distance: 88.1
click at [221, 294] on p "Неограниченное количество контактов" at bounding box center [205, 275] width 155 height 38
click at [223, 363] on p "Неограниченное количество данных о контакте" at bounding box center [205, 334] width 155 height 57
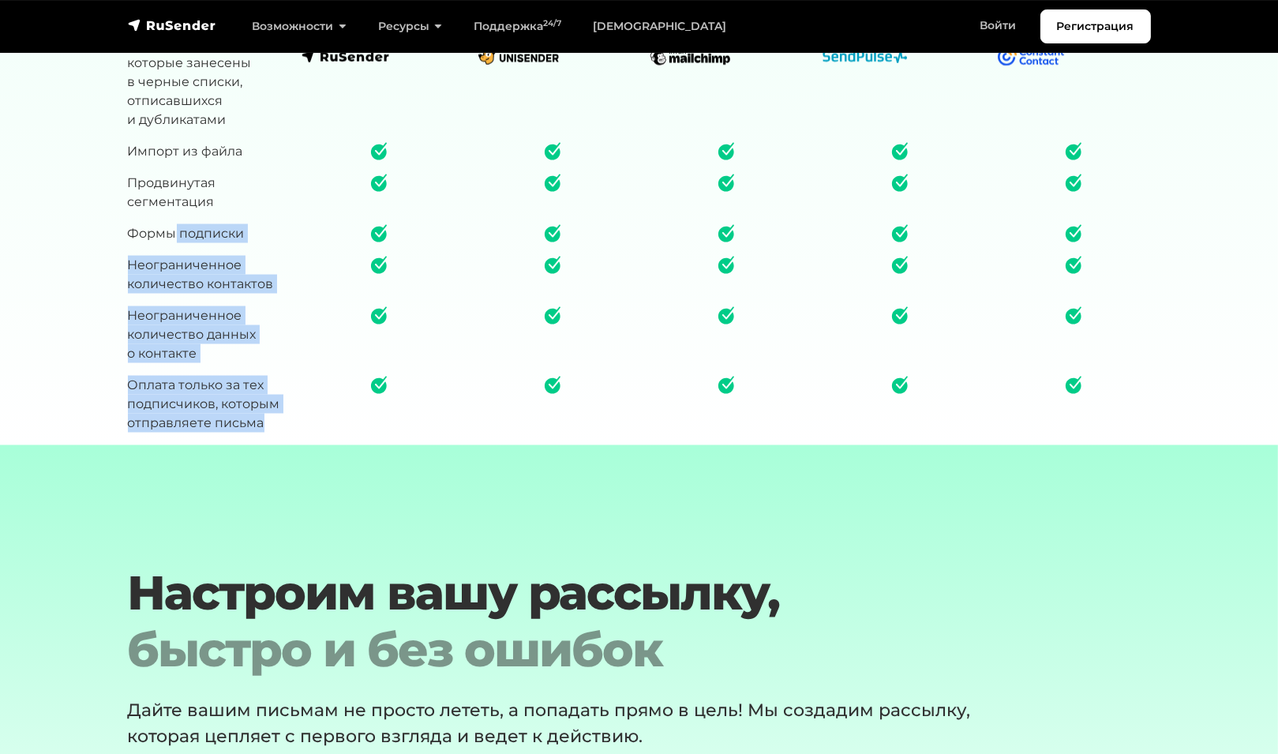
drag, startPoint x: 174, startPoint y: 246, endPoint x: 276, endPoint y: 446, distance: 224.6
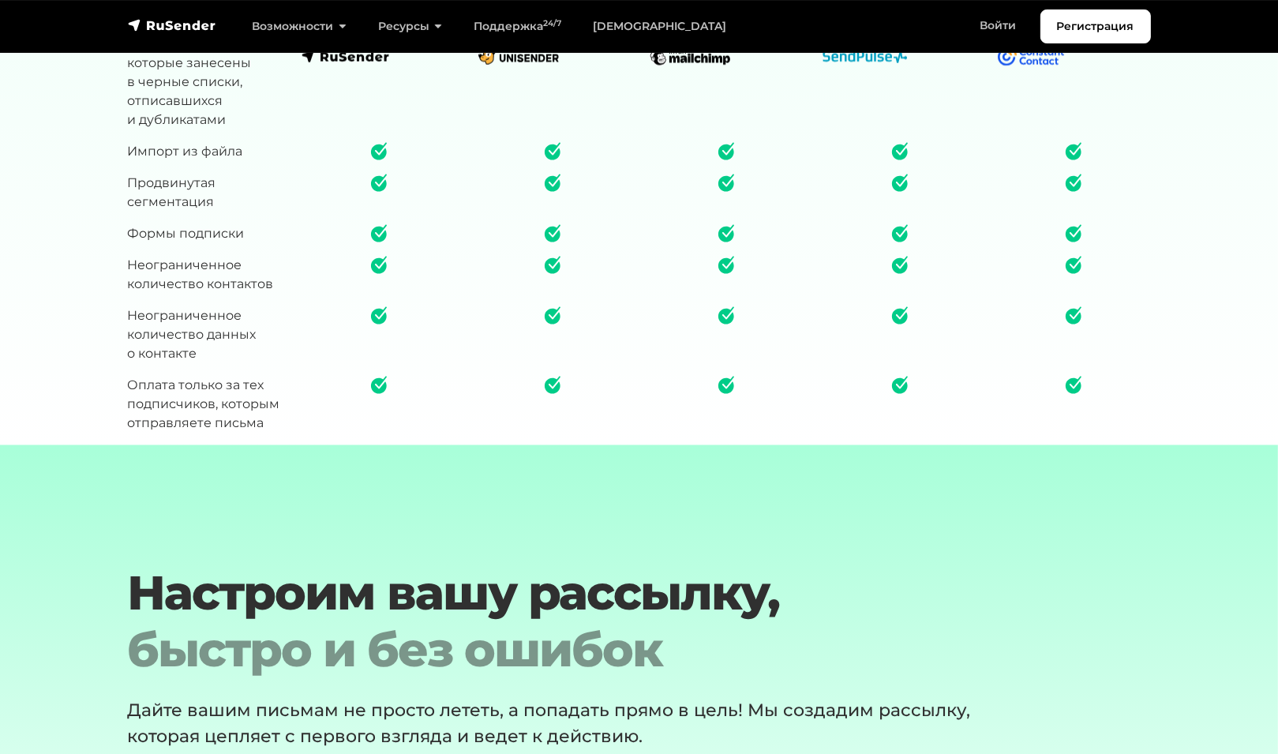
click at [199, 212] on p "Продвинутая сегментация" at bounding box center [205, 193] width 155 height 38
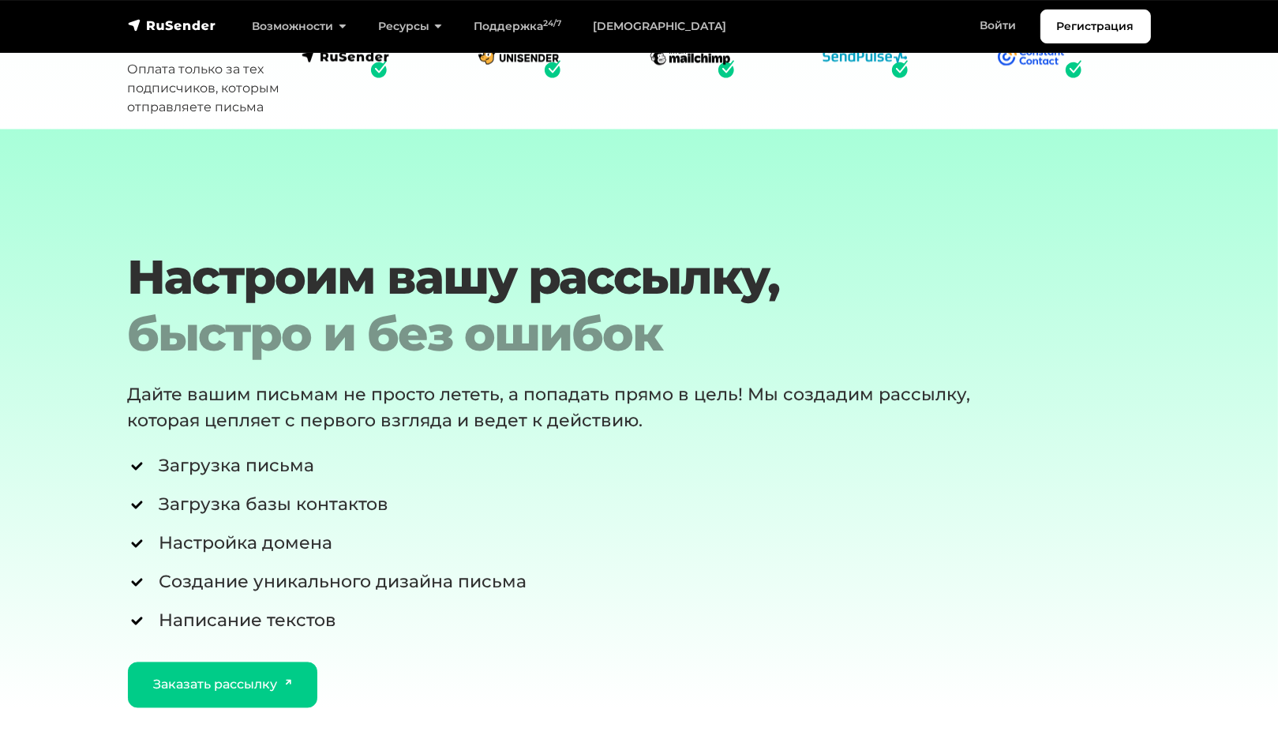
scroll to position [3079, 0]
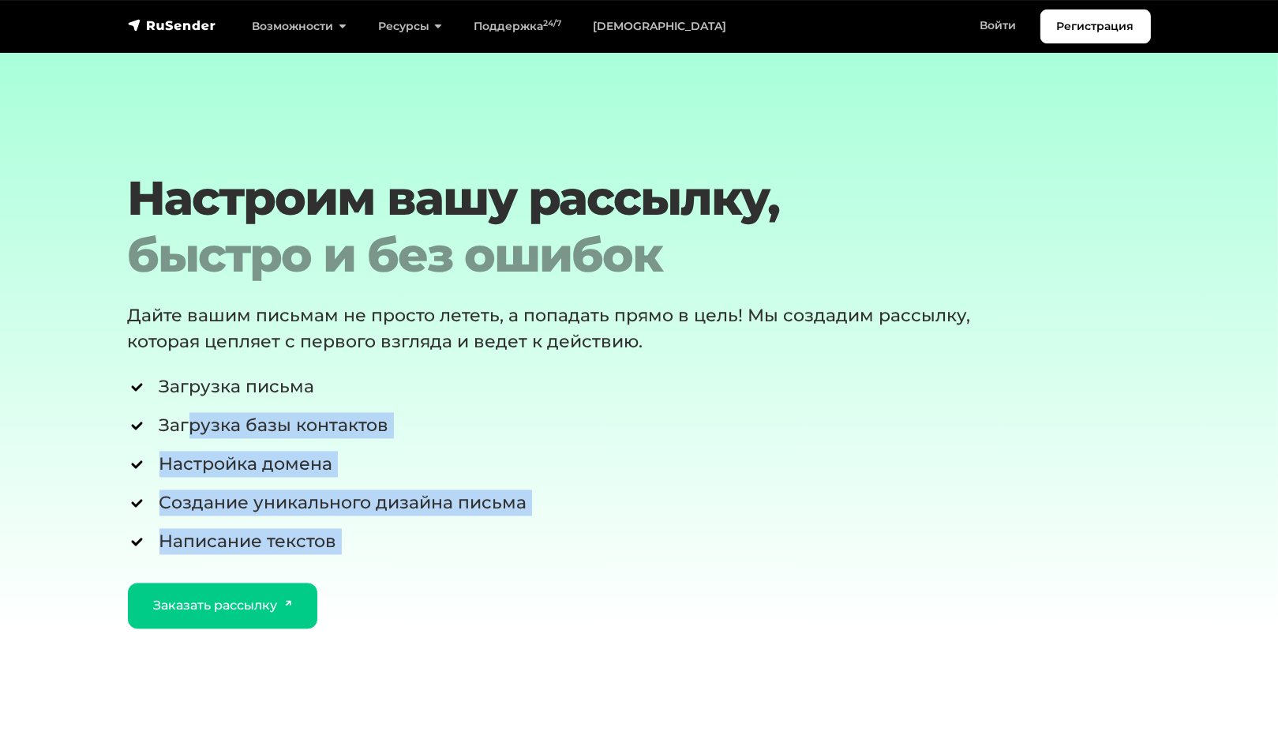
drag, startPoint x: 188, startPoint y: 441, endPoint x: 565, endPoint y: 584, distance: 403.5
click at [565, 584] on div "Настроим вашу рассылку, быстро и без ошибок Дайте вашим письмам не просто летет…" at bounding box center [595, 400] width 955 height 459
click at [465, 439] on li "Загрузка базы контактов" at bounding box center [596, 426] width 936 height 26
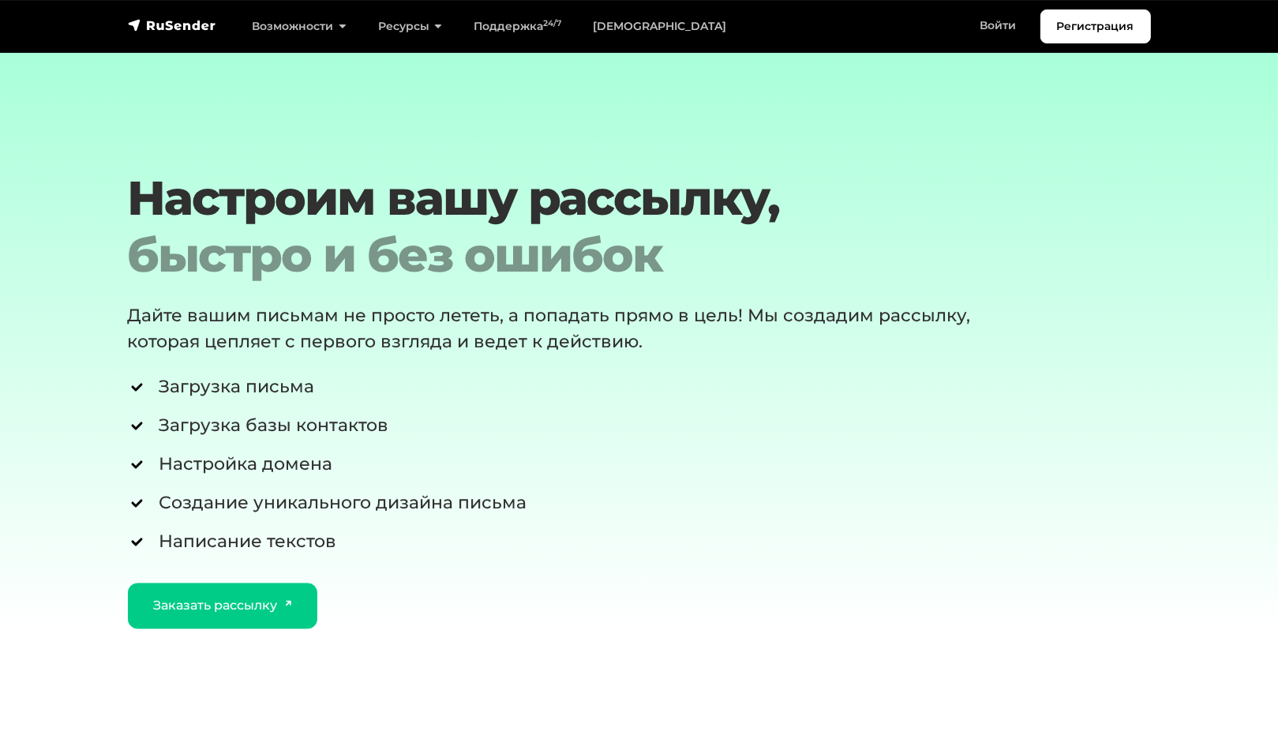
click at [161, 337] on p "Дайте вашим письмам не просто лететь, а попадать прямо в цель! Мы создадим расс…" at bounding box center [575, 329] width 895 height 52
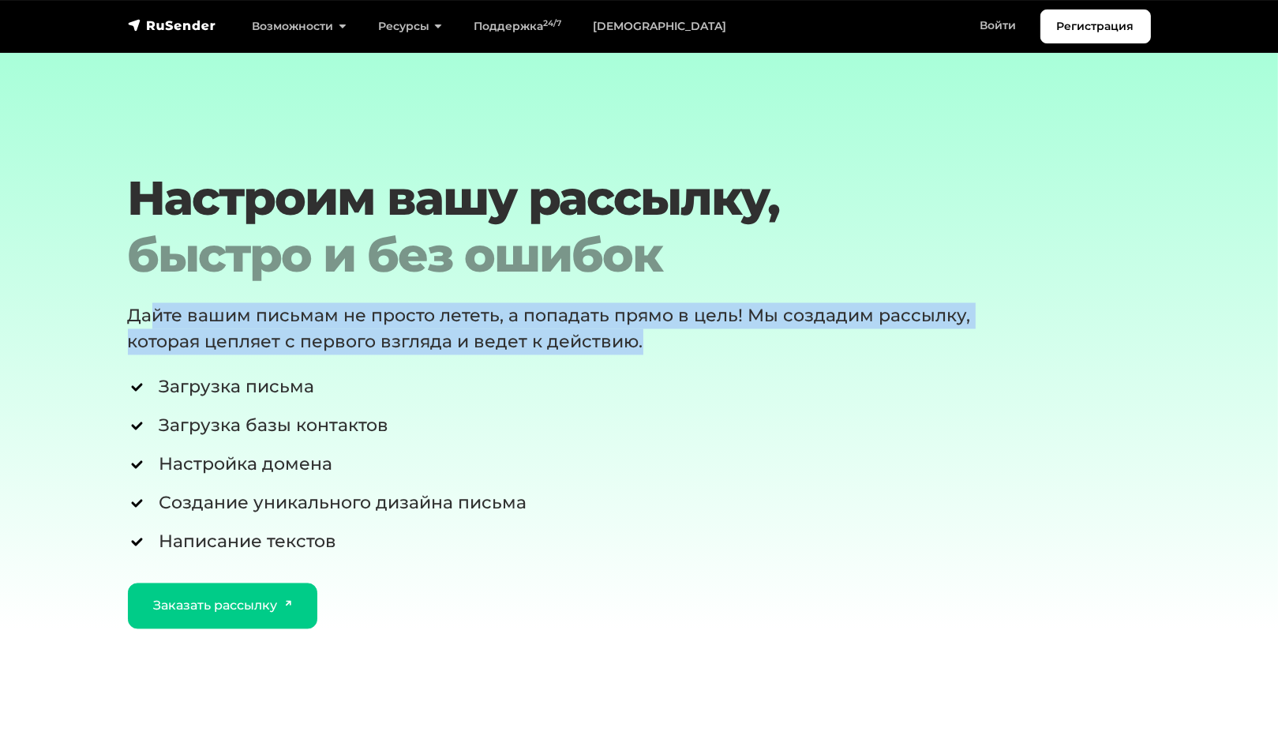
drag, startPoint x: 149, startPoint y: 328, endPoint x: 909, endPoint y: 381, distance: 762.2
click at [909, 381] on div "Настроим вашу рассылку, быстро и без ошибок Дайте вашим письмам не просто летет…" at bounding box center [595, 400] width 955 height 459
click at [522, 336] on p "Дайте вашим письмам не просто лететь, а попадать прямо в цель! Мы создадим расс…" at bounding box center [575, 329] width 895 height 52
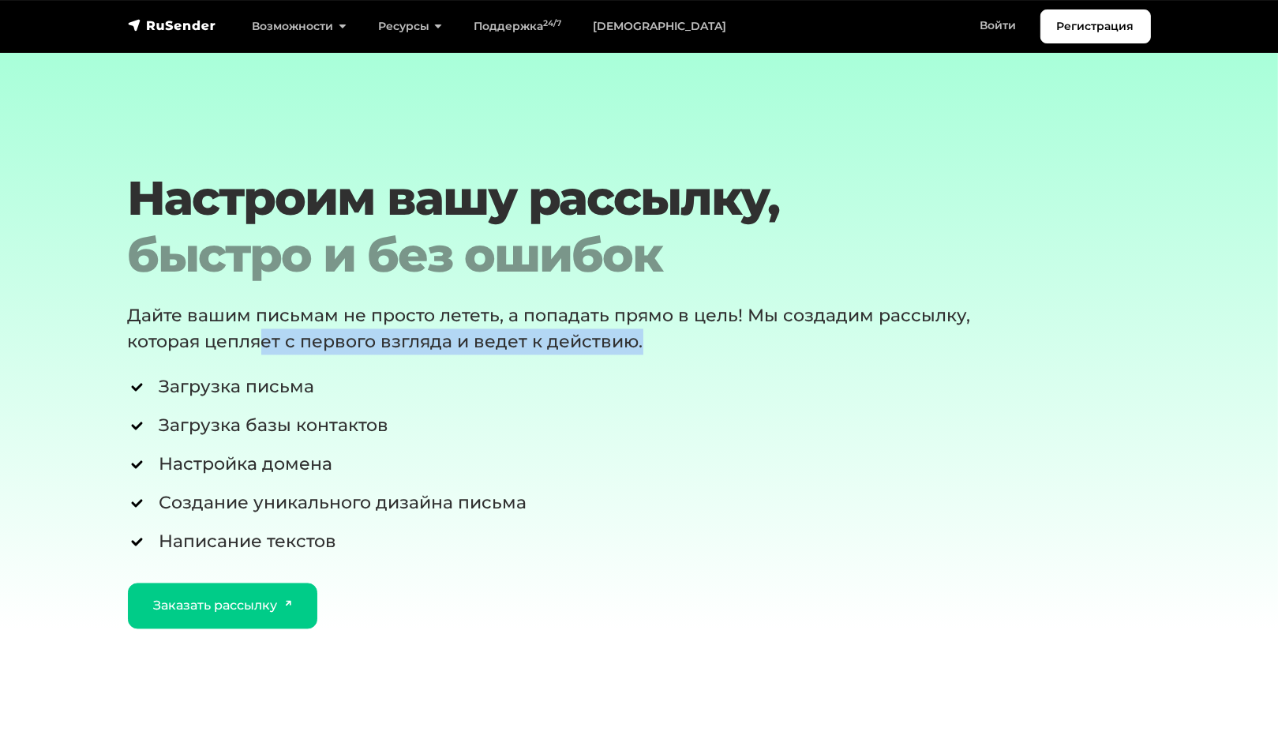
drag, startPoint x: 262, startPoint y: 361, endPoint x: 733, endPoint y: 361, distance: 470.5
click at [733, 355] on p "Дайте вашим письмам не просто лететь, а попадать прямо в цель! Мы создадим расс…" at bounding box center [575, 329] width 895 height 52
click at [482, 351] on p "Дайте вашим письмам не просто лететь, а попадать прямо в цель! Мы создадим расс…" at bounding box center [575, 329] width 895 height 52
click at [299, 329] on p "Дайте вашим письмам не просто лететь, а попадать прямо в цель! Мы создадим расс…" at bounding box center [575, 329] width 895 height 52
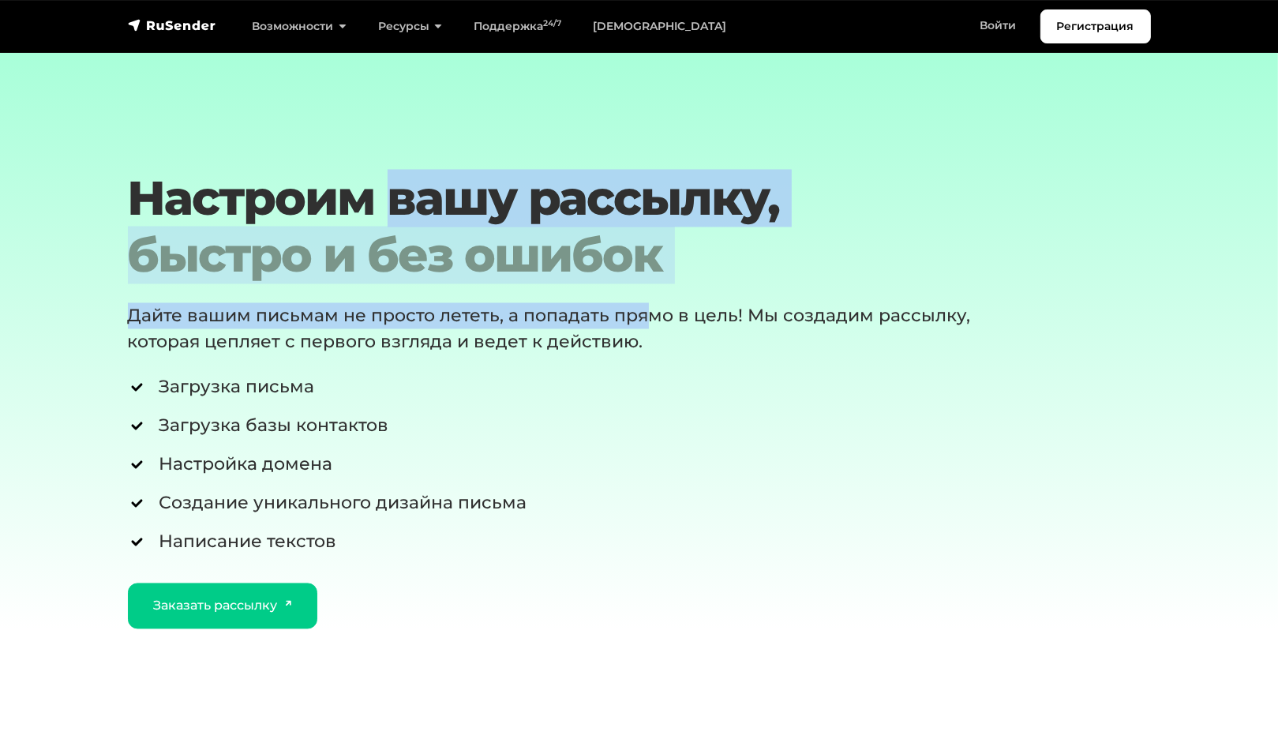
drag, startPoint x: 382, startPoint y: 227, endPoint x: 647, endPoint y: 343, distance: 289.9
click at [646, 335] on div "Настроим вашу рассылку, быстро и без ошибок Дайте вашим письмам не просто летет…" at bounding box center [595, 400] width 955 height 459
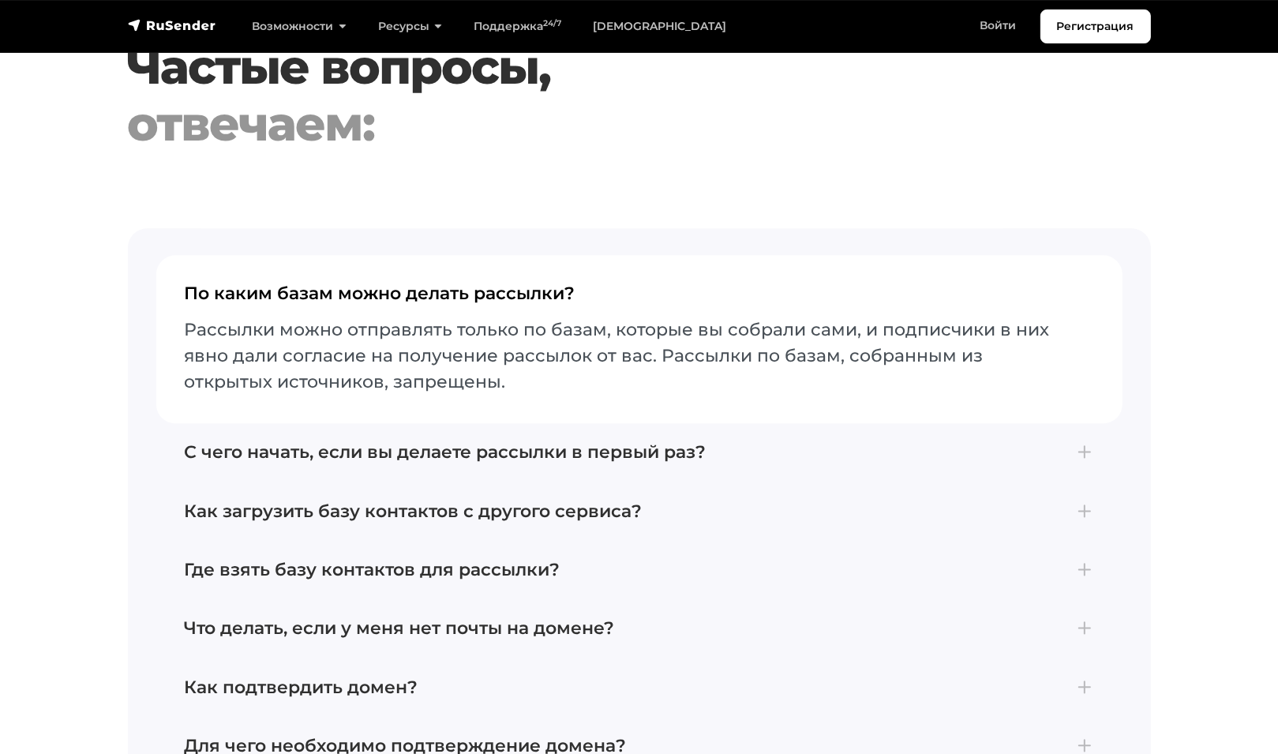
scroll to position [3868, 0]
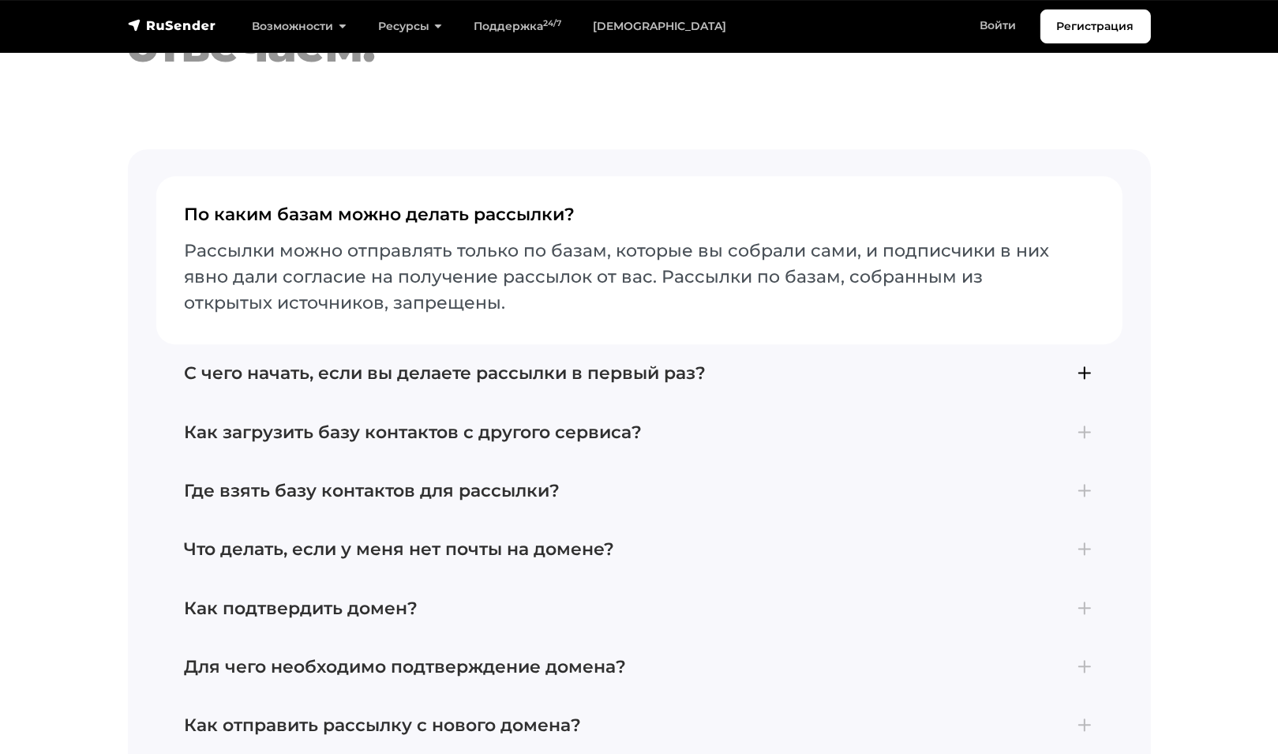
drag, startPoint x: 315, startPoint y: 268, endPoint x: 759, endPoint y: 366, distance: 455.1
click at [759, 366] on div "По каким базам можно делать рассылки? Рассылки можно отправлять только по базам…" at bounding box center [639, 579] width 966 height 823
click at [1083, 384] on h4 "С чего начать, если вы делаете рассылки в первый раз?" at bounding box center [639, 373] width 909 height 21
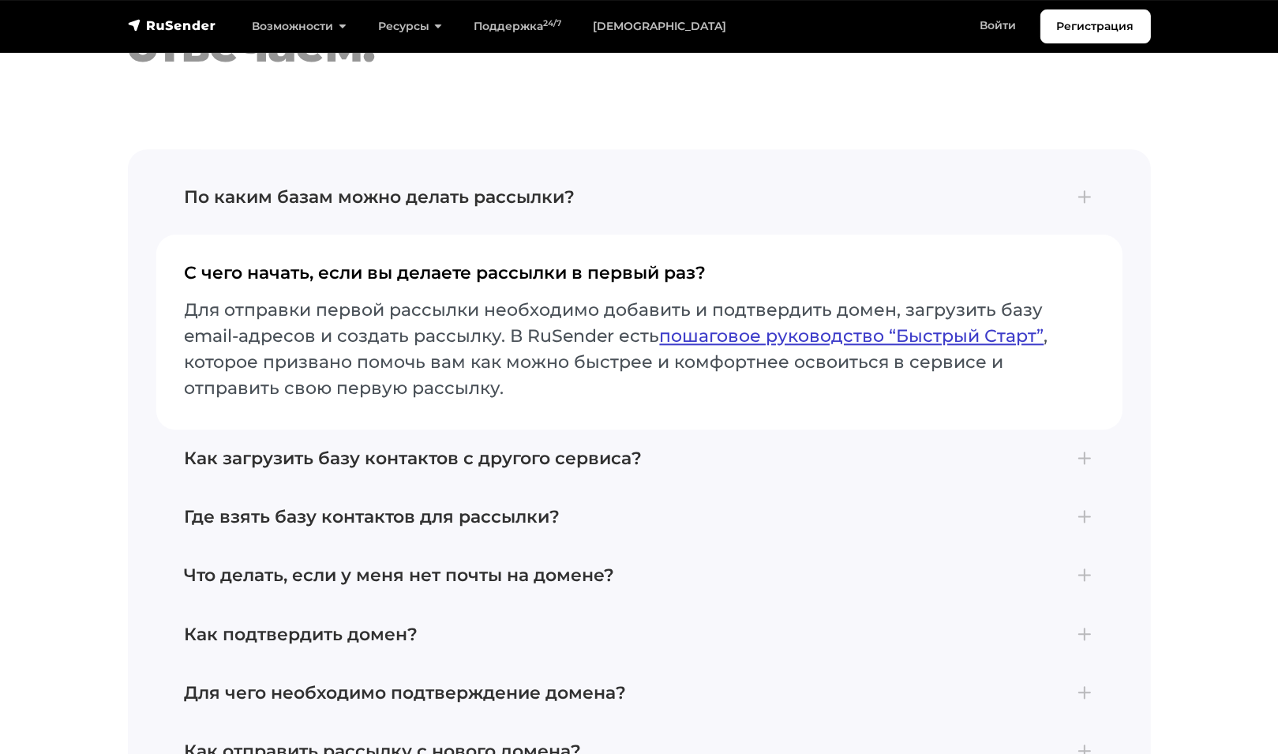
click at [930, 347] on link "пошаговое руководство “Быстрый Старт”" at bounding box center [852, 335] width 384 height 21
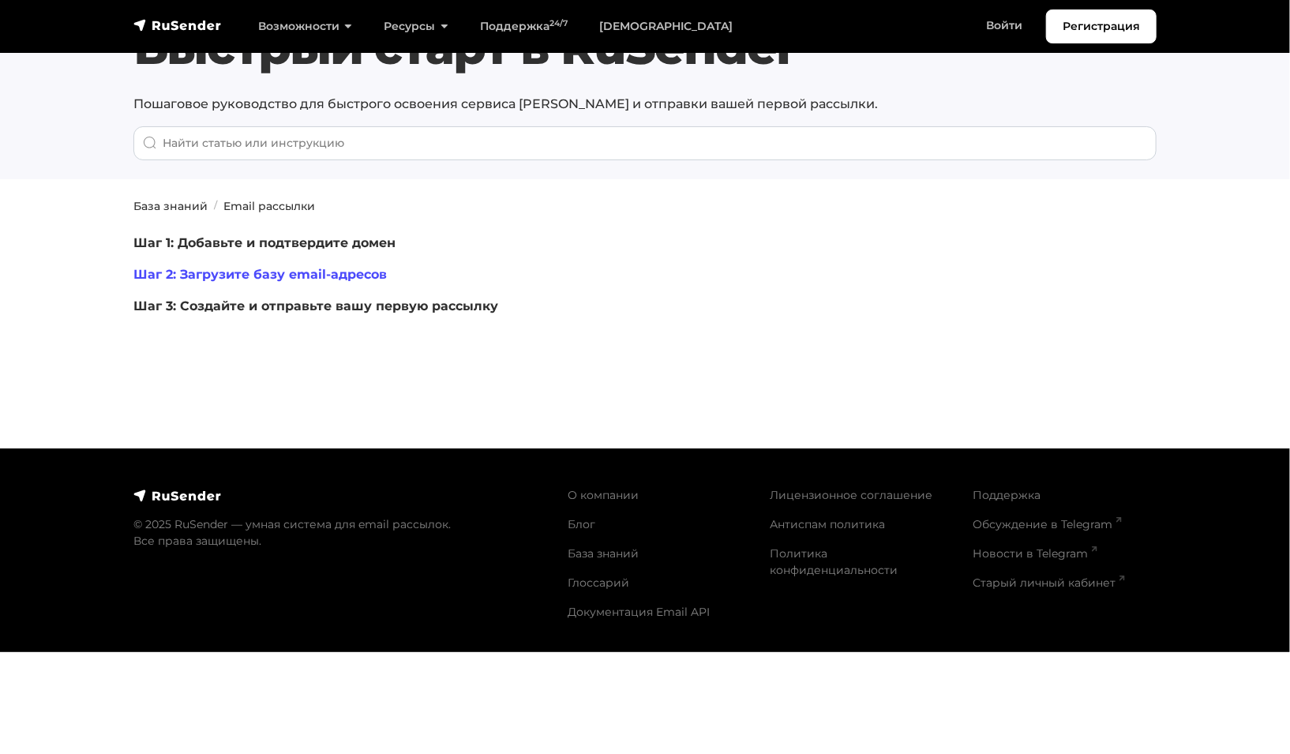
click at [355, 271] on link "Шаг 2: Загрузите базу email-адресов" at bounding box center [259, 274] width 253 height 15
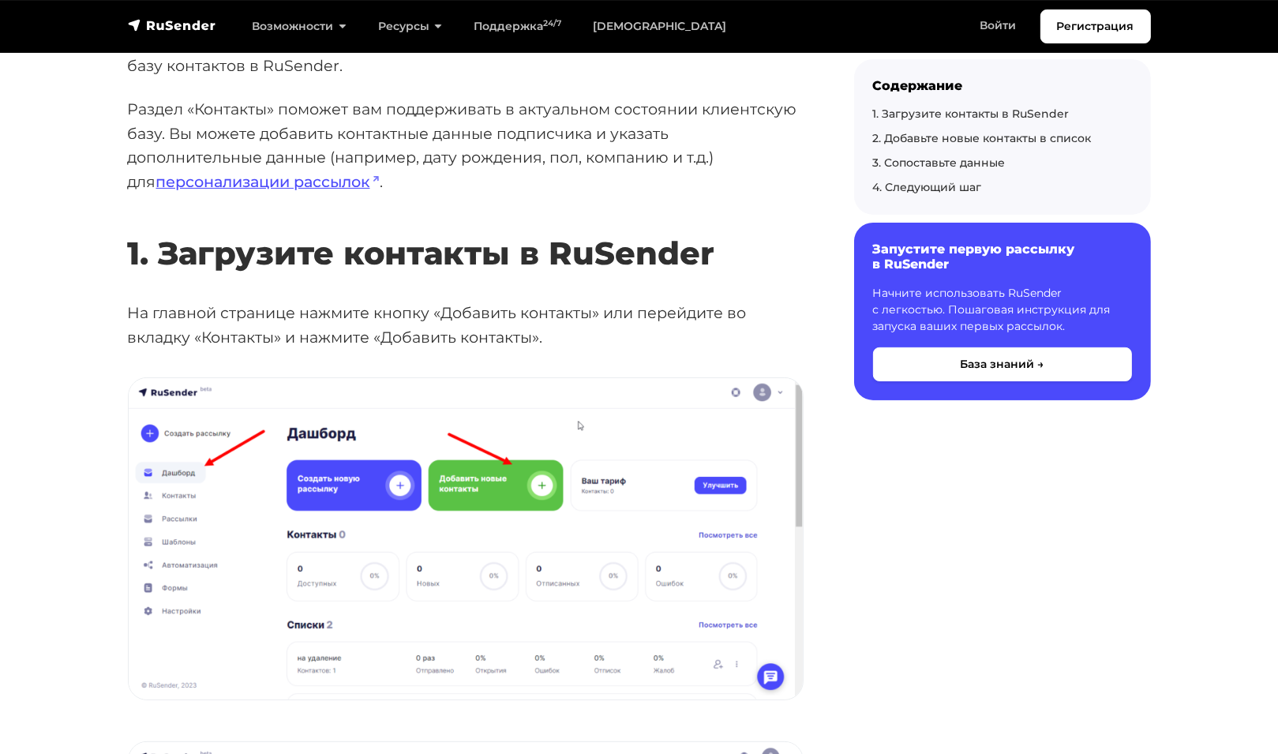
scroll to position [474, 0]
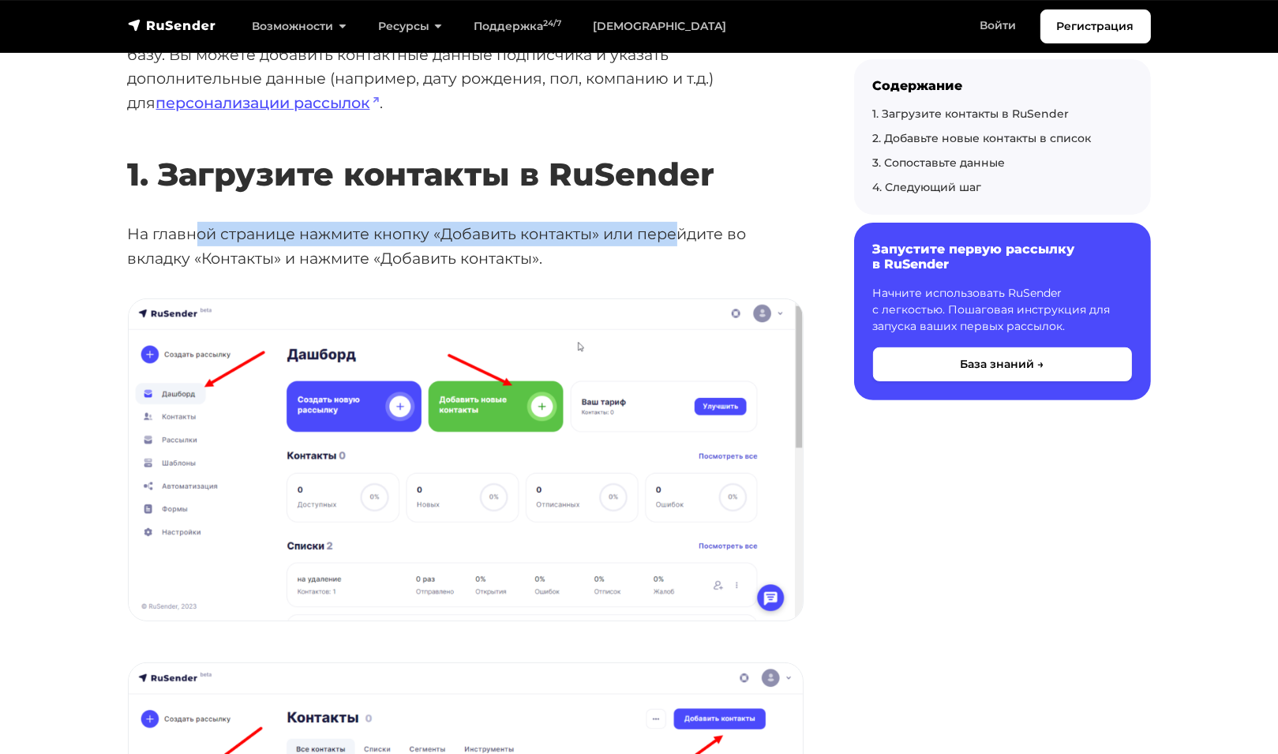
drag, startPoint x: 200, startPoint y: 234, endPoint x: 680, endPoint y: 238, distance: 480.0
click at [680, 238] on p "На главной странице нажмите кнопку «Добавить контакты» или перейдите во вкладку…" at bounding box center [466, 246] width 676 height 48
click at [632, 238] on p "На главной странице нажмите кнопку «Добавить контакты» или перейдите во вкладку…" at bounding box center [466, 246] width 676 height 48
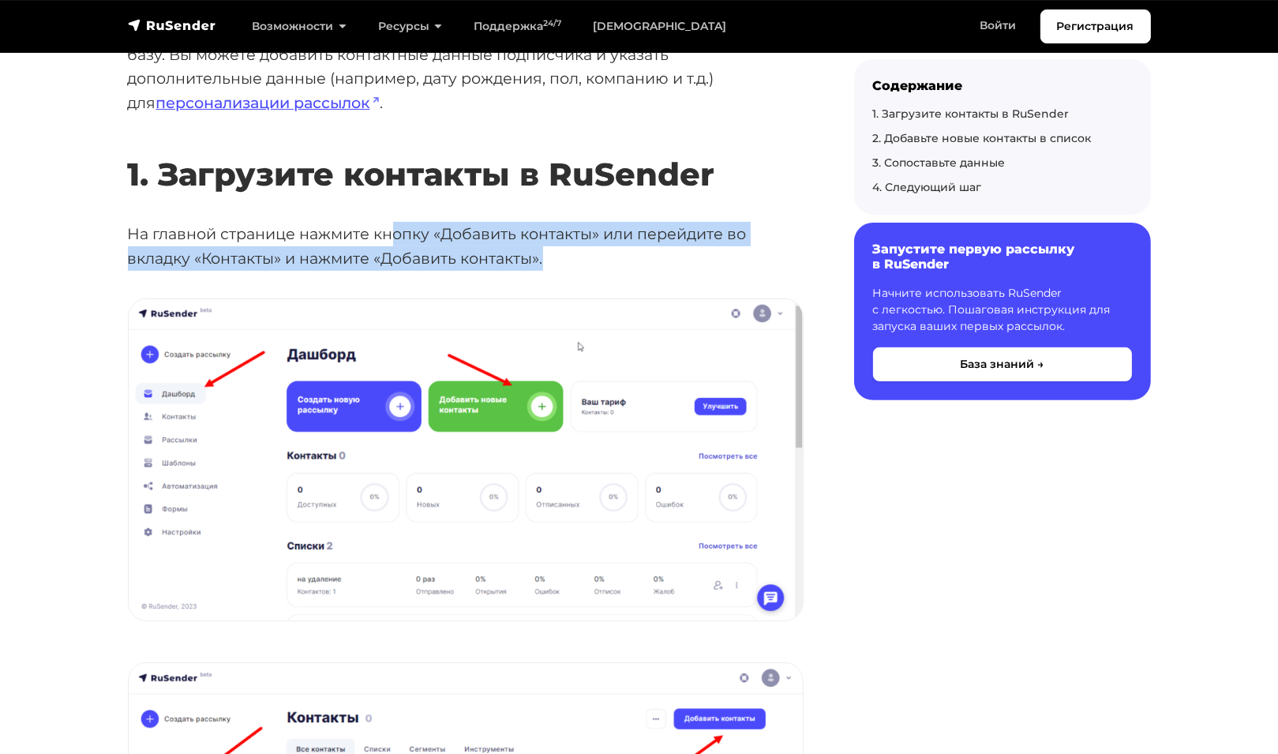
drag, startPoint x: 395, startPoint y: 229, endPoint x: 682, endPoint y: 258, distance: 288.9
click at [682, 258] on p "На главной странице нажмите кнопку «Добавить контакты» или перейдите во вкладку…" at bounding box center [466, 246] width 676 height 48
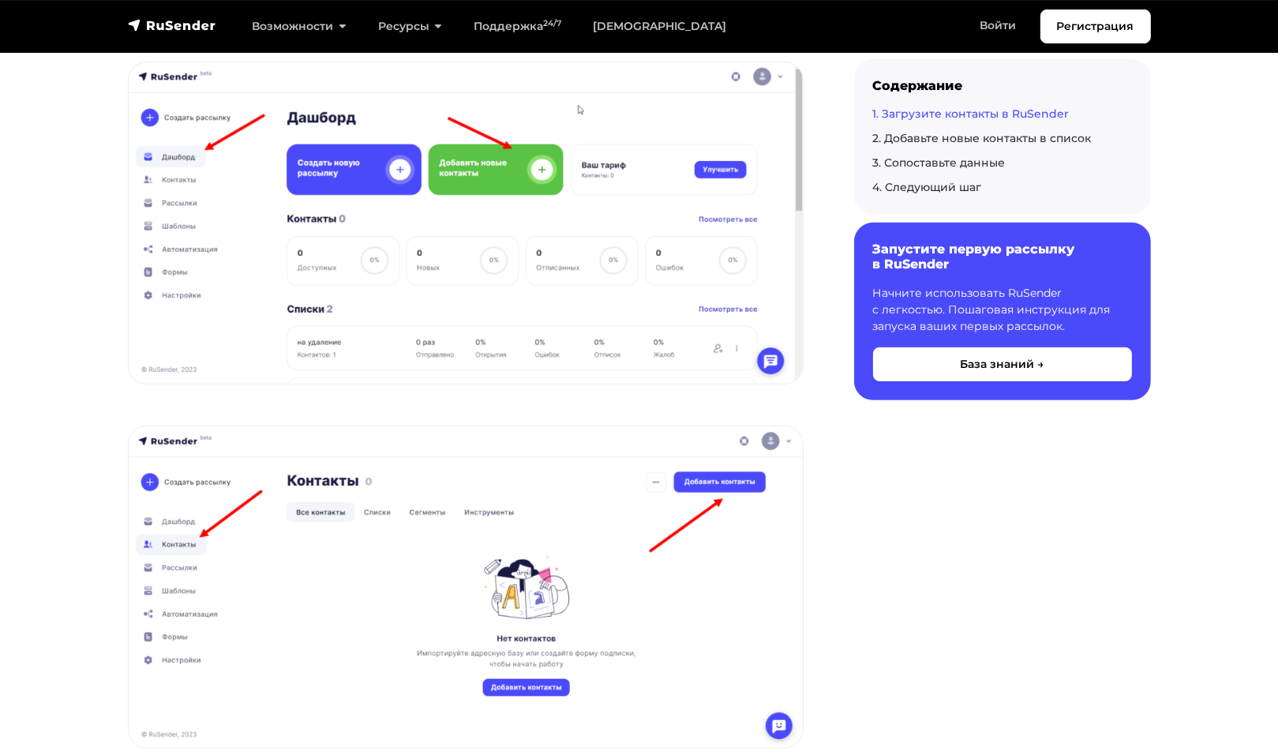
scroll to position [868, 0]
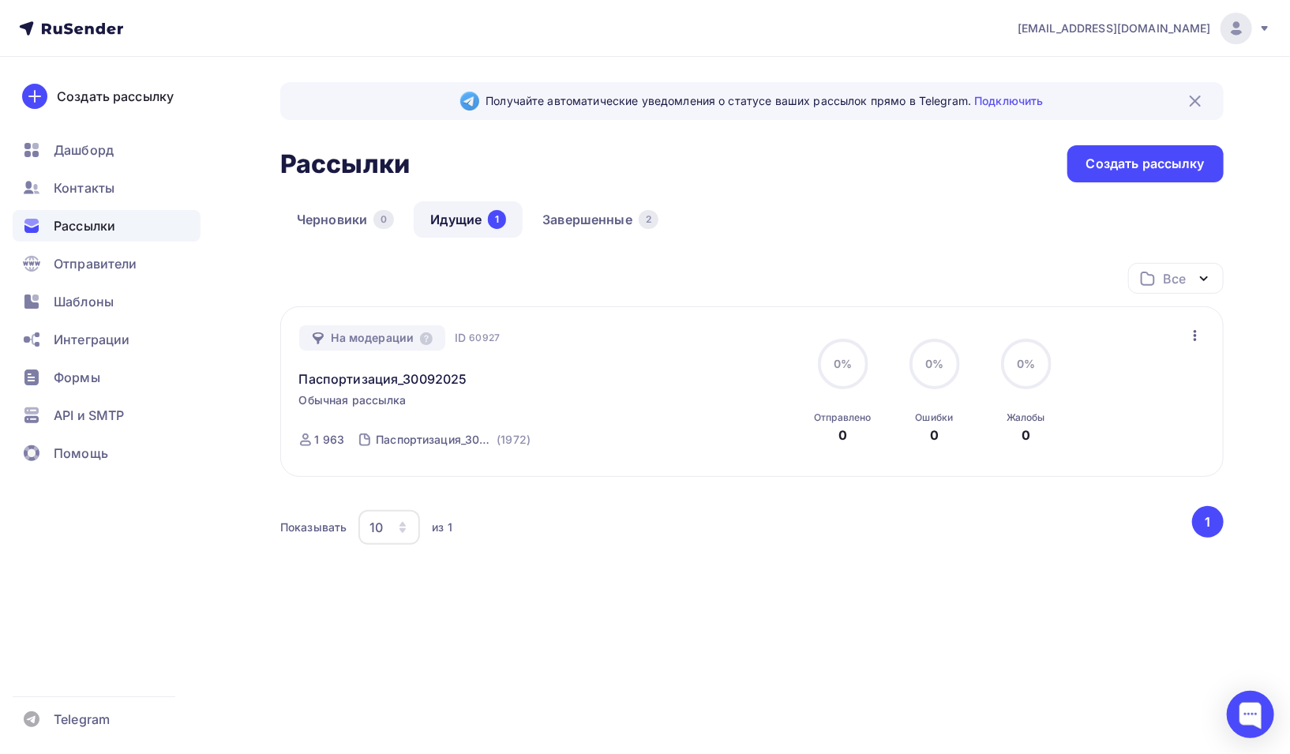
click at [99, 220] on span "Рассылки" at bounding box center [85, 225] width 62 height 19
click at [93, 182] on span "Контакты" at bounding box center [84, 187] width 61 height 19
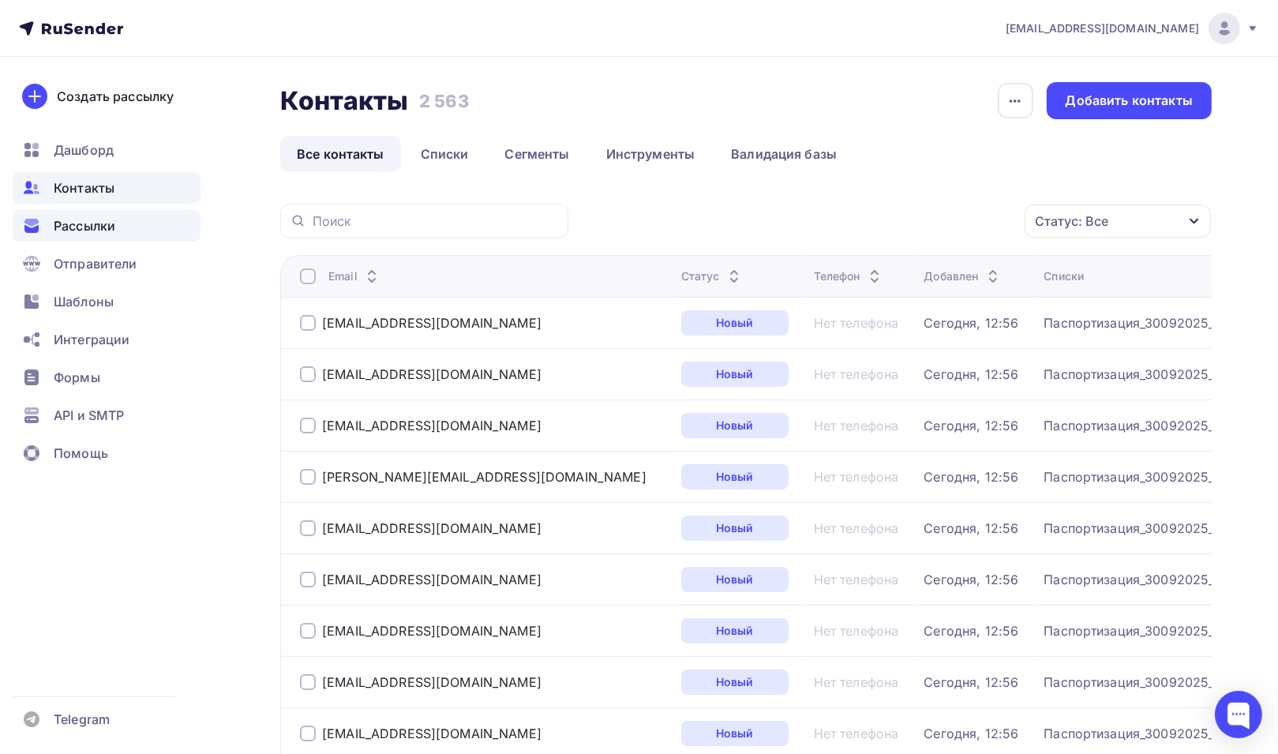
click at [99, 227] on span "Рассылки" at bounding box center [85, 225] width 62 height 19
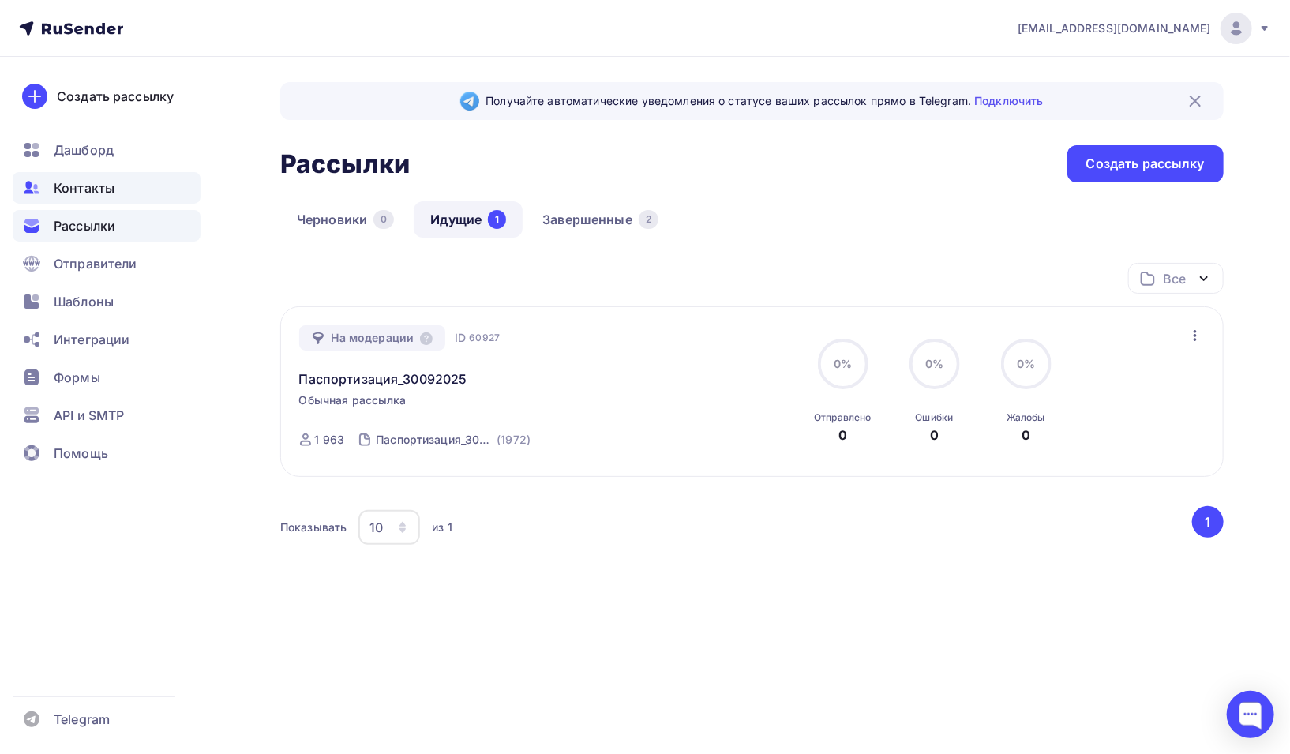
click at [84, 192] on span "Контакты" at bounding box center [84, 187] width 61 height 19
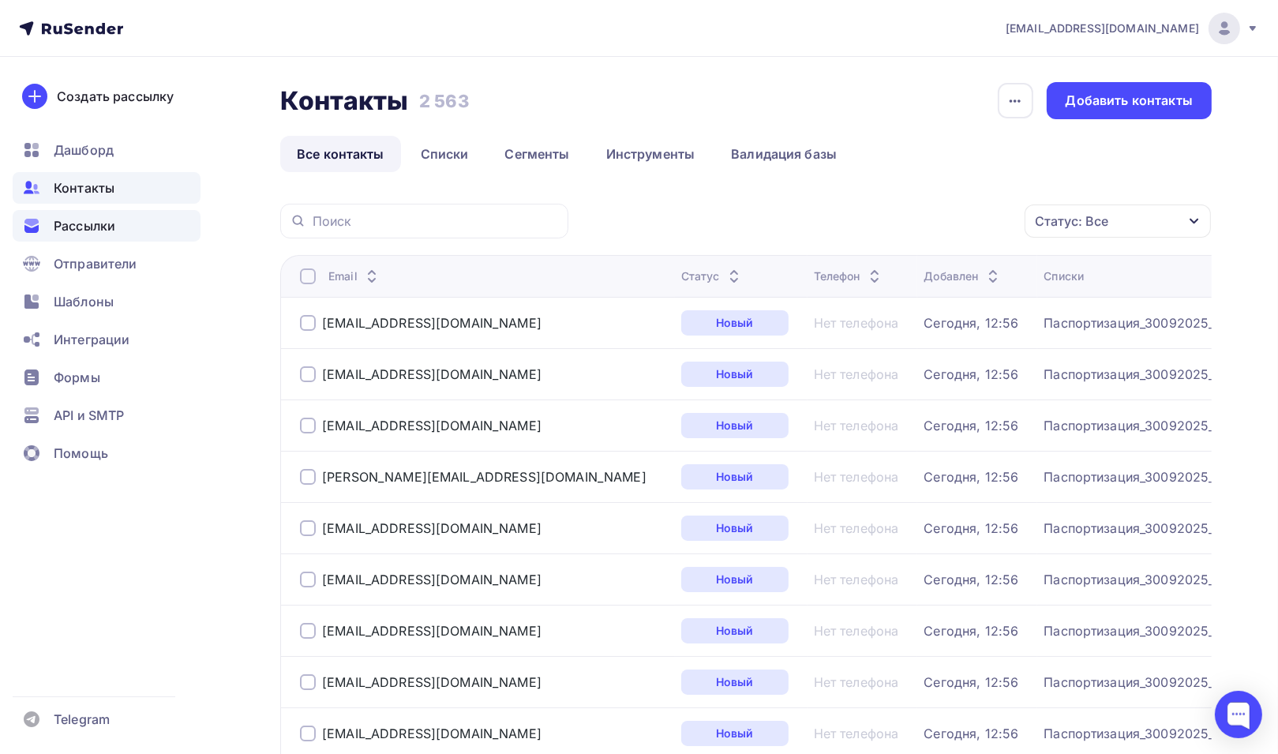
click at [75, 226] on span "Рассылки" at bounding box center [85, 225] width 62 height 19
